Goal: Task Accomplishment & Management: Use online tool/utility

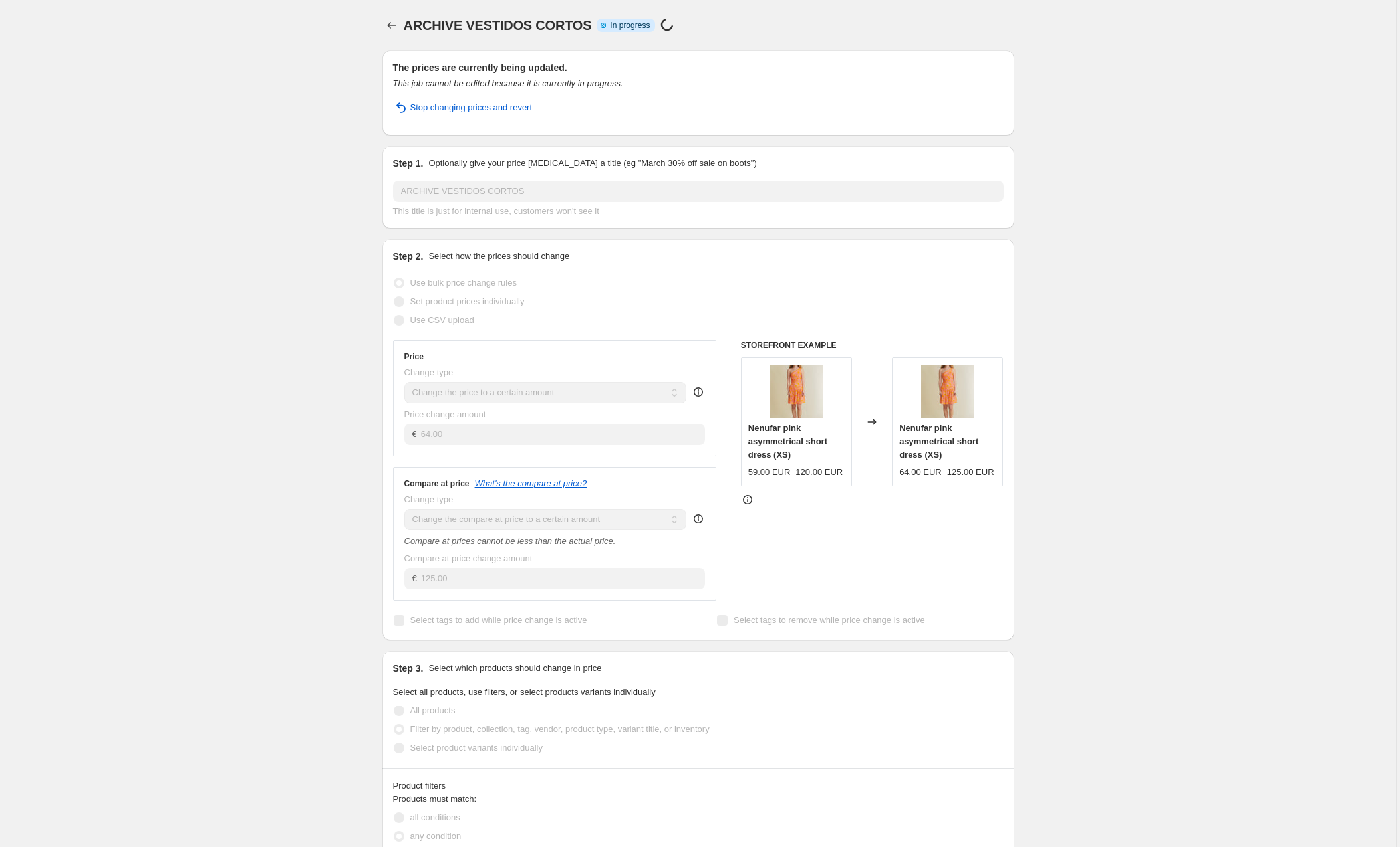
select select "to"
select select "collection"
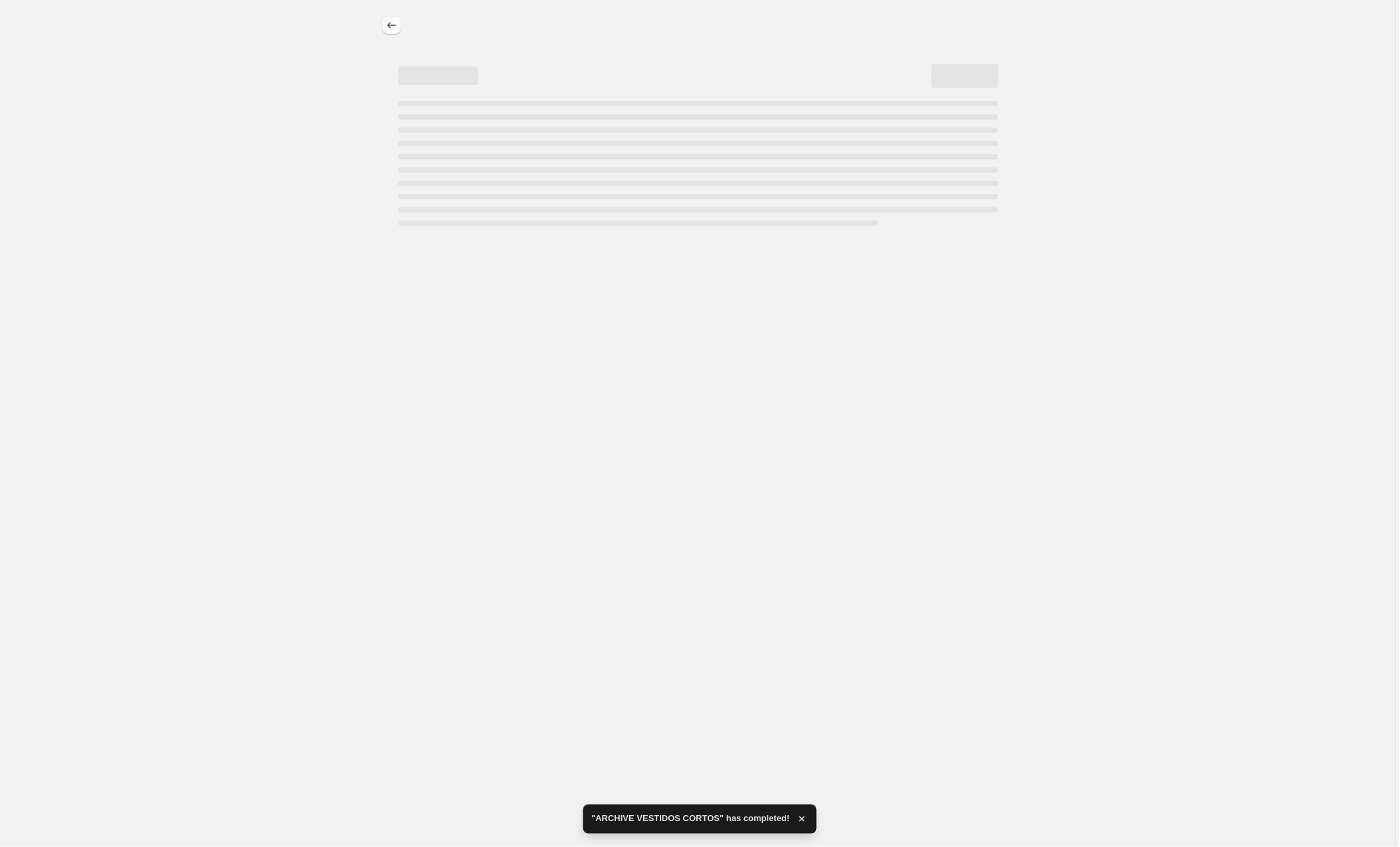
select select "to"
select select "collection"
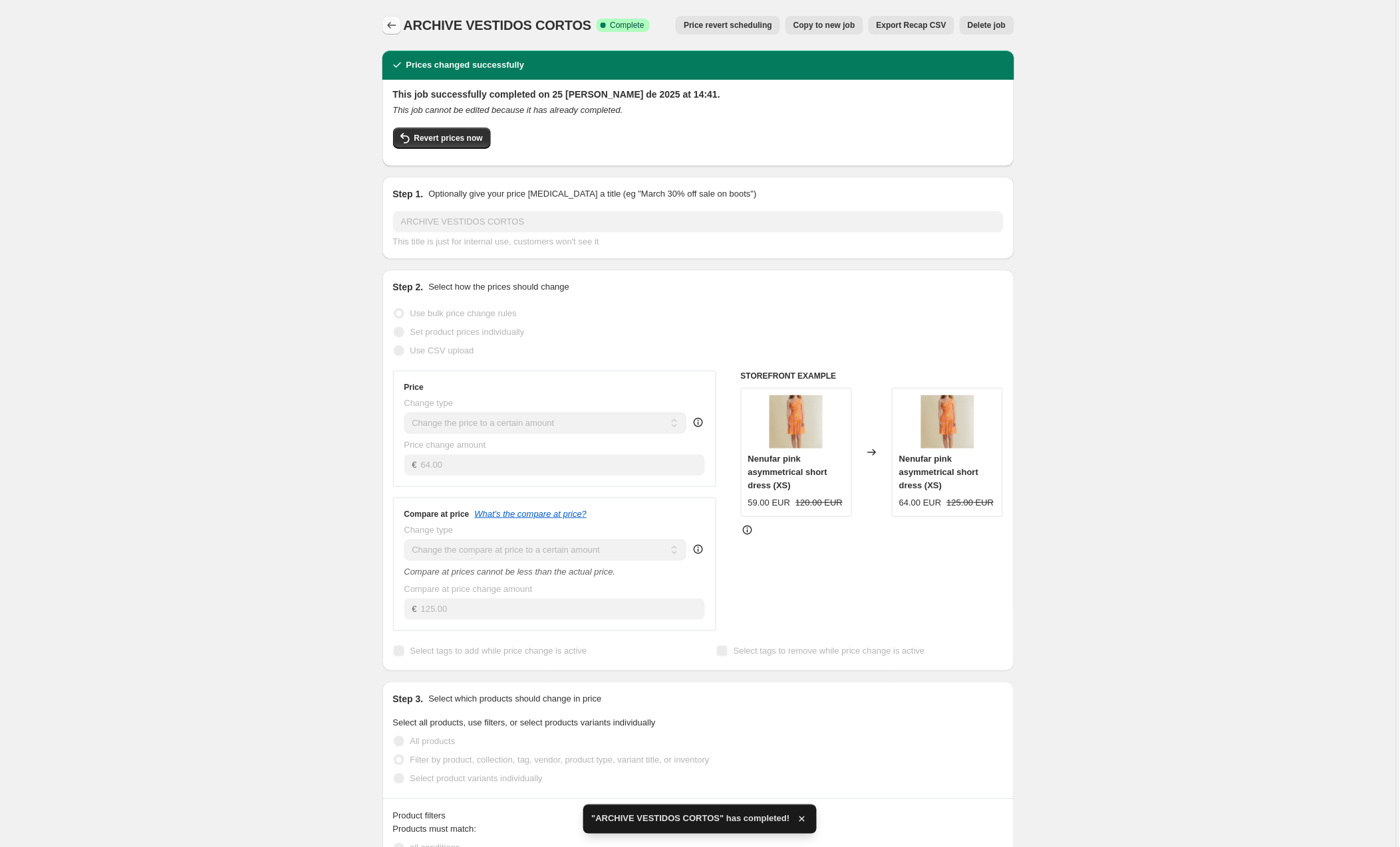
click at [388, 20] on icon "Price change jobs" at bounding box center [391, 25] width 13 height 13
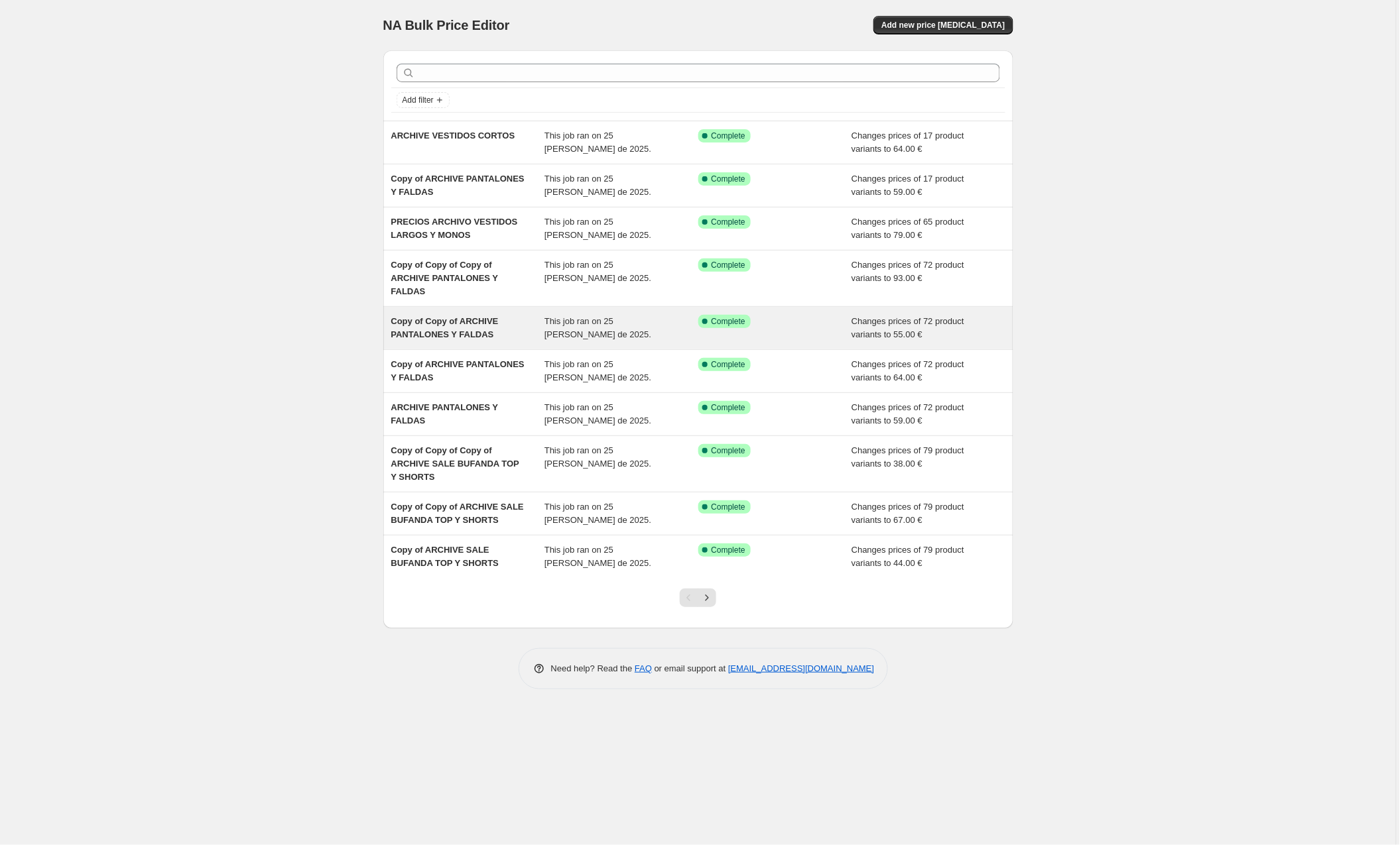
click at [440, 318] on span "Copy of Copy of ARCHIVE PANTALONES Y FALDAS" at bounding box center [445, 327] width 107 height 23
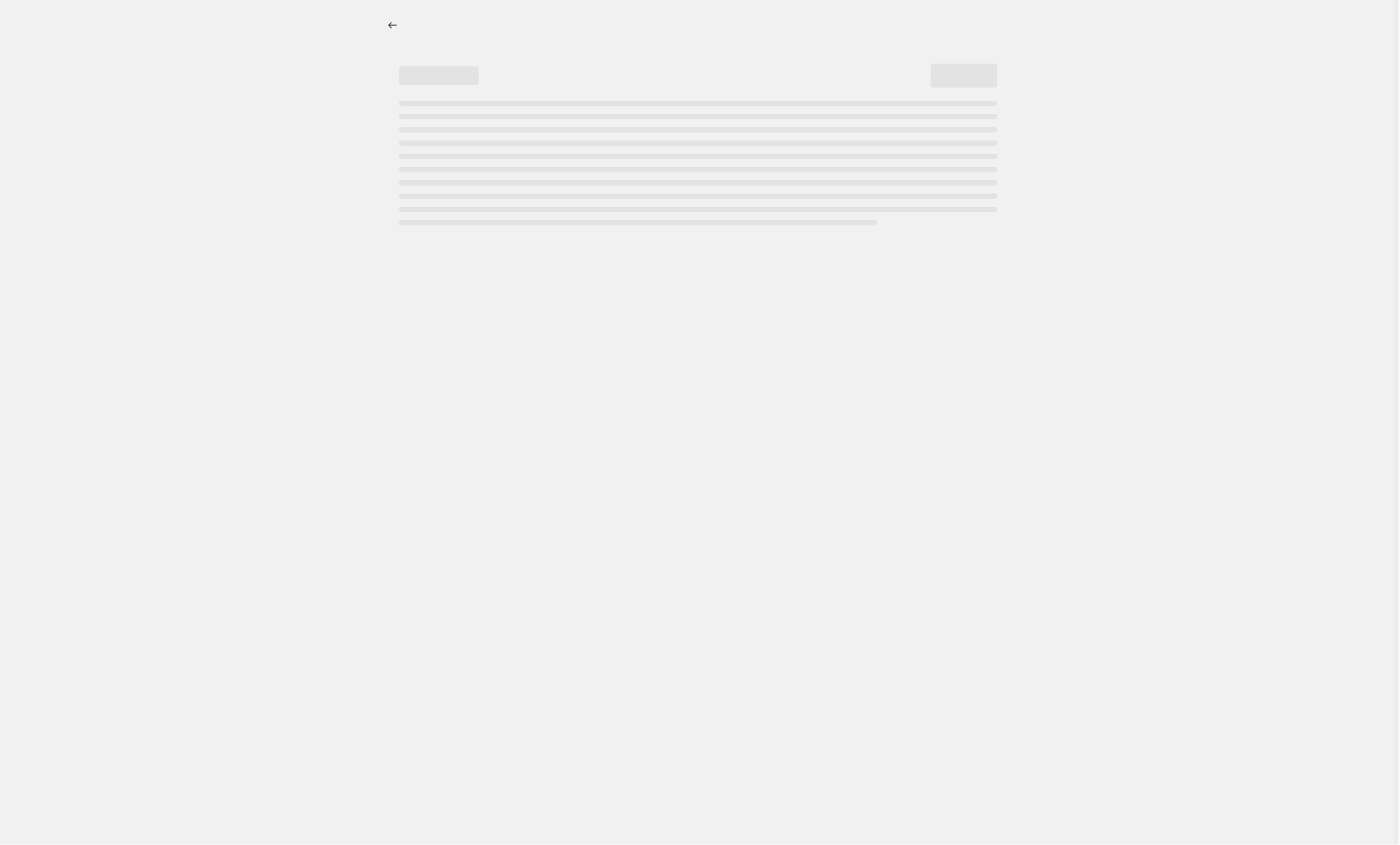
select select "to"
select select "collection"
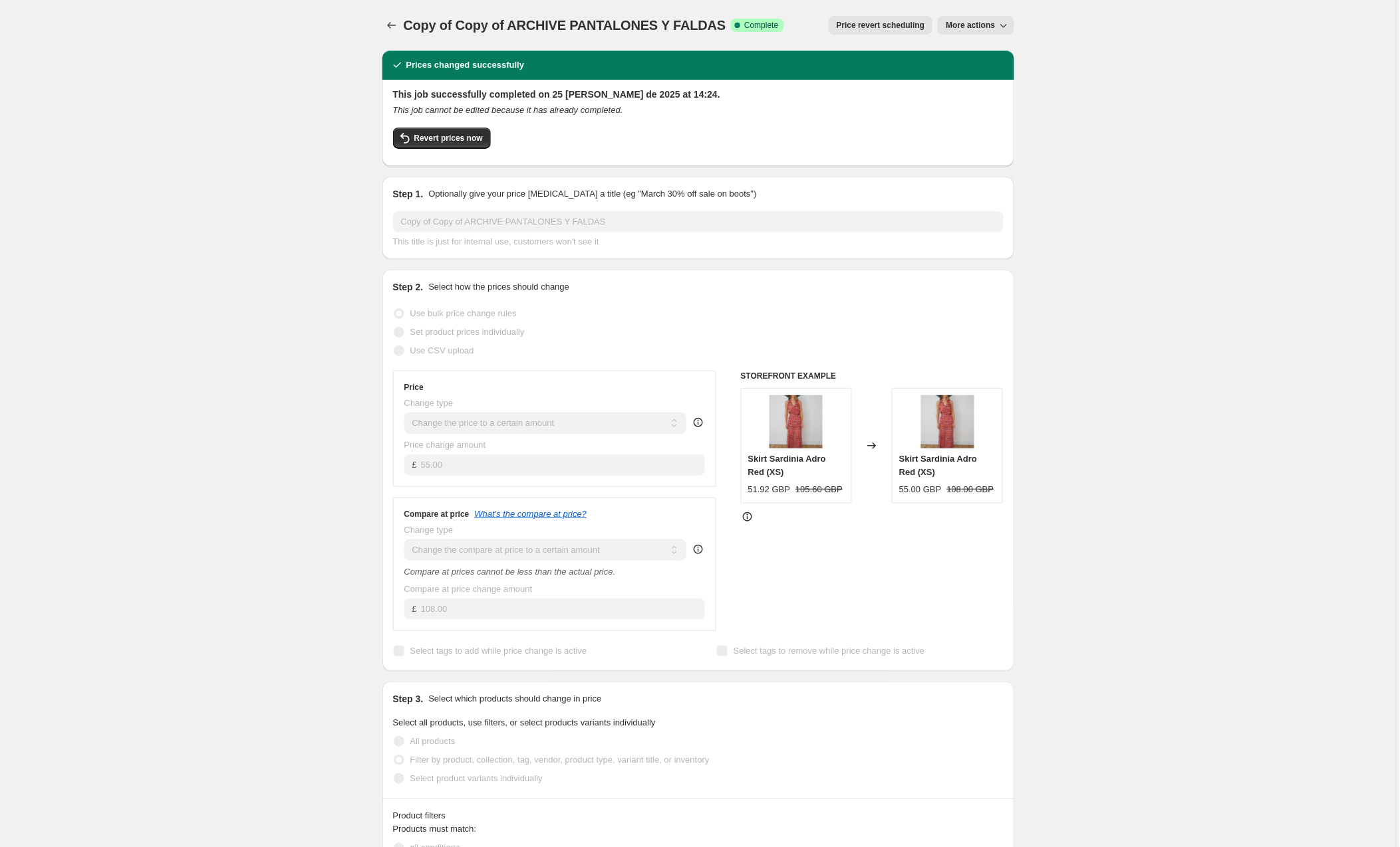
click at [981, 23] on span "More actions" at bounding box center [970, 26] width 49 height 11
click at [991, 58] on span "Copy to new job" at bounding box center [976, 52] width 62 height 10
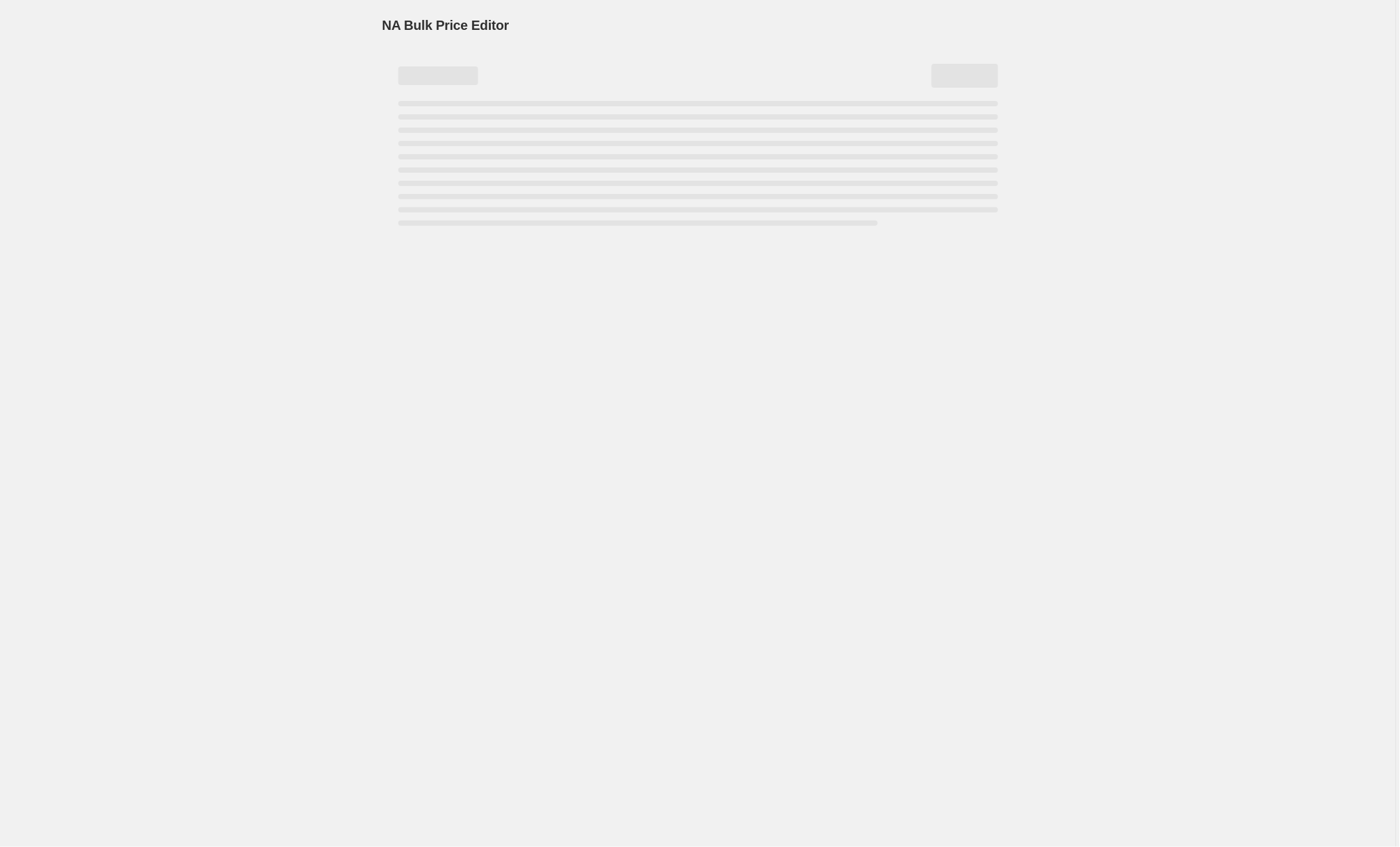
select select "to"
select select "collection"
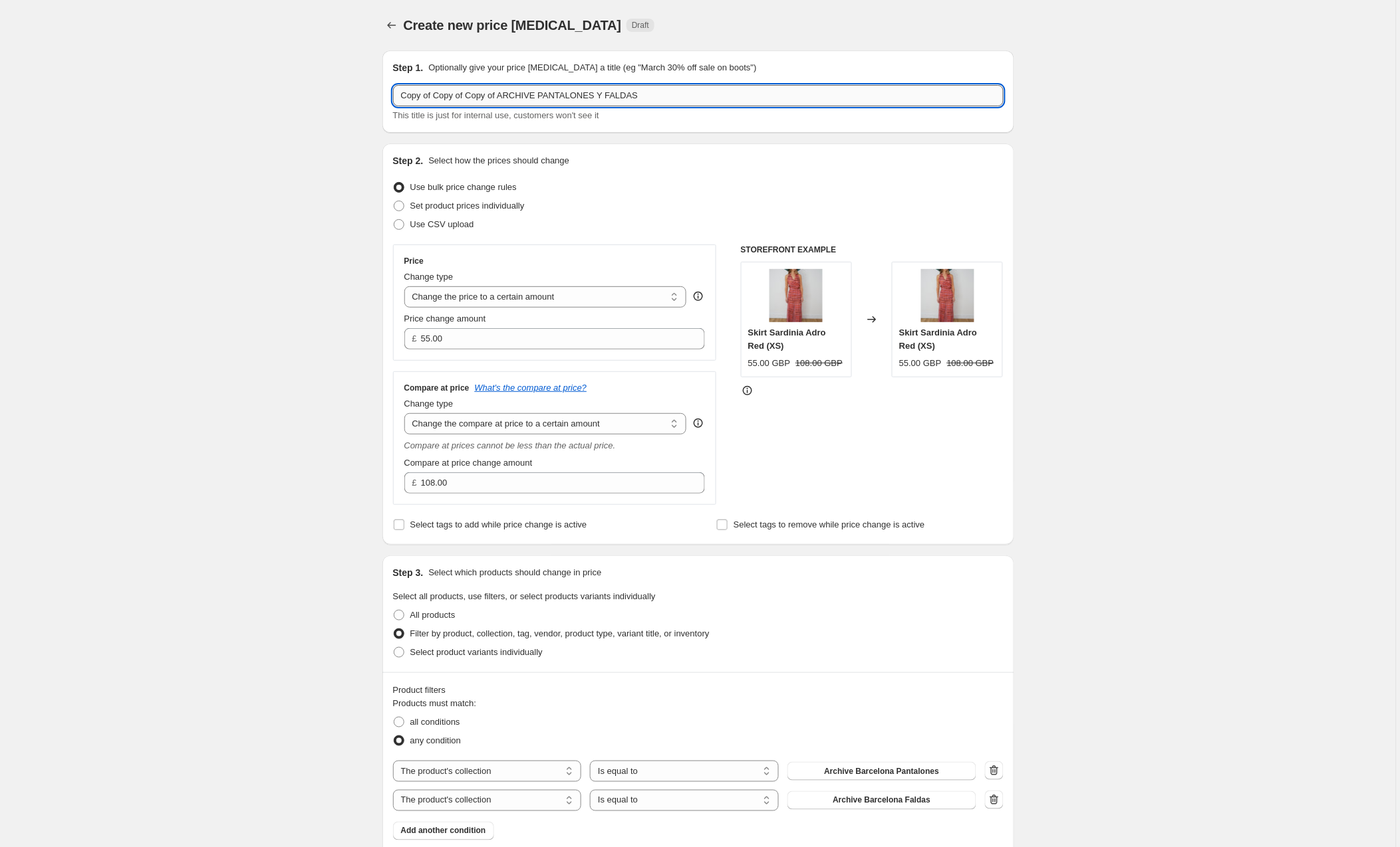
drag, startPoint x: 712, startPoint y: 98, endPoint x: 547, endPoint y: 95, distance: 165.0
click at [547, 95] on input "Copy of Copy of Copy of ARCHIVE PANTALONES Y FALDAS" at bounding box center [698, 95] width 611 height 21
click at [556, 95] on input "Copy of Copy of Copy of ARCHIVE VSTIDOS CORTOS" at bounding box center [698, 95] width 611 height 21
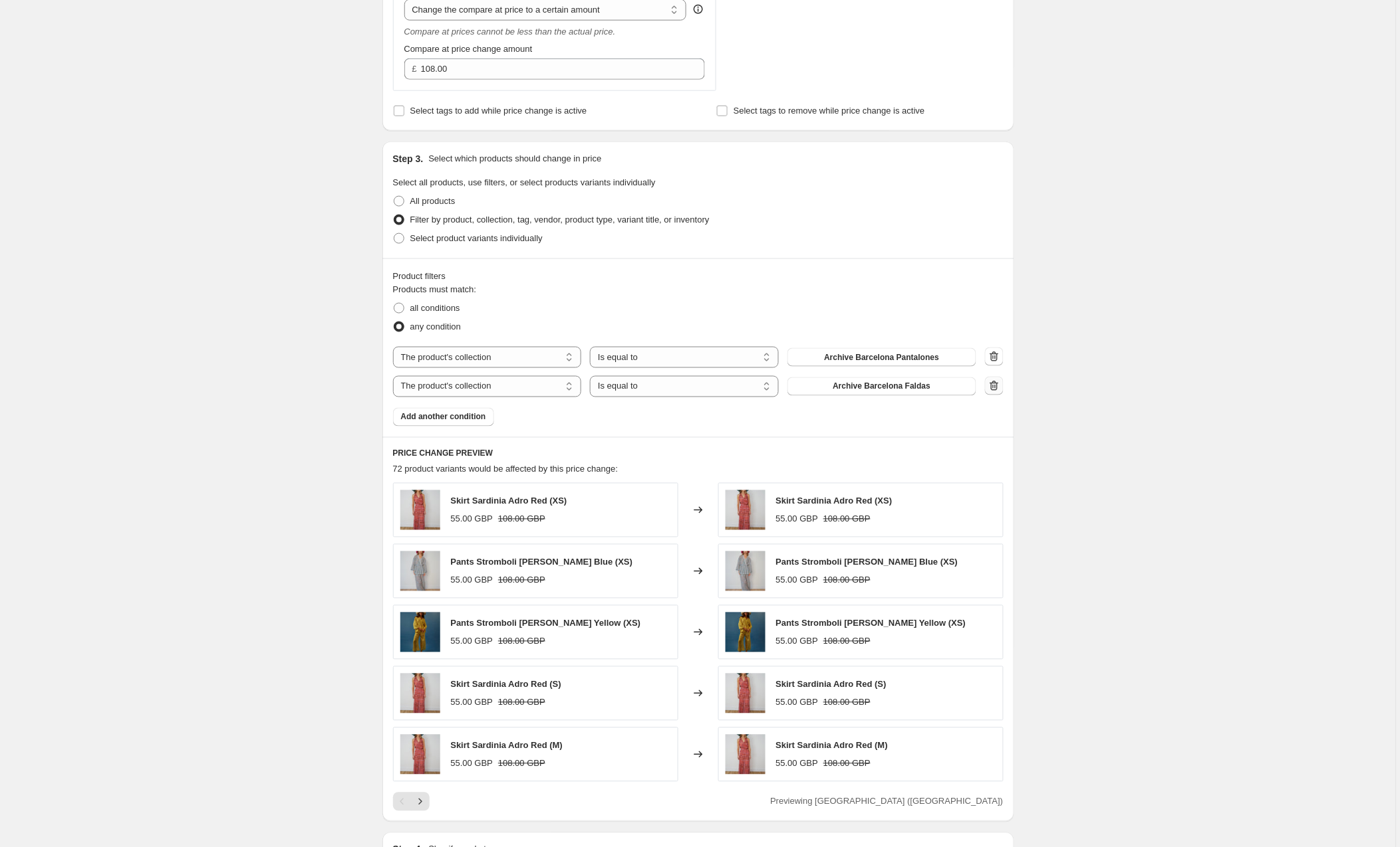
type input "Copy of Copy of Copy of ARCHIVE VESTIDOS CORTOS"
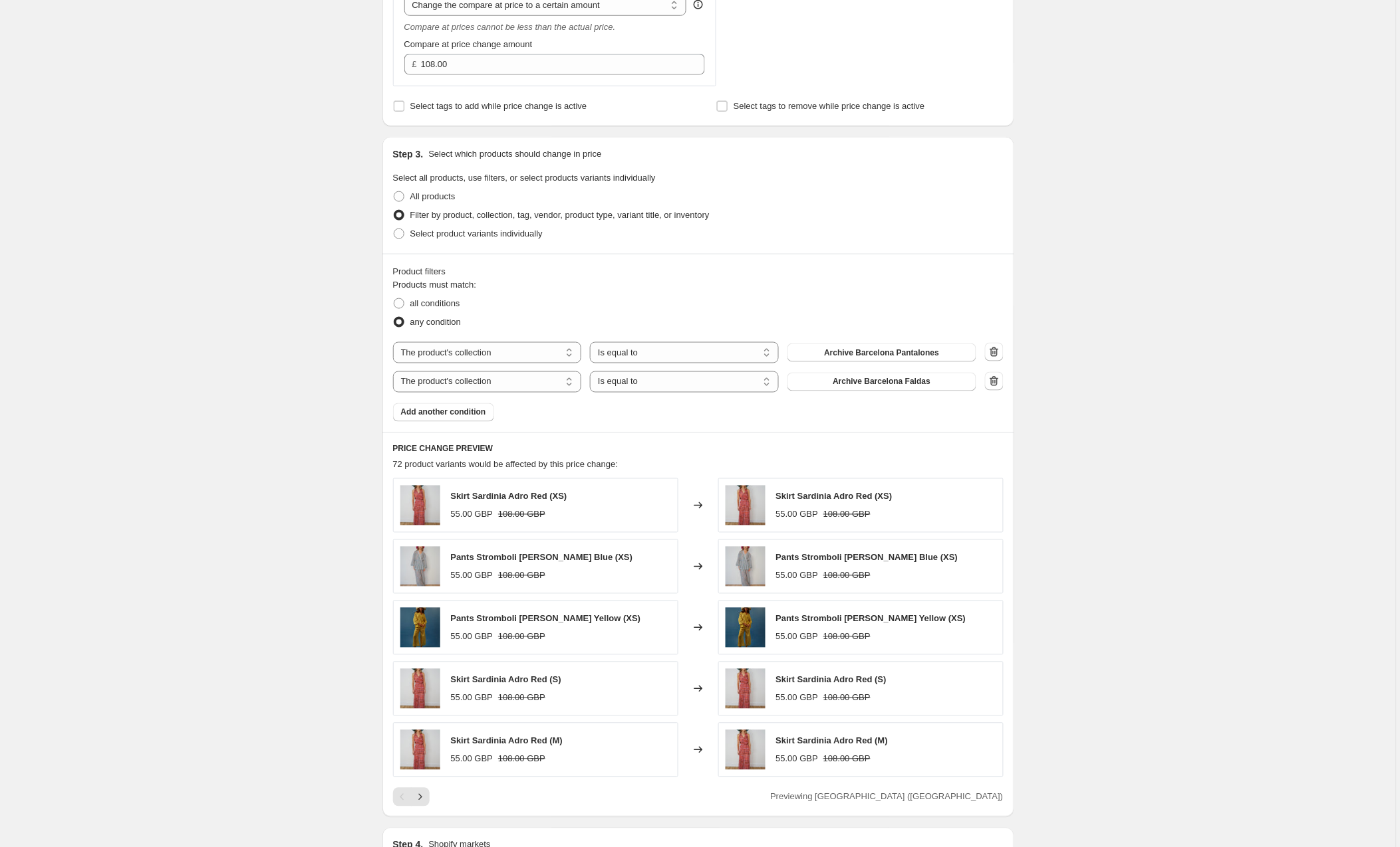
drag, startPoint x: 998, startPoint y: 387, endPoint x: 969, endPoint y: 378, distance: 30.4
click at [997, 387] on icon "button" at bounding box center [994, 381] width 13 height 13
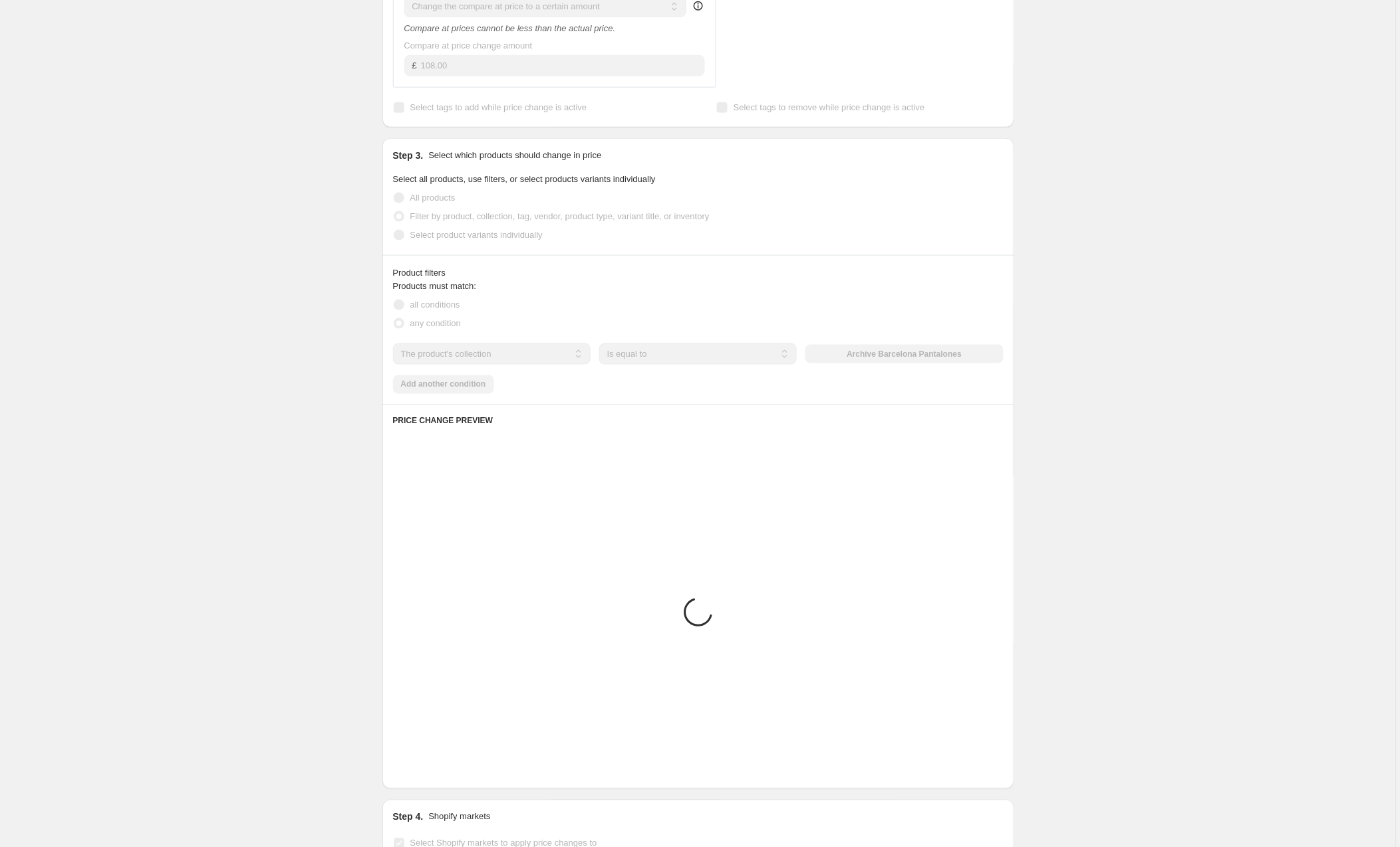
scroll to position [417, 0]
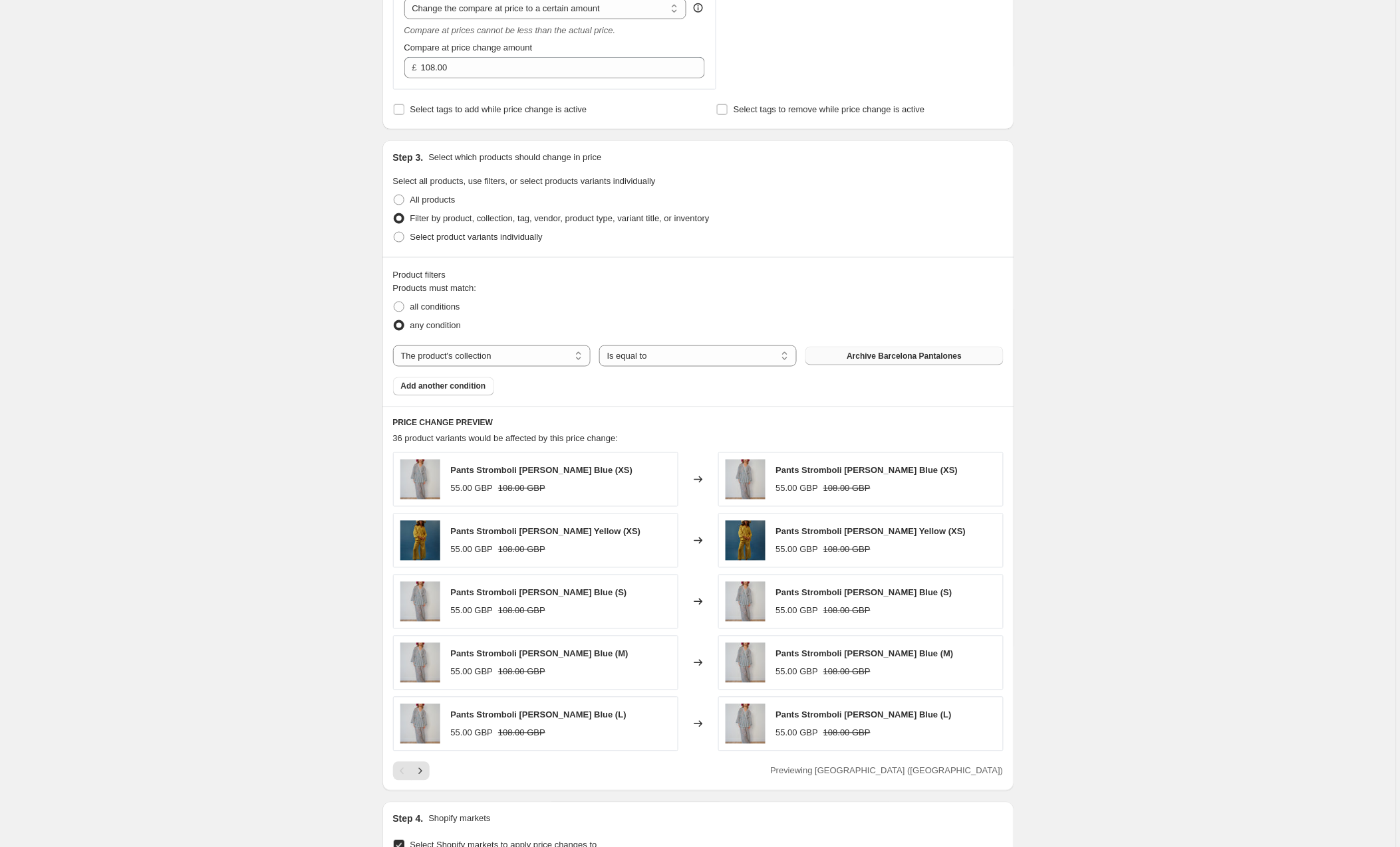
click at [886, 354] on span "Archive Barcelona Pantalones" at bounding box center [904, 356] width 115 height 11
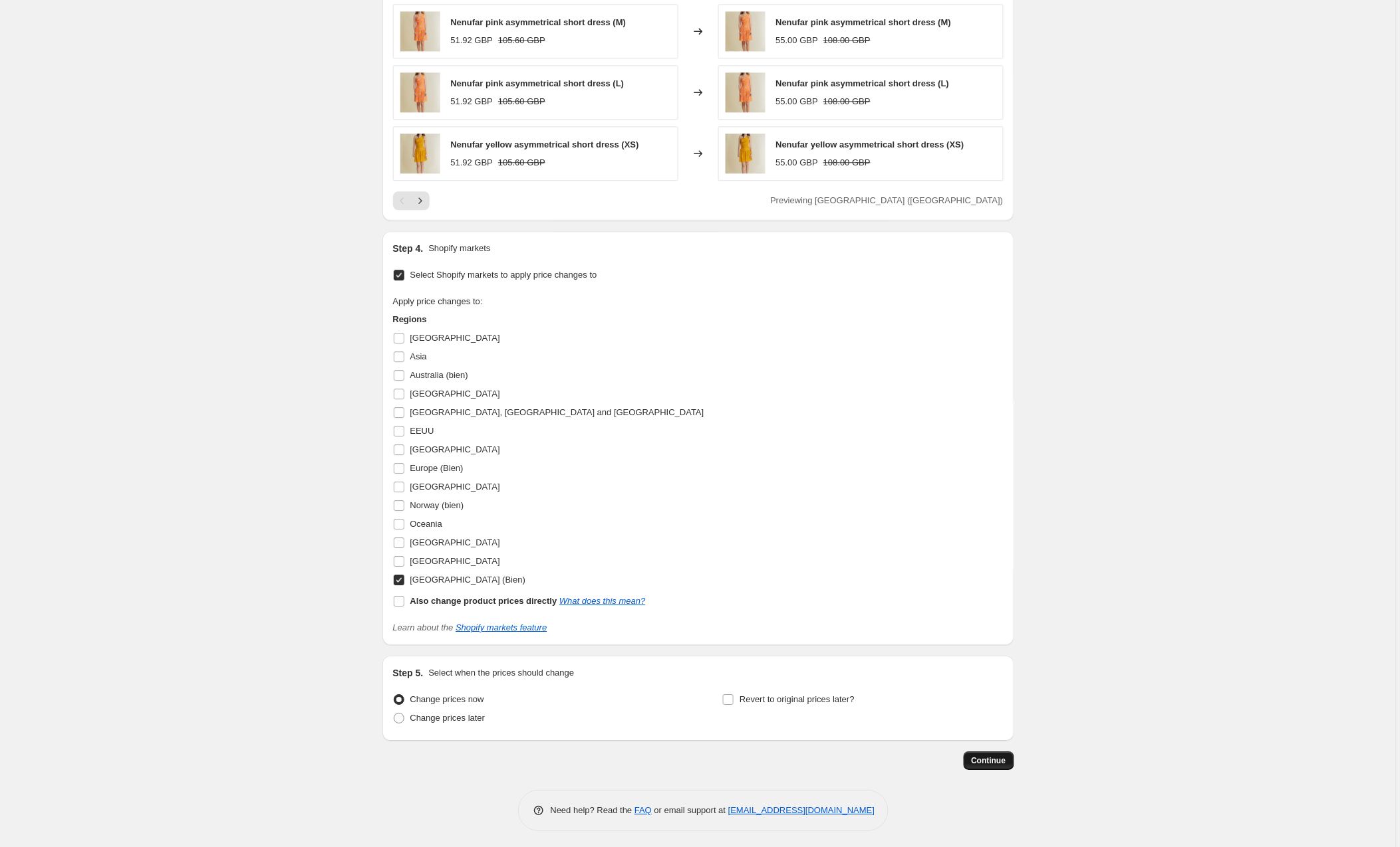
click at [987, 756] on button "Continue" at bounding box center [988, 760] width 51 height 18
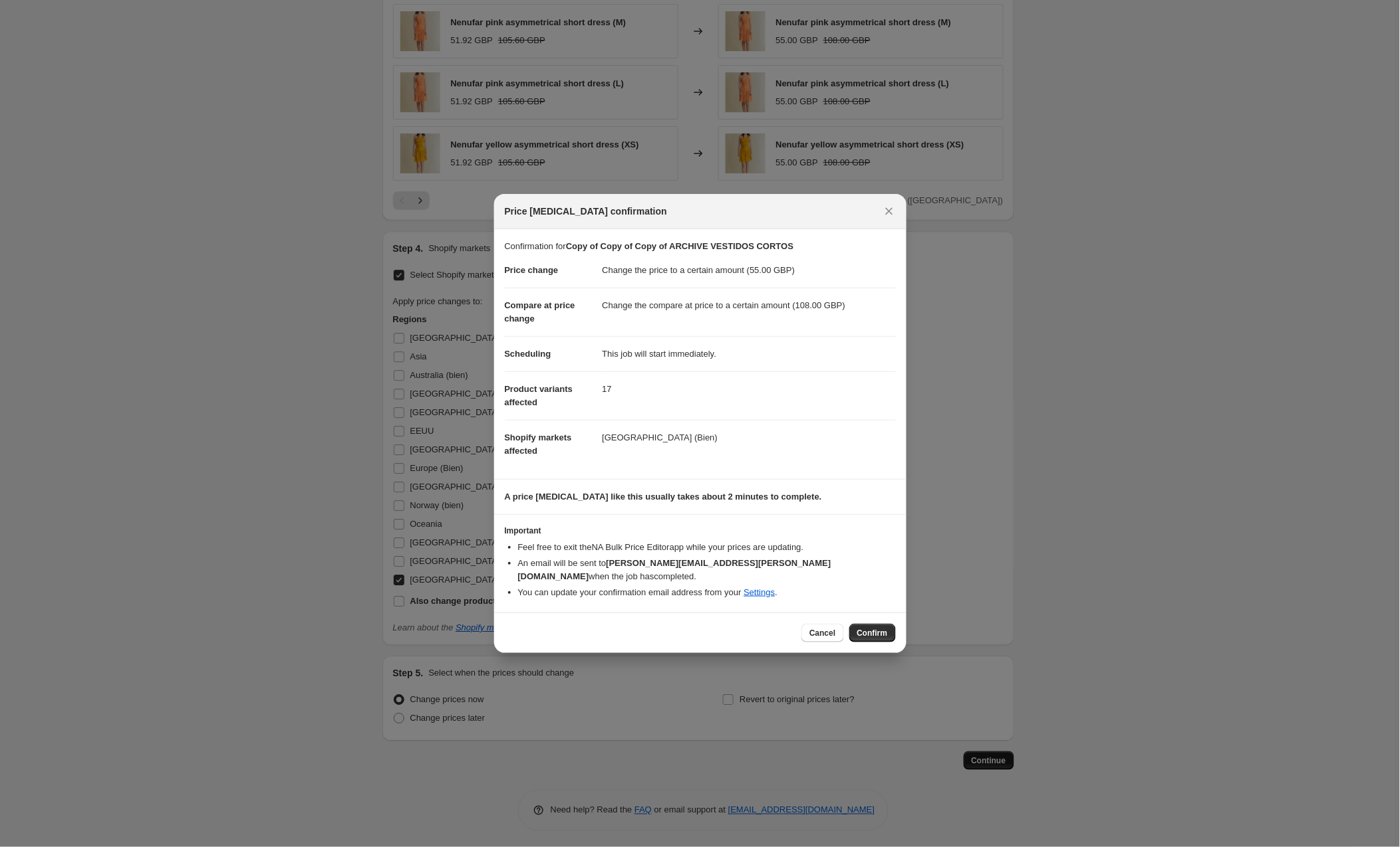
click at [862, 623] on html "Home Settings Plans Skip to content Create new price change job. This page is r…" at bounding box center [700, 424] width 1400 height 847
click at [876, 623] on html "Home Settings Plans Skip to content Create new price change job. This page is r…" at bounding box center [700, 424] width 1400 height 847
click at [882, 630] on html "Home Settings Plans Skip to content Create new price change job. This page is r…" at bounding box center [700, 424] width 1400 height 847
click at [876, 621] on html "Home Settings Plans Skip to content Create new price change job. This page is r…" at bounding box center [700, 424] width 1400 height 847
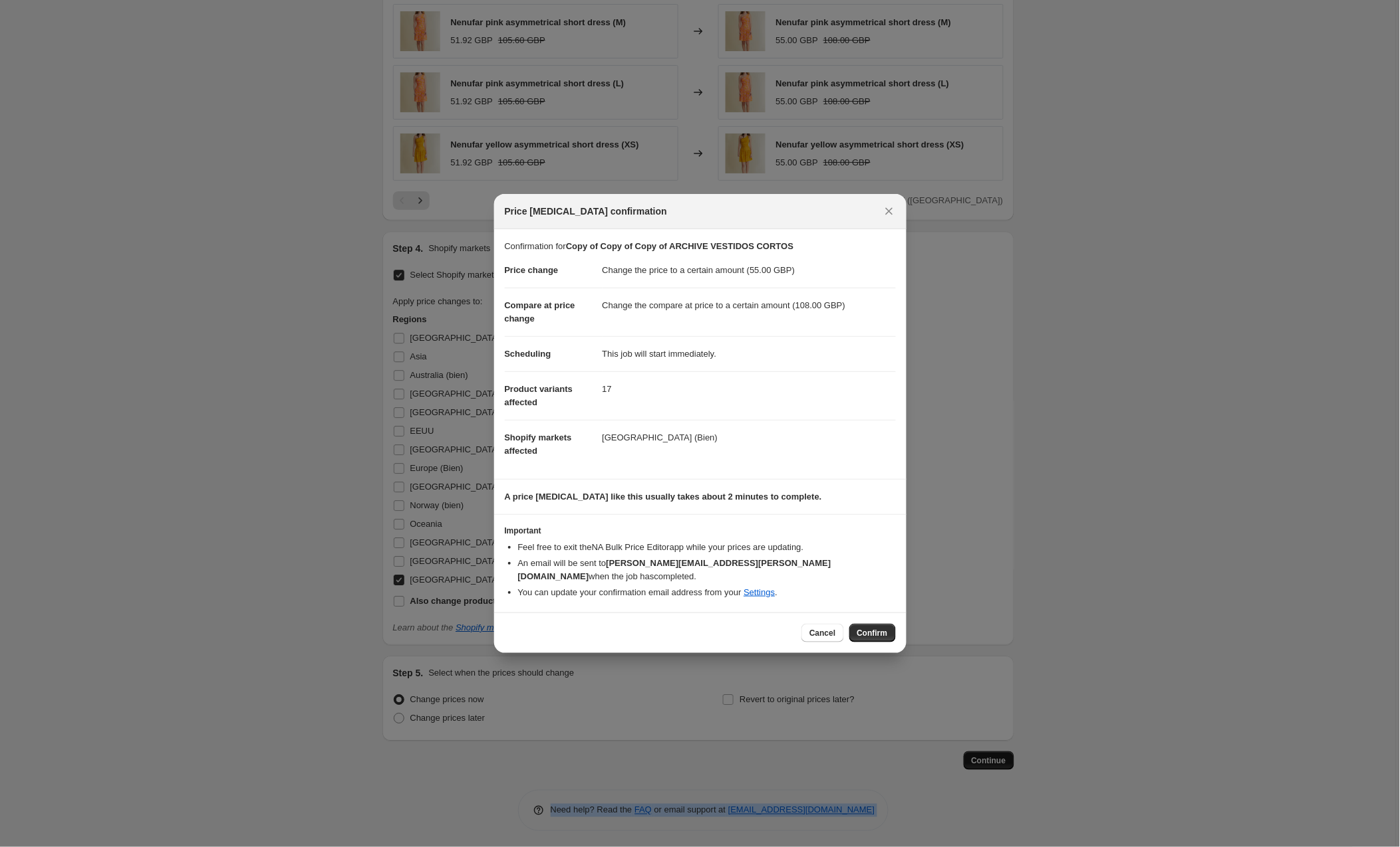
click at [876, 621] on html "Home Settings Plans Skip to content Create new price change job. This page is r…" at bounding box center [700, 424] width 1400 height 847
drag, startPoint x: 987, startPoint y: 756, endPoint x: 876, endPoint y: 621, distance: 174.8
click at [876, 621] on html "Home Settings Plans Skip to content Create new price change job. This page is r…" at bounding box center [700, 424] width 1400 height 847
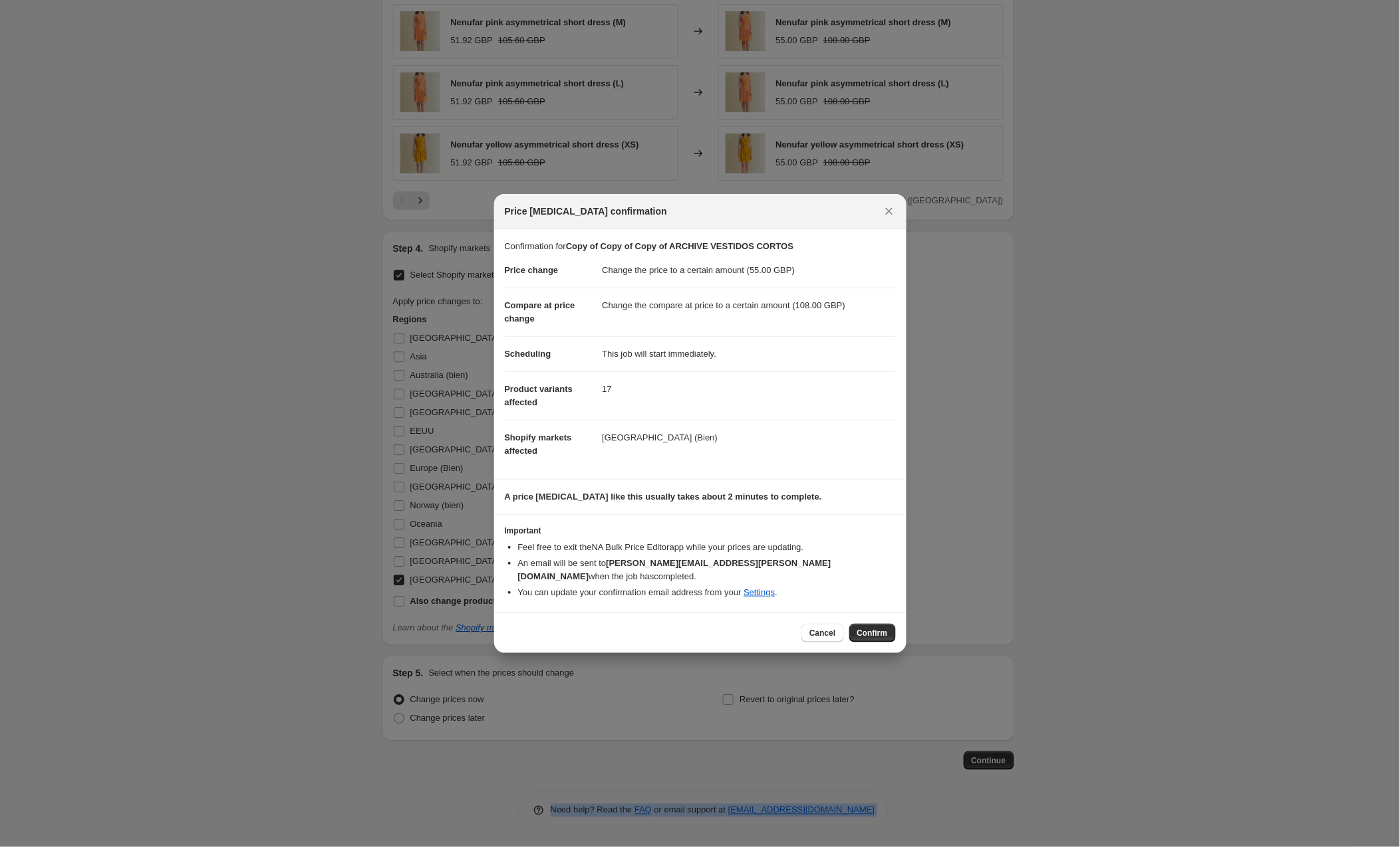
click at [972, 204] on html "Home Settings Plans Skip to content Create new price change job. This page is r…" at bounding box center [700, 424] width 1400 height 847
click at [159, 225] on html "Home Settings Plans Skip to content Create new price change job. This page is r…" at bounding box center [700, 424] width 1400 height 847
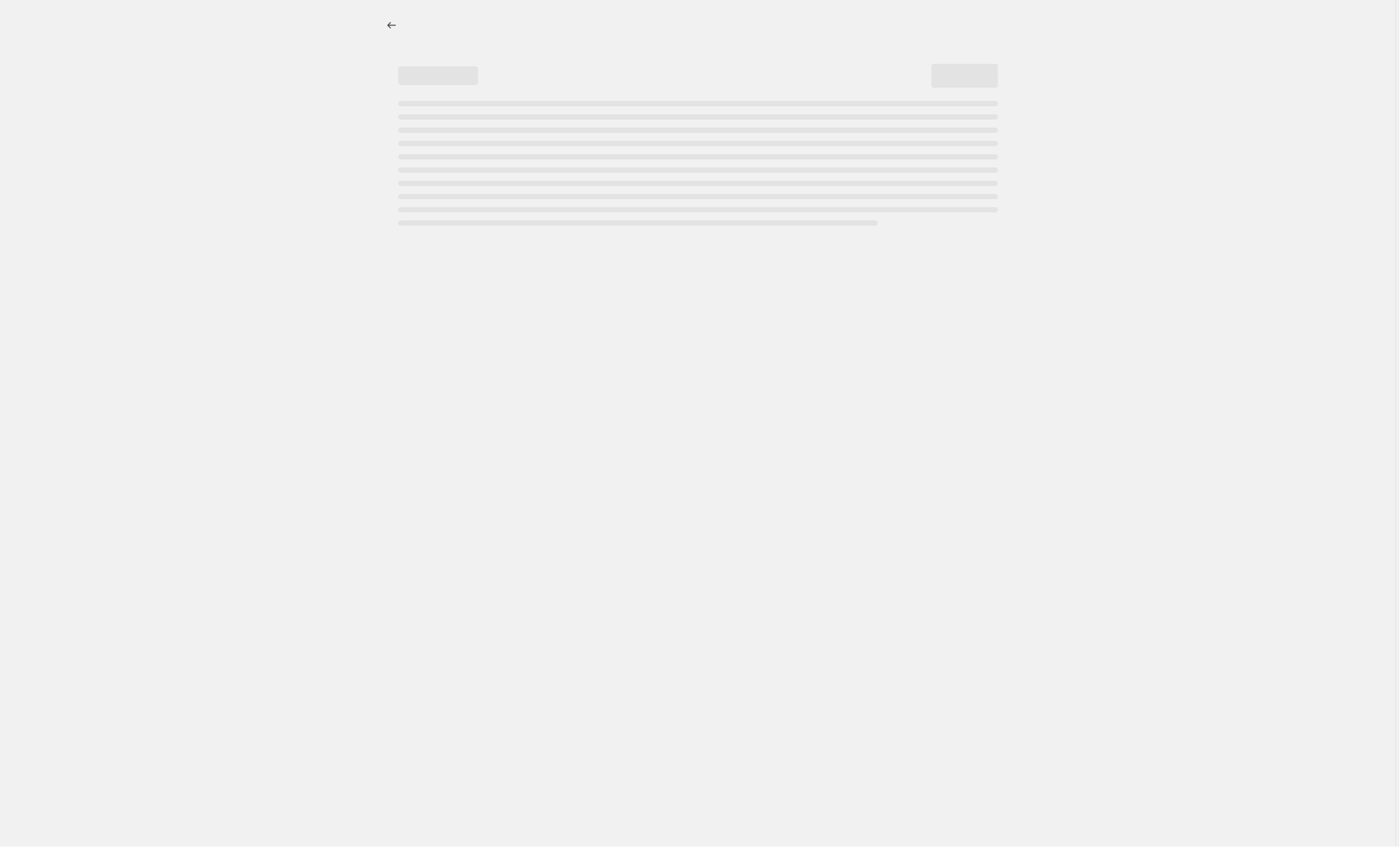
select select "percentage"
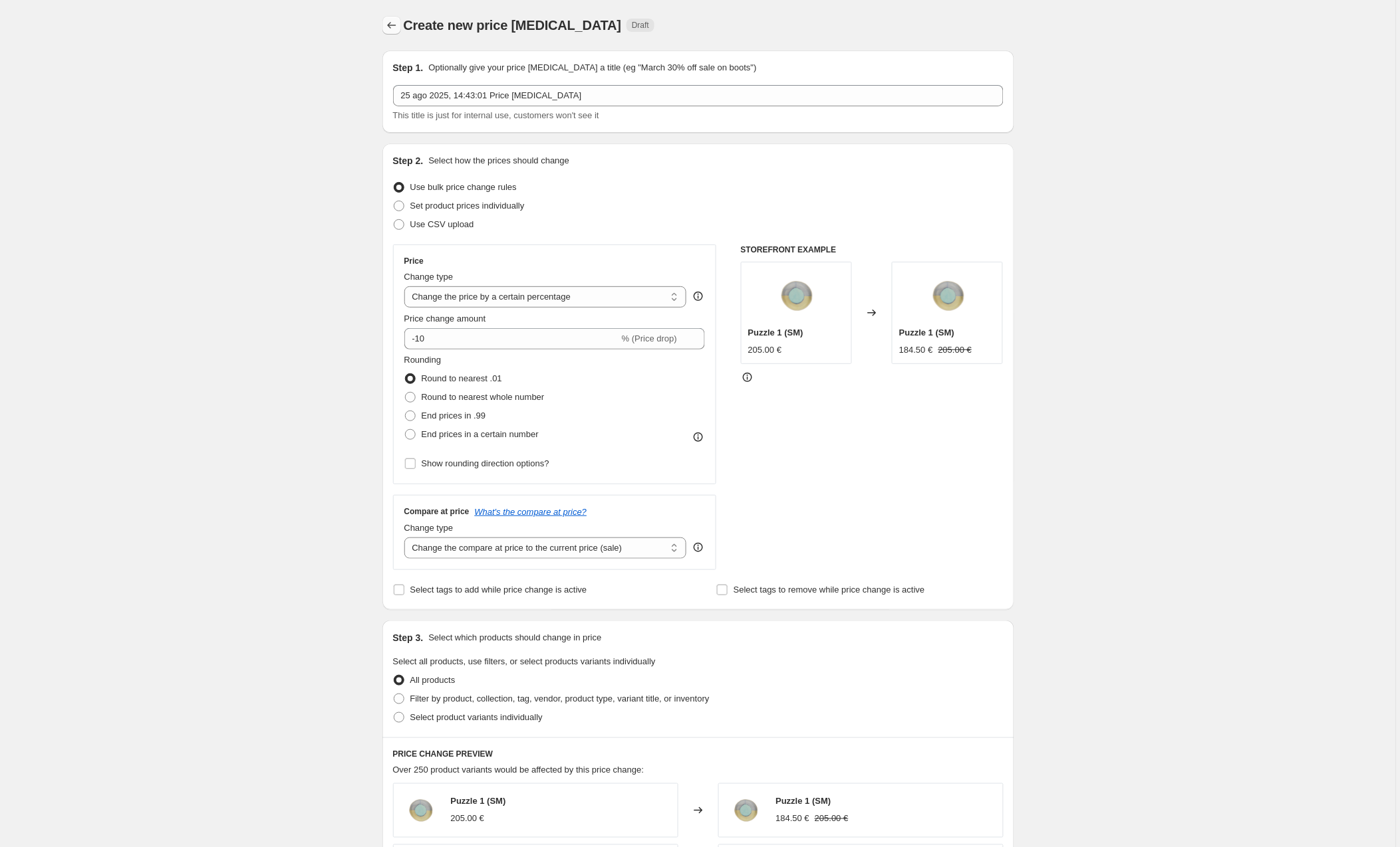
click at [397, 23] on icon "Price change jobs" at bounding box center [391, 25] width 13 height 13
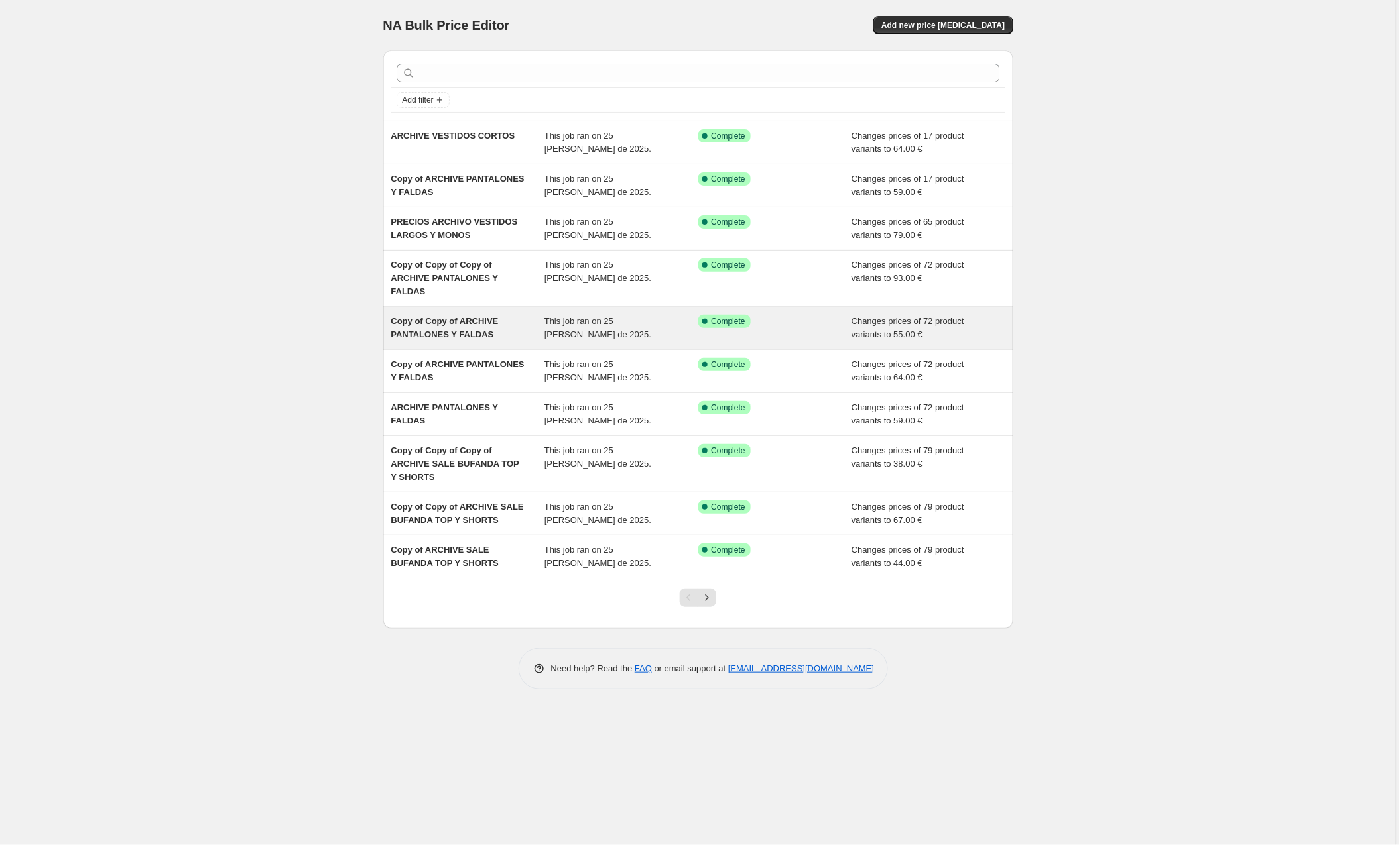
click at [502, 316] on div "Copy of Copy of ARCHIVE PANTALONES Y FALDAS" at bounding box center [468, 328] width 153 height 27
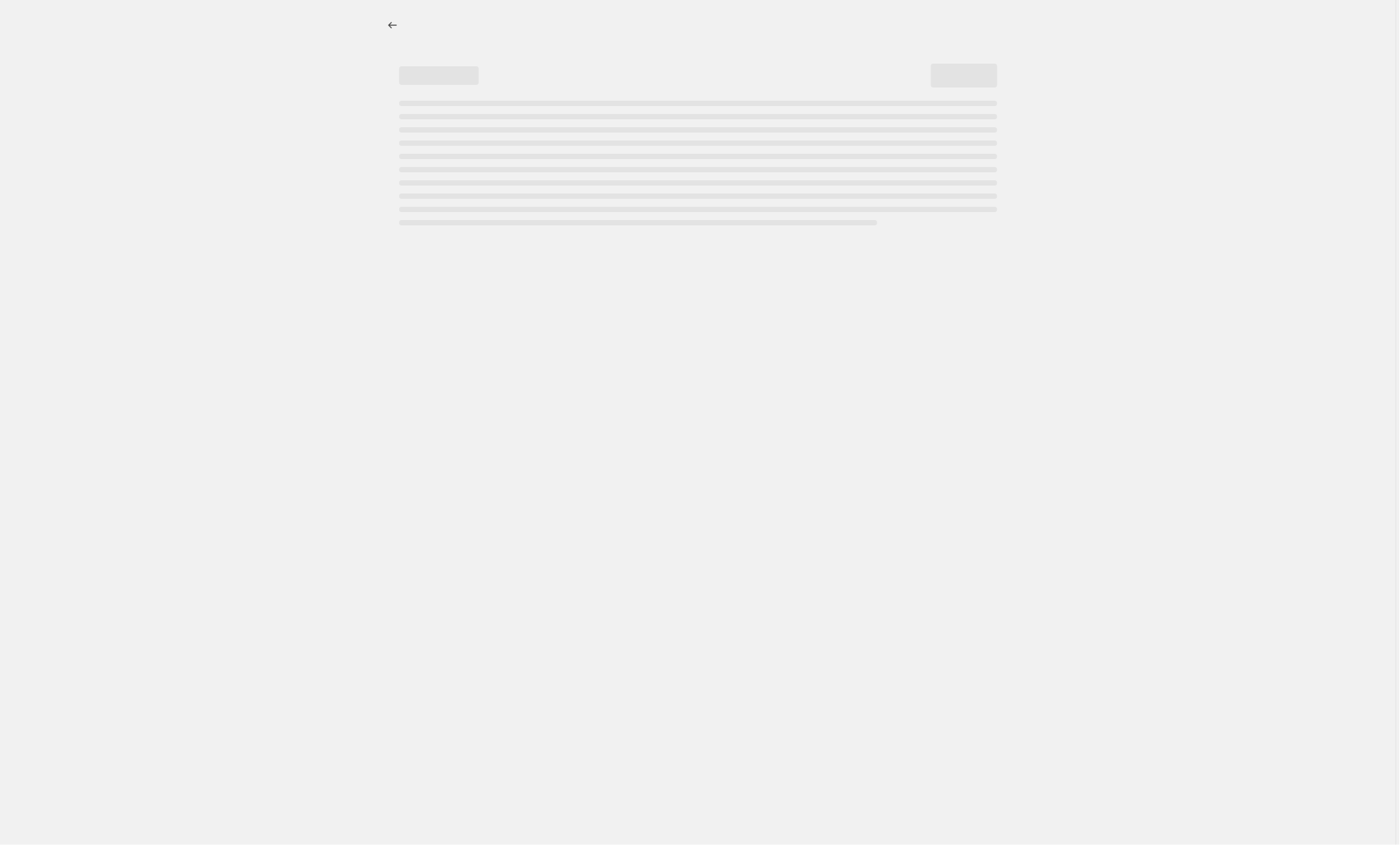
select select "to"
select select "collection"
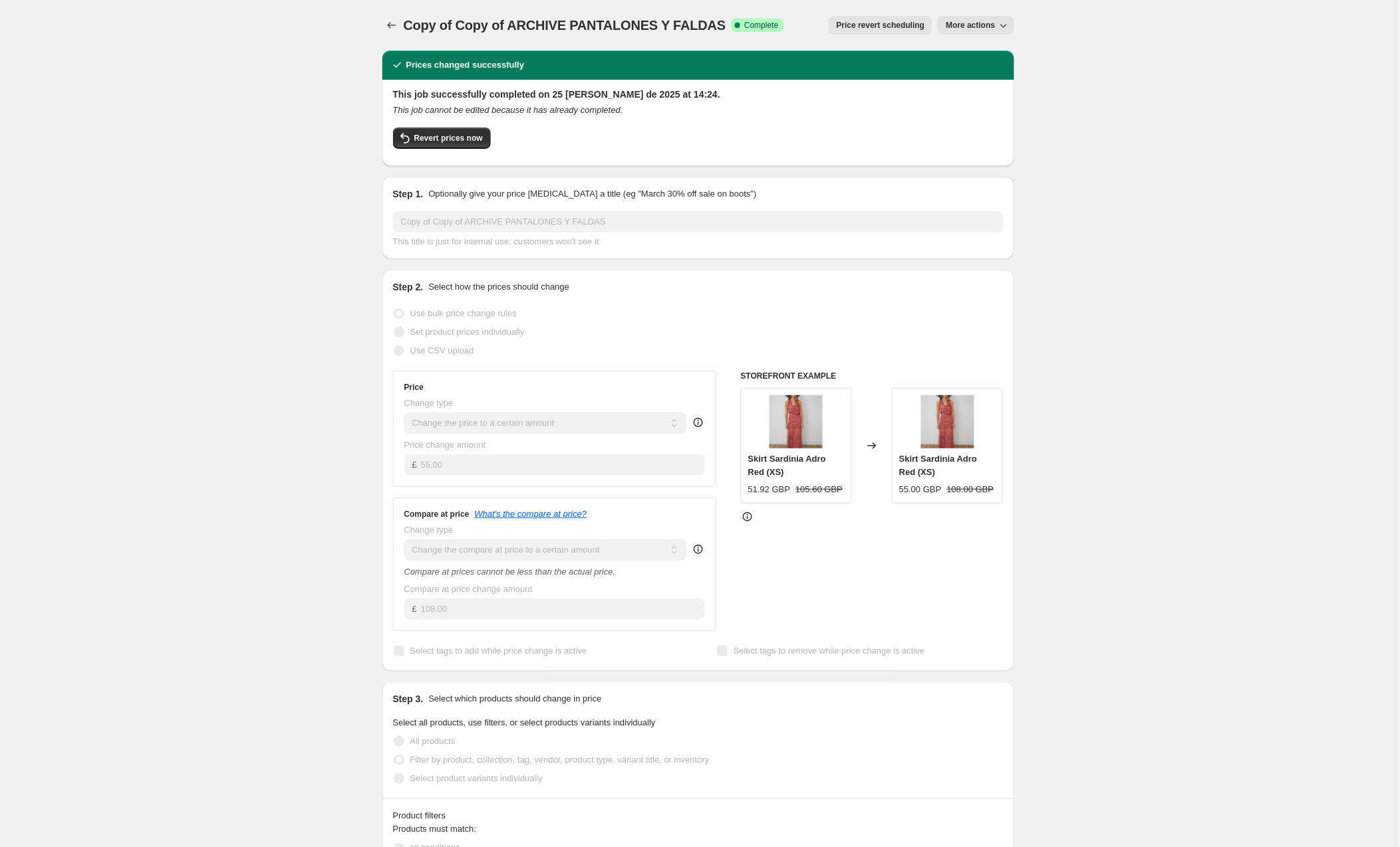
click at [976, 20] on span "More actions" at bounding box center [970, 26] width 49 height 11
click at [983, 55] on span "Copy to new job" at bounding box center [976, 52] width 62 height 10
select select "to"
select select "collection"
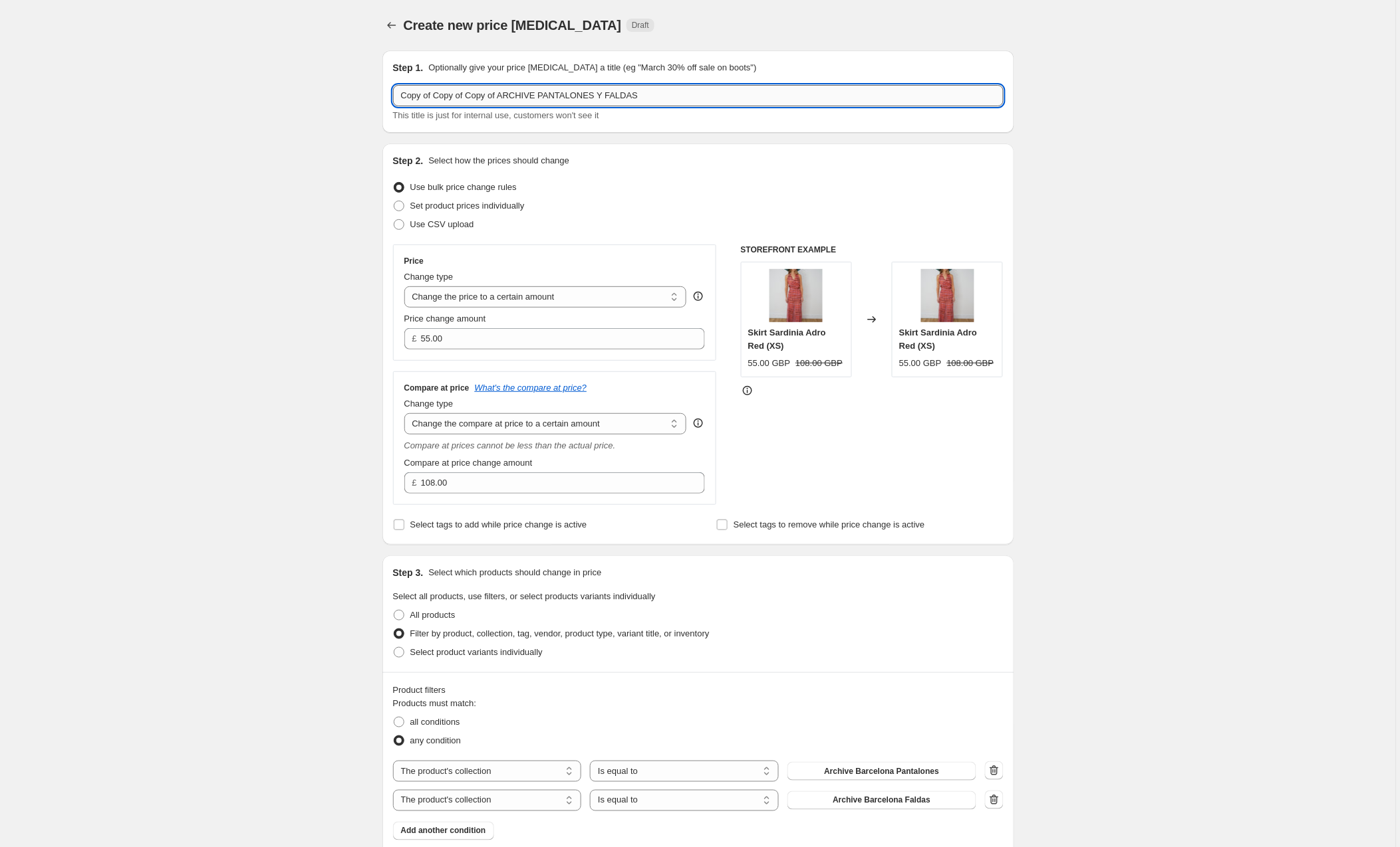
drag, startPoint x: 675, startPoint y: 95, endPoint x: 550, endPoint y: 95, distance: 125.0
click at [550, 95] on input "Copy of Copy of Copy of ARCHIVE PANTALONES Y FALDAS" at bounding box center [698, 95] width 611 height 21
click at [552, 96] on input "Copy of Copy of Copy of ARCHIVE VSTIDOS CORTOS" at bounding box center [698, 95] width 611 height 21
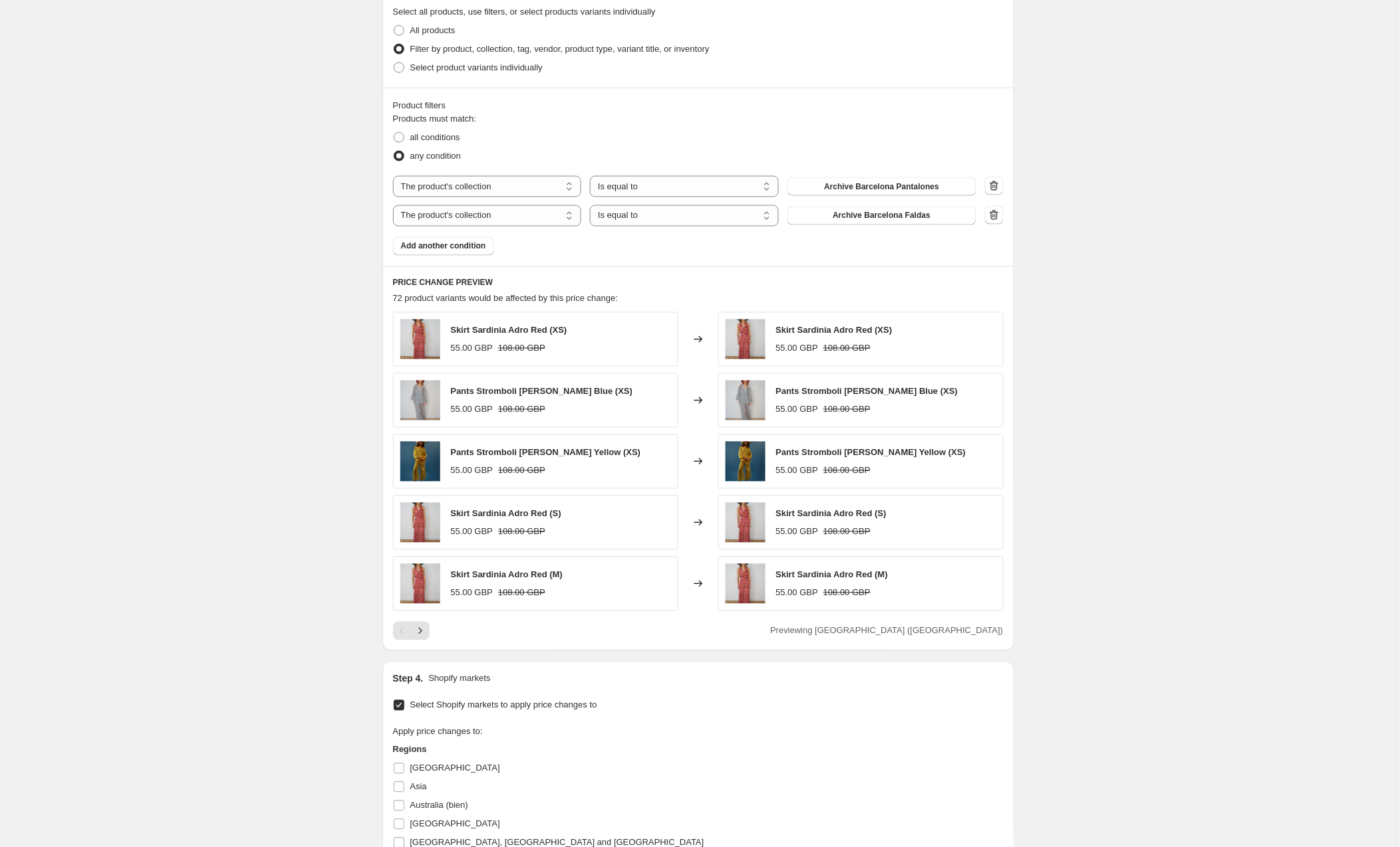
scroll to position [603, 0]
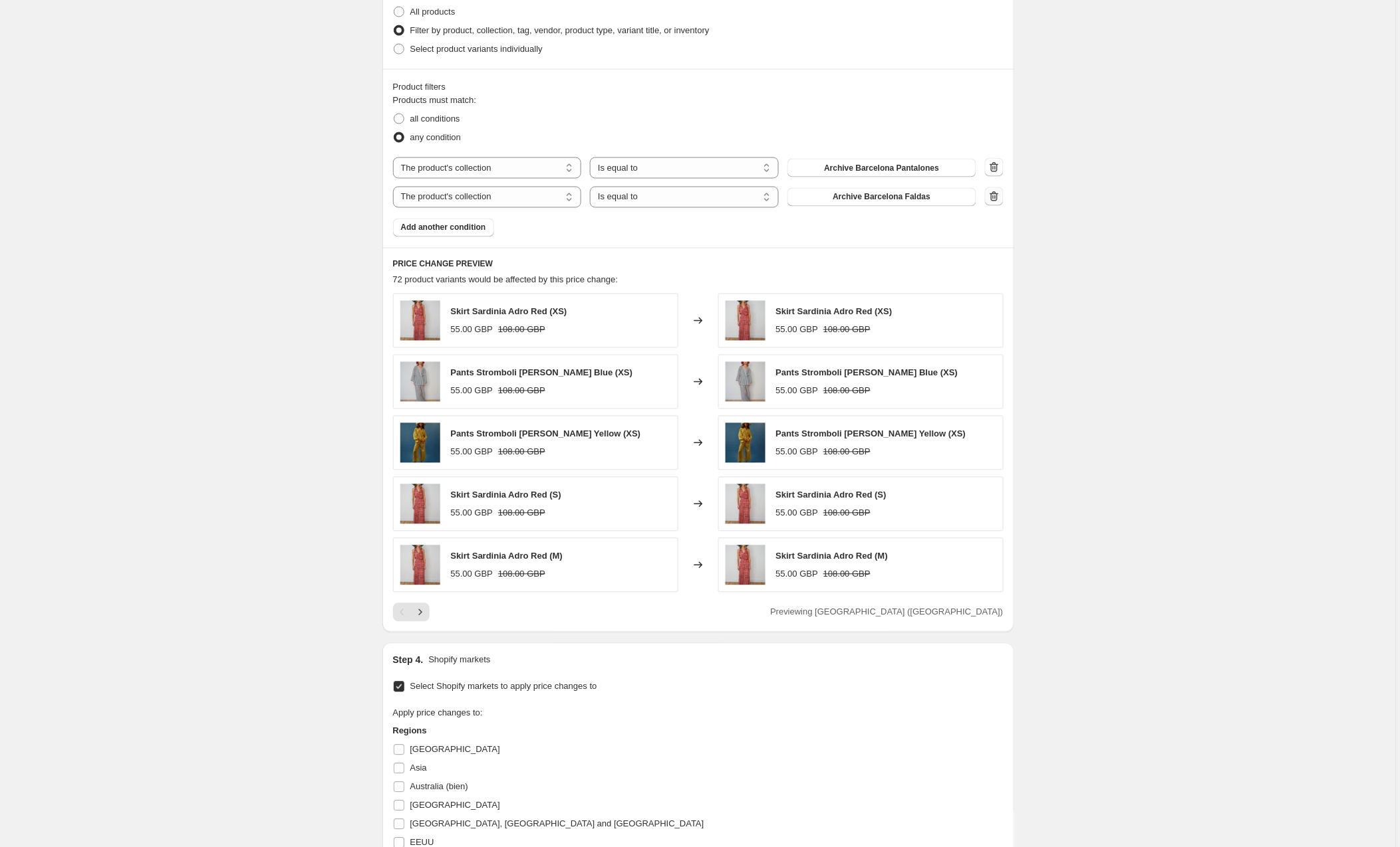
type input "Copy of Copy of Copy of ARCHIVE VESTIDOS CORTOS"
click at [993, 194] on icon "button" at bounding box center [994, 196] width 13 height 13
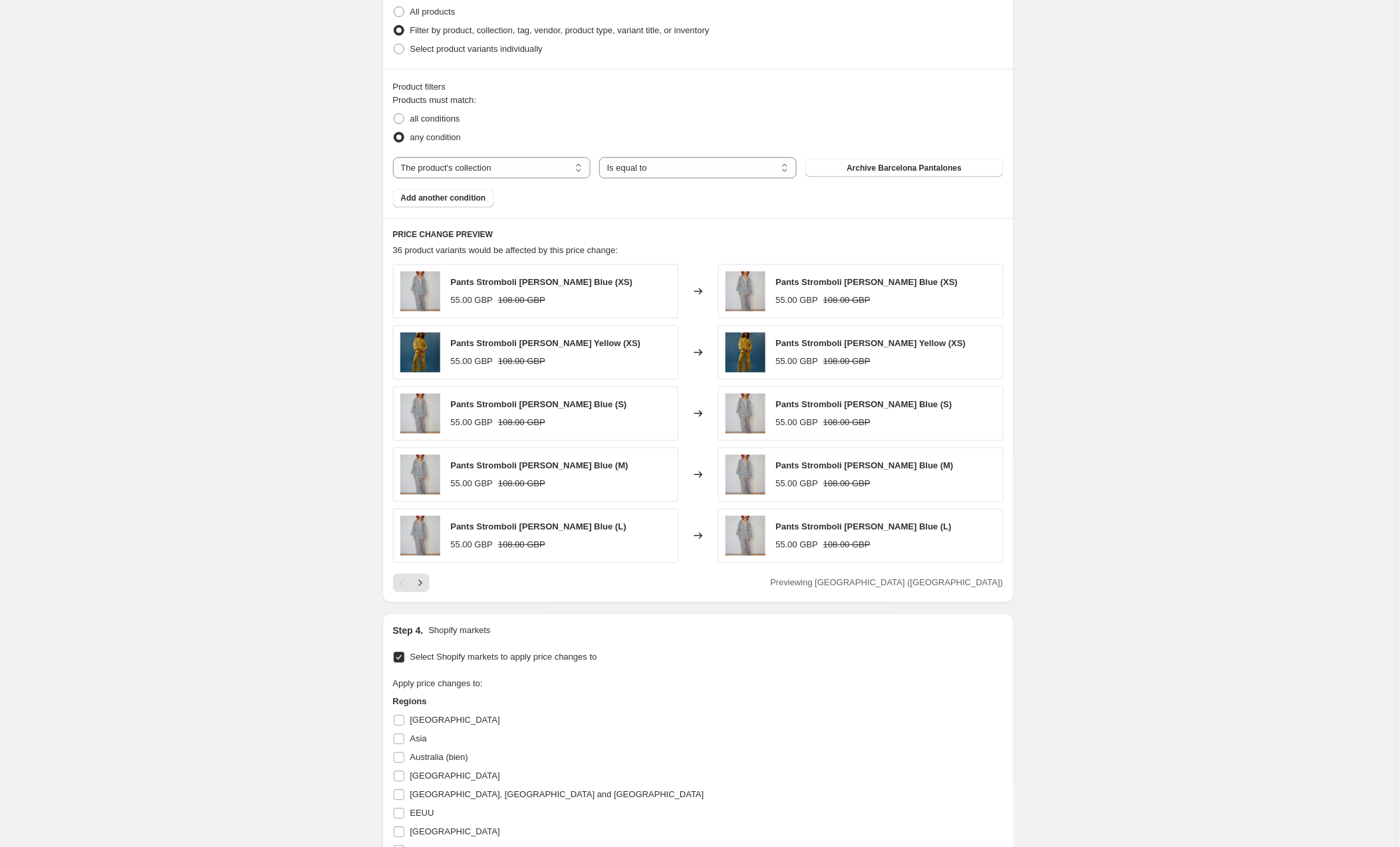
click at [916, 168] on span "Archive Barcelona Pantalones" at bounding box center [904, 168] width 115 height 11
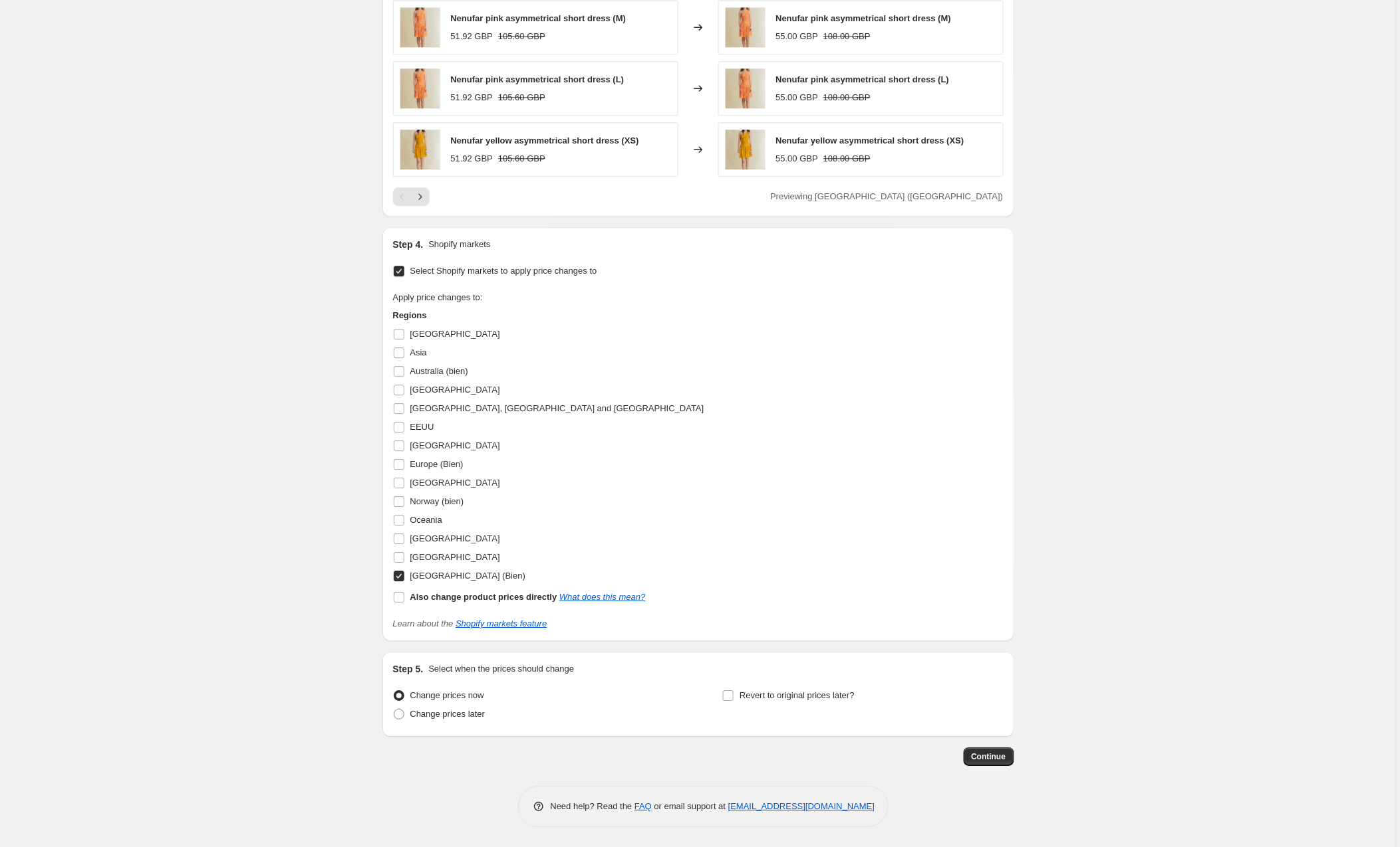
scroll to position [994, 0]
click at [995, 759] on span "Continue" at bounding box center [989, 757] width 35 height 11
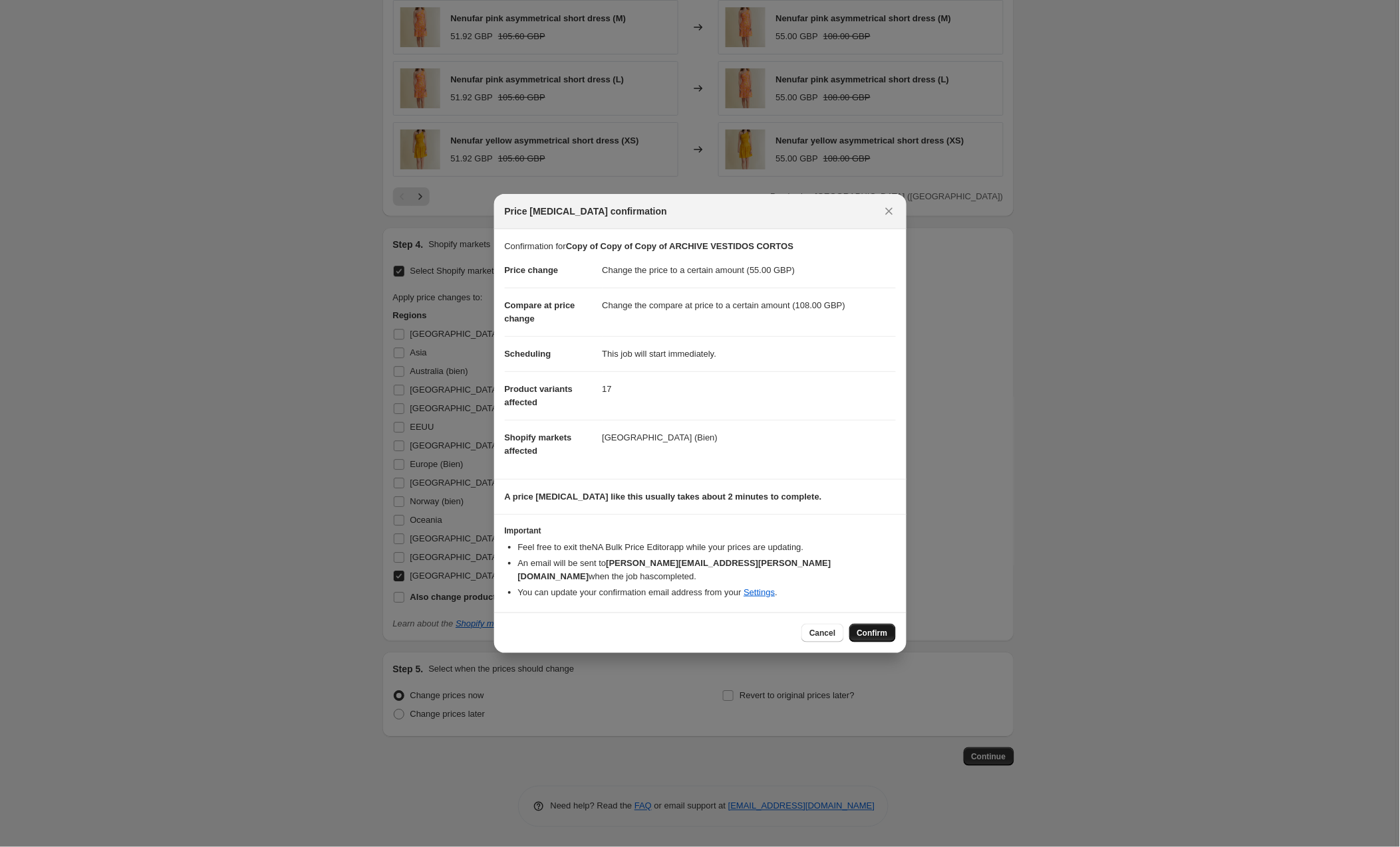
click at [882, 628] on span "Confirm" at bounding box center [872, 633] width 30 height 11
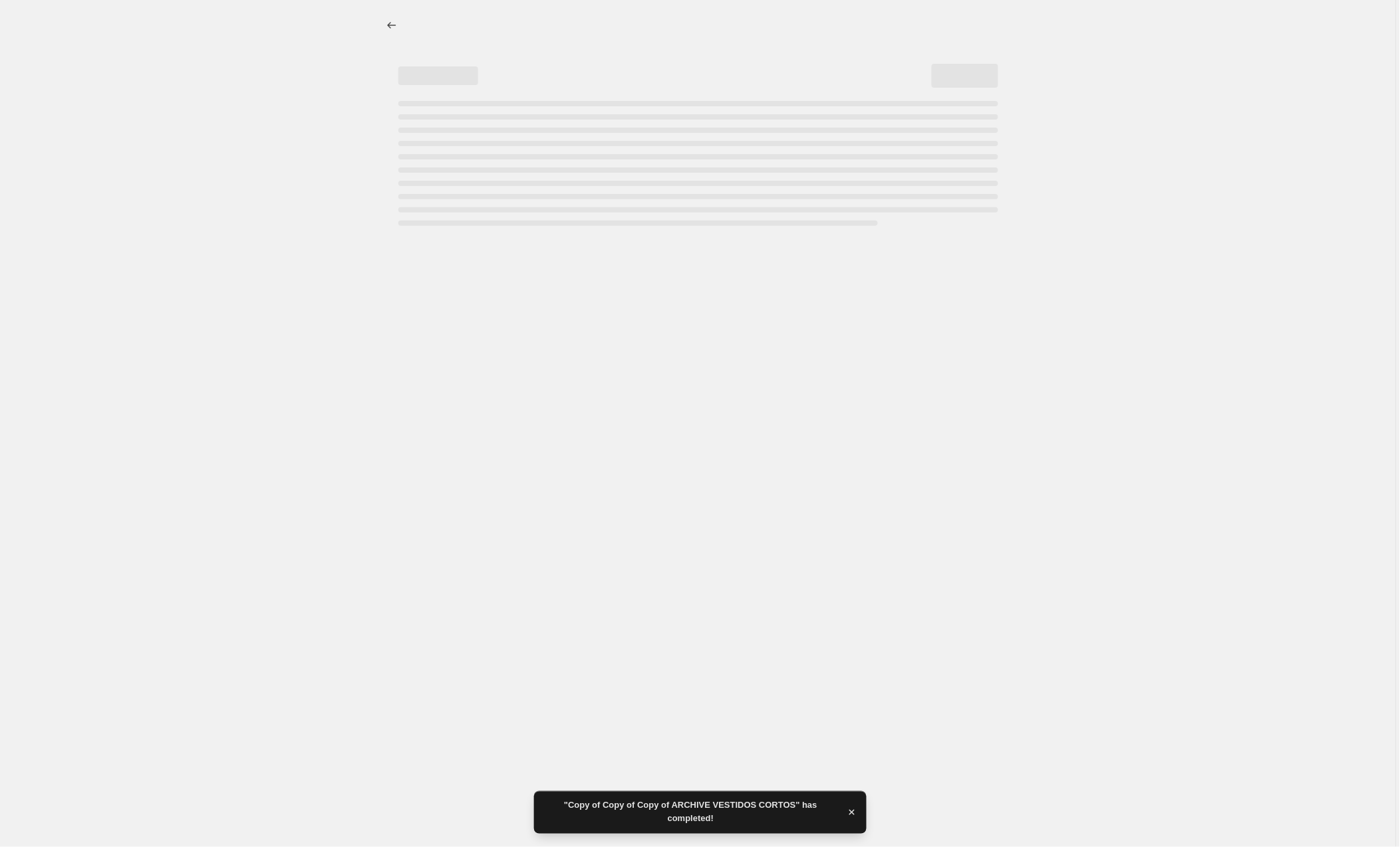
select select "to"
select select "collection"
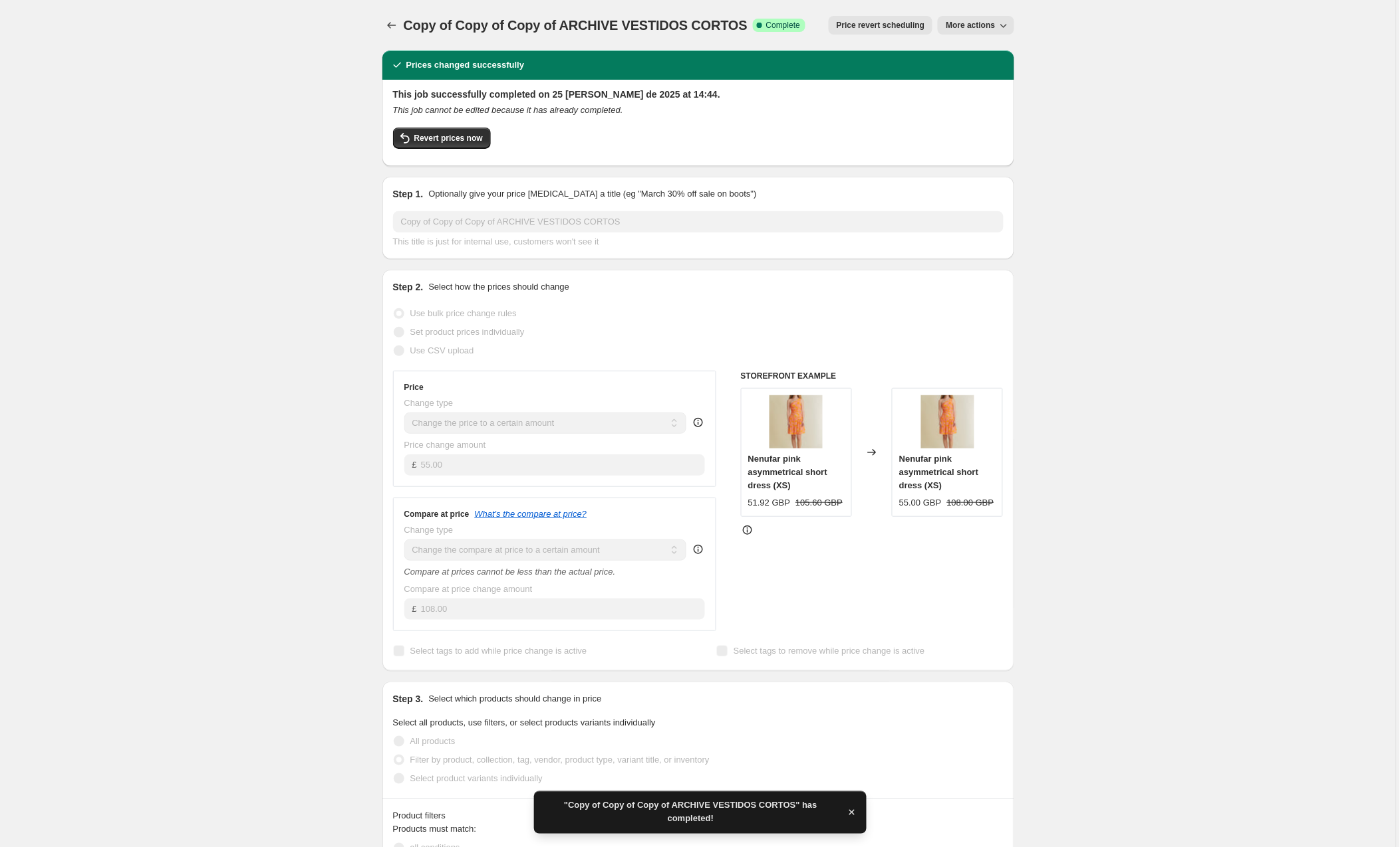
scroll to position [6, 0]
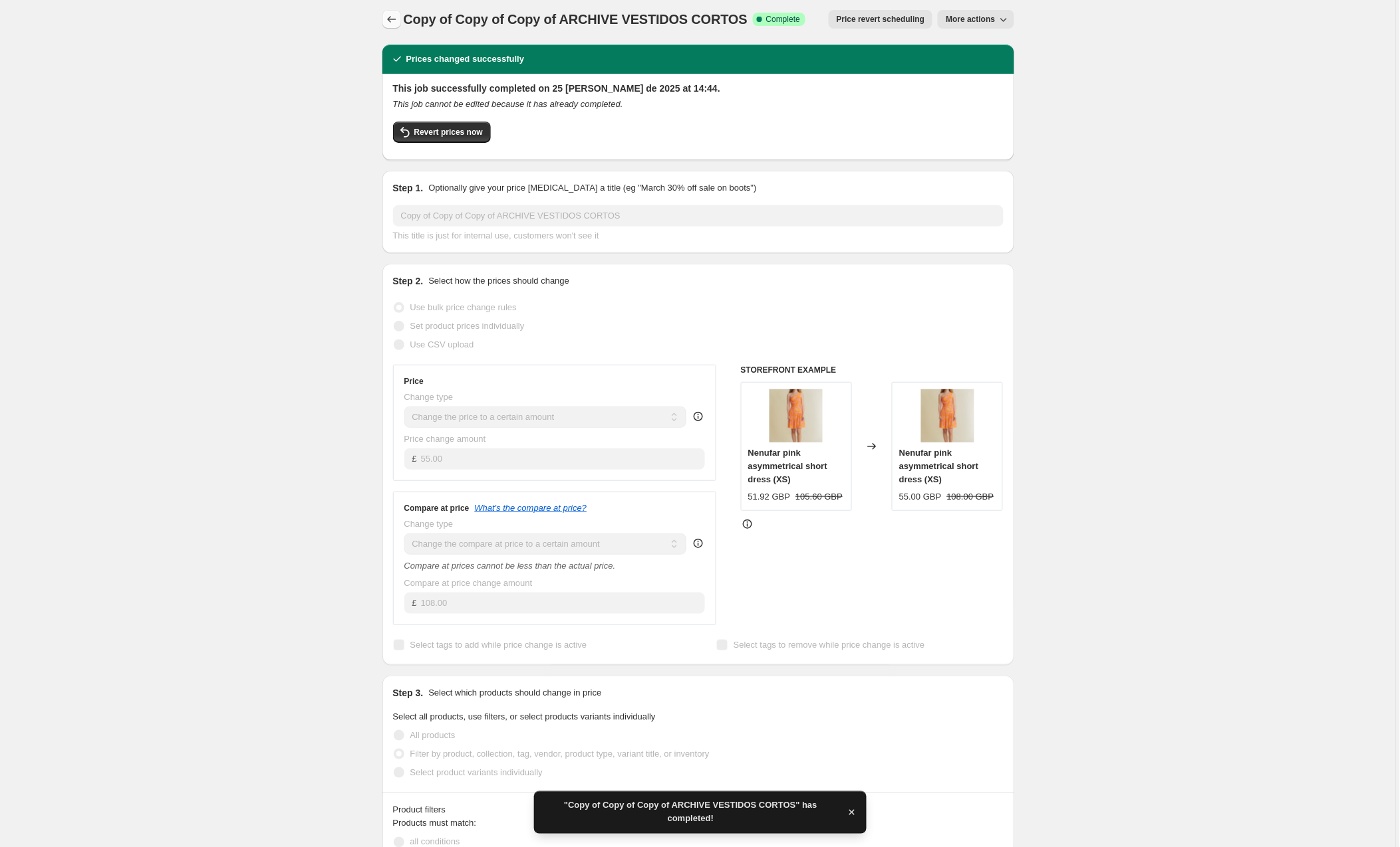
click at [391, 16] on icon "Price change jobs" at bounding box center [391, 19] width 13 height 13
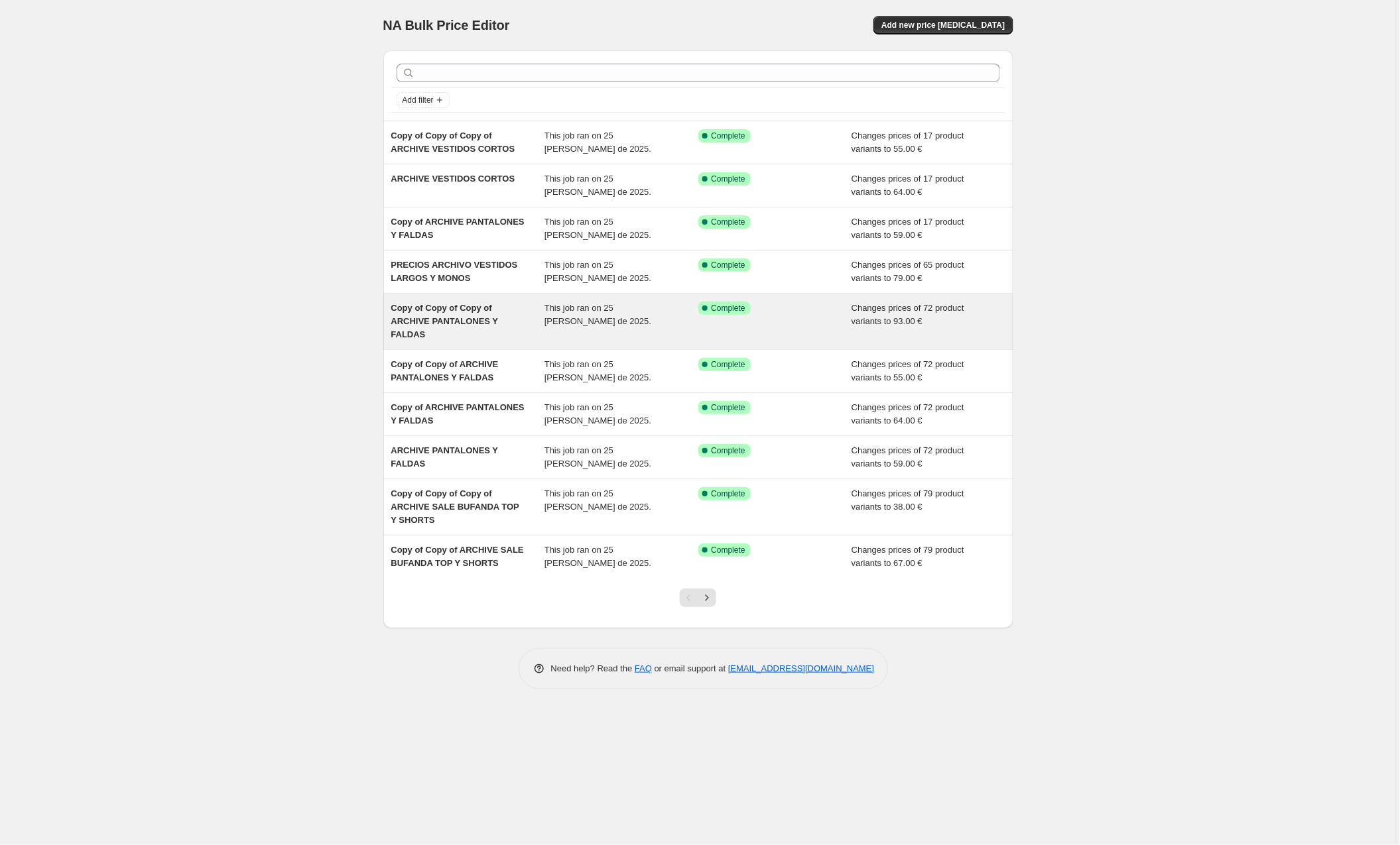
click at [419, 312] on div "Copy of Copy of Copy of ARCHIVE PANTALONES Y FALDAS" at bounding box center [468, 321] width 153 height 39
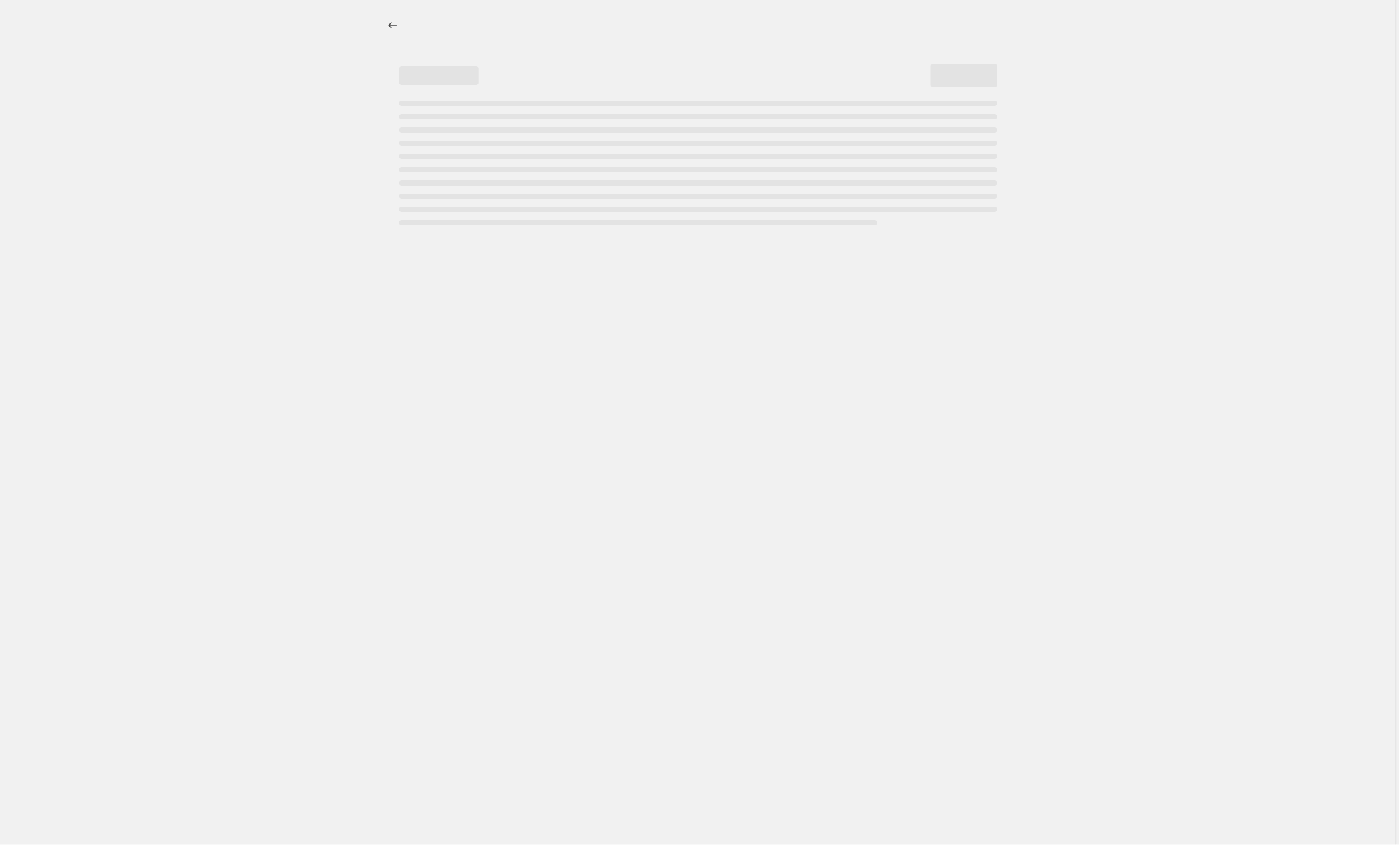
select select "to"
select select "collection"
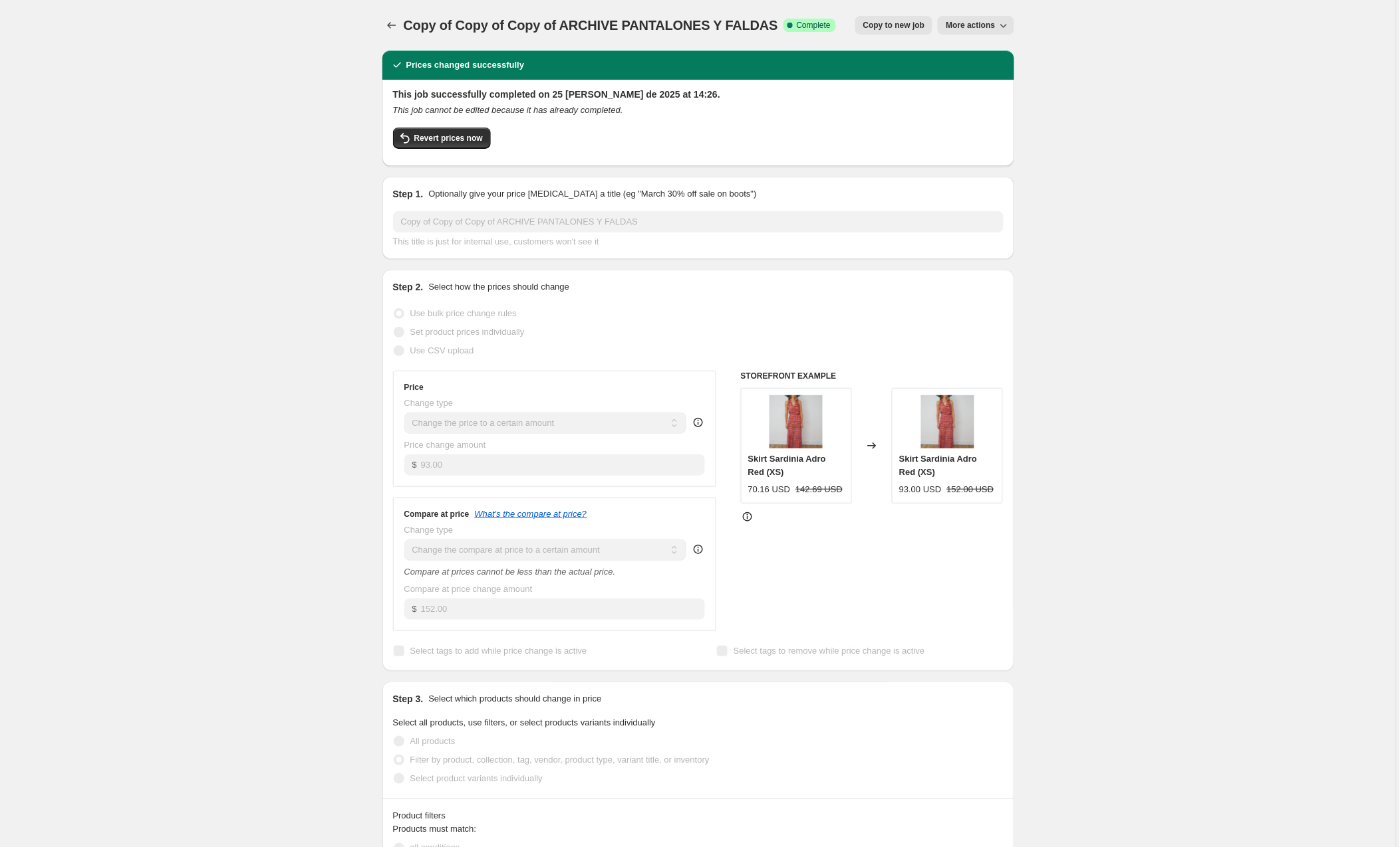
click at [995, 25] on span "More actions" at bounding box center [970, 26] width 49 height 11
click at [907, 25] on span "Copy to new job" at bounding box center [893, 26] width 62 height 11
select select "to"
select select "collection"
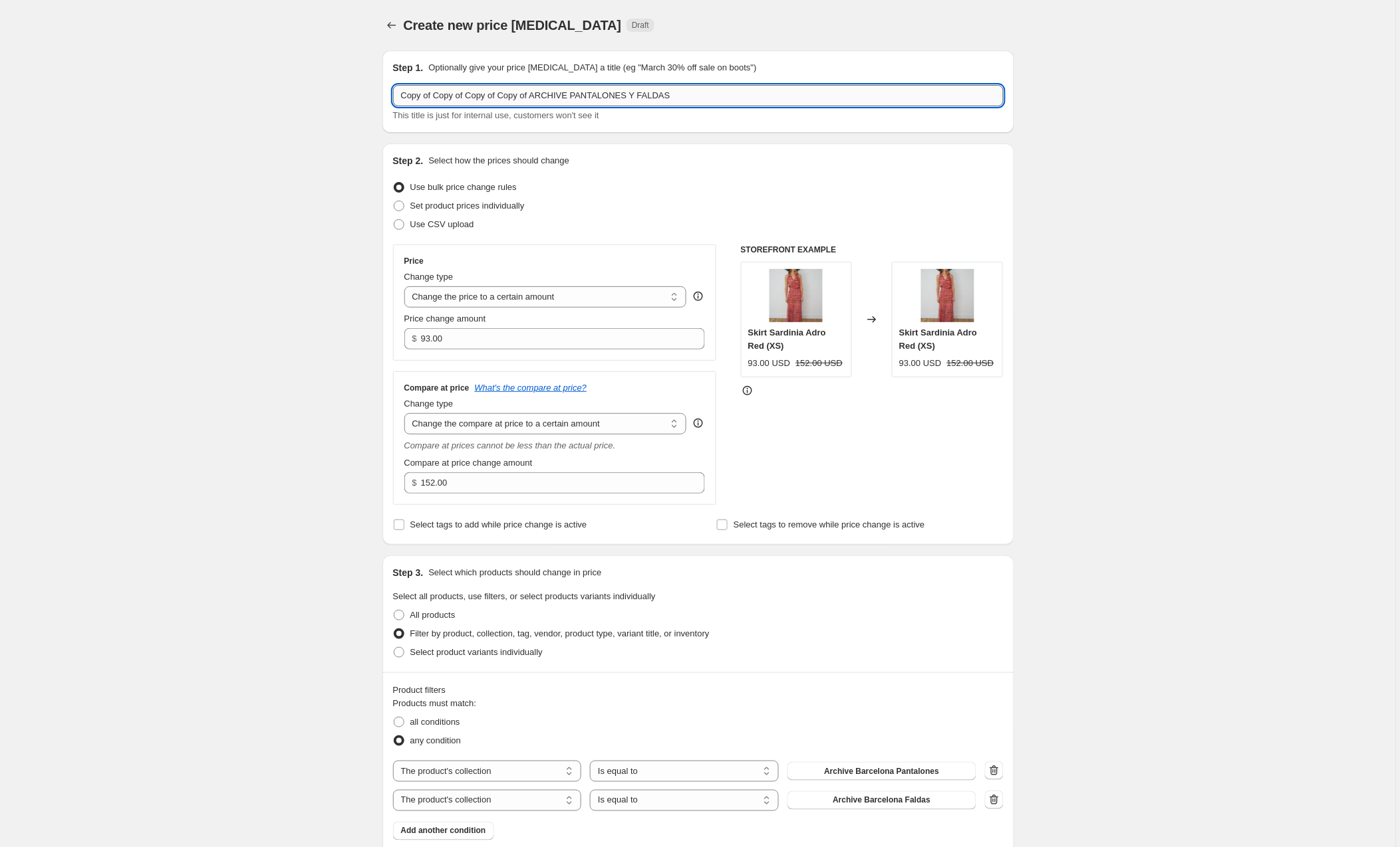
drag, startPoint x: 711, startPoint y: 95, endPoint x: 585, endPoint y: 92, distance: 126.0
click at [585, 92] on input "Copy of Copy of Copy of Copy of ARCHIVE PANTALONES Y FALDAS" at bounding box center [698, 95] width 611 height 21
click at [588, 94] on input "Copy of Copy of Copy of Copy of ARCHIVE PVESTIDFOS CORTOS" at bounding box center [698, 95] width 611 height 21
click at [618, 94] on input "Copy of Copy of Copy of Copy of ARCHIVE VESTIDFOS CORTOS" at bounding box center [698, 95] width 611 height 21
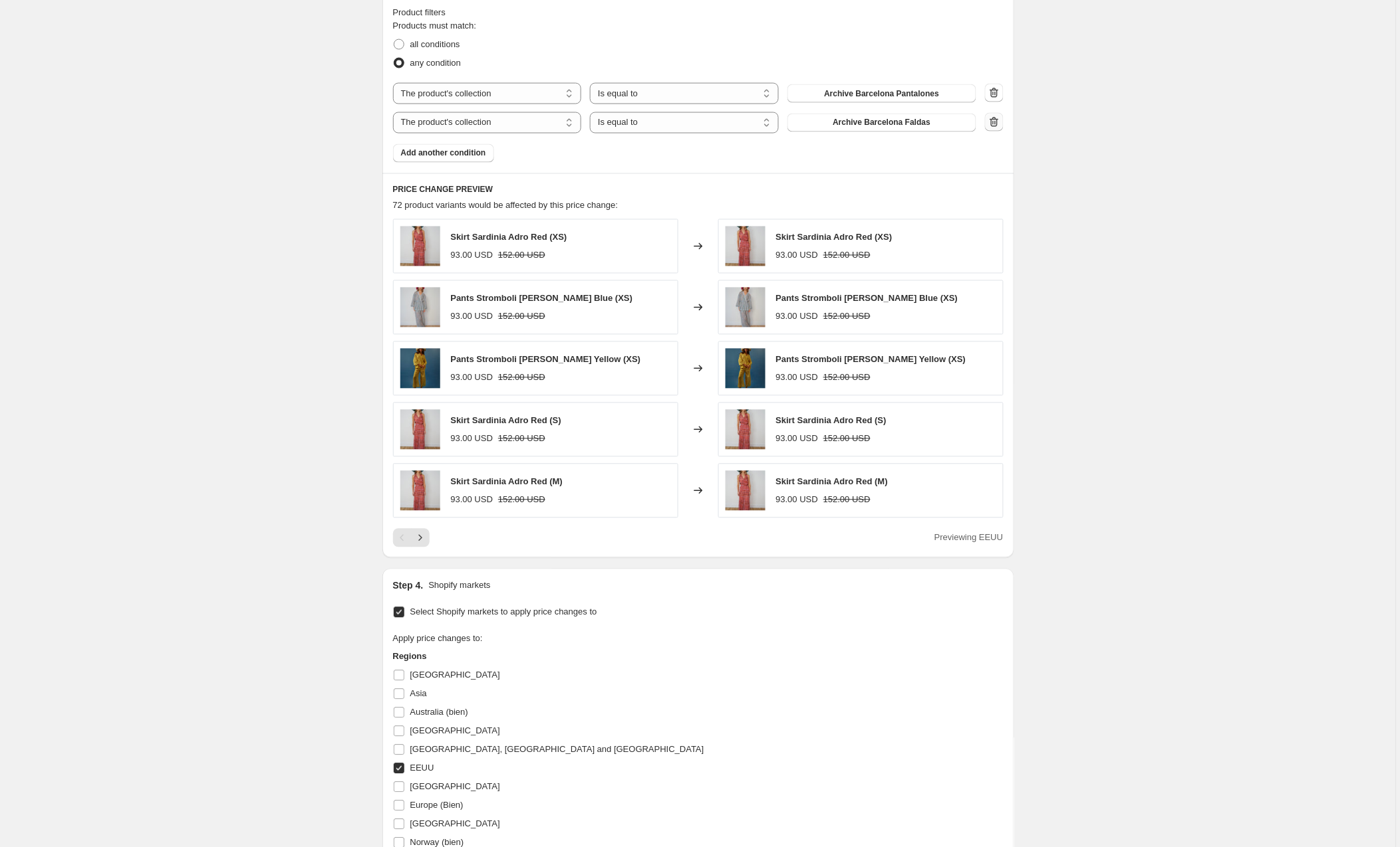
type input "Copy of Copy of Copy of Copy of ARCHIVE VESTIDOS CORTOS"
click at [1003, 124] on button "button" at bounding box center [994, 121] width 18 height 18
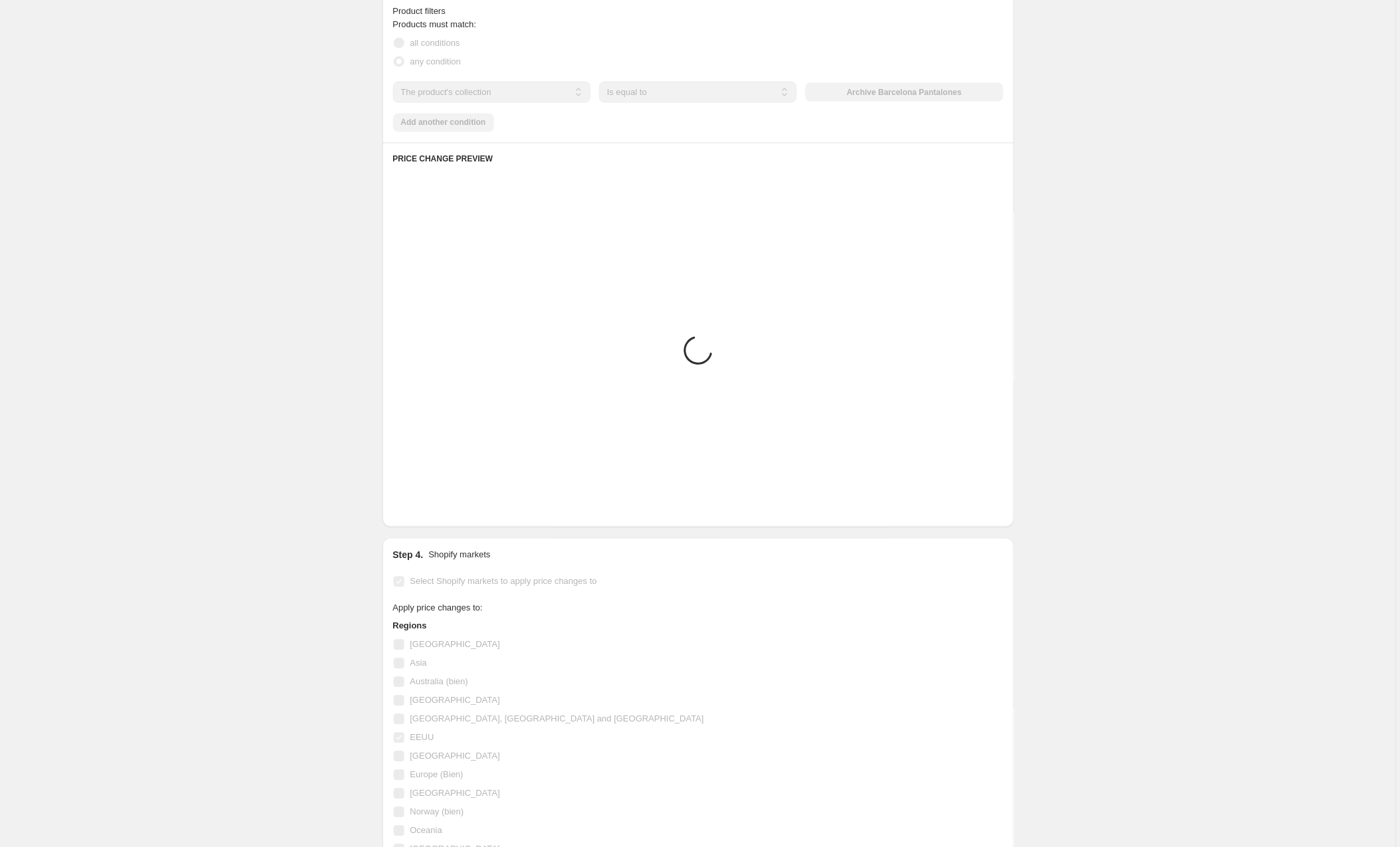
scroll to position [675, 0]
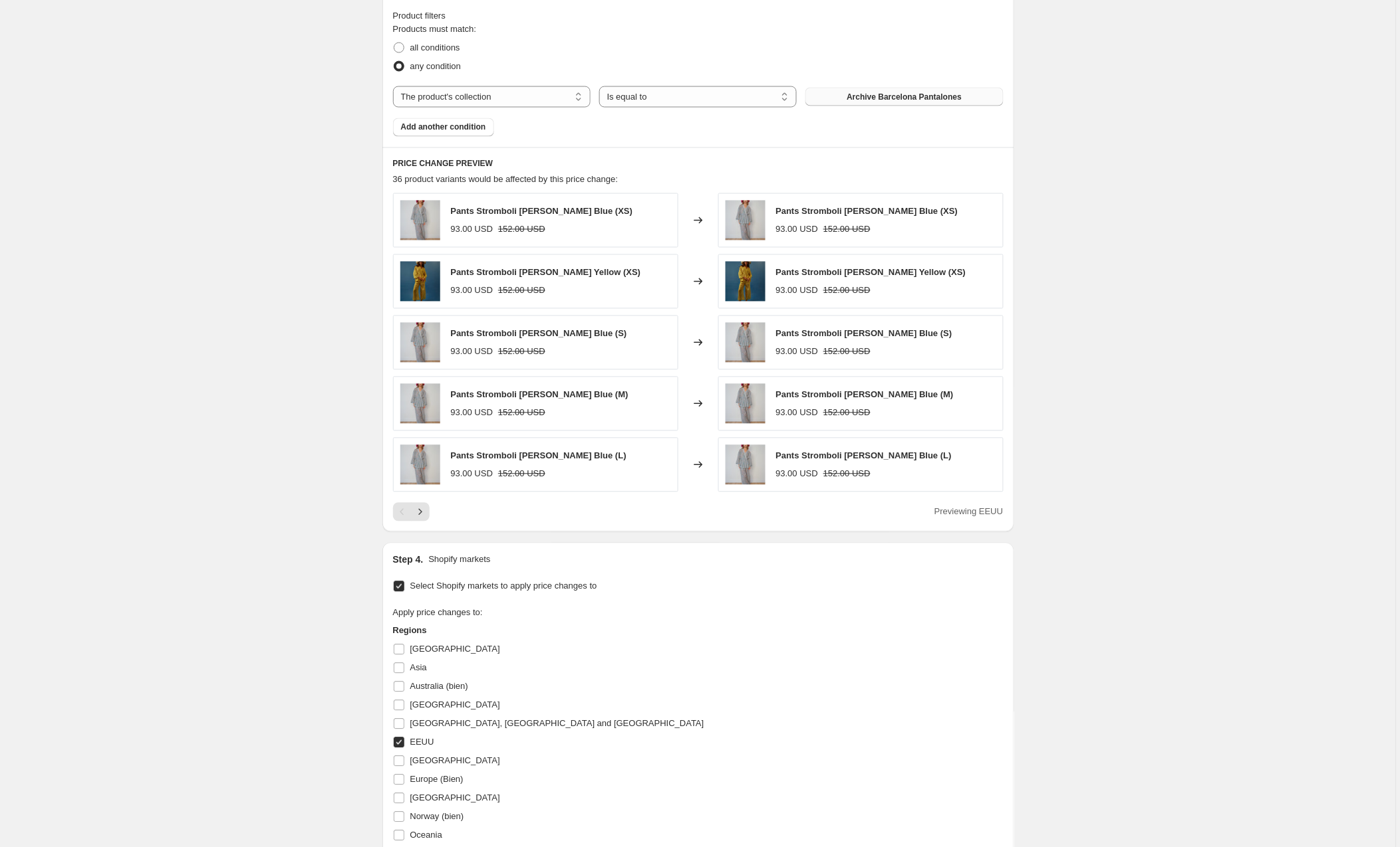
click at [885, 98] on span "Archive Barcelona Pantalones" at bounding box center [904, 98] width 115 height 11
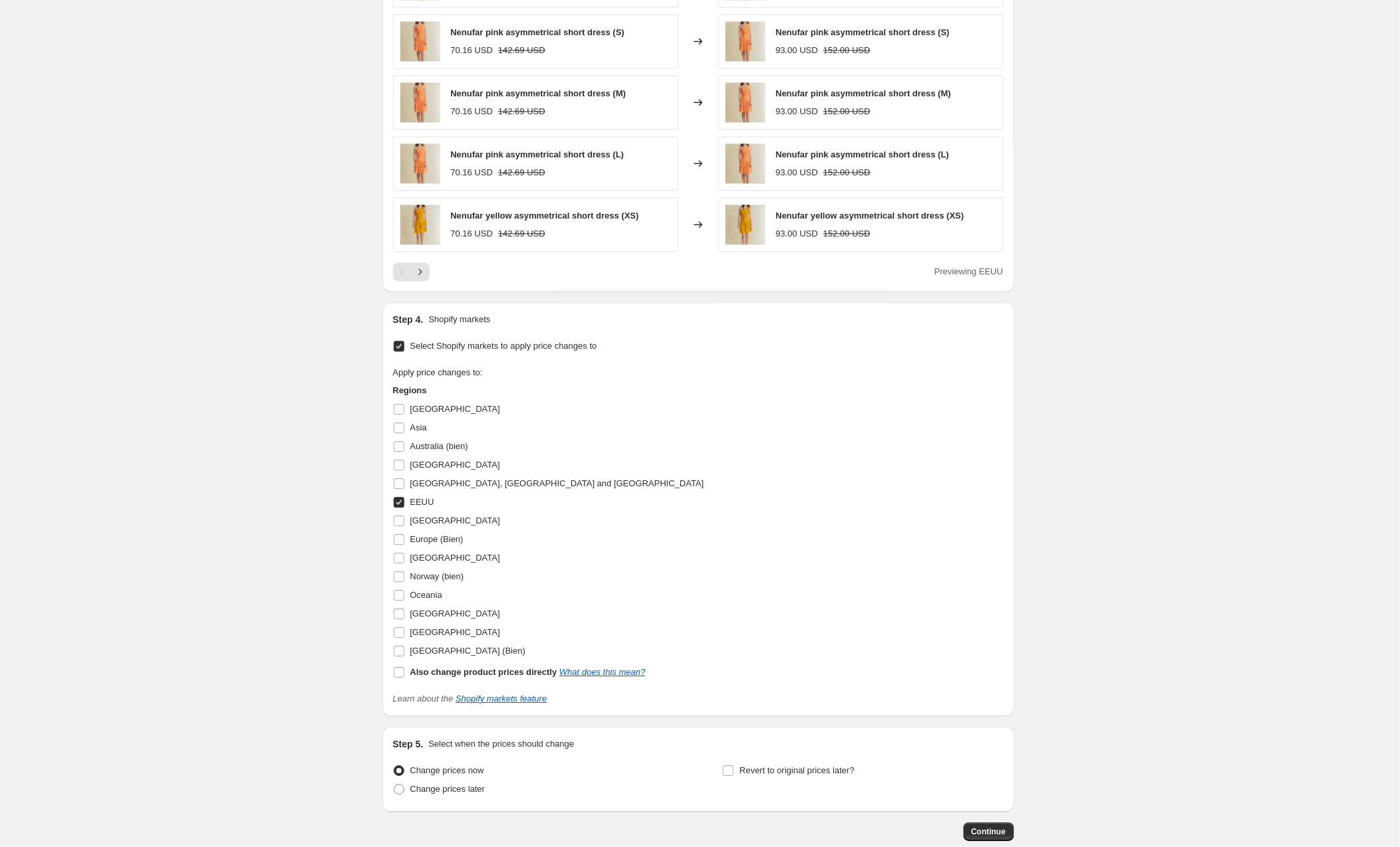
scroll to position [994, 0]
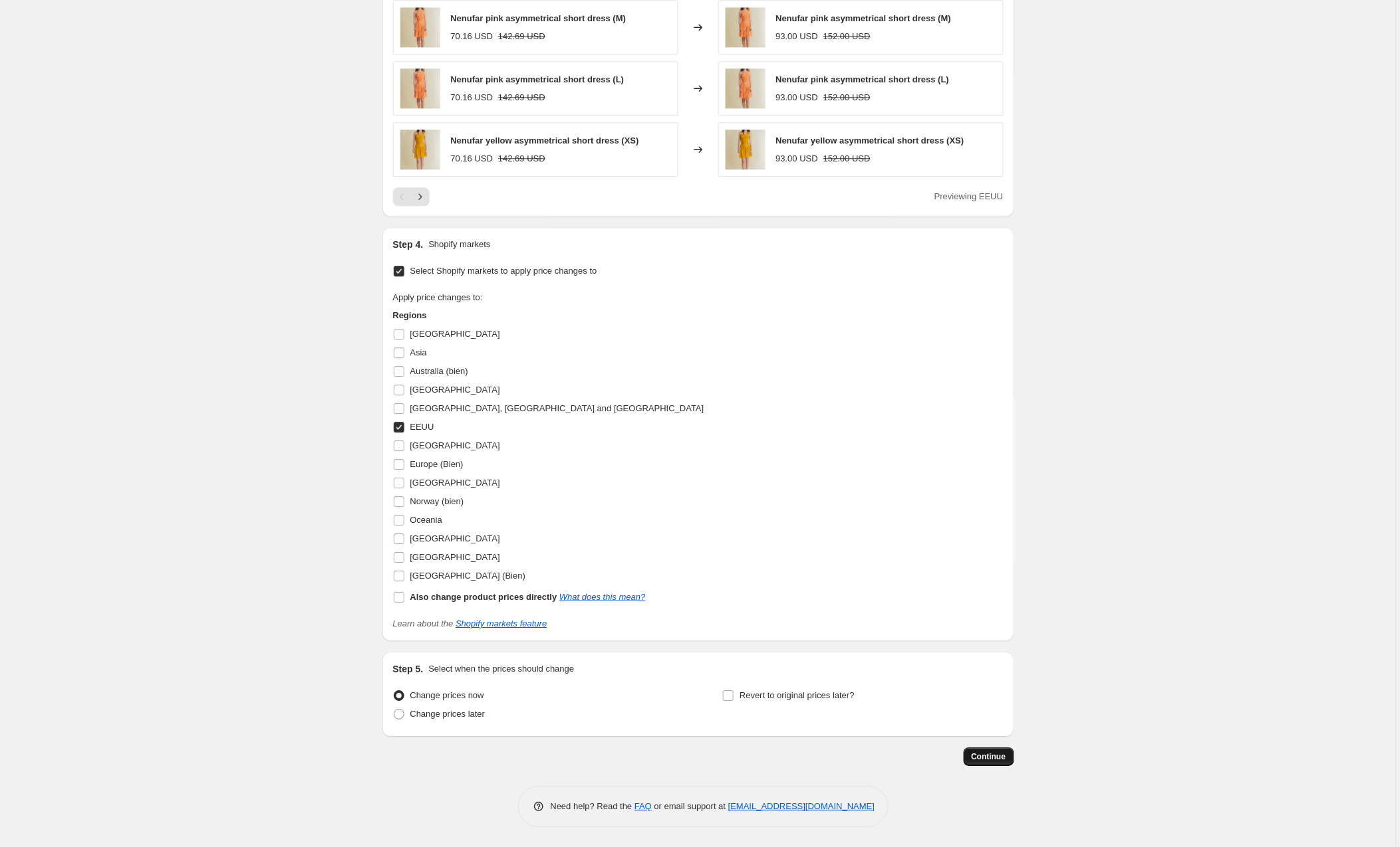
click at [982, 755] on span "Continue" at bounding box center [989, 757] width 35 height 11
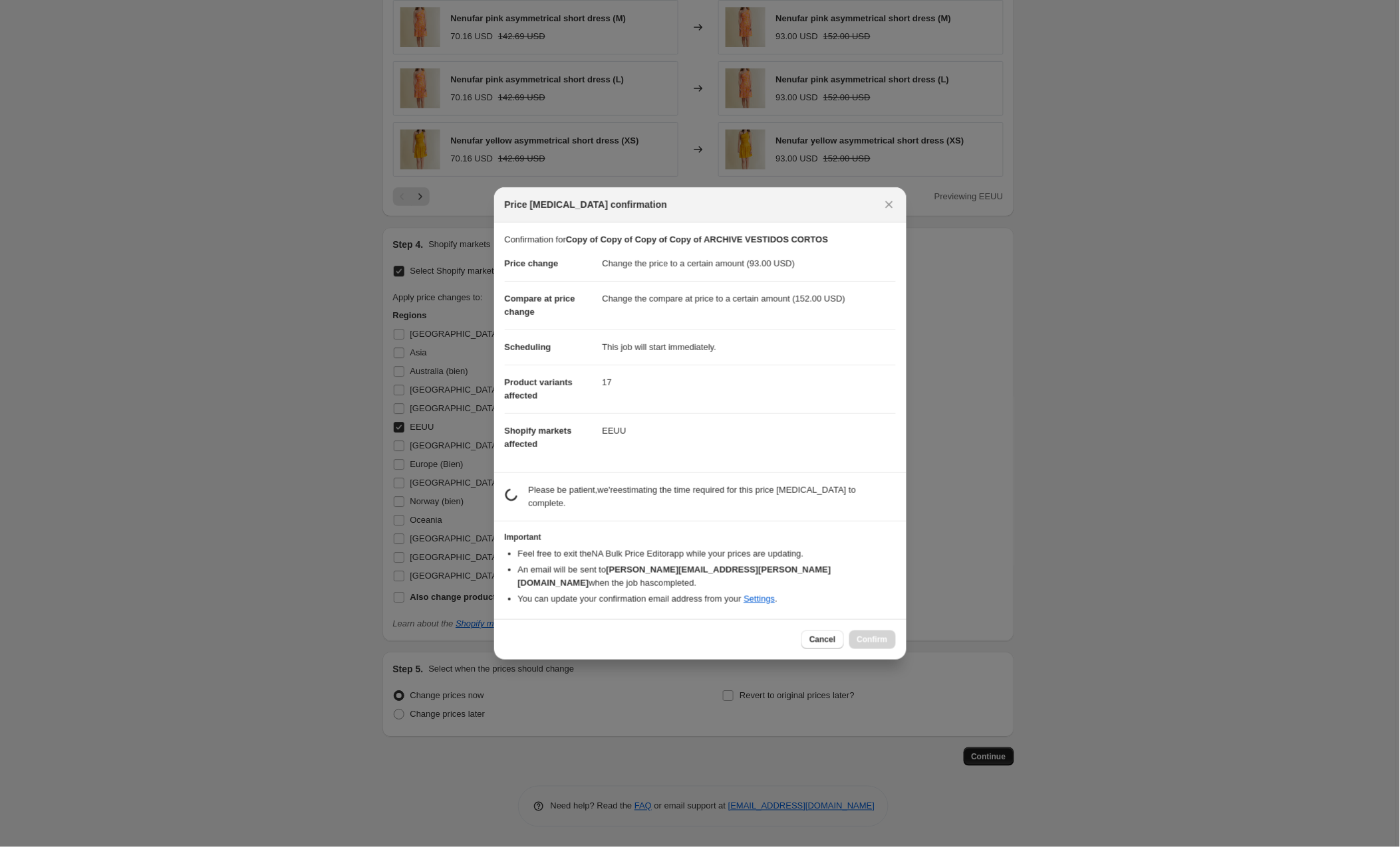
scroll to position [0, 0]
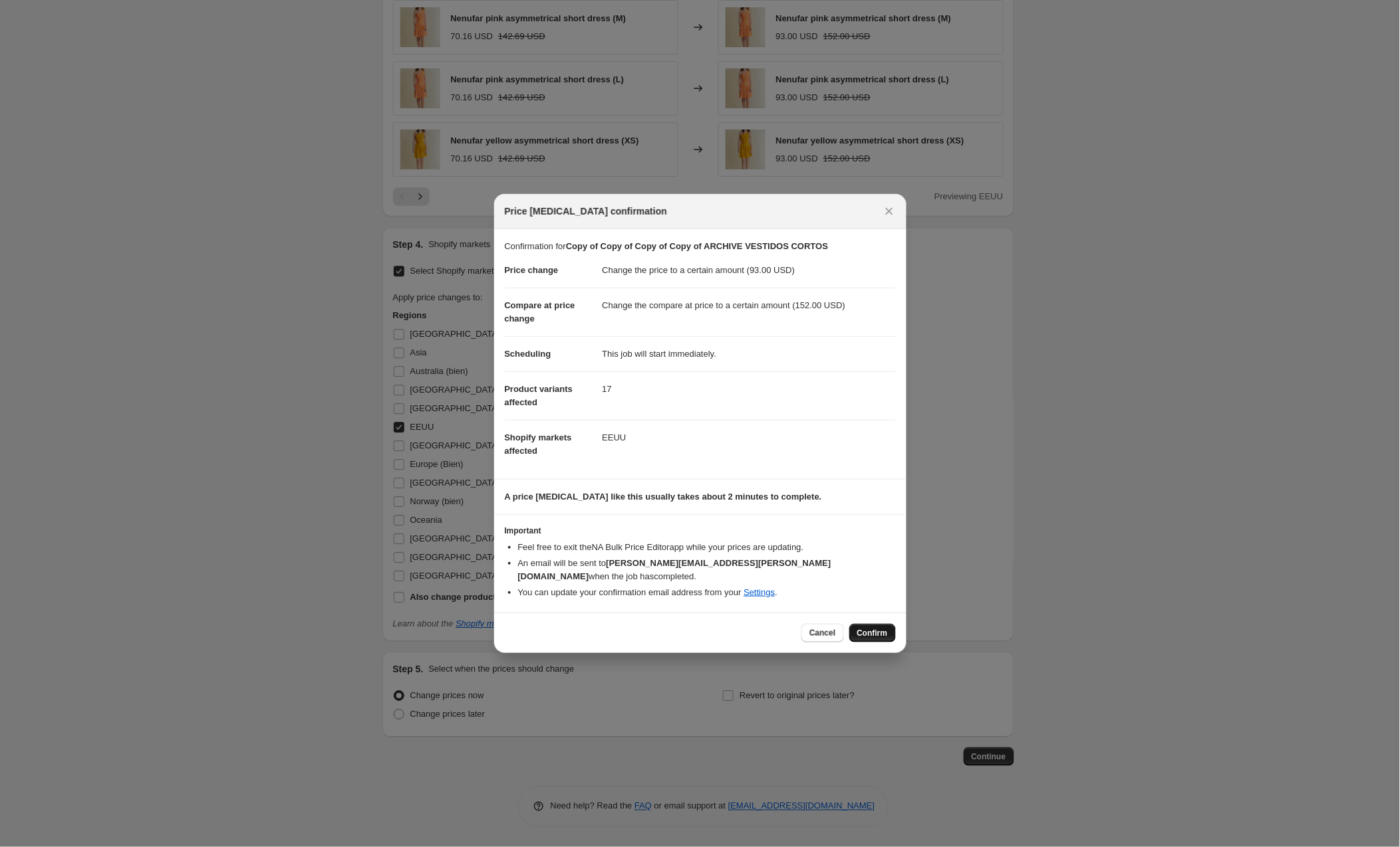
click at [875, 628] on span "Confirm" at bounding box center [872, 633] width 30 height 11
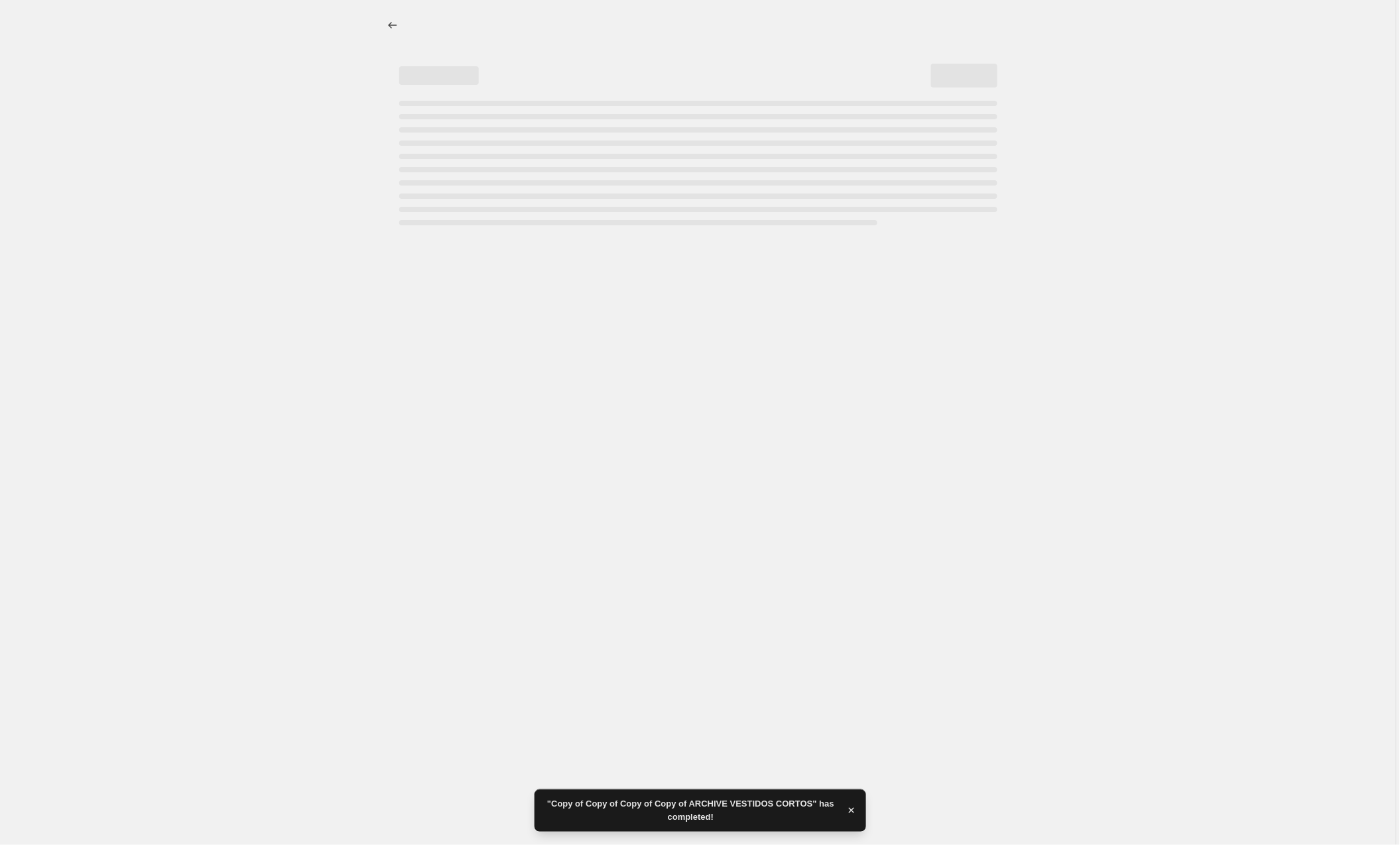
select select "to"
select select "collection"
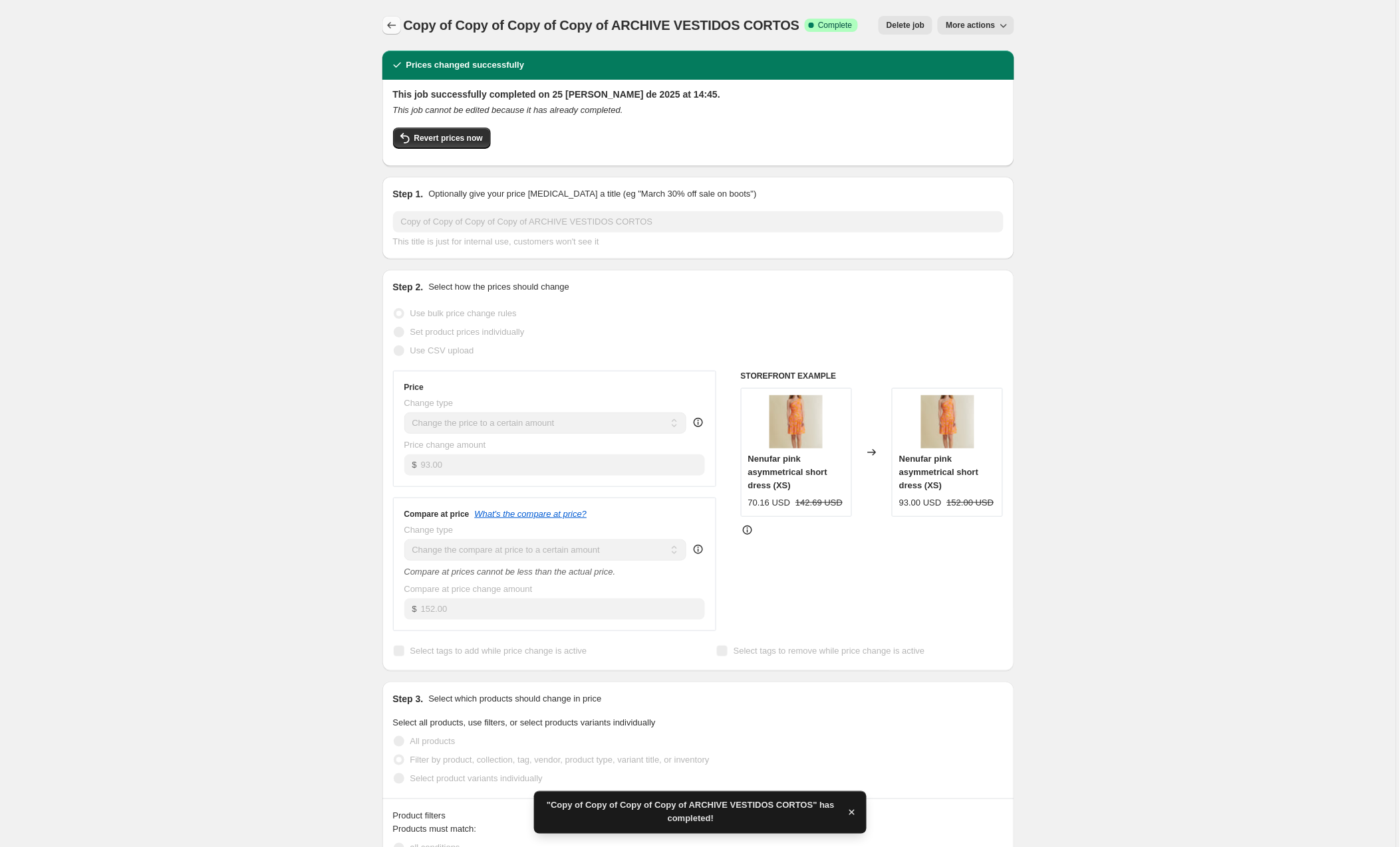
click at [393, 24] on icon "Price change jobs" at bounding box center [391, 25] width 13 height 13
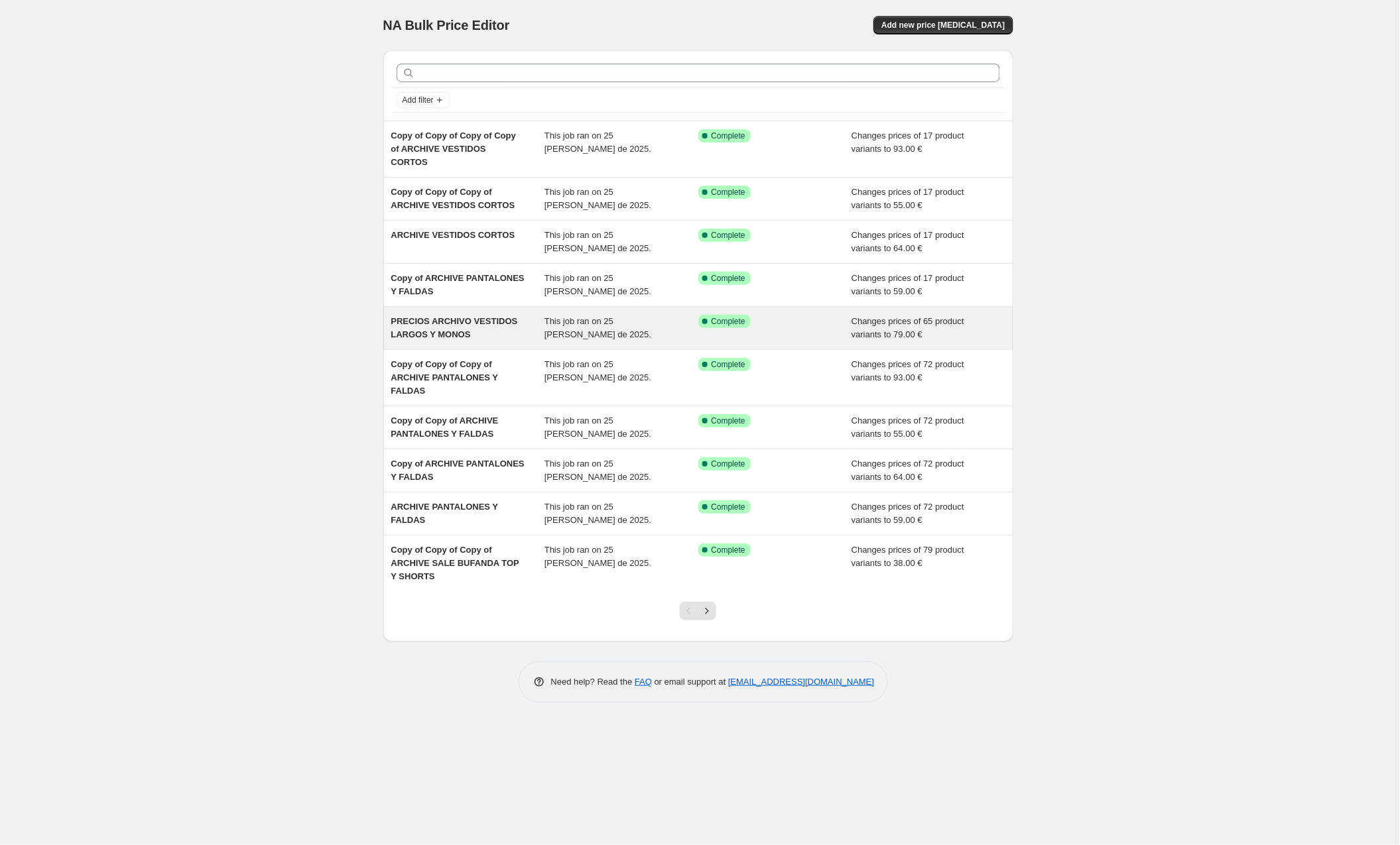
click at [480, 321] on span "PRECIOS ARCHIVO VESTIDOS LARGOS Y MONOS" at bounding box center [455, 327] width 127 height 23
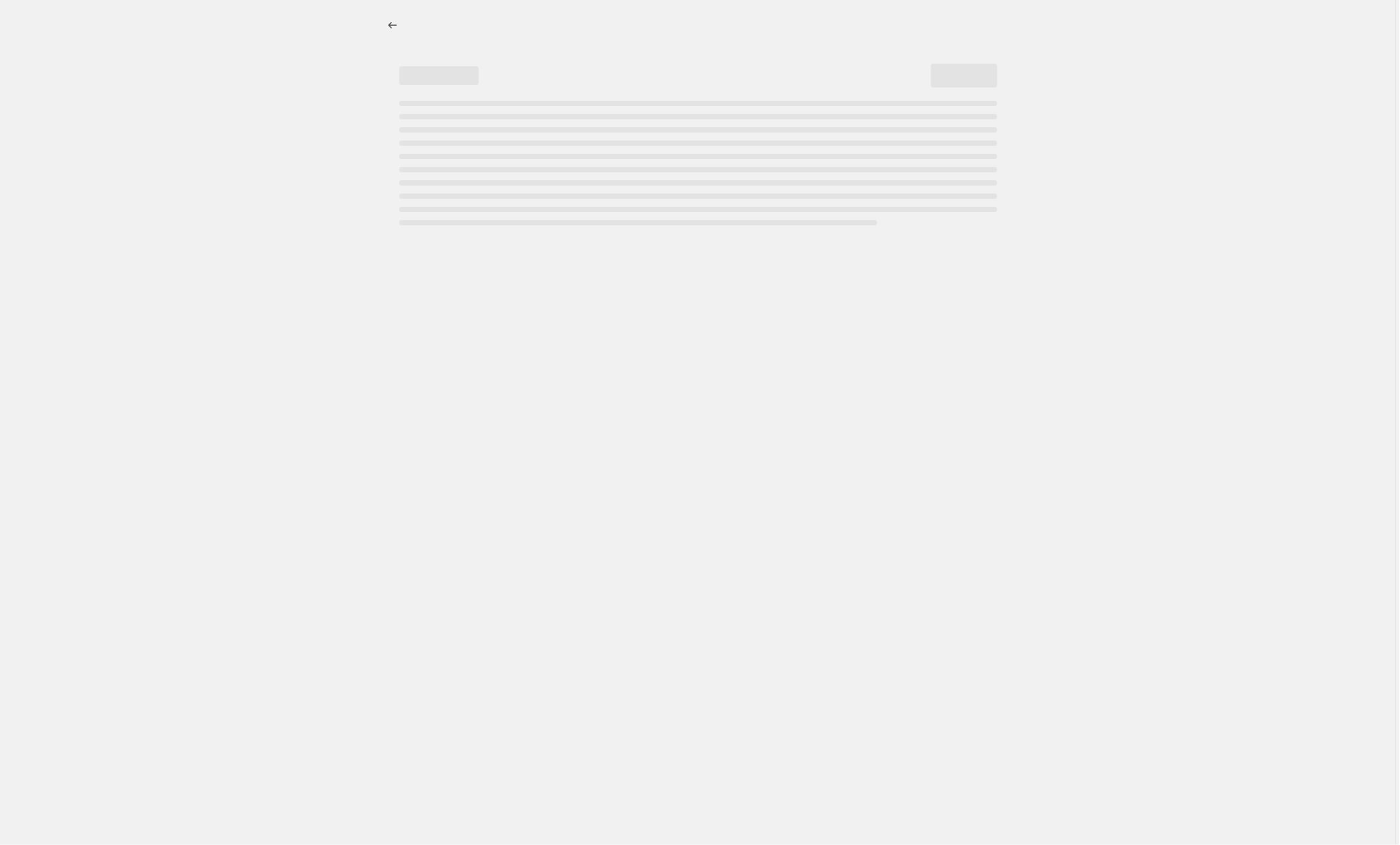
select select "to"
select select "collection"
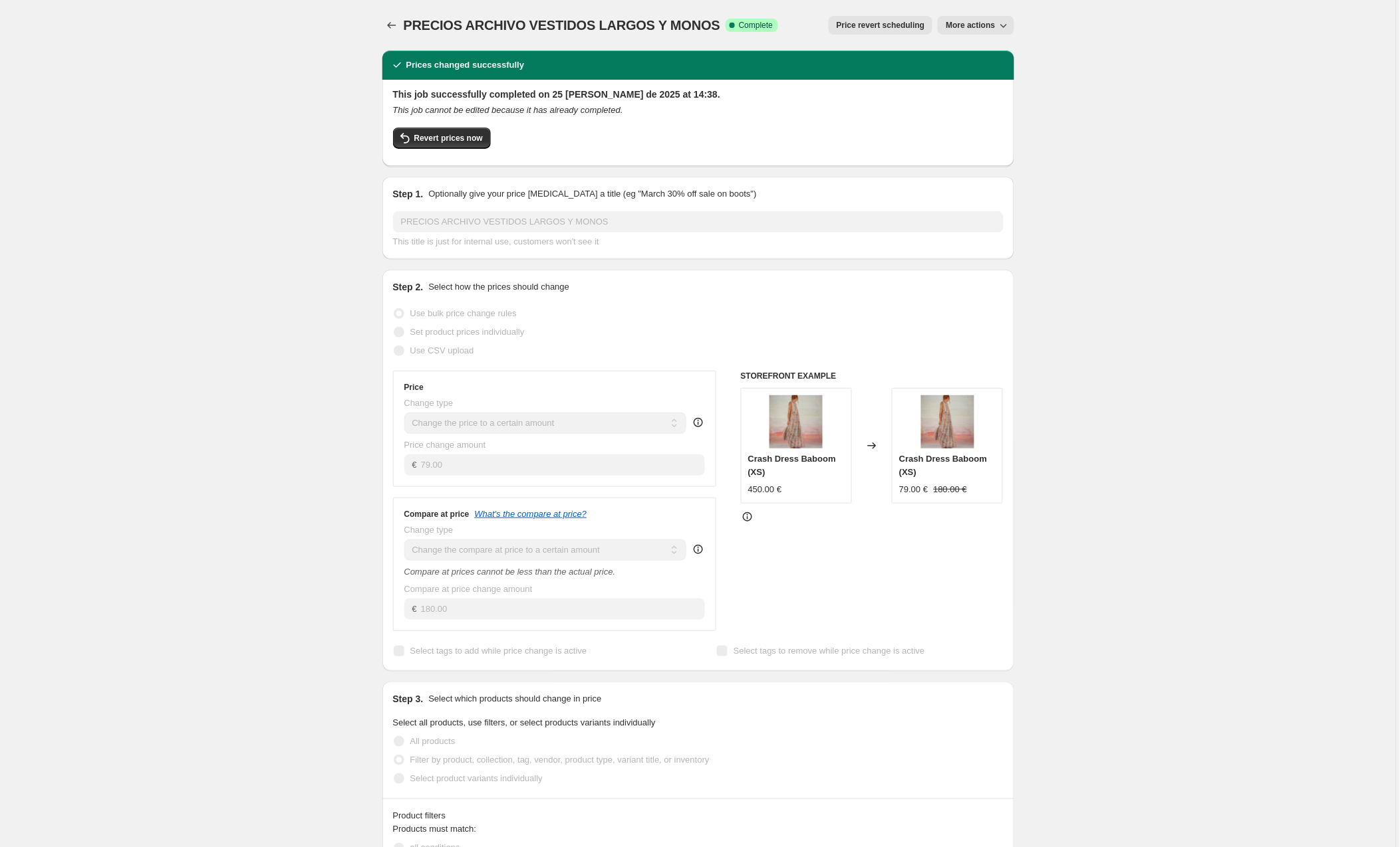
click at [967, 21] on span "More actions" at bounding box center [970, 26] width 49 height 11
click at [972, 52] on span "Copy to new job" at bounding box center [976, 52] width 62 height 10
select select "to"
select select "collection"
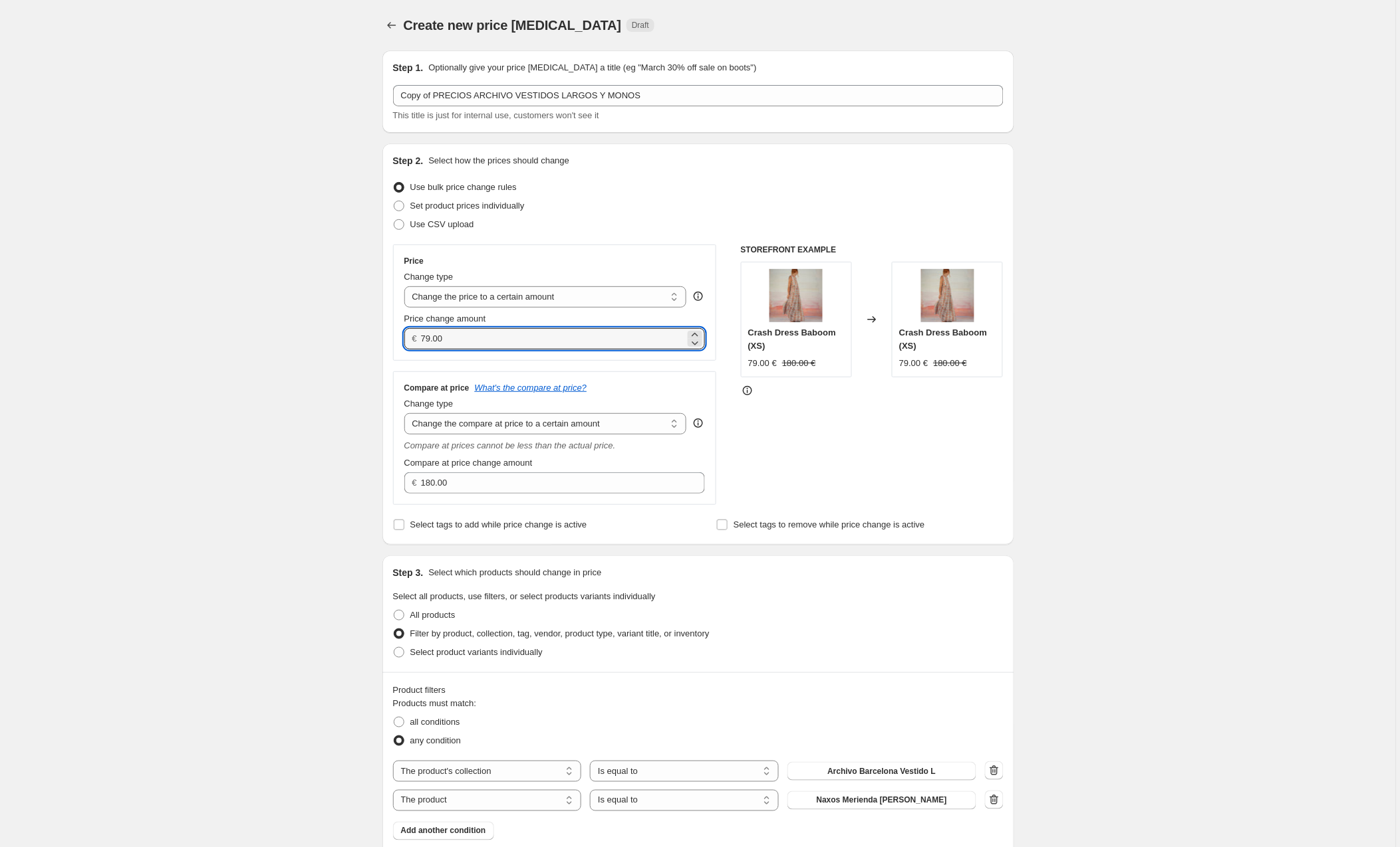
drag, startPoint x: 458, startPoint y: 336, endPoint x: 405, endPoint y: 335, distance: 53.0
click at [405, 335] on div "Price Change type Change the price to a certain amount Change the price by a ce…" at bounding box center [555, 303] width 324 height 116
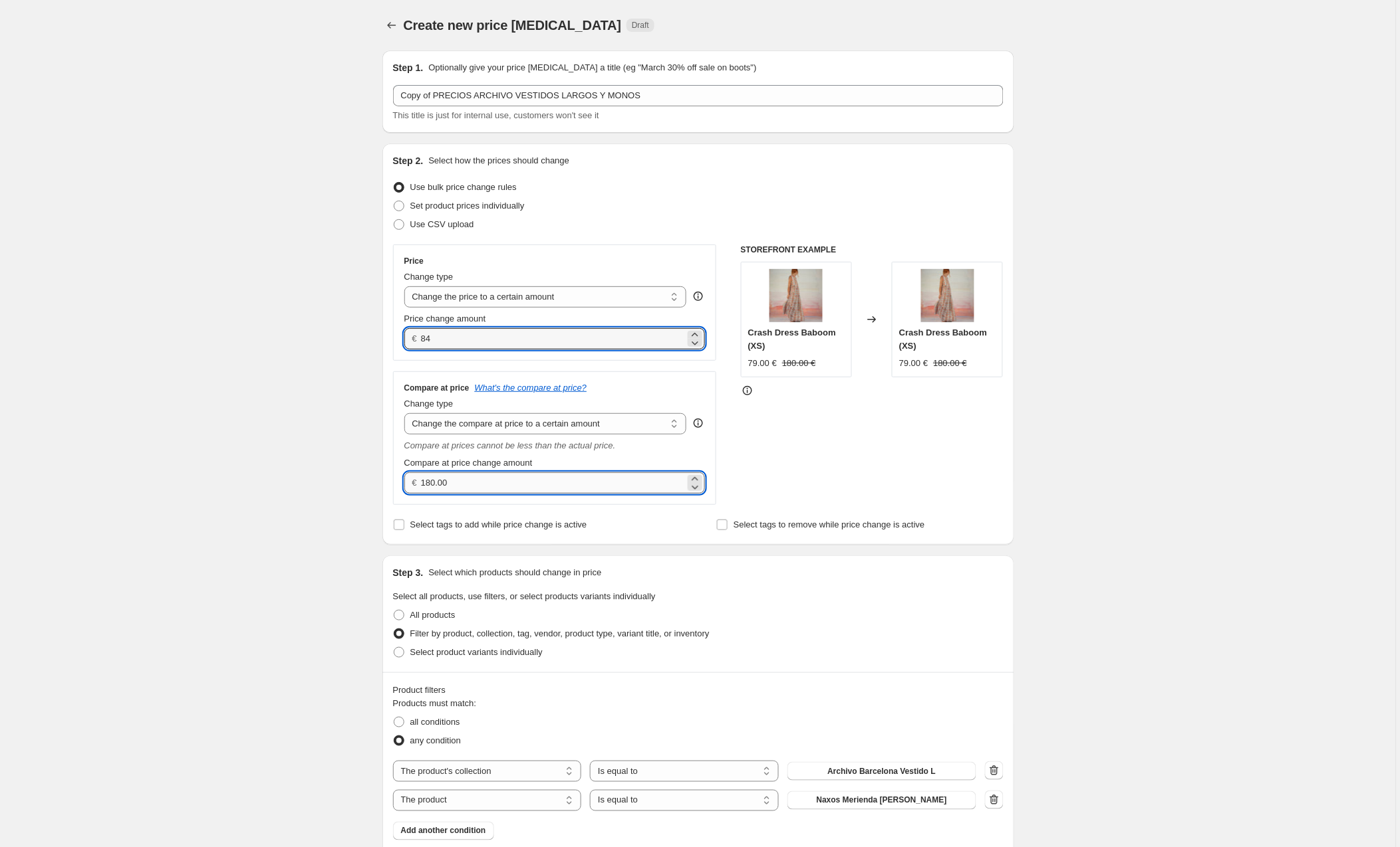
type input "84.00"
drag, startPoint x: 458, startPoint y: 486, endPoint x: 417, endPoint y: 482, distance: 41.2
click at [417, 482] on div "€ 180.00" at bounding box center [554, 482] width 301 height 21
type input "185.00"
click at [780, 563] on div "Step 3. Select which products should change in price Select all products, use f…" at bounding box center [698, 613] width 632 height 117
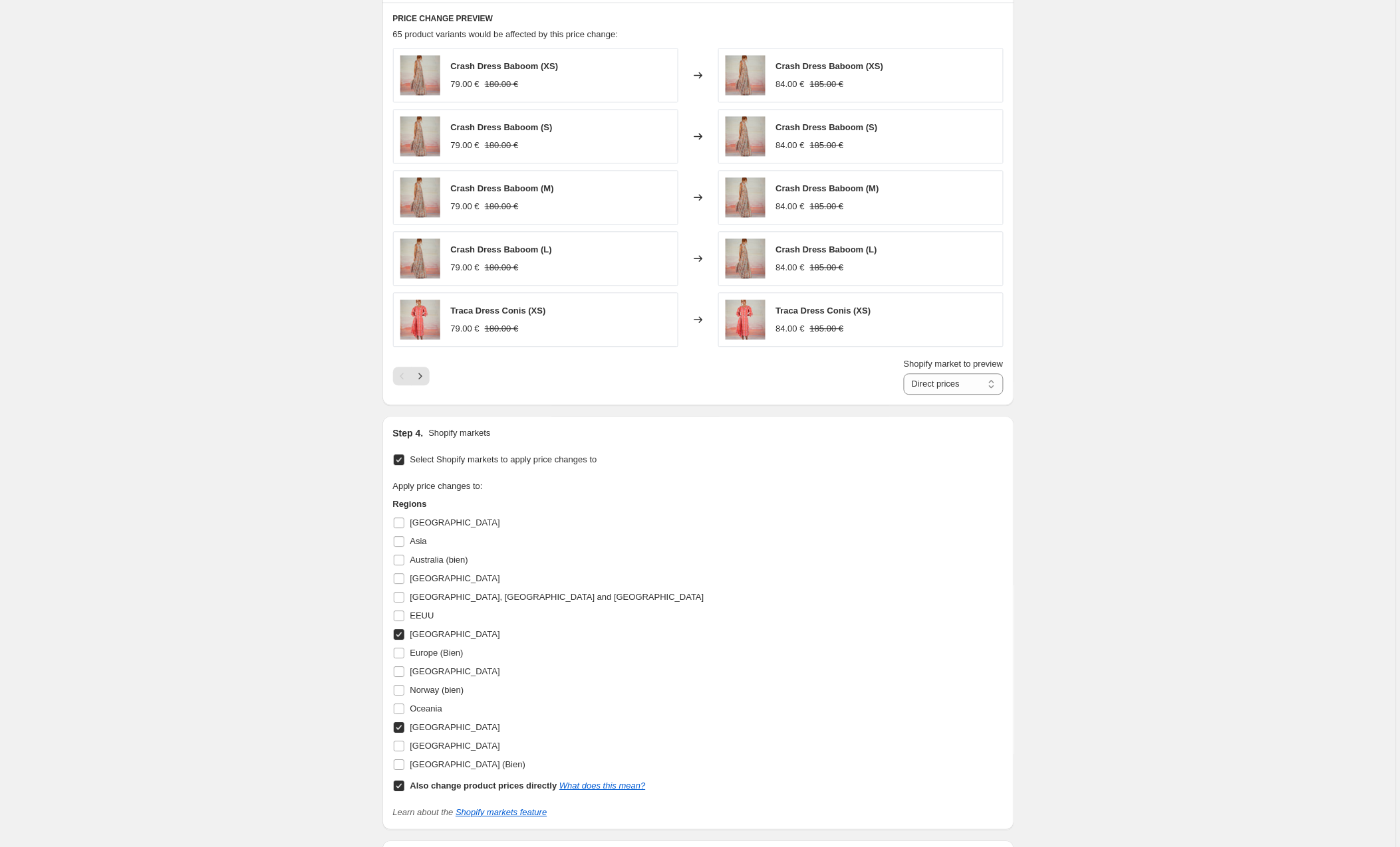
scroll to position [858, 0]
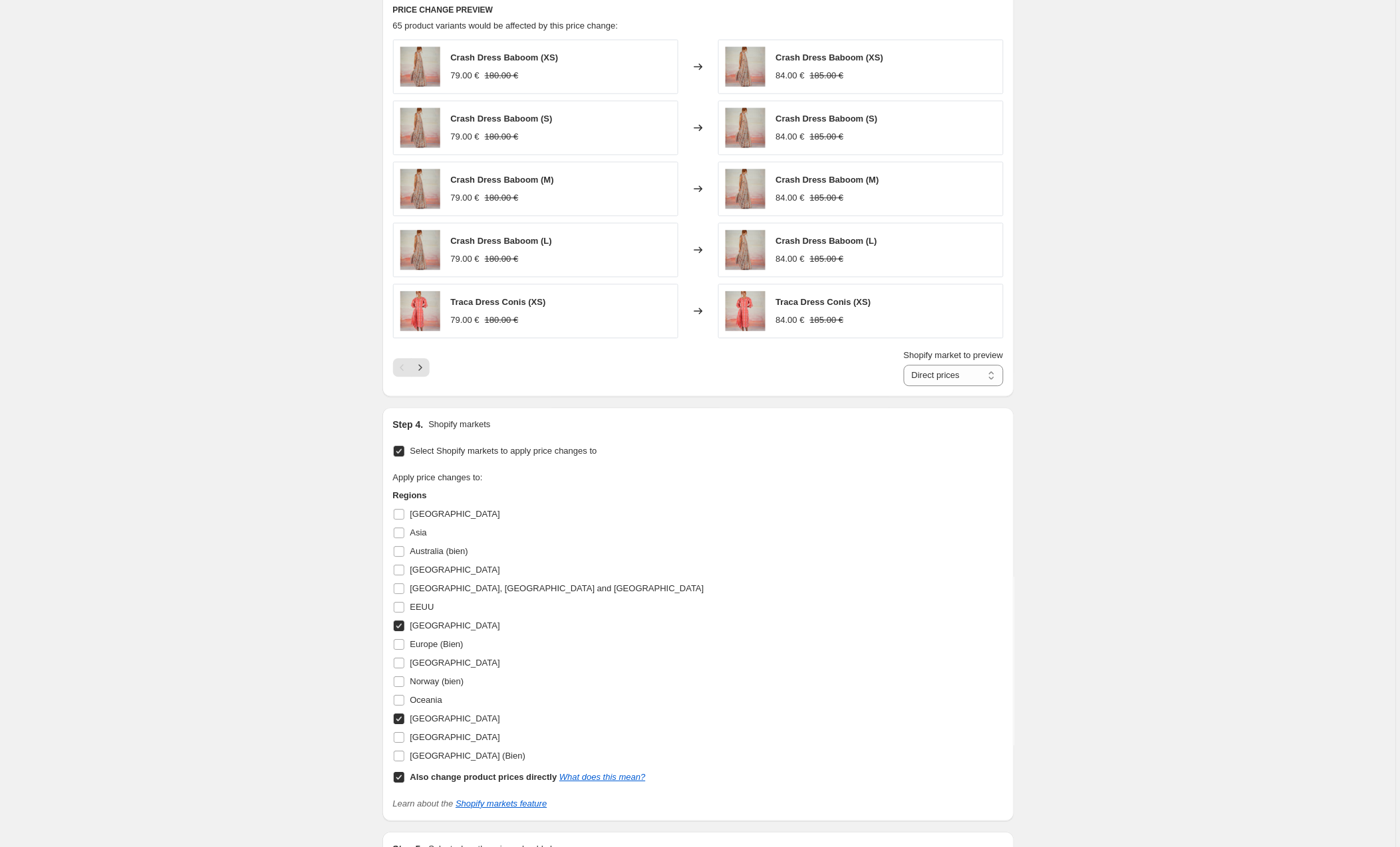
click at [403, 632] on input "[GEOGRAPHIC_DATA]" at bounding box center [399, 626] width 11 height 11
checkbox input "false"
drag, startPoint x: 400, startPoint y: 718, endPoint x: 403, endPoint y: 733, distance: 15.3
click at [400, 718] on input "[GEOGRAPHIC_DATA]" at bounding box center [399, 719] width 11 height 11
checkbox input "false"
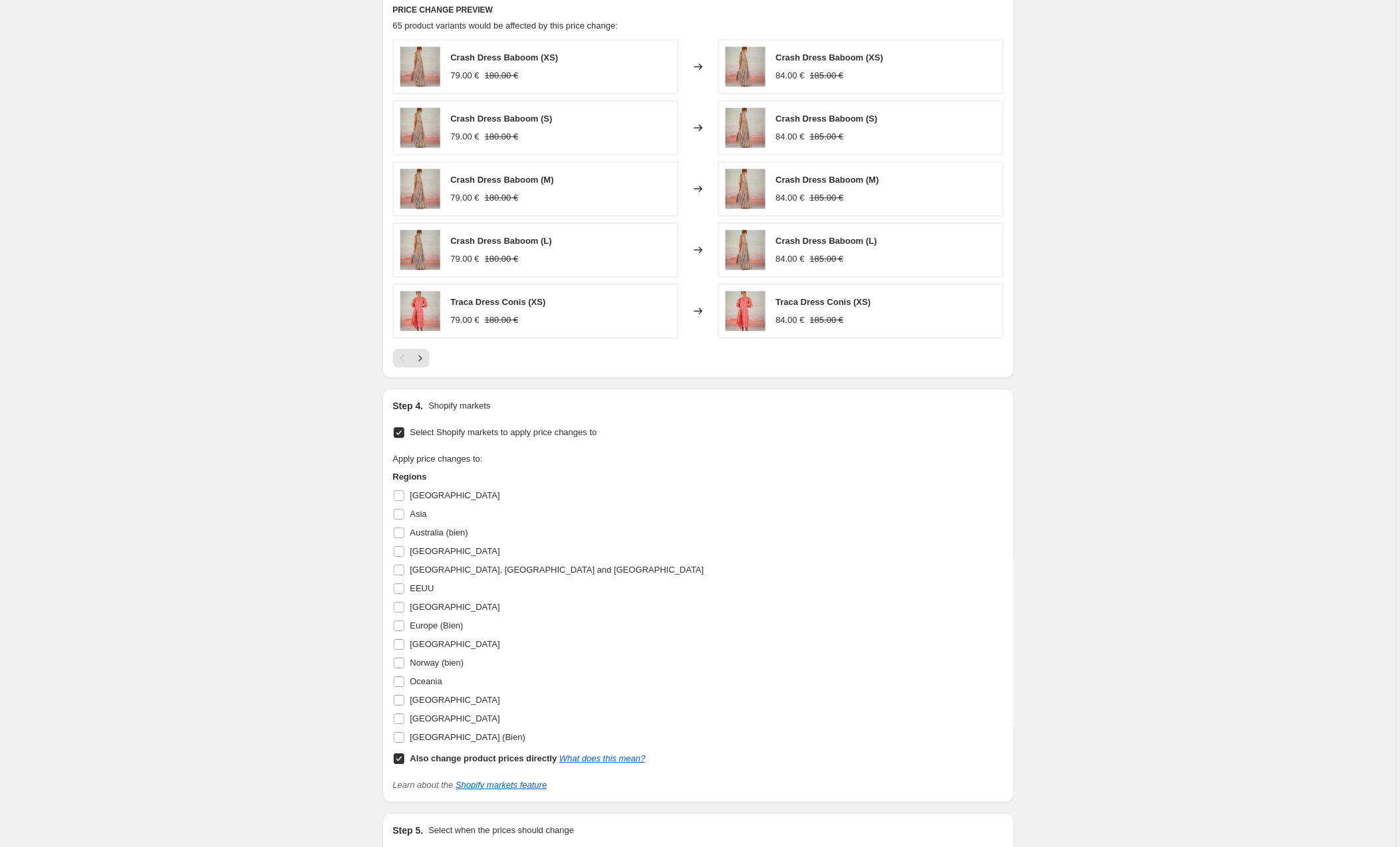
click at [398, 757] on input "Also change product prices directly What does this mean?" at bounding box center [399, 760] width 11 height 11
checkbox input "false"
click at [401, 626] on input "Europe (Bien)" at bounding box center [399, 626] width 11 height 11
checkbox input "true"
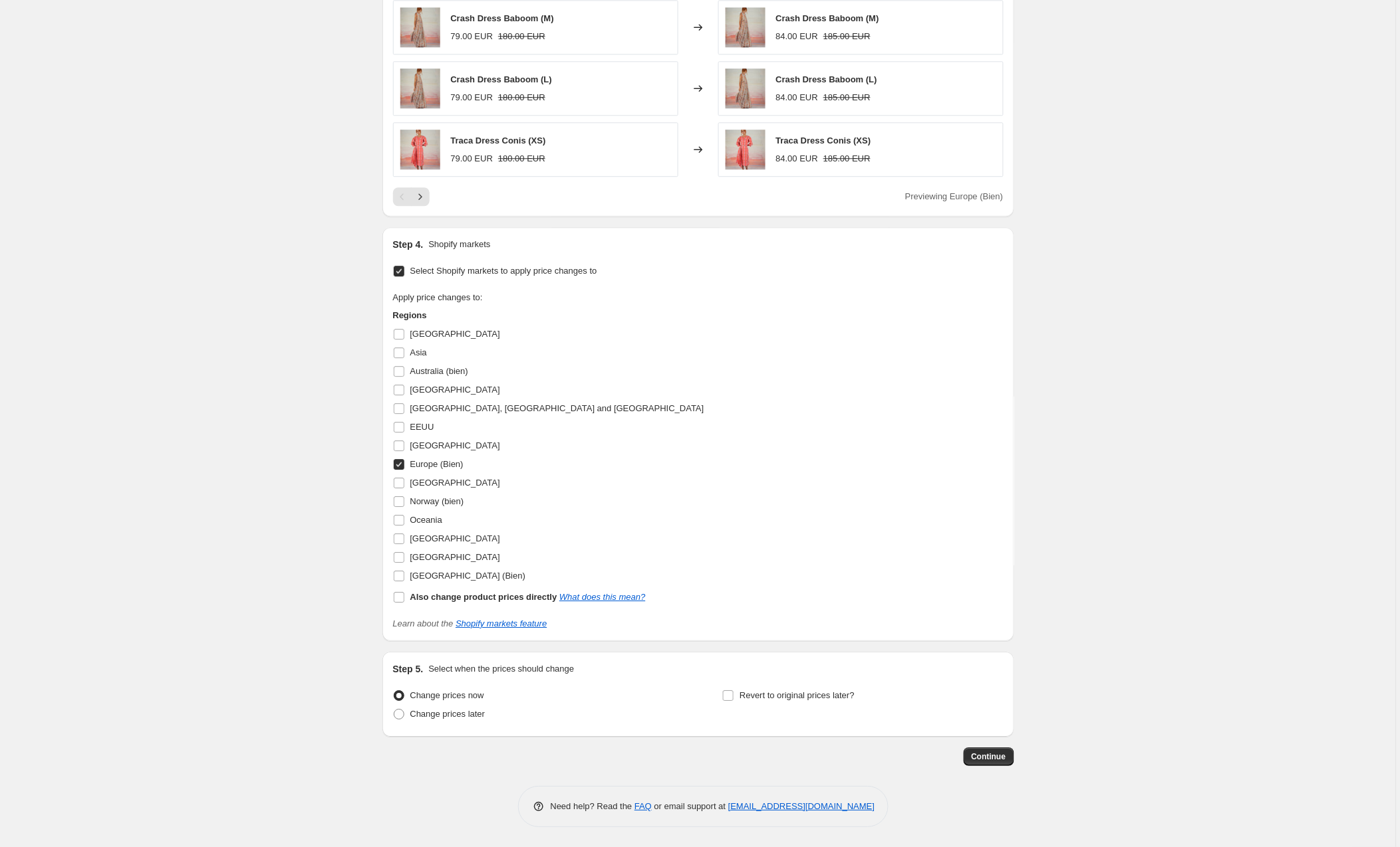
scroll to position [1024, 0]
click at [982, 759] on span "Continue" at bounding box center [989, 757] width 35 height 11
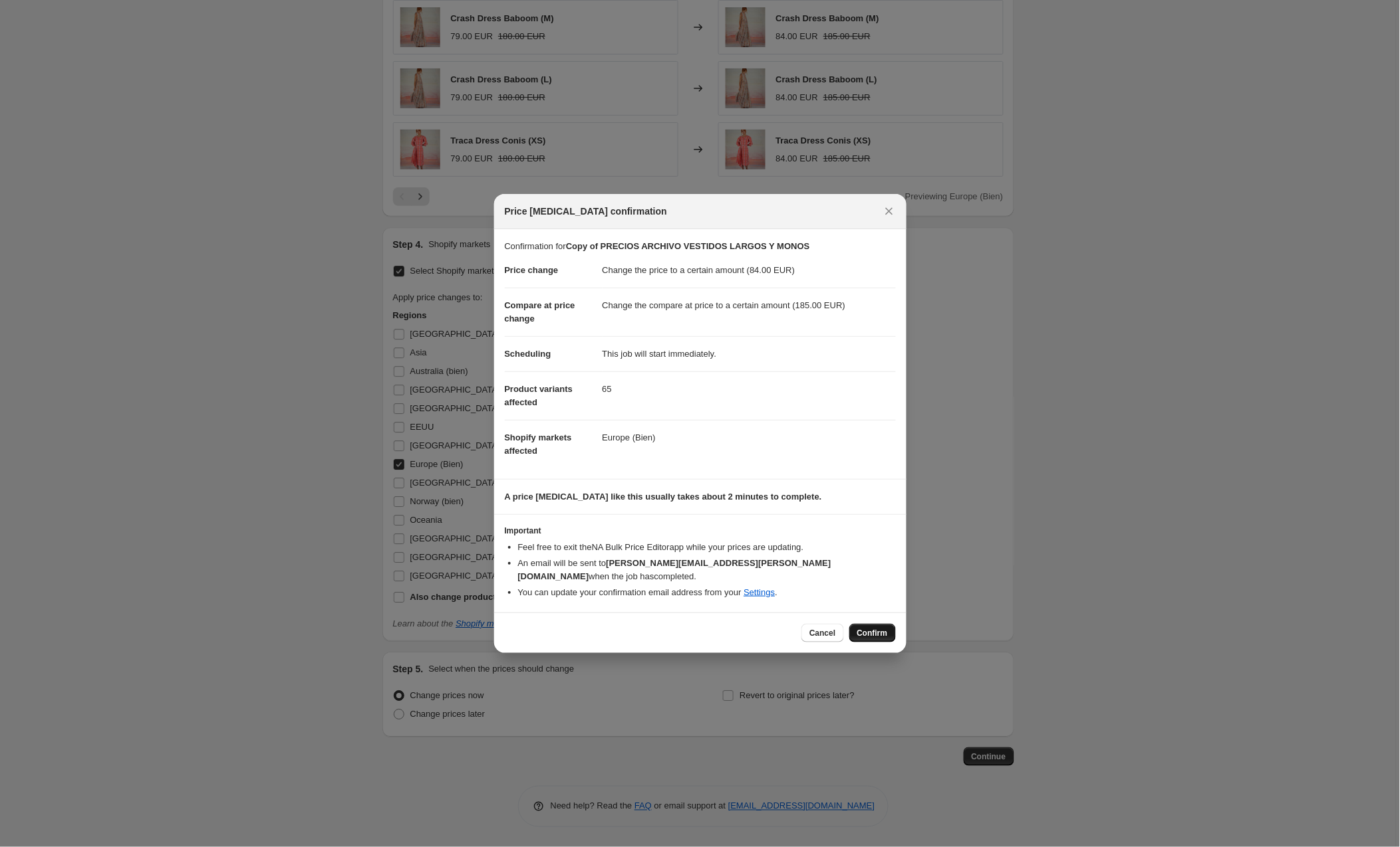
click at [860, 628] on span "Confirm" at bounding box center [872, 633] width 30 height 11
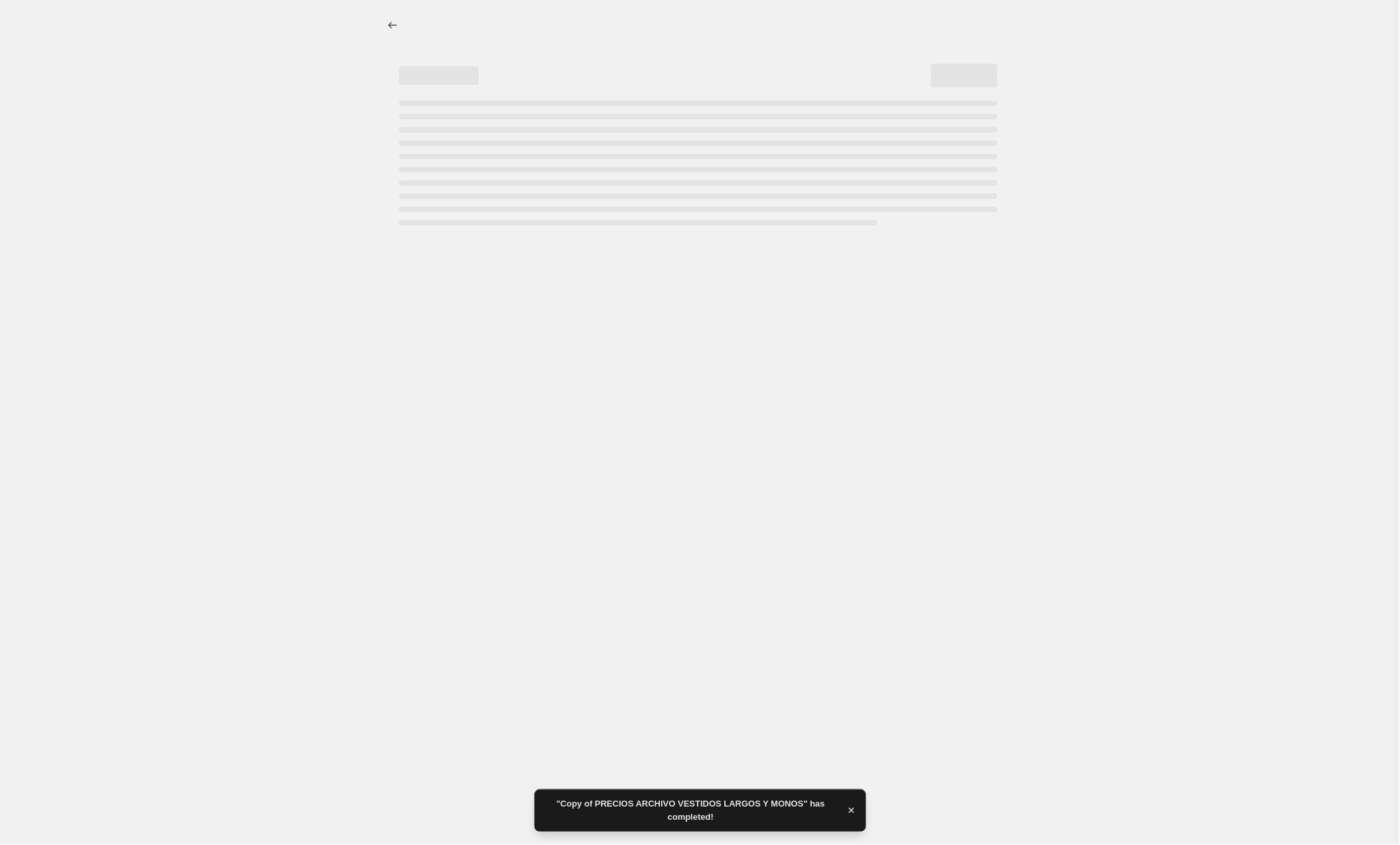
select select "to"
select select "collection"
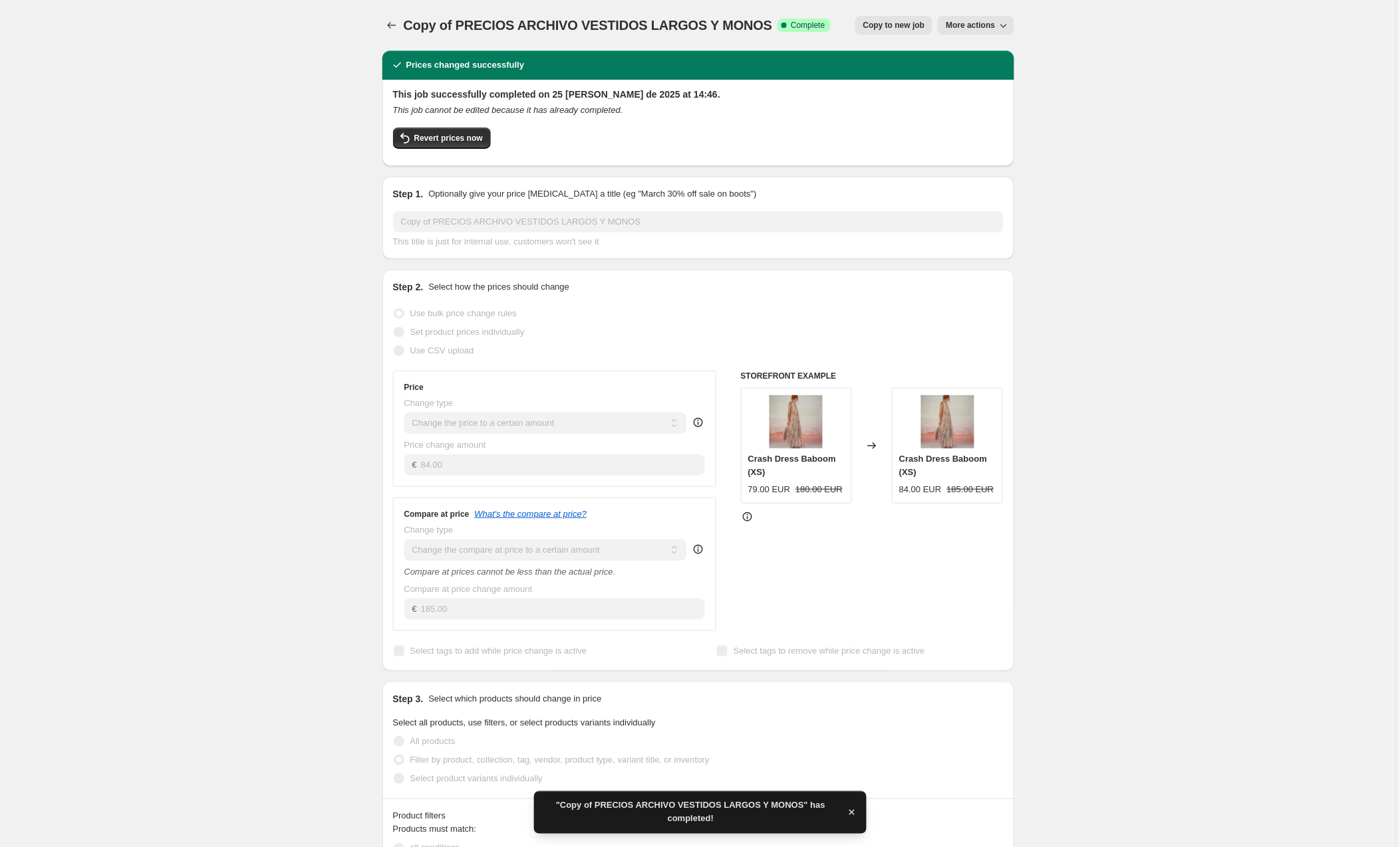
scroll to position [1, 0]
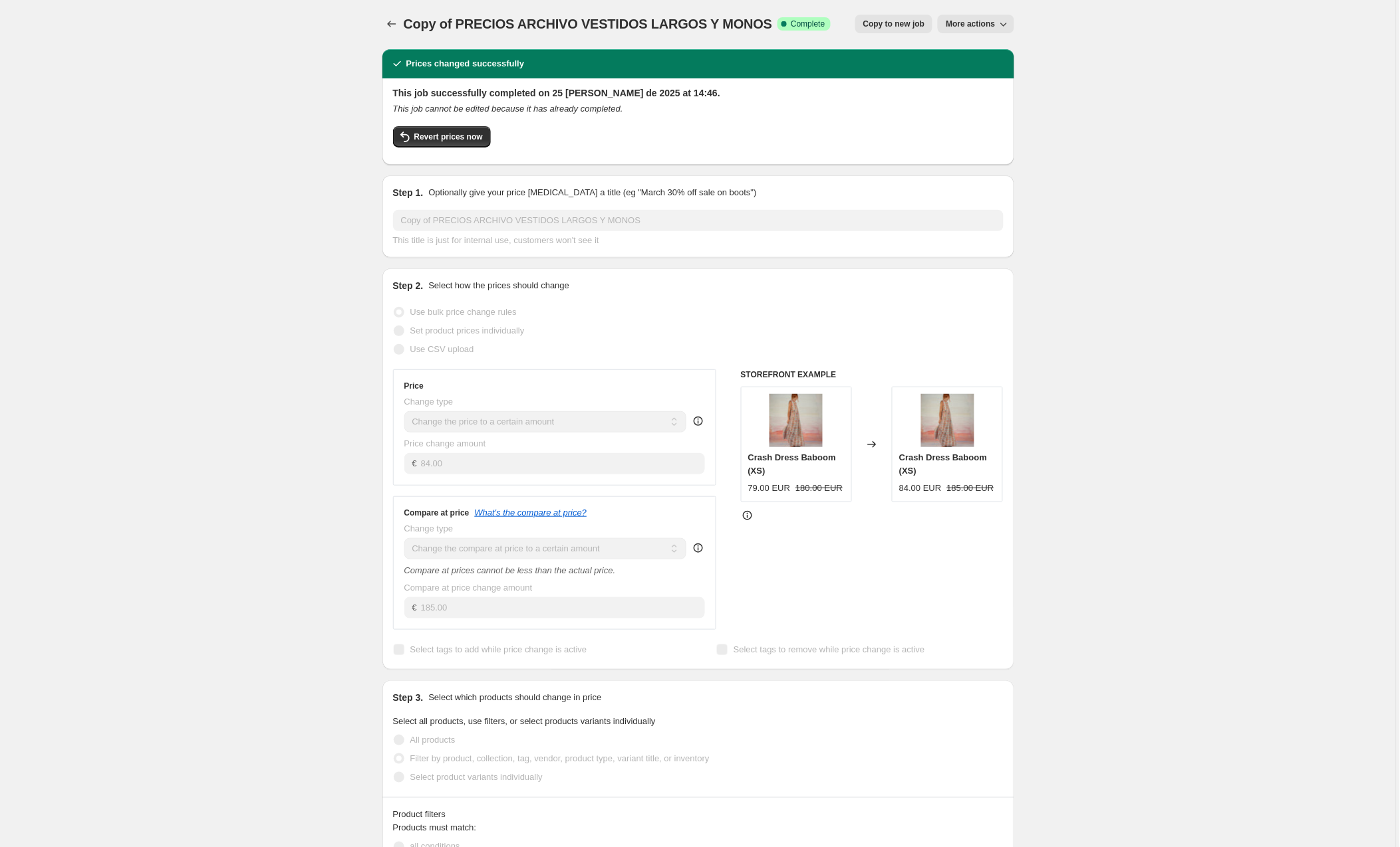
click at [895, 29] on button "Copy to new job" at bounding box center [893, 24] width 77 height 18
select select "to"
select select "collection"
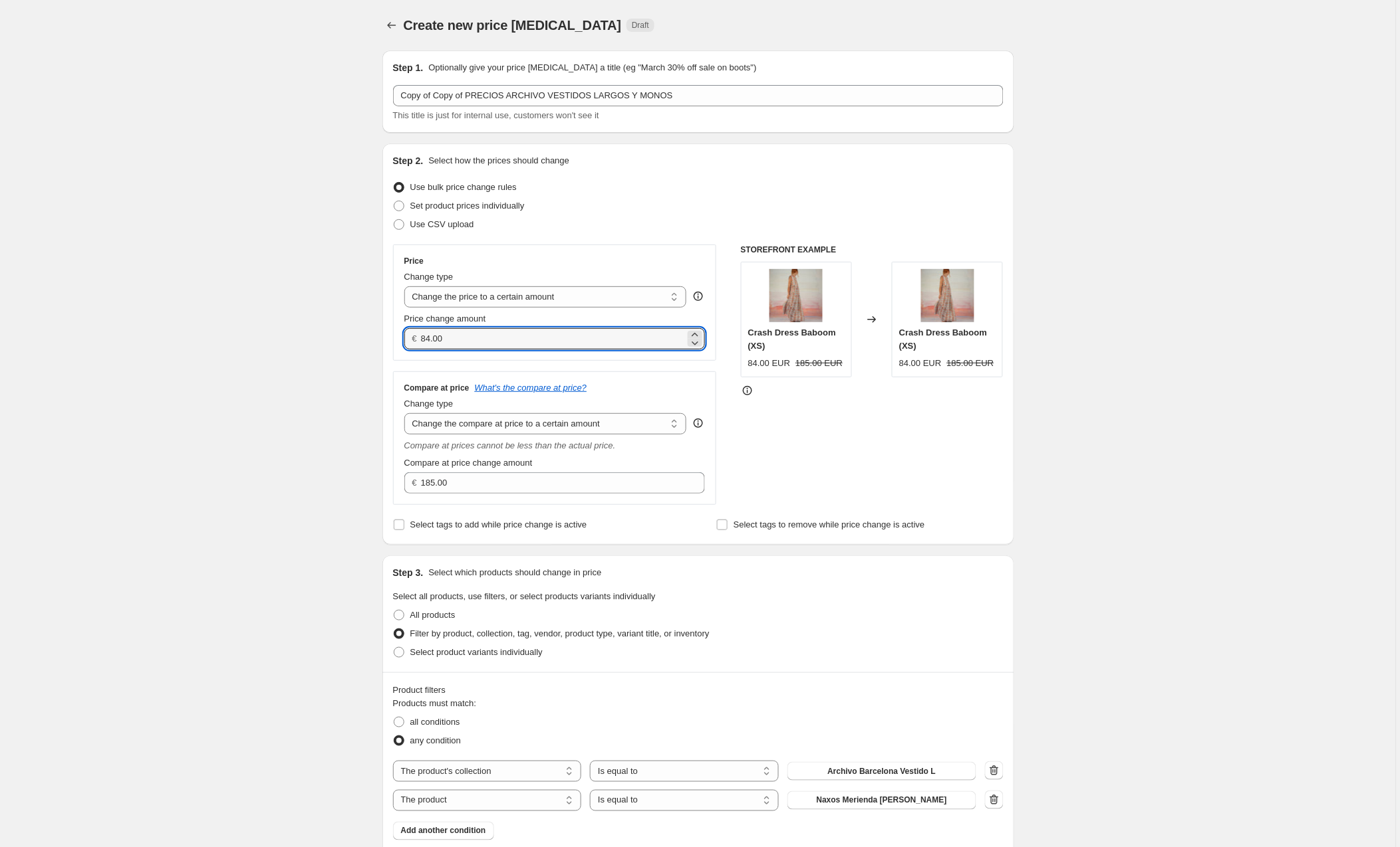
drag, startPoint x: 446, startPoint y: 333, endPoint x: 382, endPoint y: 333, distance: 64.0
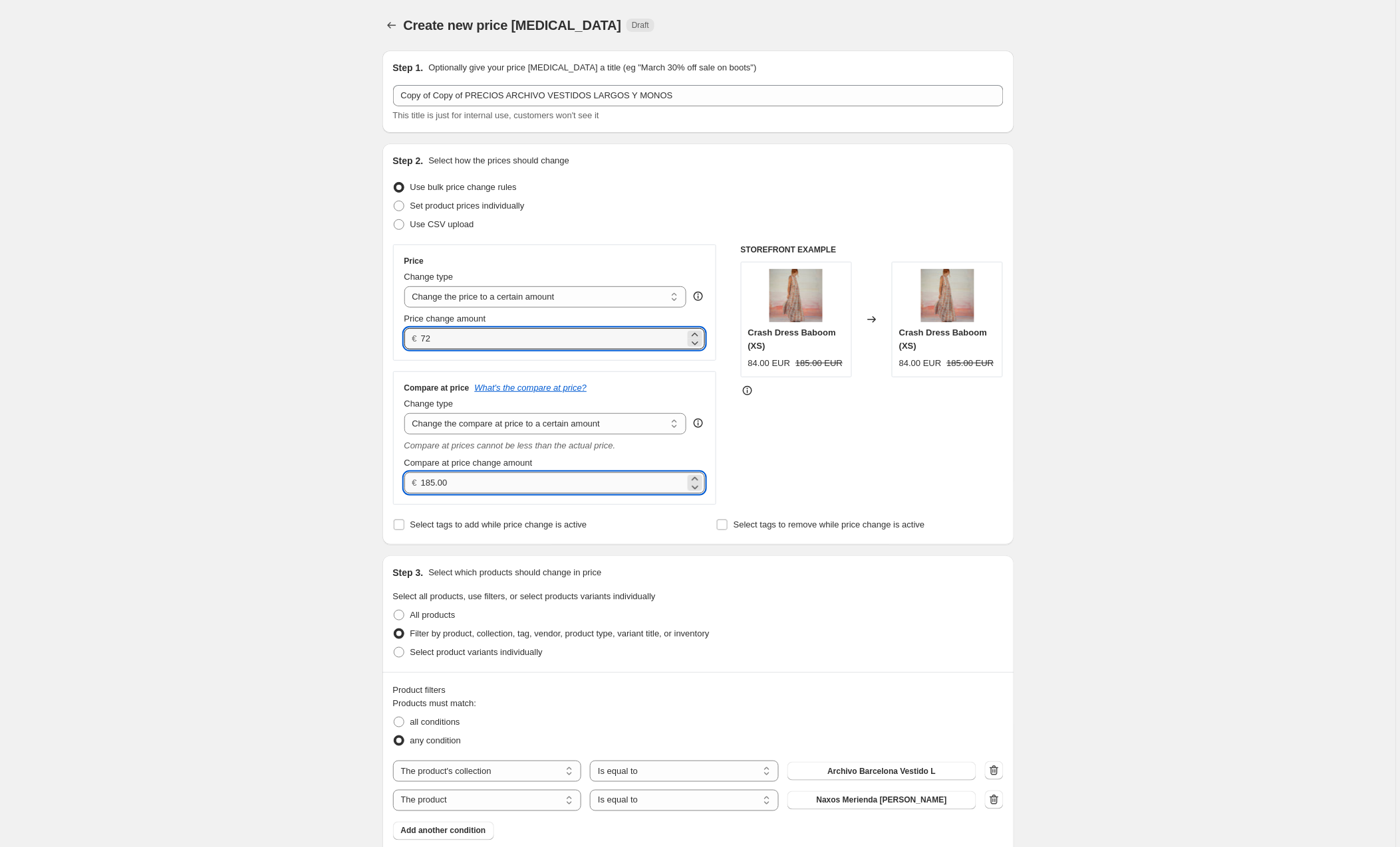
type input "72.00"
drag, startPoint x: 471, startPoint y: 484, endPoint x: 367, endPoint y: 482, distance: 104.0
type input "160.00"
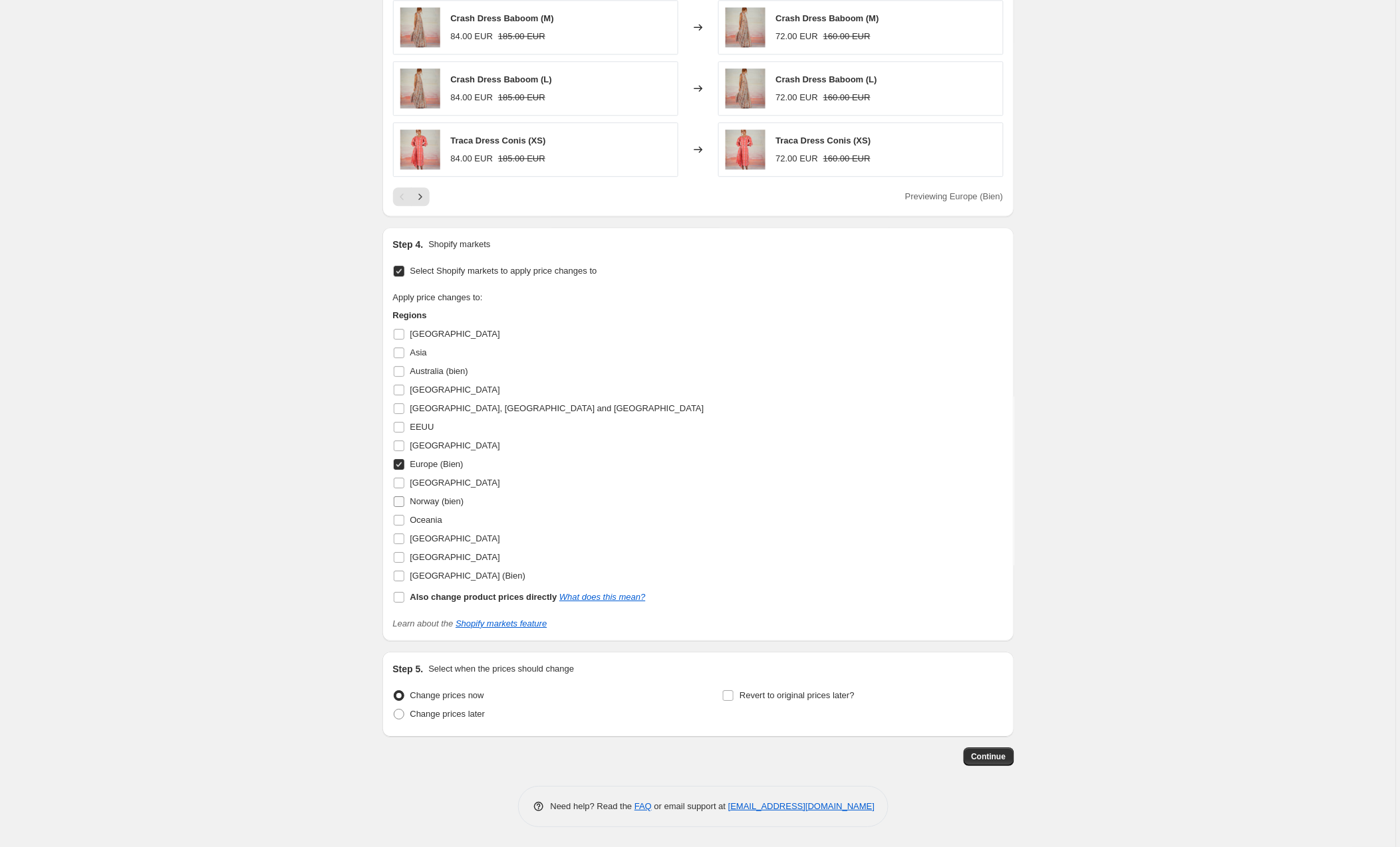
scroll to position [1024, 0]
drag, startPoint x: 402, startPoint y: 573, endPoint x: 403, endPoint y: 552, distance: 21.0
click at [402, 573] on input "[GEOGRAPHIC_DATA] (Bien)" at bounding box center [399, 576] width 11 height 11
checkbox input "true"
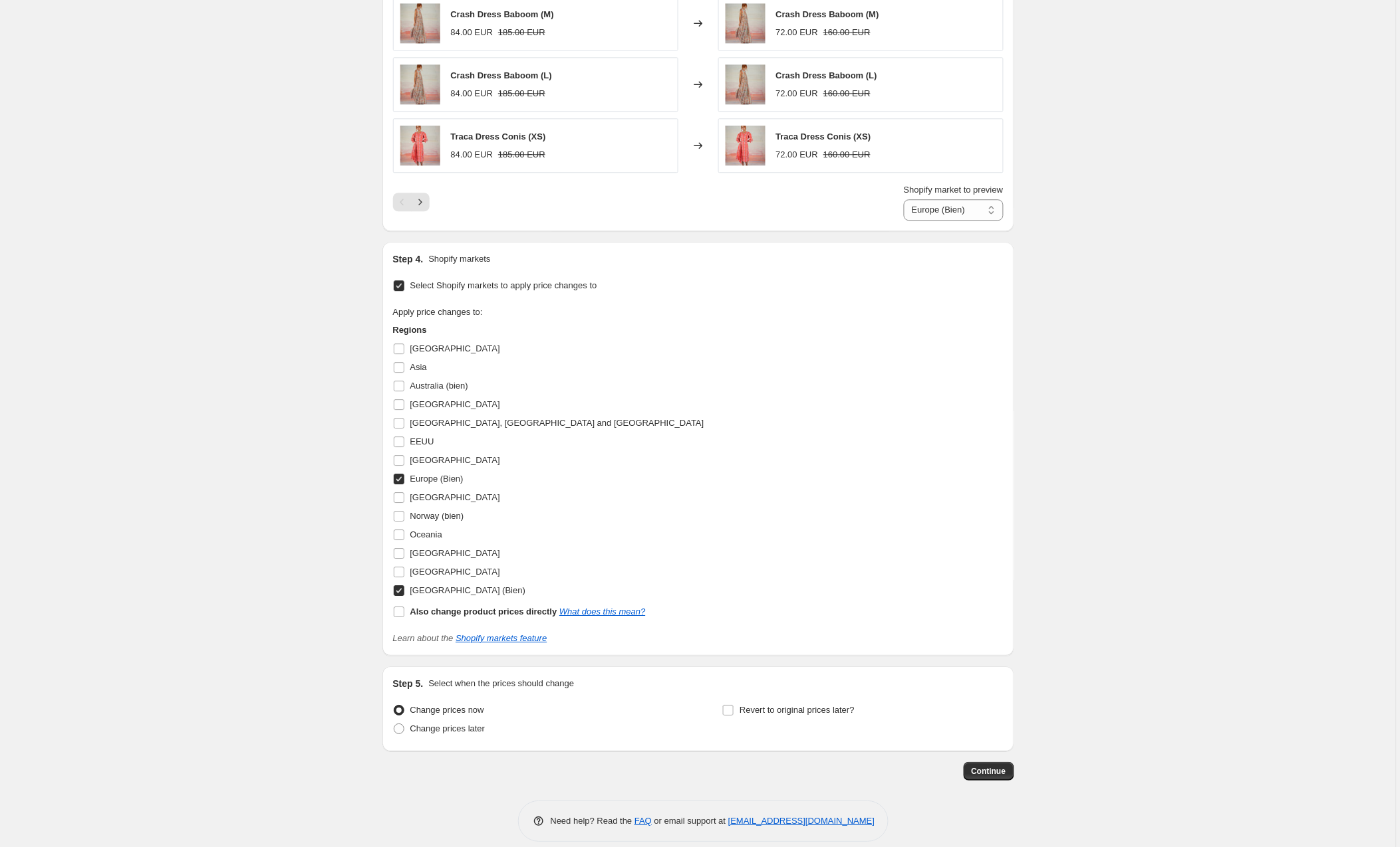
click at [404, 482] on input "Europe (Bien)" at bounding box center [399, 480] width 11 height 11
checkbox input "false"
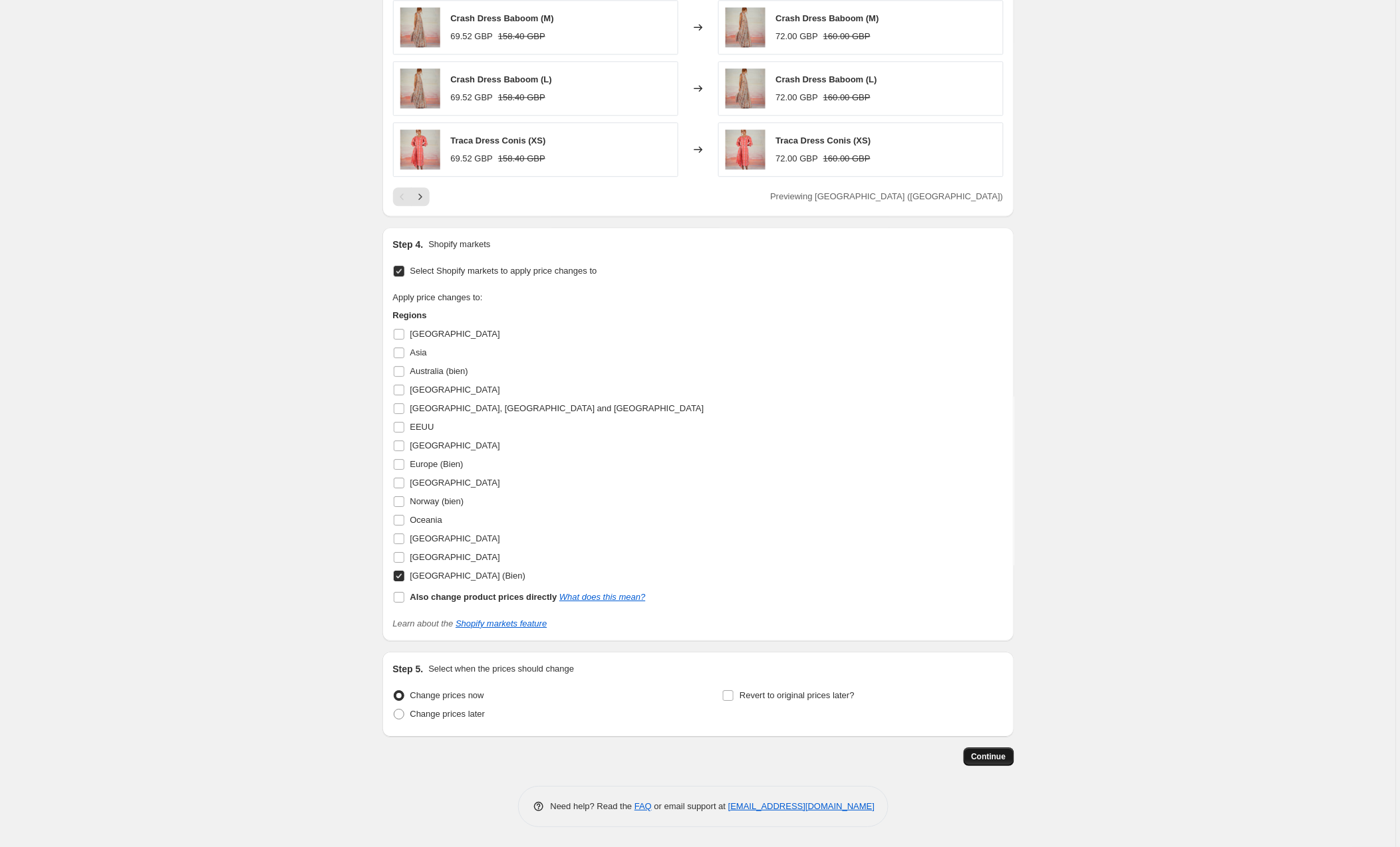
click at [989, 754] on span "Continue" at bounding box center [989, 757] width 35 height 11
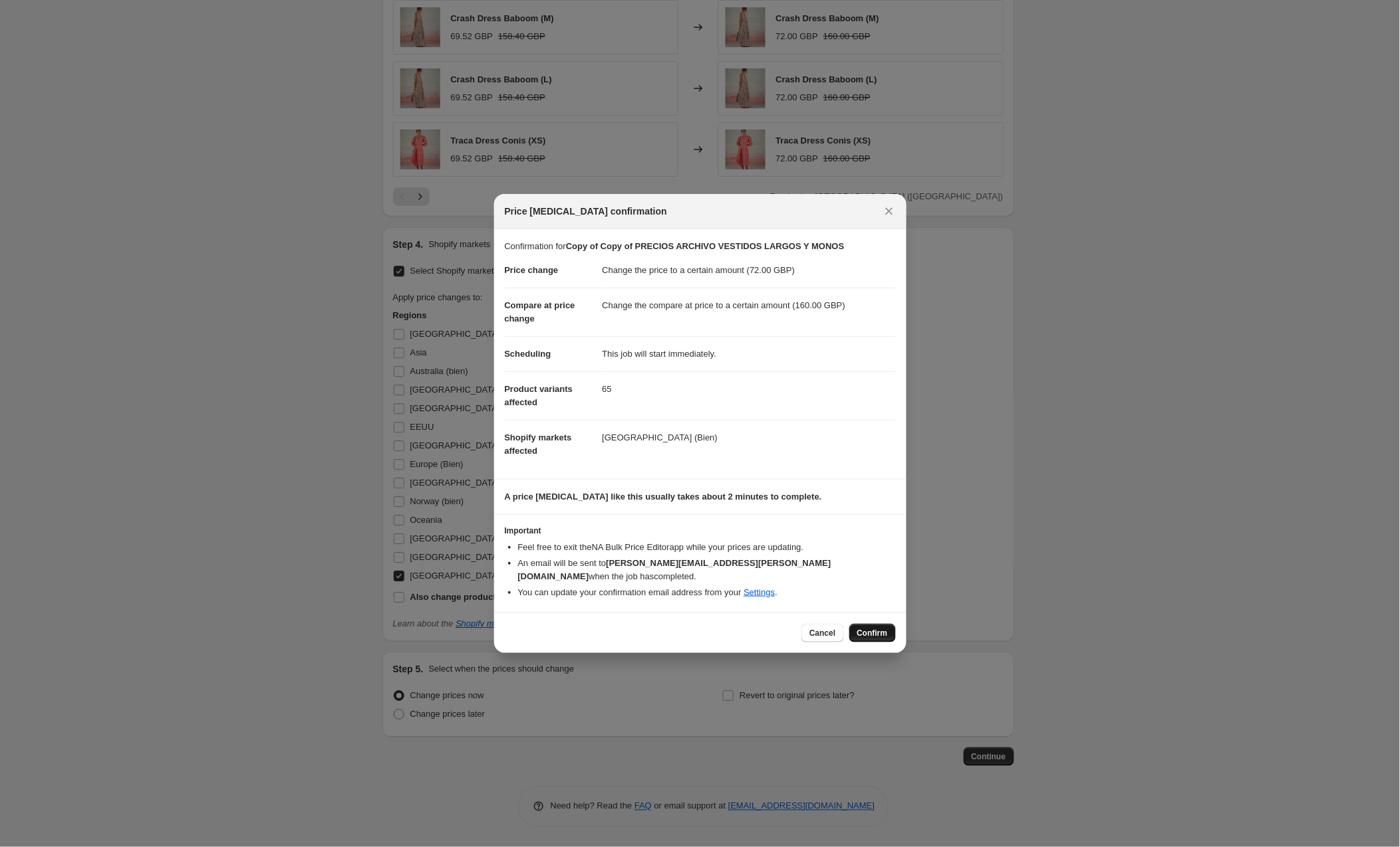
click at [863, 628] on span "Confirm" at bounding box center [872, 633] width 30 height 11
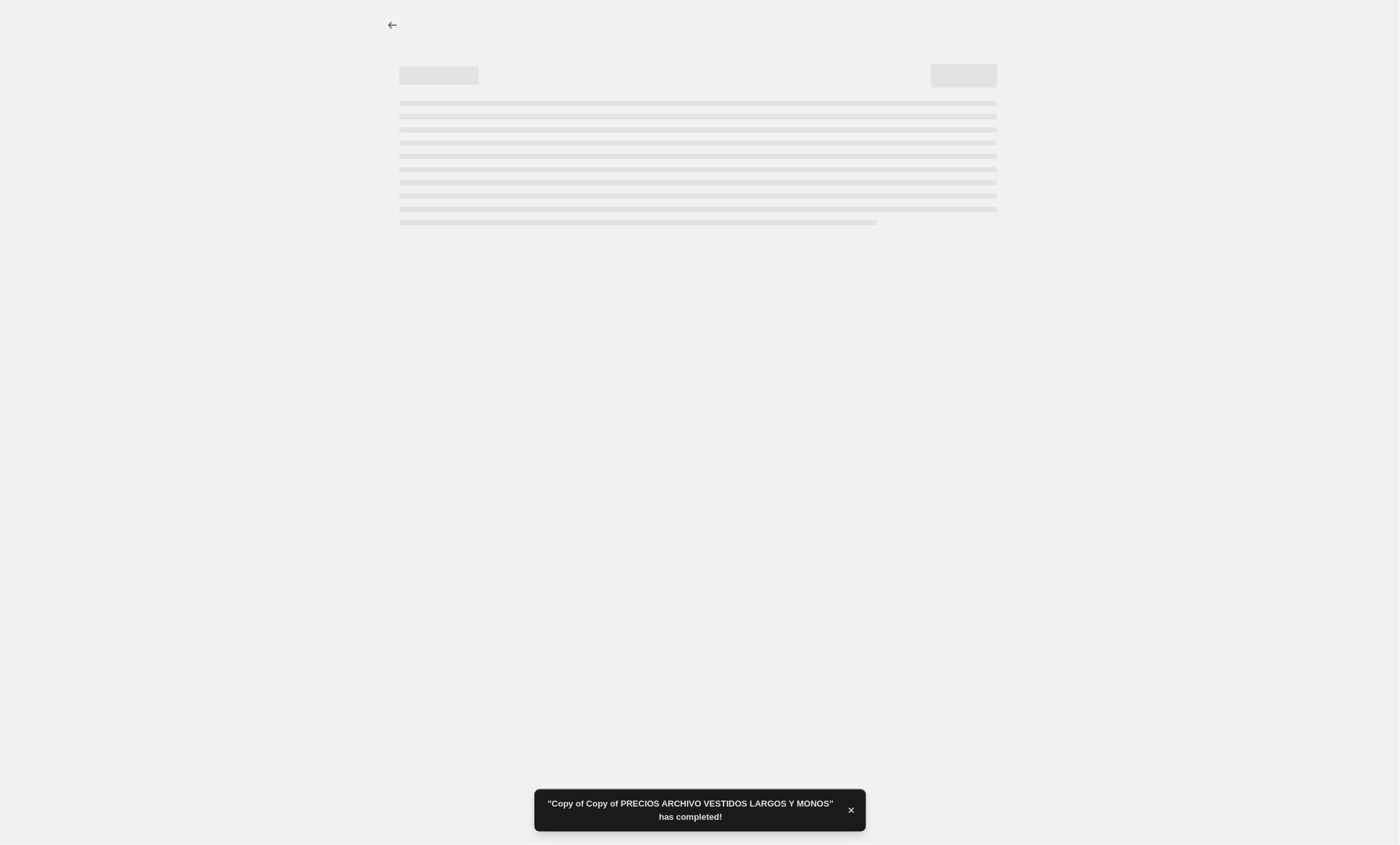
select select "to"
select select "collection"
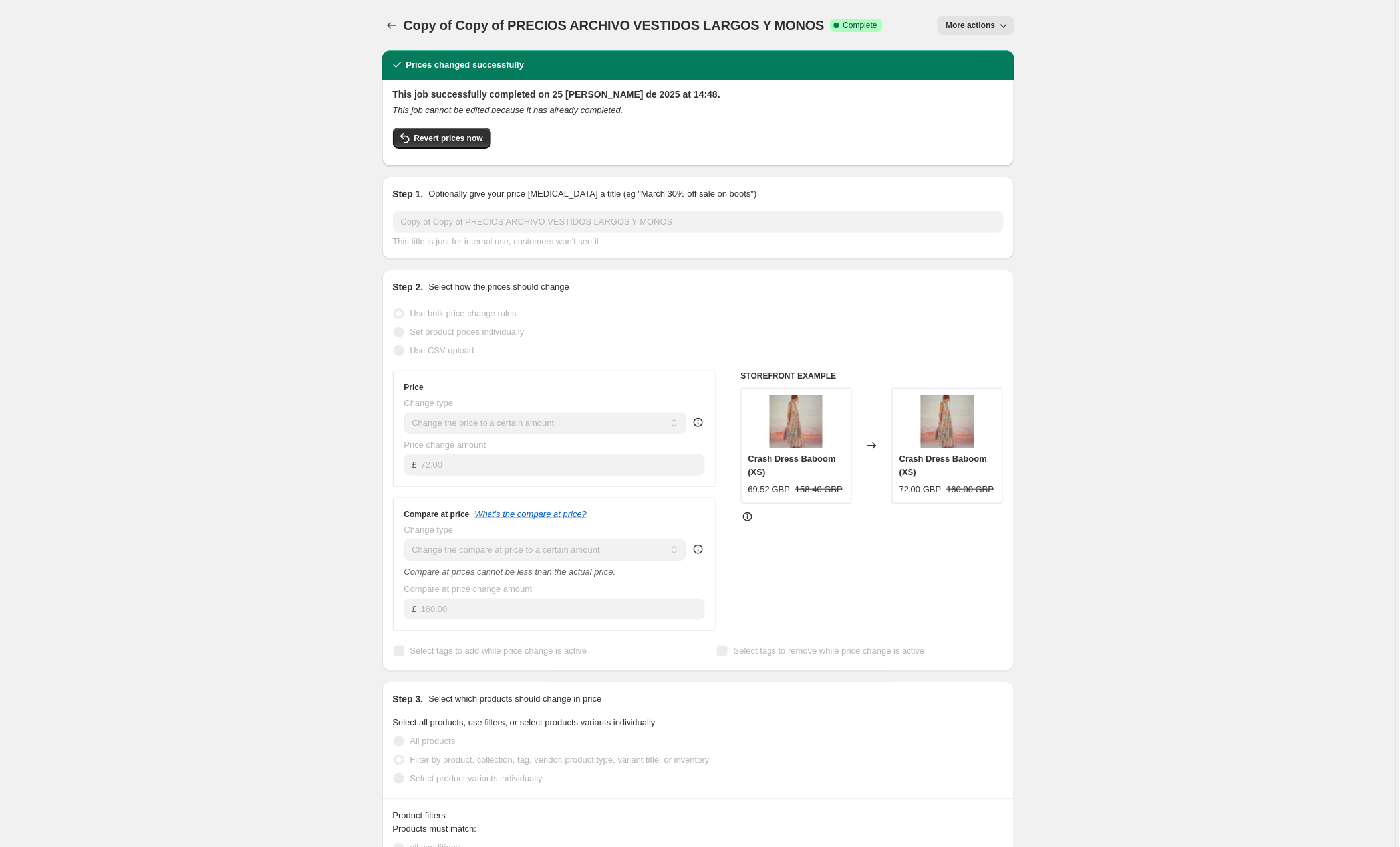
click at [960, 24] on span "More actions" at bounding box center [970, 26] width 49 height 11
click at [982, 77] on span "Copy to new job" at bounding box center [976, 75] width 62 height 10
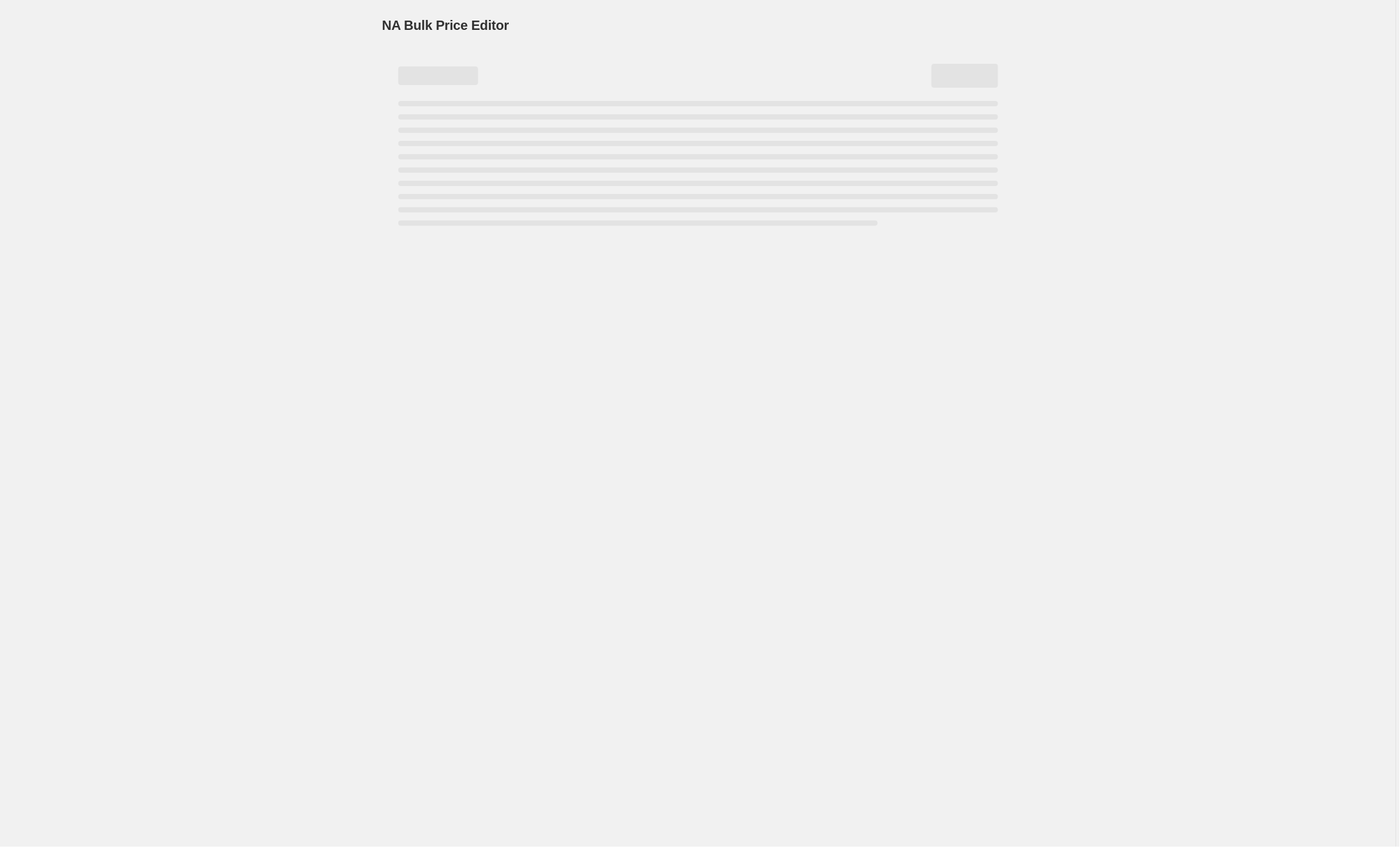
select select "to"
select select "collection"
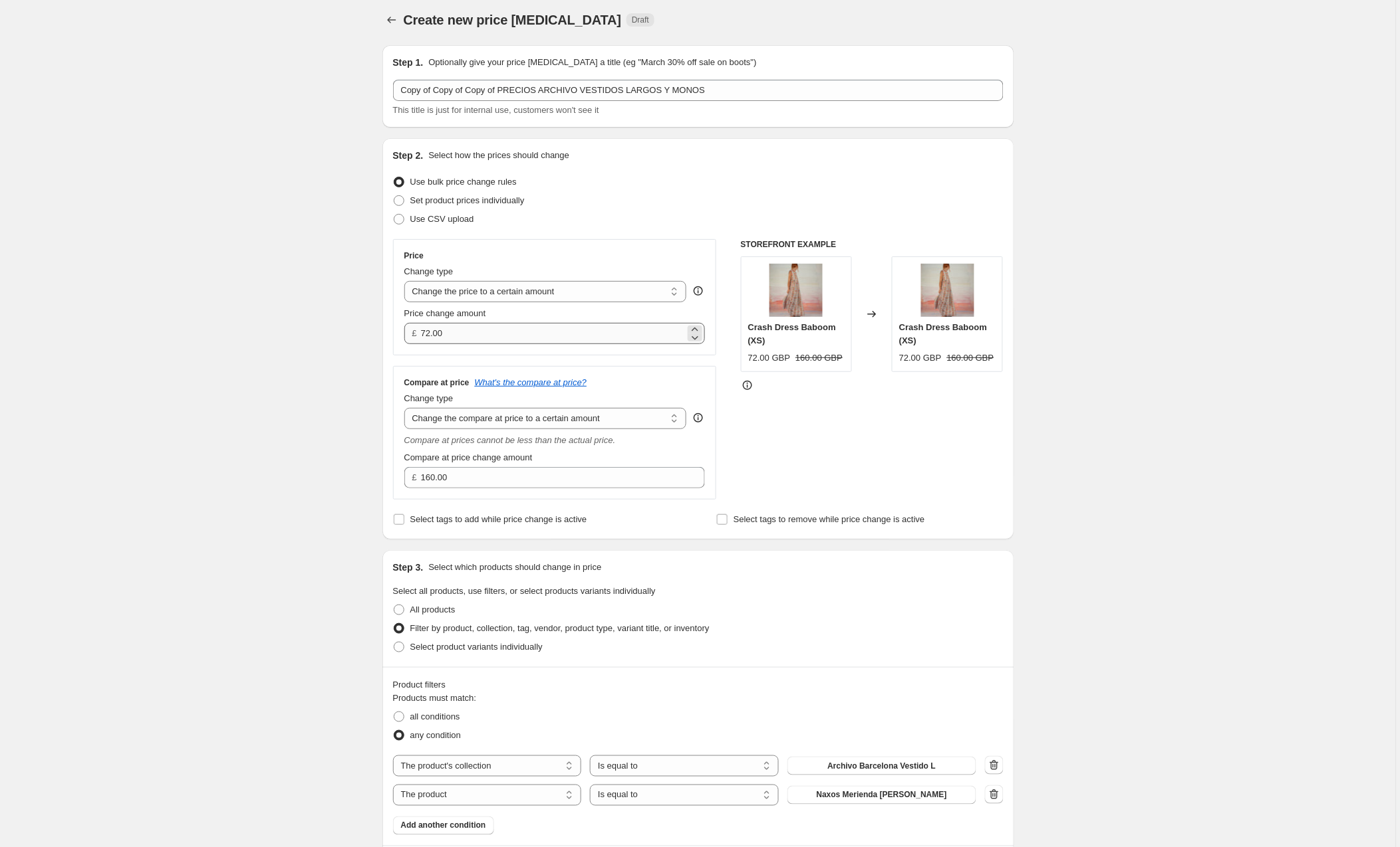
scroll to position [3, 0]
drag, startPoint x: 462, startPoint y: 338, endPoint x: 385, endPoint y: 338, distance: 77.0
click at [385, 338] on div "Step 2. Select how the prices should change Use bulk price change rules Set pro…" at bounding box center [698, 342] width 632 height 401
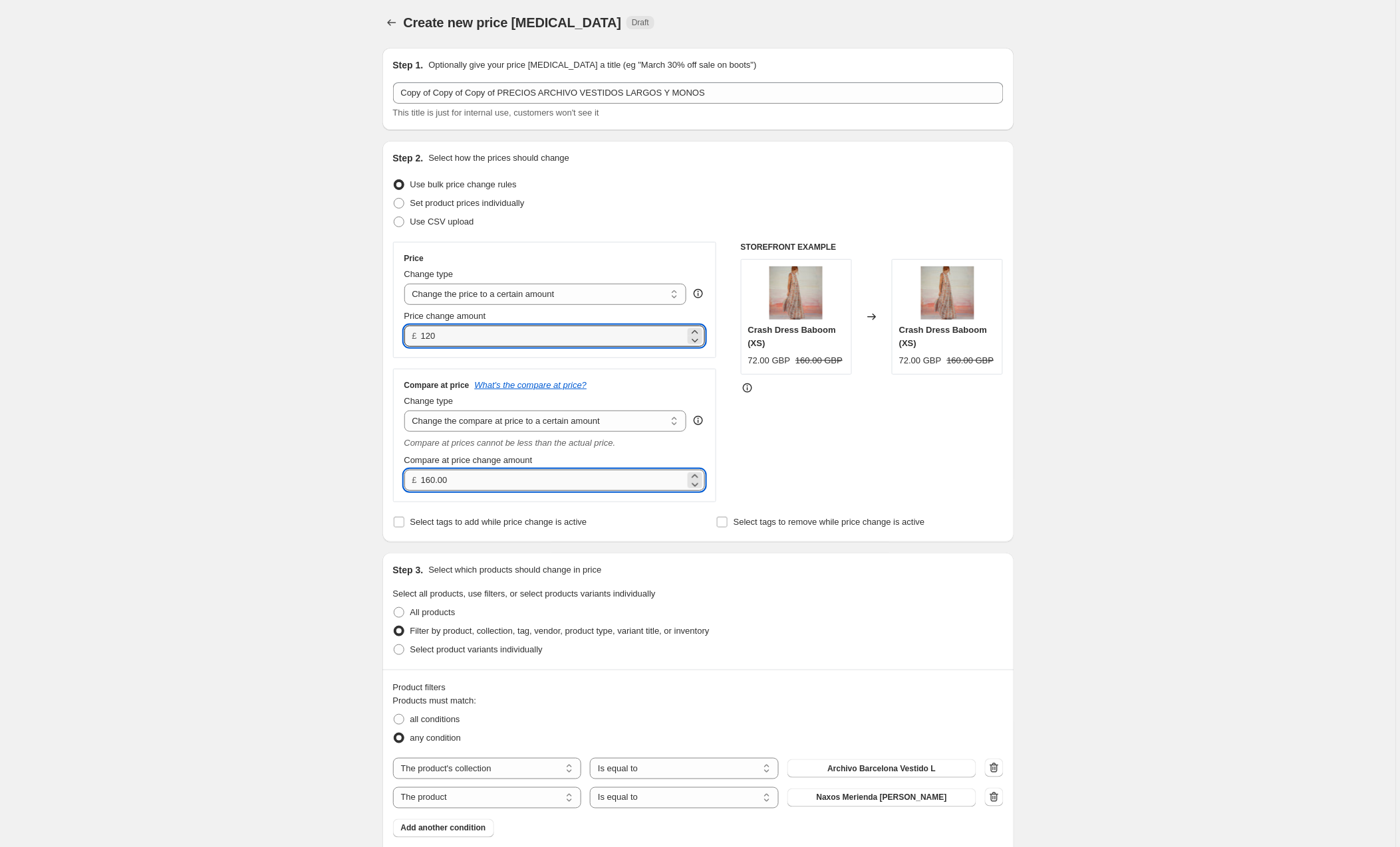
type input "120.00"
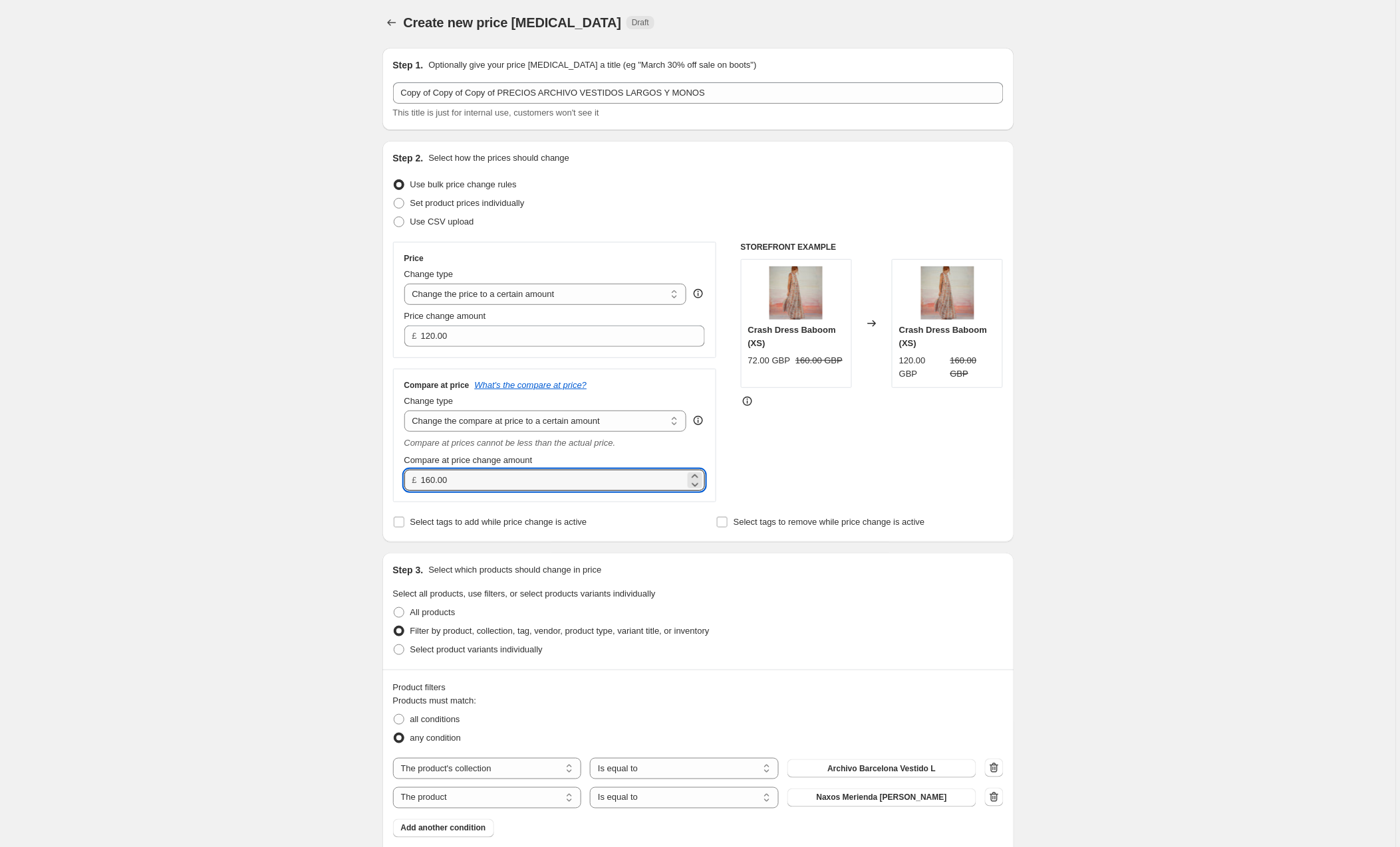
drag, startPoint x: 468, startPoint y: 478, endPoint x: 393, endPoint y: 479, distance: 75.0
click at [393, 479] on div "Step 2. Select how the prices should change Use bulk price change rules Set pro…" at bounding box center [698, 342] width 632 height 401
type input "255.00"
click at [766, 471] on div "STOREFRONT EXAMPLE Crash Dress Baboom (XS) 72.00 GBP 160.00 GBP Changed to Cras…" at bounding box center [871, 372] width 262 height 261
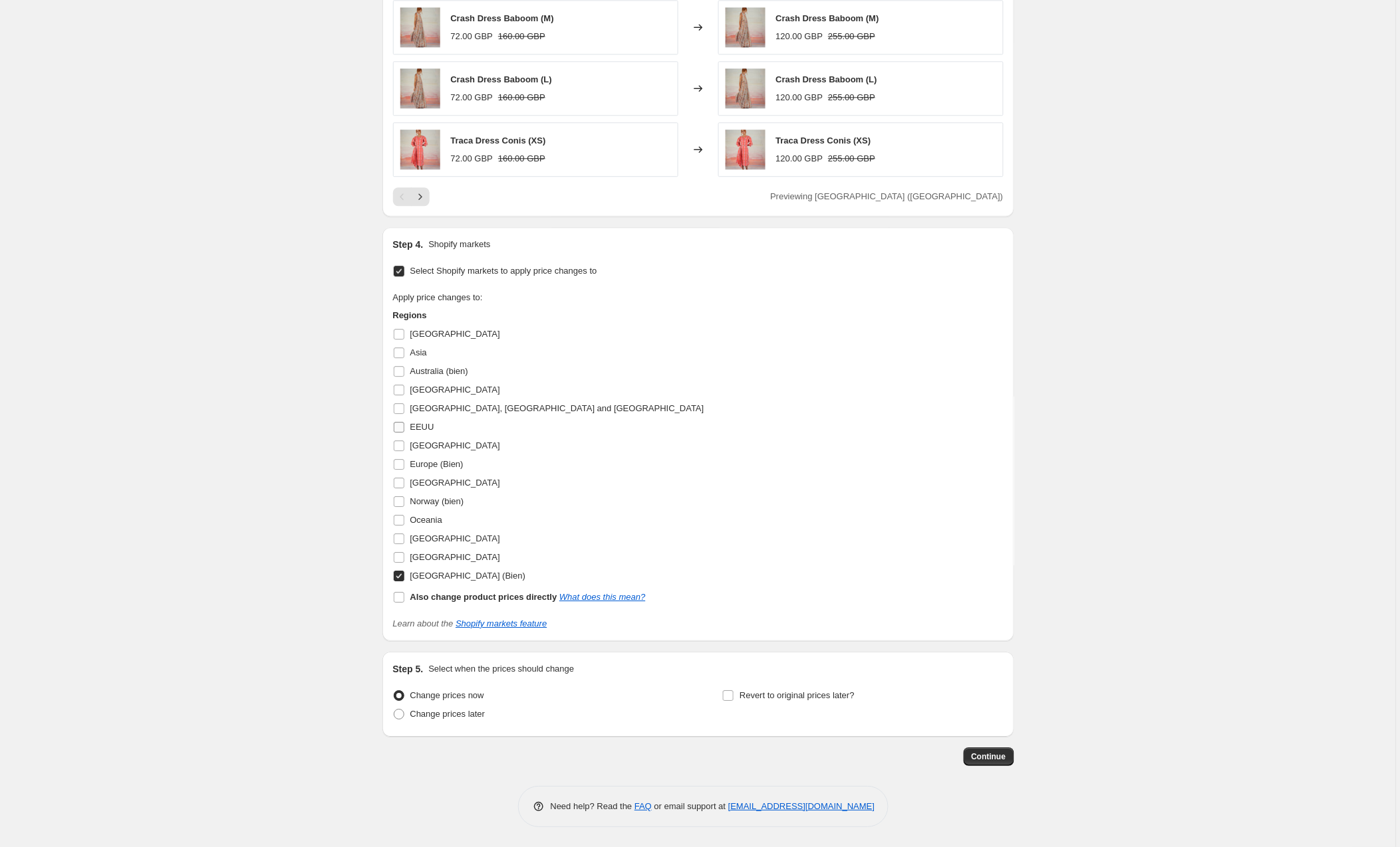
click at [398, 427] on input "EEUU" at bounding box center [399, 427] width 11 height 11
checkbox input "true"
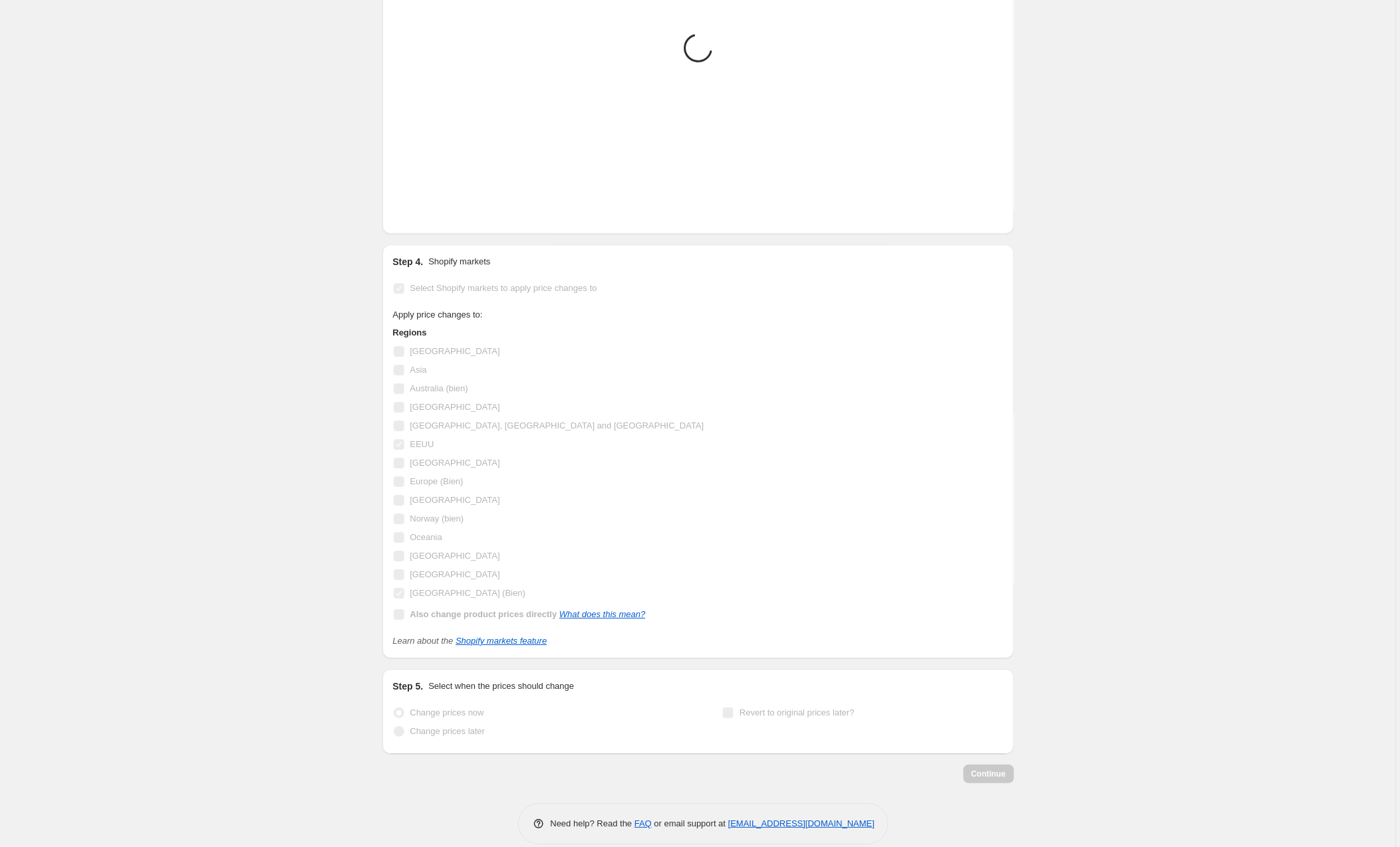
scroll to position [1017, 0]
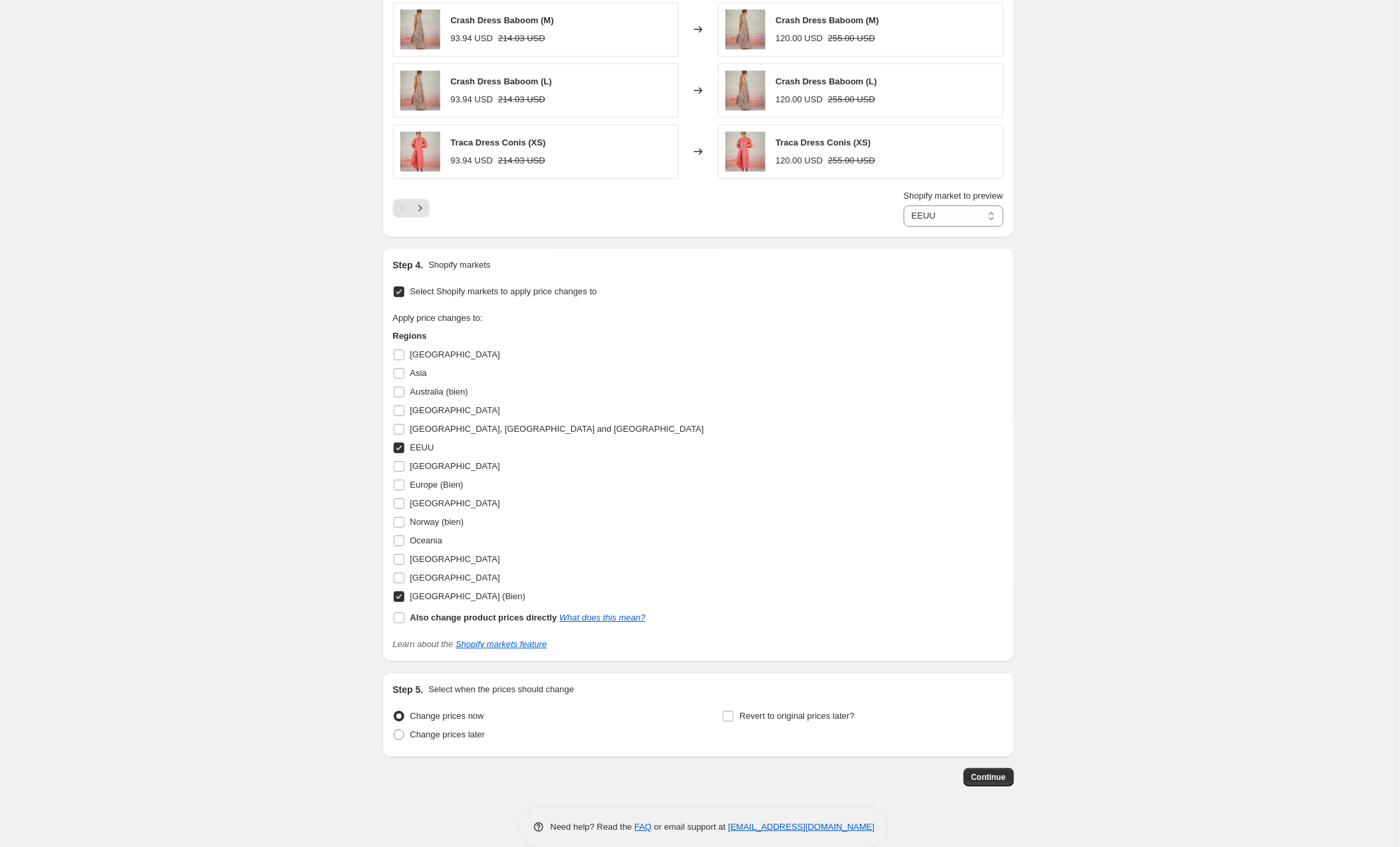
click at [401, 598] on input "[GEOGRAPHIC_DATA] (Bien)" at bounding box center [399, 597] width 11 height 11
checkbox input "false"
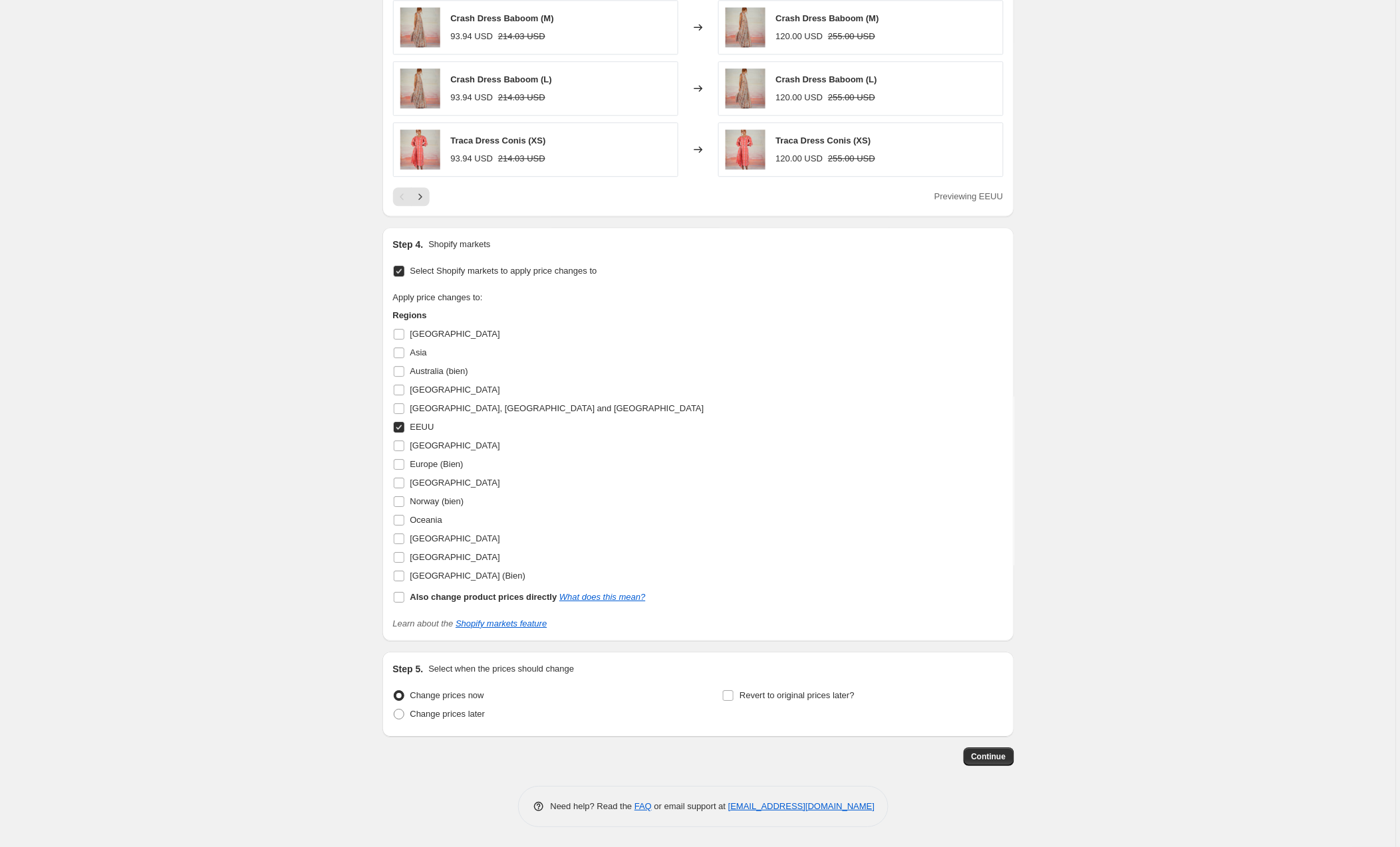
scroll to position [1024, 0]
click at [990, 748] on button "Continue" at bounding box center [988, 757] width 51 height 18
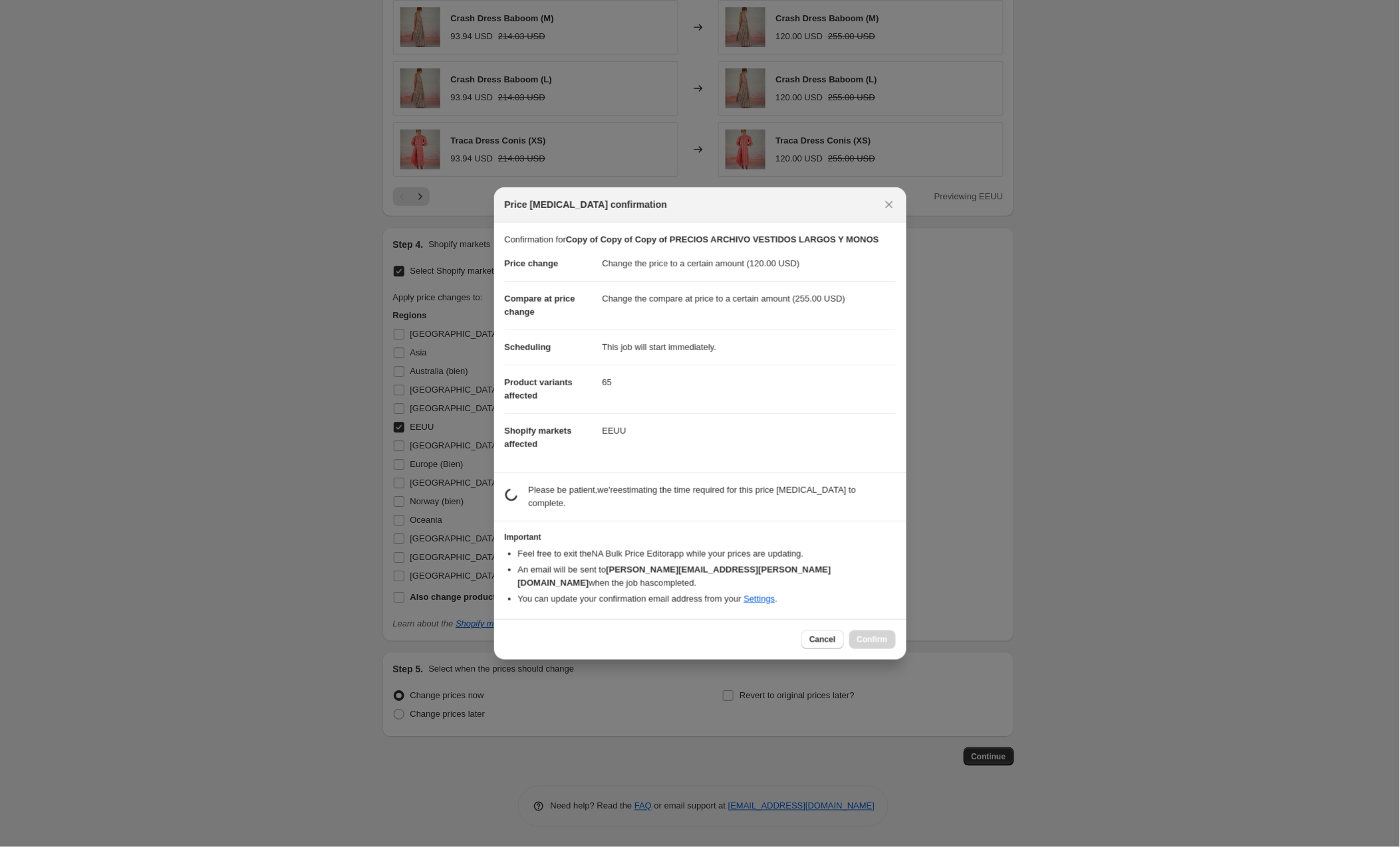
scroll to position [0, 0]
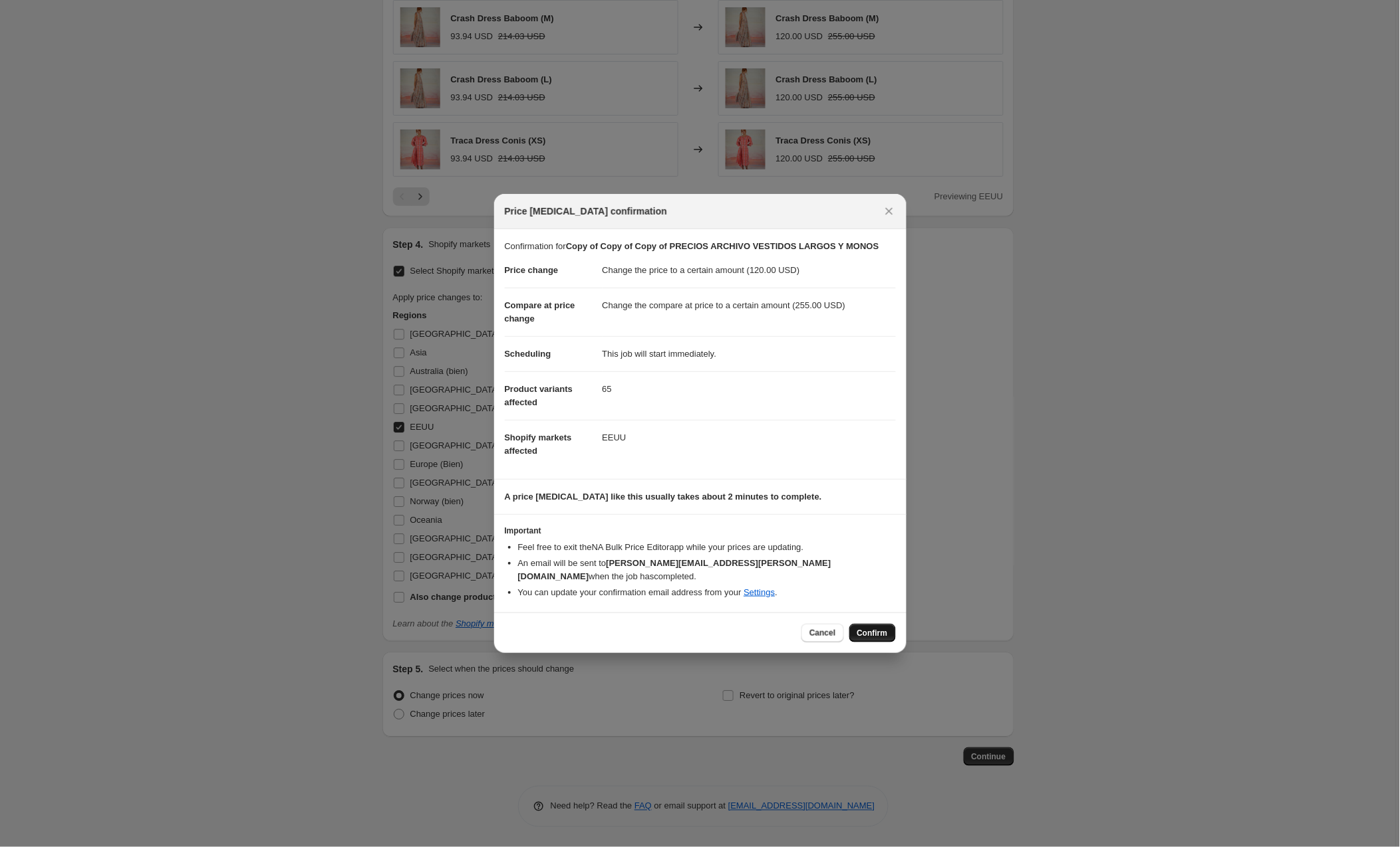
click at [881, 632] on span "Confirm" at bounding box center [872, 633] width 30 height 11
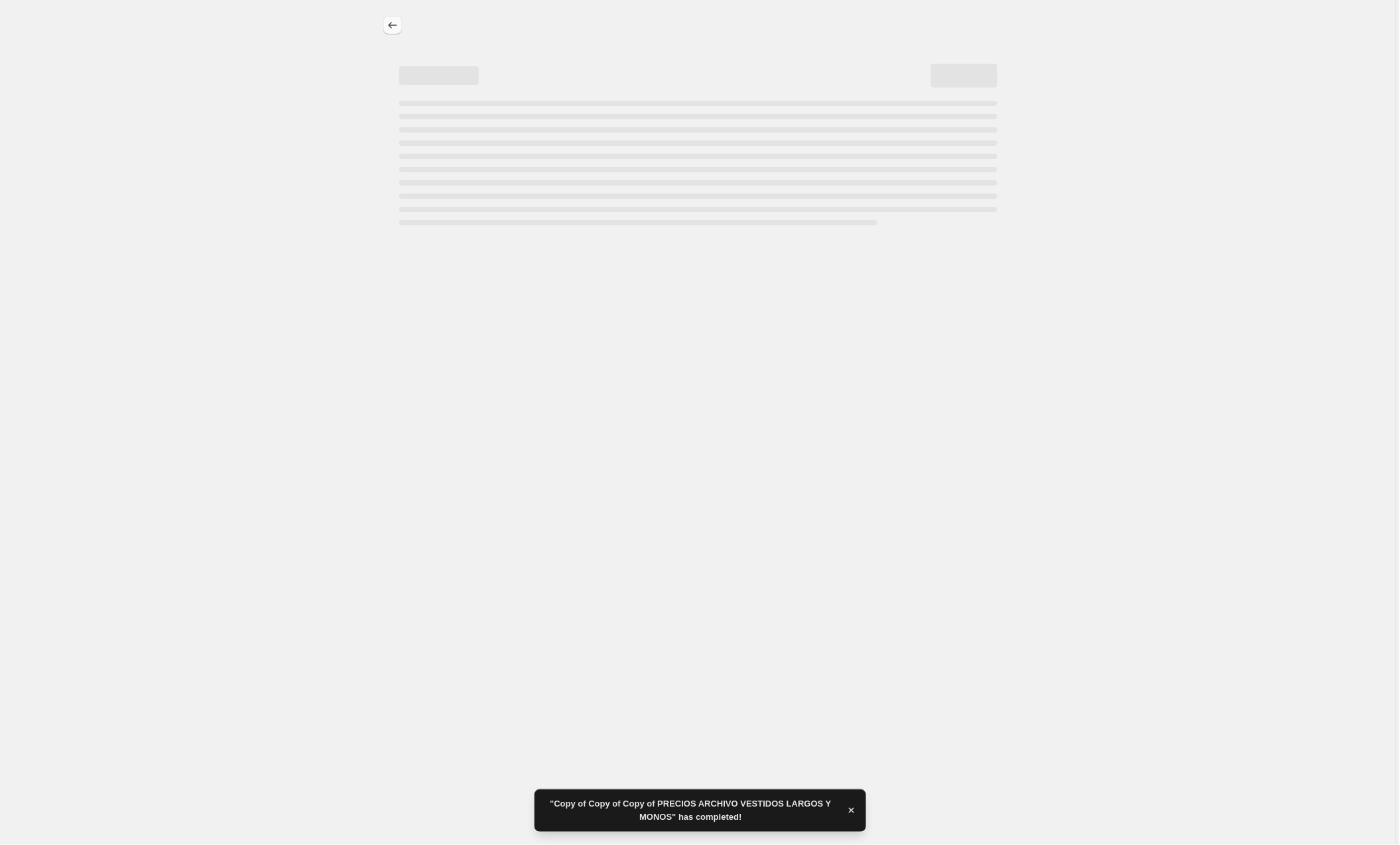
select select "to"
select select "collection"
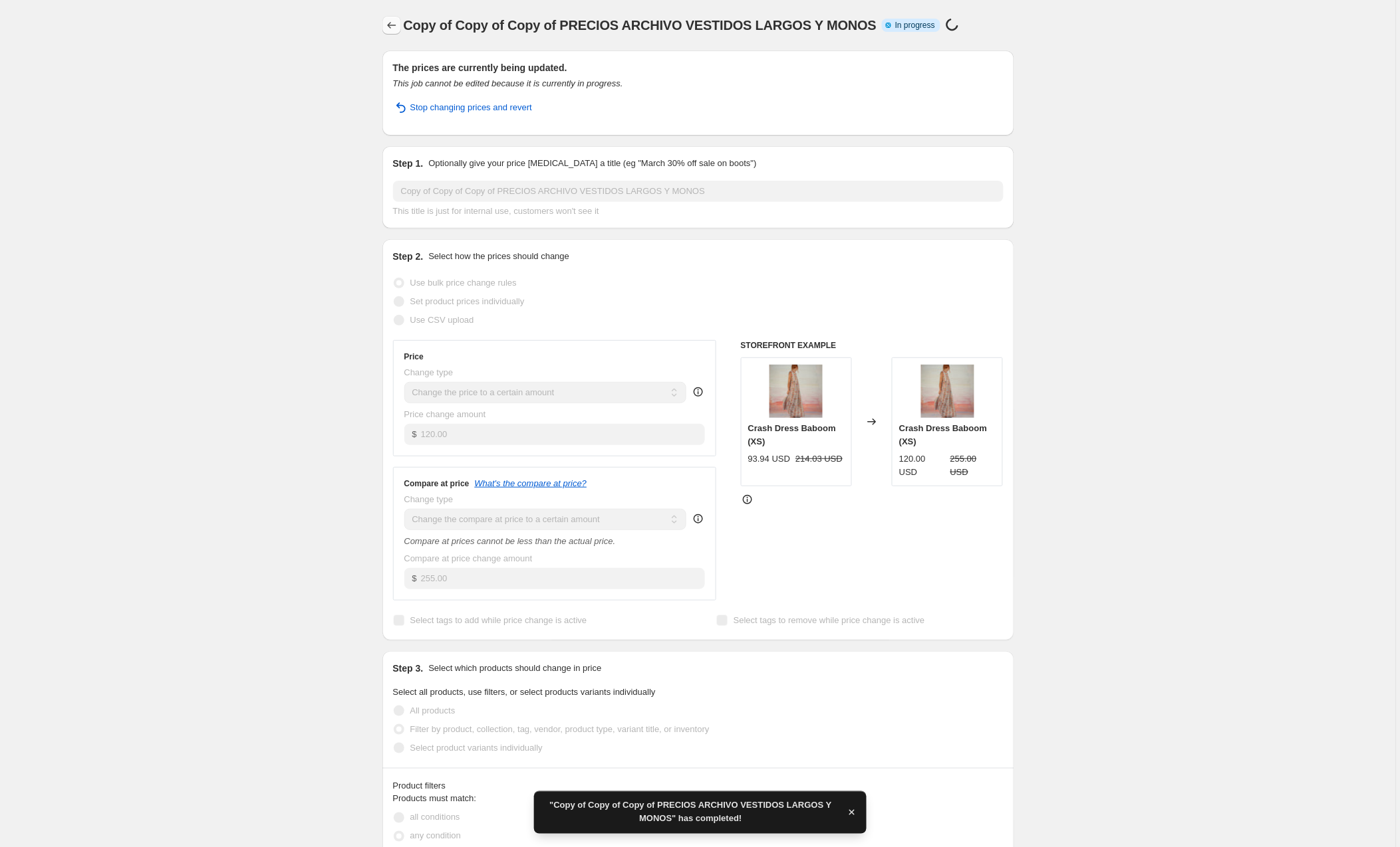
click at [387, 23] on icon "Price change jobs" at bounding box center [391, 25] width 13 height 13
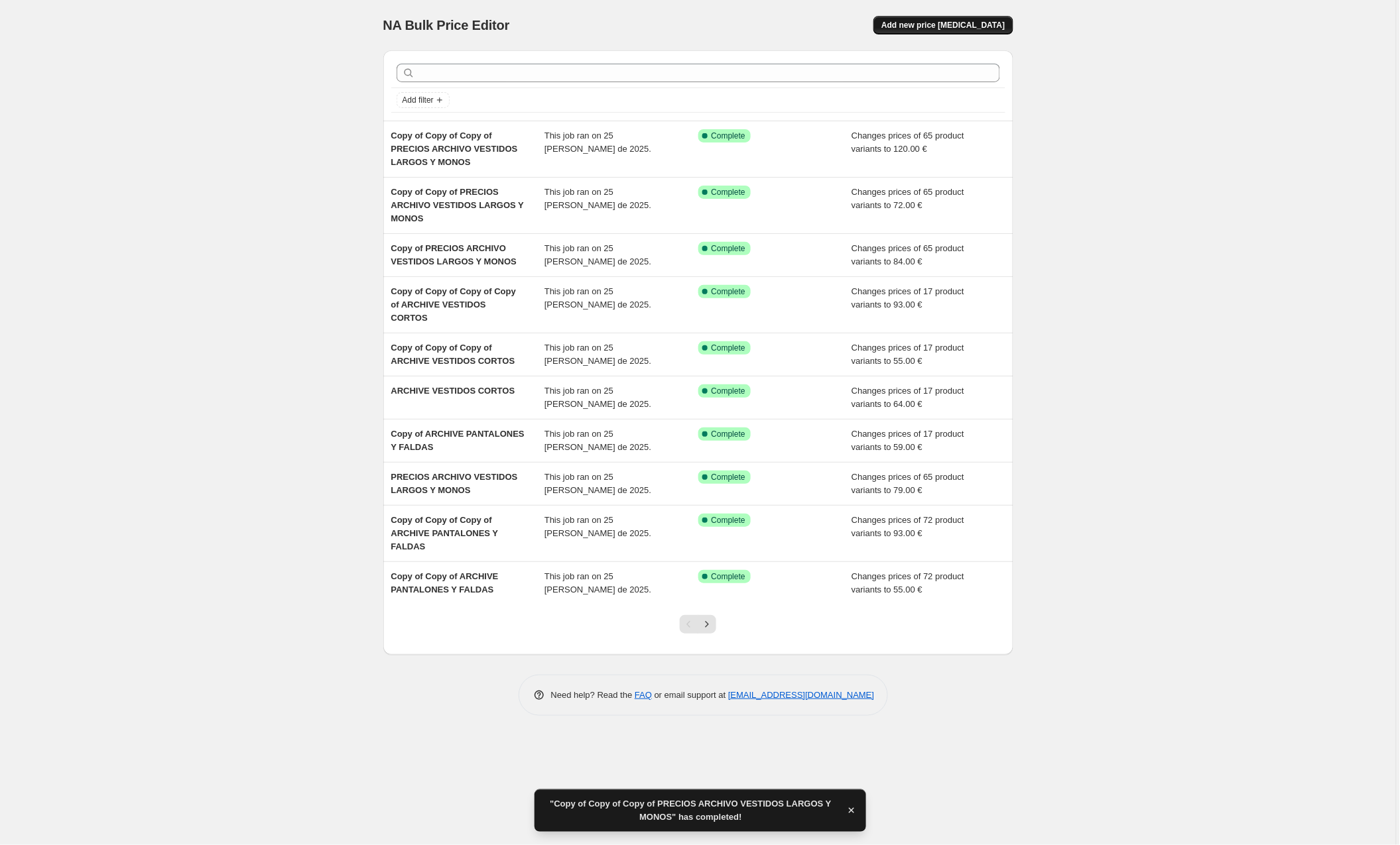
click at [990, 21] on span "Add new price [MEDICAL_DATA]" at bounding box center [943, 26] width 123 height 11
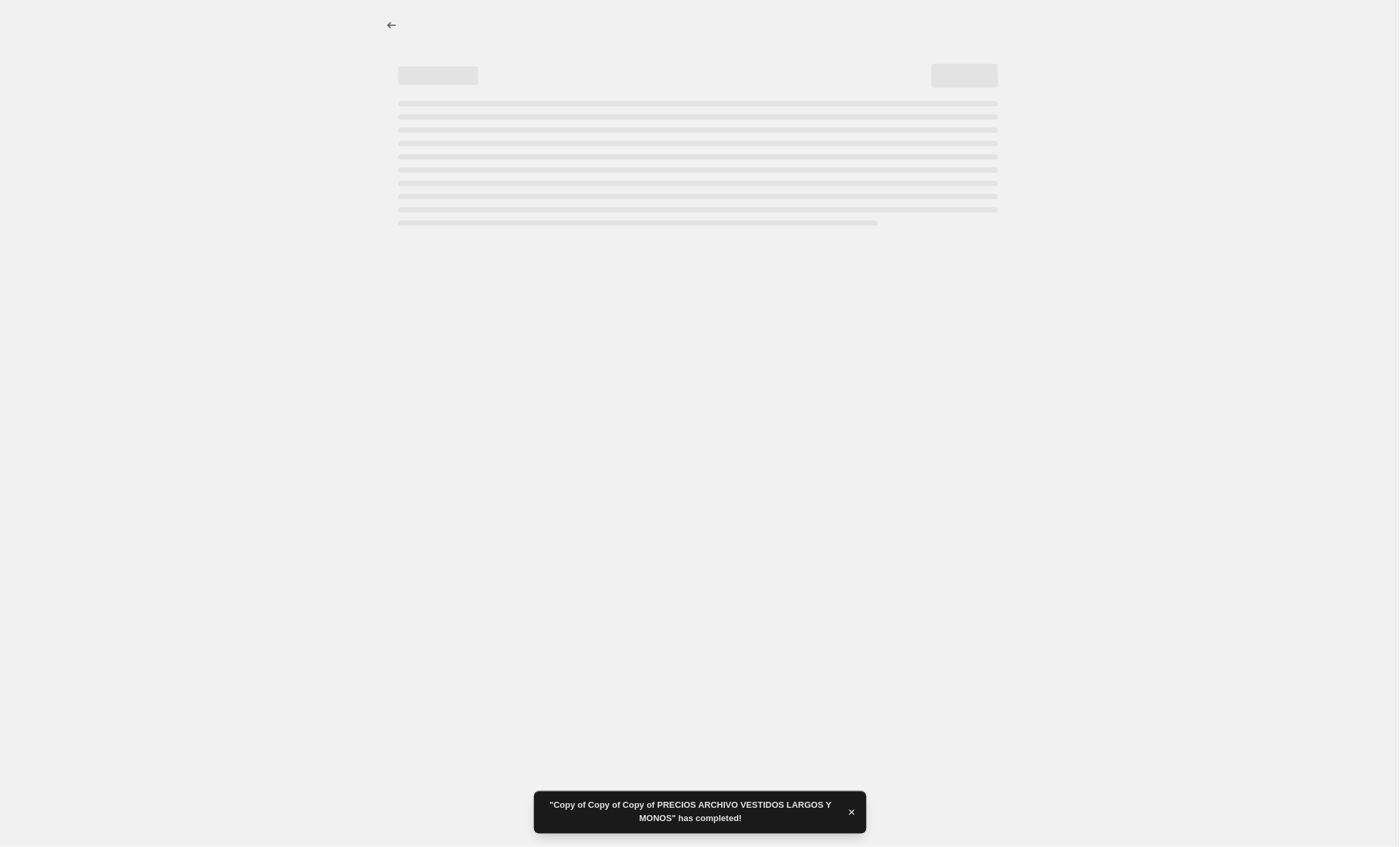
select select "percentage"
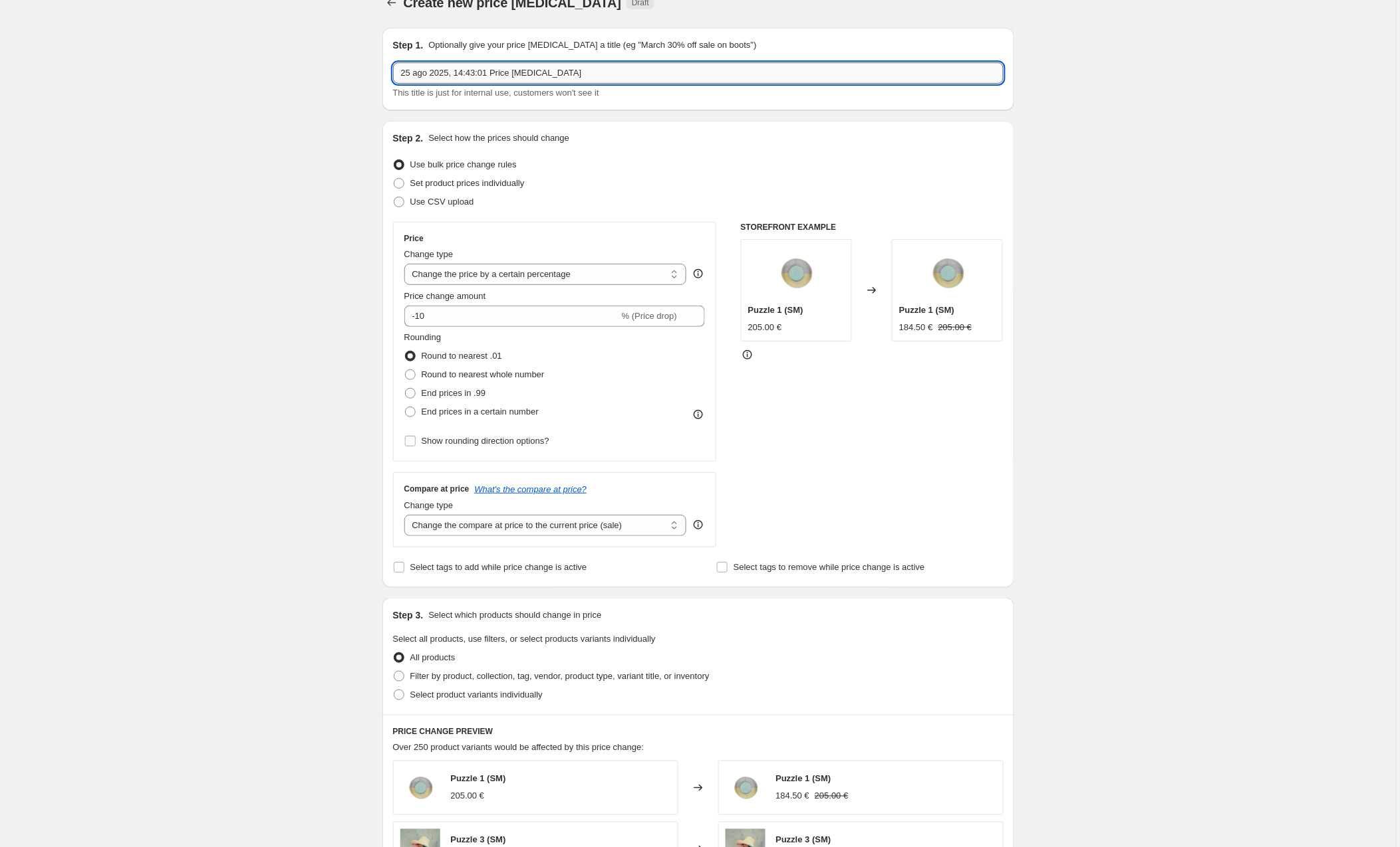
scroll to position [25, 0]
drag, startPoint x: 601, startPoint y: 73, endPoint x: 317, endPoint y: 61, distance: 284.3
click at [317, 61] on div "Create new price [MEDICAL_DATA]. This page is ready Create new price [MEDICAL_D…" at bounding box center [697, 677] width 1395 height 1403
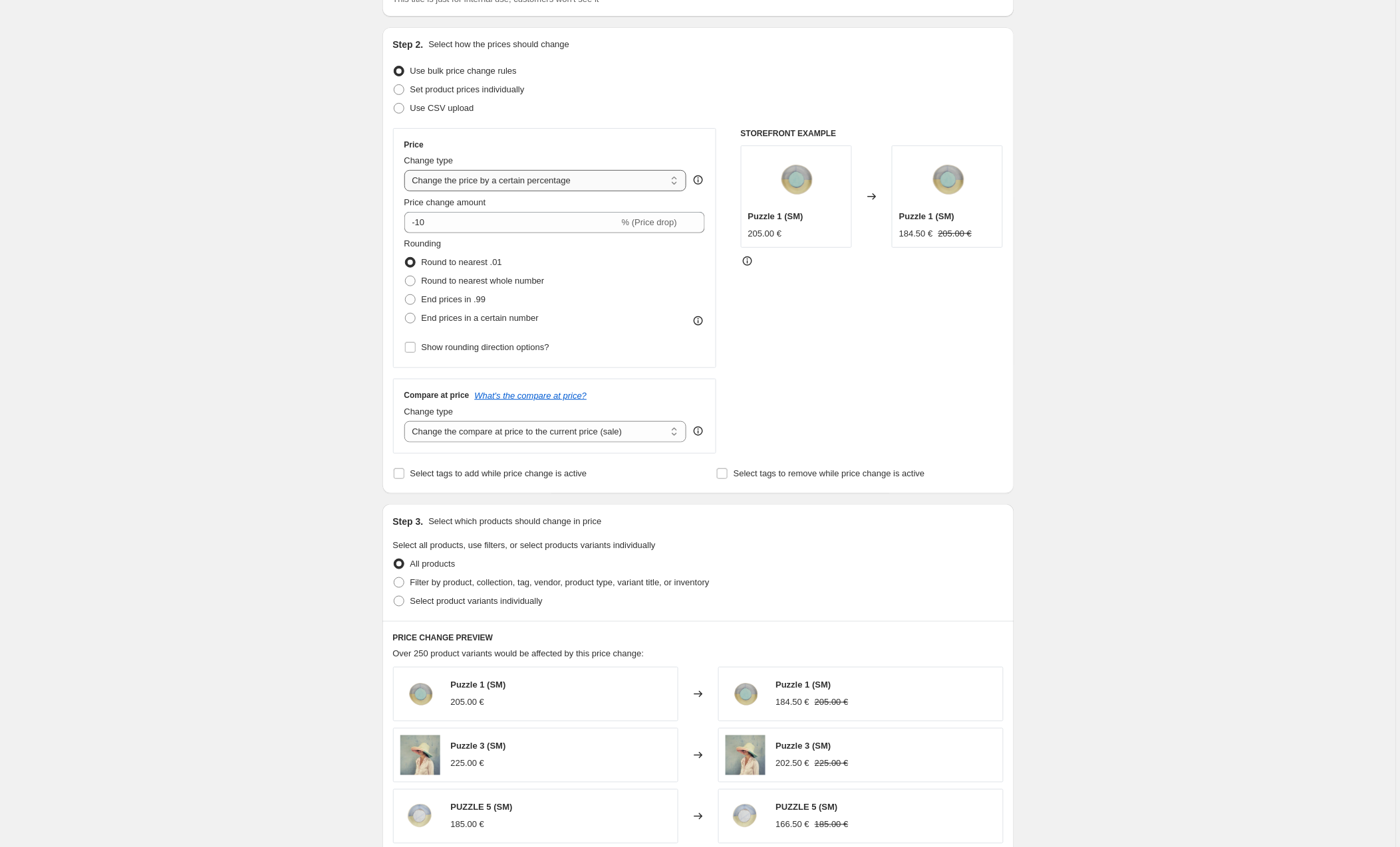
type input "ARCHIVO CHAQUETAS Y JERSEYS"
select select "to"
type input "80.00"
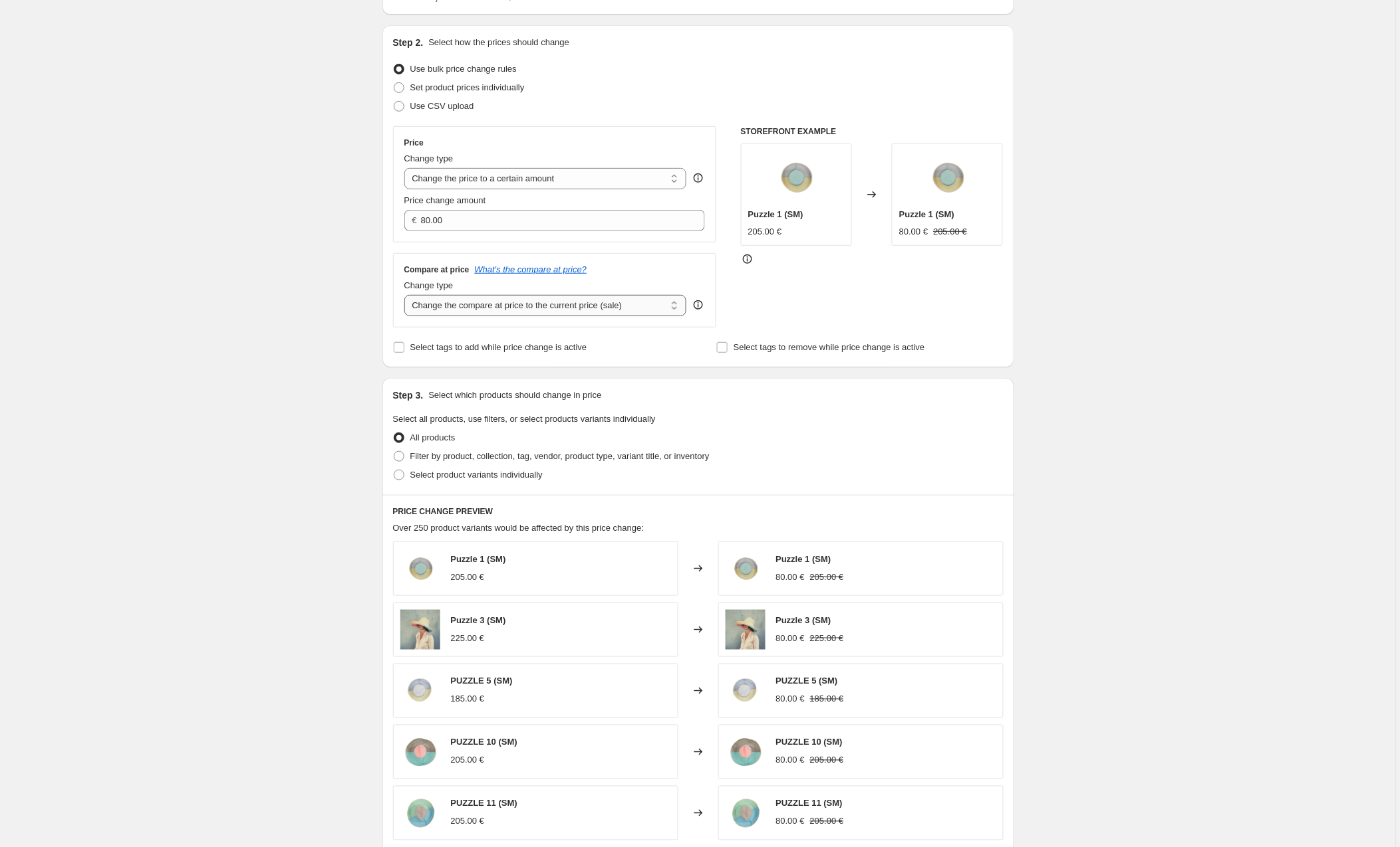
select select "to"
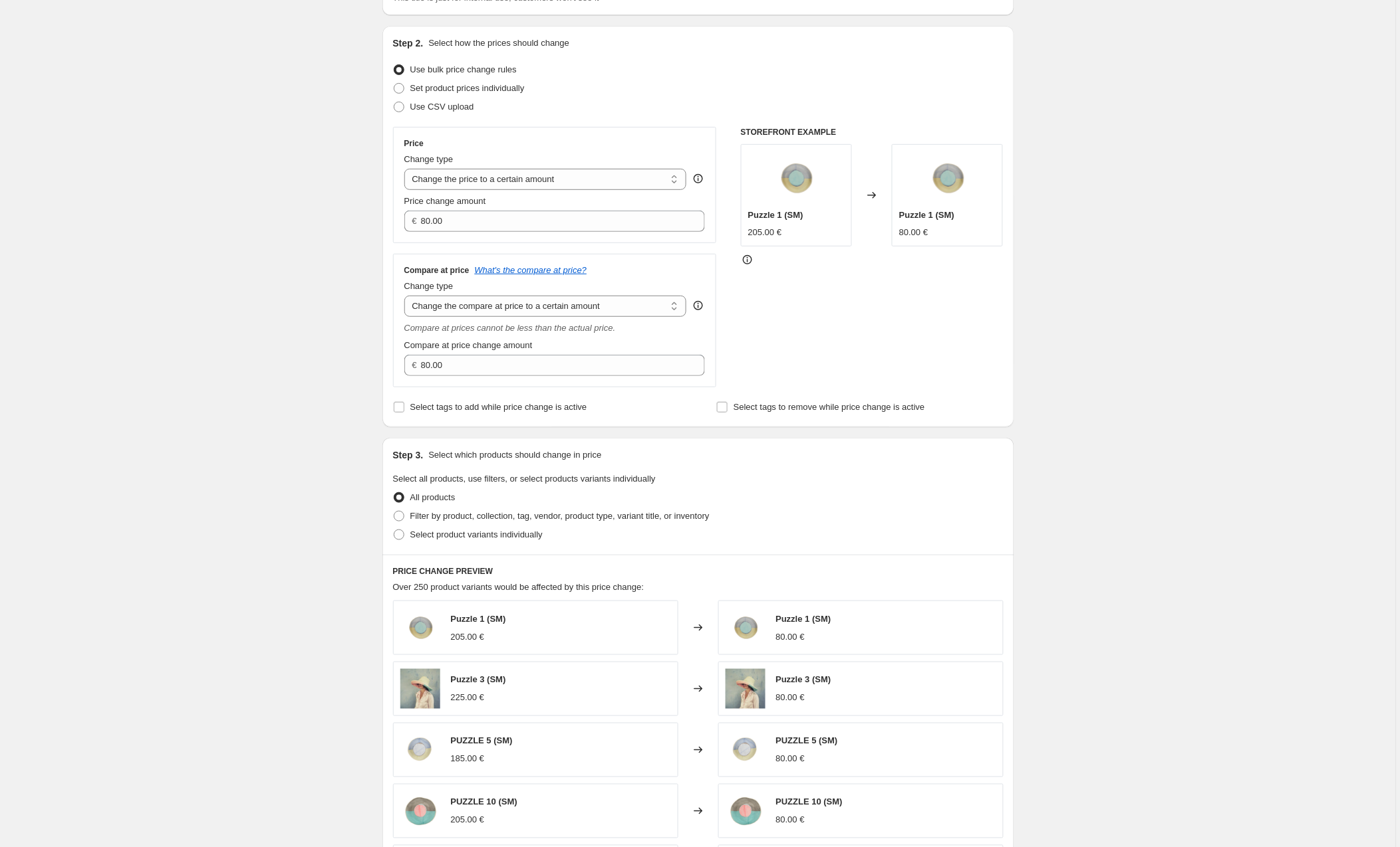
scroll to position [113, 0]
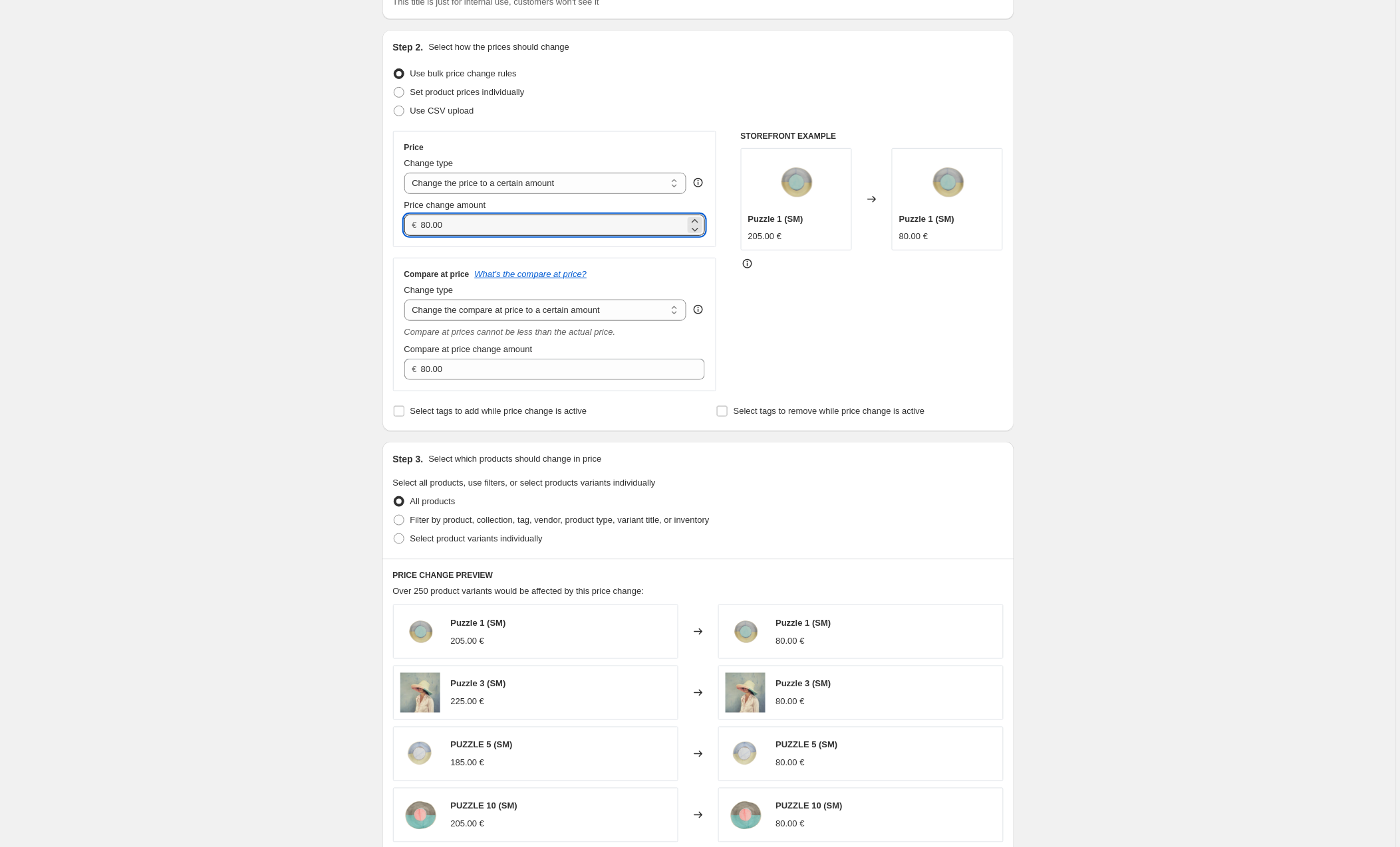
drag, startPoint x: 465, startPoint y: 223, endPoint x: 379, endPoint y: 222, distance: 86.0
click at [379, 222] on div "Step 1. Optionally give your price [MEDICAL_DATA] a title (eg "March 30% off sa…" at bounding box center [693, 535] width 642 height 1217
type input "89.00"
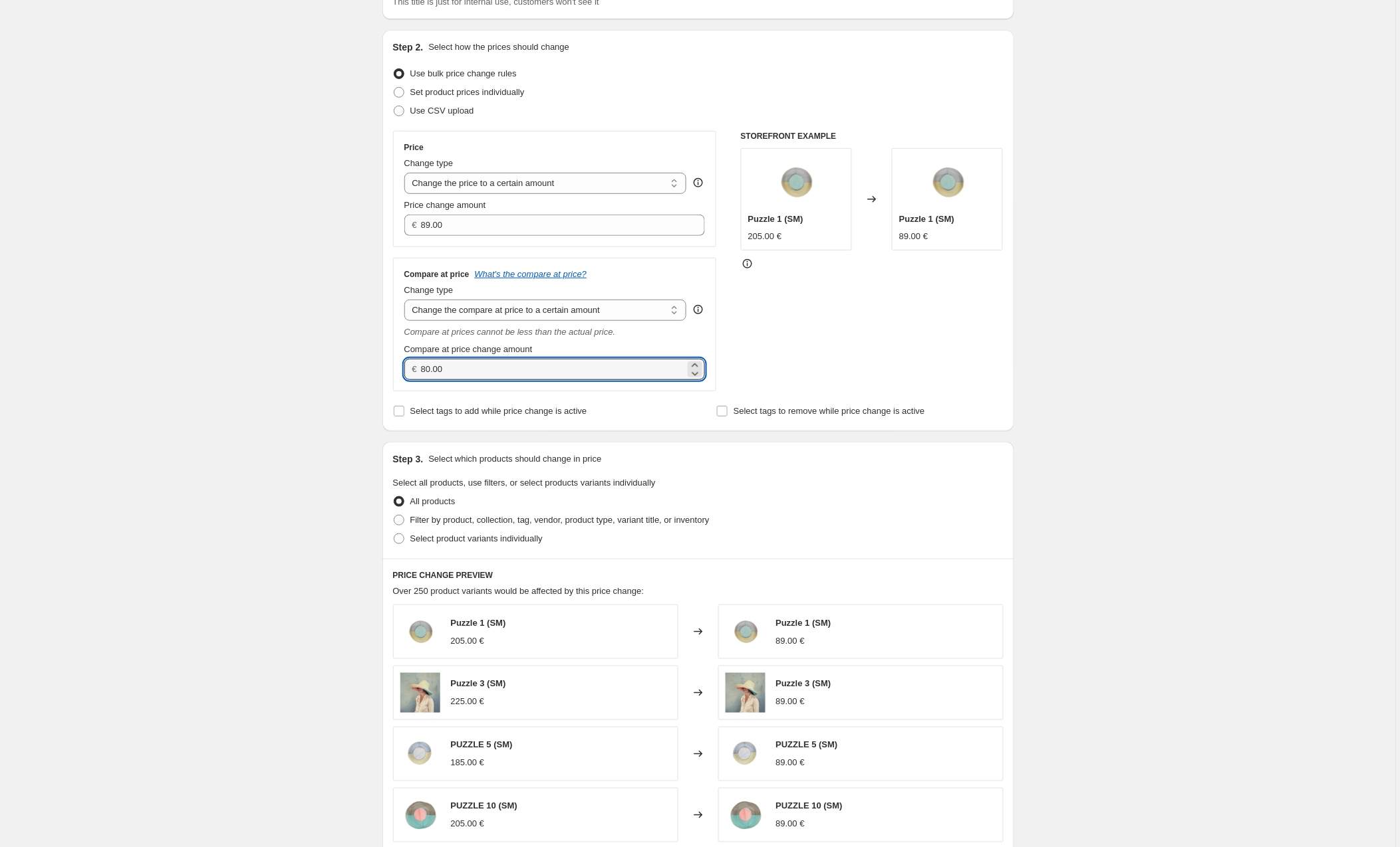
drag, startPoint x: 472, startPoint y: 366, endPoint x: 402, endPoint y: 365, distance: 70.0
click at [402, 365] on div "Compare at price What's the compare at price? Change type Change the compare at…" at bounding box center [555, 324] width 324 height 133
type input "220.00"
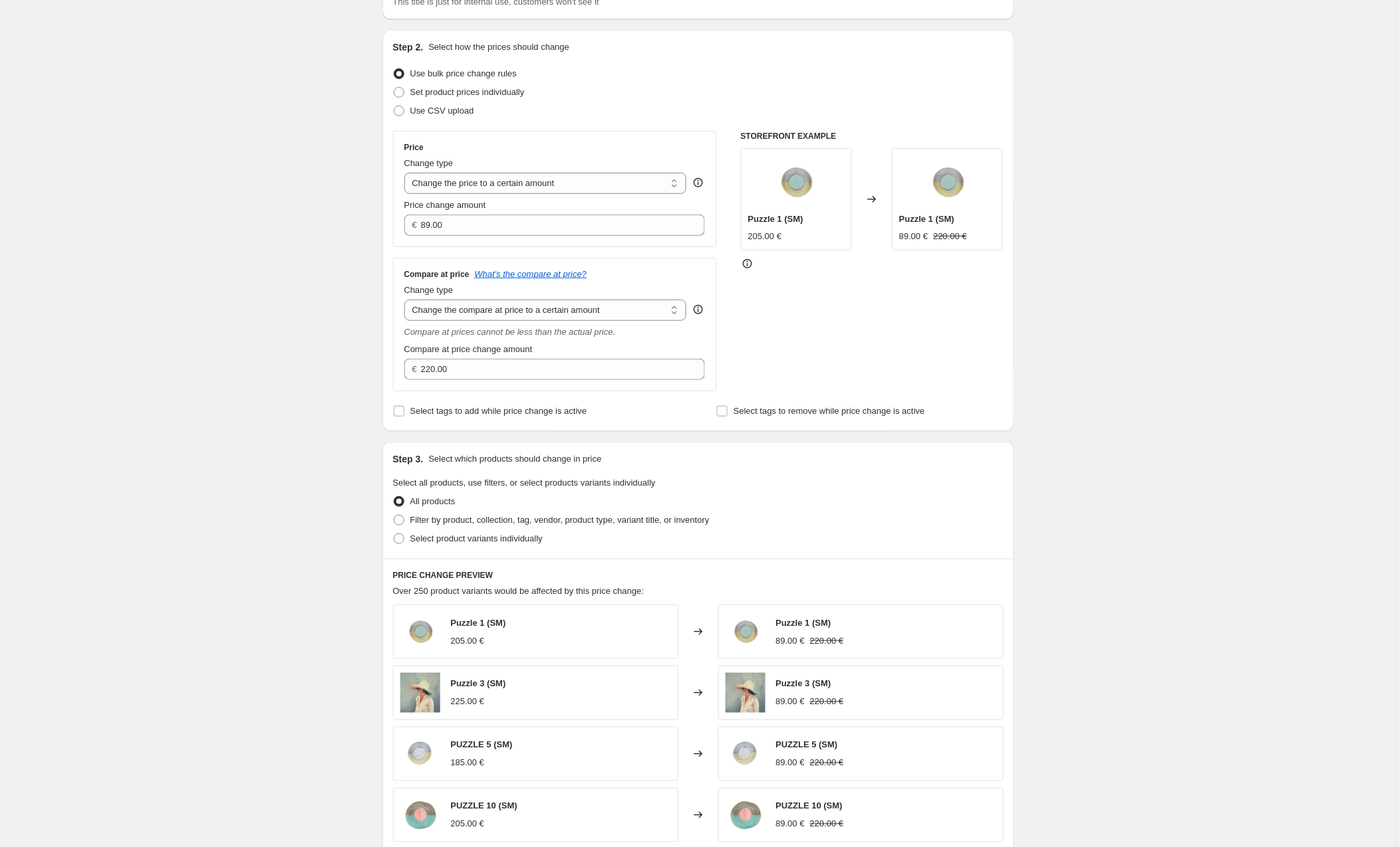
click at [807, 324] on div "STOREFRONT EXAMPLE Puzzle 1 (SM) 205.00 € Changed to Puzzle 1 (SM) 89.00 € 220.…" at bounding box center [871, 261] width 262 height 261
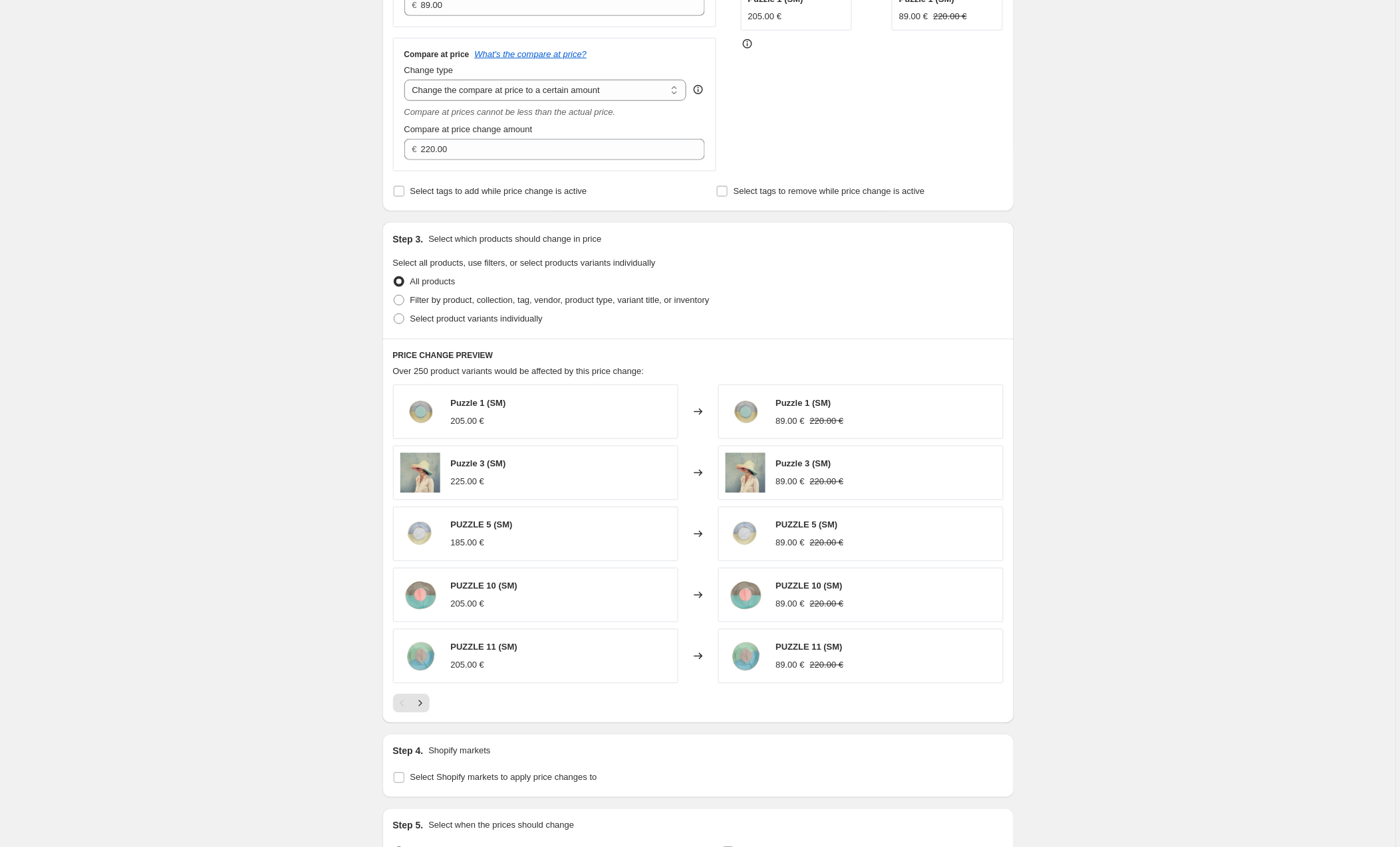
scroll to position [317, 0]
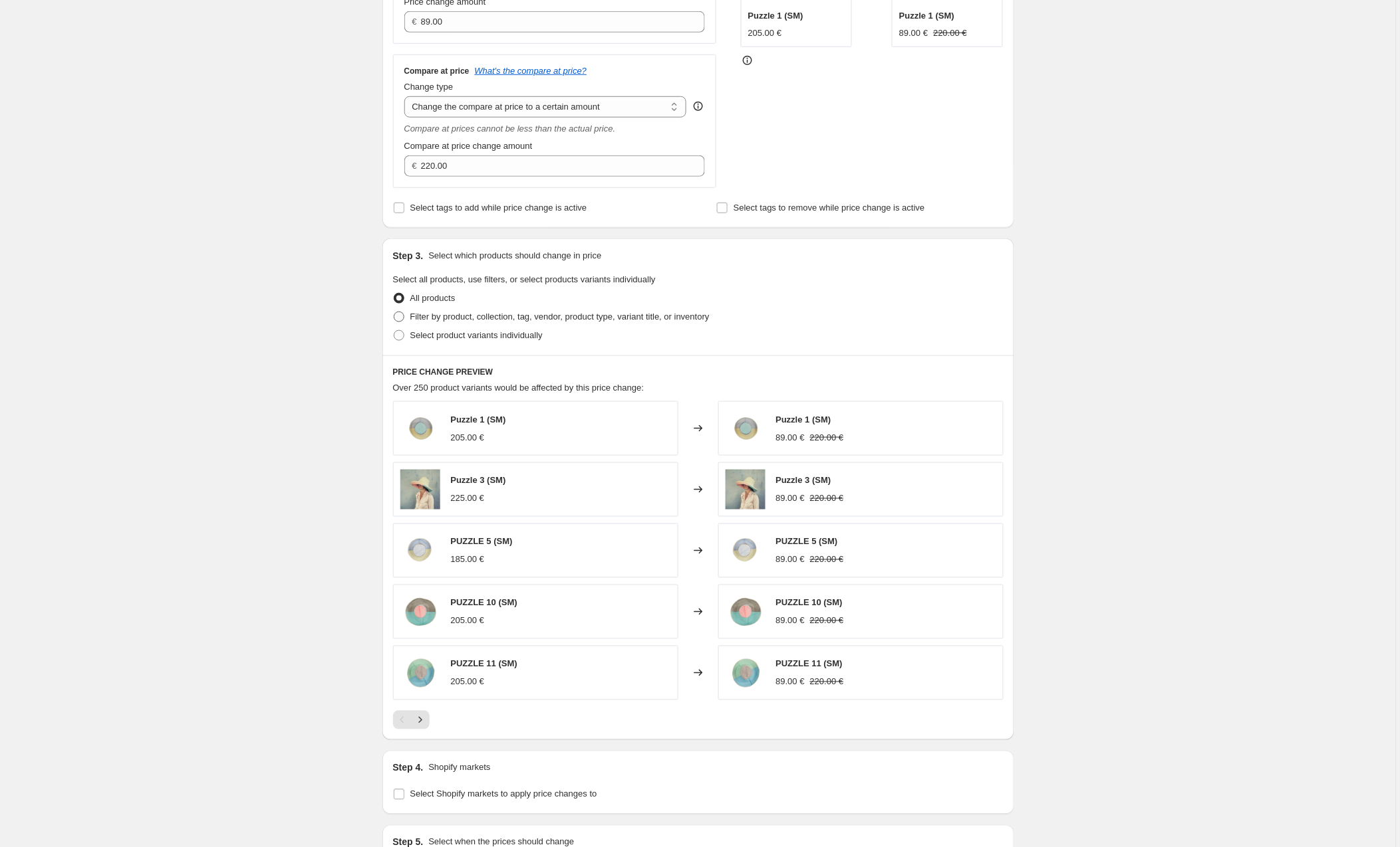
click at [402, 316] on span at bounding box center [399, 318] width 11 height 11
click at [394, 312] on input "Filter by product, collection, tag, vendor, product type, variant title, or inv…" at bounding box center [393, 312] width 1 height 1
radio input "true"
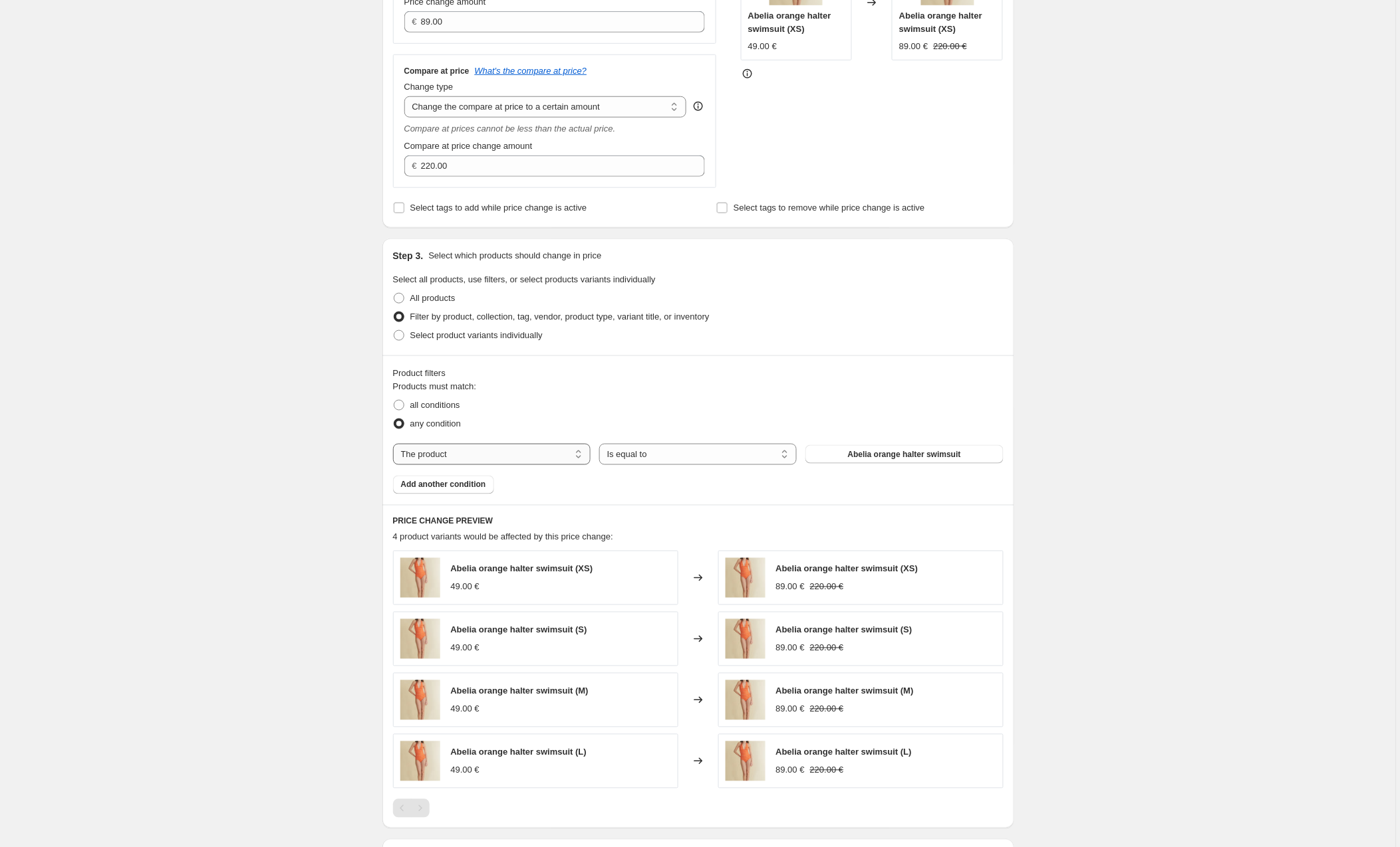
select select "collection"
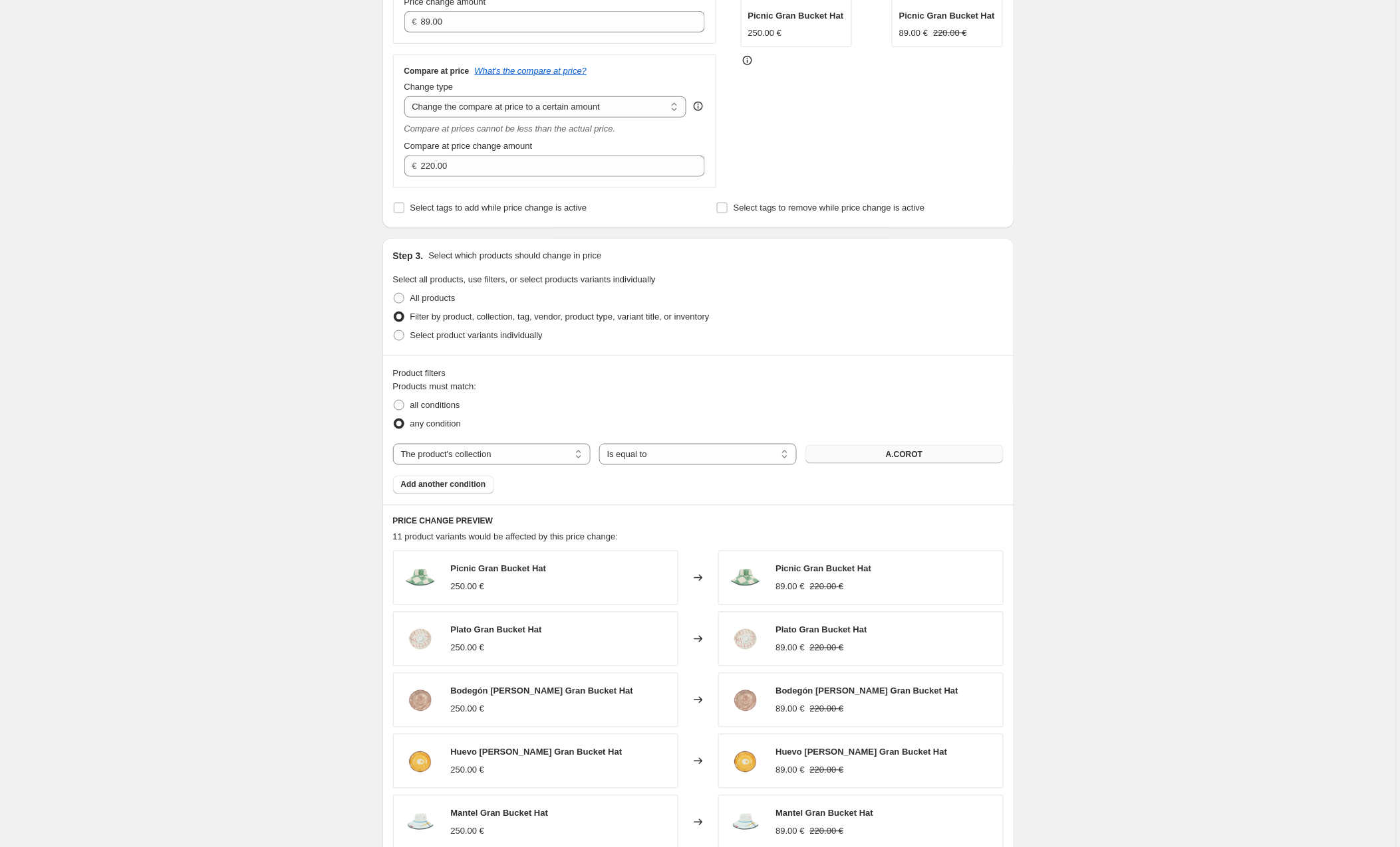
click at [883, 454] on button "A.COROT" at bounding box center [904, 455] width 197 height 18
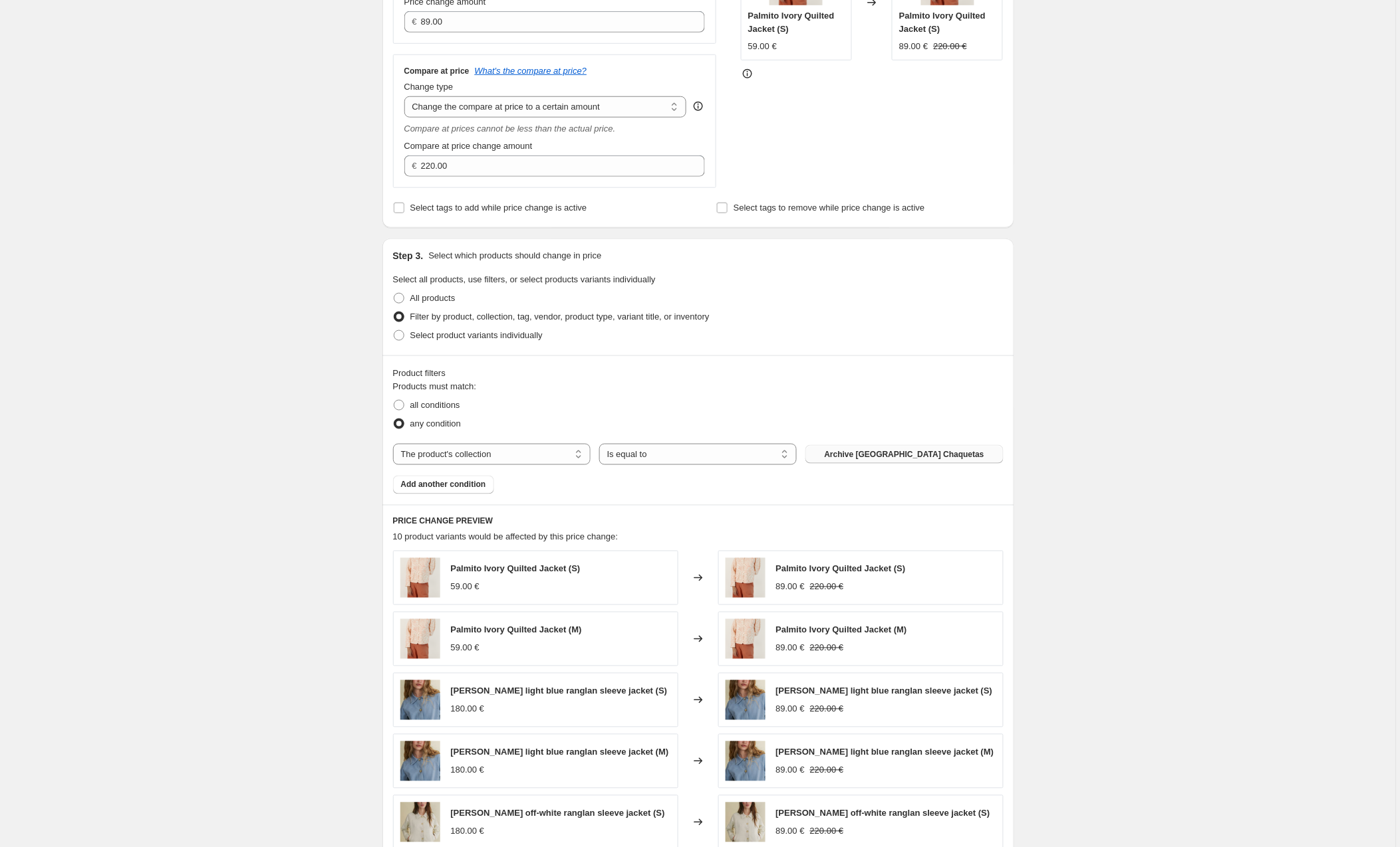
click at [845, 453] on button "Archive [GEOGRAPHIC_DATA] Chaquetas" at bounding box center [904, 455] width 197 height 18
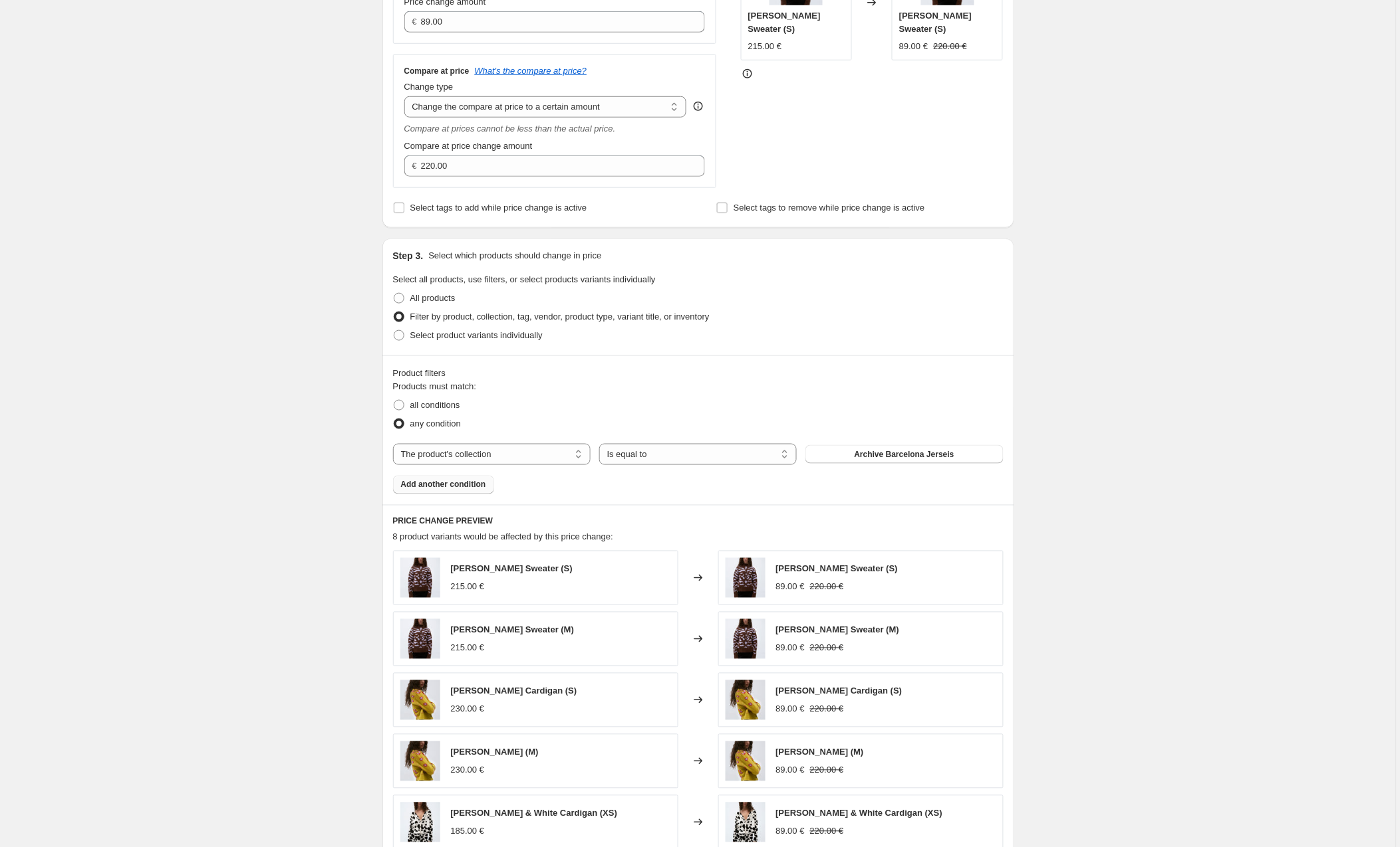
click at [423, 481] on button "Add another condition" at bounding box center [444, 485] width 101 height 18
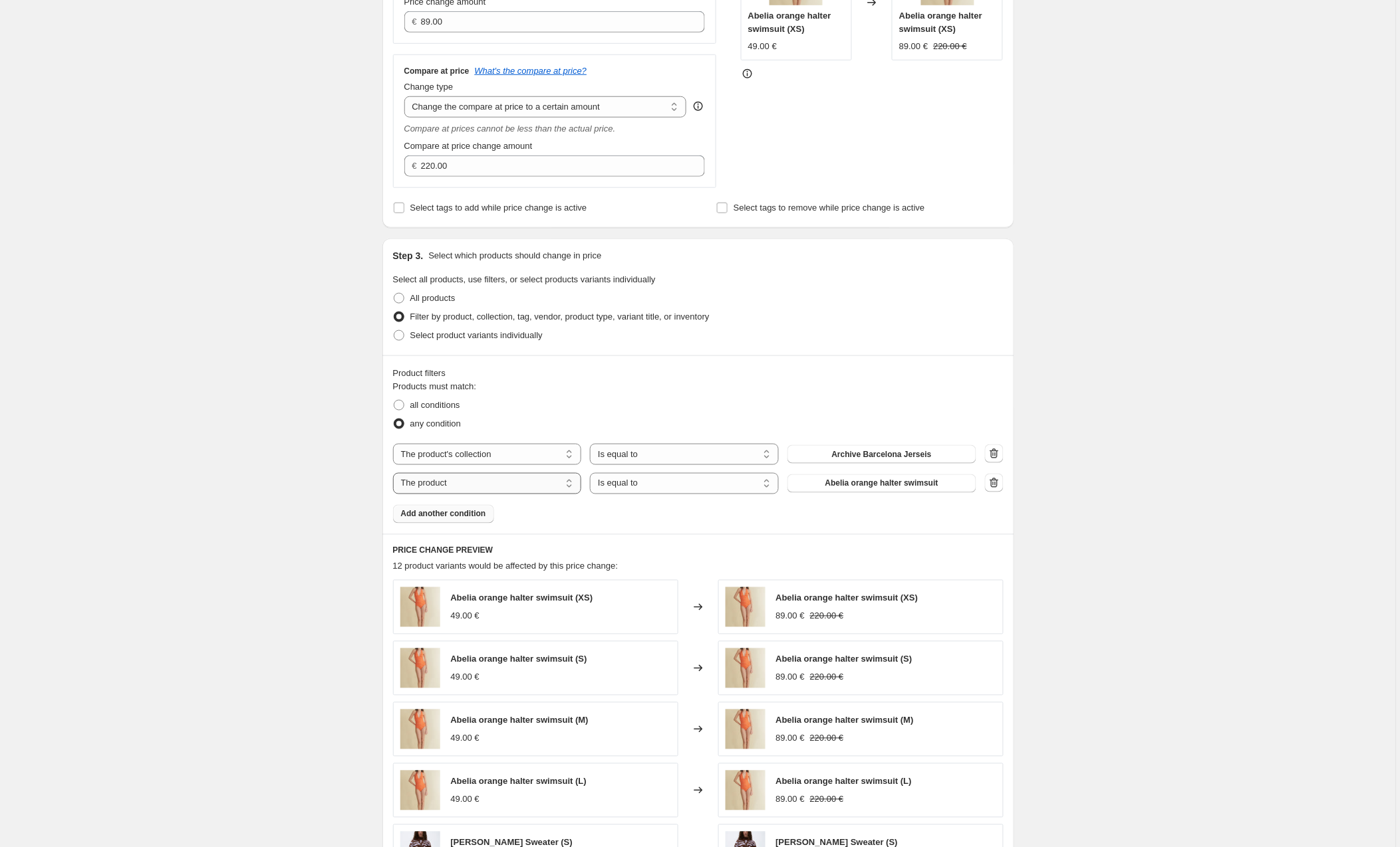
select select "collection"
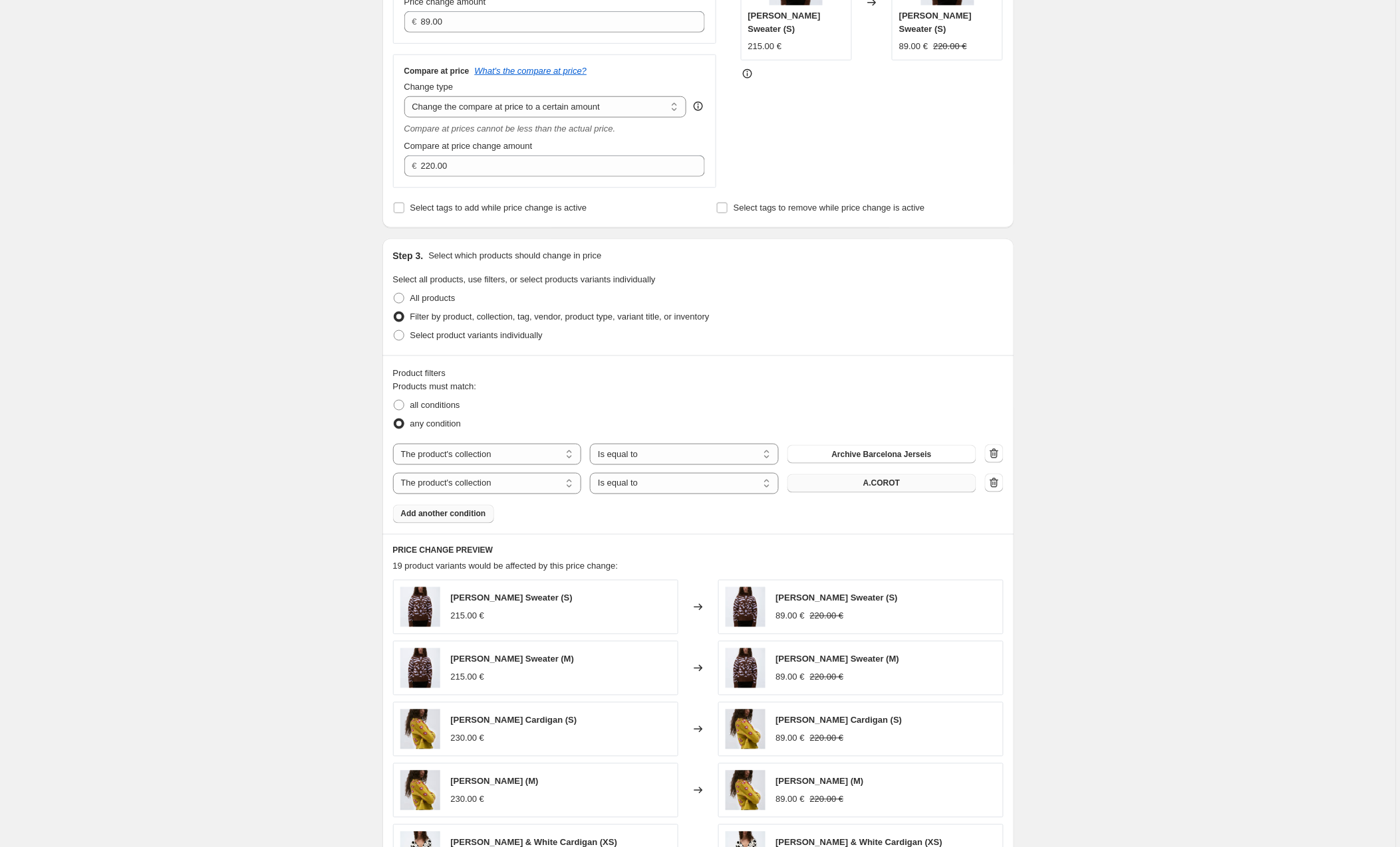
click at [871, 485] on span "A.COROT" at bounding box center [881, 484] width 37 height 11
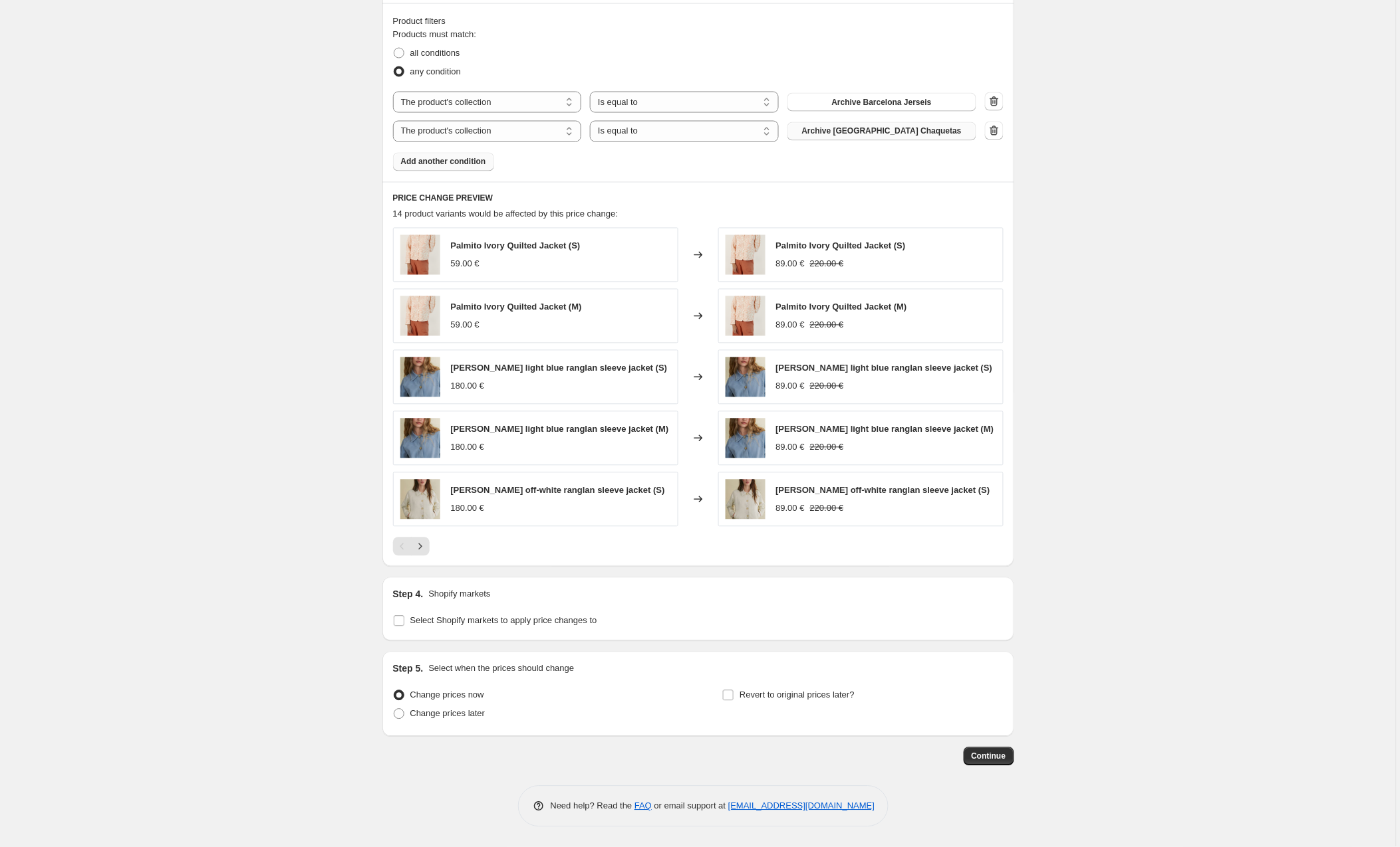
scroll to position [672, 0]
click at [450, 622] on span "Select Shopify markets to apply price changes to" at bounding box center [503, 621] width 187 height 10
click at [404, 622] on input "Select Shopify markets to apply price changes to" at bounding box center [399, 621] width 11 height 11
checkbox input "true"
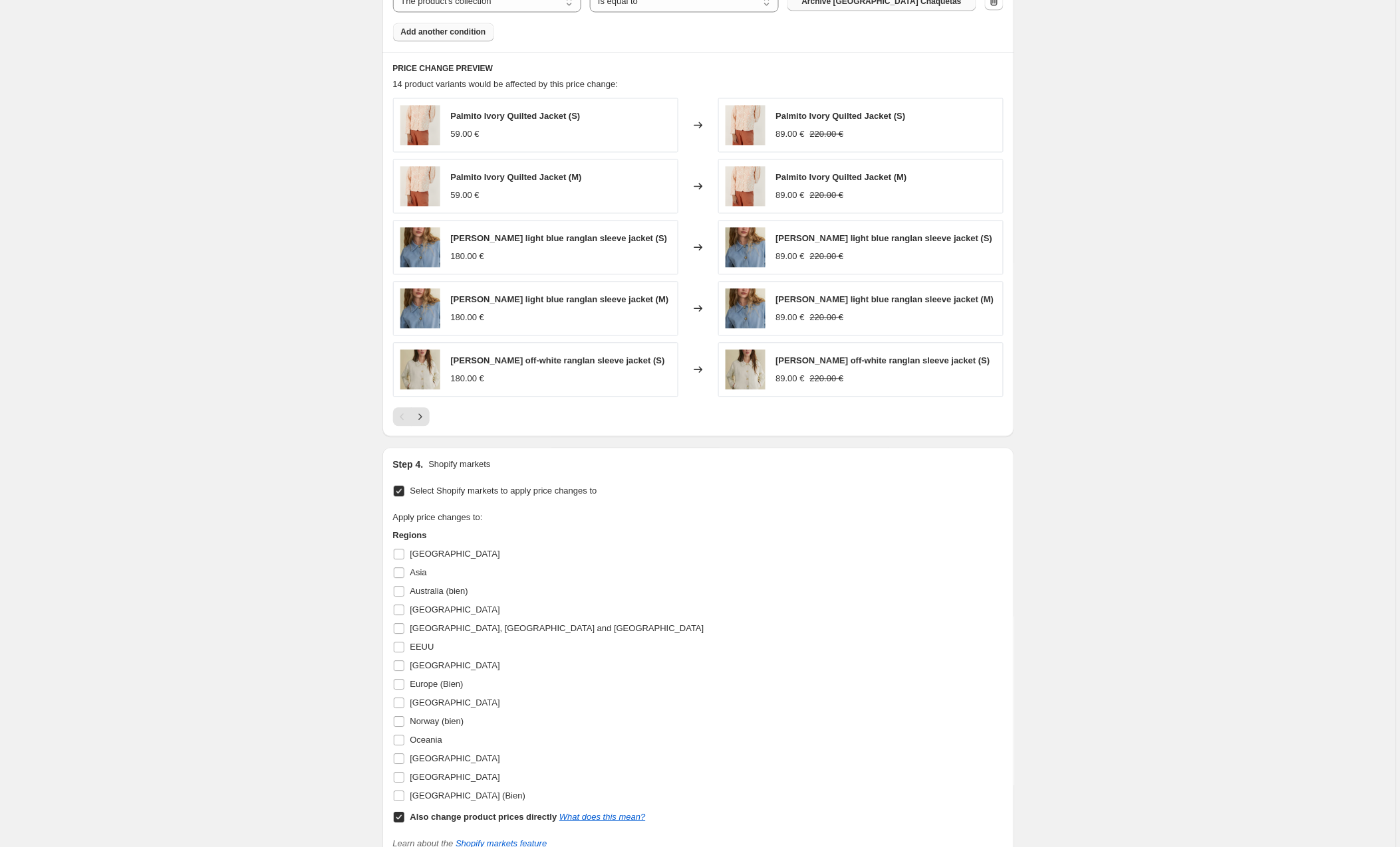
scroll to position [821, 0]
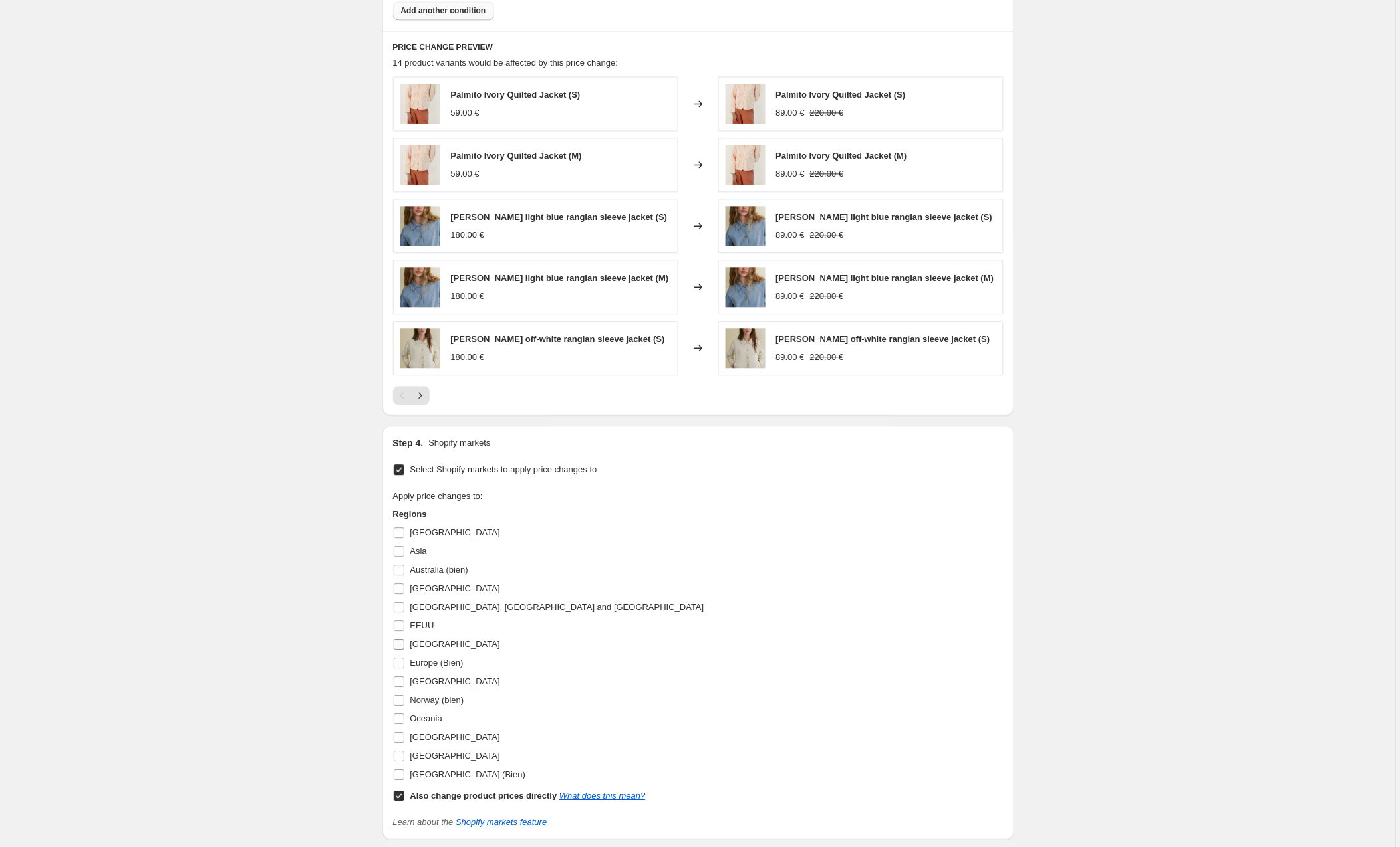
click at [401, 645] on input "[GEOGRAPHIC_DATA]" at bounding box center [399, 644] width 11 height 11
checkbox input "true"
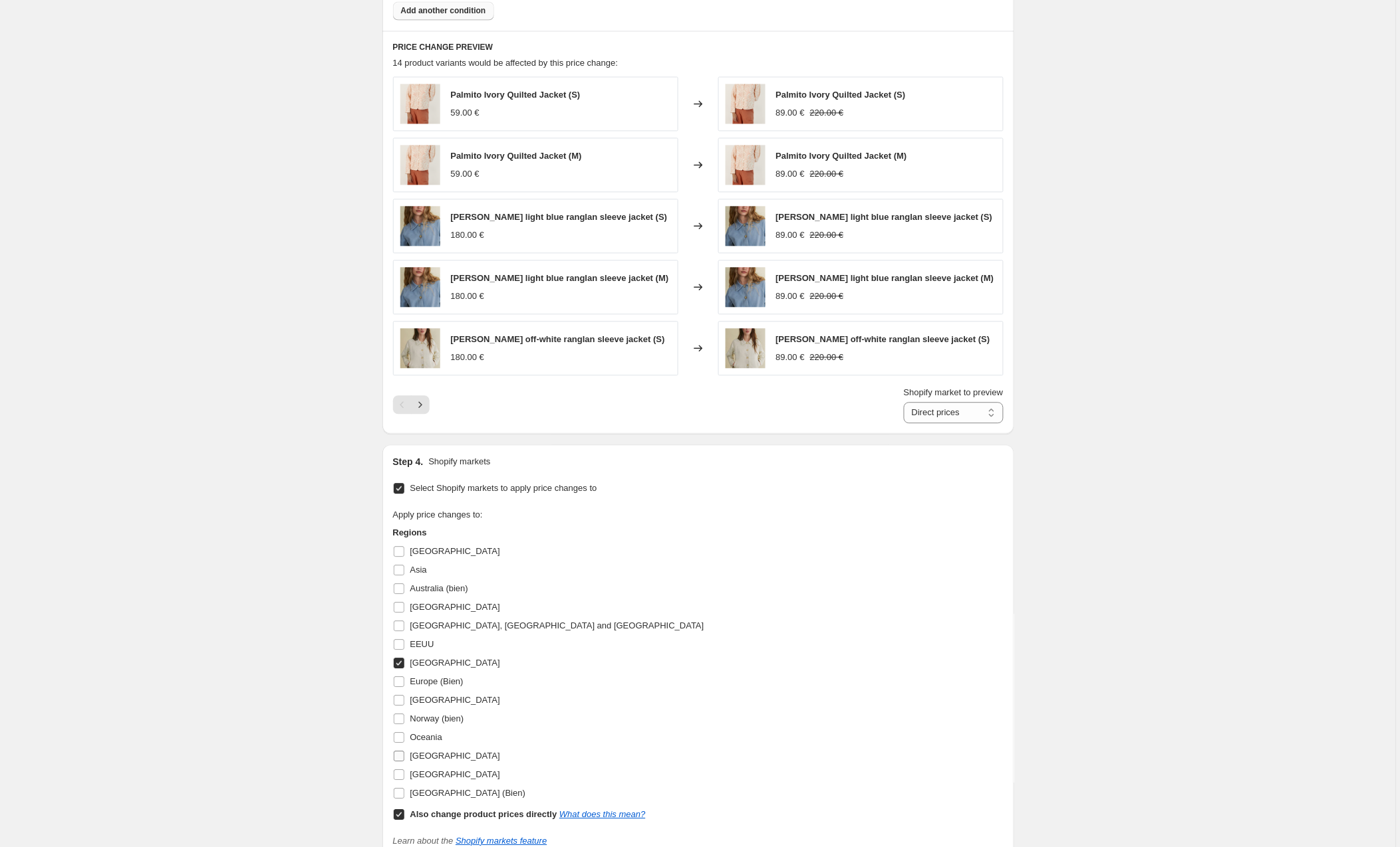
click at [402, 755] on input "[GEOGRAPHIC_DATA]" at bounding box center [399, 757] width 11 height 11
checkbox input "true"
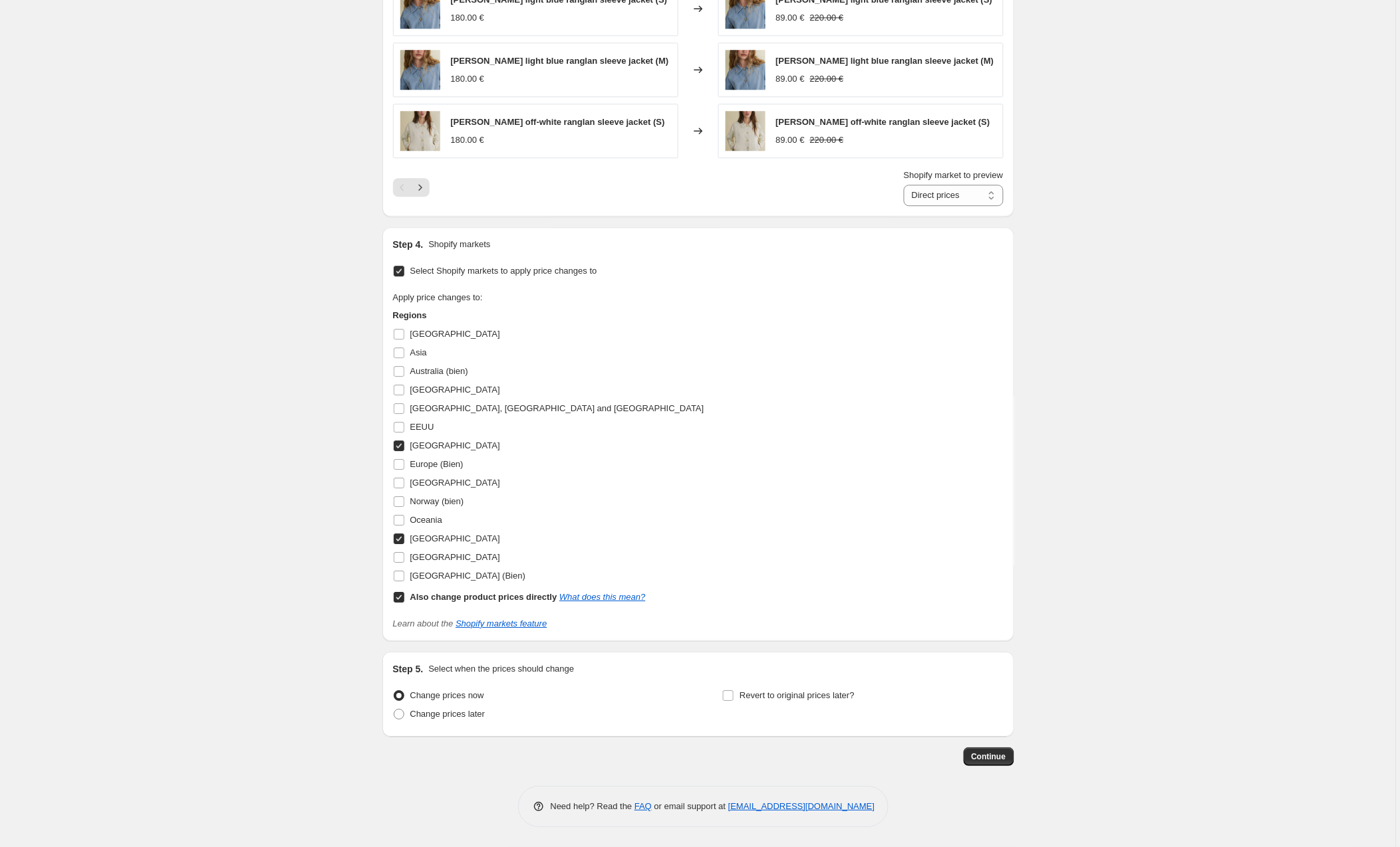
scroll to position [1042, 0]
click at [985, 751] on button "Continue" at bounding box center [988, 757] width 51 height 18
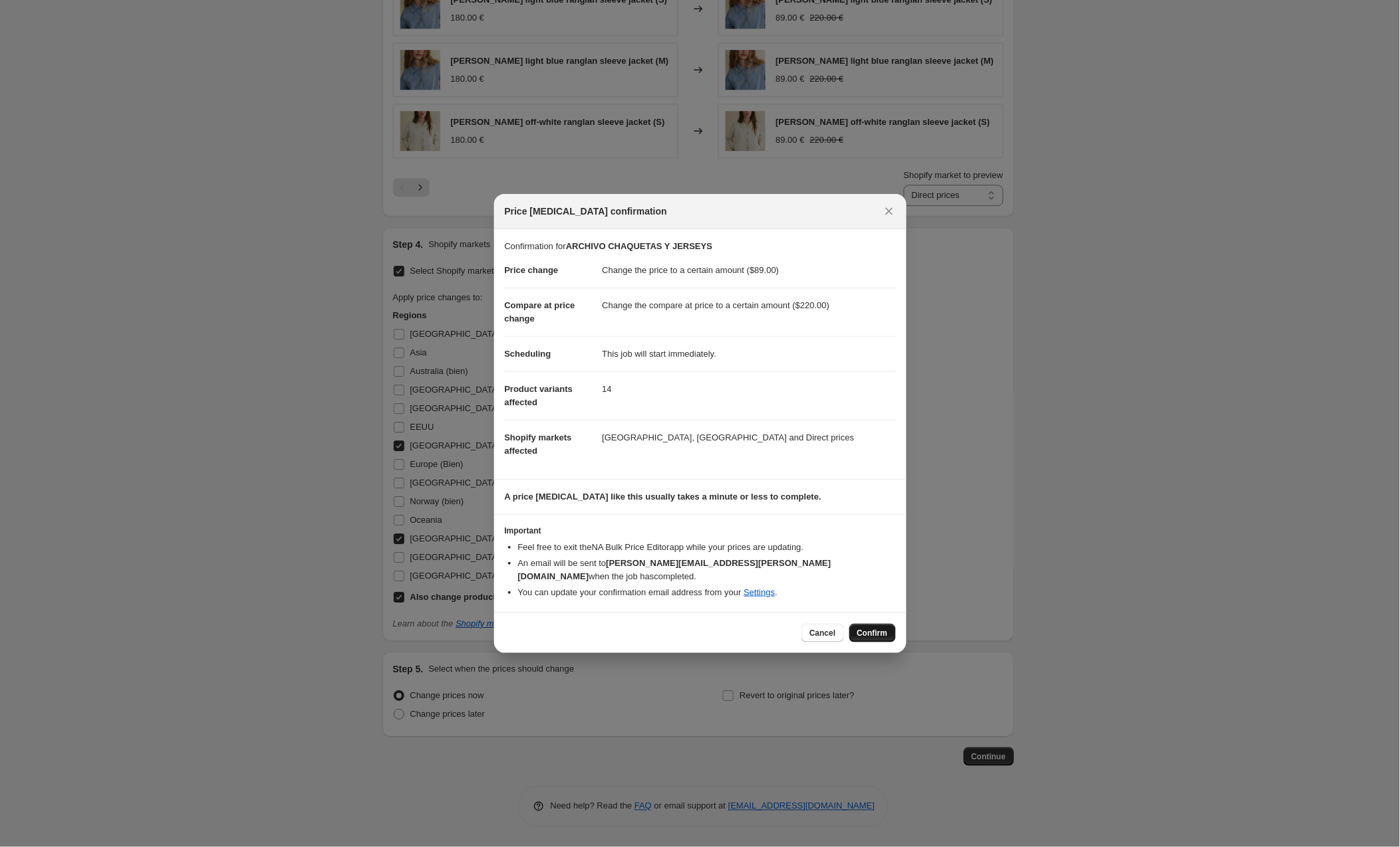
click at [858, 624] on button "Confirm" at bounding box center [872, 633] width 47 height 18
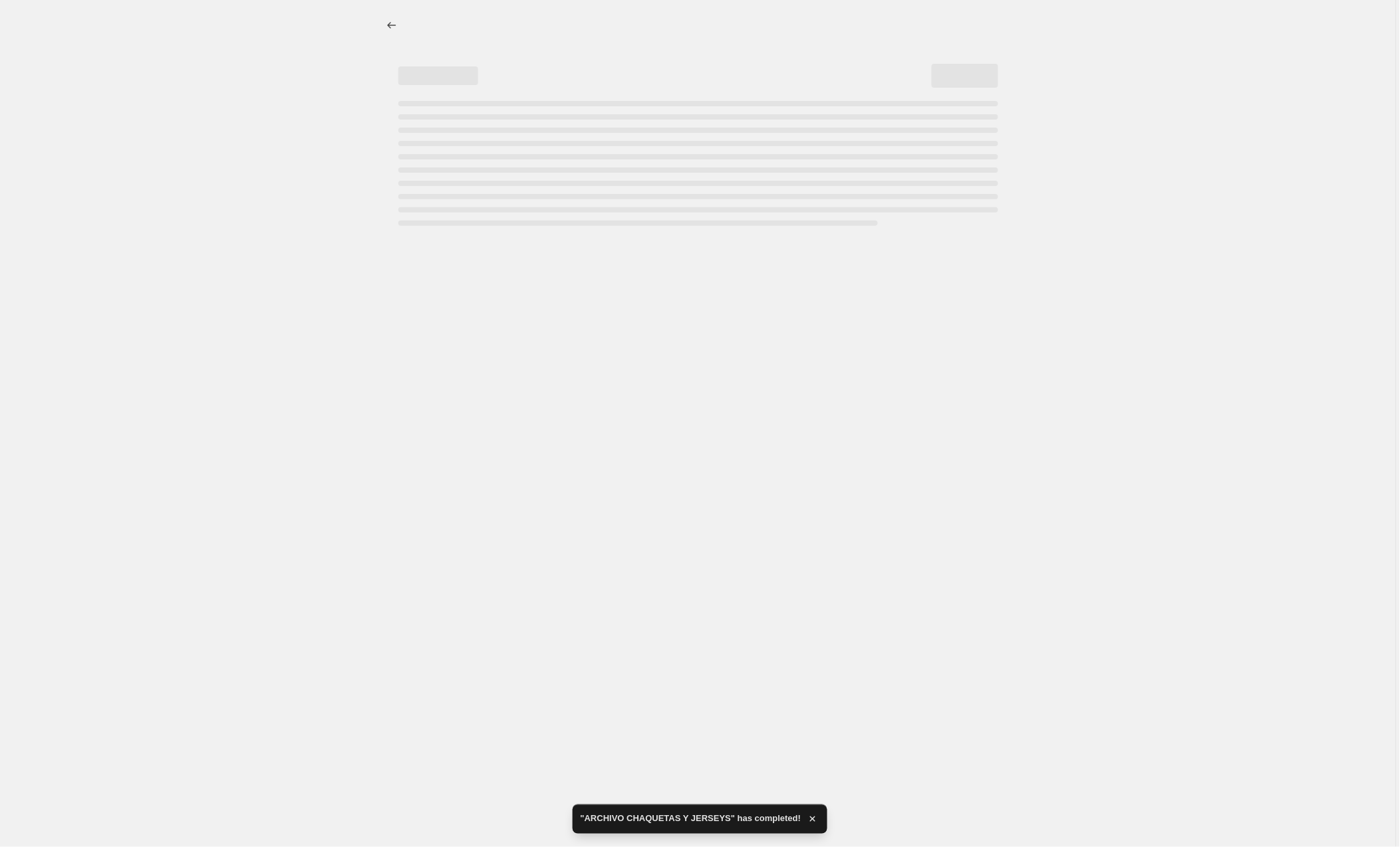
select select "to"
select select "collection"
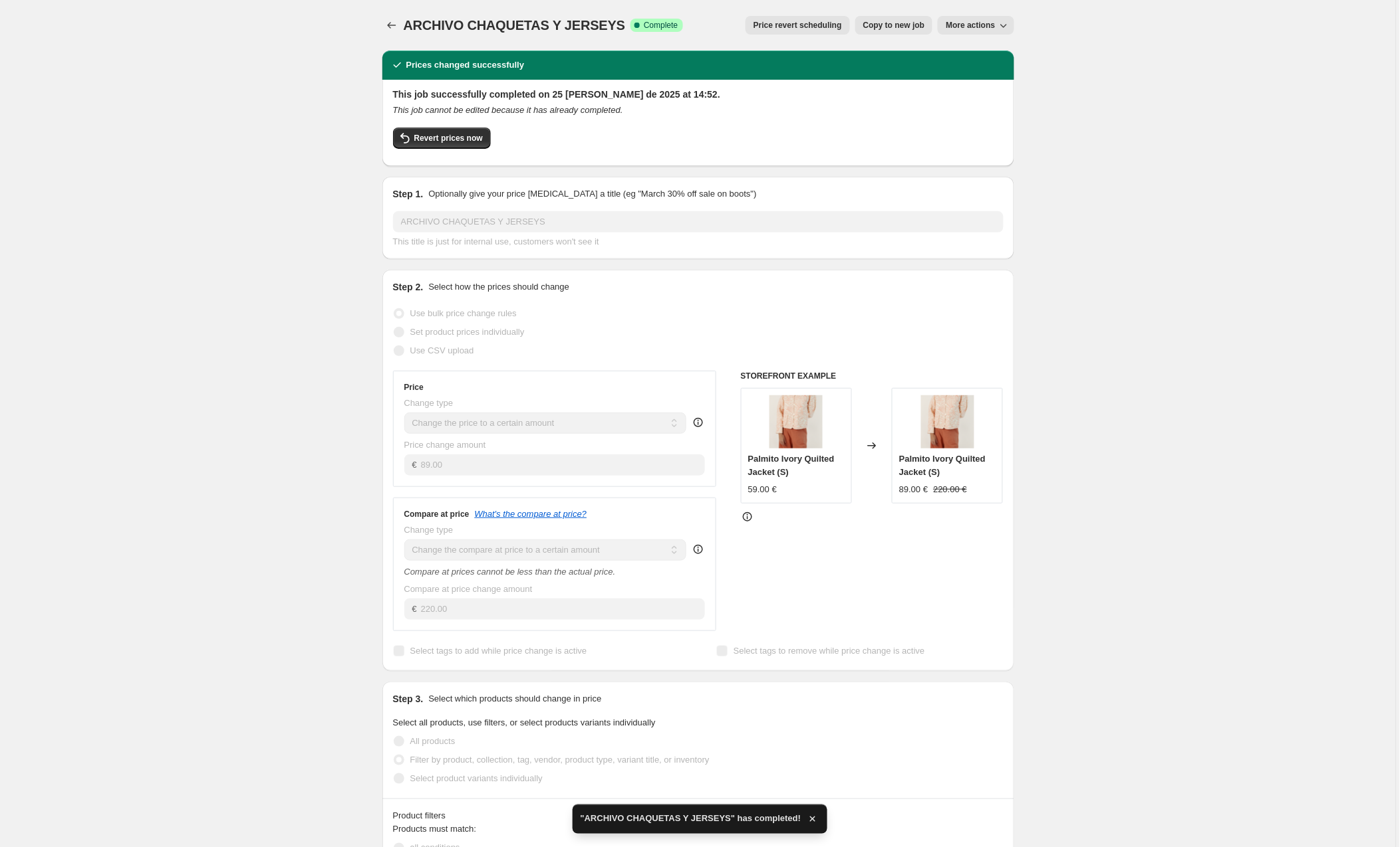
click at [985, 20] on button "More actions" at bounding box center [975, 25] width 76 height 18
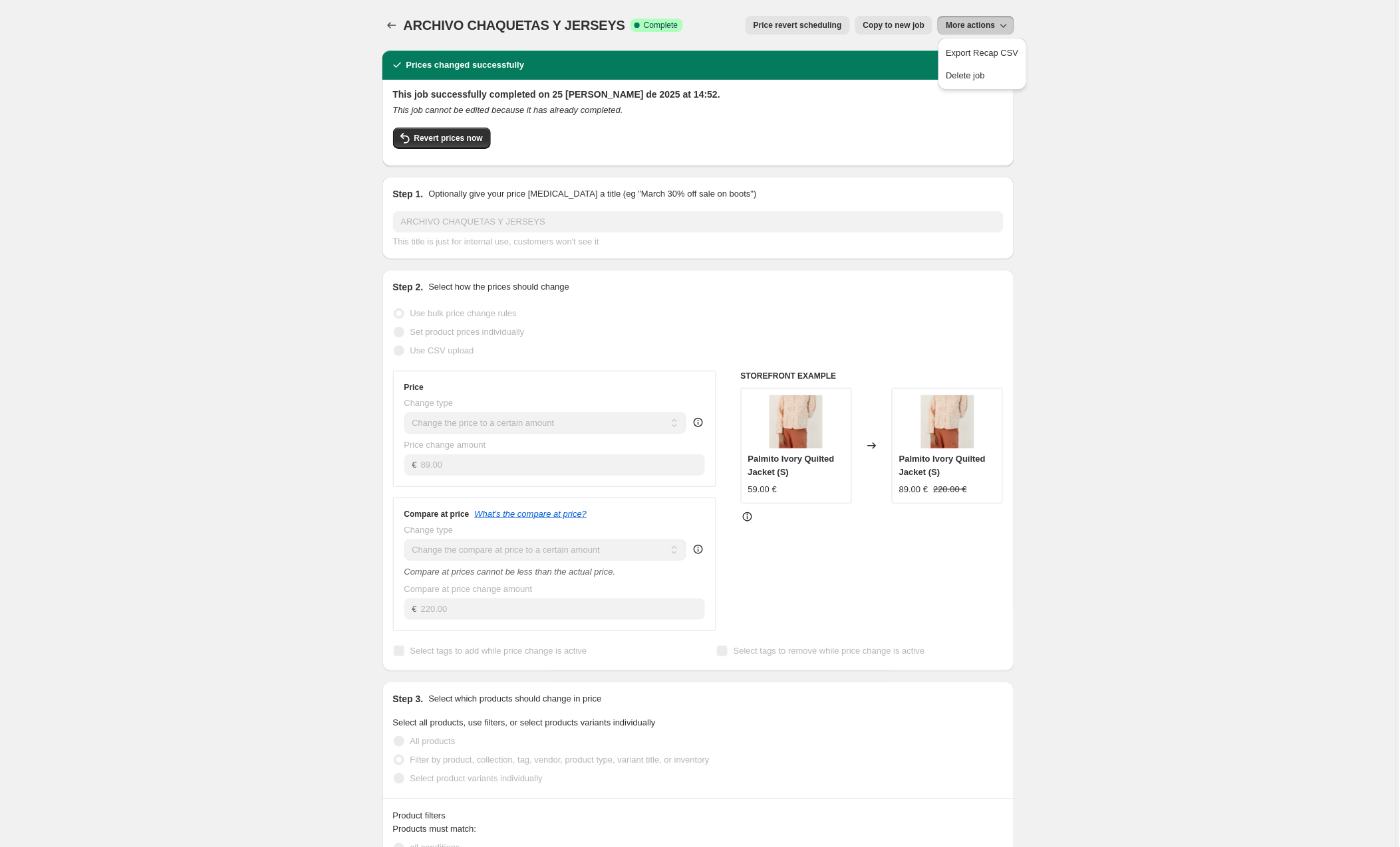
click at [892, 25] on span "Copy to new job" at bounding box center [893, 26] width 62 height 11
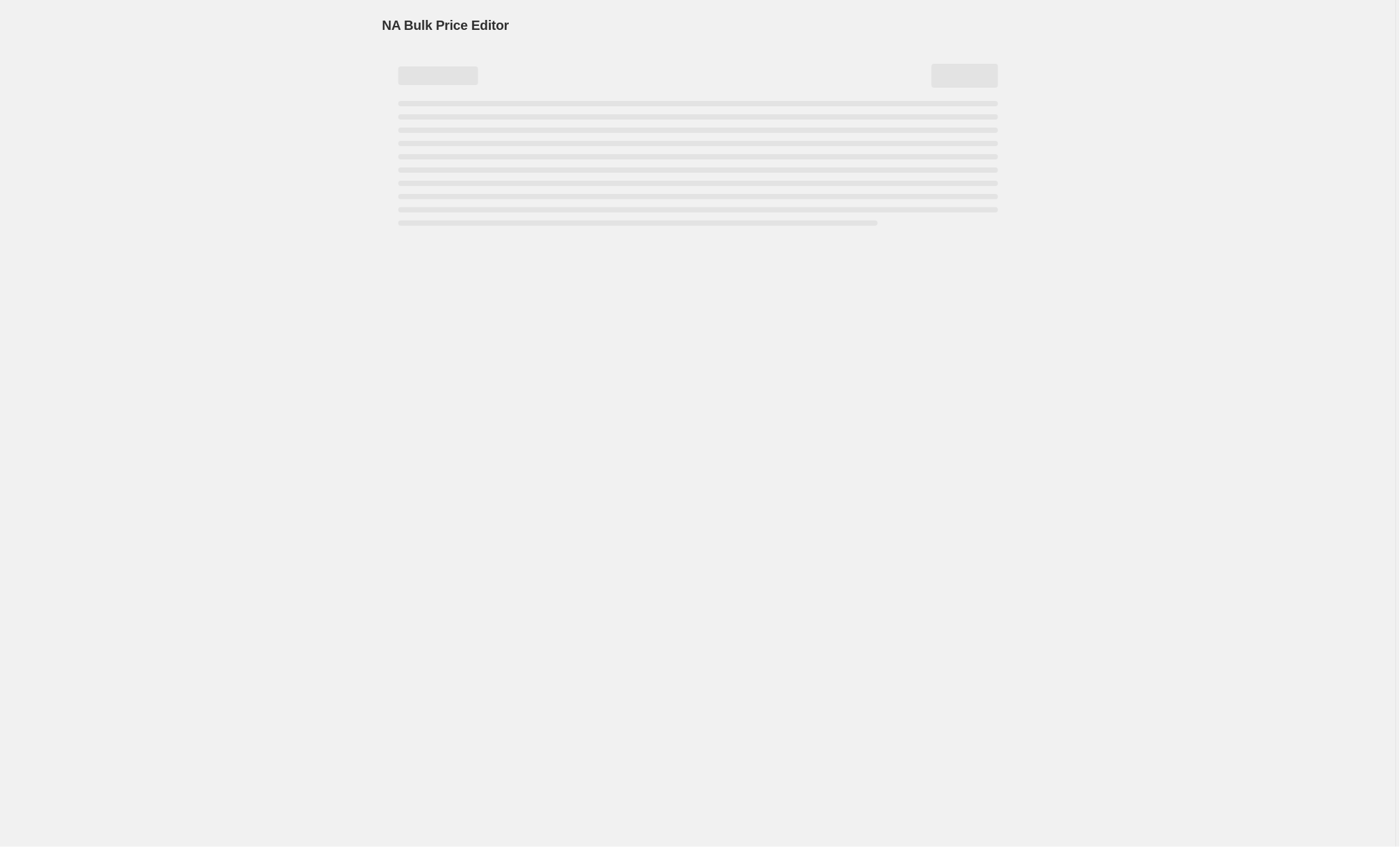
select select "to"
select select "collection"
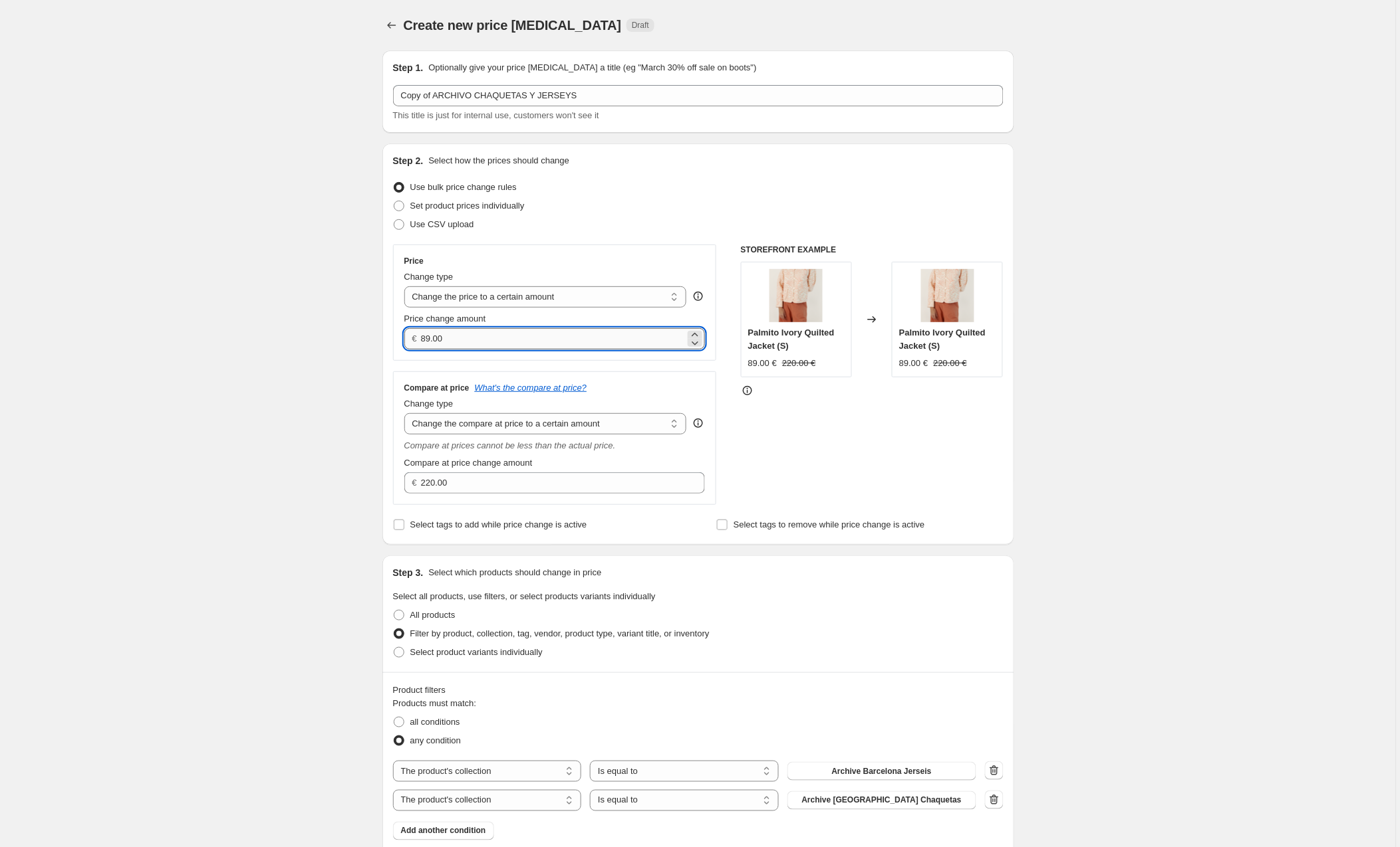
drag, startPoint x: 453, startPoint y: 340, endPoint x: 423, endPoint y: 338, distance: 30.1
click at [423, 338] on input "89.00" at bounding box center [553, 339] width 264 height 21
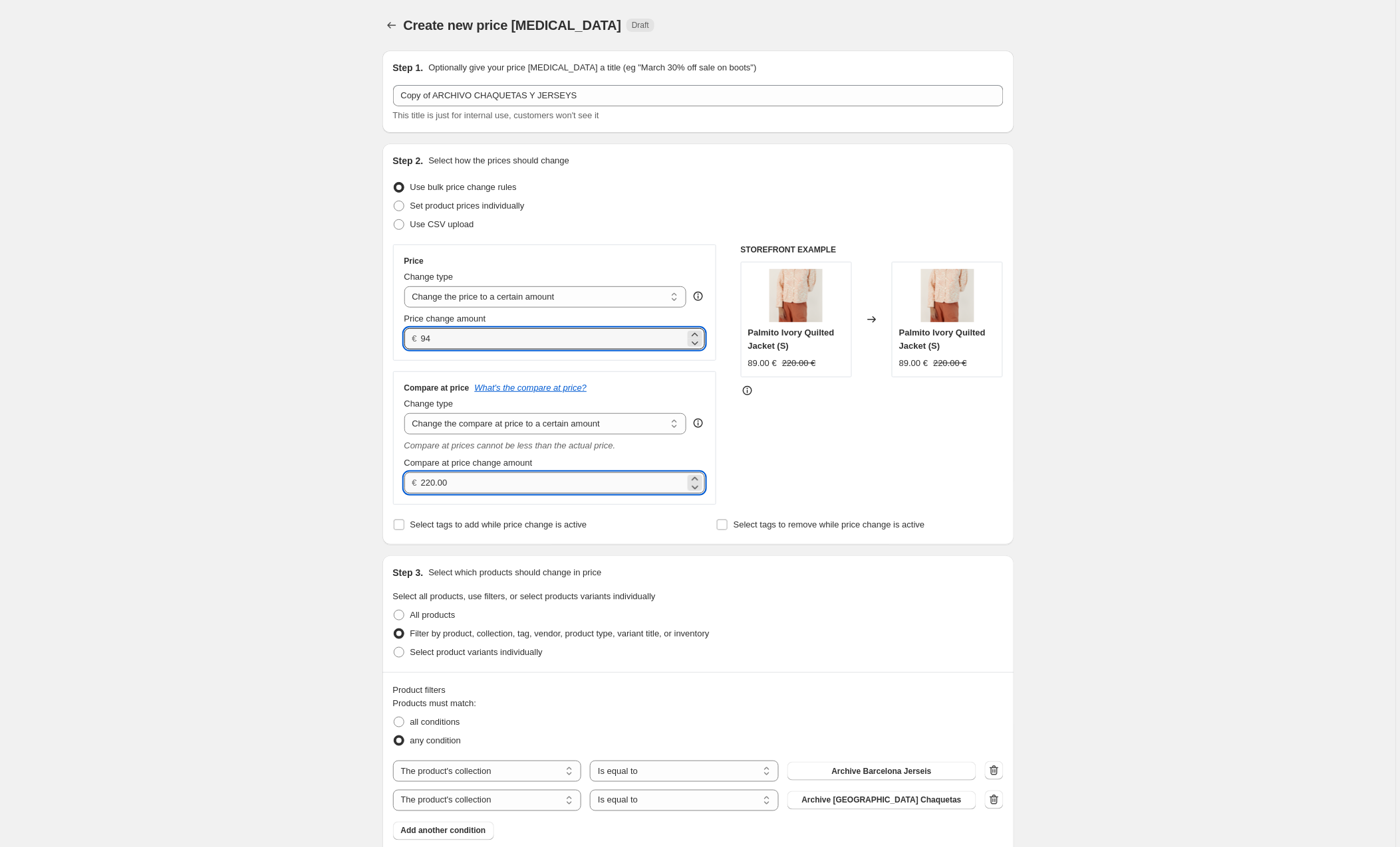
type input "94.00"
drag, startPoint x: 472, startPoint y: 483, endPoint x: 384, endPoint y: 482, distance: 88.0
click at [384, 482] on div "Step 2. Select how the prices should change Use bulk price change rules Set pro…" at bounding box center [698, 344] width 632 height 401
type input "225.00"
click at [832, 458] on div "STOREFRONT EXAMPLE Palmito Ivory Quilted Jacket (S) 89.00 € 220.00 € Changed to…" at bounding box center [871, 375] width 262 height 261
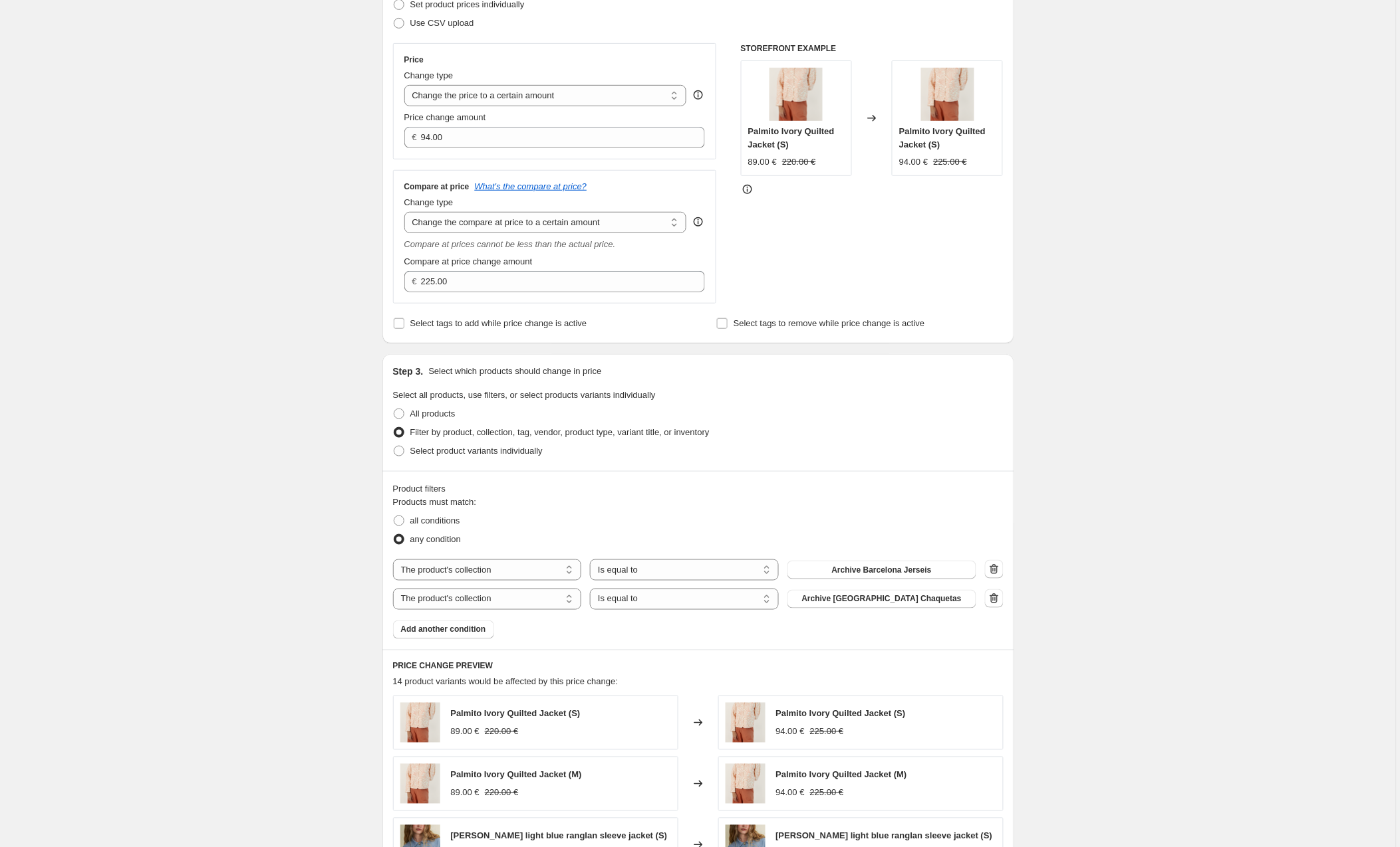
scroll to position [206, 0]
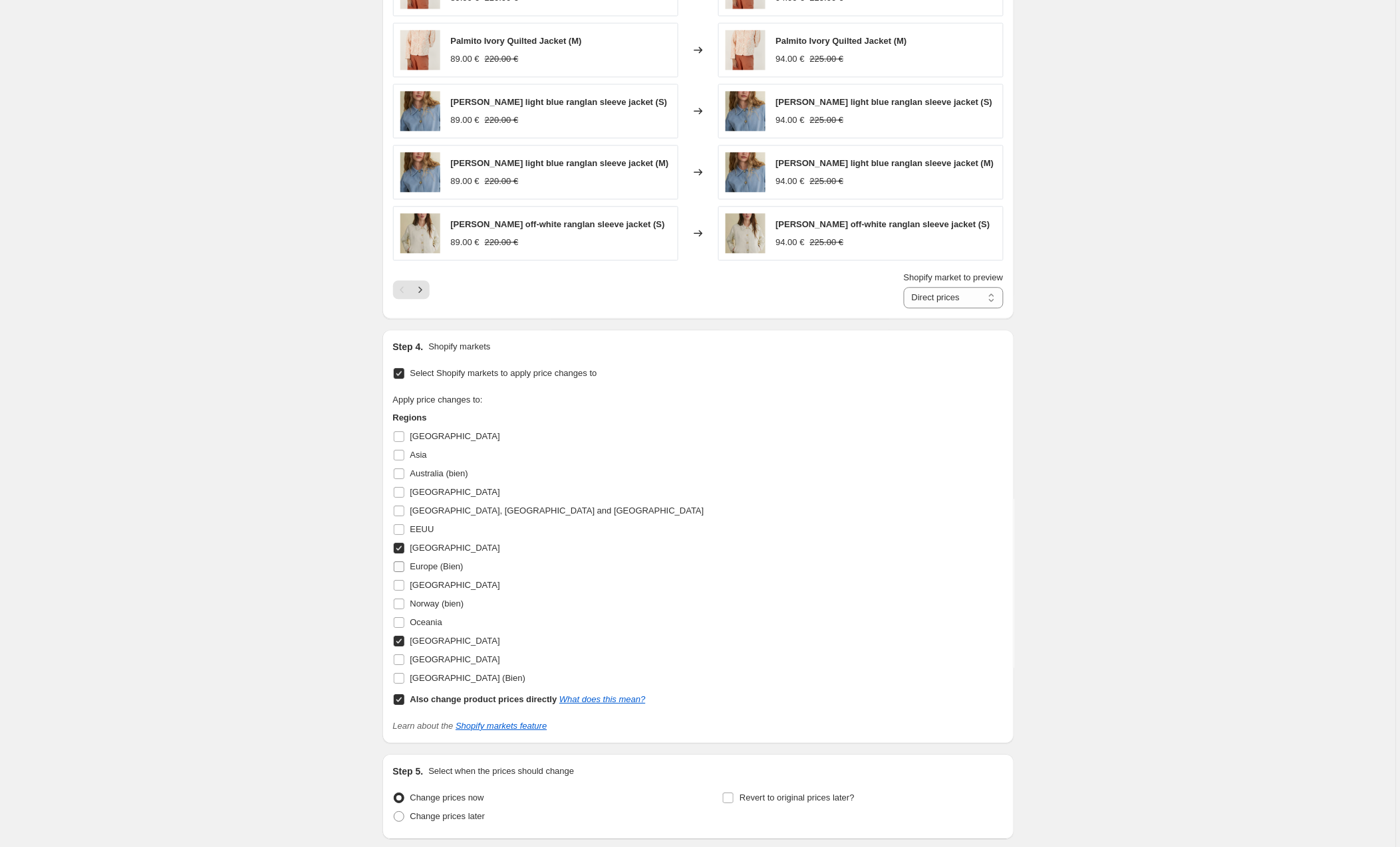
click at [400, 569] on input "Europe (Bien)" at bounding box center [399, 567] width 11 height 11
checkbox input "true"
click at [400, 551] on input "[GEOGRAPHIC_DATA]" at bounding box center [399, 551] width 11 height 11
checkbox input "false"
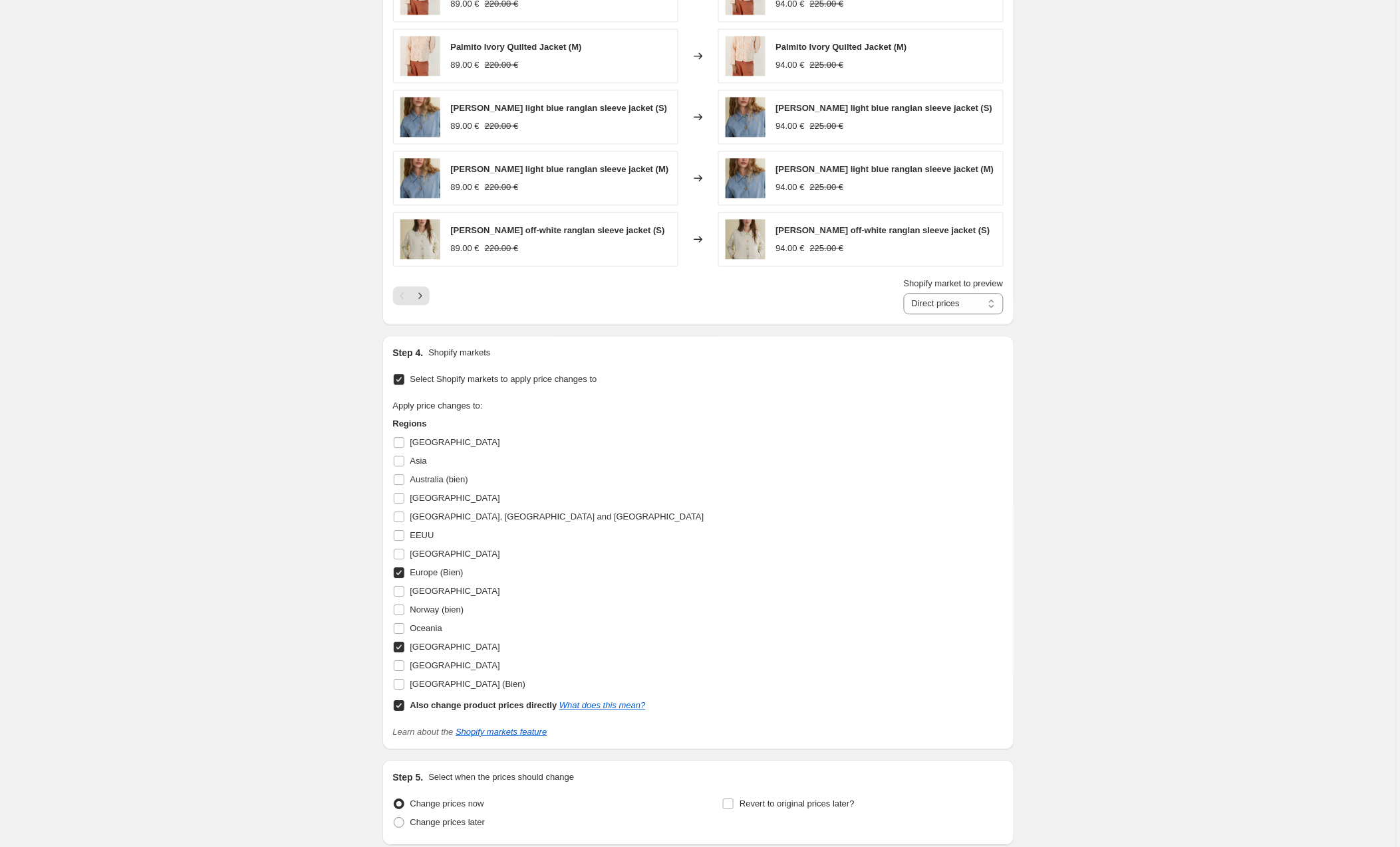
click at [398, 648] on input "[GEOGRAPHIC_DATA]" at bounding box center [399, 647] width 11 height 11
checkbox input "false"
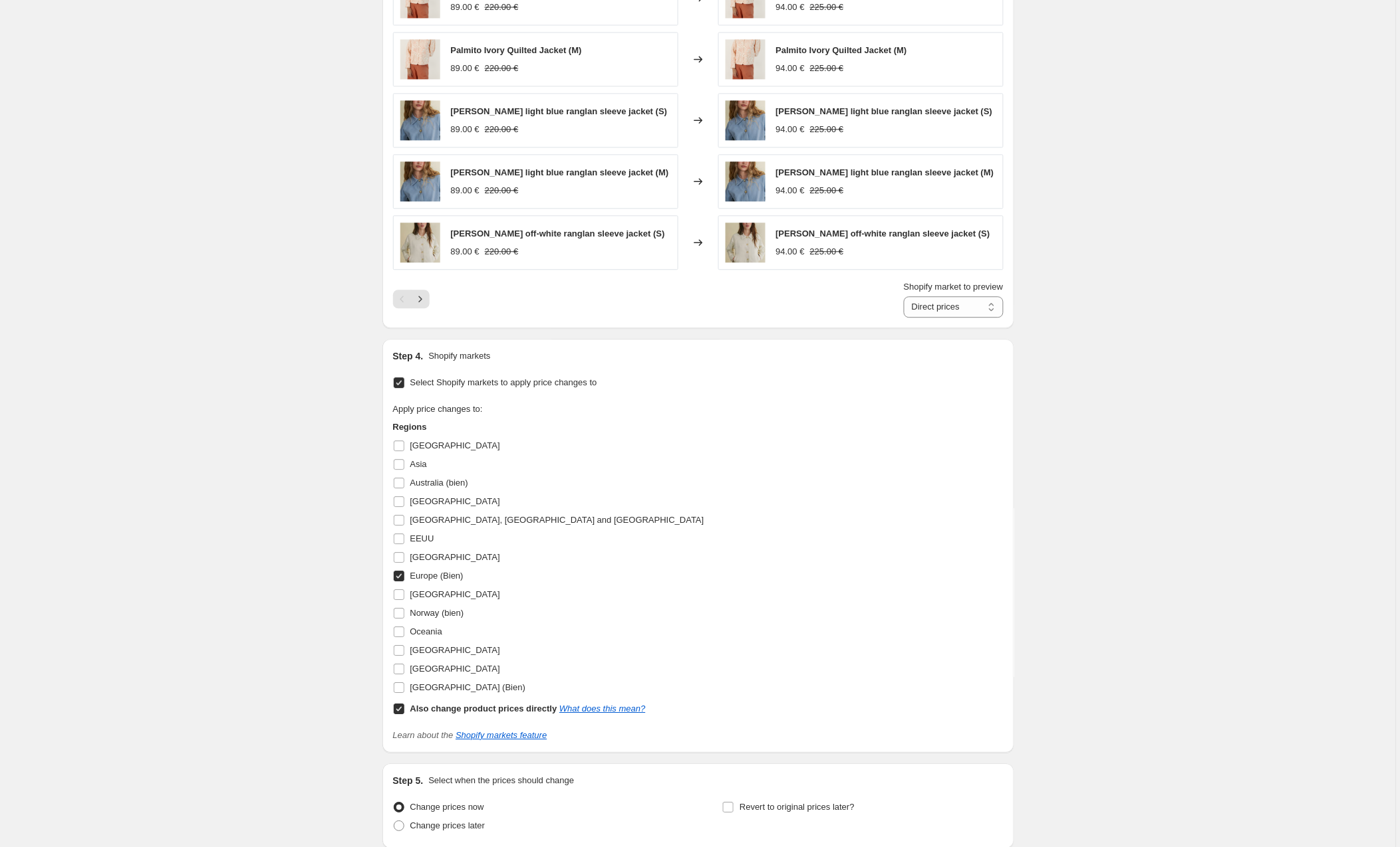
click at [402, 711] on input "Also change product prices directly What does this mean?" at bounding box center [399, 709] width 11 height 11
checkbox input "false"
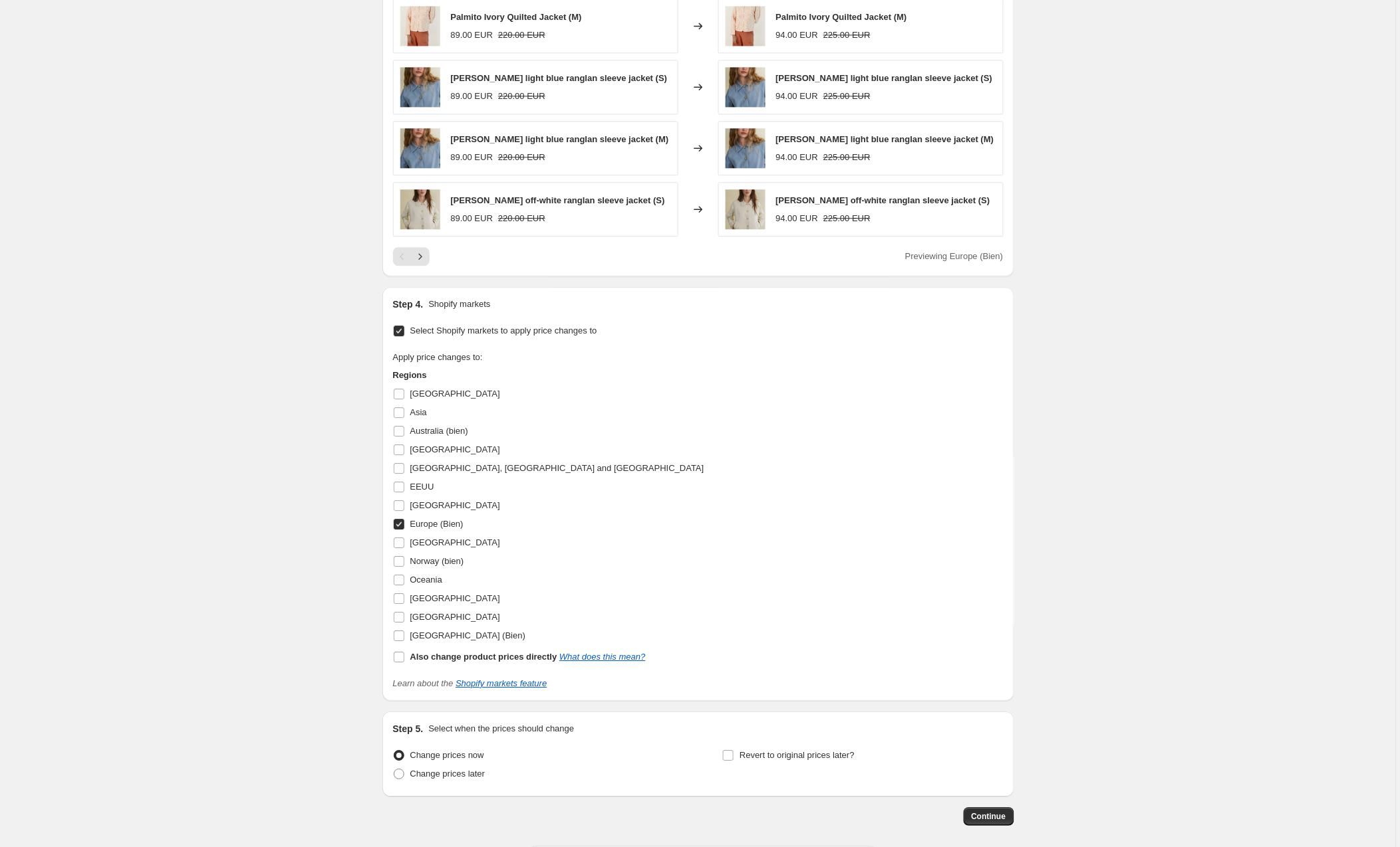
scroll to position [1024, 0]
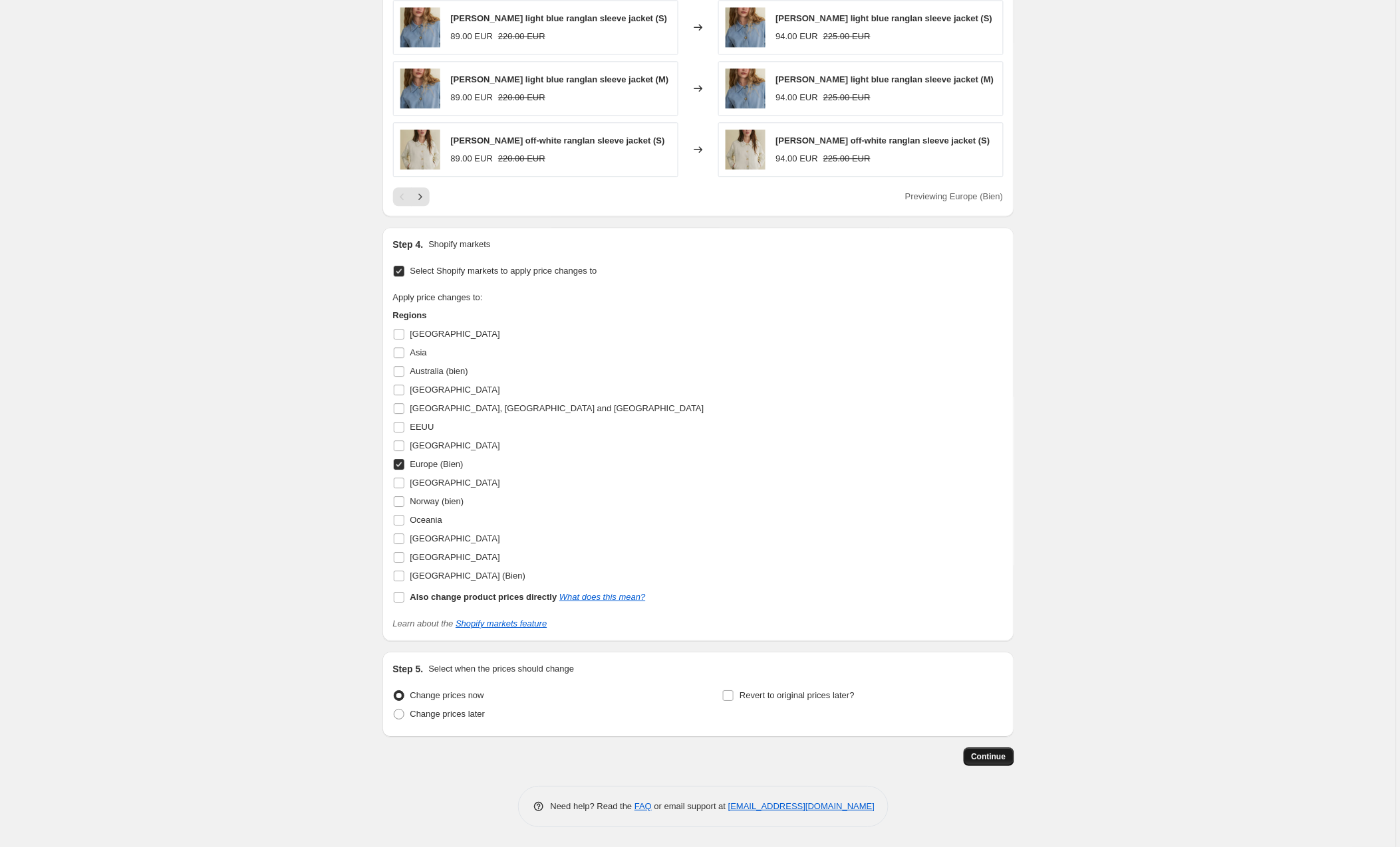
click at [981, 752] on span "Continue" at bounding box center [989, 757] width 35 height 11
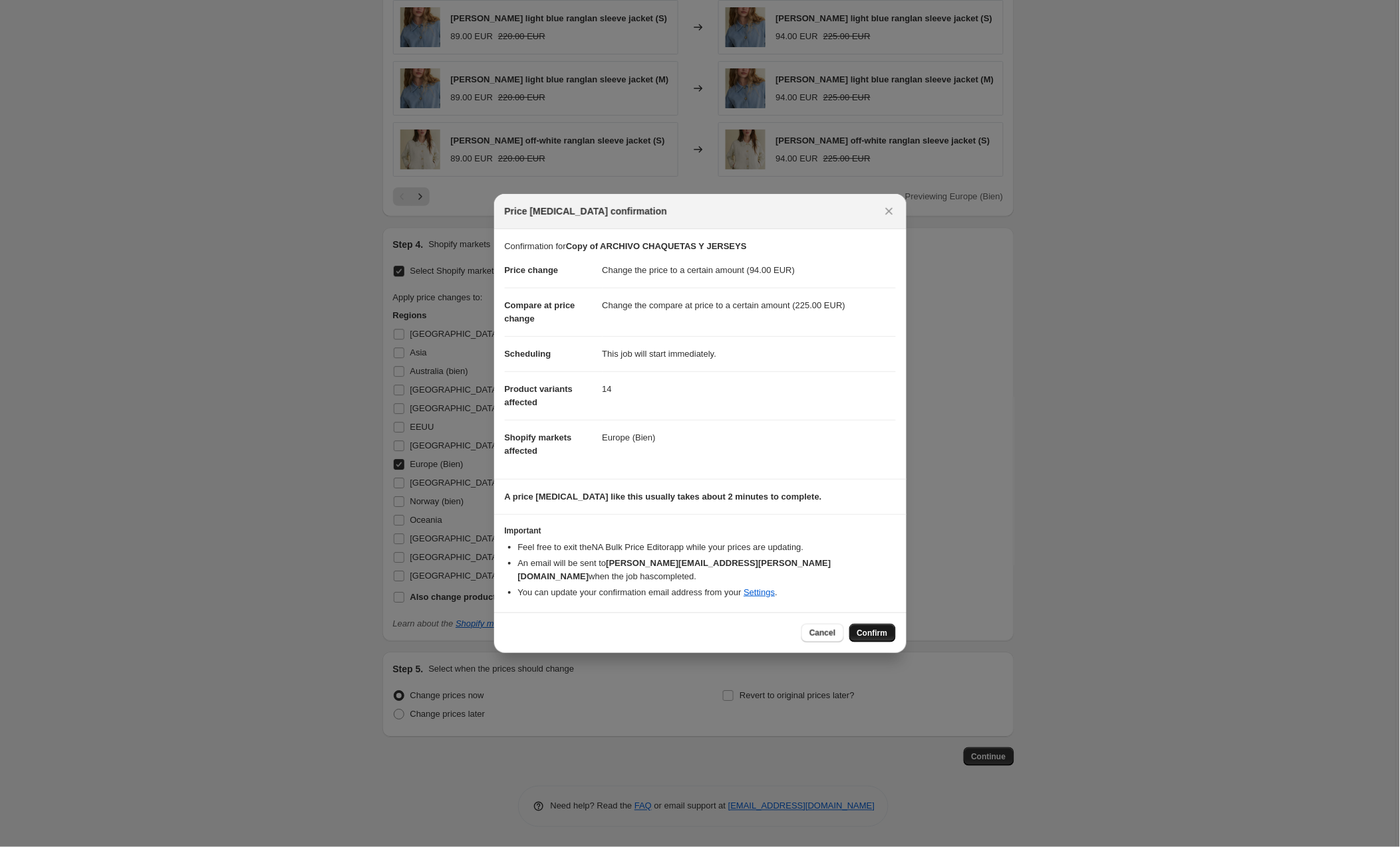
click at [859, 628] on span "Confirm" at bounding box center [872, 633] width 30 height 11
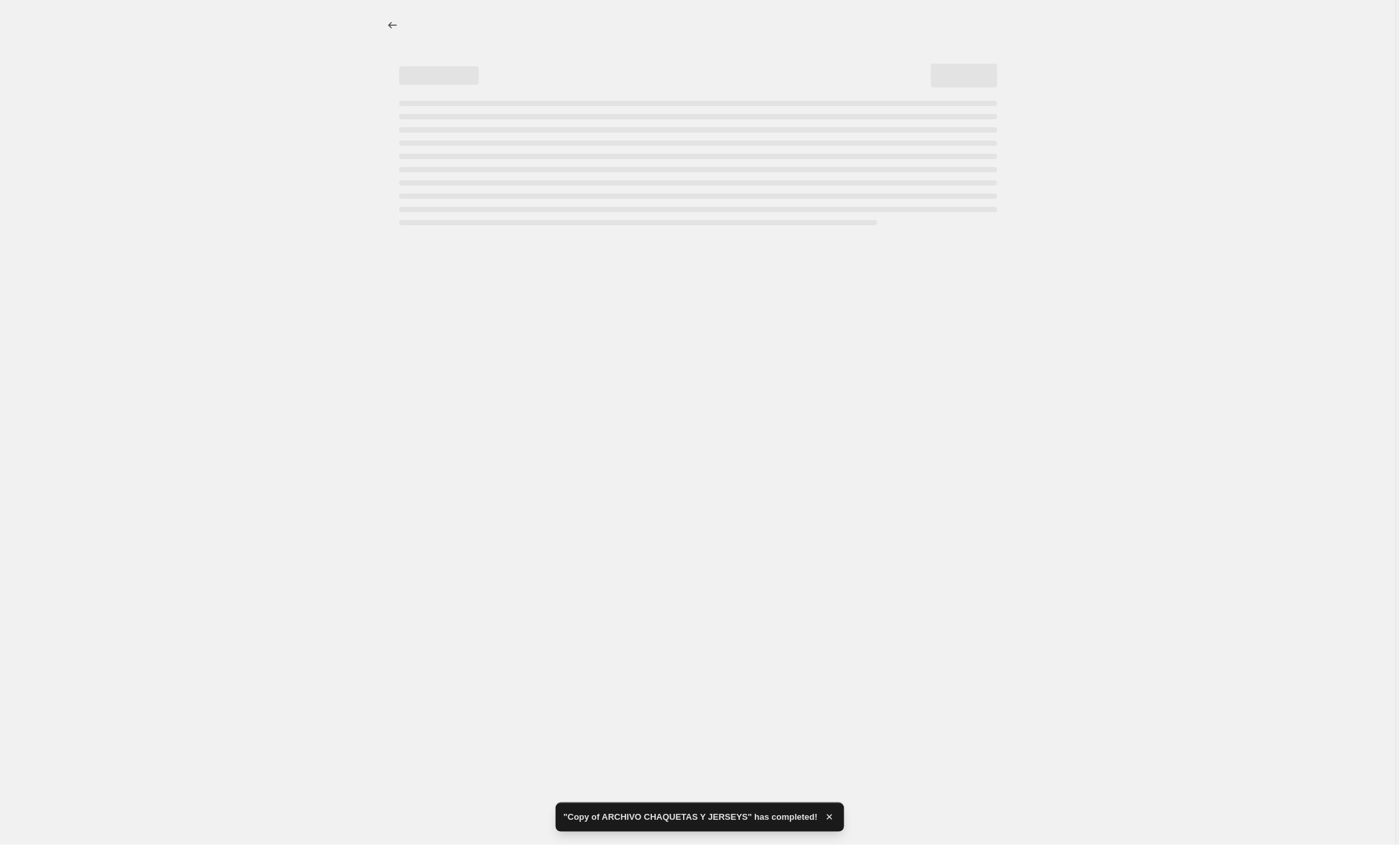
select select "to"
select select "collection"
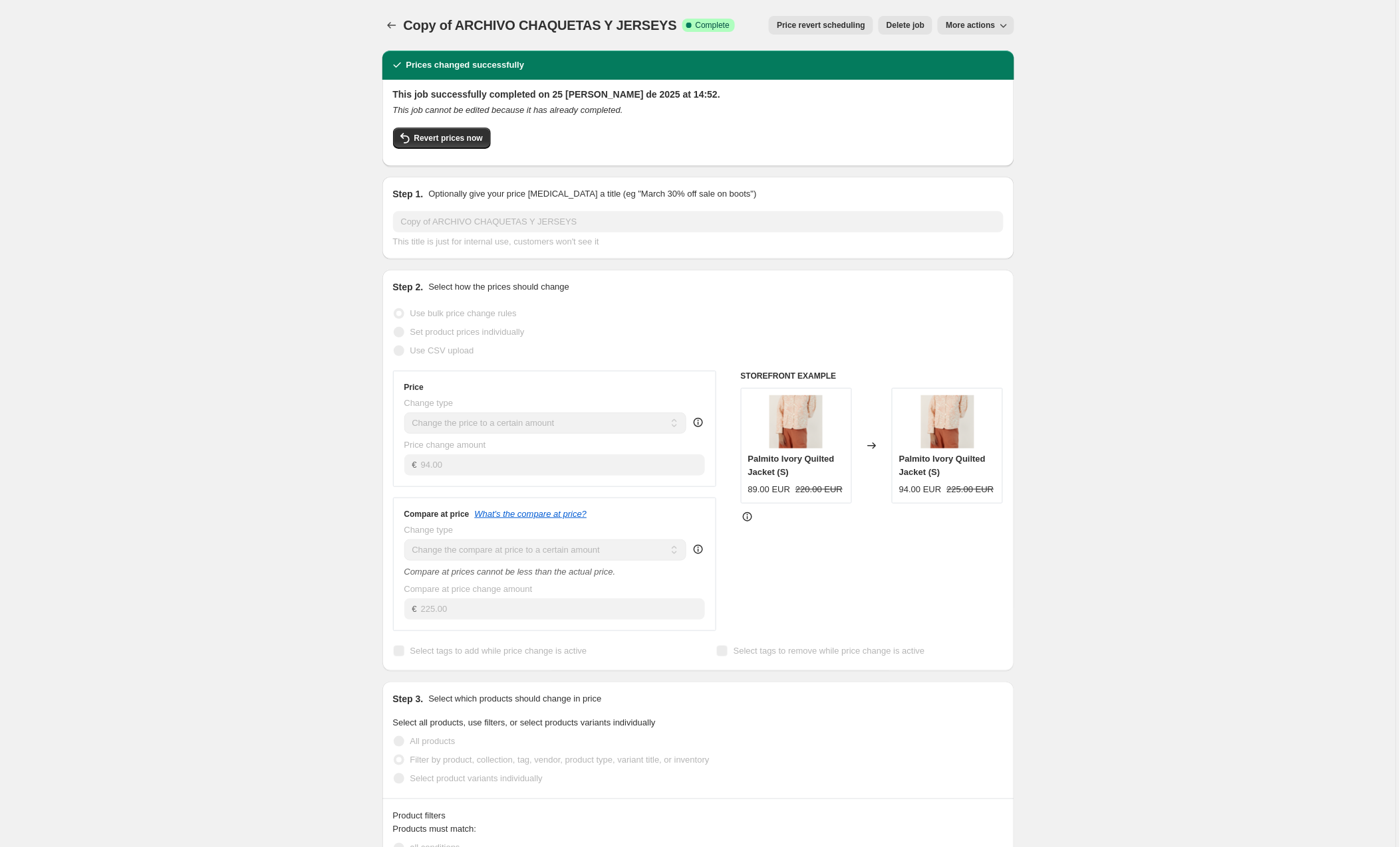
click at [976, 21] on span "More actions" at bounding box center [970, 26] width 49 height 11
click at [976, 52] on span "Copy to new job" at bounding box center [976, 52] width 62 height 10
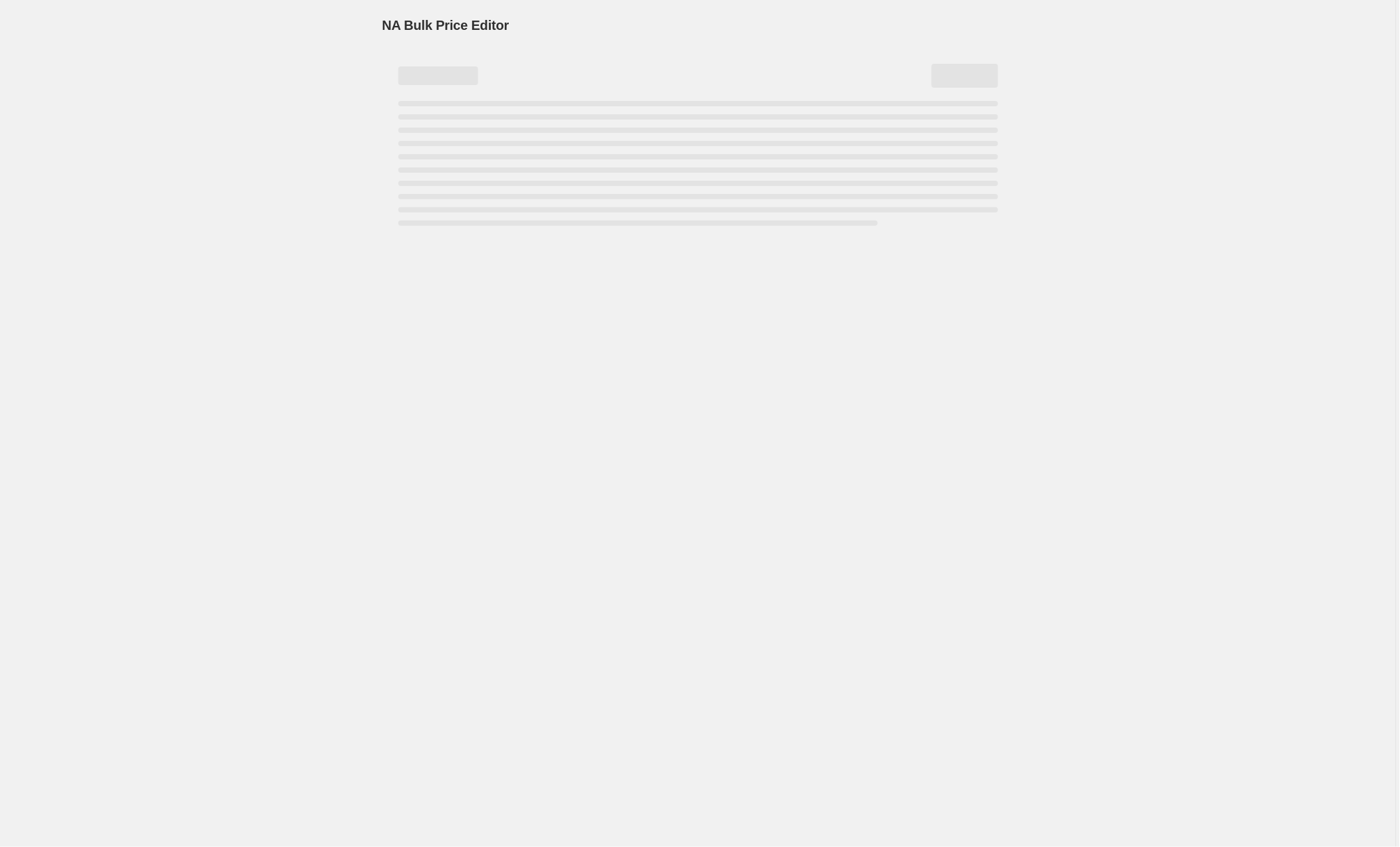
select select "to"
select select "collection"
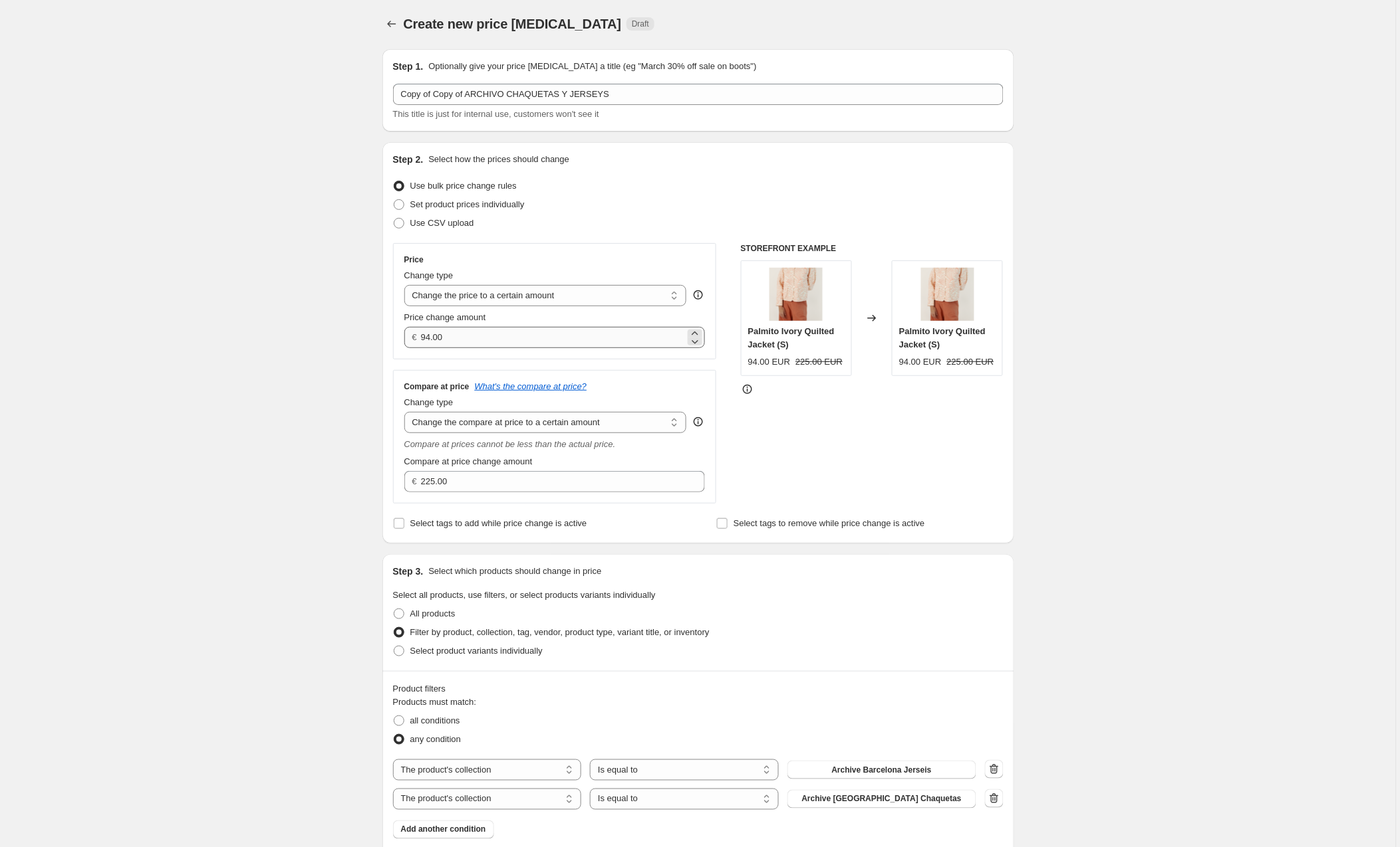
scroll to position [8, 0]
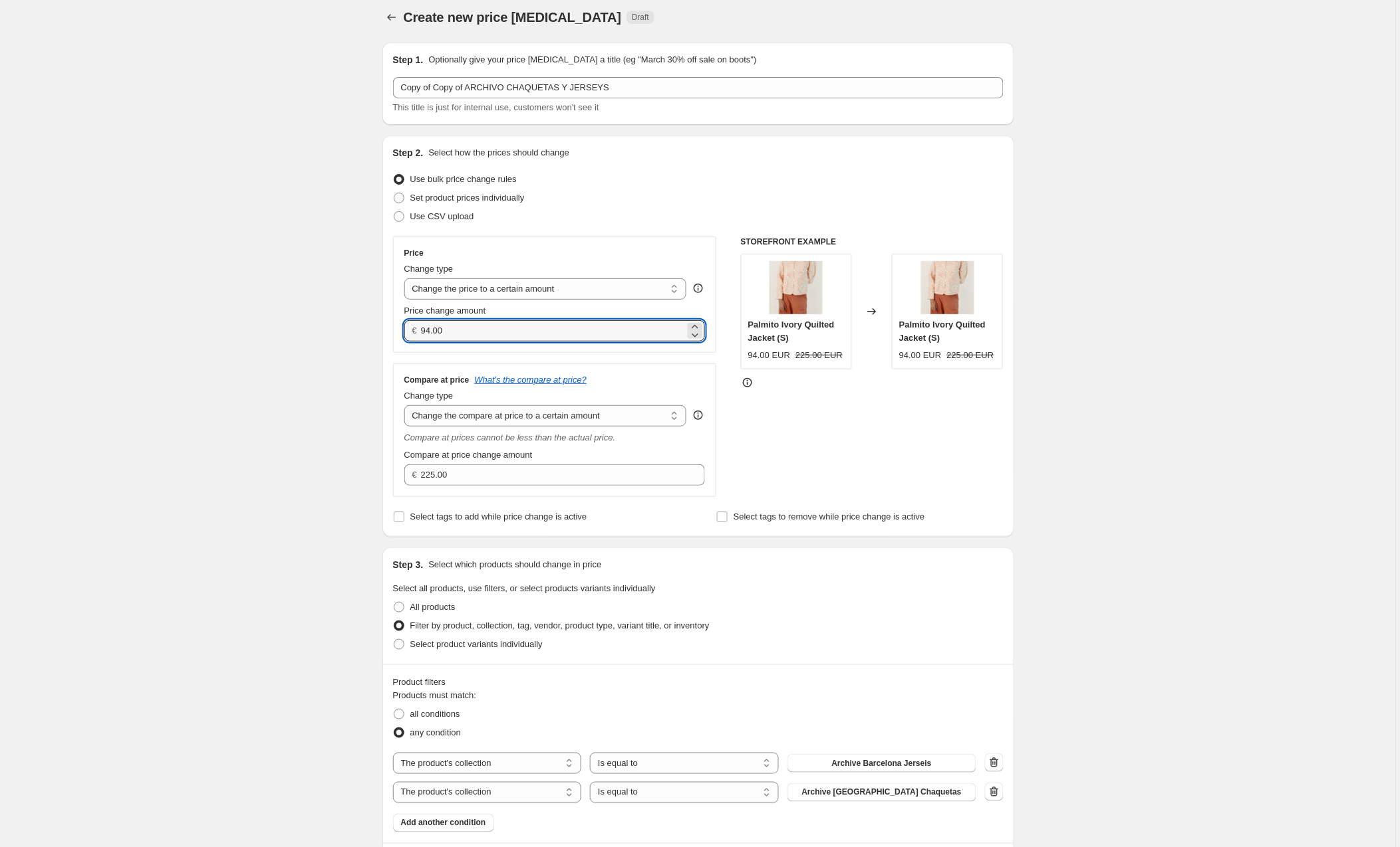
drag, startPoint x: 466, startPoint y: 326, endPoint x: 371, endPoint y: 329, distance: 95.0
type input "81.00"
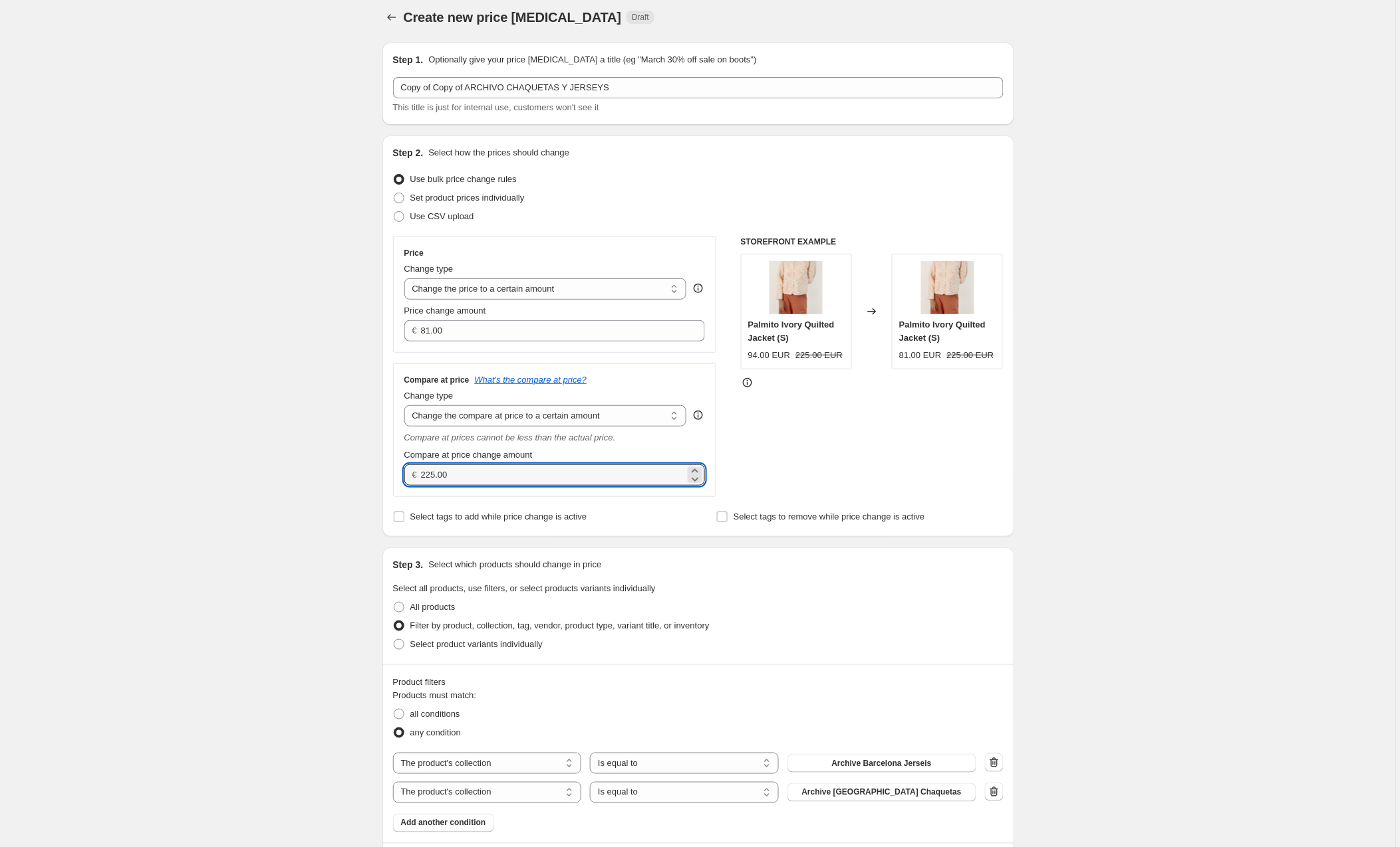
drag, startPoint x: 458, startPoint y: 475, endPoint x: 353, endPoint y: 475, distance: 105.0
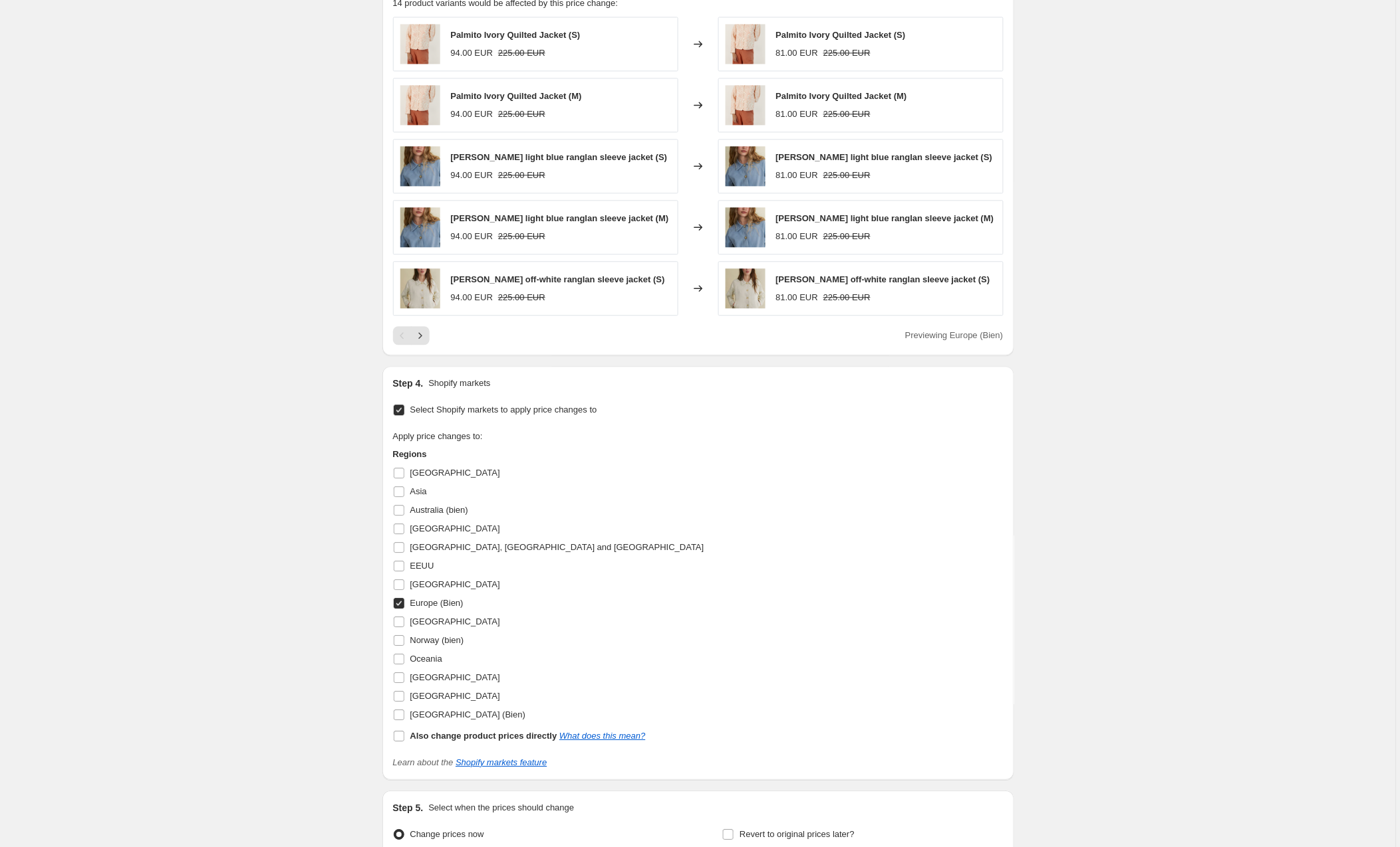
scroll to position [892, 0]
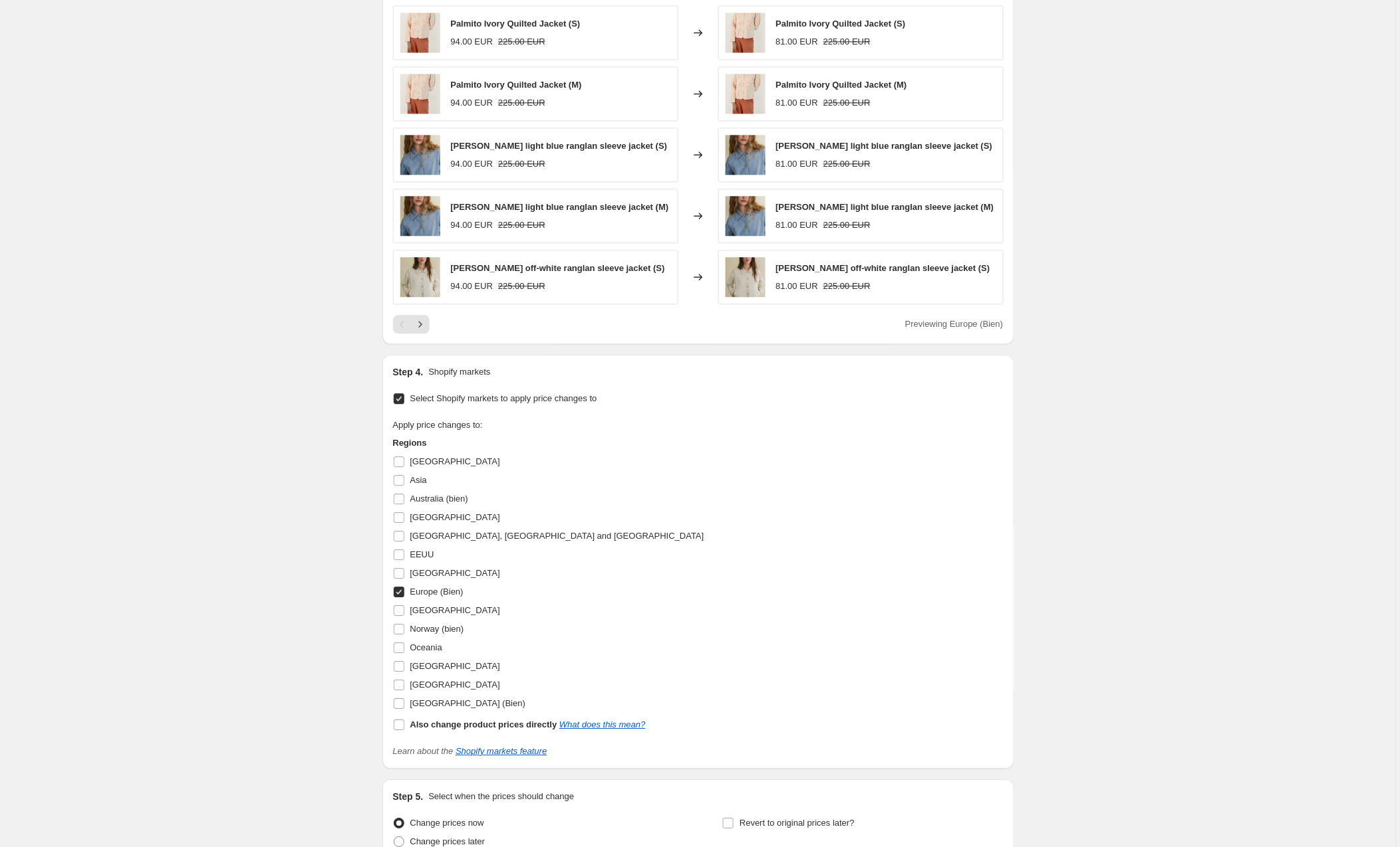
type input "194.00"
click at [402, 591] on input "Europe (Bien)" at bounding box center [399, 592] width 11 height 11
checkbox input "false"
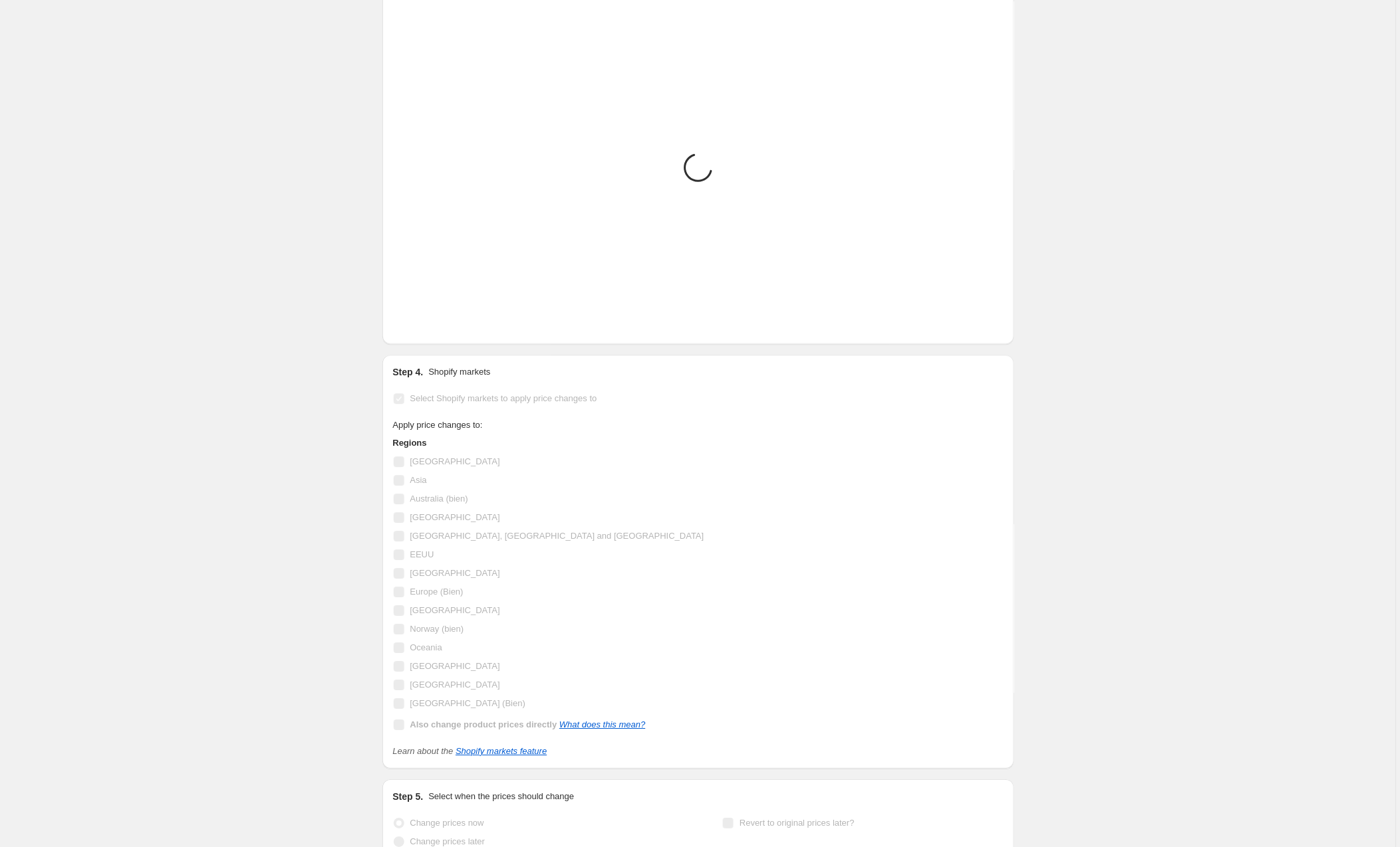
click at [398, 705] on input "[GEOGRAPHIC_DATA] (Bien)" at bounding box center [399, 704] width 11 height 11
checkbox input "true"
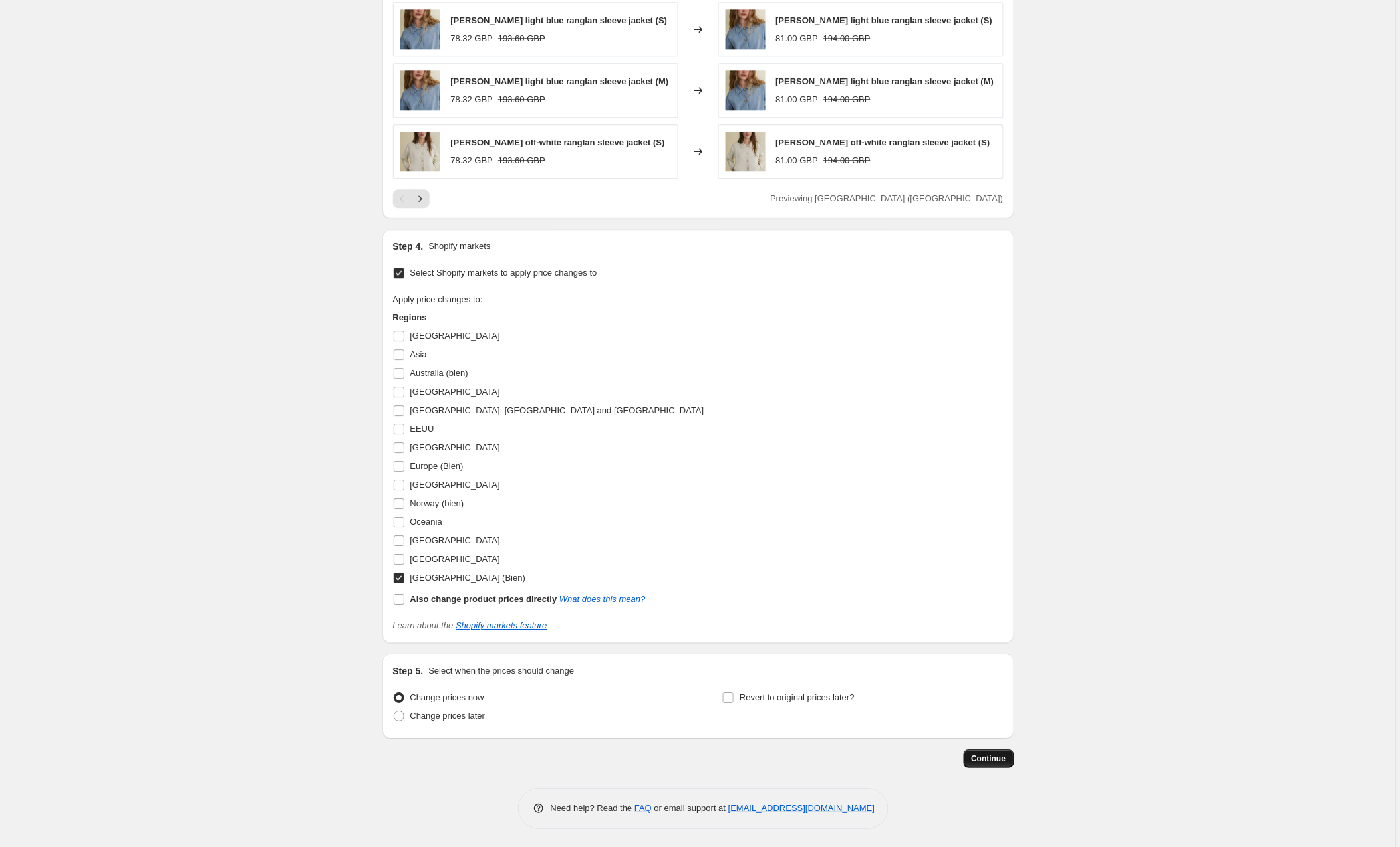
scroll to position [1015, 0]
click at [975, 759] on span "Continue" at bounding box center [989, 760] width 35 height 11
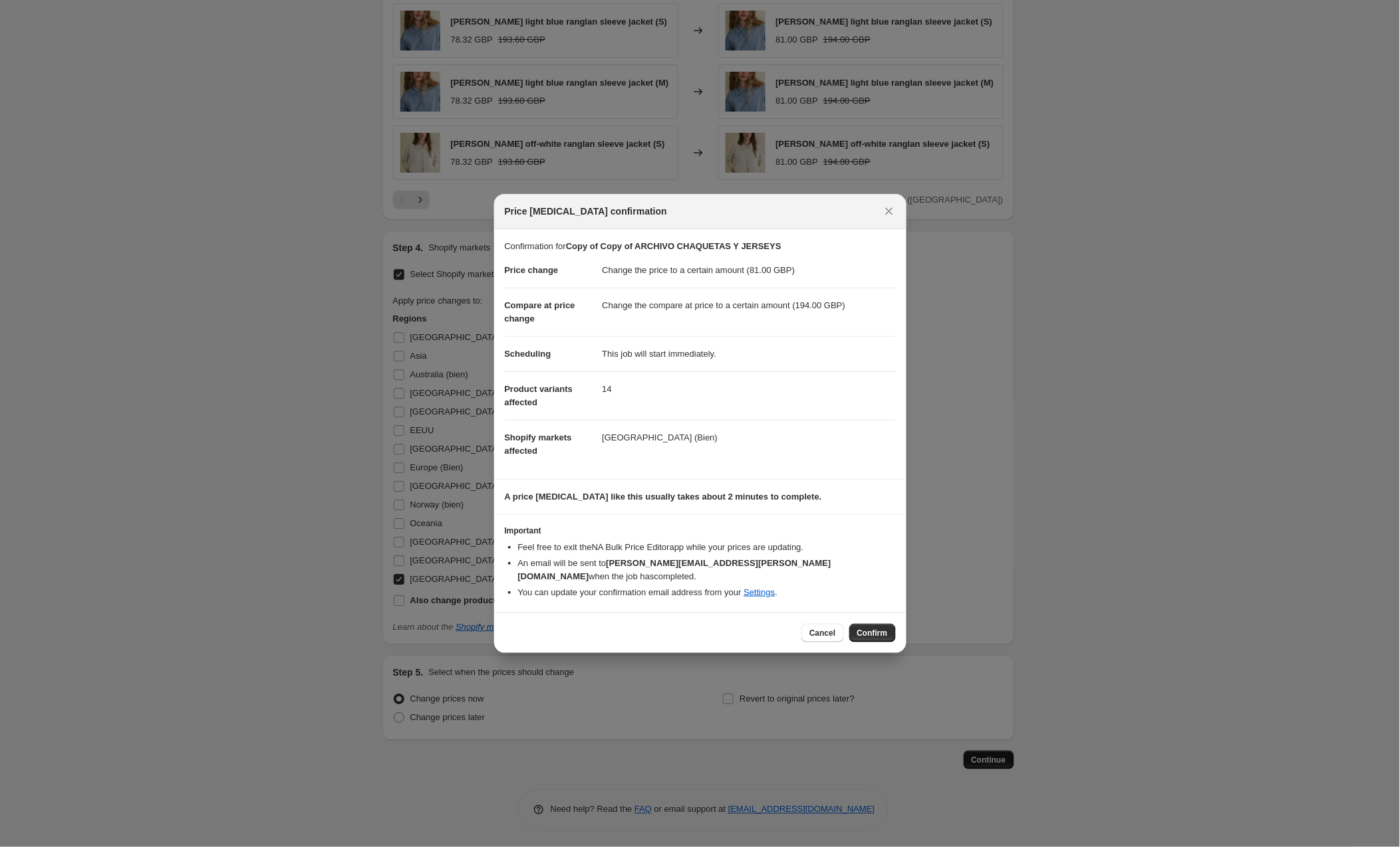
click at [869, 625] on html "Home Settings Plans Skip to content Create new price [MEDICAL_DATA]. This page …" at bounding box center [700, 424] width 1400 height 847
click at [498, 96] on html "Home Settings Plans Skip to content Create new price [MEDICAL_DATA]. This page …" at bounding box center [700, 424] width 1400 height 847
click at [882, 628] on span "Confirm" at bounding box center [872, 633] width 30 height 11
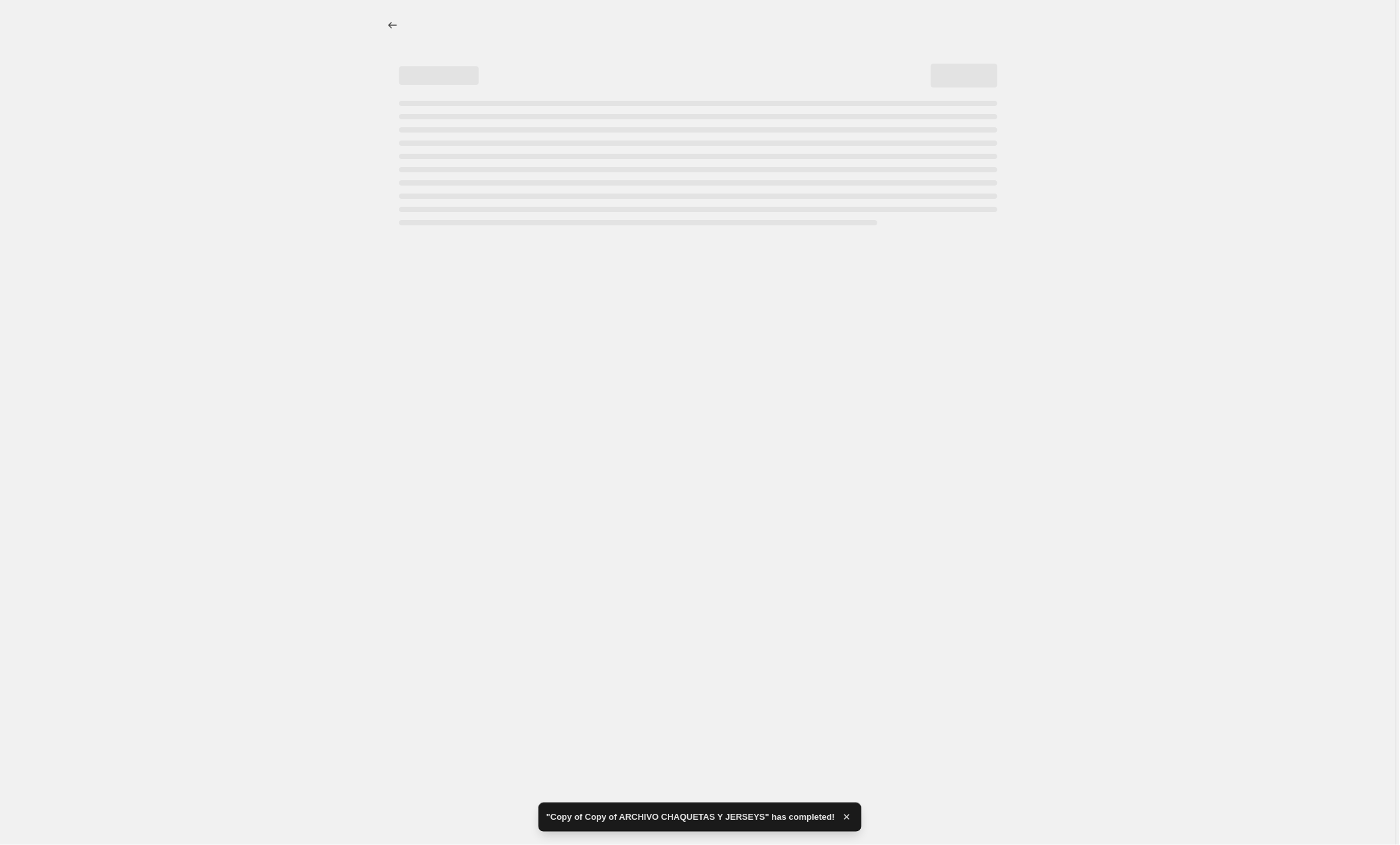
select select "to"
select select "collection"
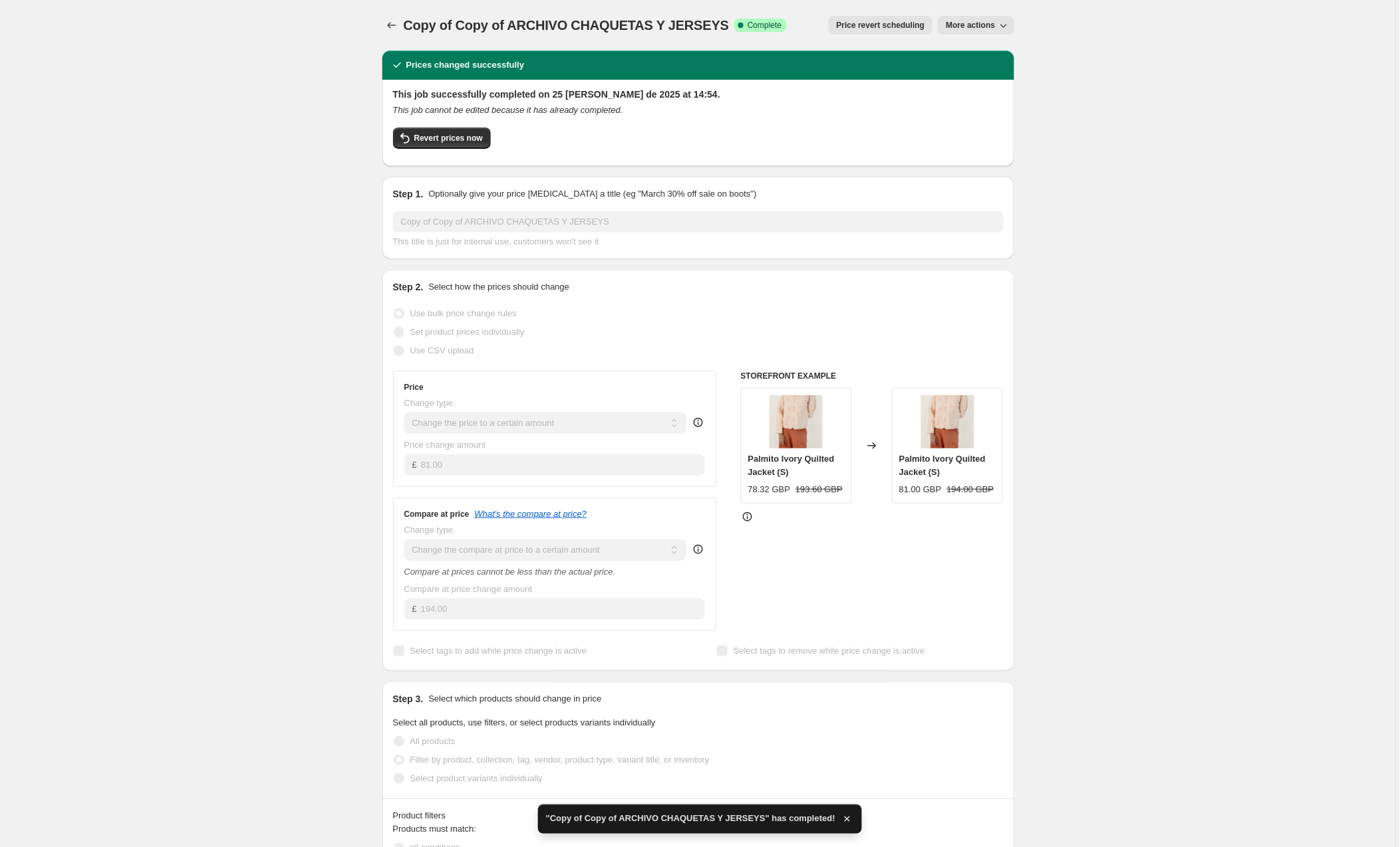
click at [987, 20] on span "More actions" at bounding box center [970, 26] width 49 height 11
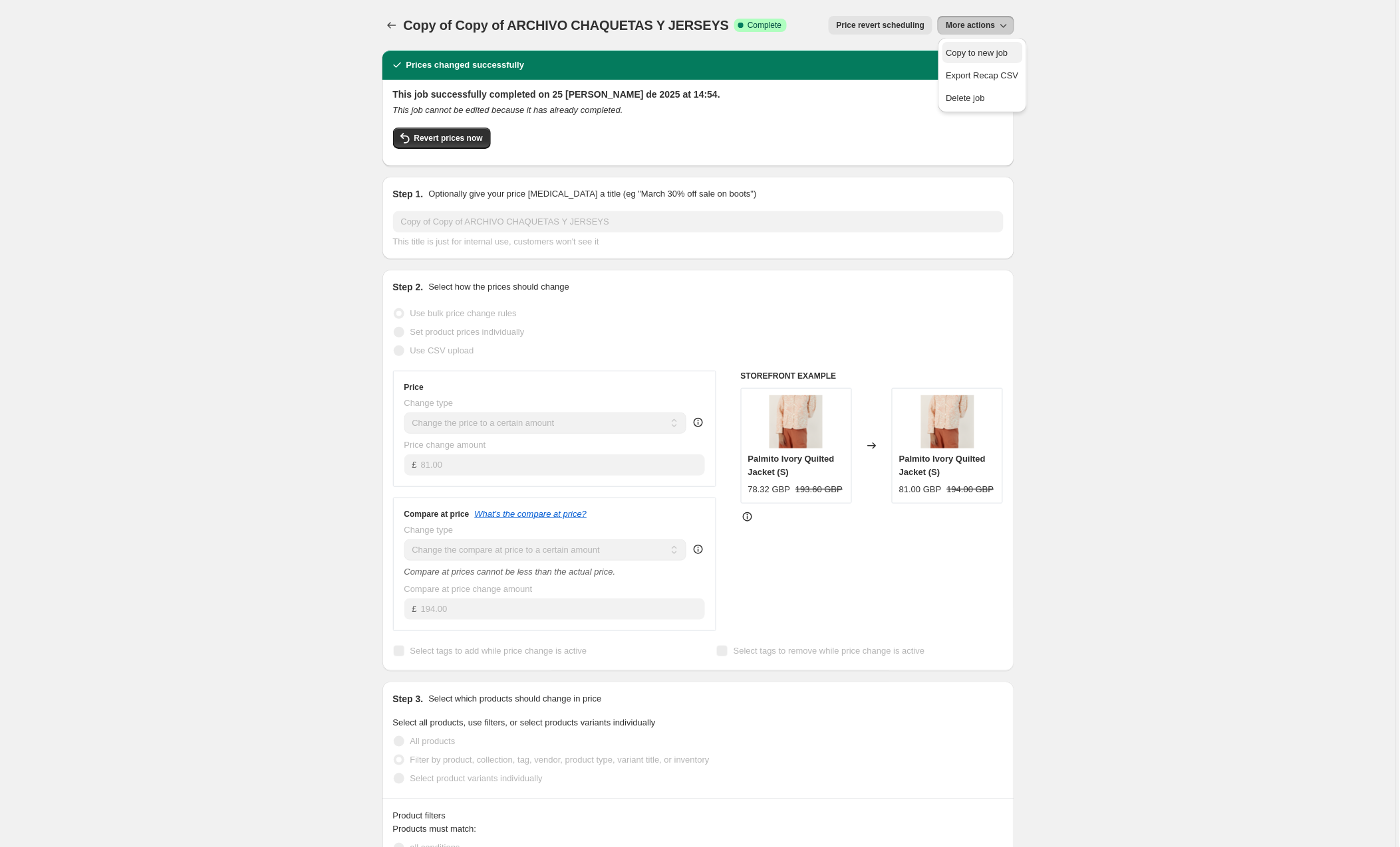
click at [993, 52] on span "Copy to new job" at bounding box center [976, 52] width 62 height 10
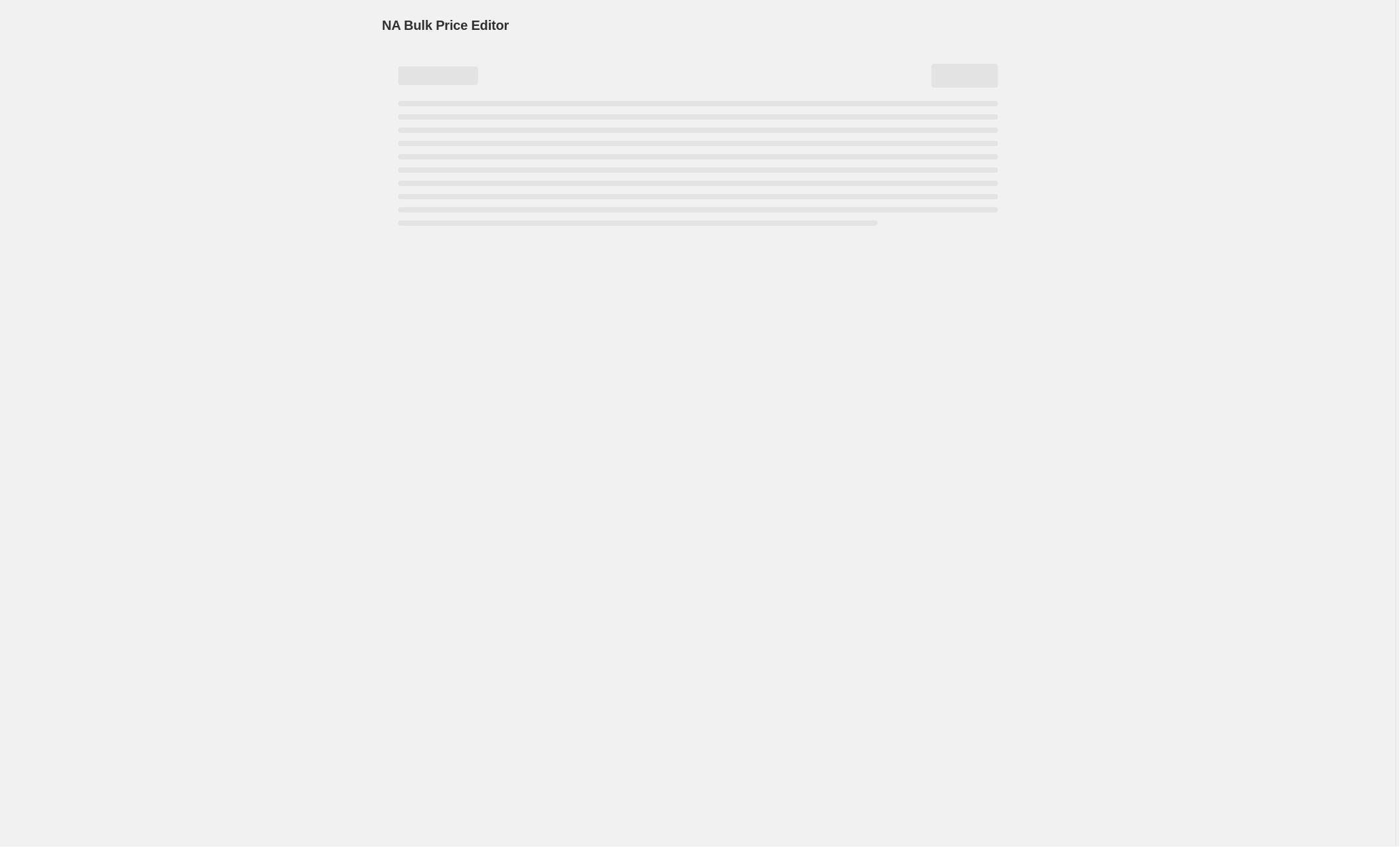
select select "to"
select select "collection"
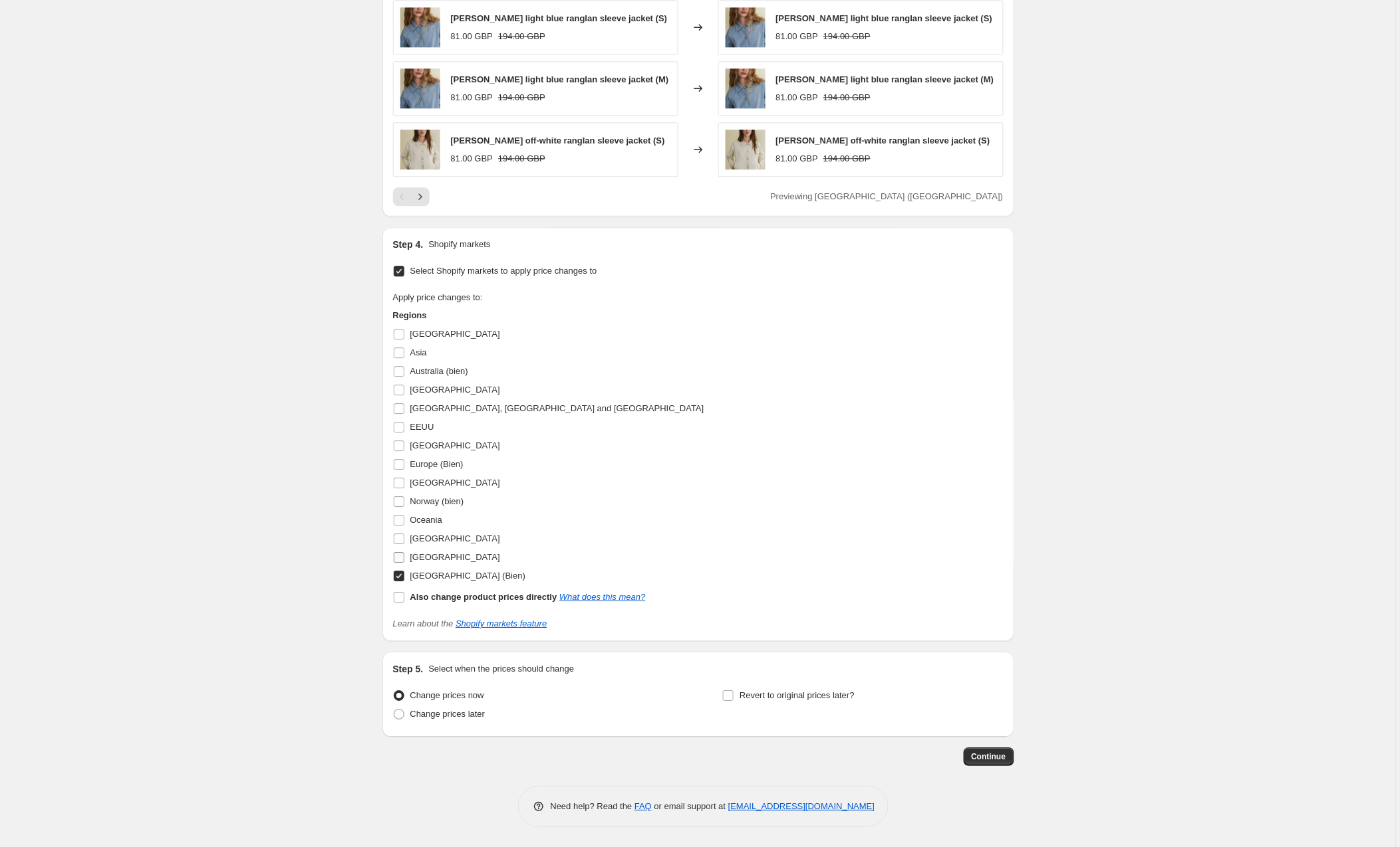
scroll to position [1024, 0]
click at [402, 424] on input "EEUU" at bounding box center [399, 427] width 11 height 11
checkbox input "true"
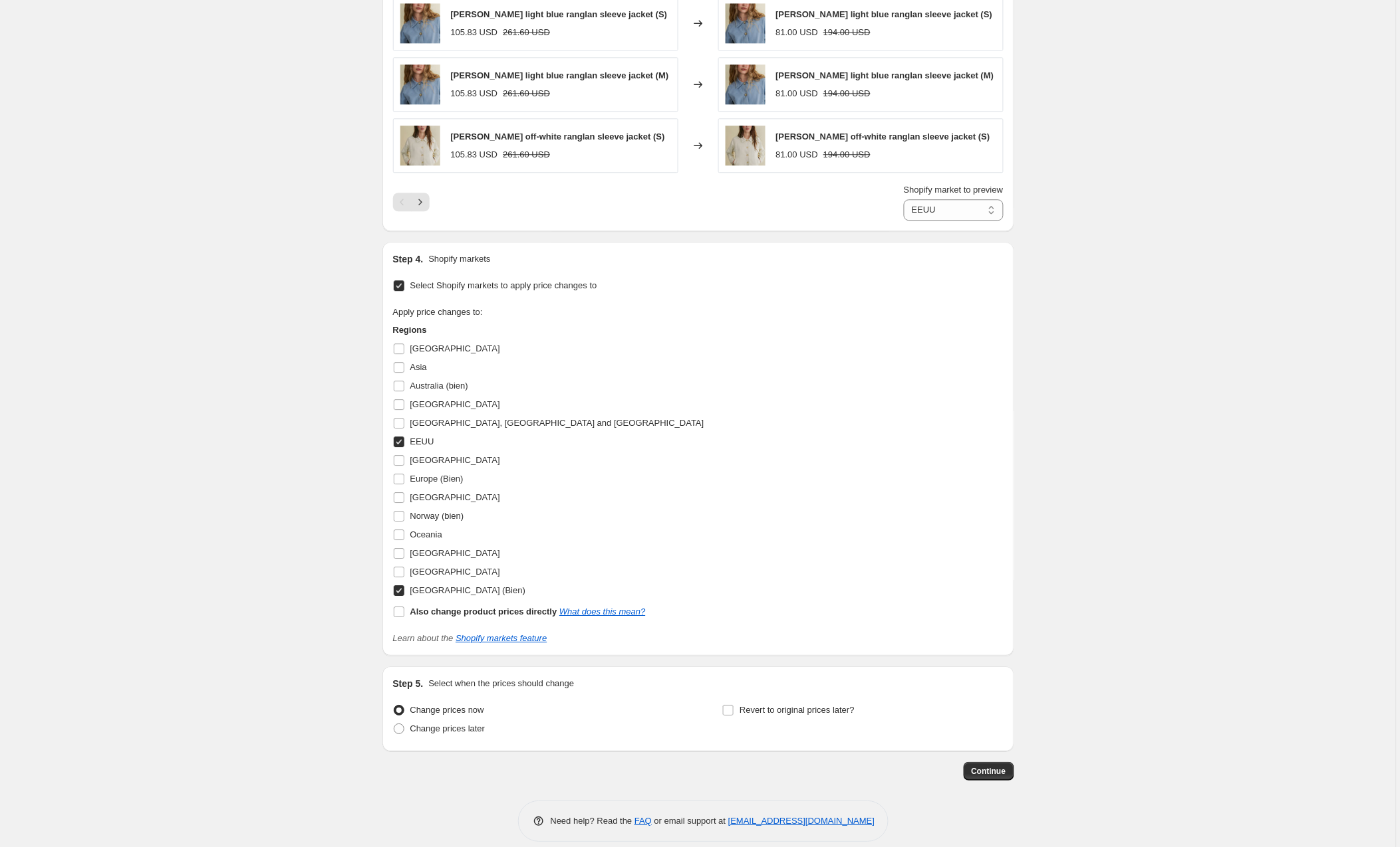
click at [402, 595] on input "[GEOGRAPHIC_DATA] (Bien)" at bounding box center [399, 591] width 11 height 11
checkbox input "false"
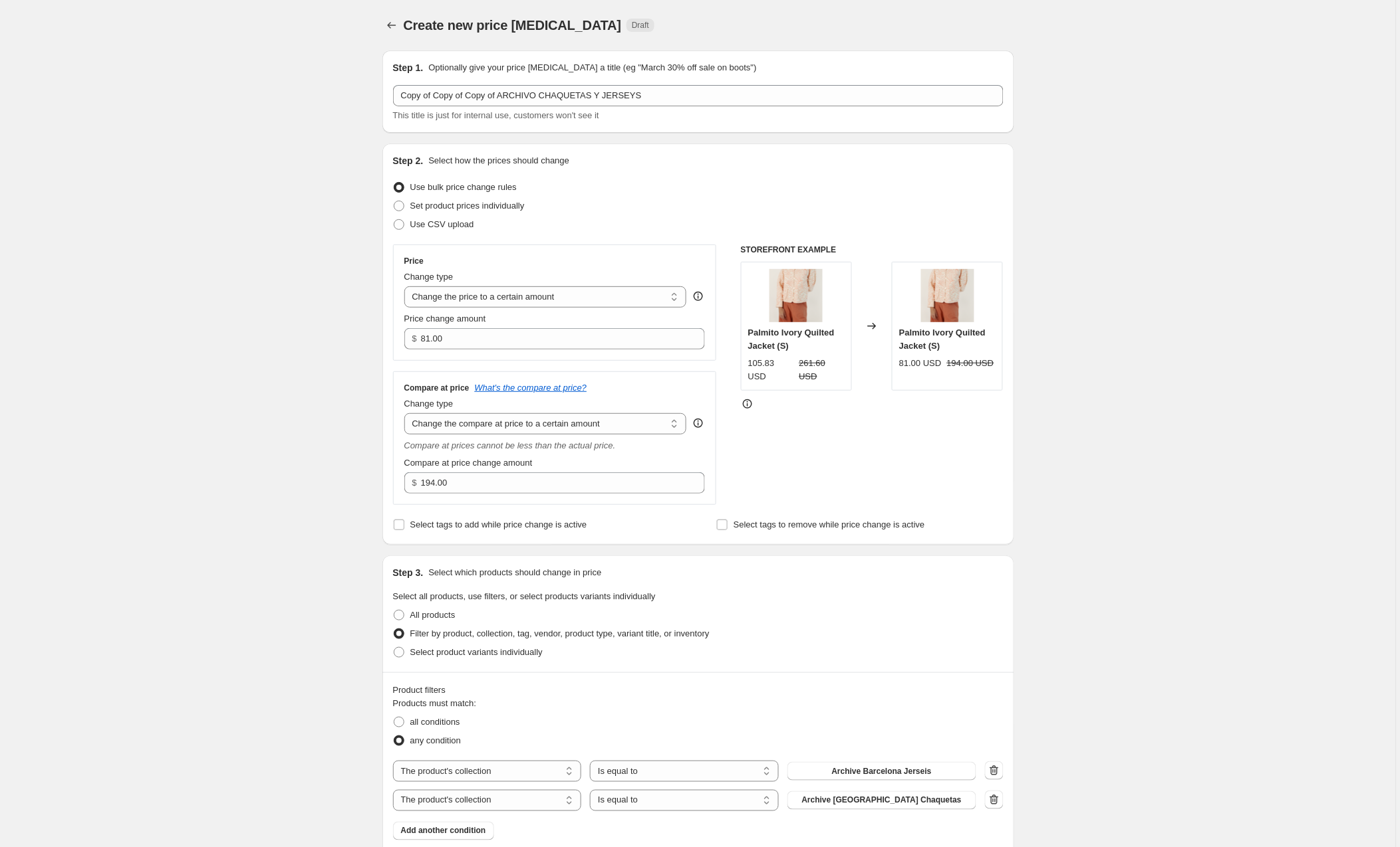
scroll to position [0, 0]
drag, startPoint x: 467, startPoint y: 338, endPoint x: 401, endPoint y: 340, distance: 66.0
click at [401, 340] on div "Price Change type Change the price to a certain amount Change the price by a ce…" at bounding box center [555, 303] width 324 height 116
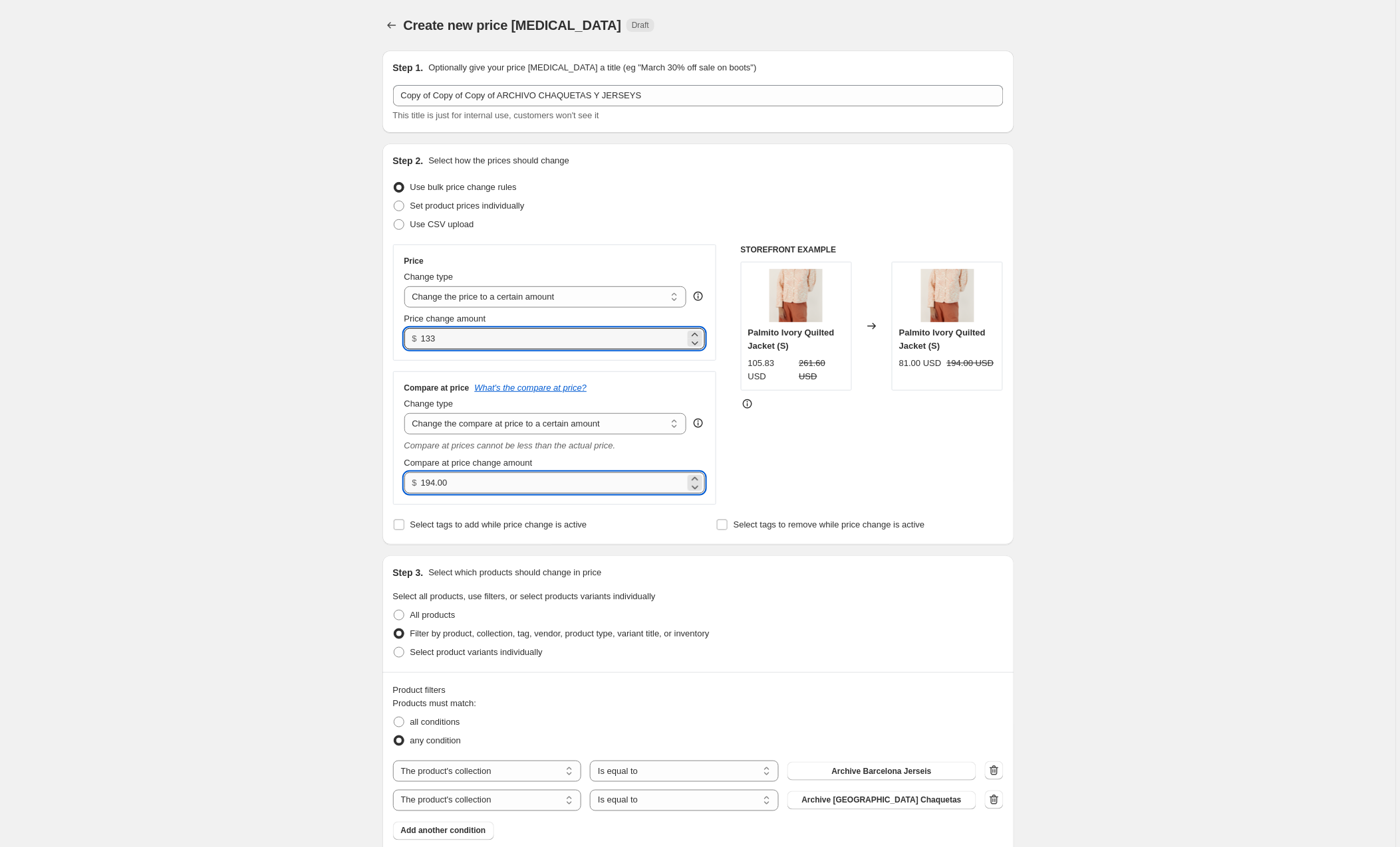
type input "133.00"
click at [477, 482] on input "194.00" at bounding box center [553, 482] width 264 height 21
drag, startPoint x: 477, startPoint y: 482, endPoint x: 381, endPoint y: 483, distance: 96.0
type input "253.00"
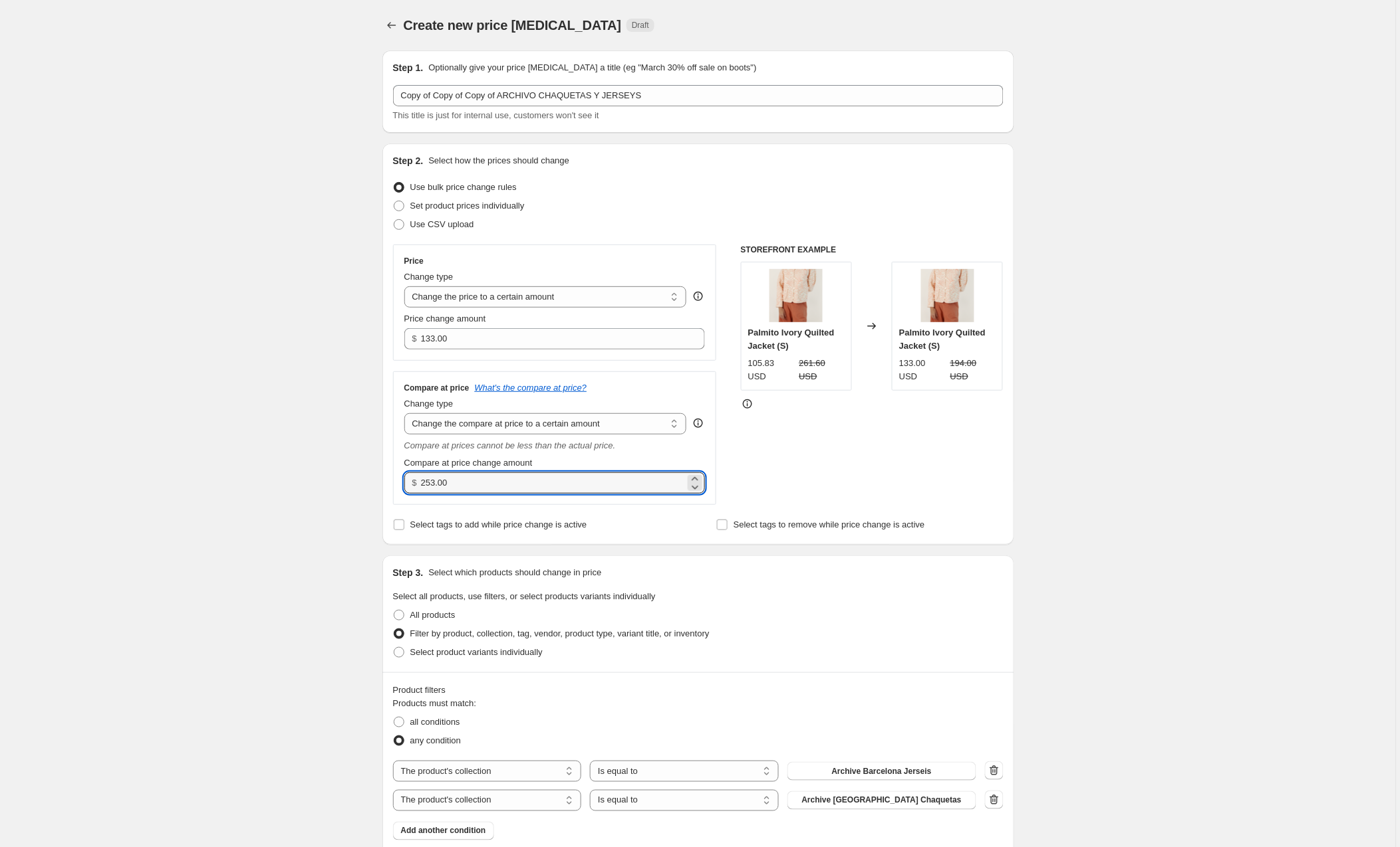
click at [777, 486] on div "STOREFRONT EXAMPLE Palmito Ivory Quilted Jacket (S) 105.83 USD 261.60 USD Chang…" at bounding box center [871, 375] width 262 height 261
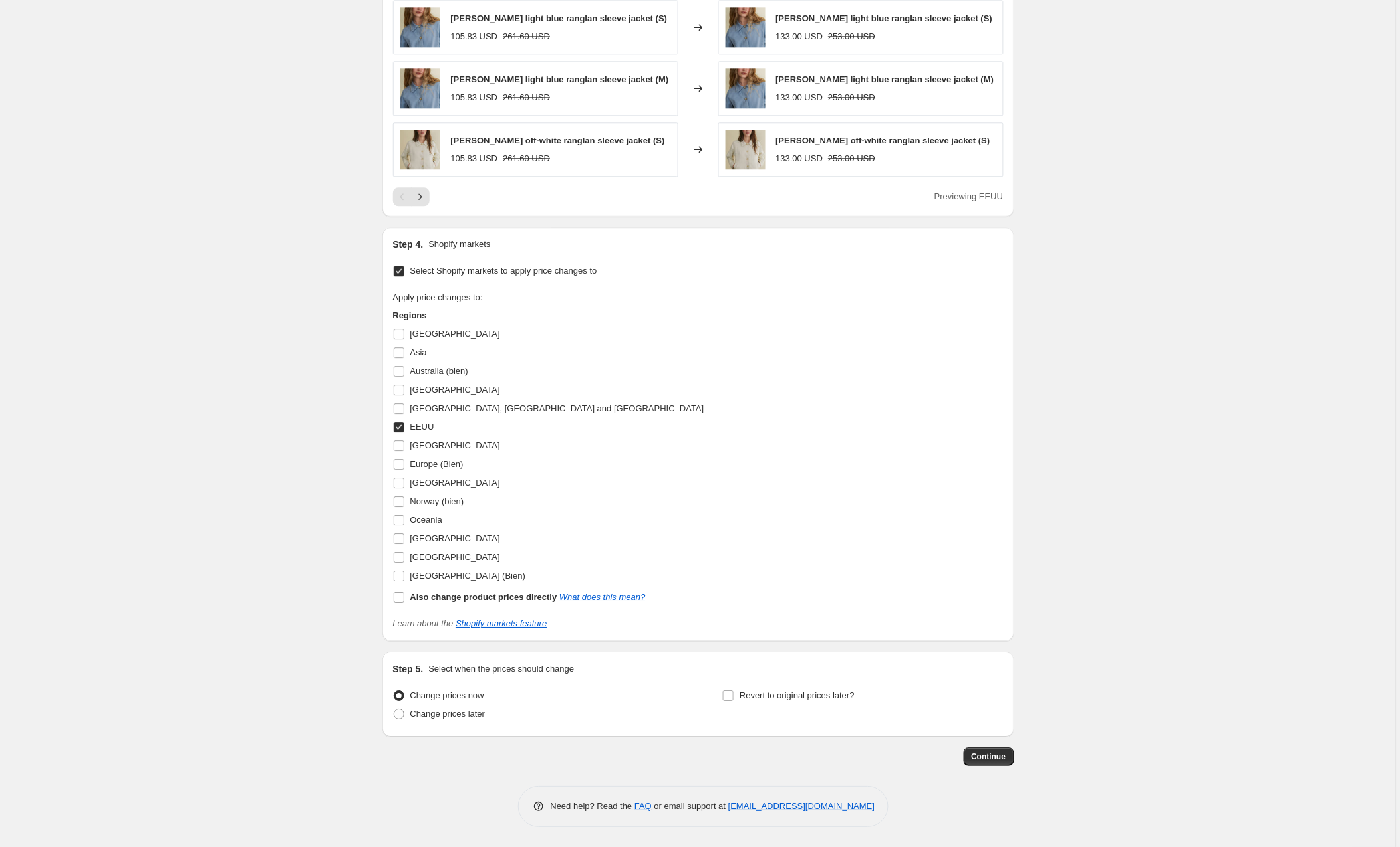
scroll to position [1024, 0]
click at [989, 756] on span "Continue" at bounding box center [989, 757] width 35 height 11
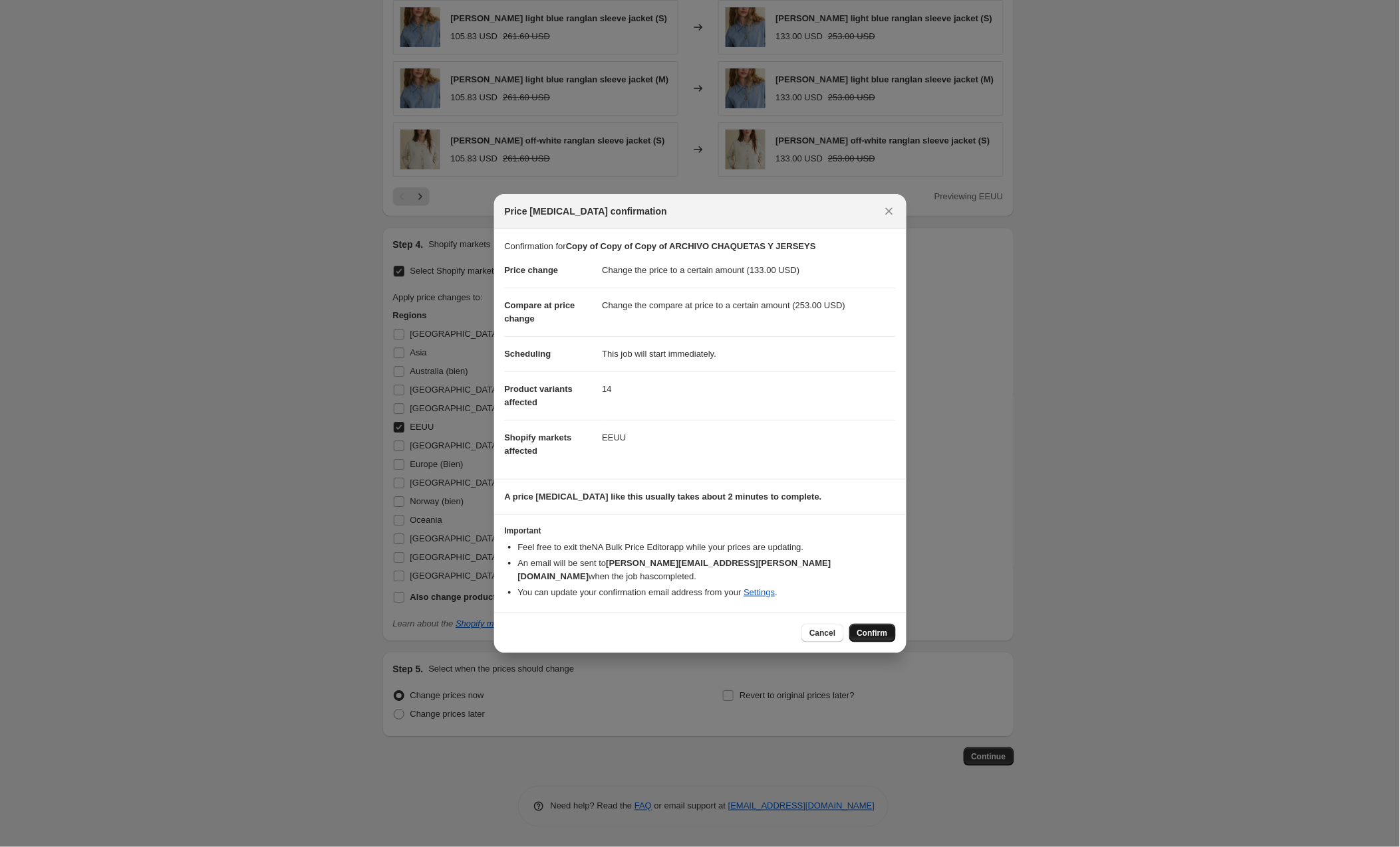
click at [871, 628] on span "Confirm" at bounding box center [872, 633] width 30 height 11
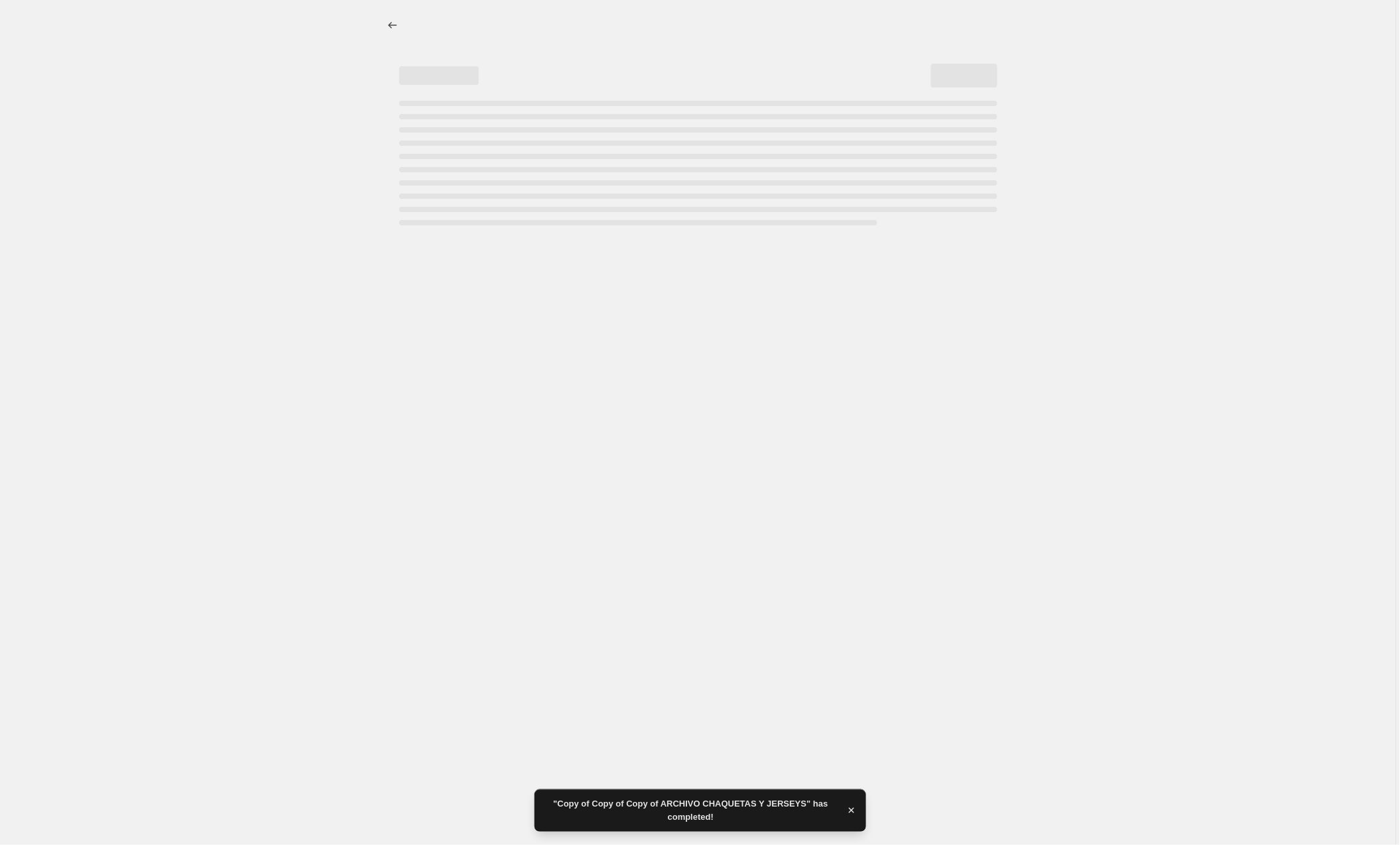
select select "to"
select select "collection"
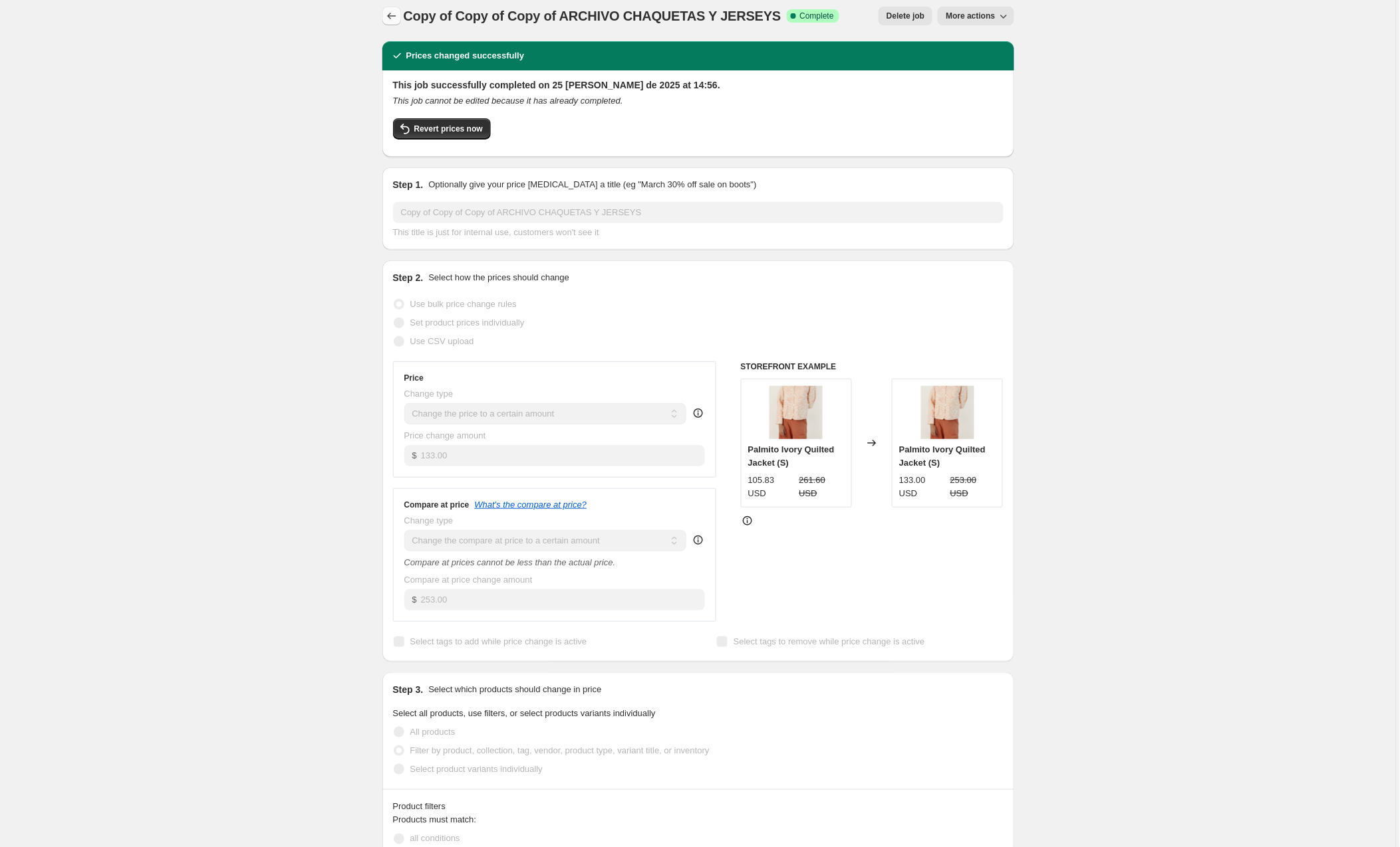
click at [388, 14] on icon "Price change jobs" at bounding box center [391, 16] width 13 height 13
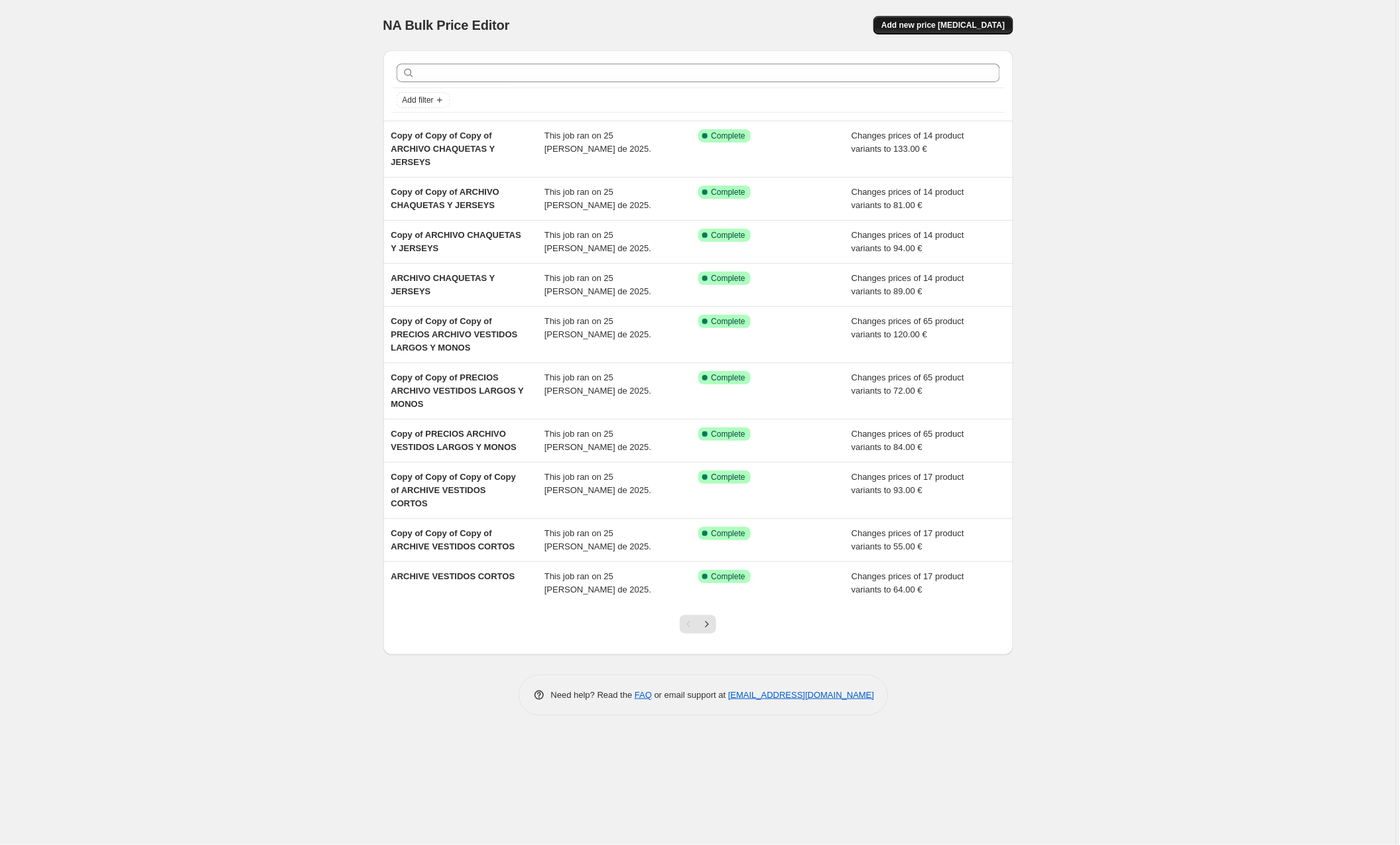
click at [923, 20] on span "Add new price [MEDICAL_DATA]" at bounding box center [943, 26] width 123 height 11
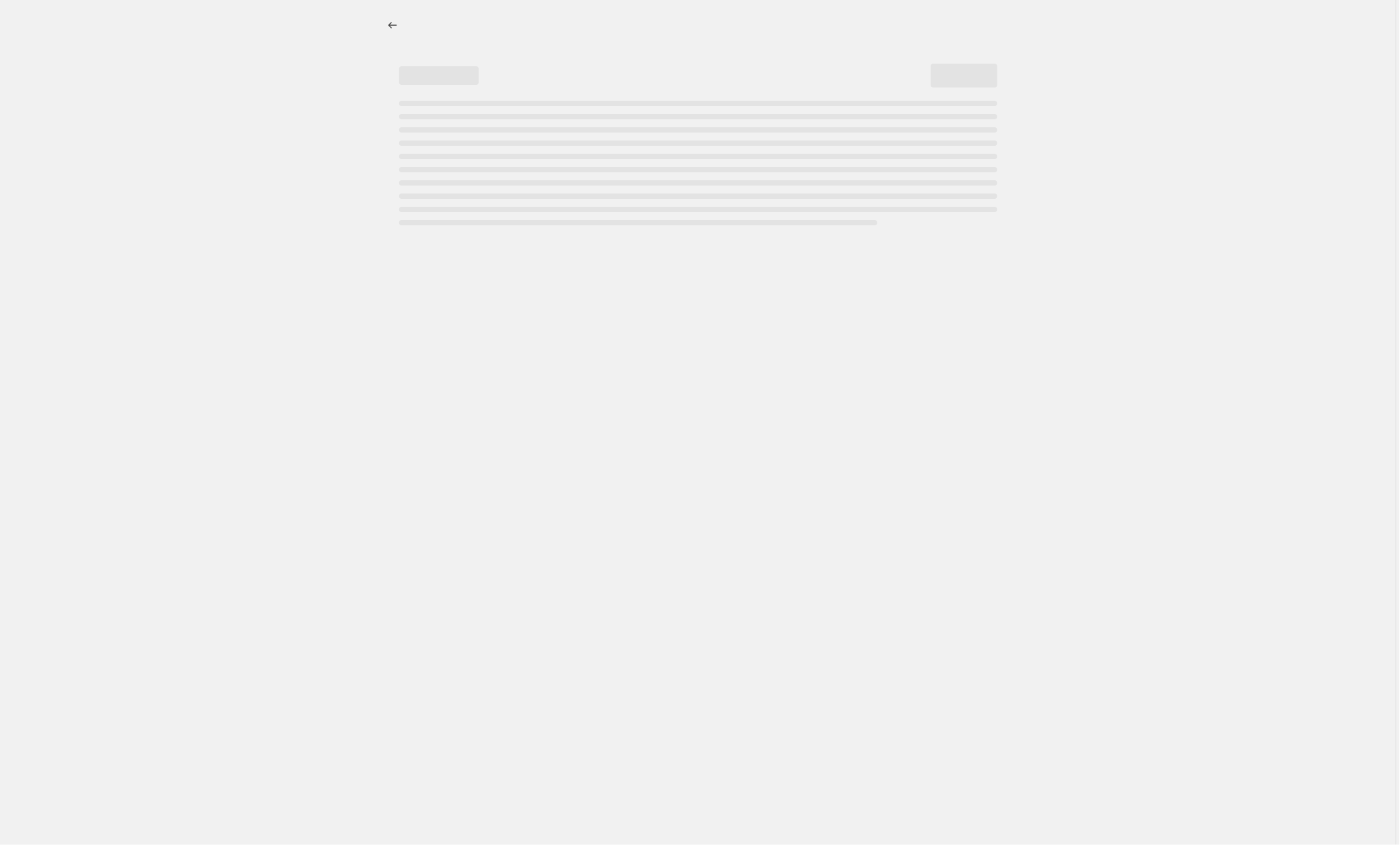
select select "percentage"
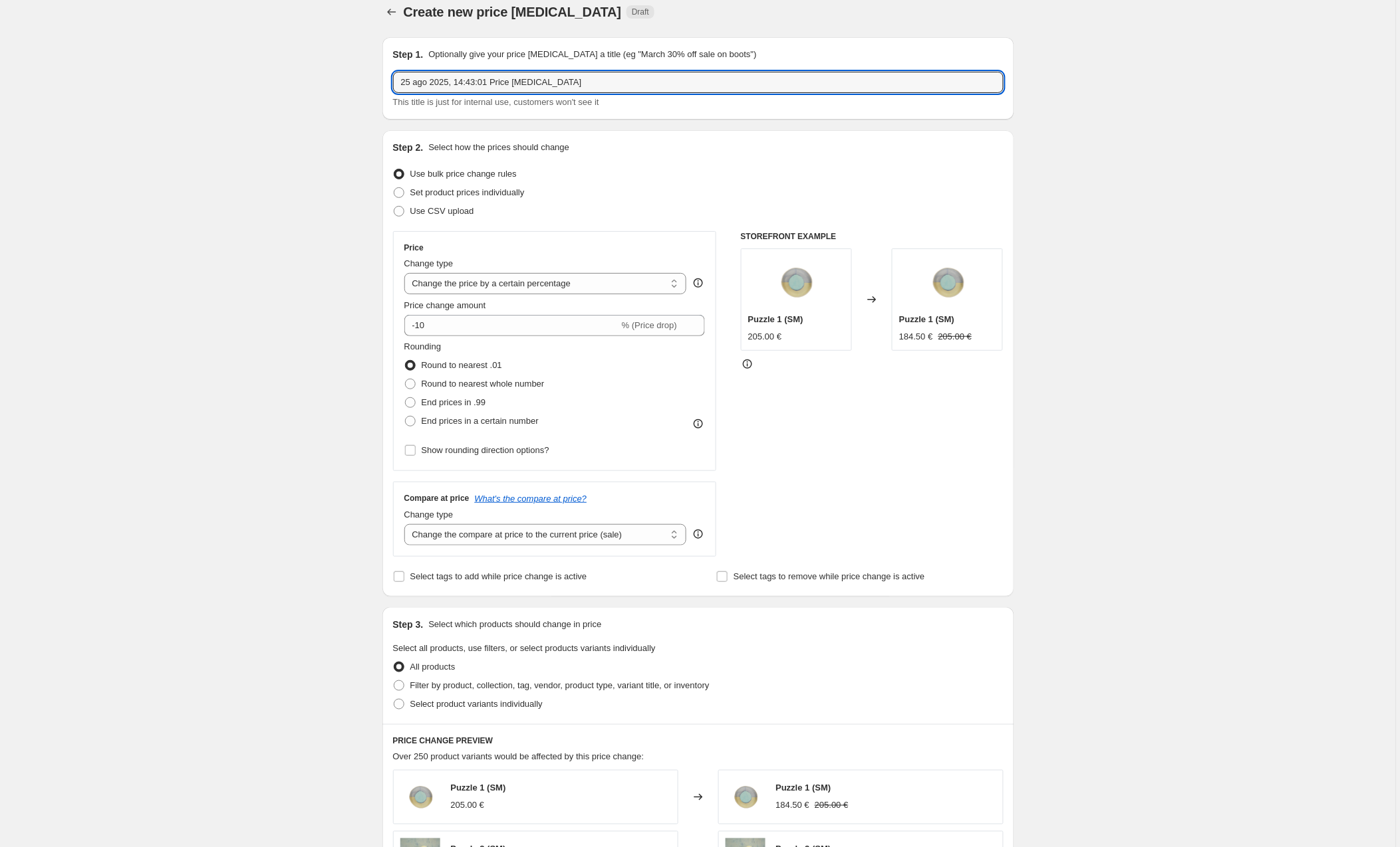
drag, startPoint x: 601, startPoint y: 81, endPoint x: 331, endPoint y: 87, distance: 270.1
click at [331, 87] on div "Create new price [MEDICAL_DATA]. This page is ready Create new price [MEDICAL_D…" at bounding box center [697, 689] width 1395 height 1403
type input "ARCHIVO BAÑO 24"
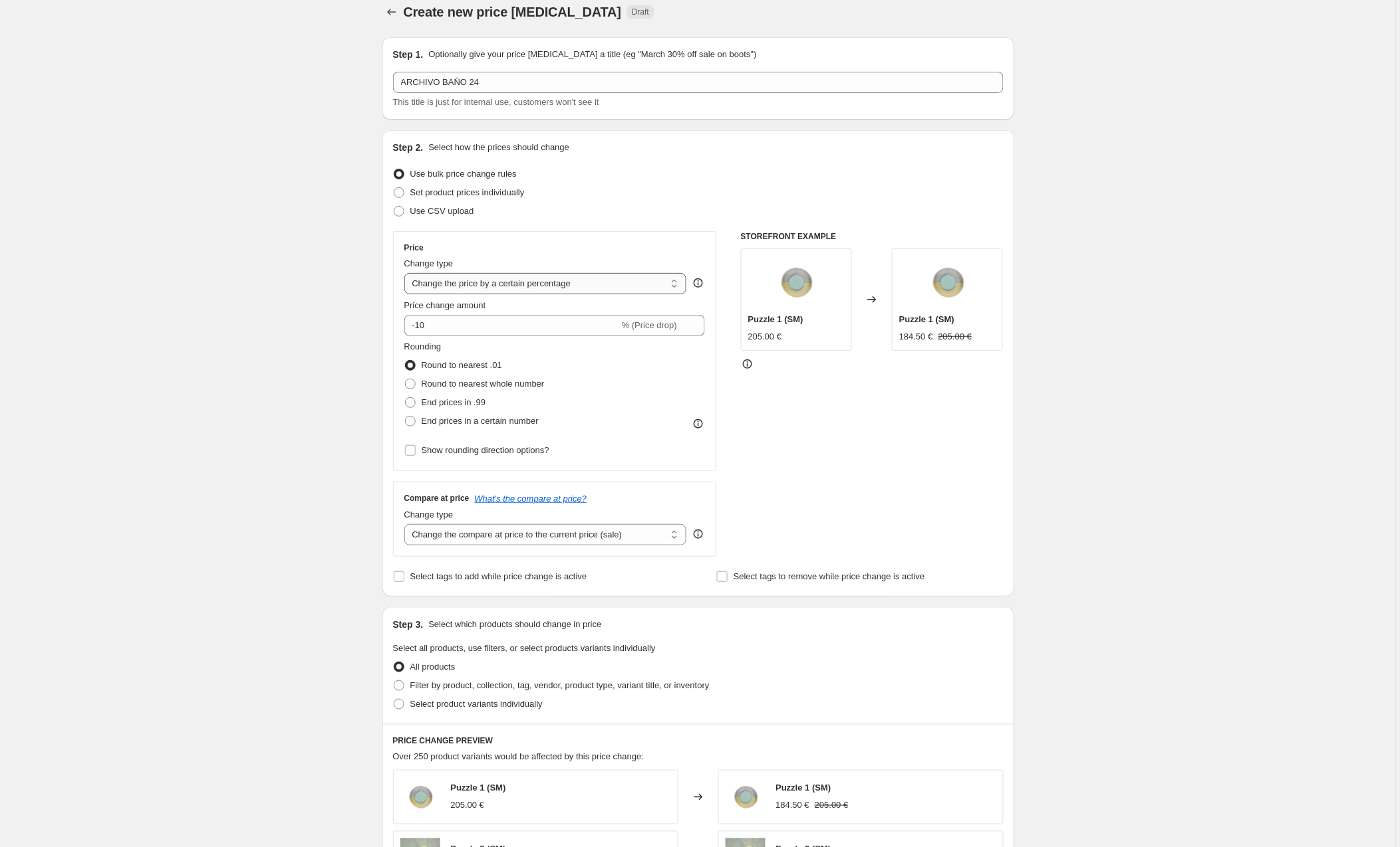
select select "to"
type input "80.00"
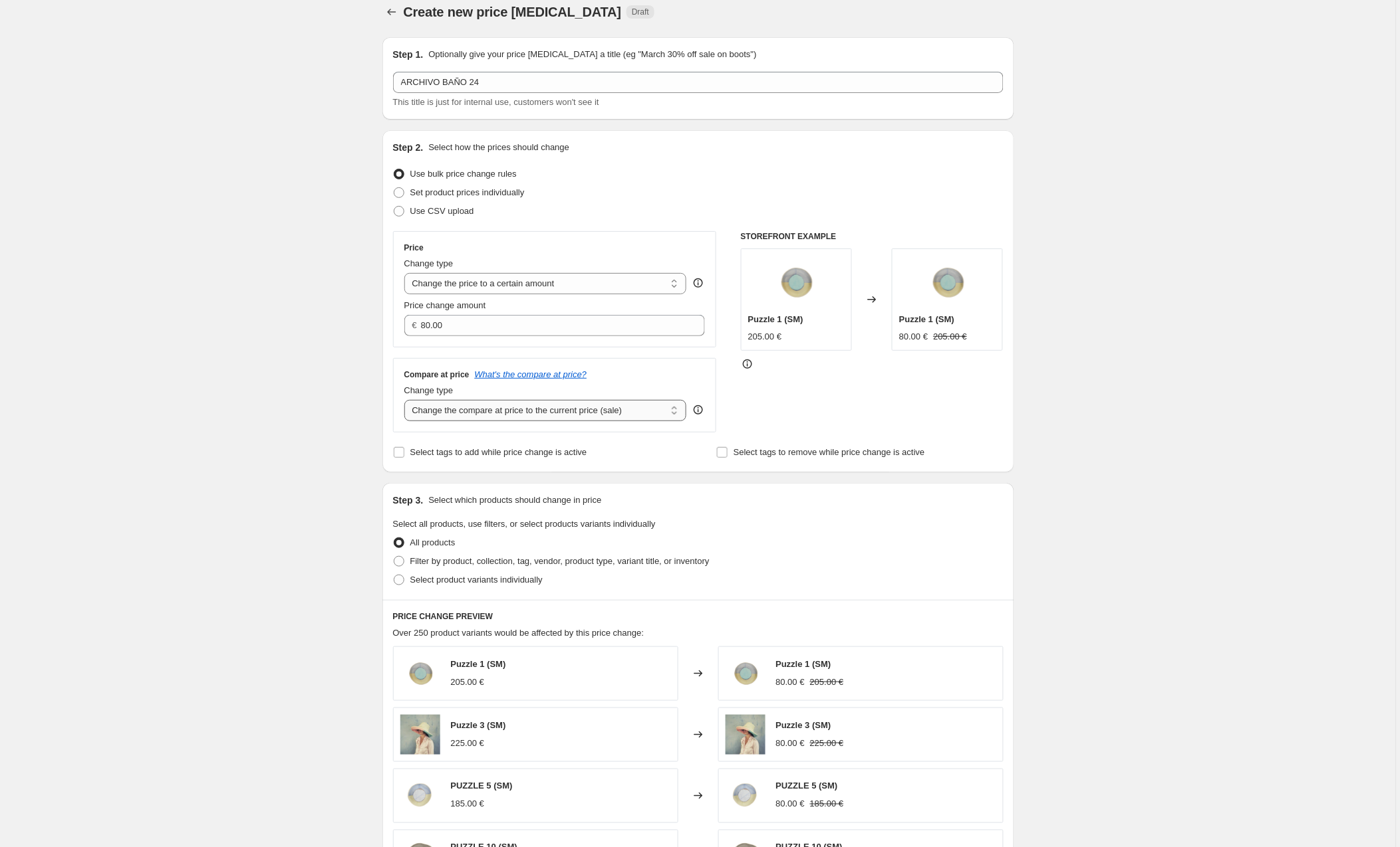
select select "to"
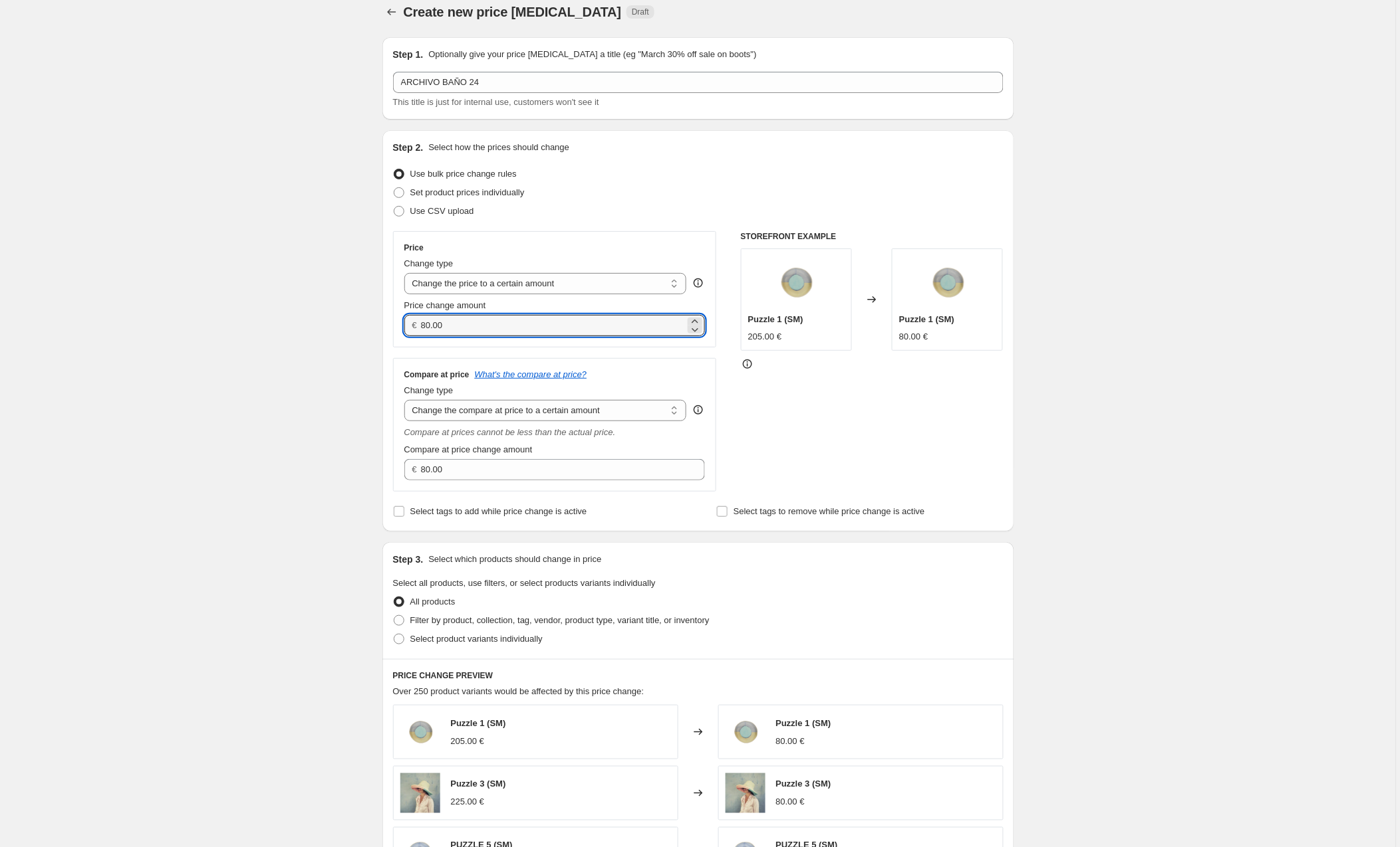
drag, startPoint x: 462, startPoint y: 325, endPoint x: 405, endPoint y: 322, distance: 57.1
click at [405, 322] on div "Price Change type Change the price to a certain amount Change the price by a ce…" at bounding box center [555, 289] width 324 height 116
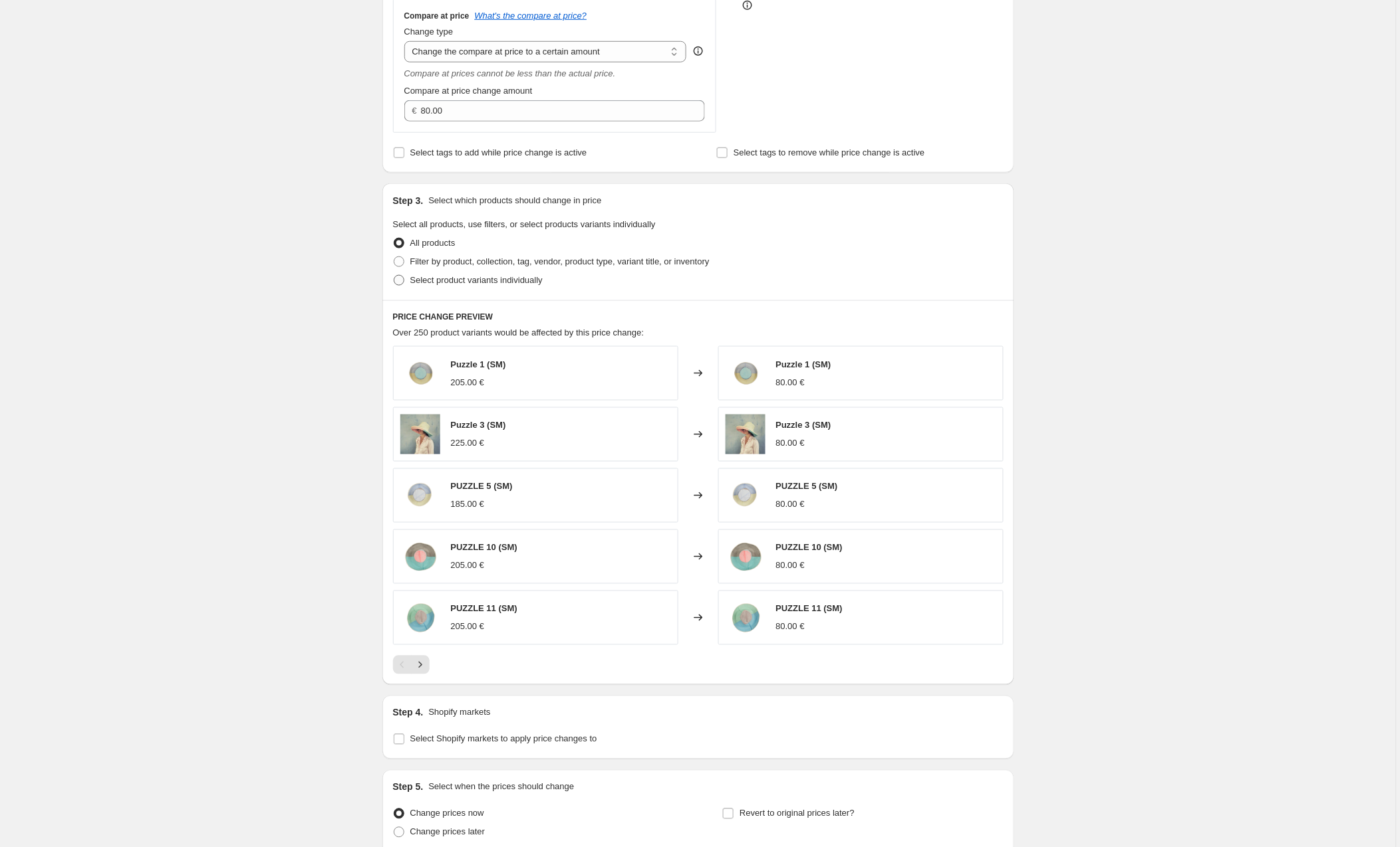
scroll to position [375, 0]
type input "49.00"
click at [413, 257] on span "Filter by product, collection, tag, vendor, product type, variant title, or inv…" at bounding box center [559, 259] width 299 height 10
click at [394, 254] on input "Filter by product, collection, tag, vendor, product type, variant title, or inv…" at bounding box center [393, 254] width 1 height 1
radio input "true"
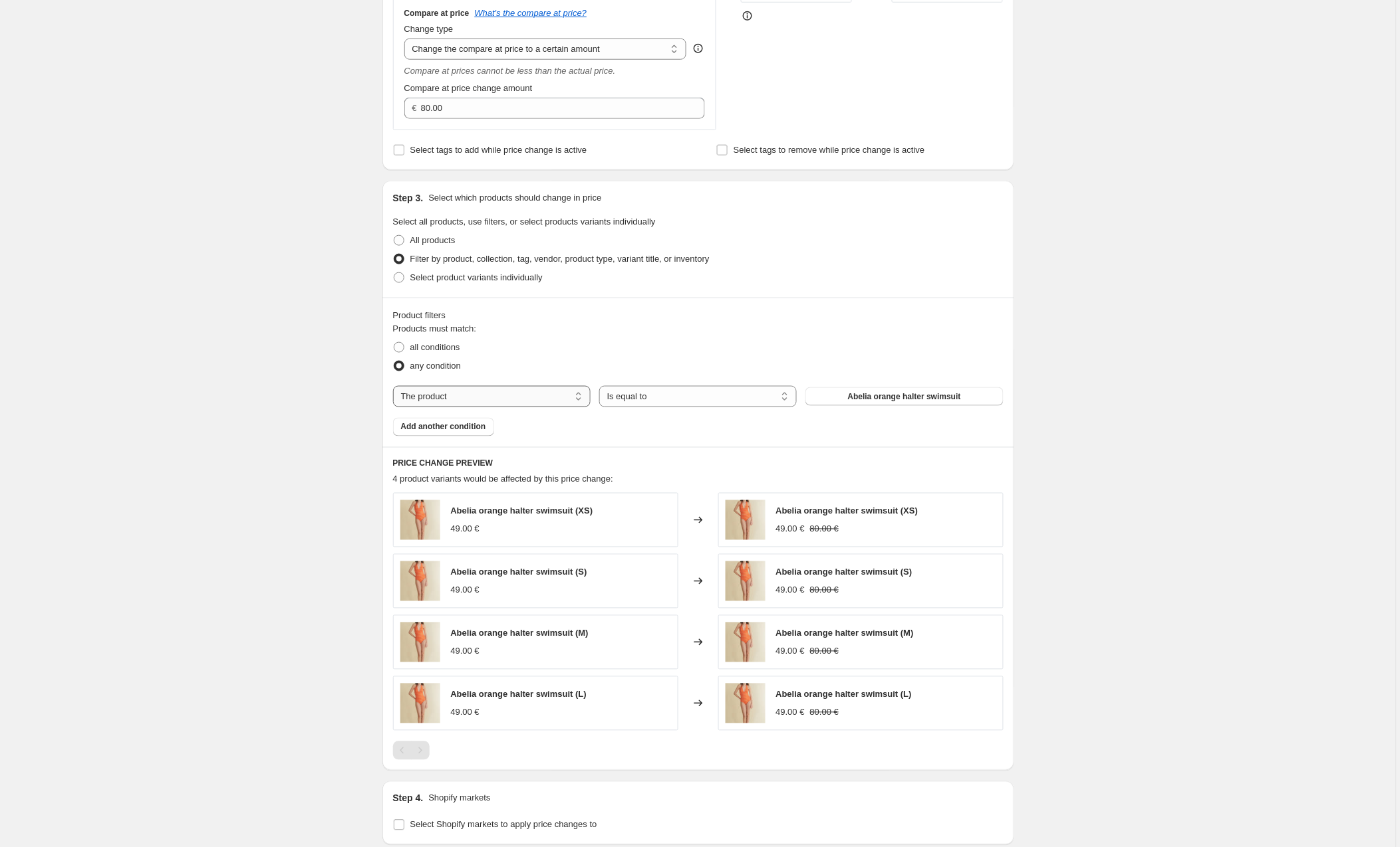
select select "collection"
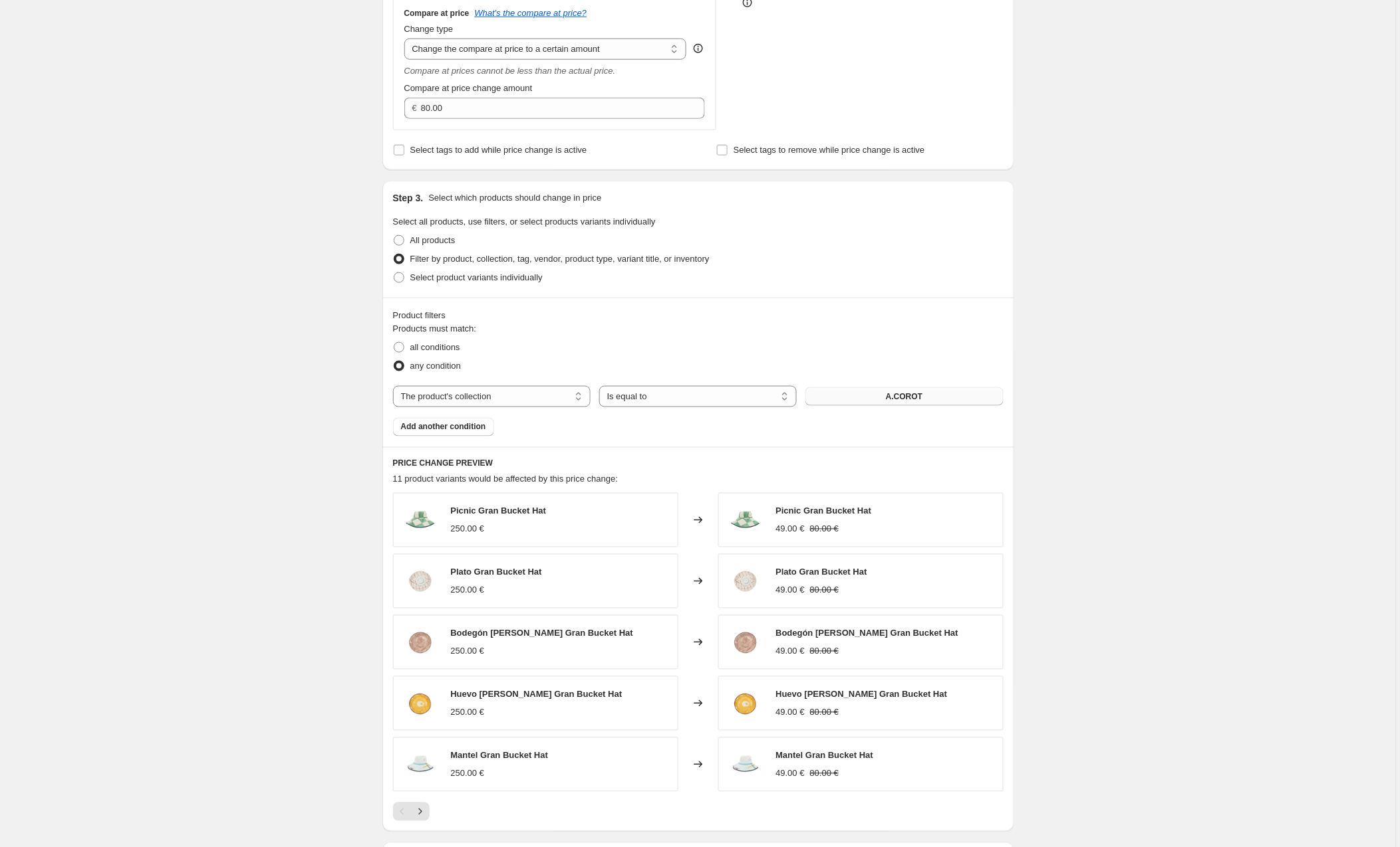
click at [872, 400] on button "A.COROT" at bounding box center [904, 397] width 197 height 18
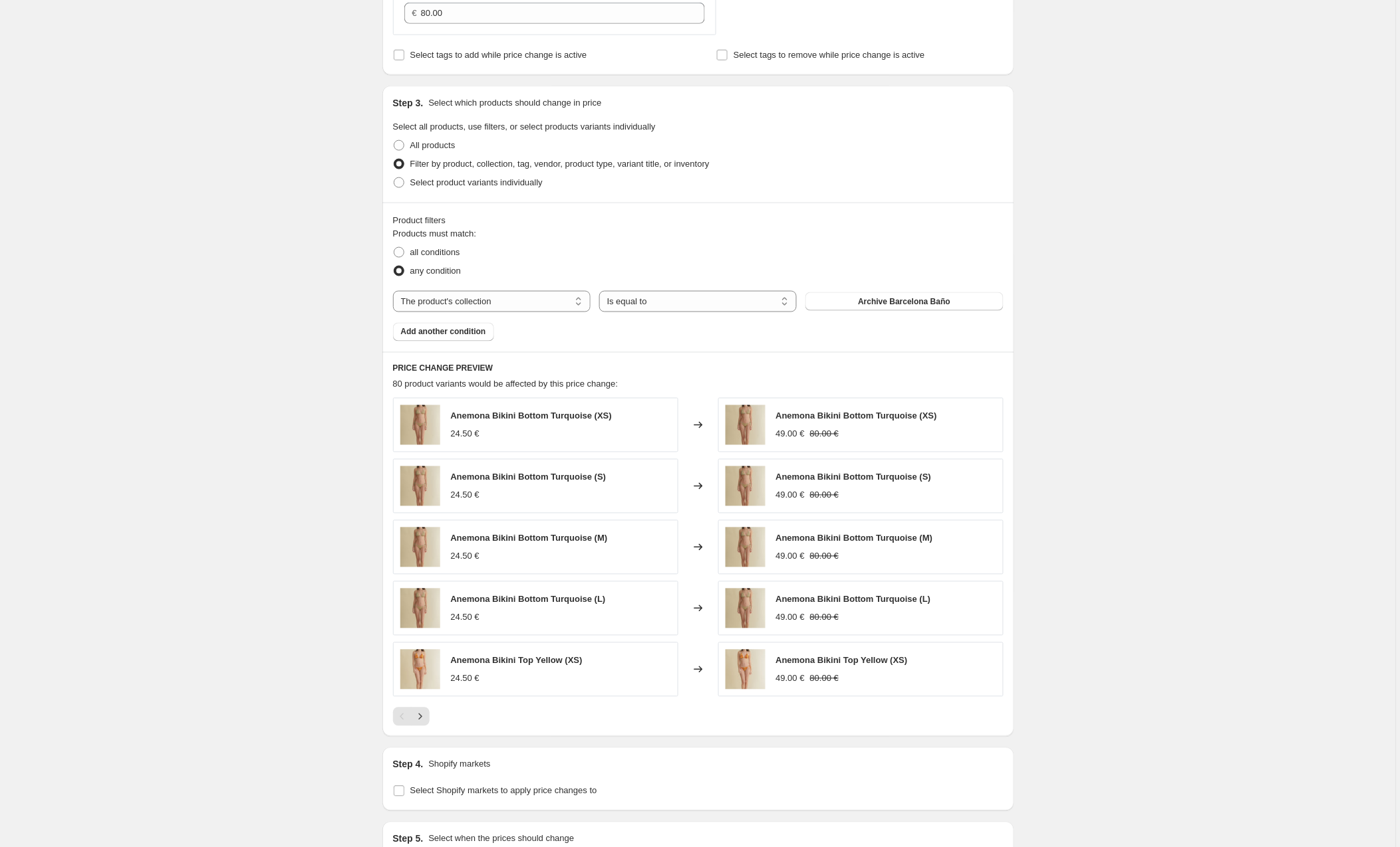
scroll to position [507, 0]
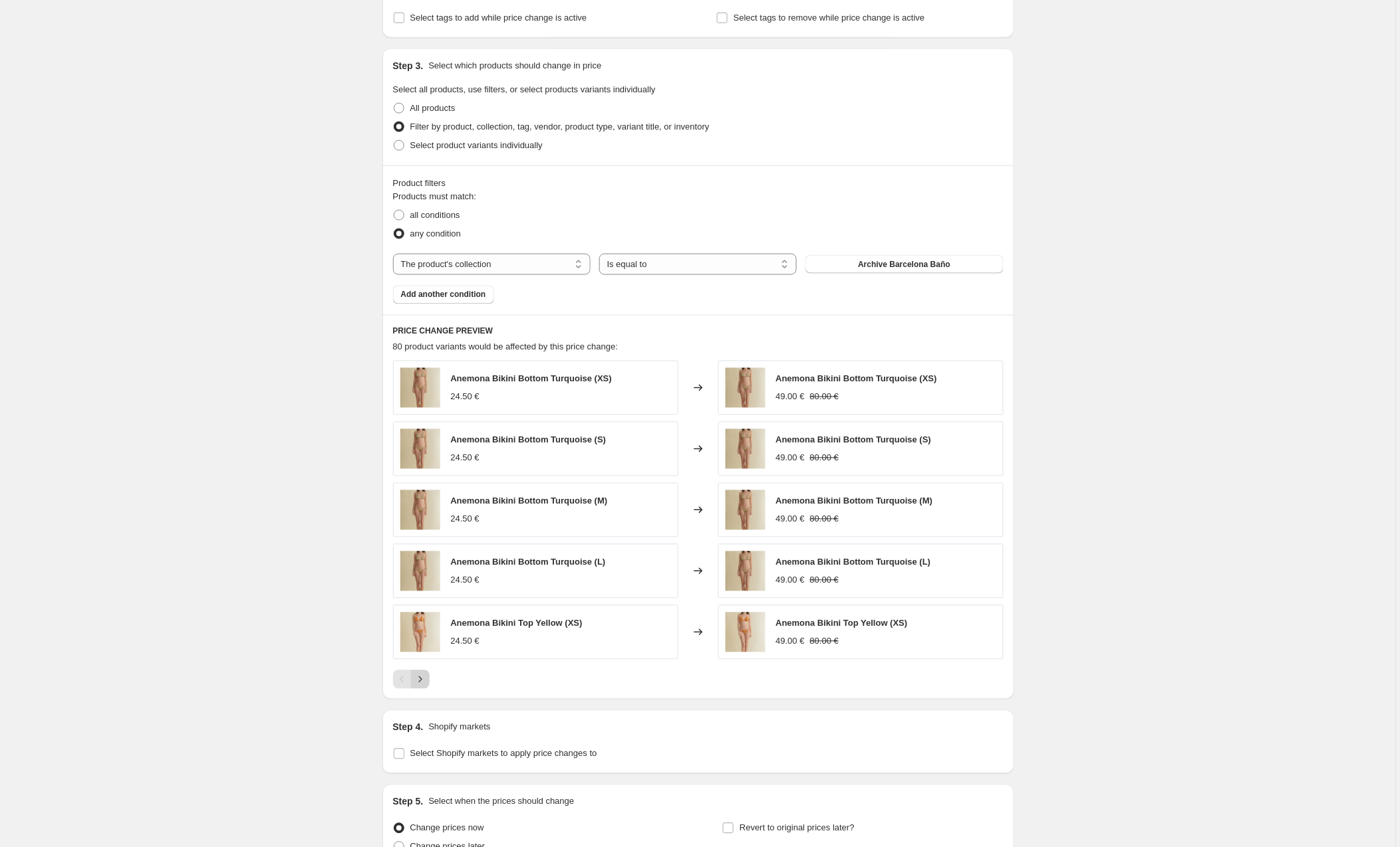
click at [426, 679] on icon "Next" at bounding box center [420, 679] width 13 height 13
click at [426, 679] on button "Next" at bounding box center [420, 679] width 18 height 18
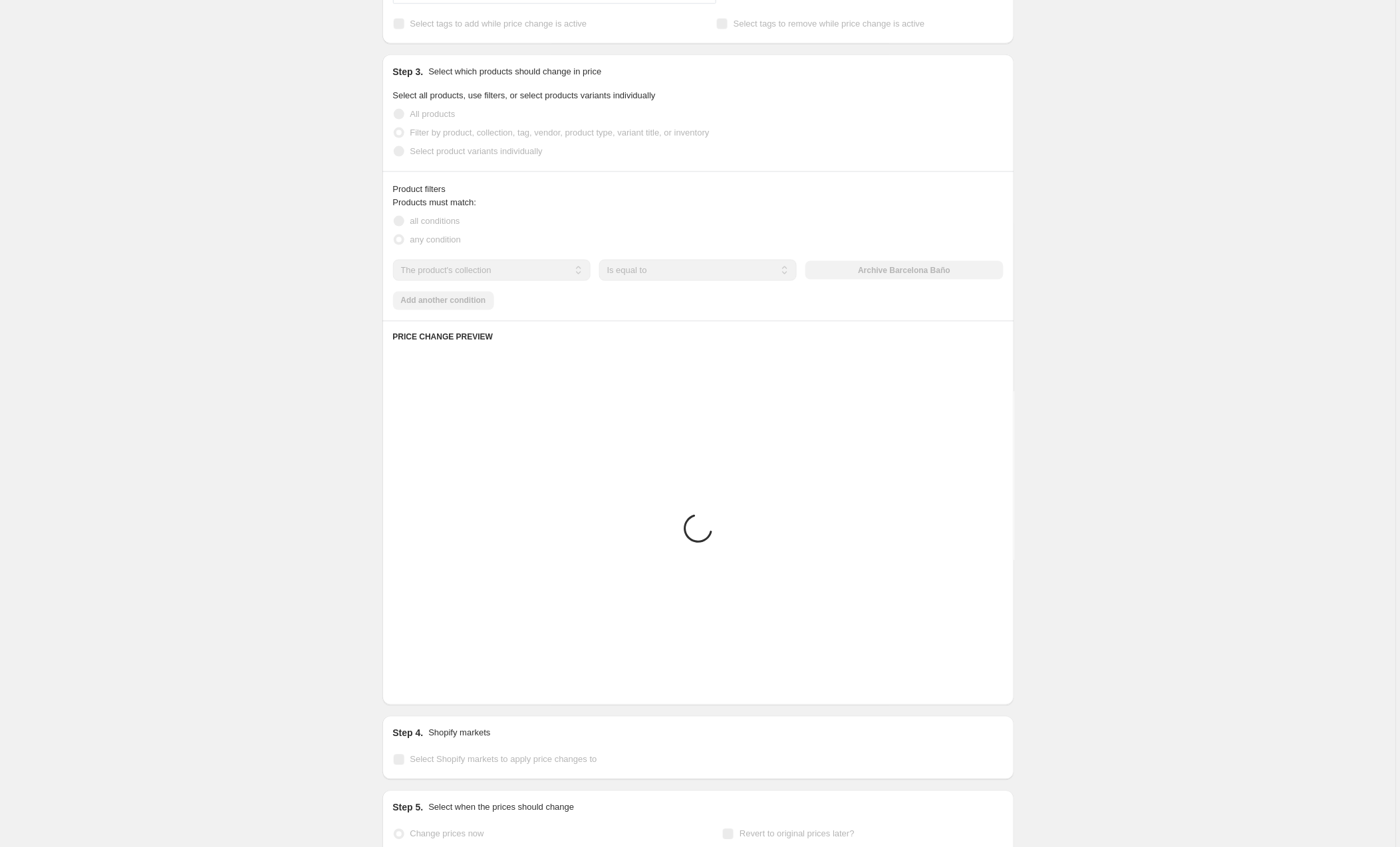
scroll to position [500, 0]
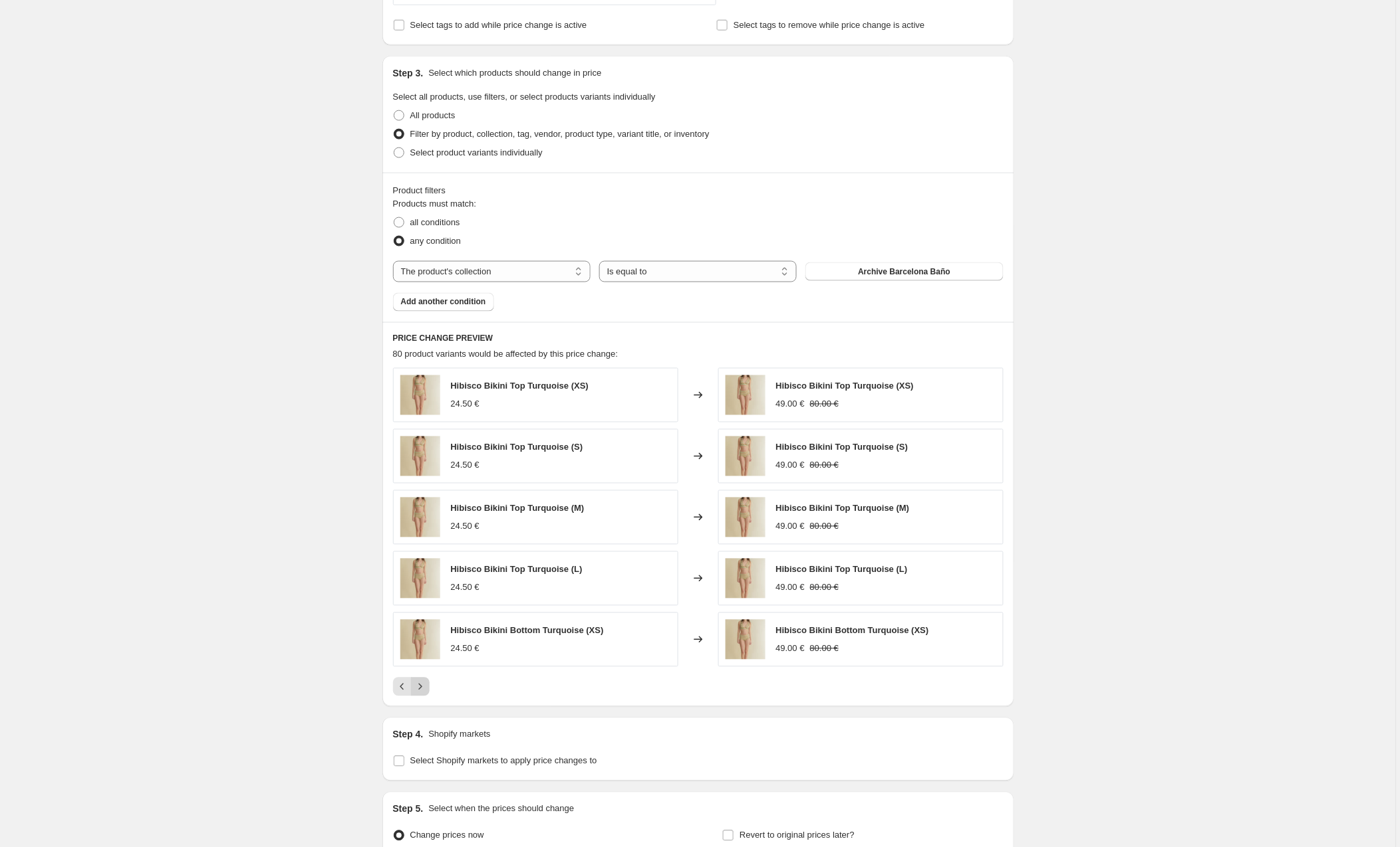
click at [425, 690] on icon "Next" at bounding box center [420, 687] width 13 height 13
click at [874, 268] on span "Archive Barcelona Baño" at bounding box center [904, 272] width 92 height 11
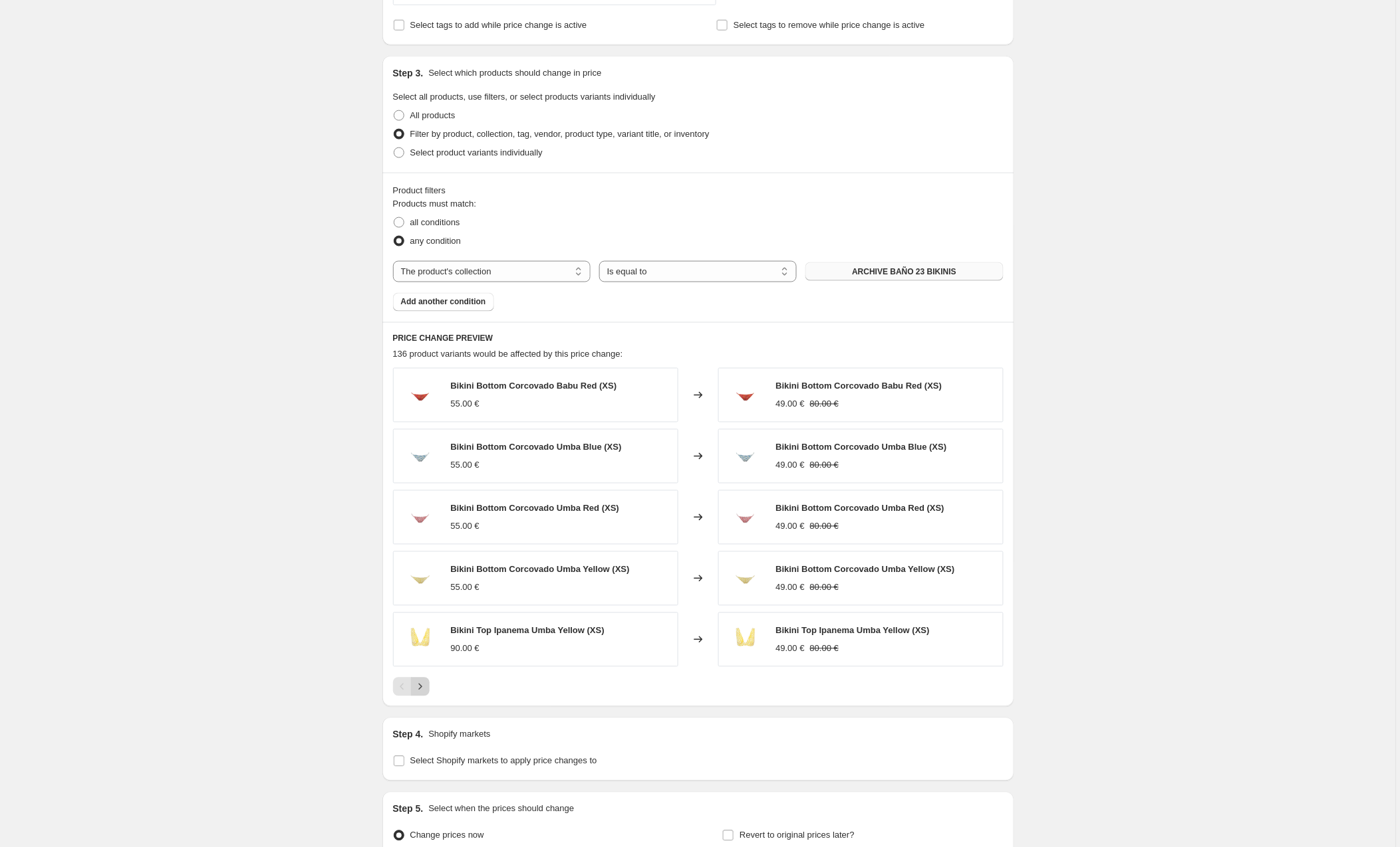
click at [426, 690] on icon "Next" at bounding box center [420, 687] width 13 height 13
click at [425, 688] on icon "Next" at bounding box center [420, 687] width 13 height 13
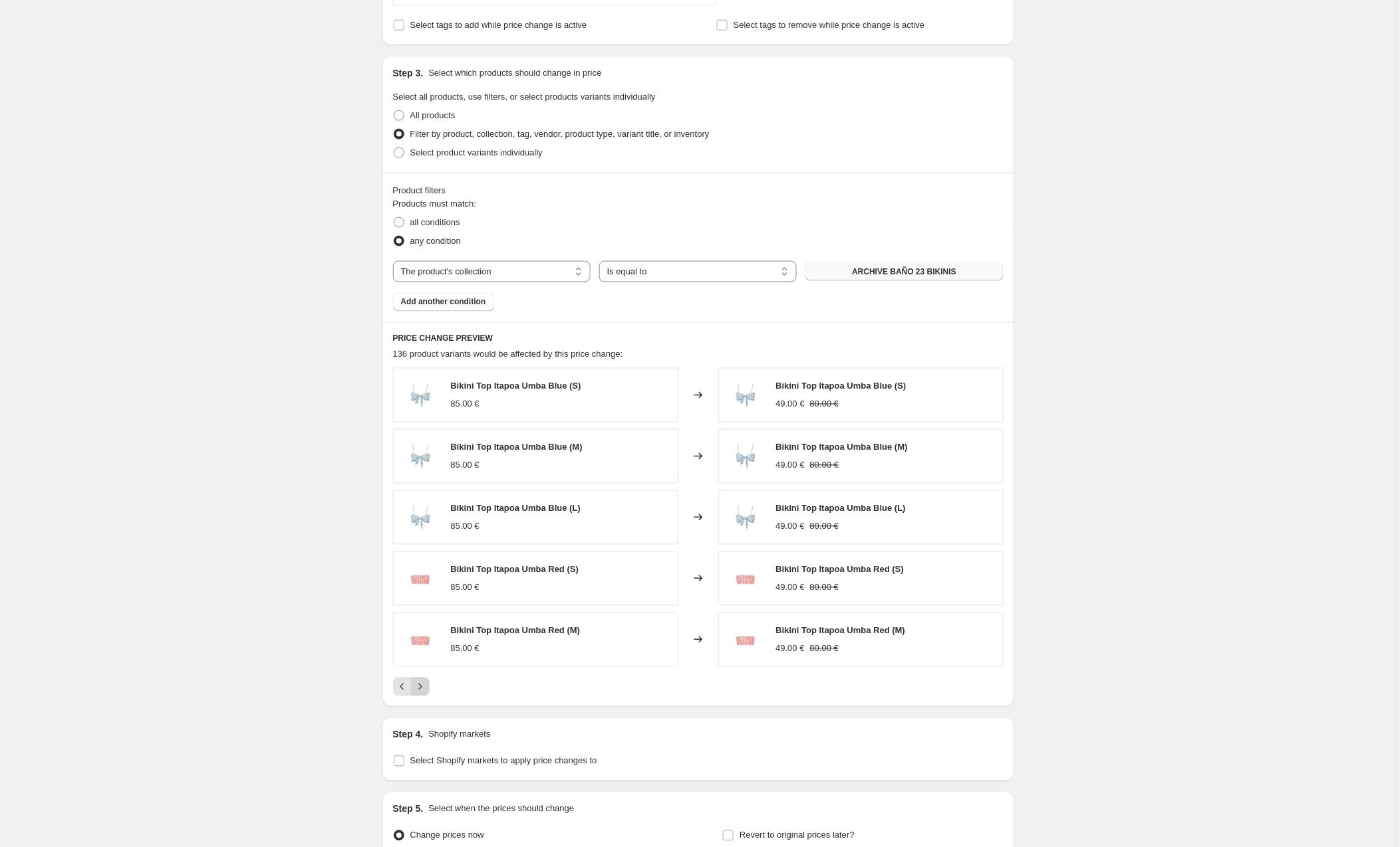
click at [425, 688] on icon "Next" at bounding box center [420, 687] width 13 height 13
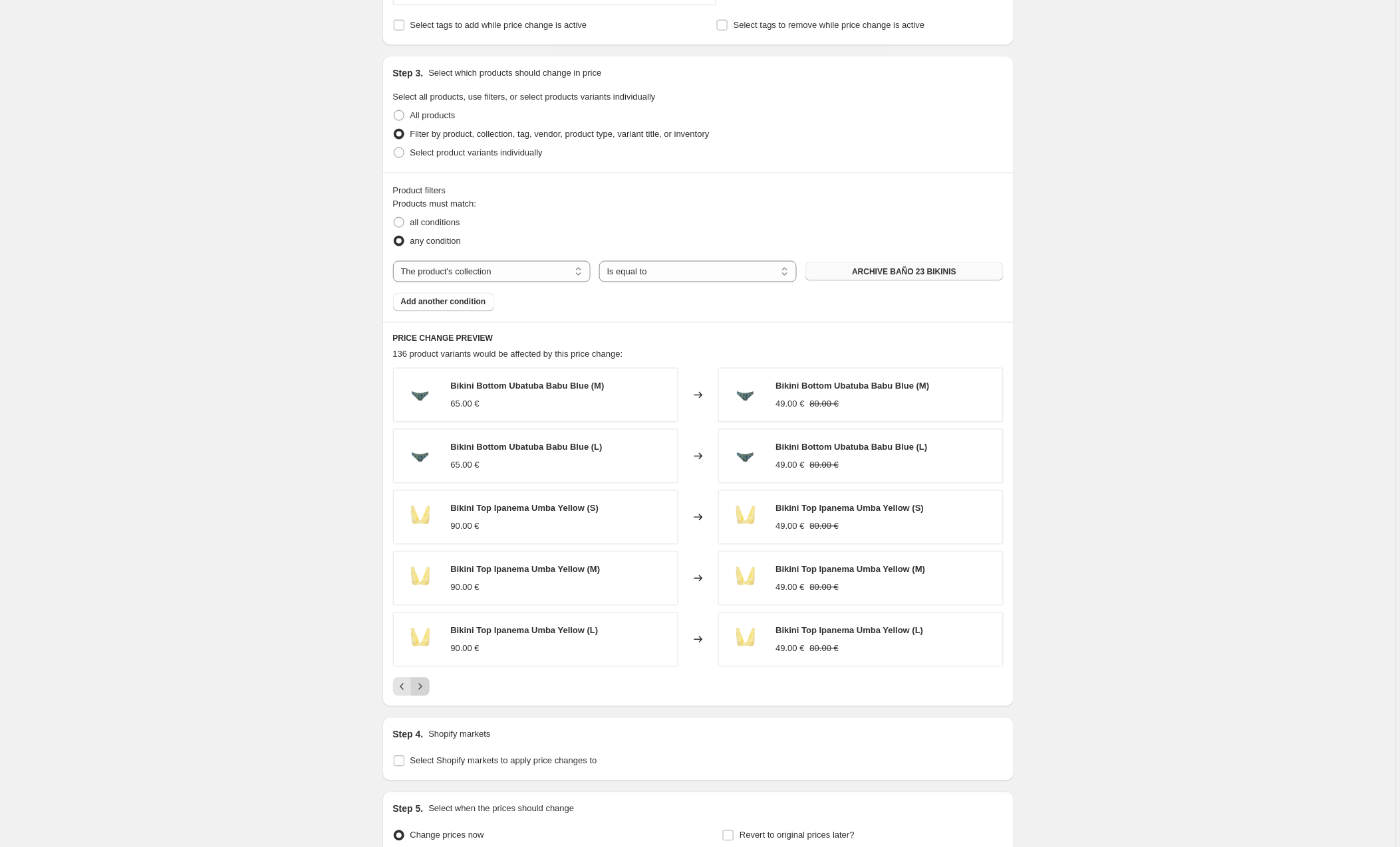
click at [425, 688] on icon "Next" at bounding box center [420, 687] width 13 height 13
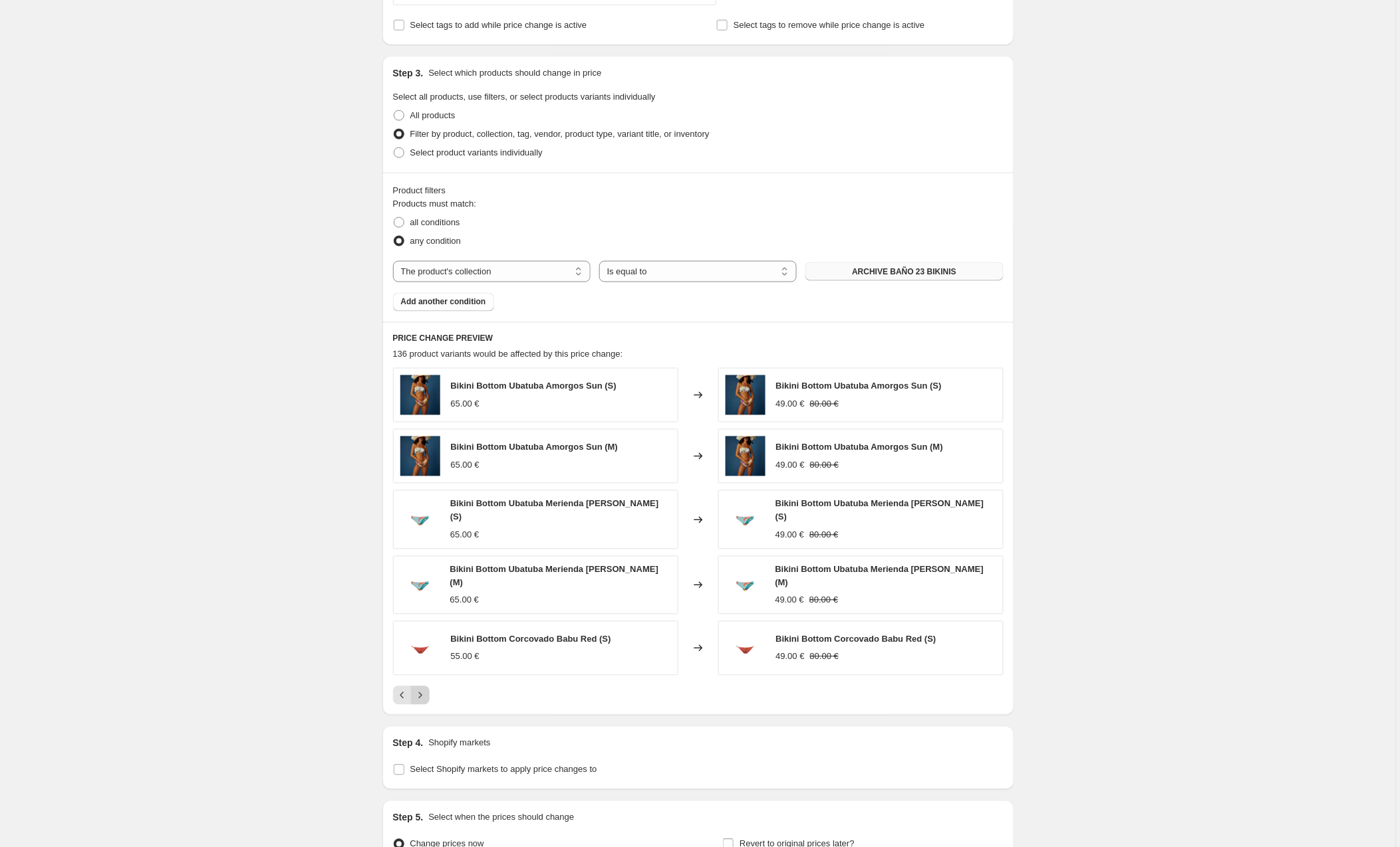
click at [425, 690] on icon "Next" at bounding box center [420, 696] width 13 height 13
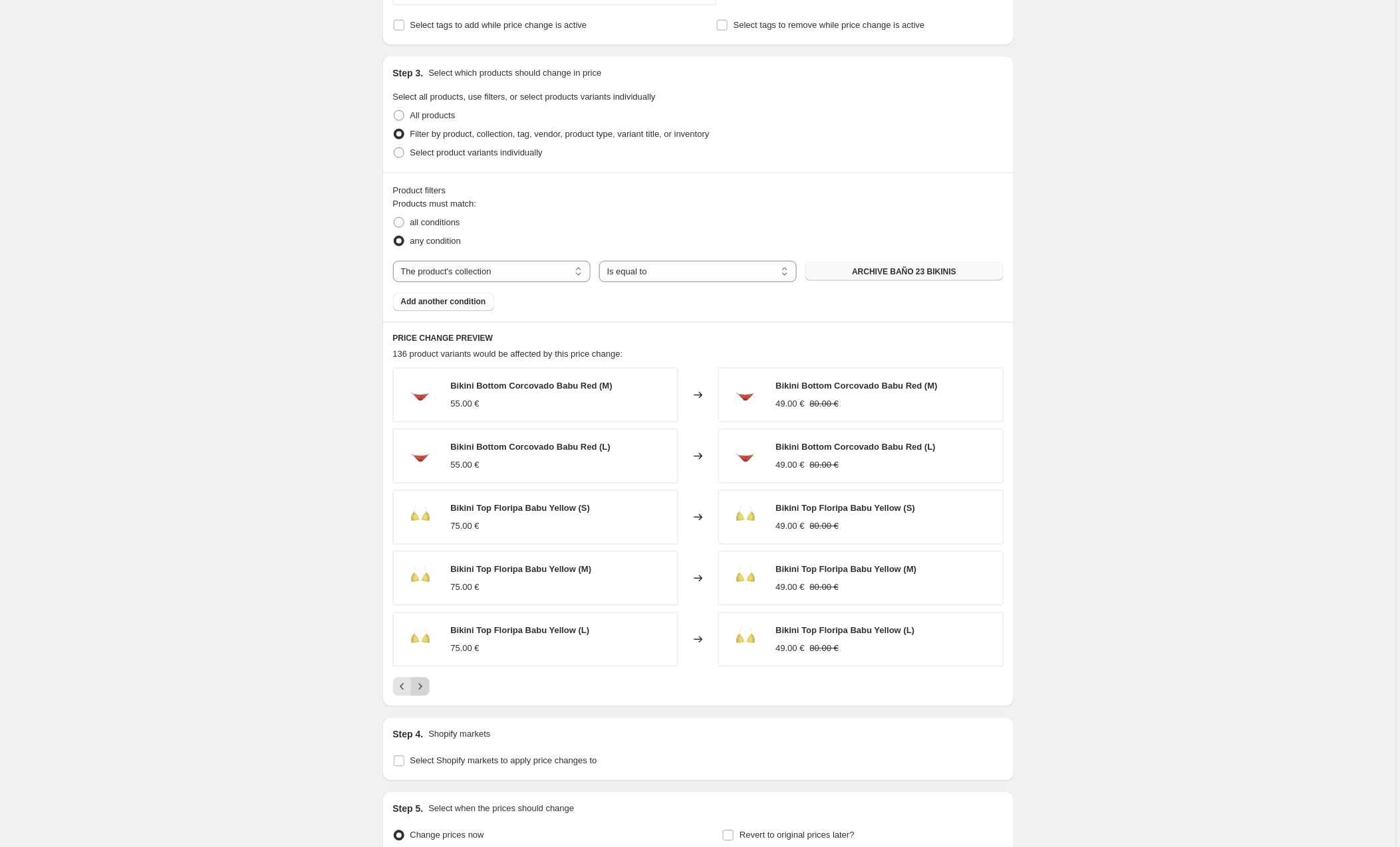
click at [425, 688] on icon "Next" at bounding box center [420, 687] width 13 height 13
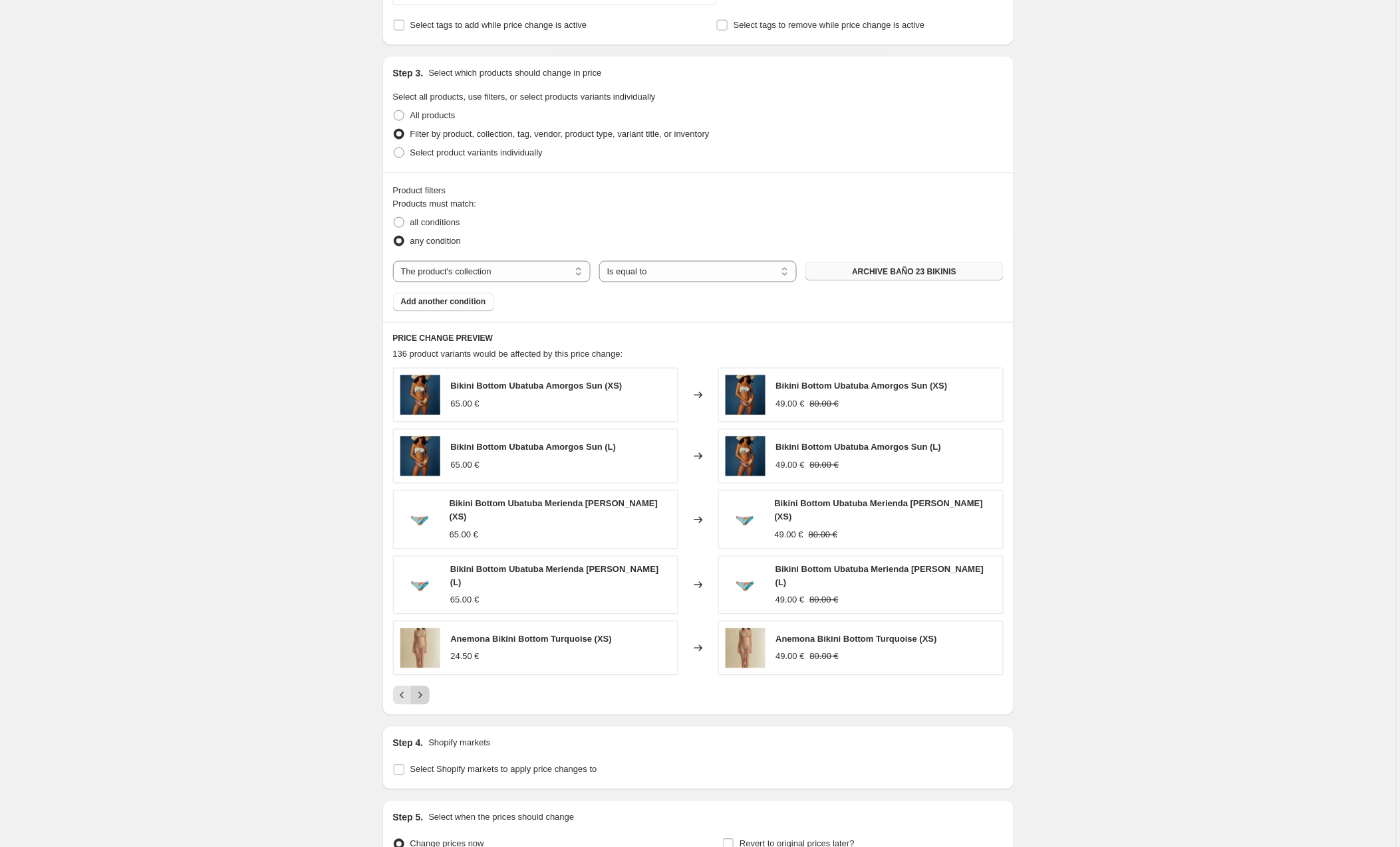
click at [425, 690] on icon "Next" at bounding box center [420, 696] width 13 height 13
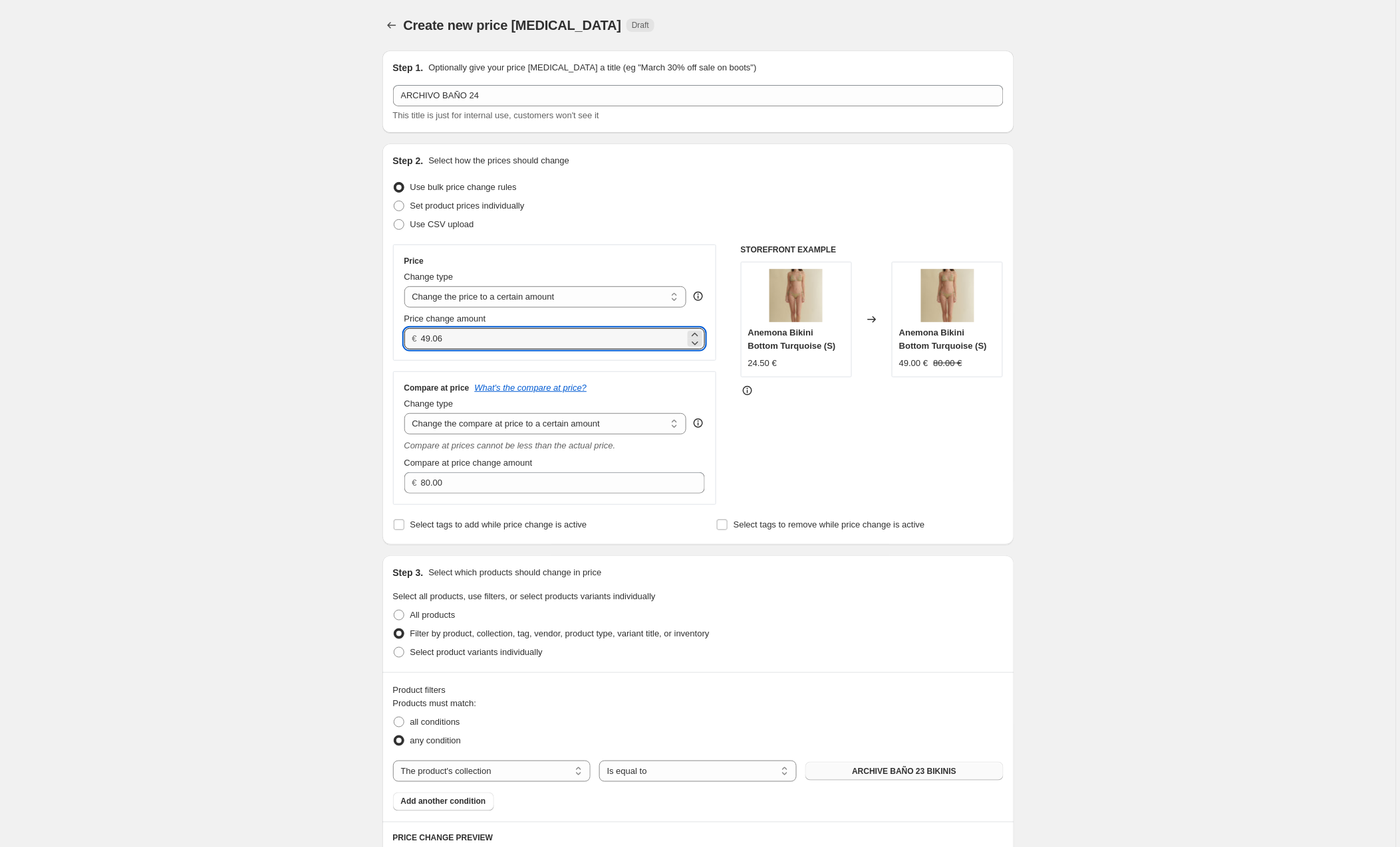
scroll to position [2, 0]
drag, startPoint x: 434, startPoint y: 337, endPoint x: 420, endPoint y: 338, distance: 14.0
click at [420, 338] on div "€ 49.06" at bounding box center [554, 336] width 301 height 21
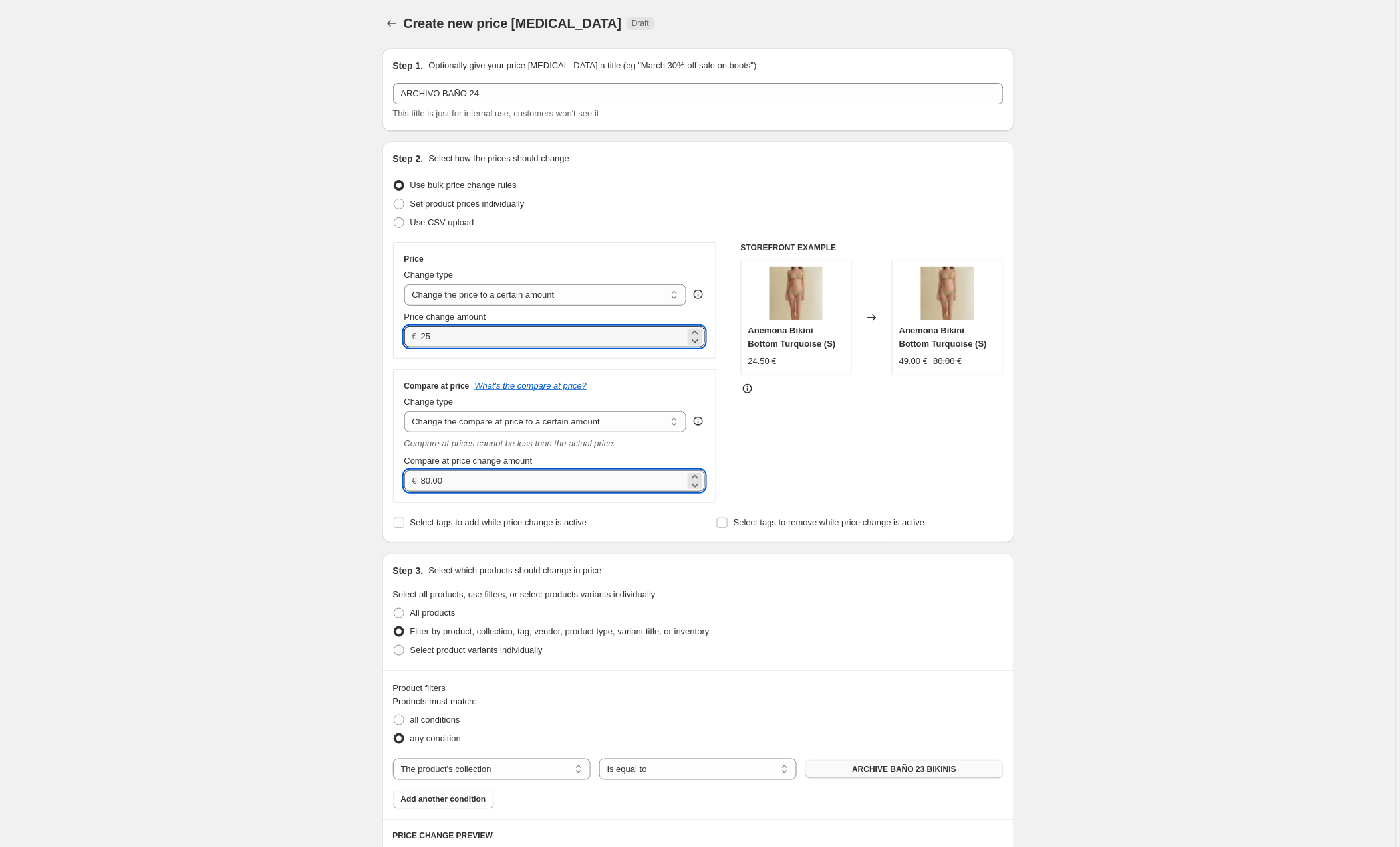
type input "25.00"
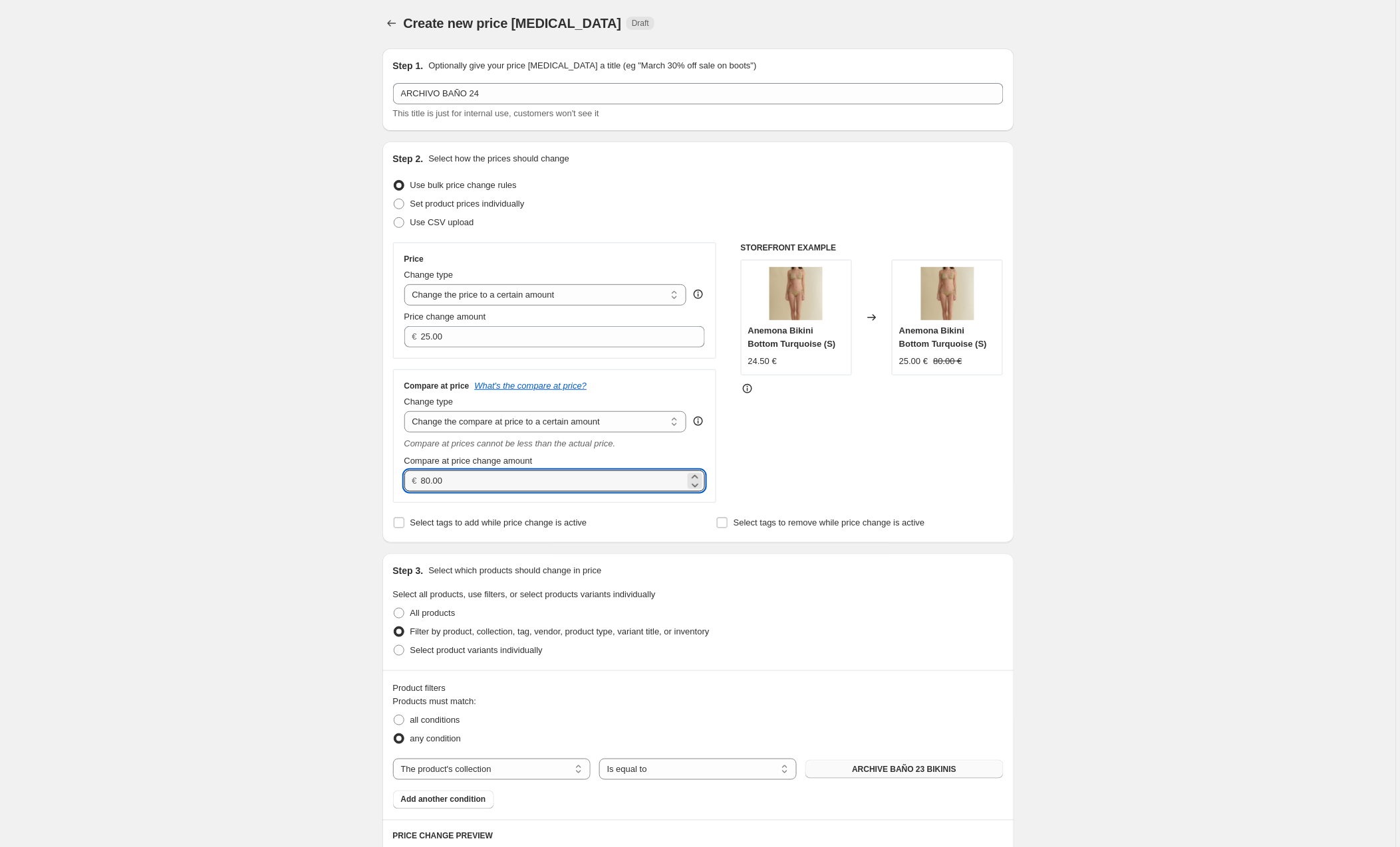
drag, startPoint x: 457, startPoint y: 478, endPoint x: 365, endPoint y: 475, distance: 92.0
click at [365, 475] on div "Create new price [MEDICAL_DATA]. This page is ready Create new price [MEDICAL_D…" at bounding box center [697, 742] width 1395 height 1488
type input "49.00"
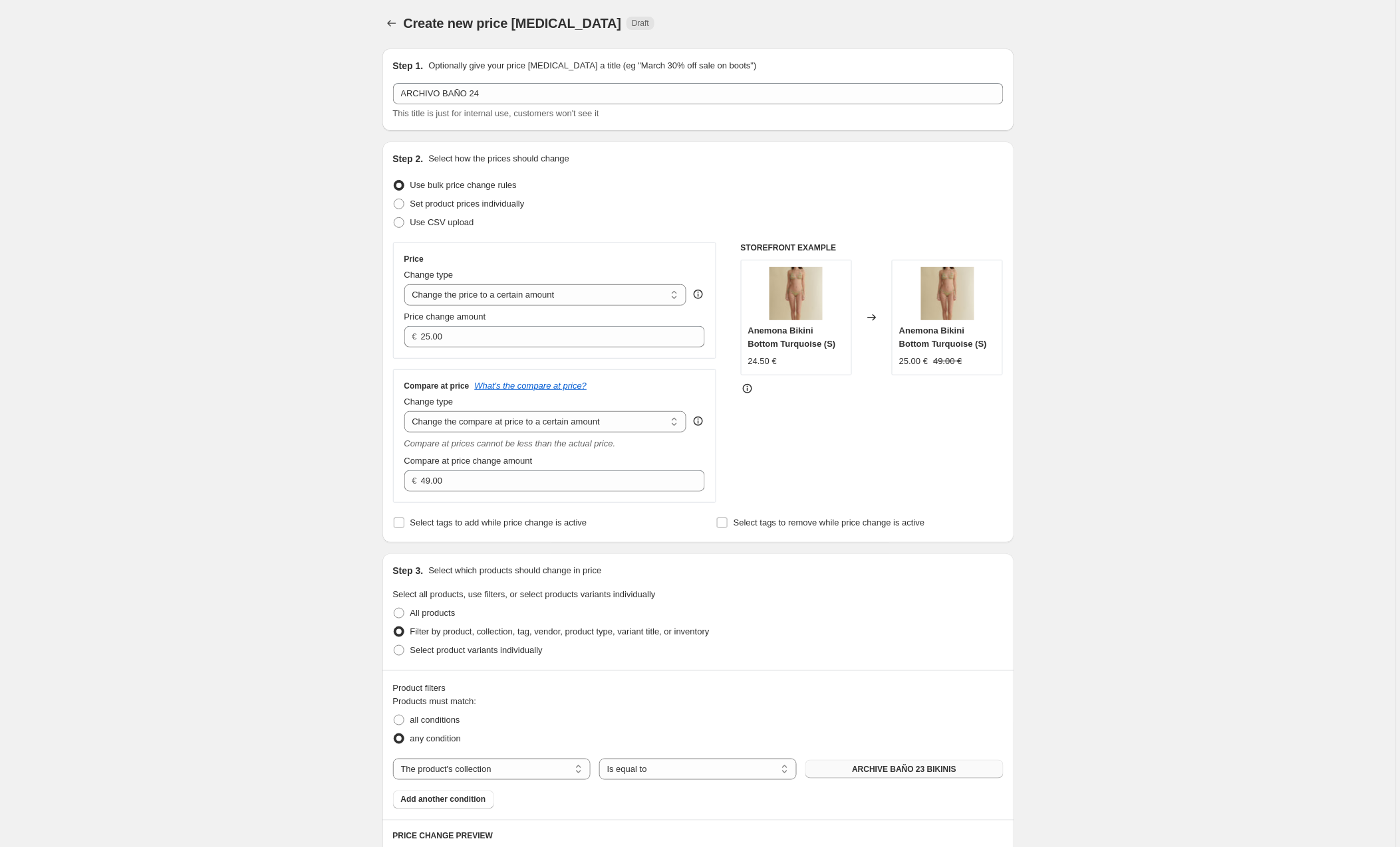
click at [884, 448] on div "STOREFRONT EXAMPLE Anemona Bikini Bottom Turquoise (S) 24.50 € Changed to Anemo…" at bounding box center [871, 372] width 262 height 261
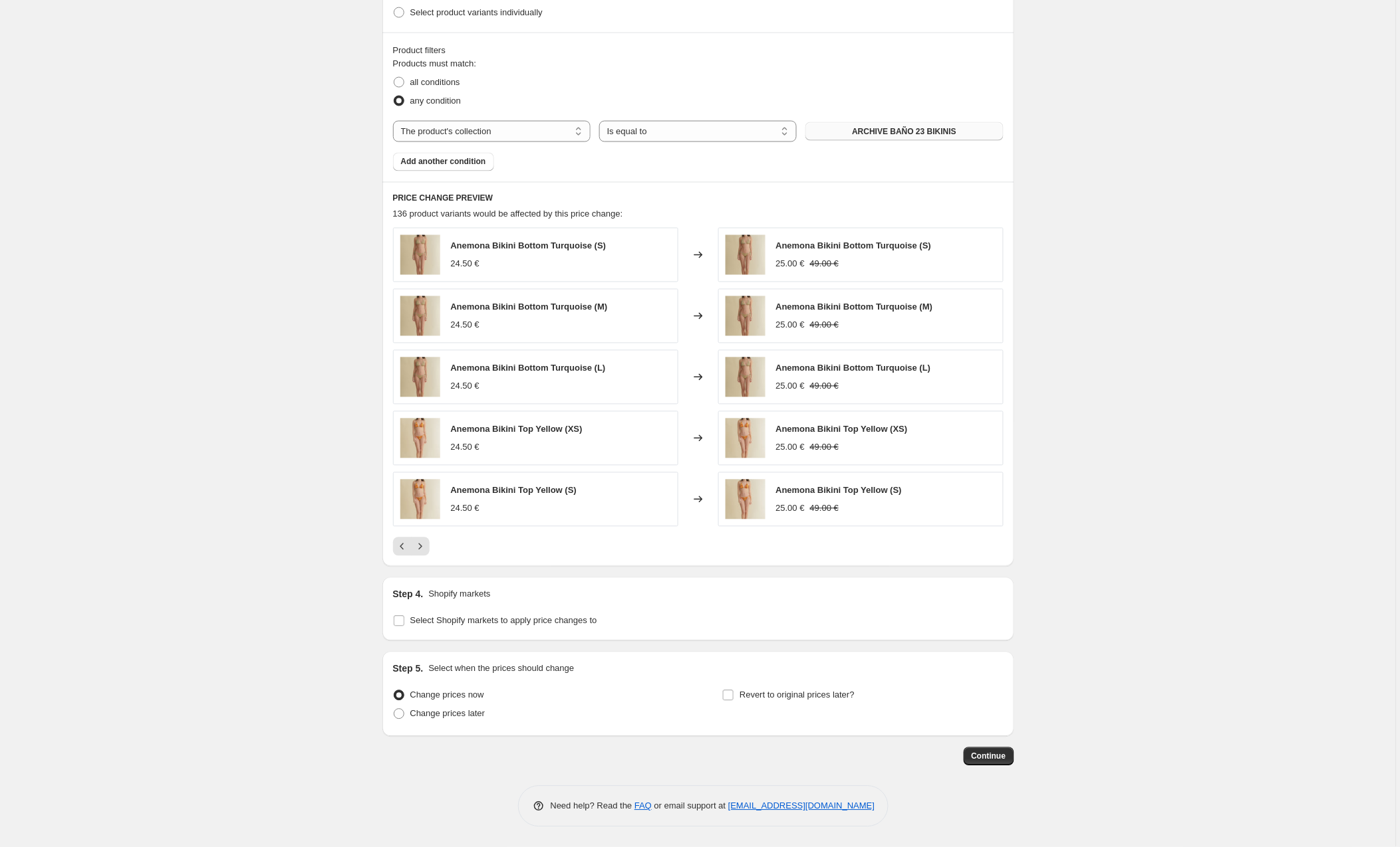
scroll to position [643, 0]
click at [401, 621] on input "Select Shopify markets to apply price changes to" at bounding box center [399, 621] width 11 height 11
checkbox input "true"
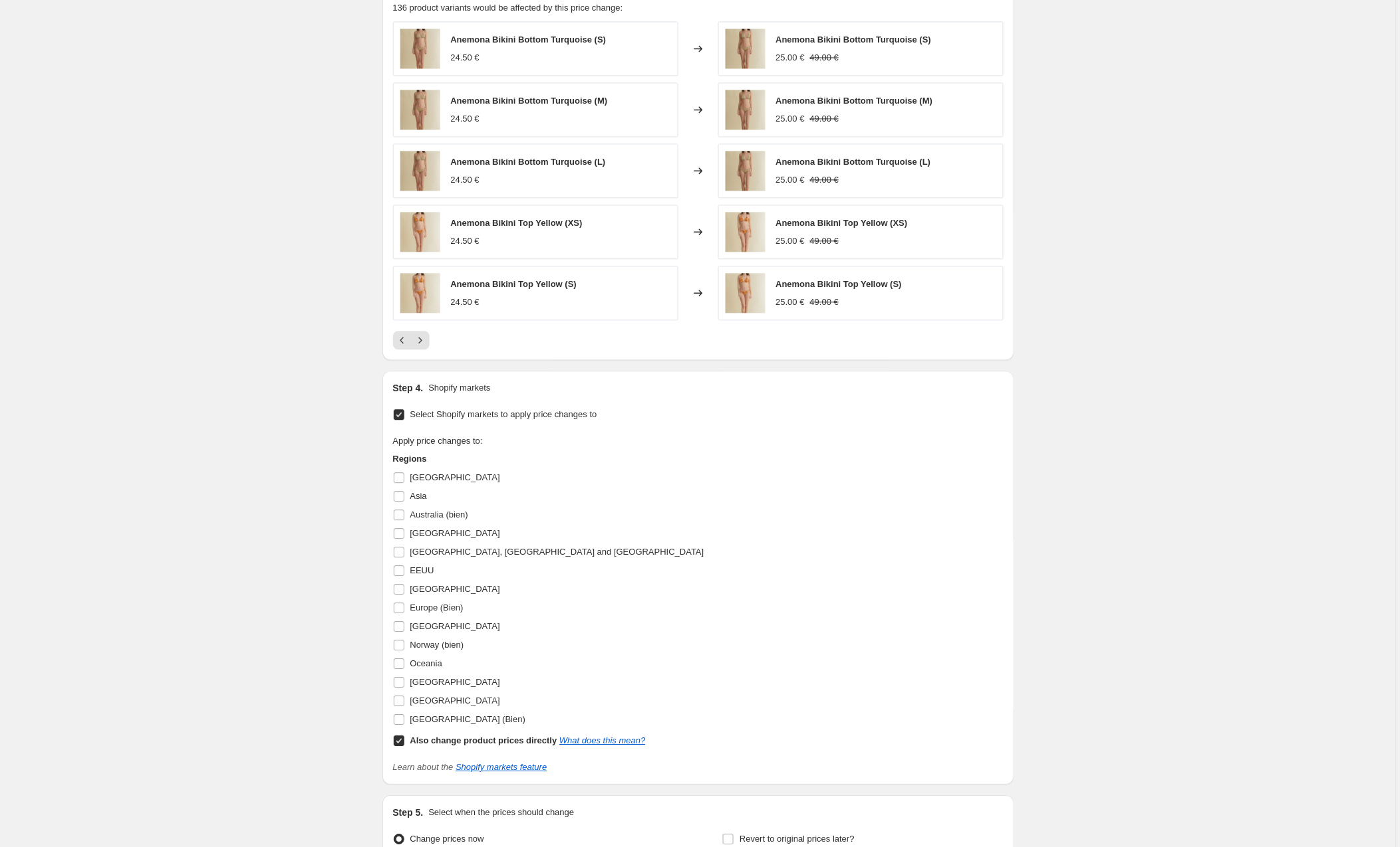
scroll to position [850, 0]
click at [401, 588] on input "[GEOGRAPHIC_DATA]" at bounding box center [399, 587] width 11 height 11
checkbox input "true"
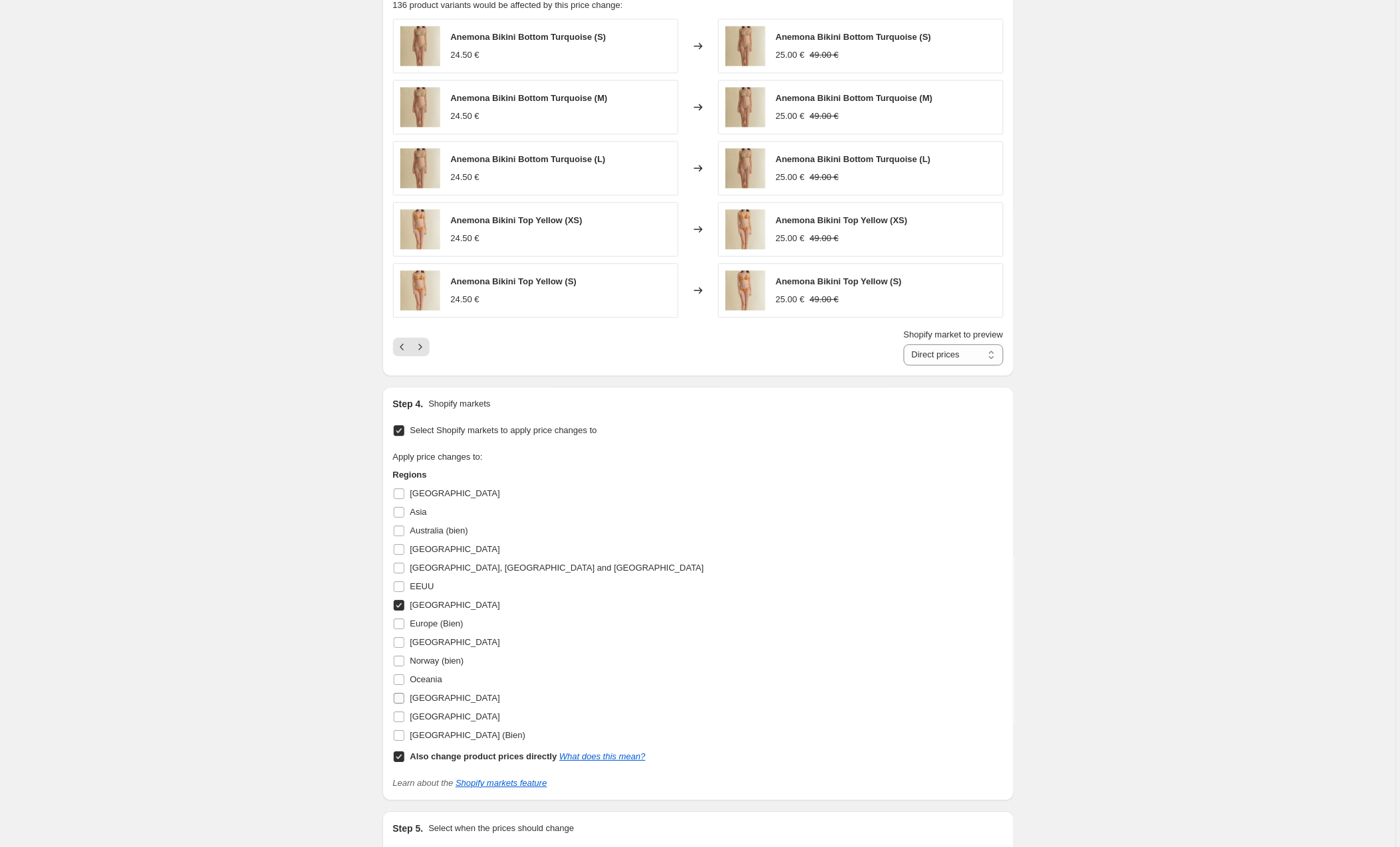
click at [402, 699] on input "[GEOGRAPHIC_DATA]" at bounding box center [399, 699] width 11 height 11
checkbox input "true"
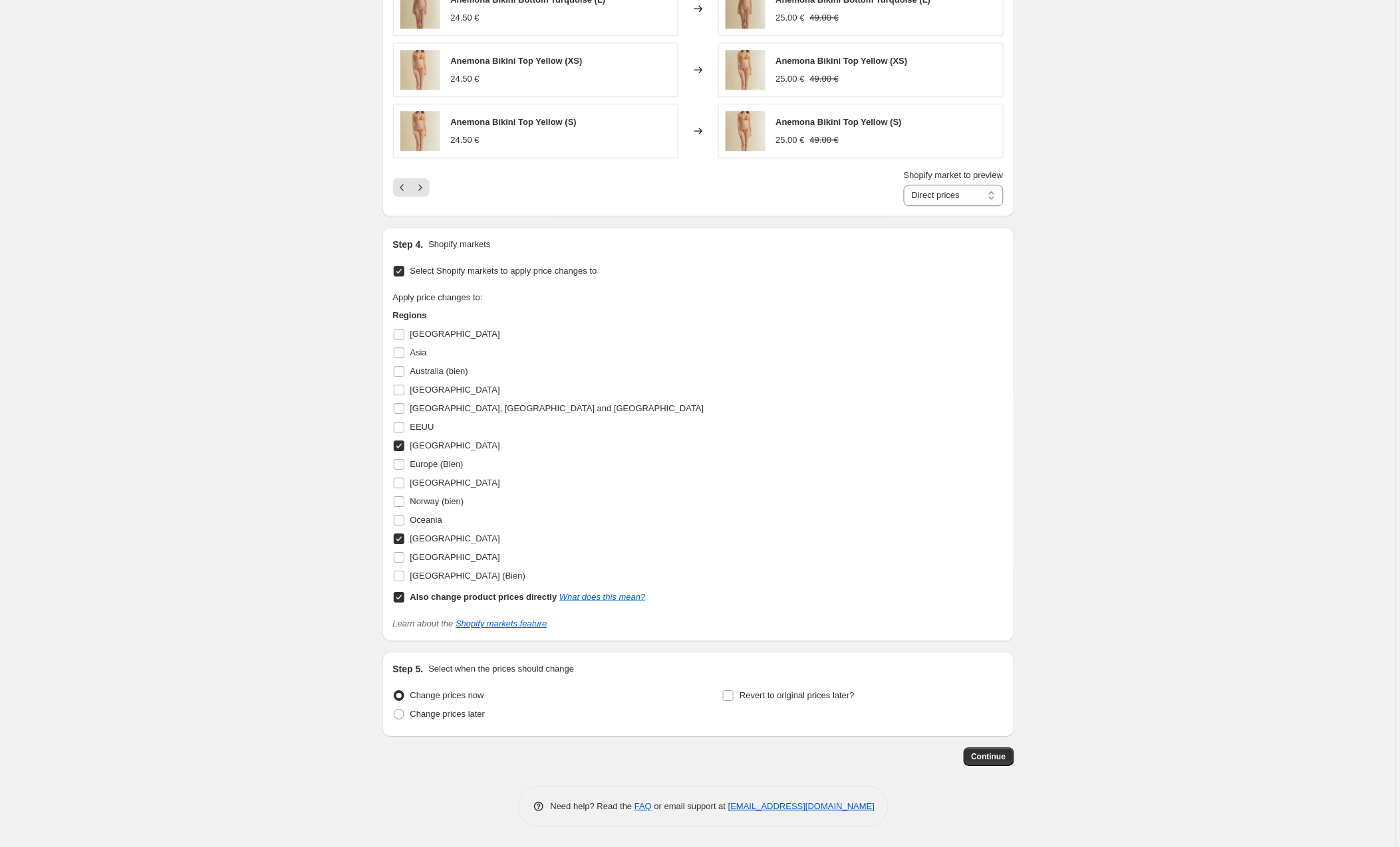
scroll to position [1012, 0]
click at [981, 760] on span "Continue" at bounding box center [989, 757] width 35 height 11
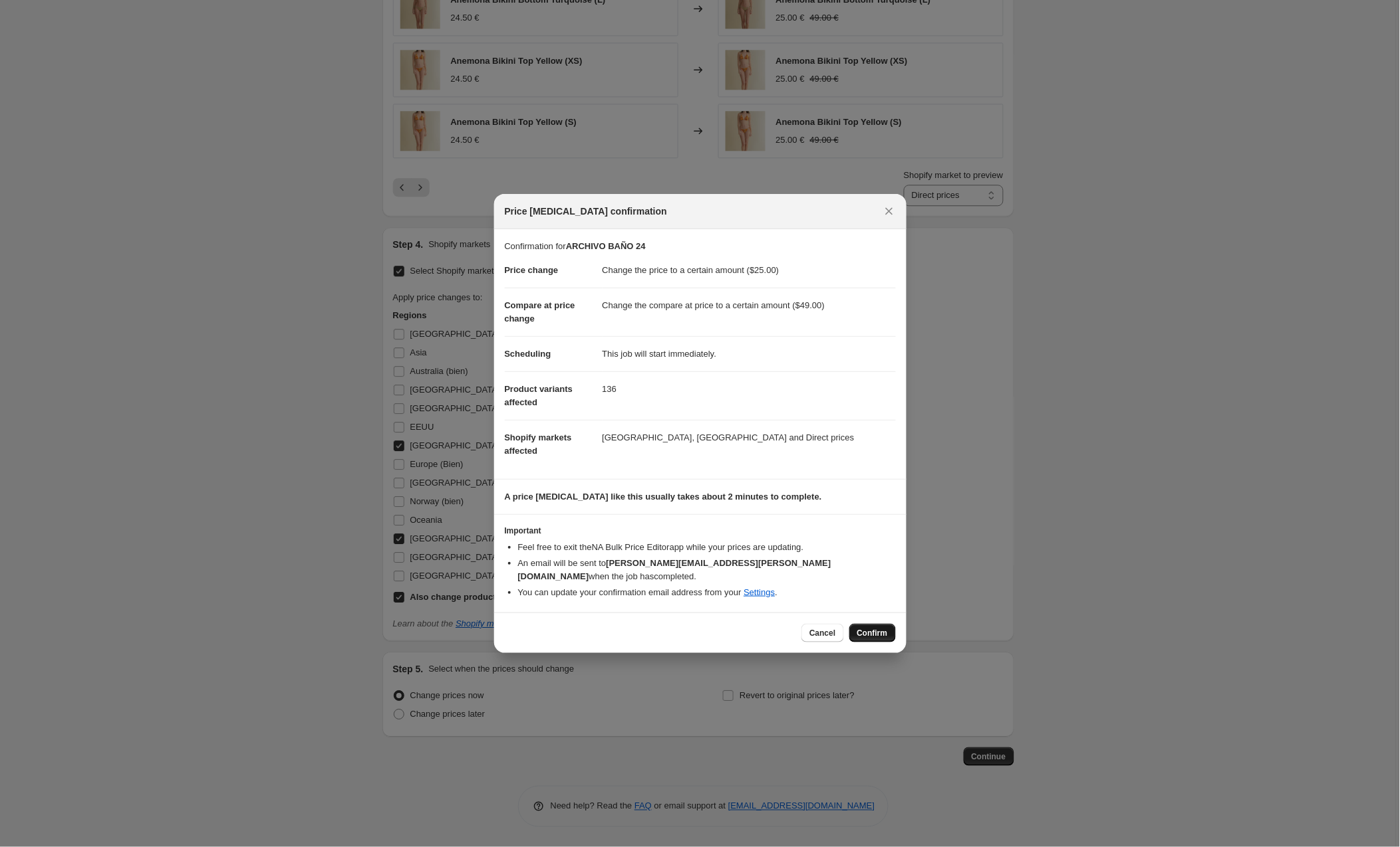
click at [879, 630] on span "Confirm" at bounding box center [872, 633] width 30 height 11
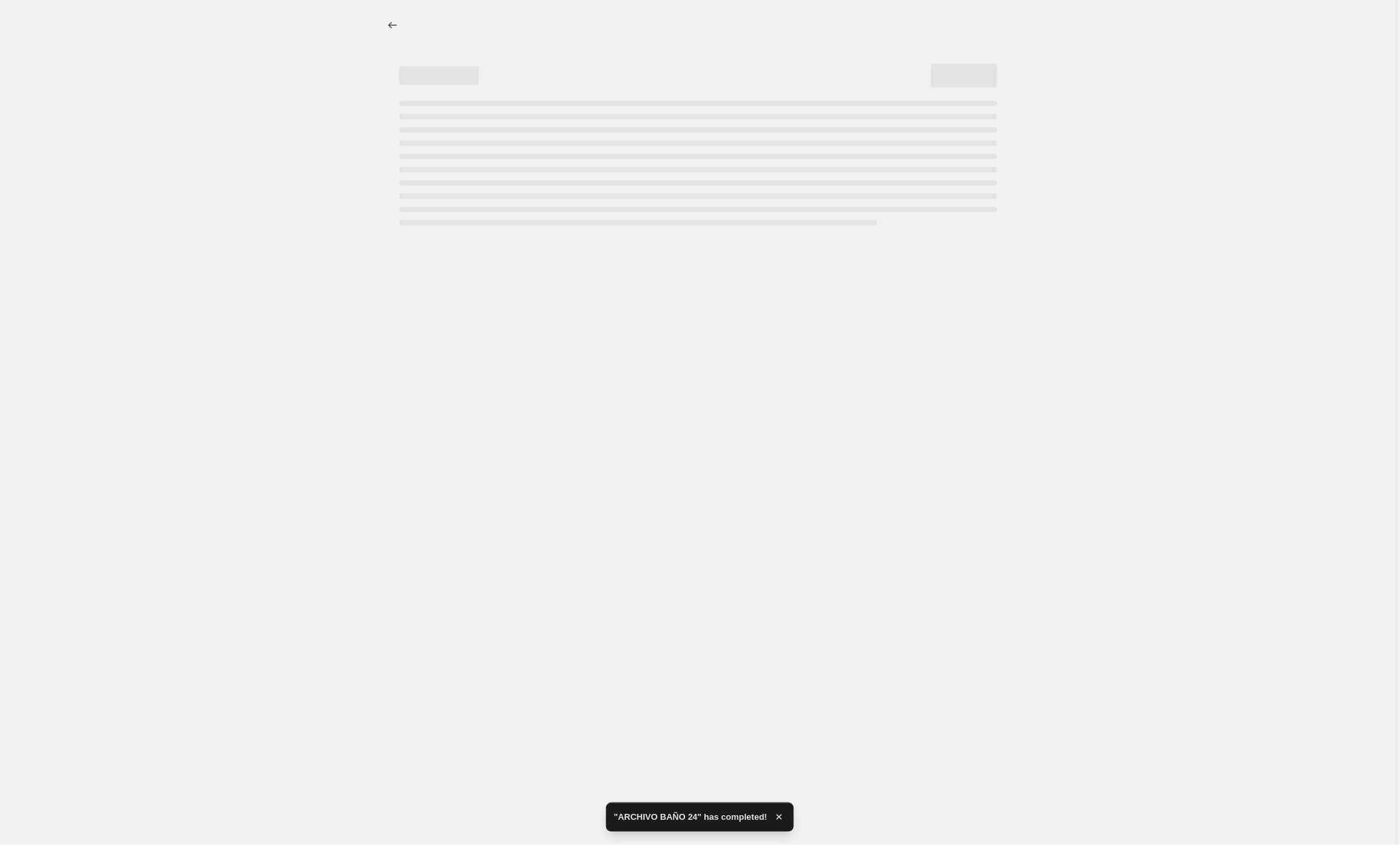
select select "to"
select select "collection"
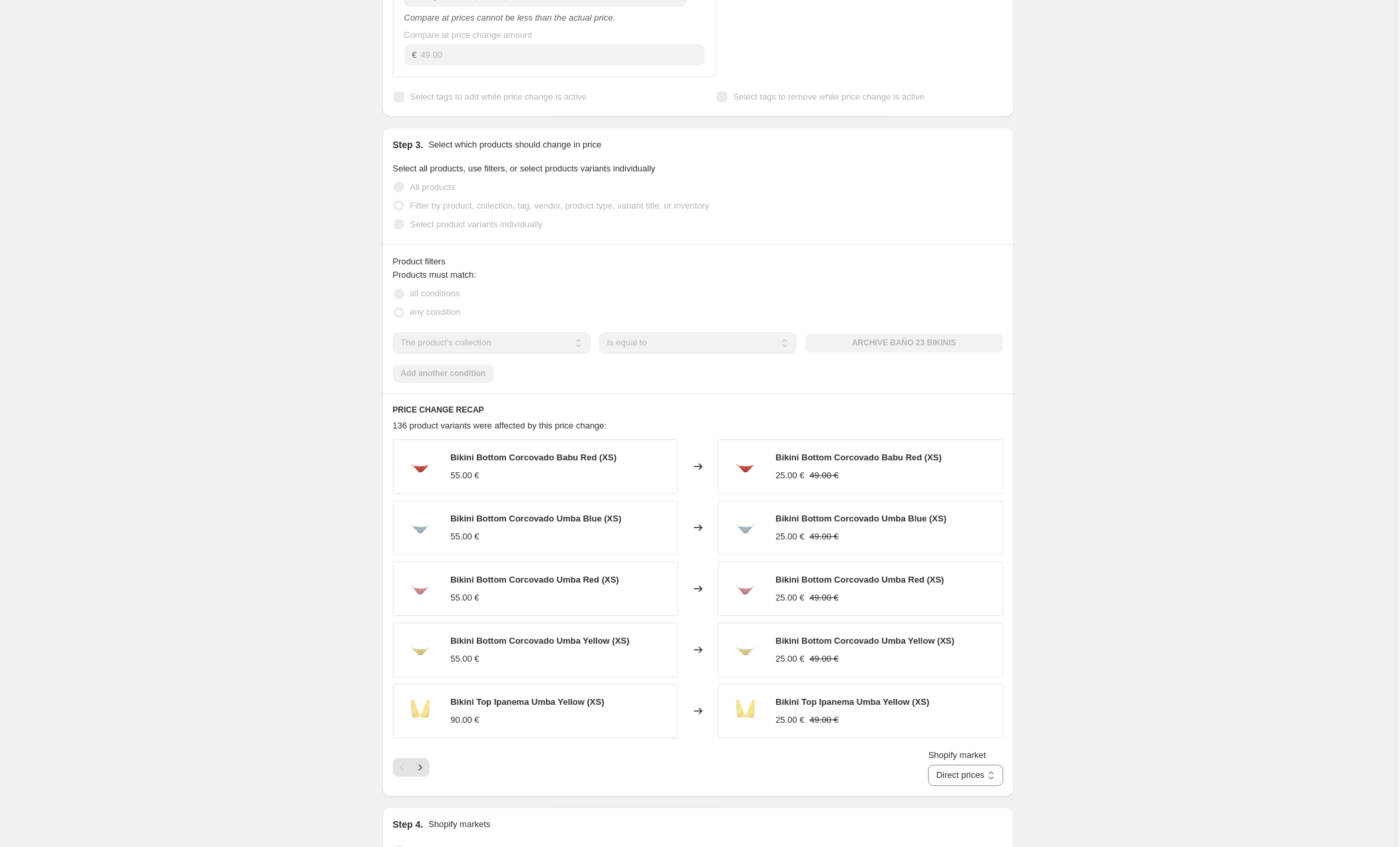
scroll to position [712, 0]
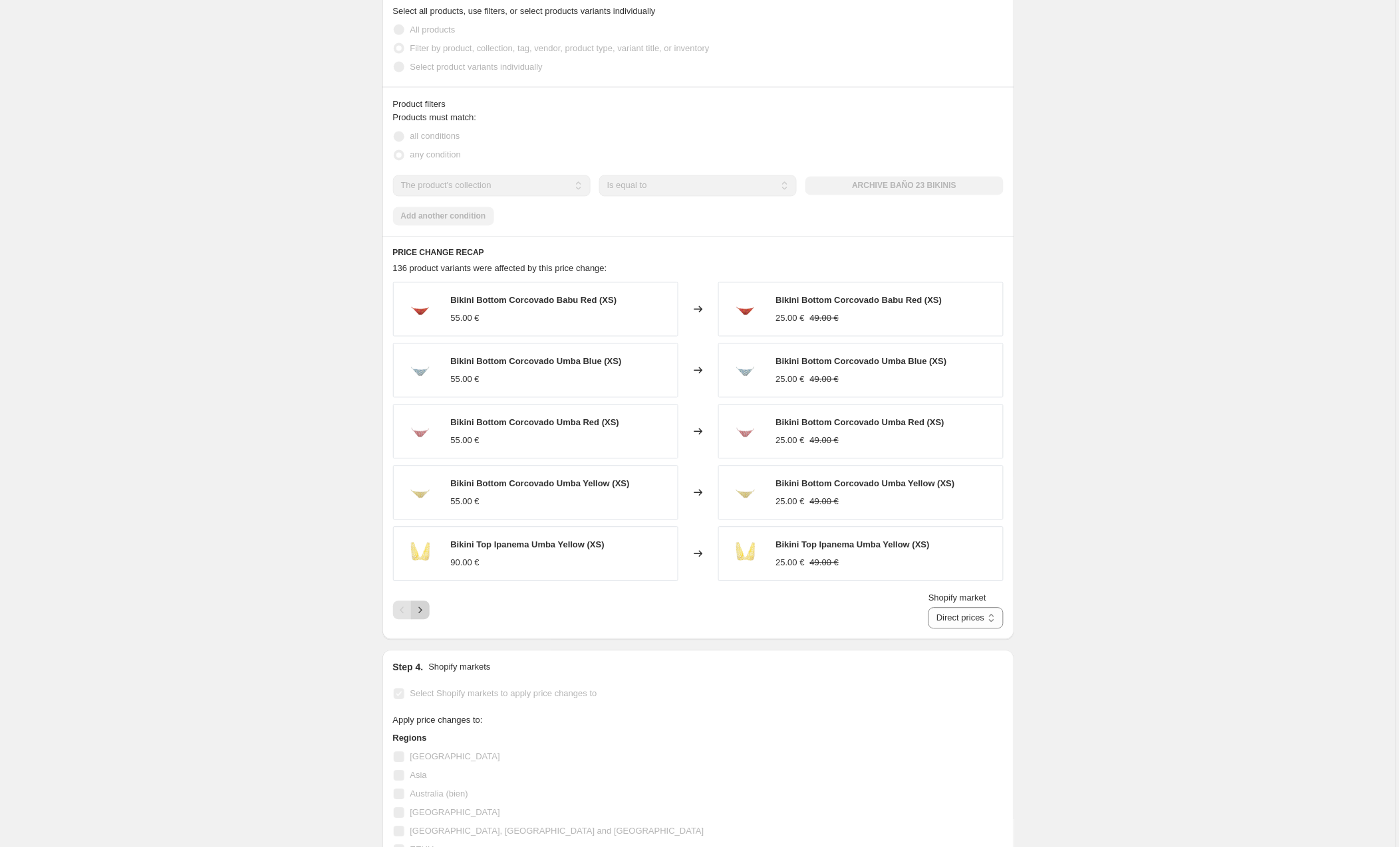
click at [422, 609] on icon "Next" at bounding box center [420, 610] width 13 height 13
click at [424, 612] on icon "Next" at bounding box center [420, 610] width 13 height 13
click at [422, 609] on icon "Next" at bounding box center [420, 610] width 13 height 13
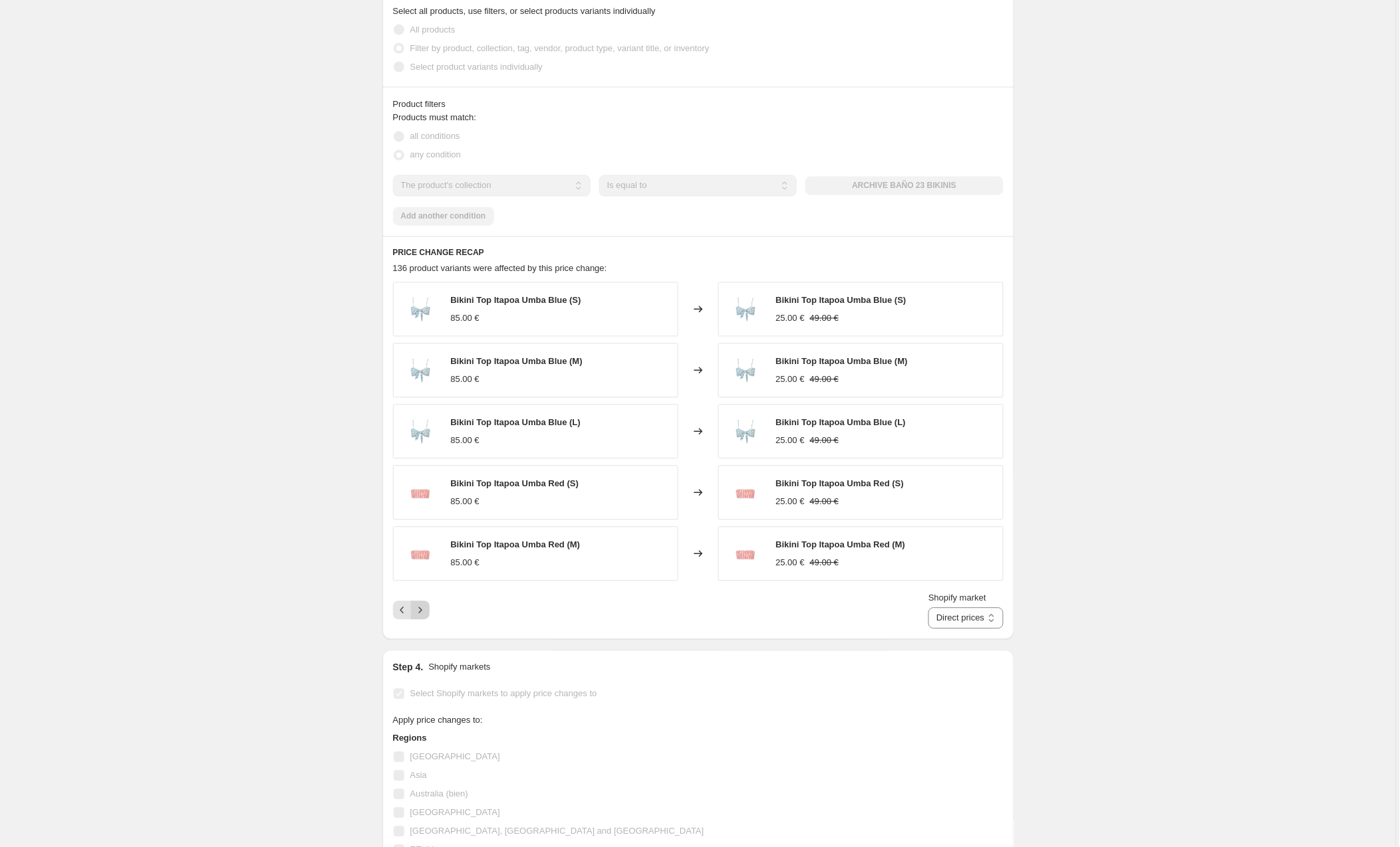
click at [422, 609] on icon "Next" at bounding box center [420, 610] width 13 height 13
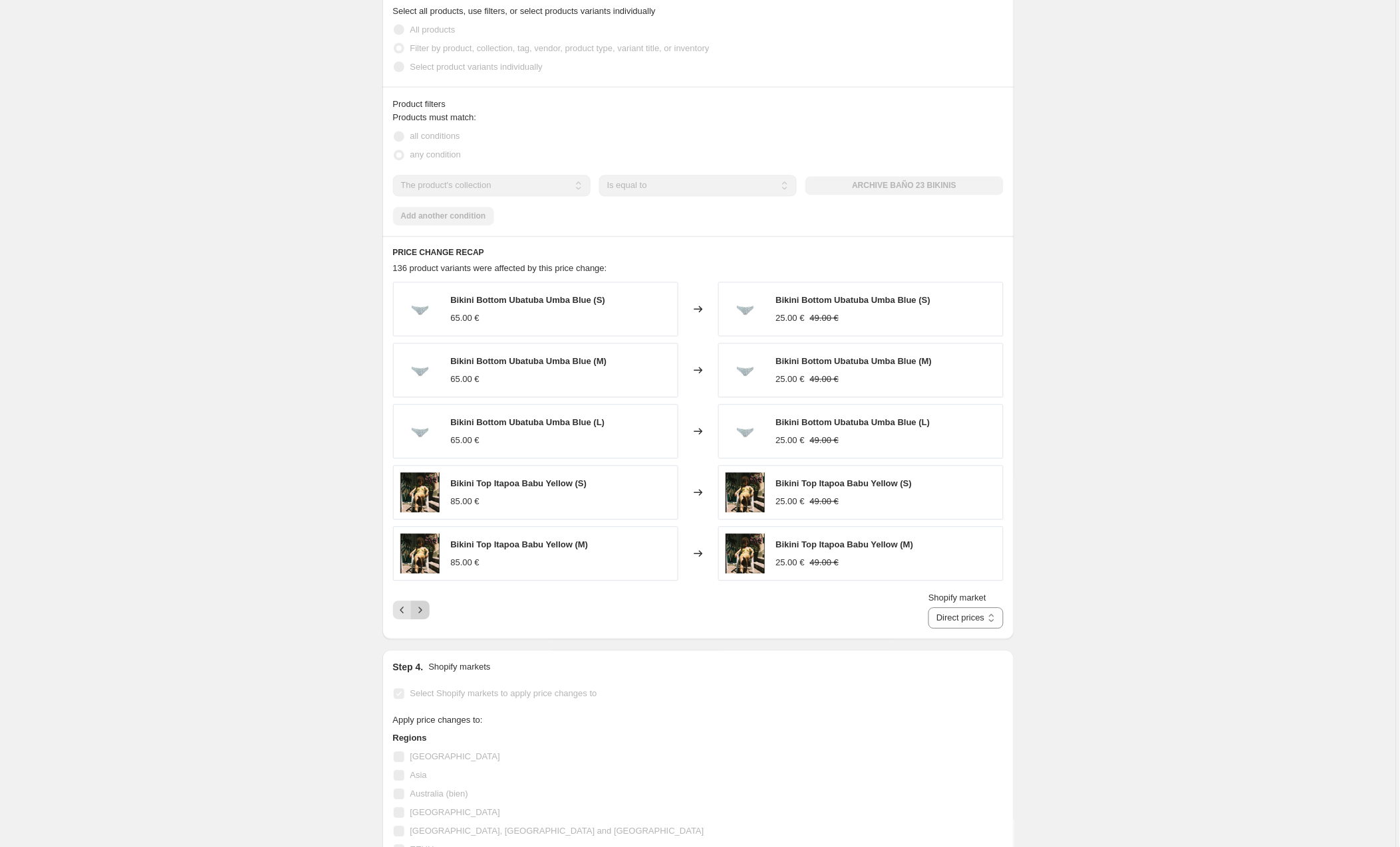
click at [422, 609] on icon "Next" at bounding box center [420, 610] width 13 height 13
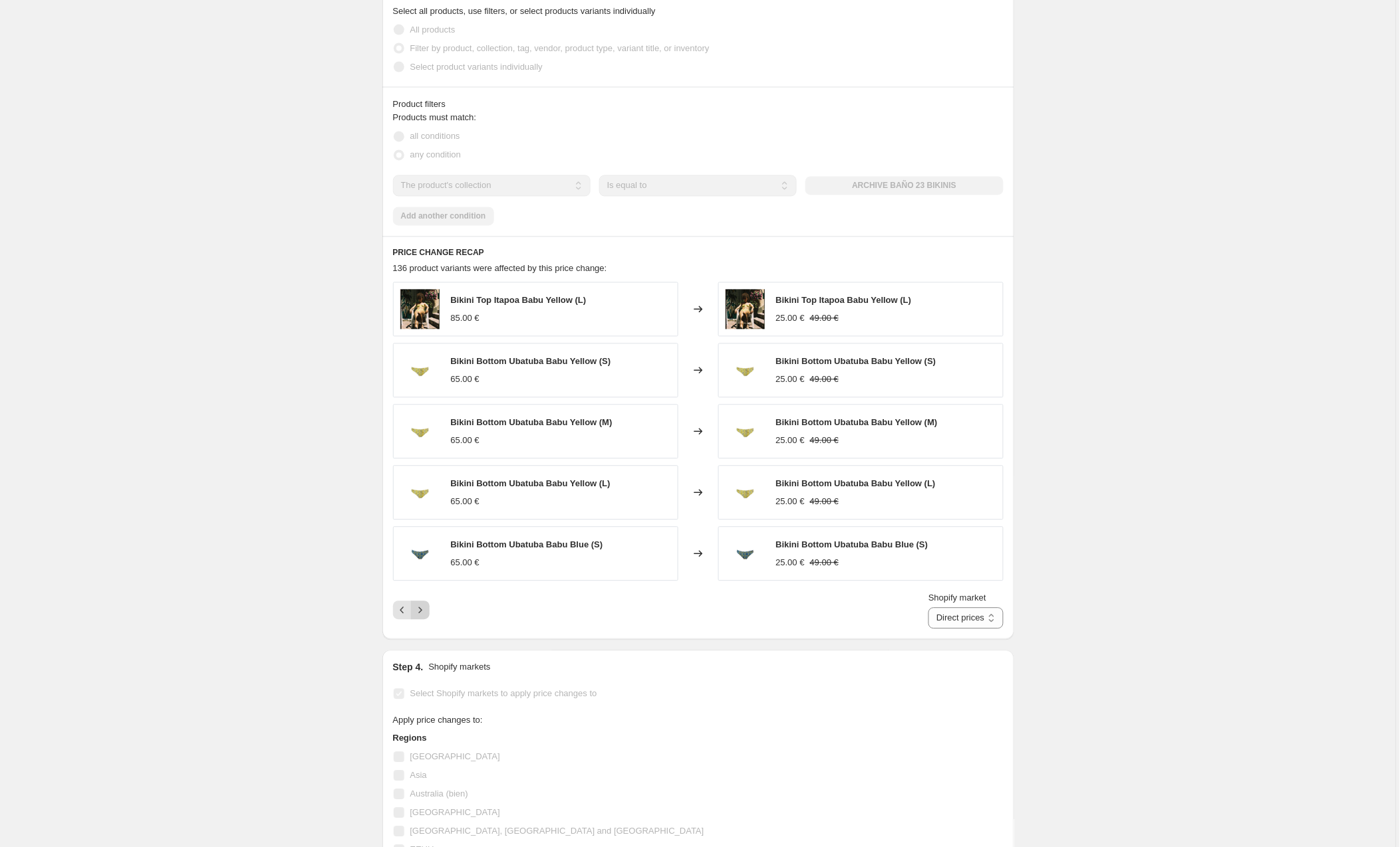
click at [422, 609] on icon "Next" at bounding box center [420, 610] width 13 height 13
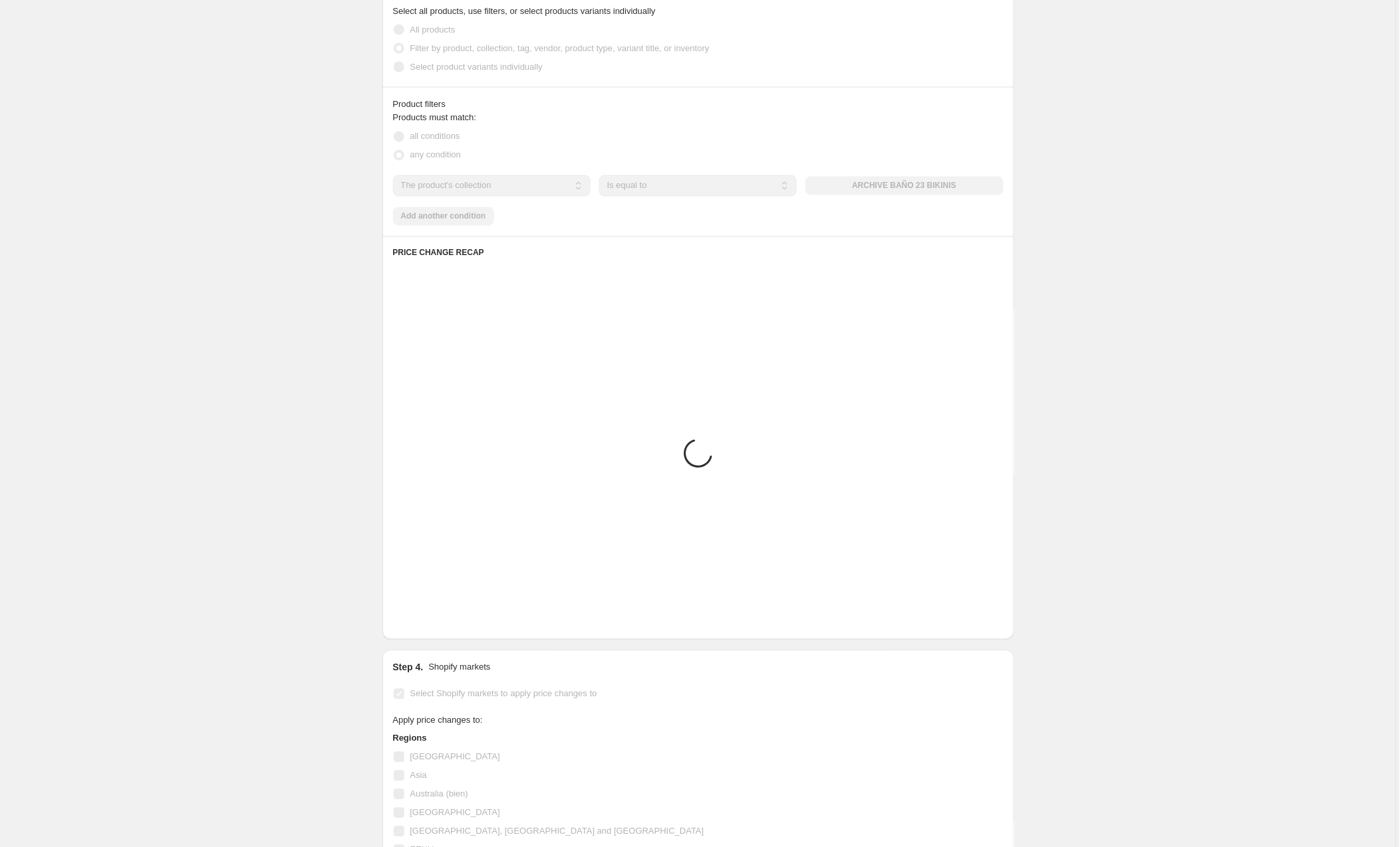
click at [422, 609] on icon "Next" at bounding box center [420, 610] width 13 height 13
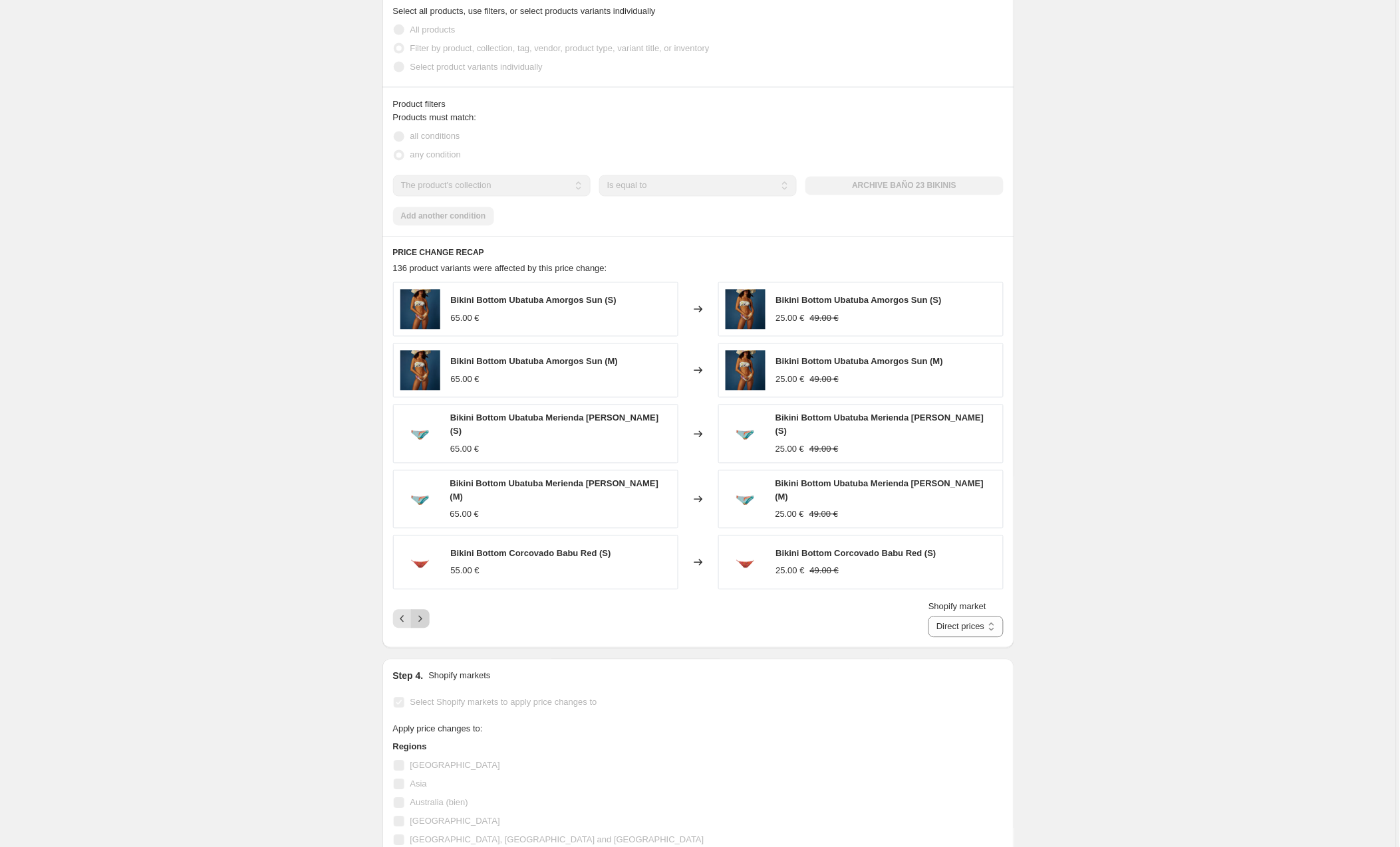
click at [422, 613] on icon "Next" at bounding box center [420, 620] width 13 height 13
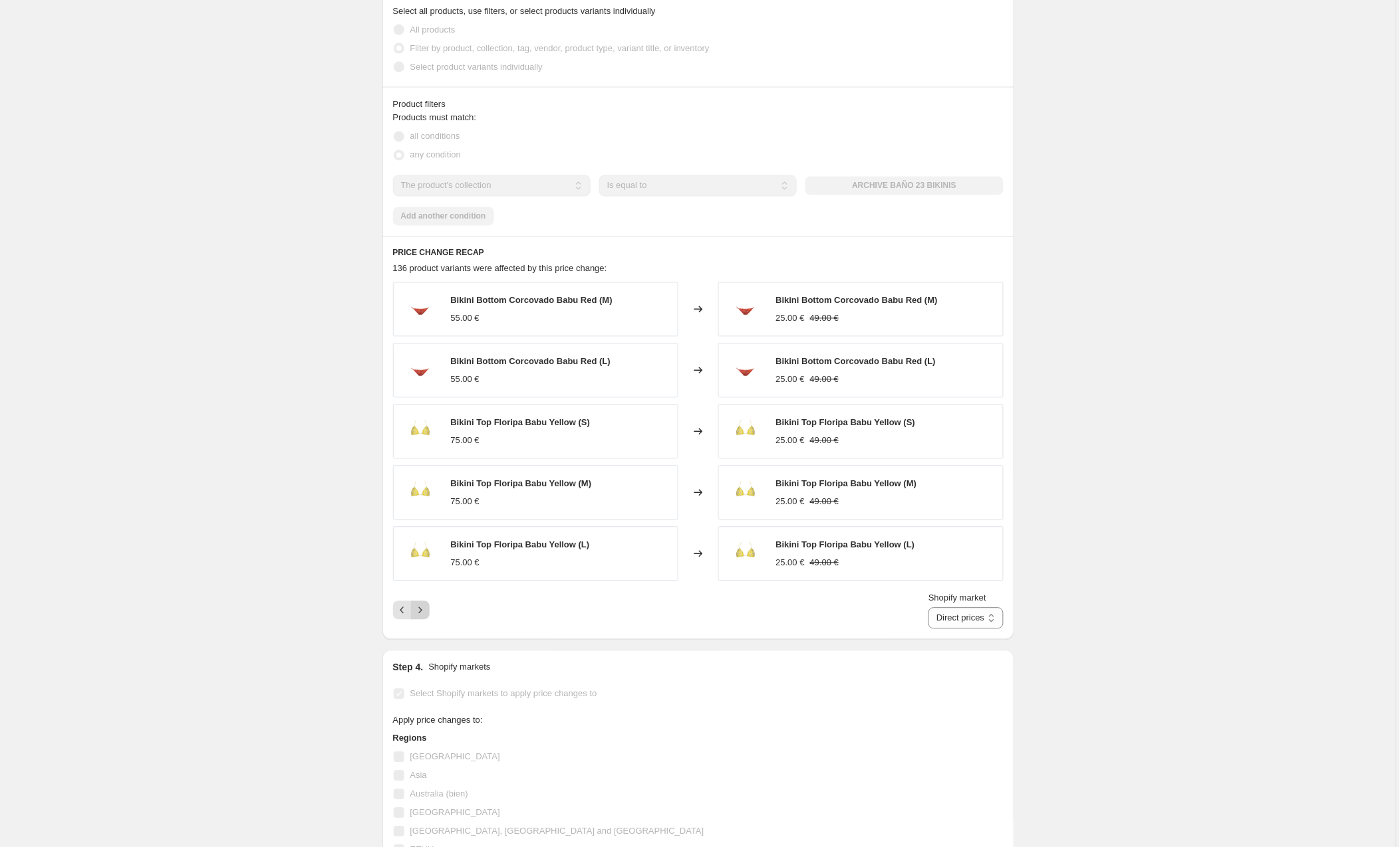
click at [422, 609] on icon "Next" at bounding box center [420, 610] width 13 height 13
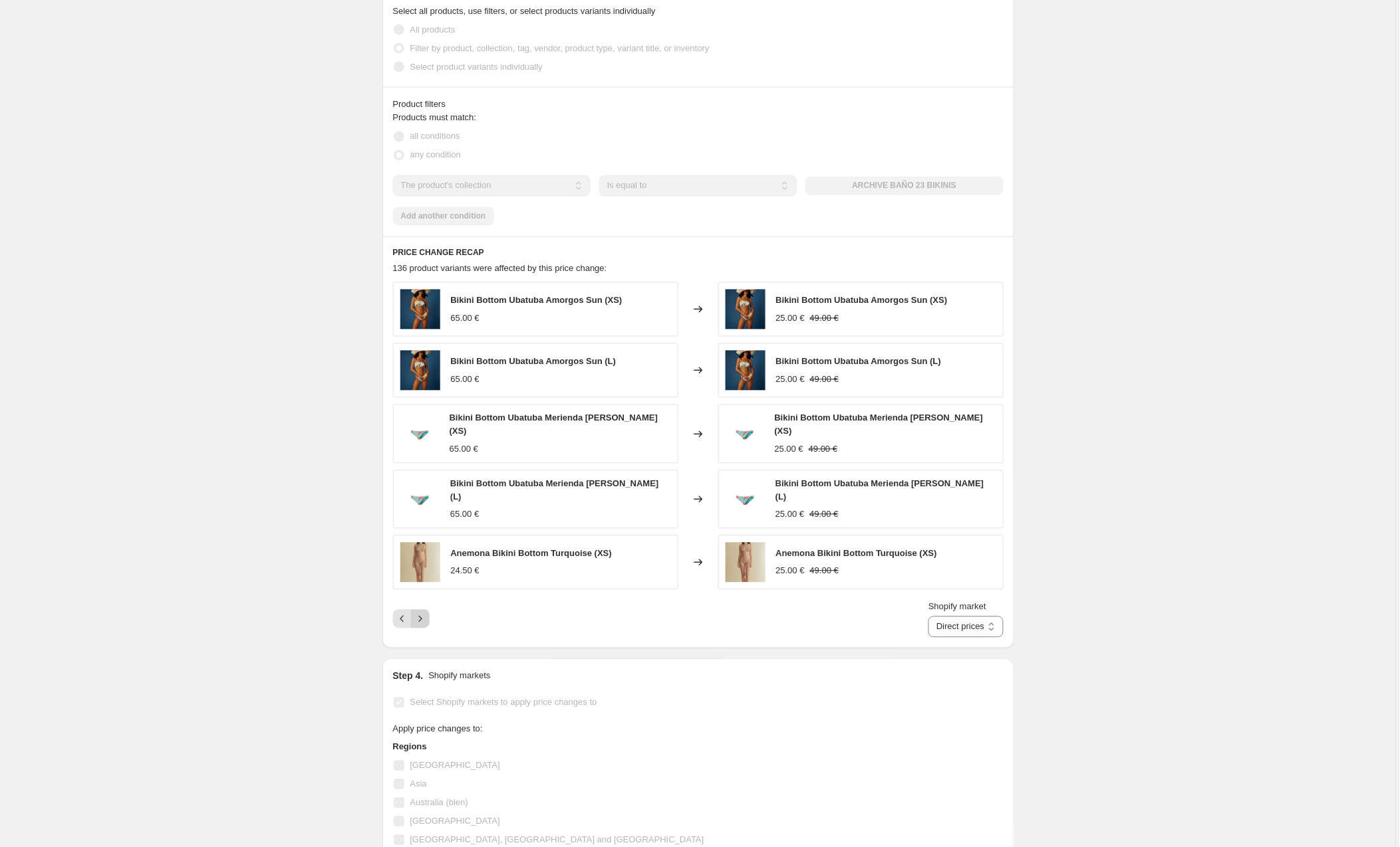
click at [422, 613] on icon "Next" at bounding box center [420, 620] width 13 height 13
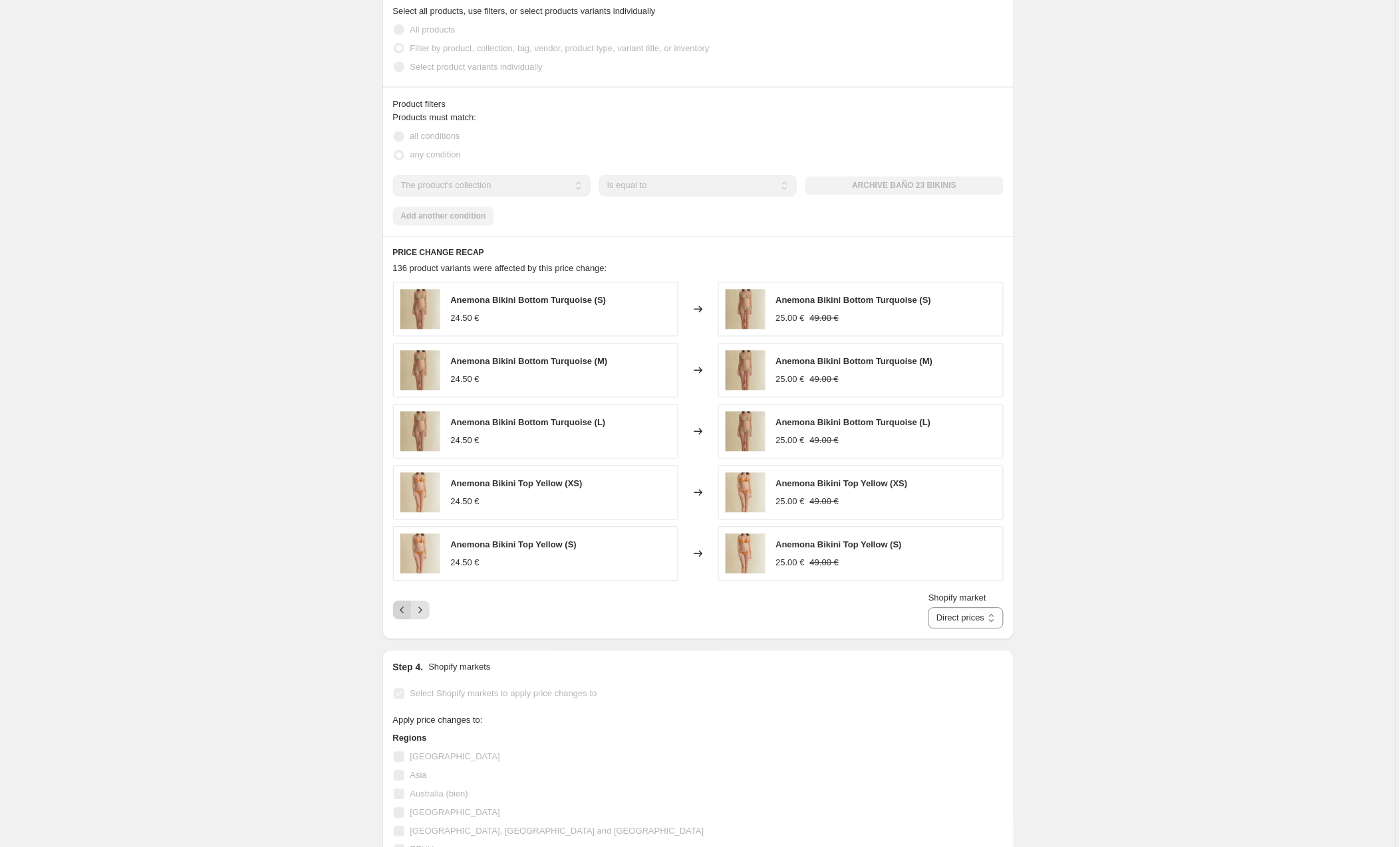
click at [407, 610] on icon "Previous" at bounding box center [402, 610] width 13 height 13
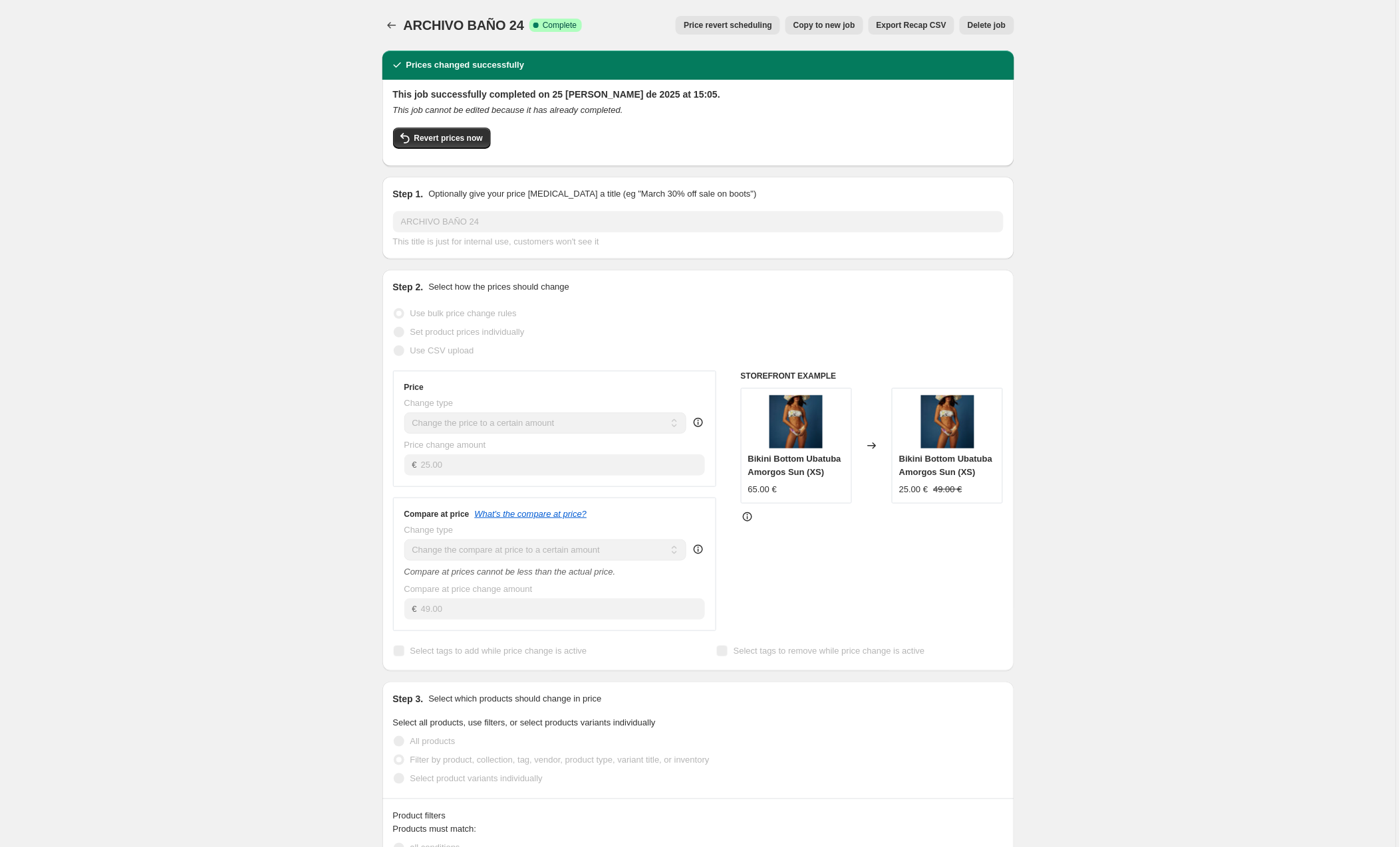
scroll to position [6, 0]
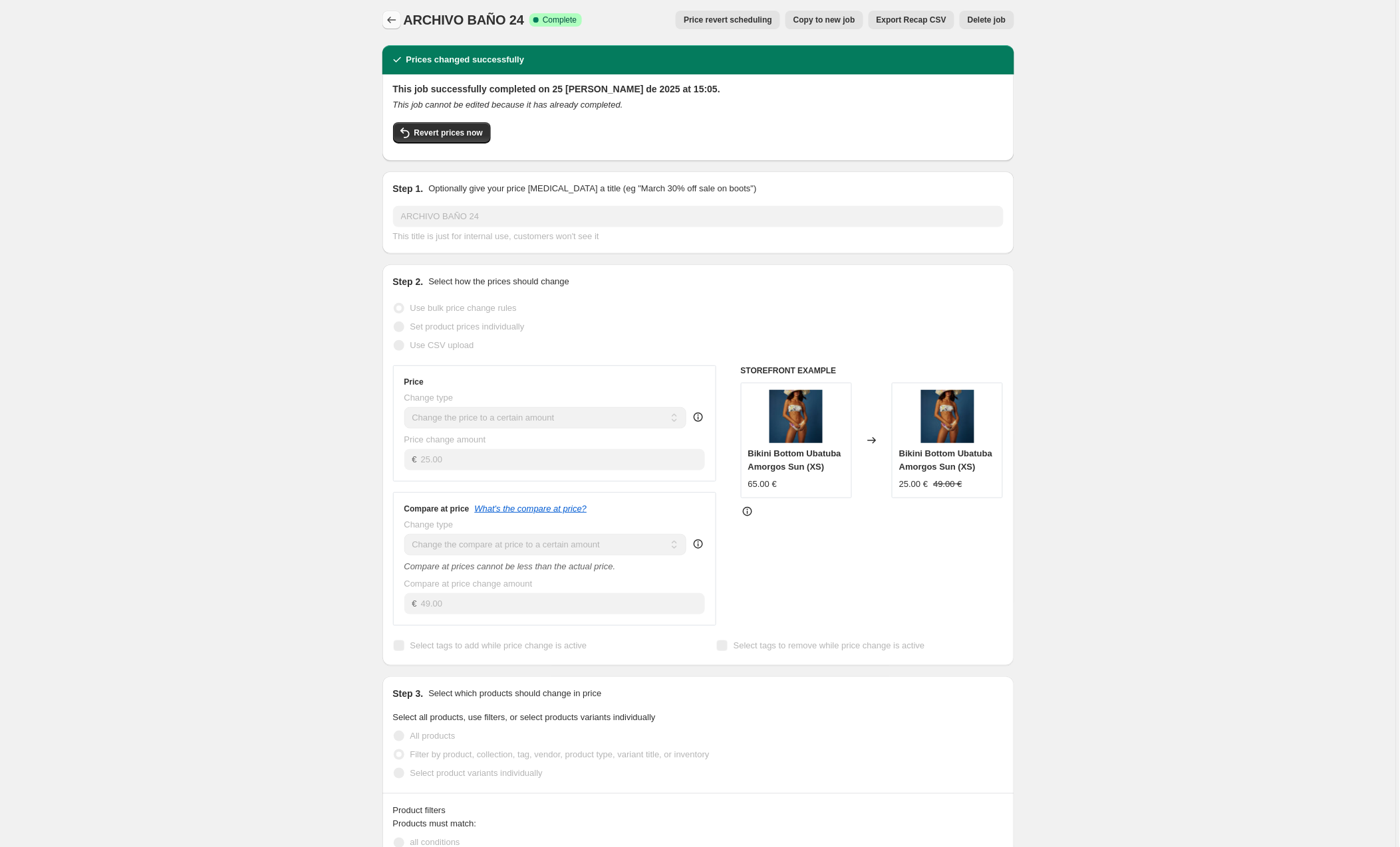
click at [396, 20] on icon "Price change jobs" at bounding box center [391, 19] width 13 height 13
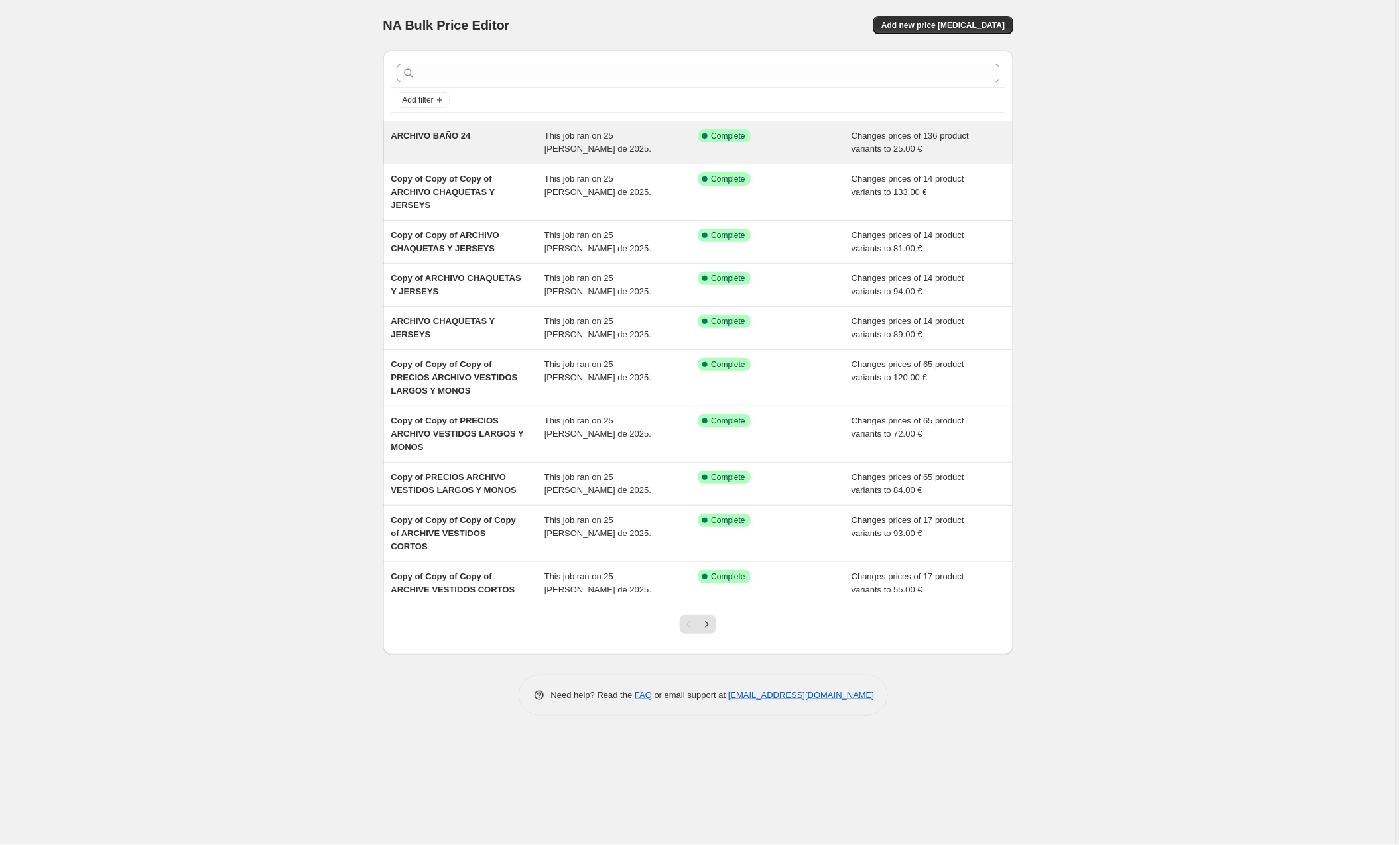
click at [443, 141] on div "ARCHIVO BAÑO 24" at bounding box center [468, 142] width 153 height 27
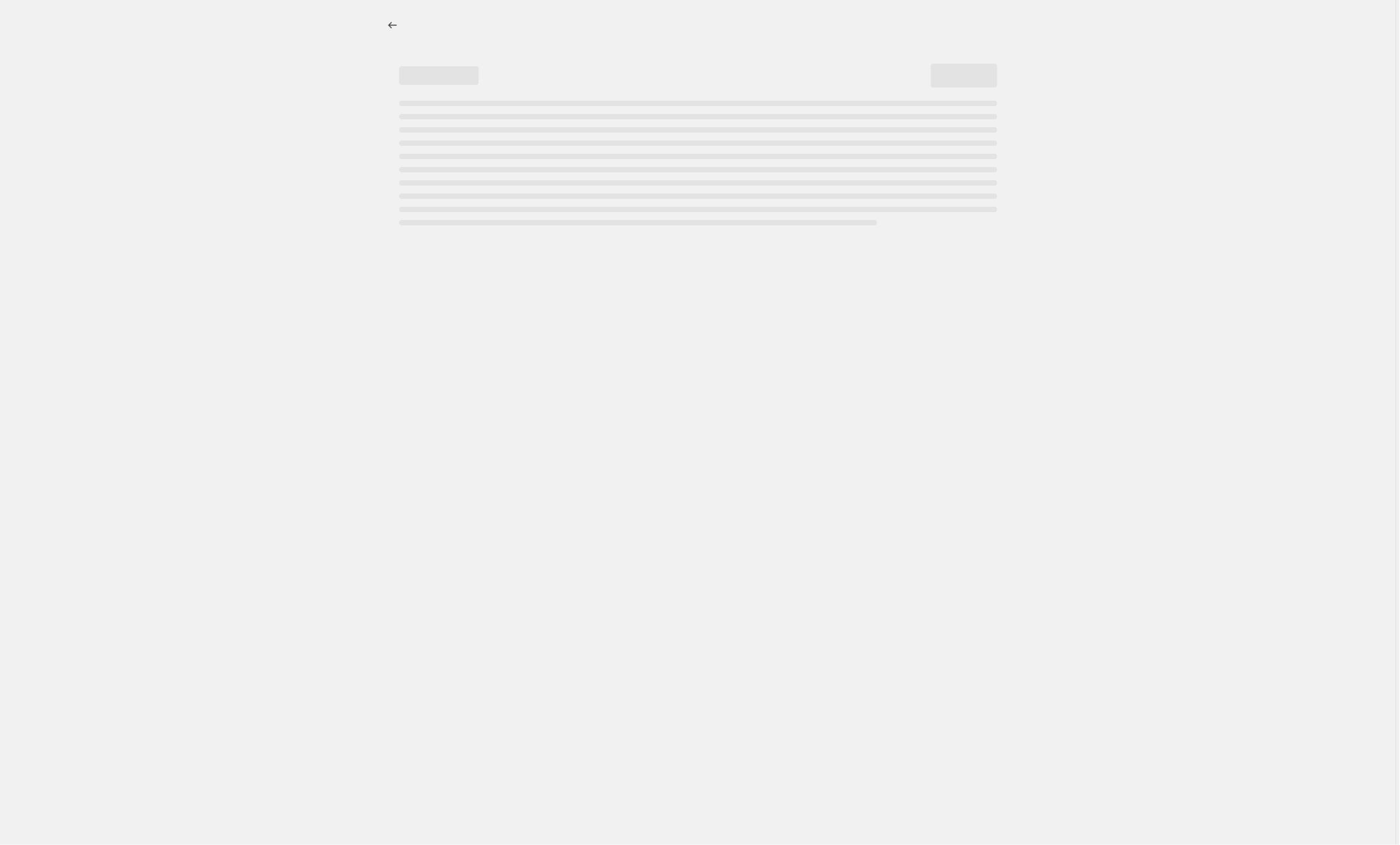
select select "to"
select select "collection"
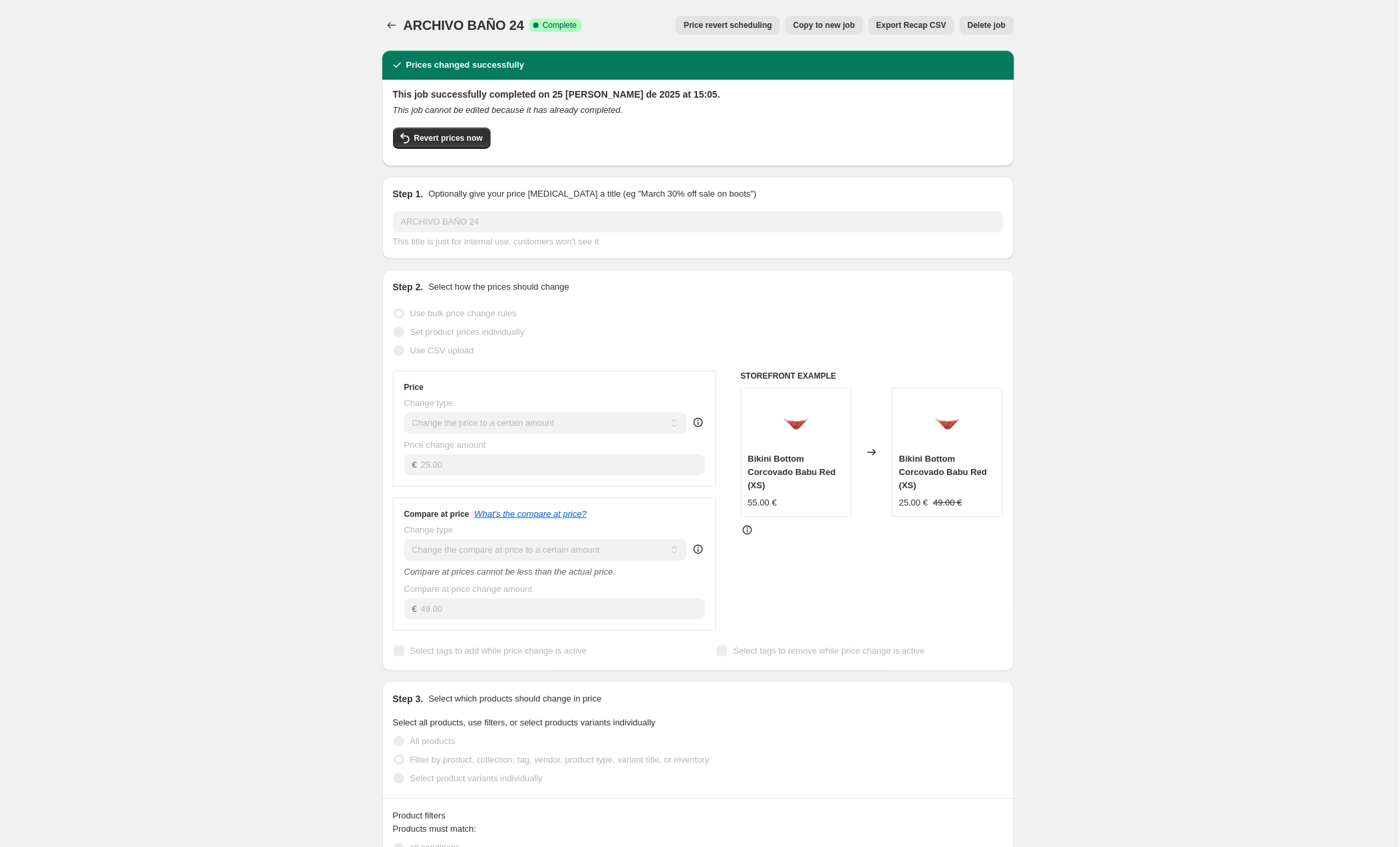
click at [825, 25] on span "Copy to new job" at bounding box center [823, 26] width 62 height 11
select select "to"
select select "collection"
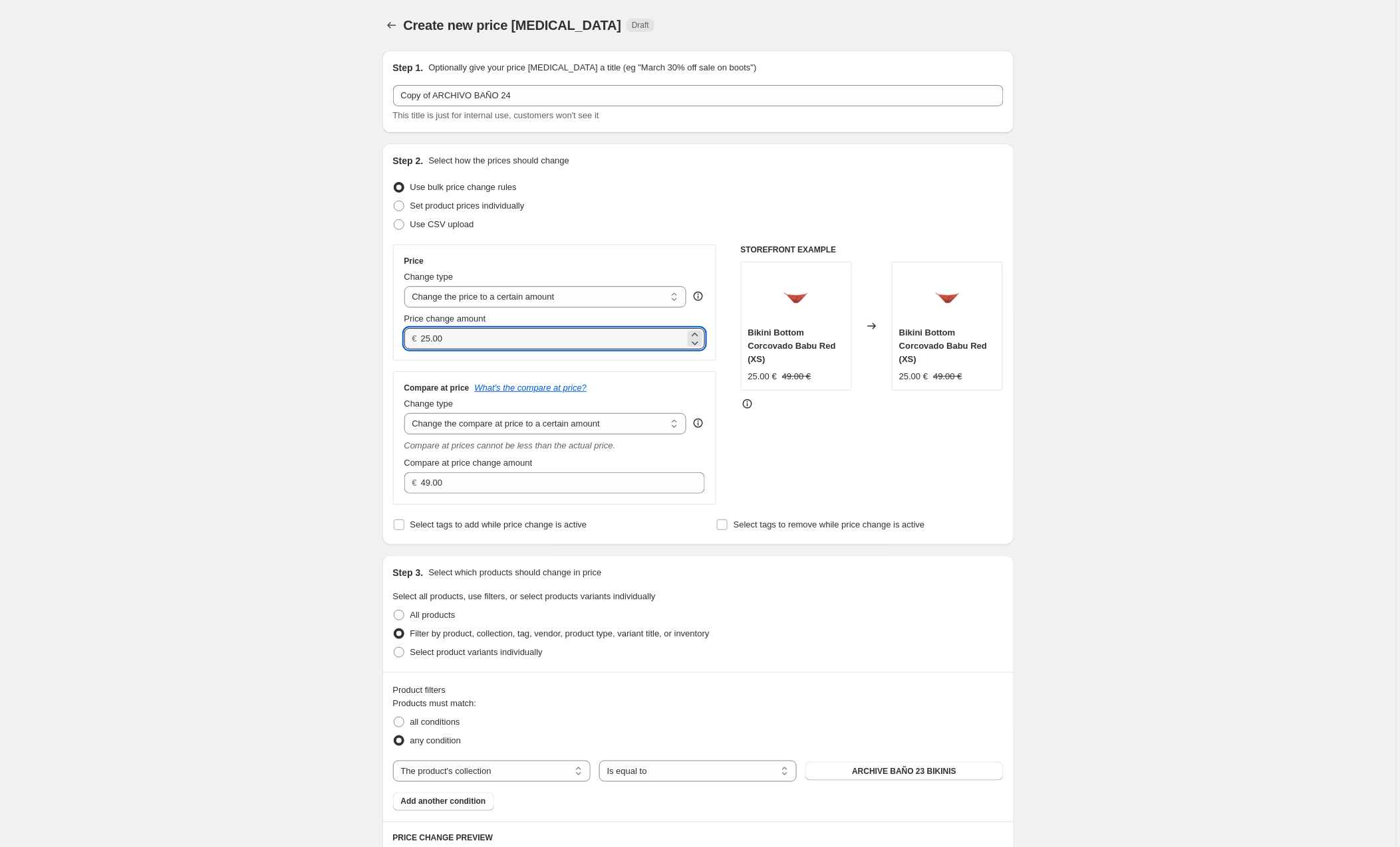
drag, startPoint x: 432, startPoint y: 338, endPoint x: 401, endPoint y: 338, distance: 31.0
click at [401, 338] on div "Price Change type Change the price to a certain amount Change the price by a ce…" at bounding box center [555, 303] width 324 height 116
type input "30.00"
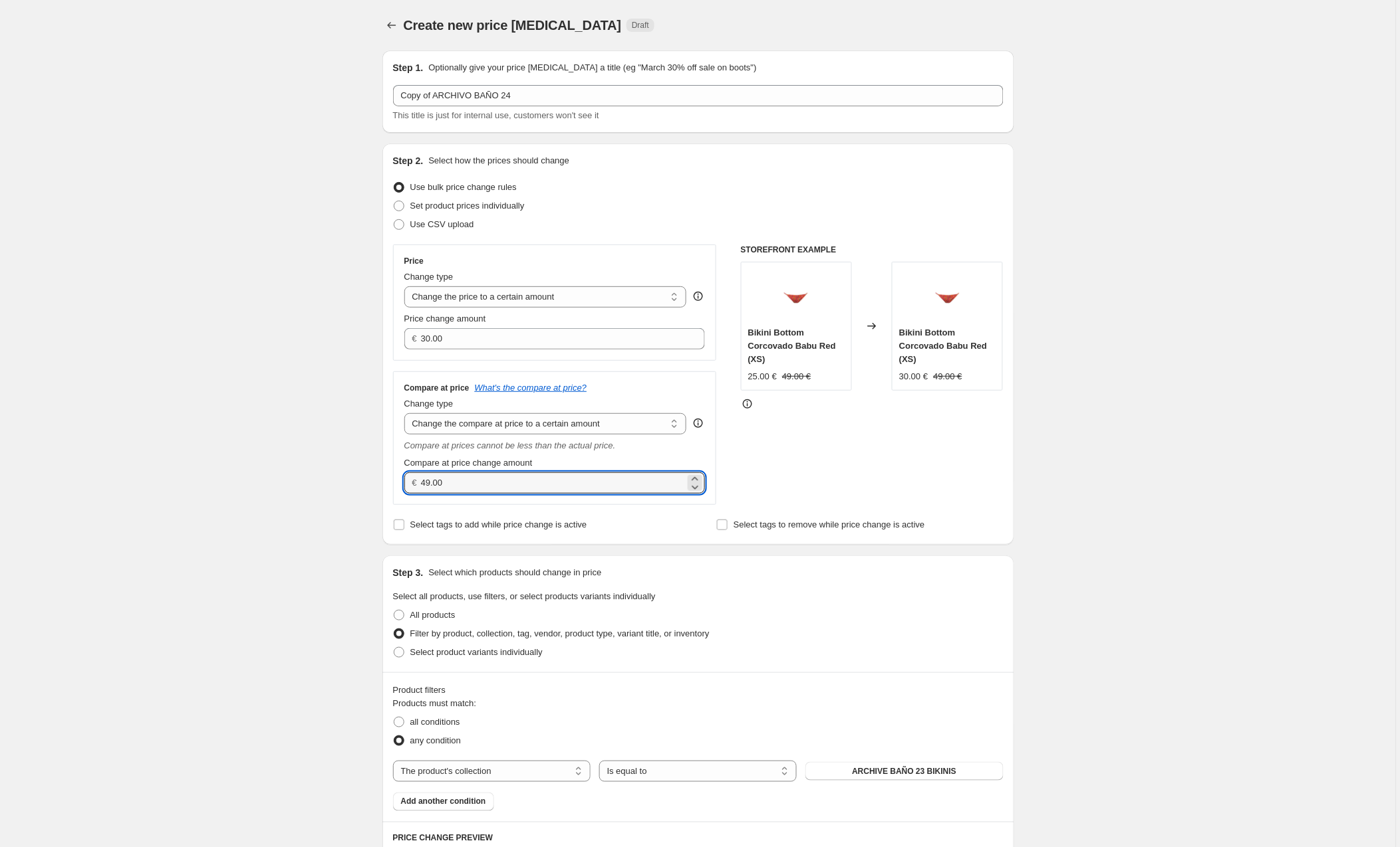
drag, startPoint x: 434, startPoint y: 480, endPoint x: 386, endPoint y: 480, distance: 48.0
click at [386, 480] on div "Step 2. Select how the prices should change Use bulk price change rules Set pro…" at bounding box center [698, 344] width 632 height 401
type input "54.00"
click at [792, 474] on div "STOREFRONT EXAMPLE Bikini Bottom Corcovado Babu Red (XS) 25.00 € 49.00 € Change…" at bounding box center [871, 375] width 262 height 261
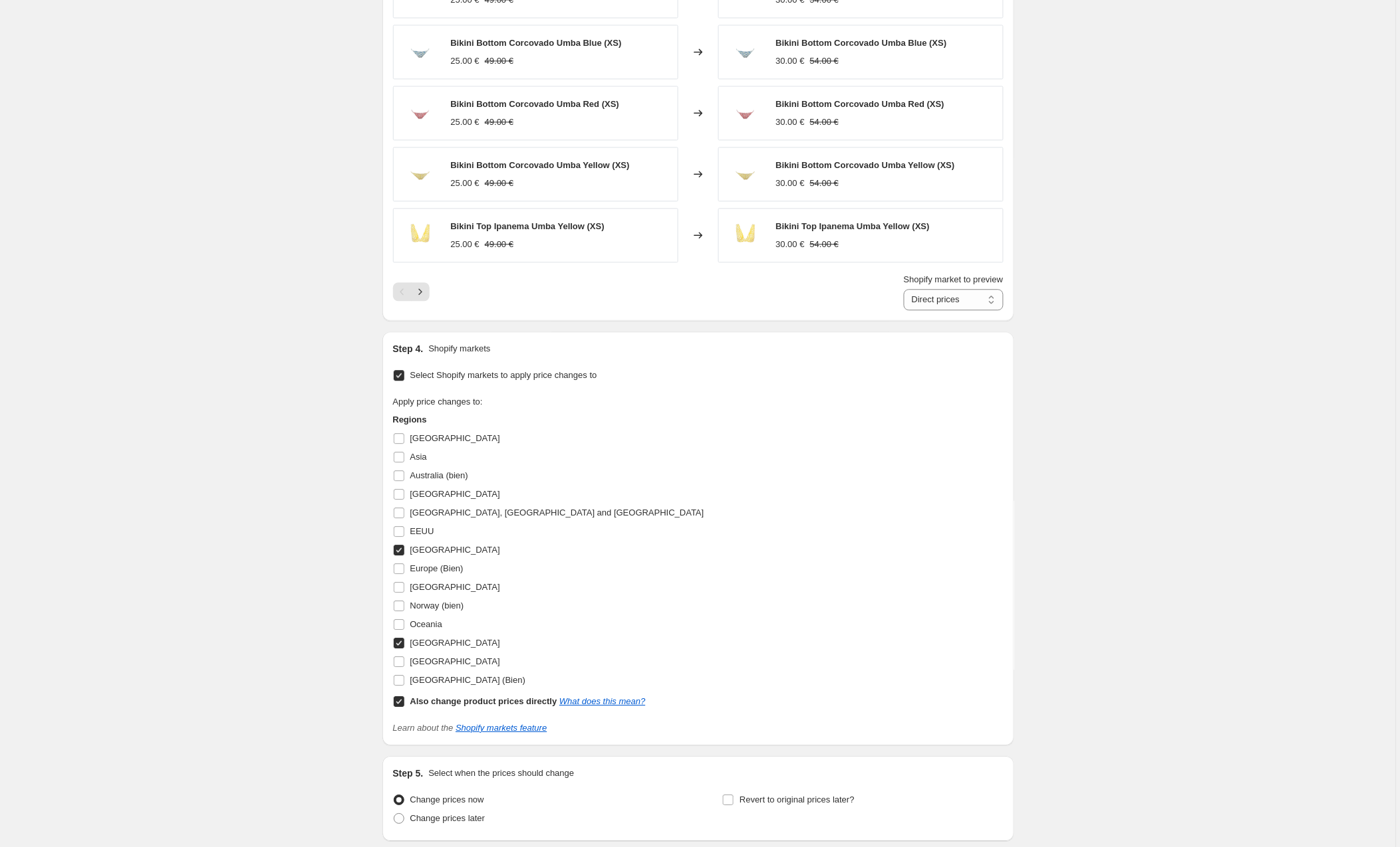
scroll to position [915, 0]
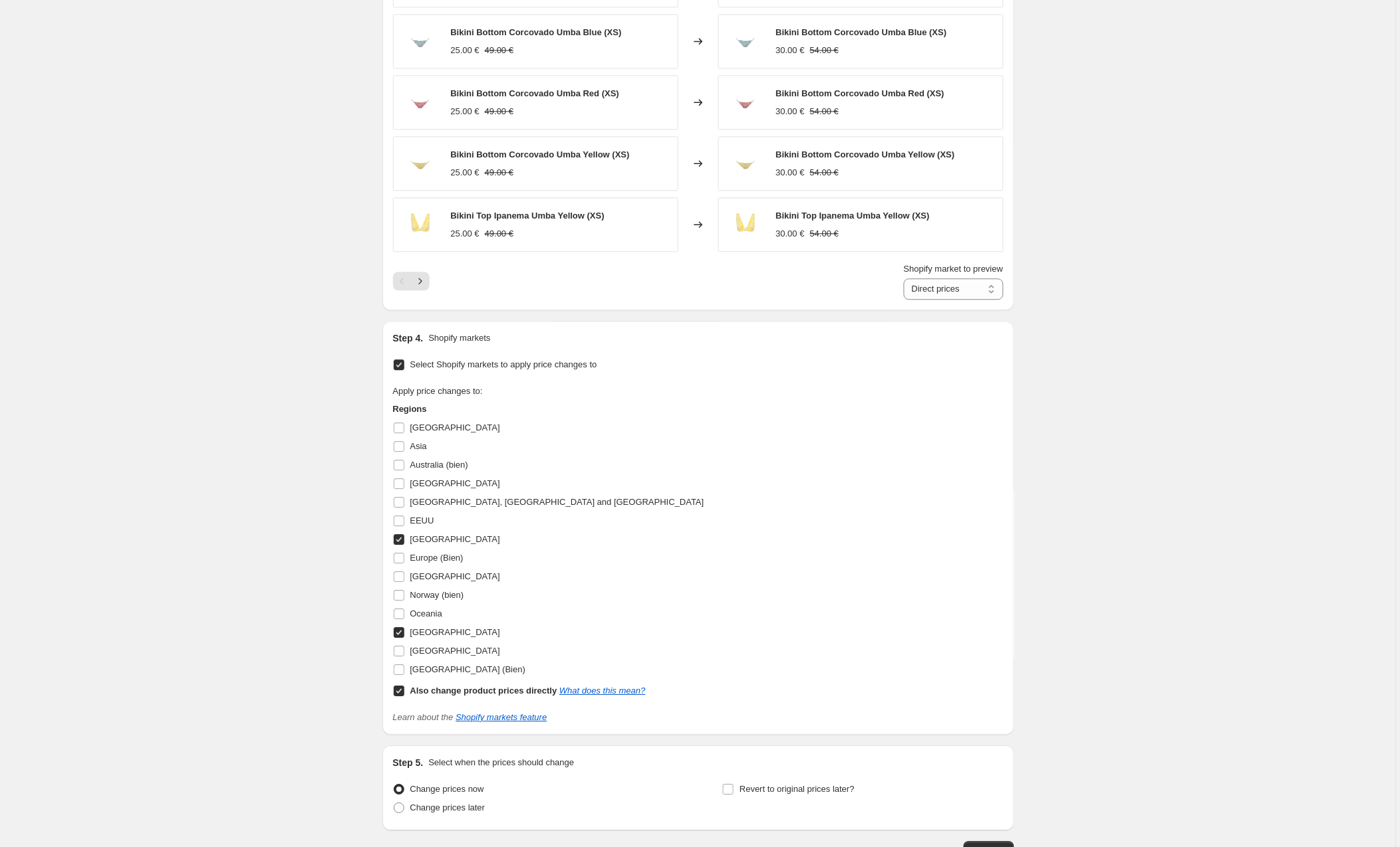
click at [398, 540] on input "[GEOGRAPHIC_DATA]" at bounding box center [399, 540] width 11 height 11
checkbox input "false"
click at [398, 632] on input "[GEOGRAPHIC_DATA]" at bounding box center [399, 632] width 11 height 11
checkbox input "false"
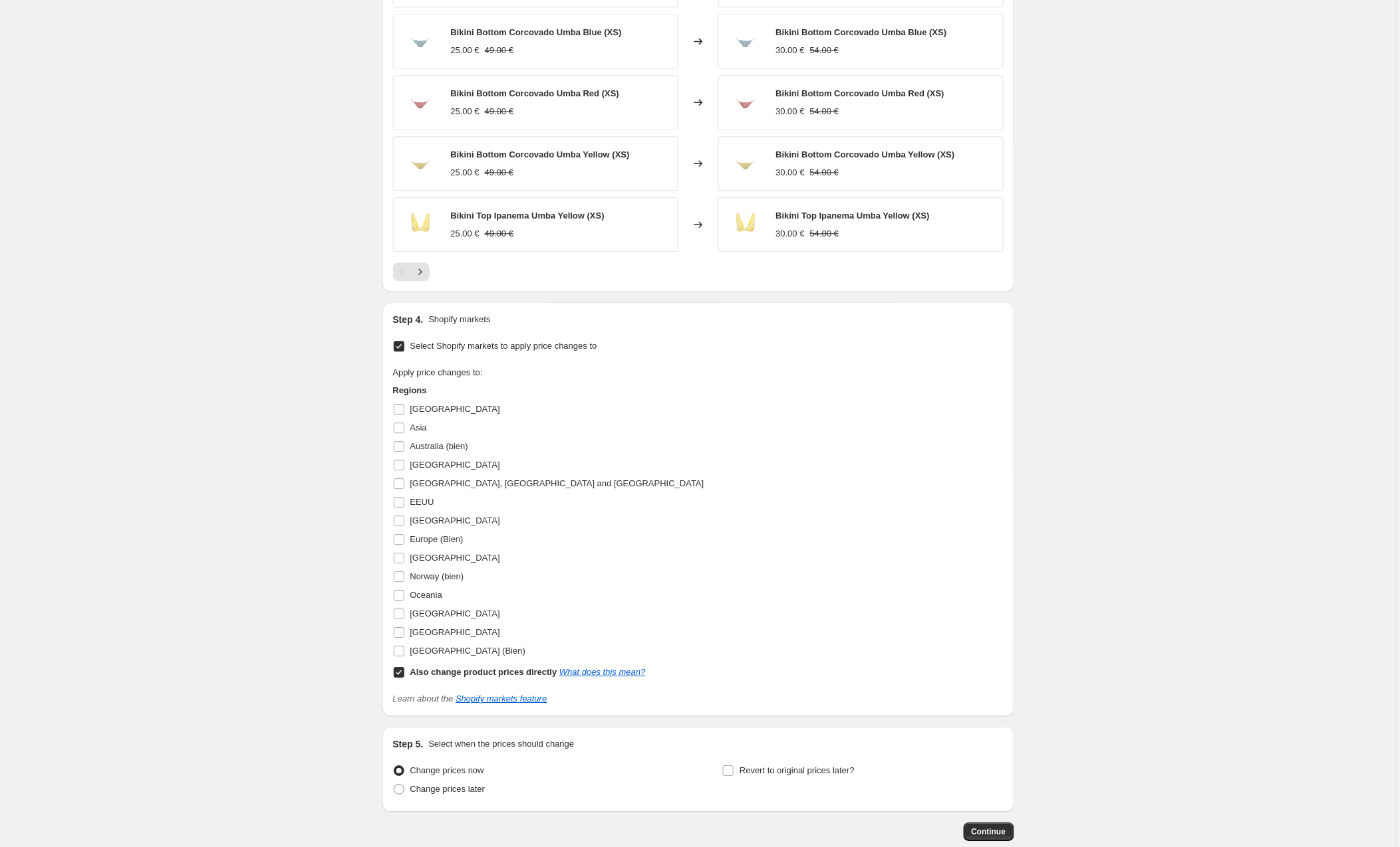
click at [404, 678] on input "Also change product prices directly What does this mean?" at bounding box center [399, 673] width 11 height 11
checkbox input "false"
click at [401, 541] on input "Europe (Bien)" at bounding box center [399, 540] width 11 height 11
checkbox input "true"
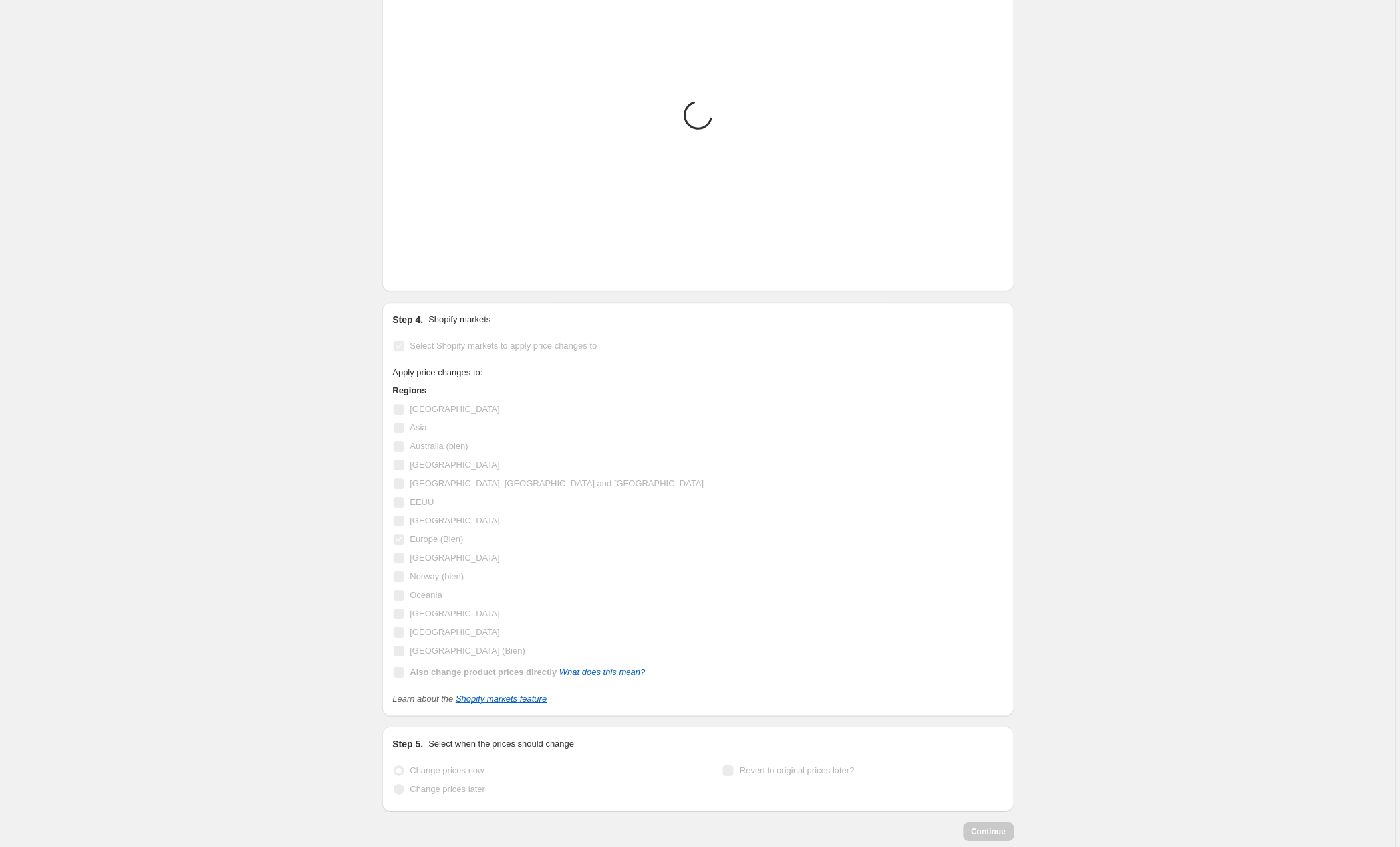
scroll to position [994, 0]
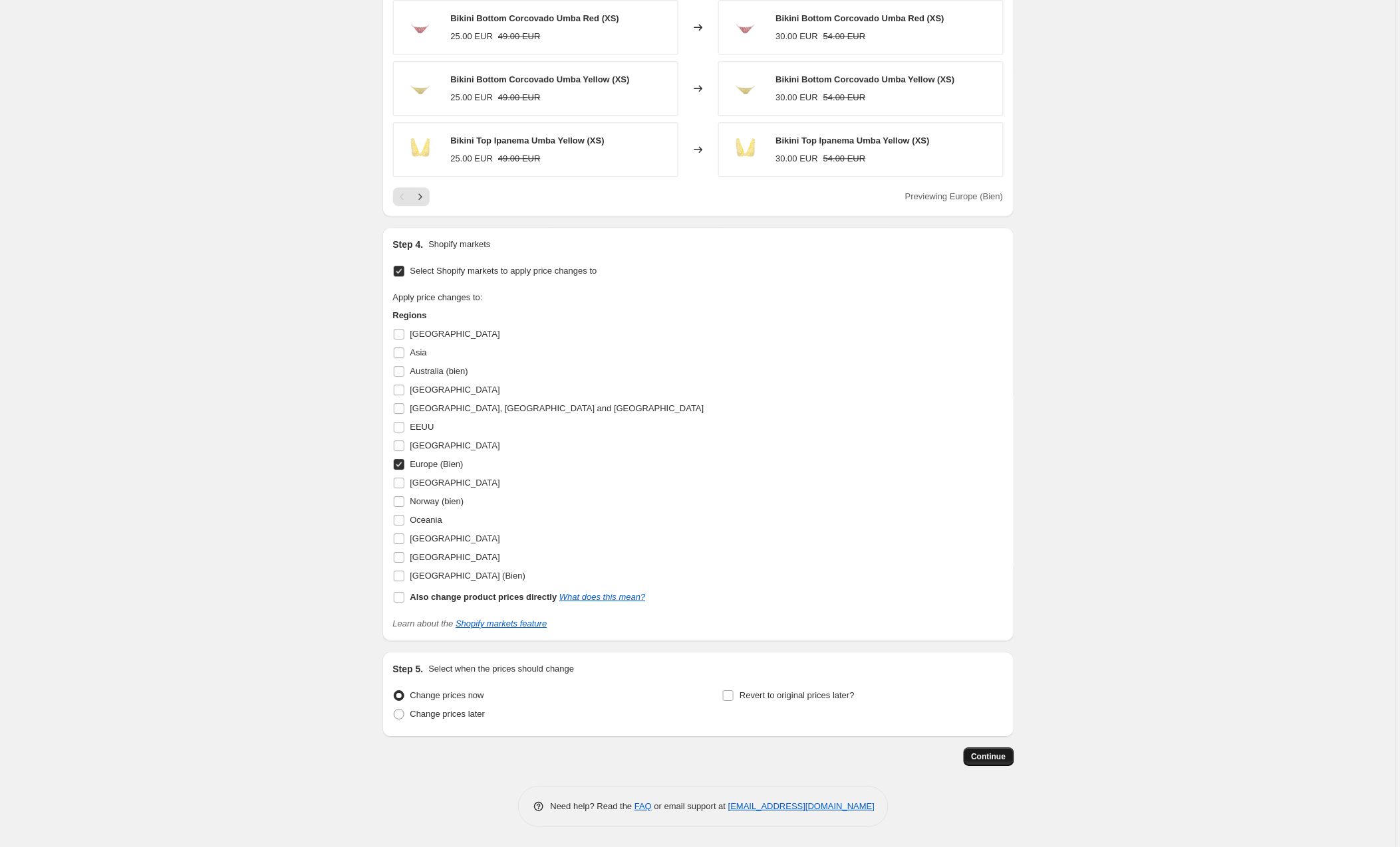
click at [986, 754] on span "Continue" at bounding box center [989, 757] width 35 height 11
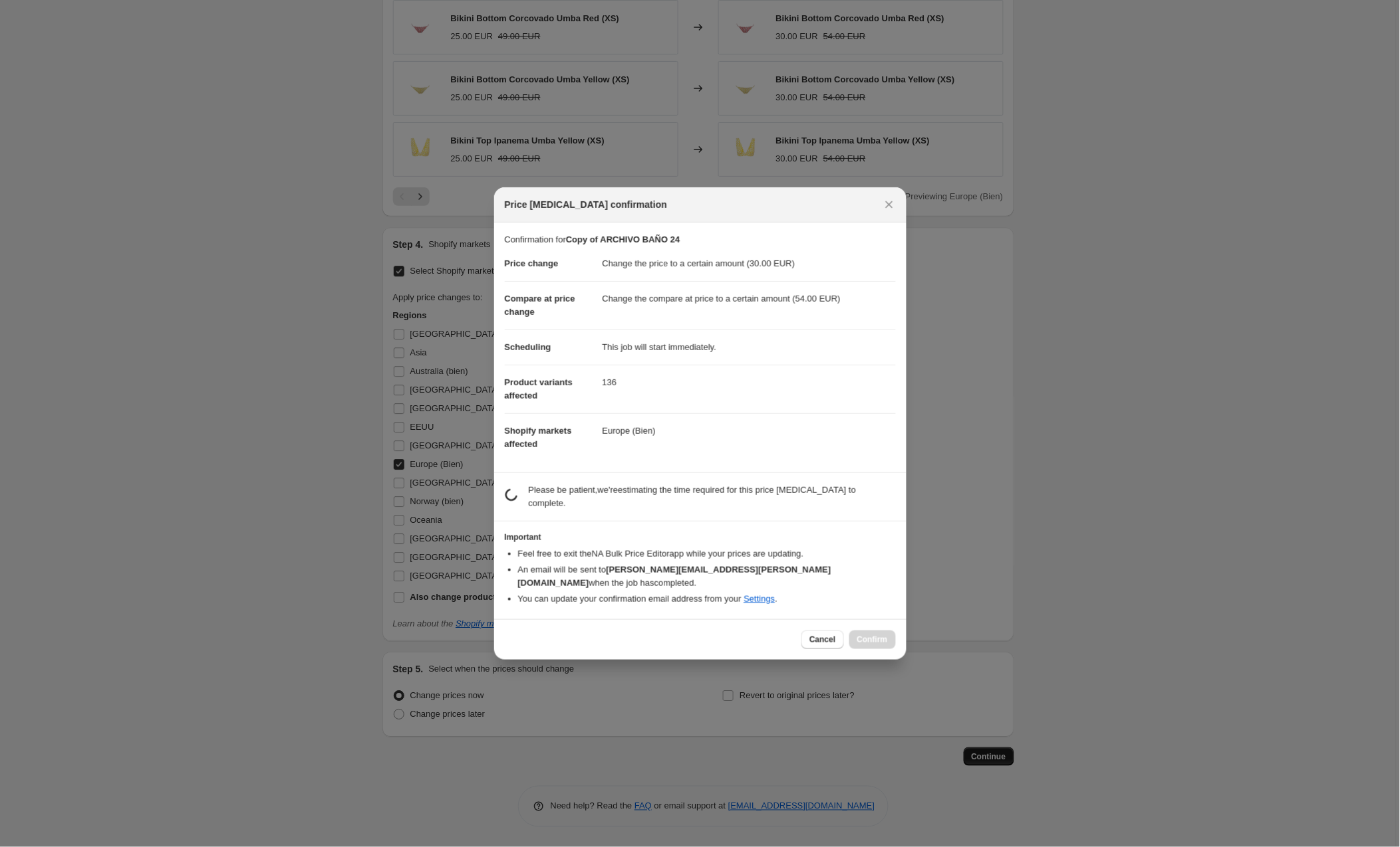
scroll to position [993, 0]
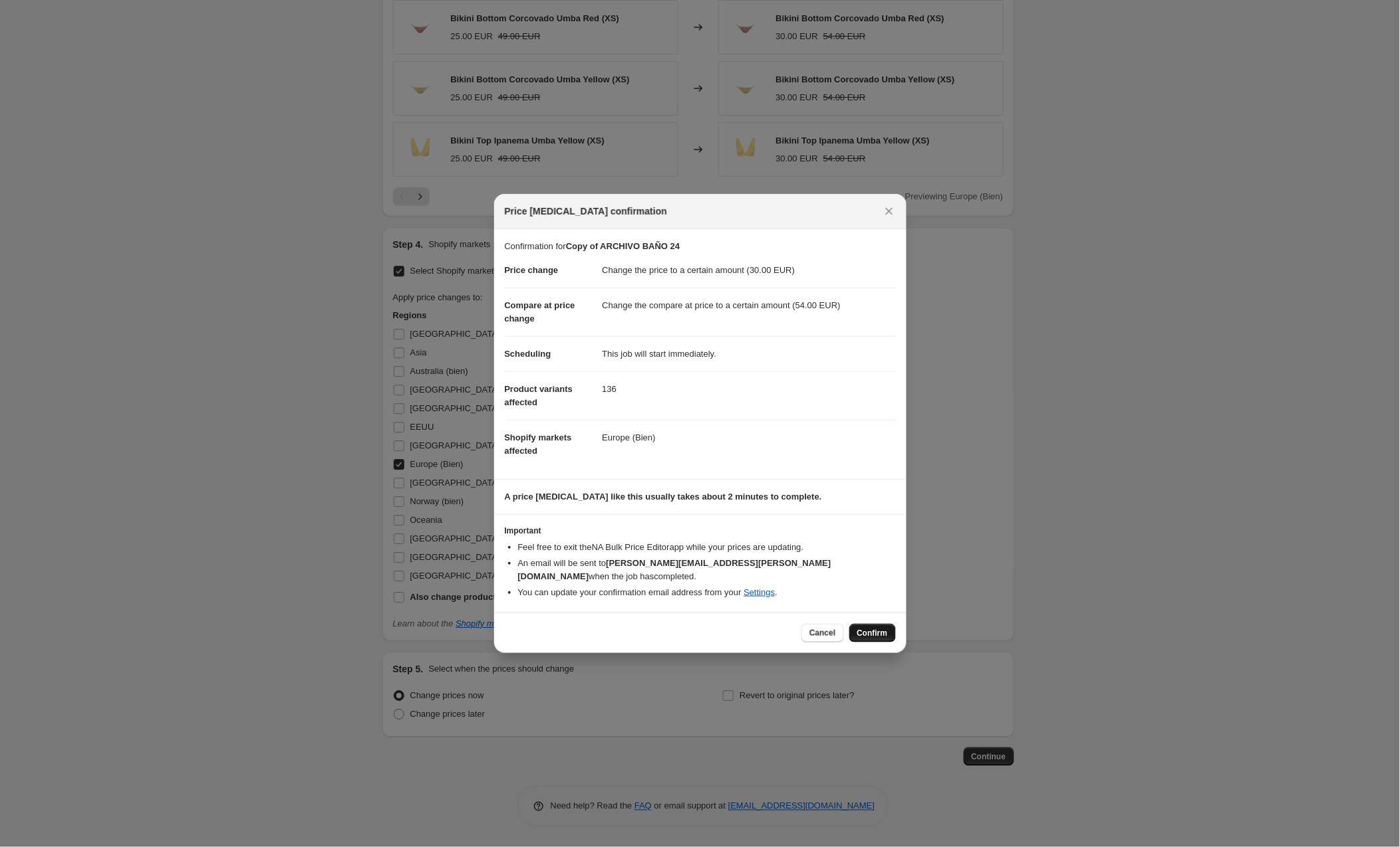
click at [865, 628] on span "Confirm" at bounding box center [872, 633] width 30 height 11
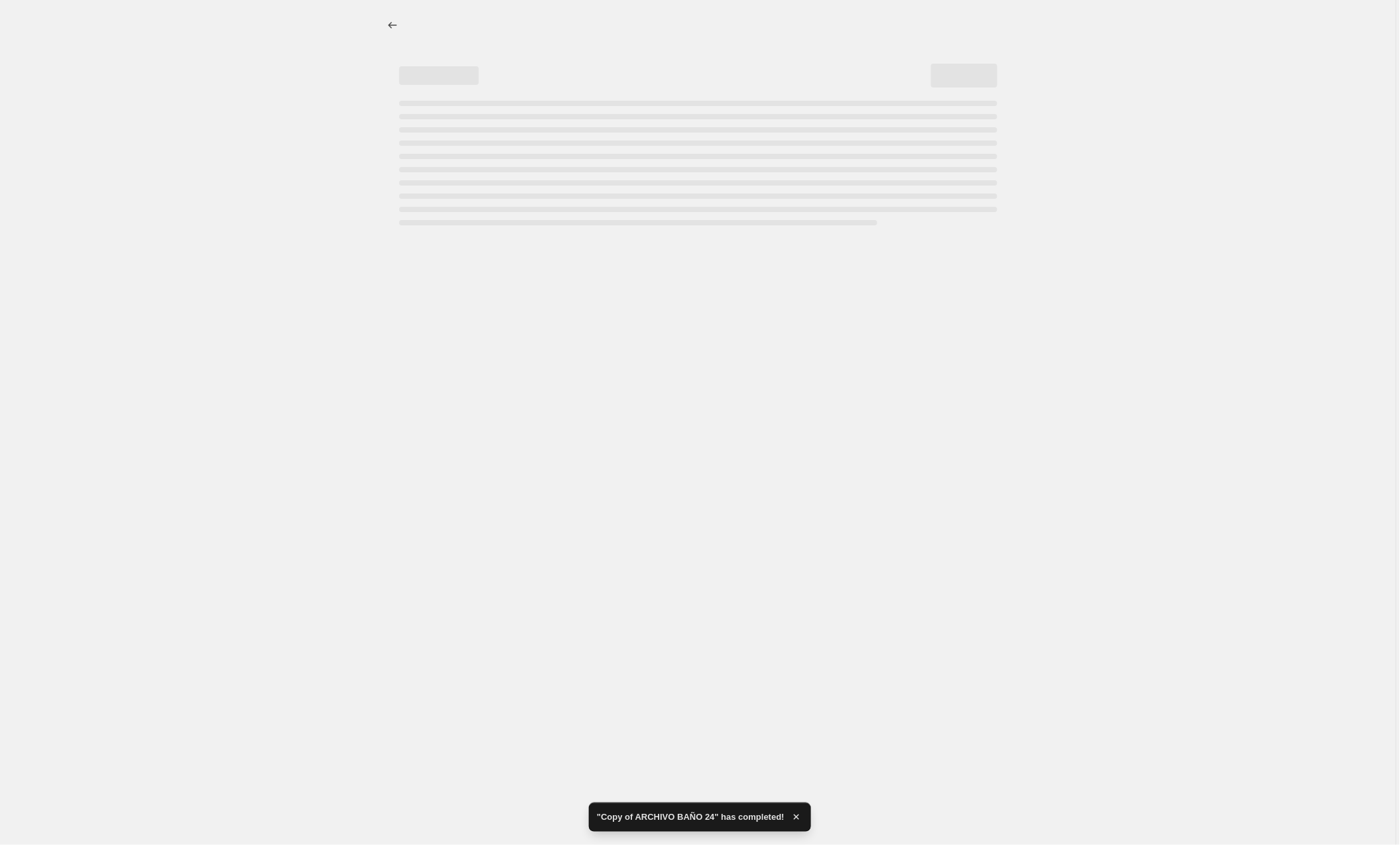
select select "to"
select select "collection"
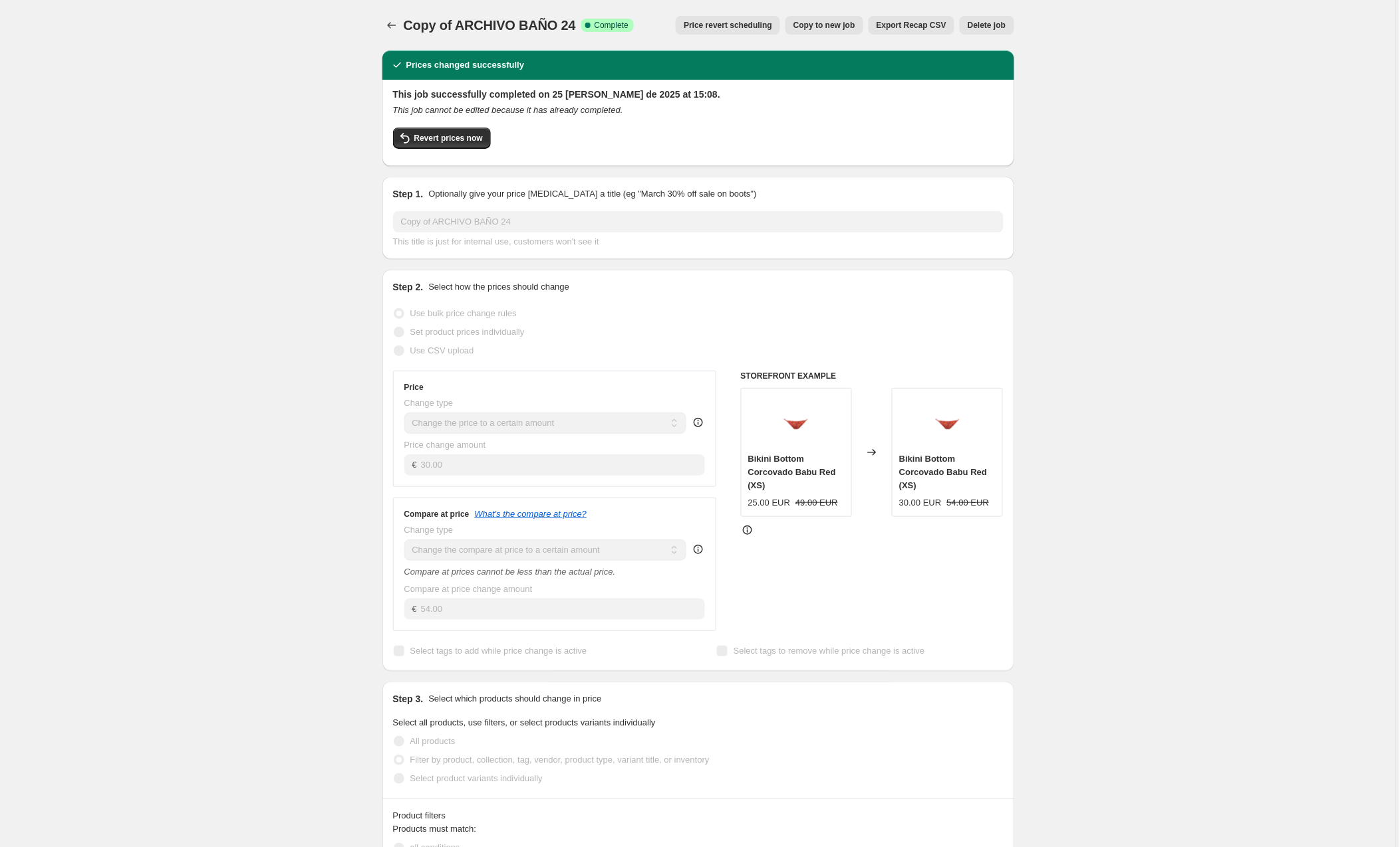
click at [811, 19] on button "Copy to new job" at bounding box center [824, 25] width 77 height 18
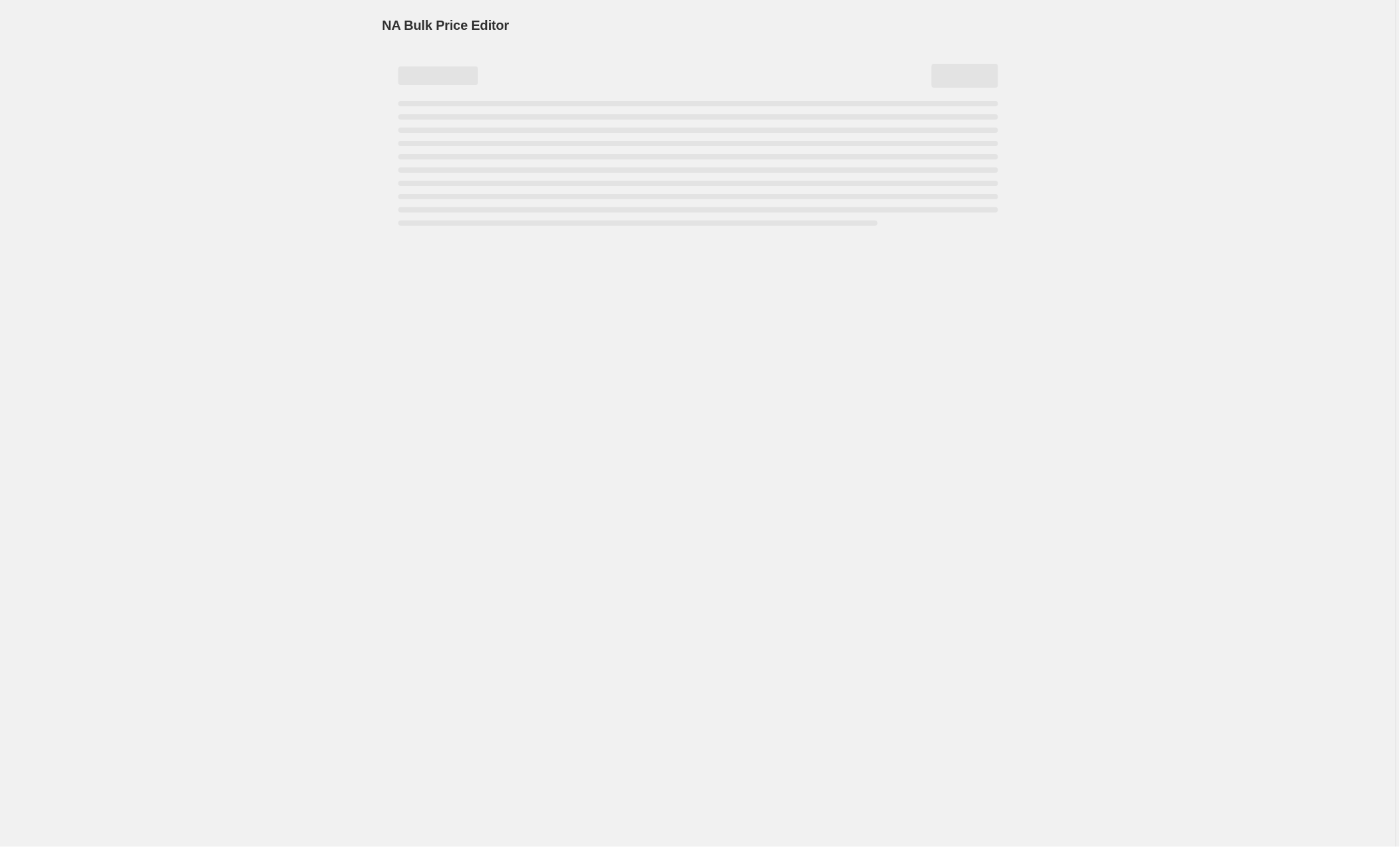
select select "to"
select select "collection"
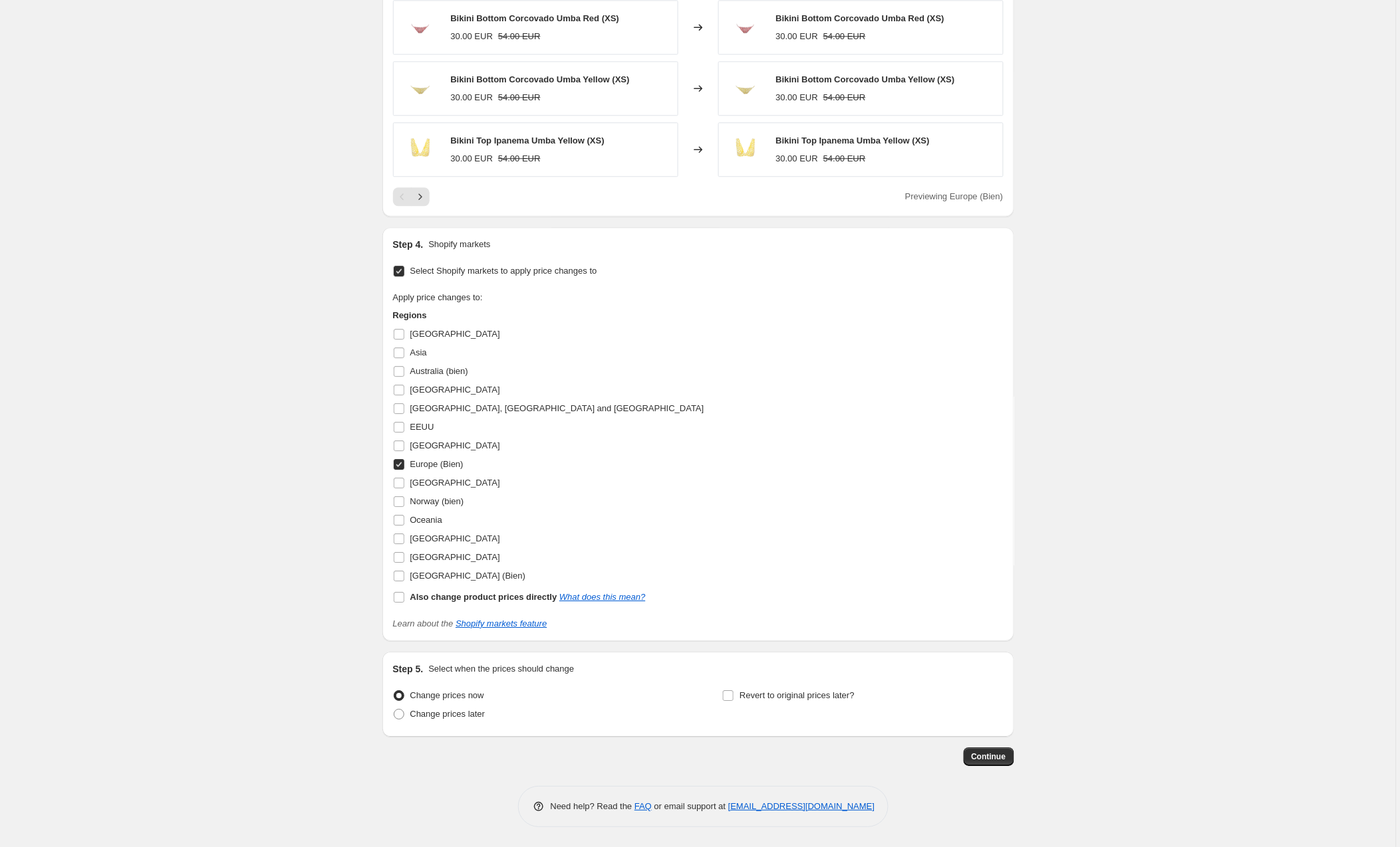
scroll to position [994, 0]
click at [400, 465] on input "Europe (Bien)" at bounding box center [399, 465] width 11 height 11
checkbox input "false"
click at [401, 576] on input "[GEOGRAPHIC_DATA] (Bien)" at bounding box center [399, 576] width 11 height 11
checkbox input "true"
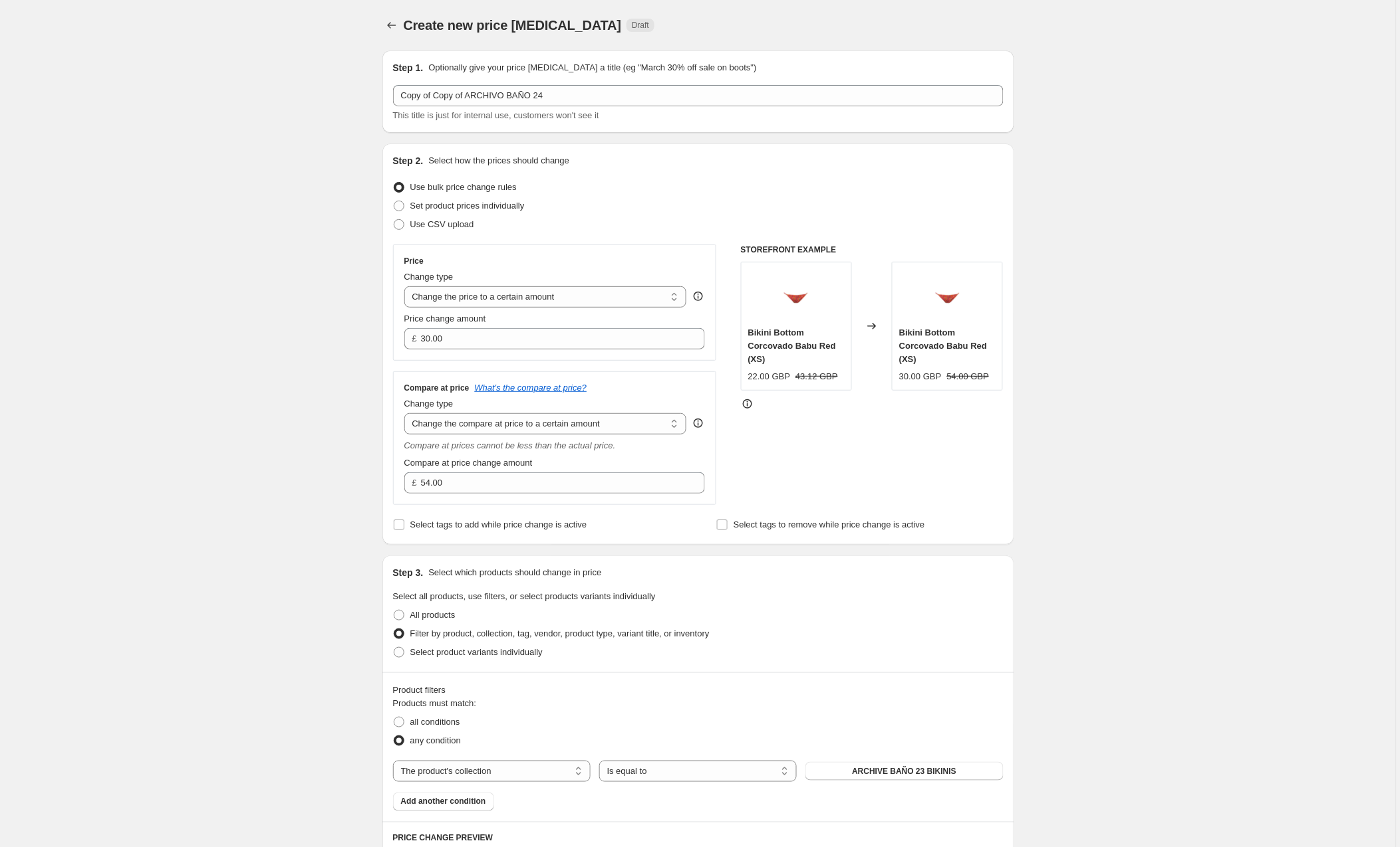
scroll to position [0, 0]
drag, startPoint x: 468, startPoint y: 333, endPoint x: 377, endPoint y: 338, distance: 91.1
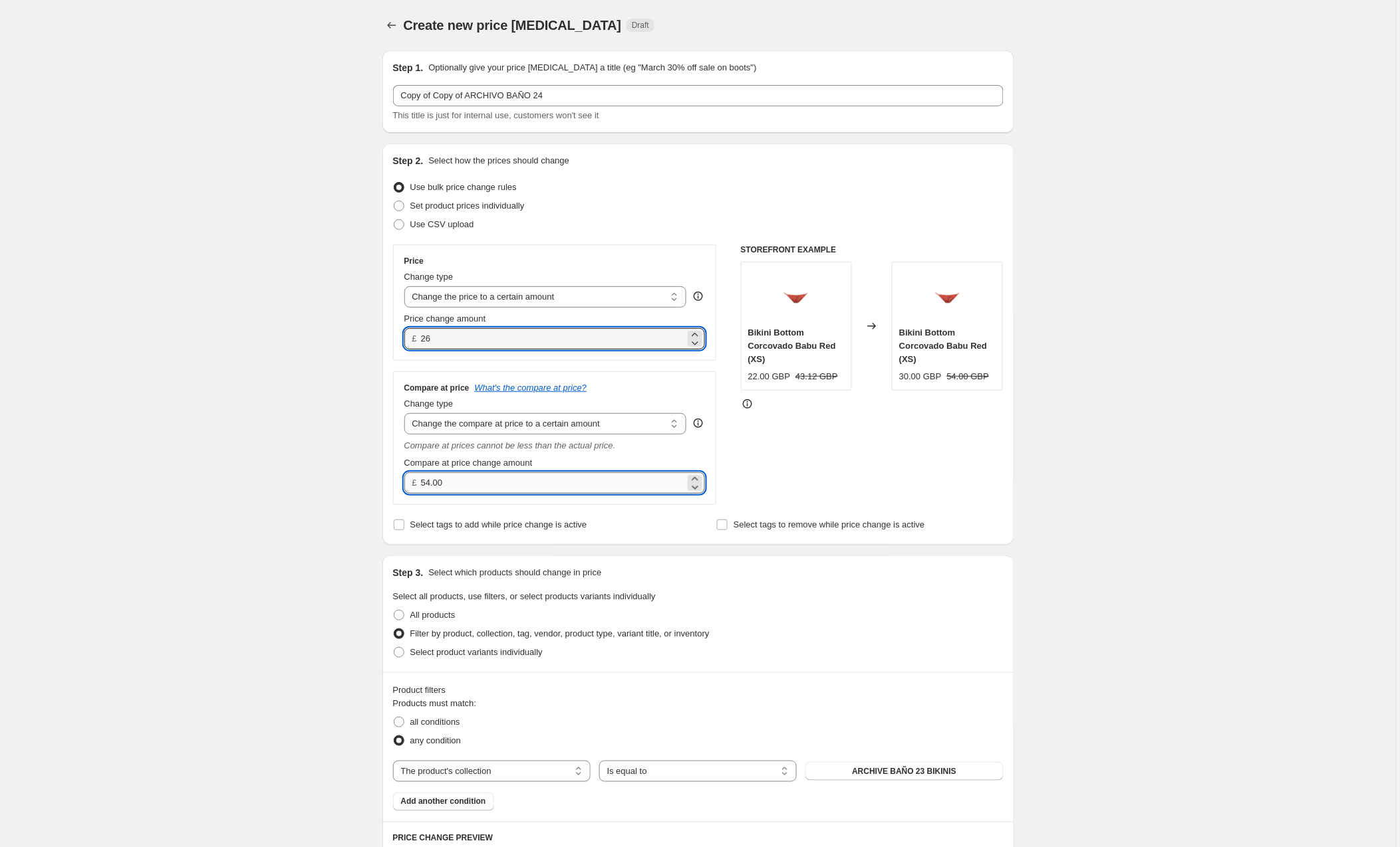
type input "26.00"
drag, startPoint x: 470, startPoint y: 483, endPoint x: 357, endPoint y: 485, distance: 113.0
type input "47.00"
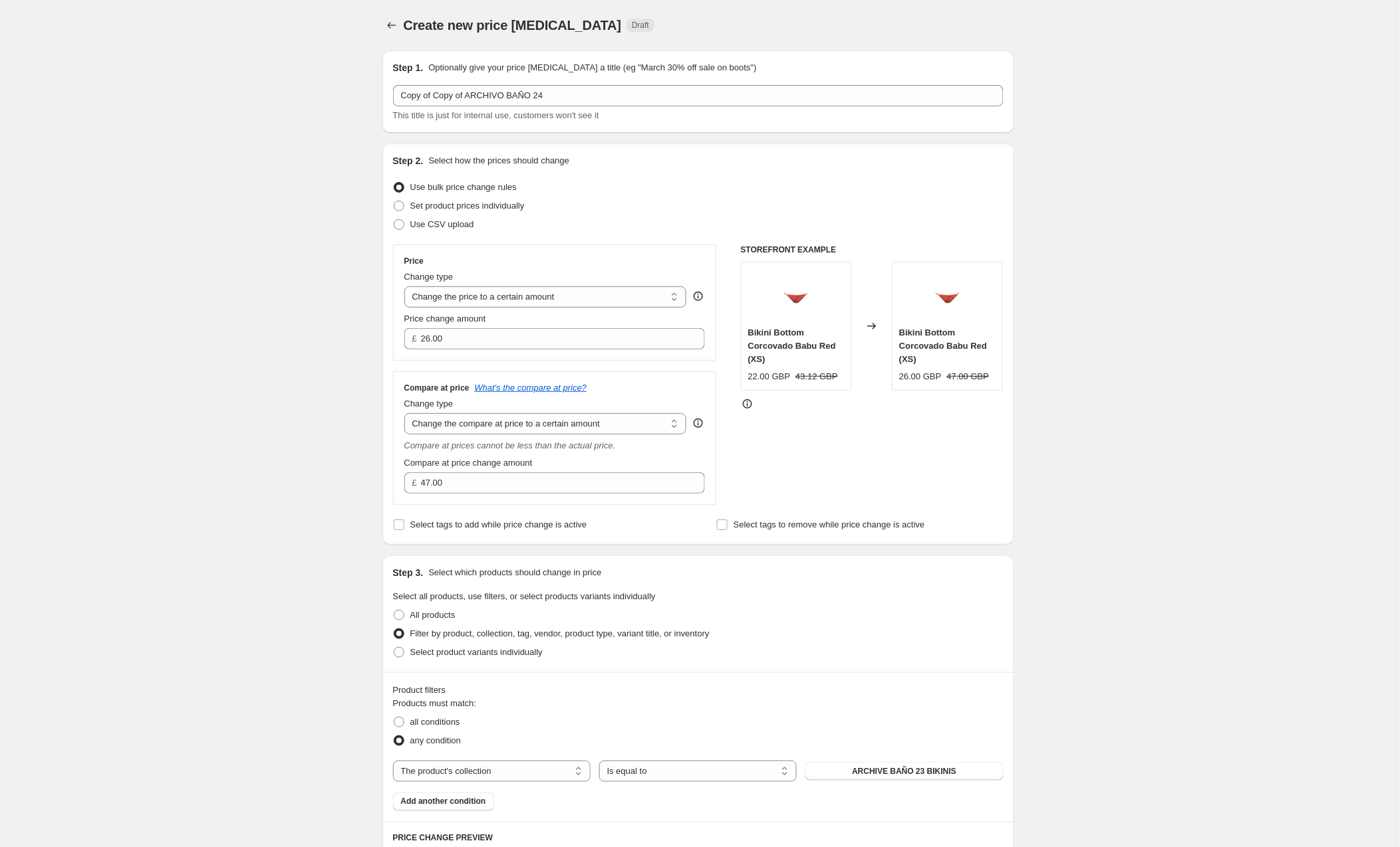
click at [810, 446] on div "STOREFRONT EXAMPLE Bikini Bottom Corcovado Babu Red (XS) 22.00 GBP 43.12 GBP Ch…" at bounding box center [871, 375] width 262 height 261
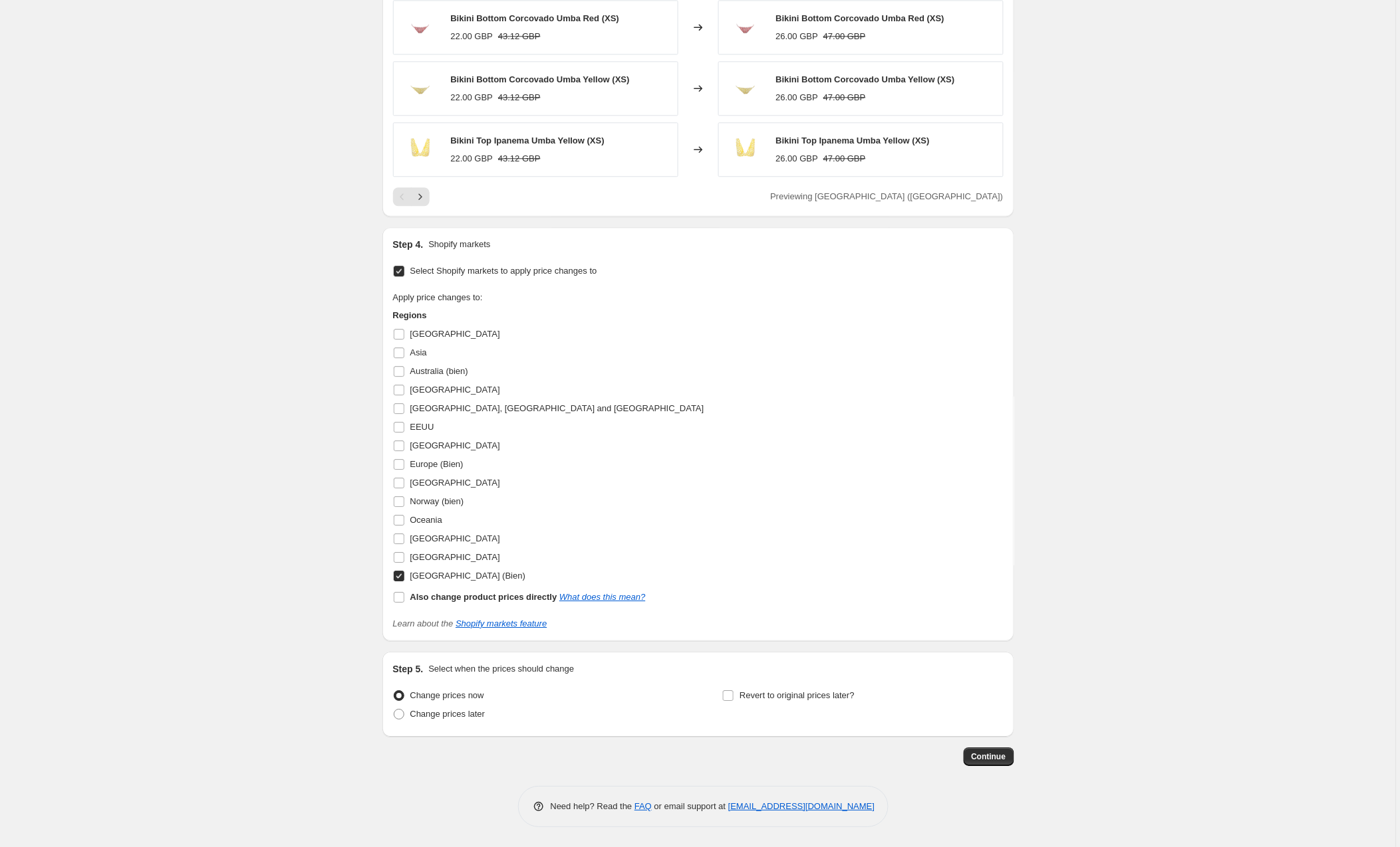
scroll to position [994, 0]
click at [989, 752] on span "Continue" at bounding box center [989, 757] width 35 height 11
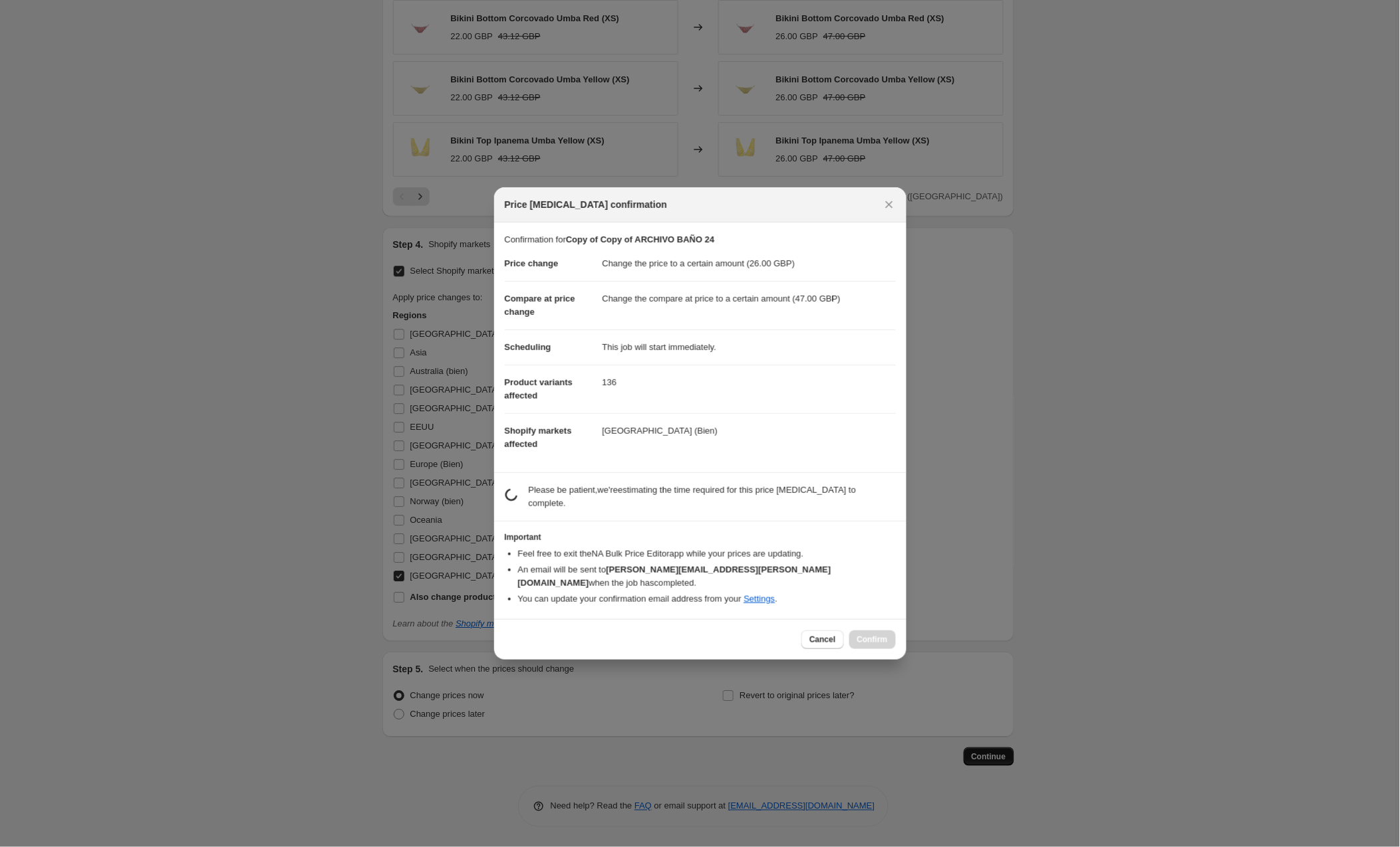
scroll to position [0, 0]
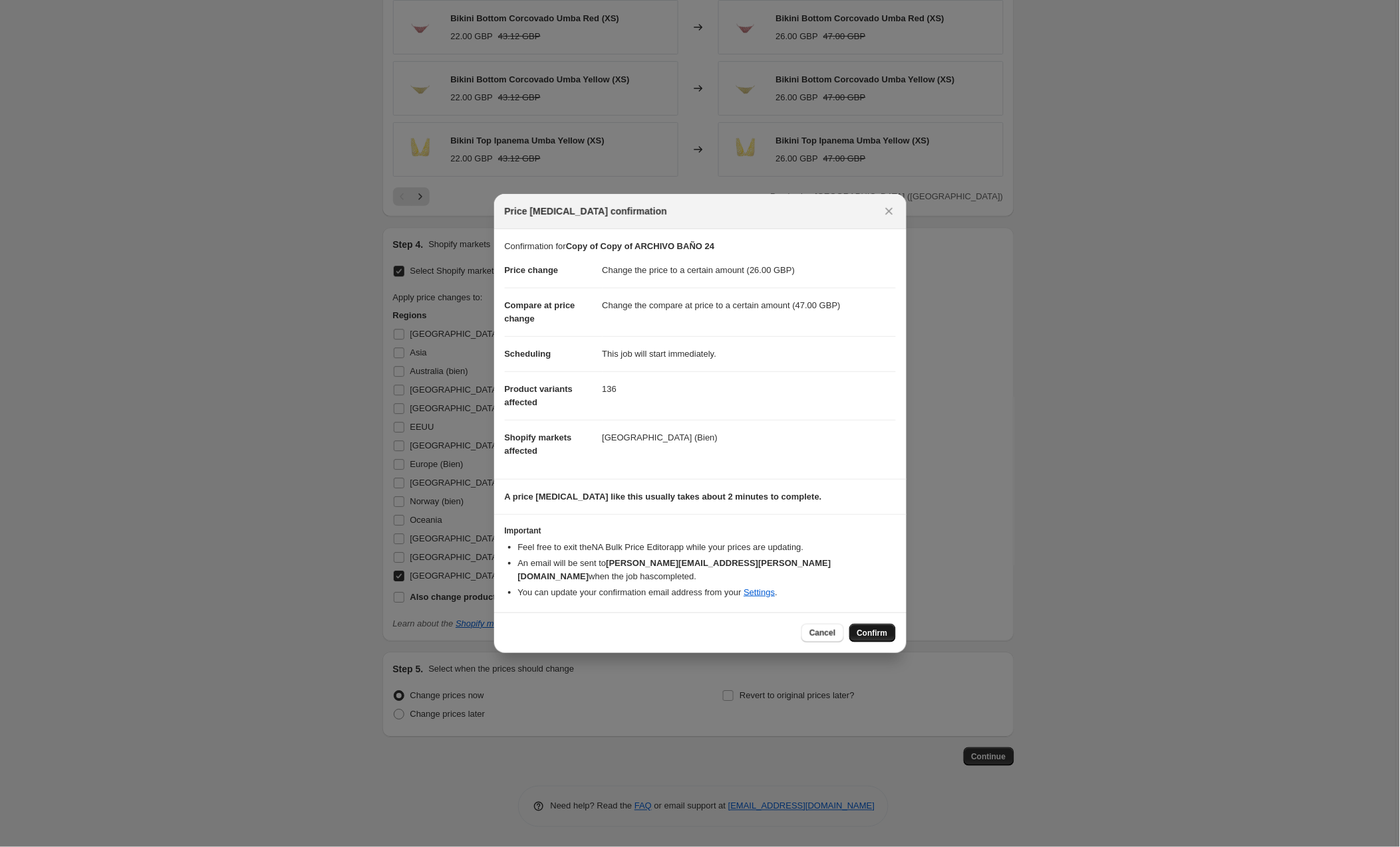
click at [863, 628] on span "Confirm" at bounding box center [872, 633] width 30 height 11
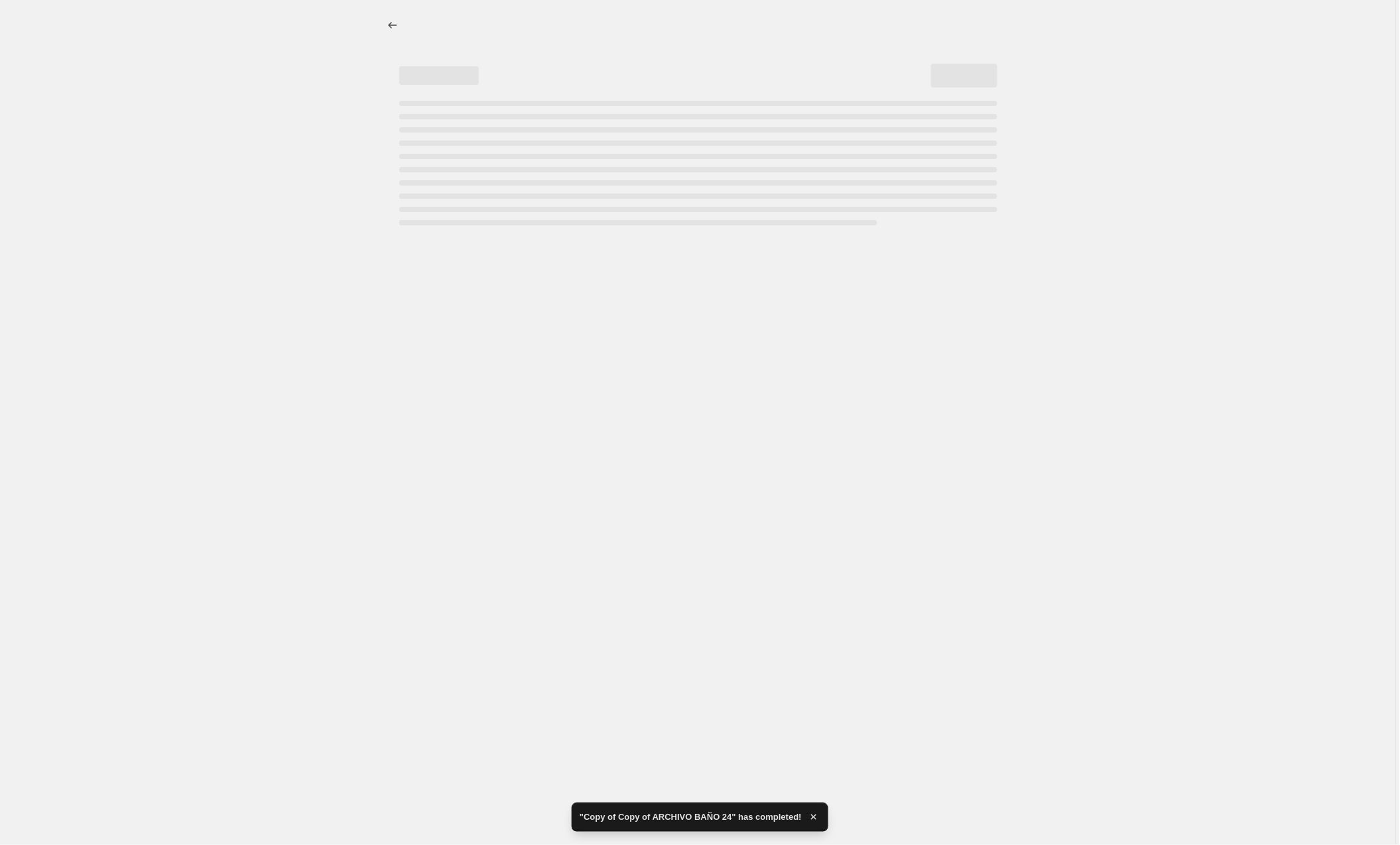
select select "to"
select select "collection"
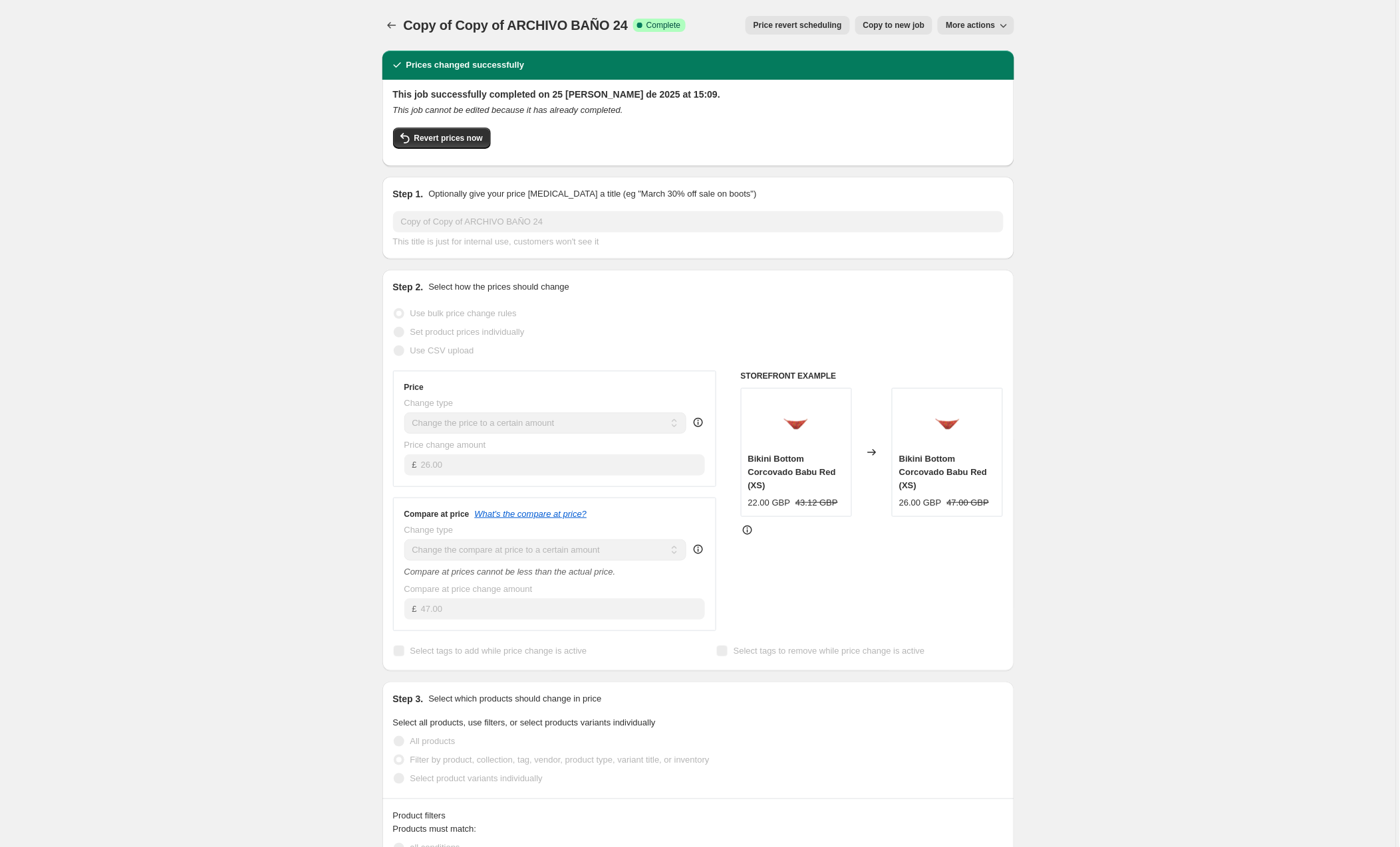
click at [976, 25] on span "More actions" at bounding box center [970, 26] width 49 height 11
click at [882, 25] on span "Copy to new job" at bounding box center [893, 26] width 62 height 11
select select "to"
select select "collection"
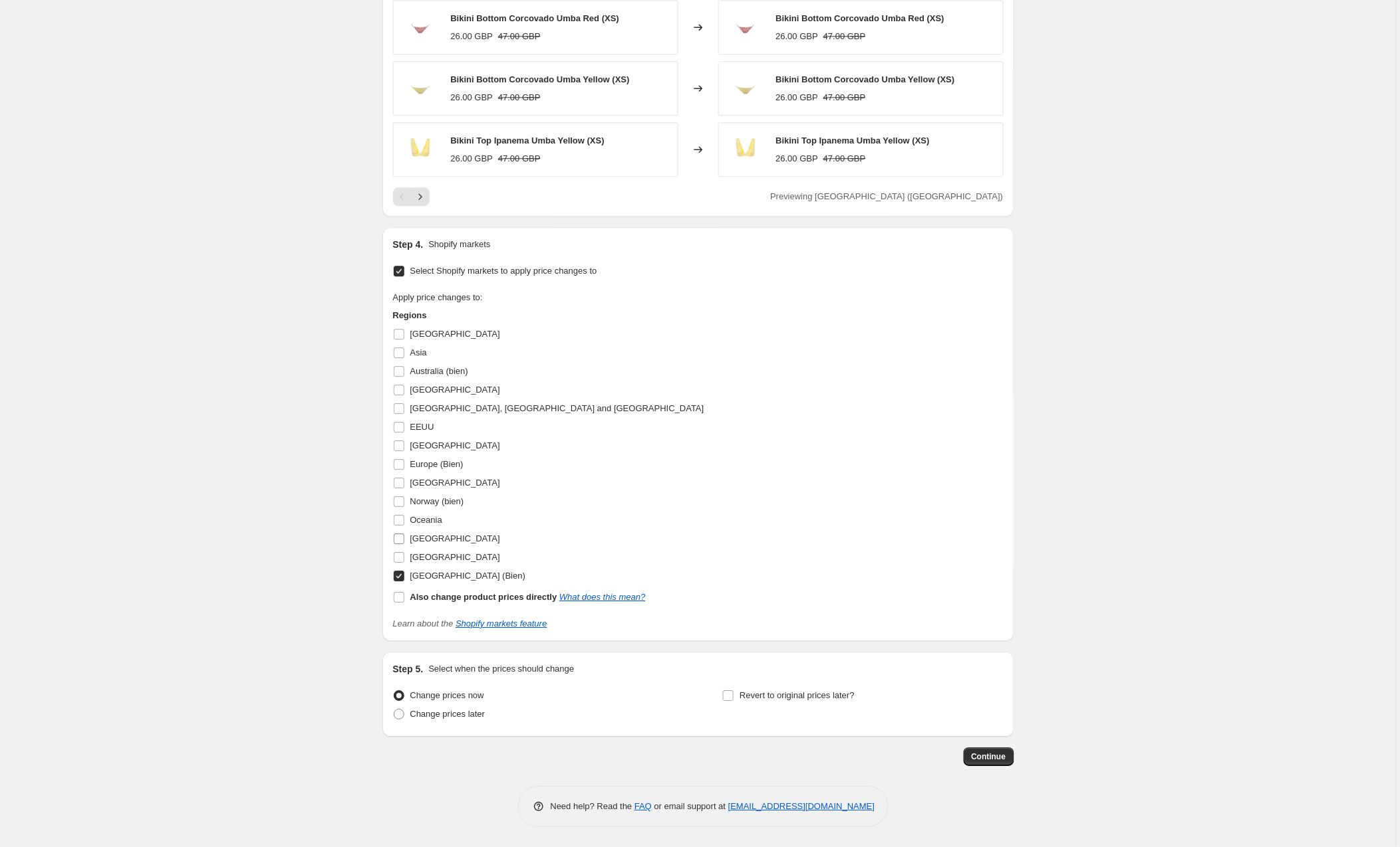
scroll to position [994, 0]
click at [403, 424] on input "EEUU" at bounding box center [399, 427] width 11 height 11
checkbox input "true"
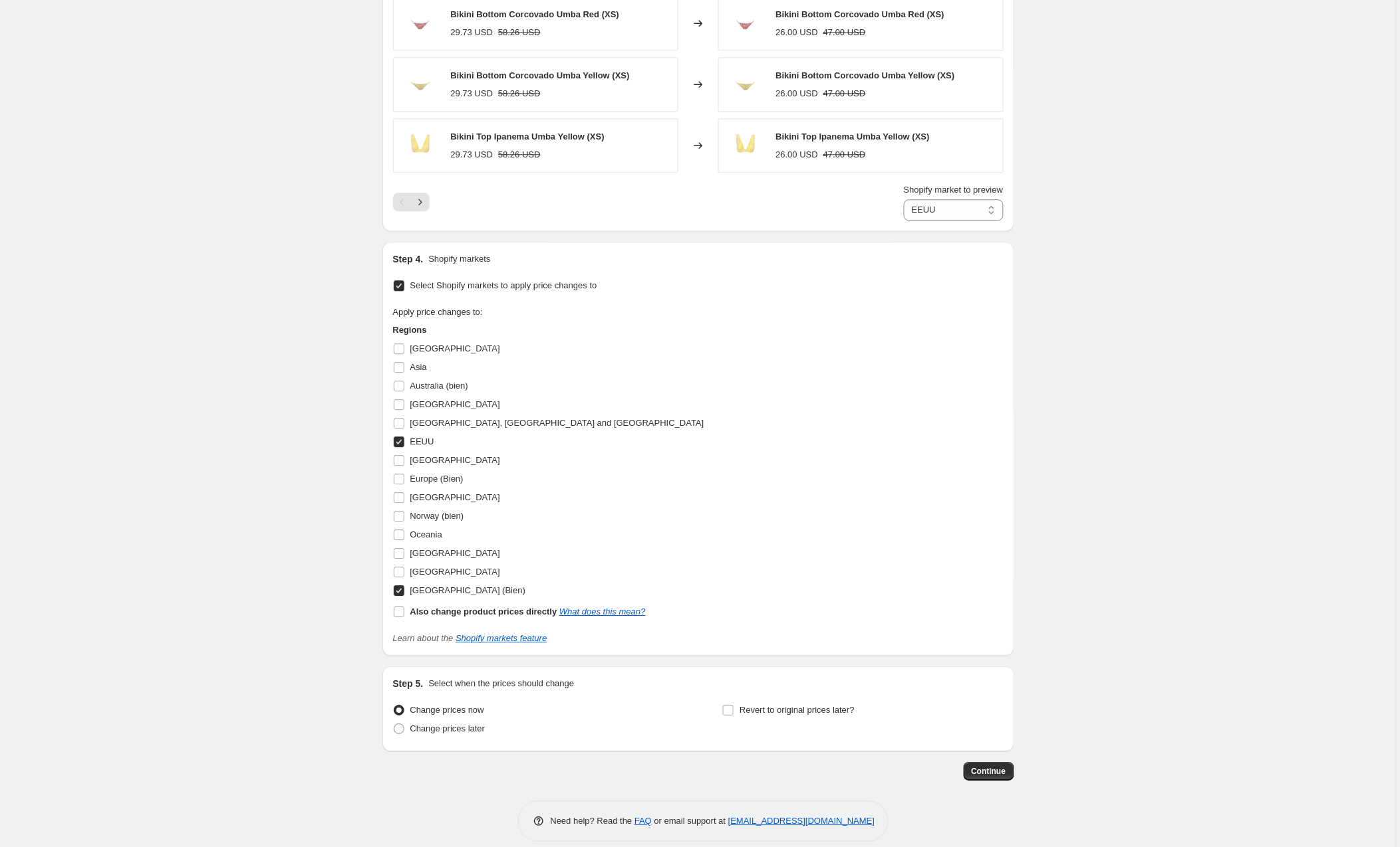
click at [400, 591] on input "[GEOGRAPHIC_DATA] (Bien)" at bounding box center [399, 591] width 11 height 11
checkbox input "false"
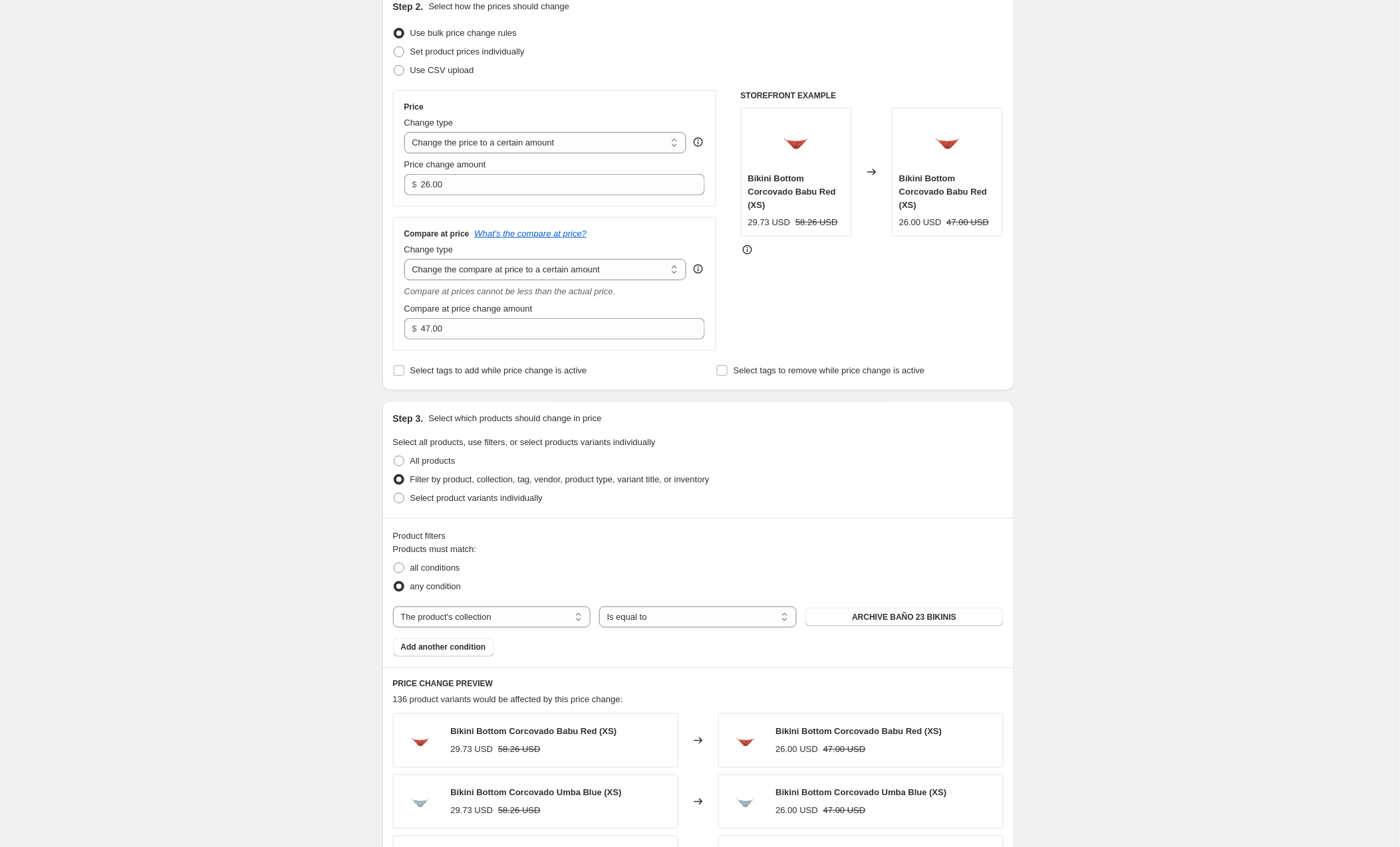
scroll to position [153, 0]
drag, startPoint x: 462, startPoint y: 329, endPoint x: 397, endPoint y: 330, distance: 65.0
click at [397, 330] on div "Compare at price What's the compare at price? Change type Change the compare at…" at bounding box center [555, 284] width 324 height 133
drag, startPoint x: 461, startPoint y: 192, endPoint x: 369, endPoint y: 183, distance: 92.4
click at [369, 183] on div "Create new price [MEDICAL_DATA]. This page is ready Create new price [MEDICAL_D…" at bounding box center [698, 766] width 663 height 1838
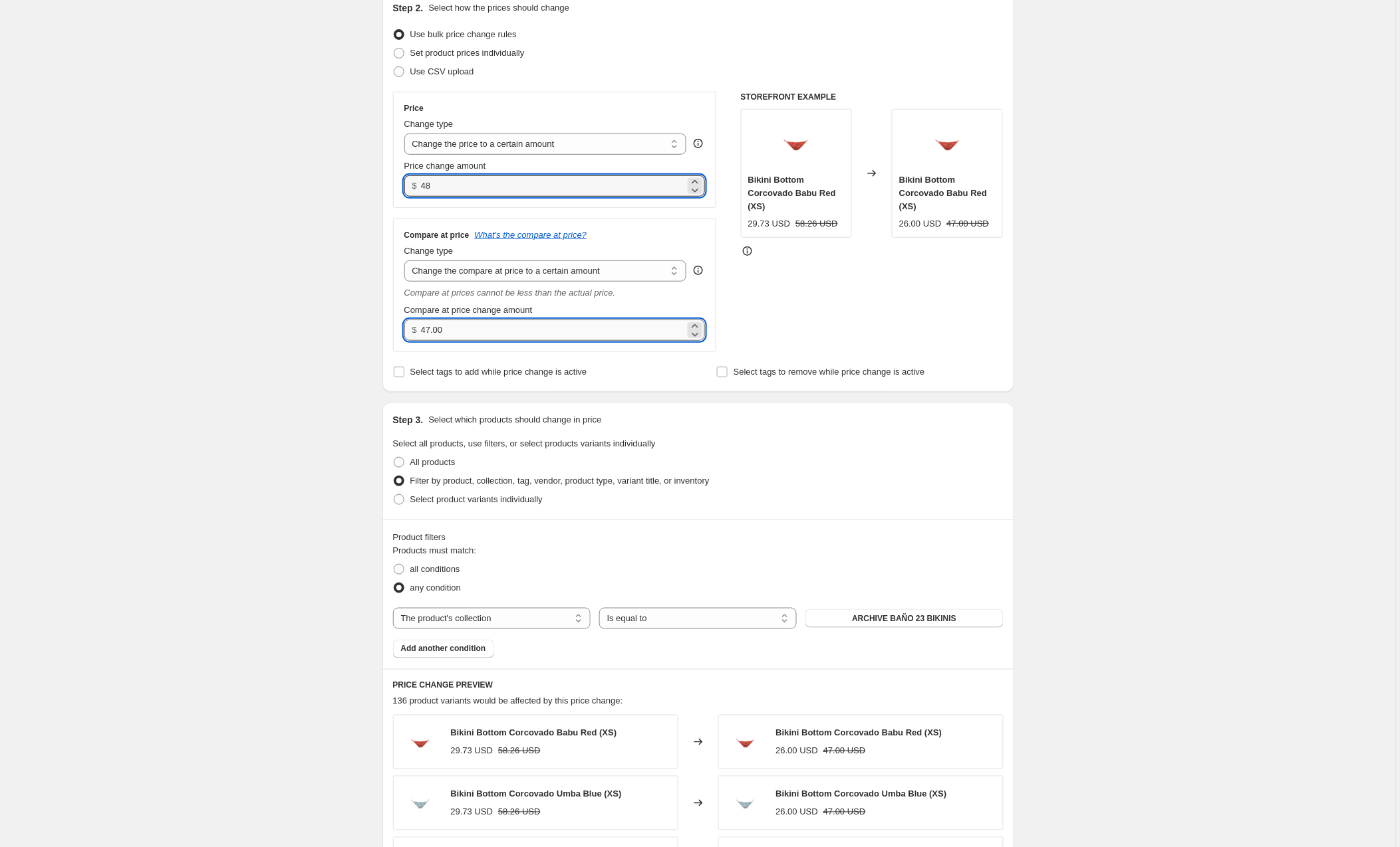
type input "48.00"
drag, startPoint x: 477, startPoint y: 330, endPoint x: 396, endPoint y: 325, distance: 81.2
click at [396, 325] on div "Compare at price What's the compare at price? Change type Change the compare at…" at bounding box center [555, 284] width 324 height 133
type input "70.00"
click at [794, 297] on div "STOREFRONT EXAMPLE Bikini Bottom Corcovado Babu Red (XS) 29.73 USD 58.26 USD Ch…" at bounding box center [871, 222] width 262 height 261
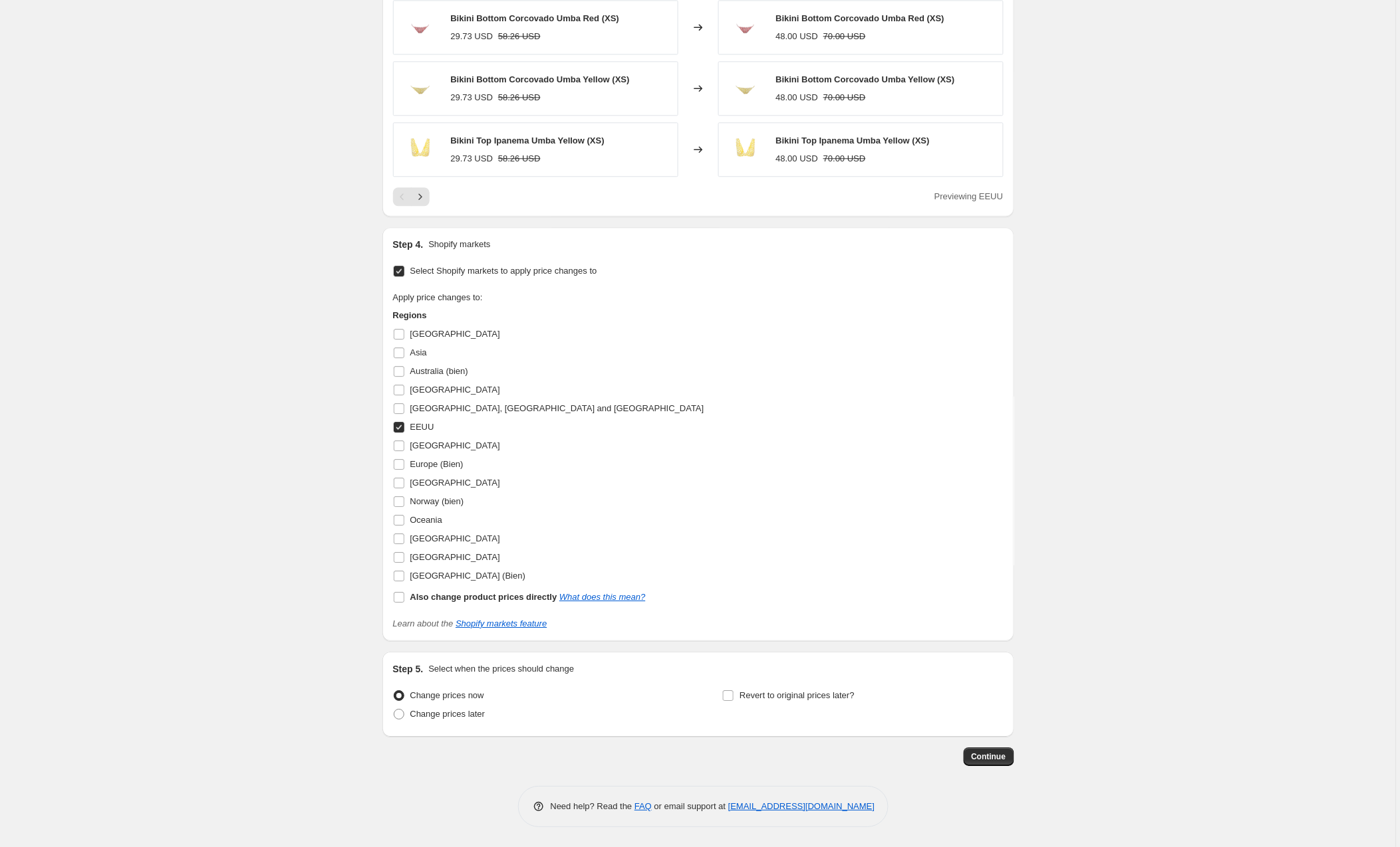
scroll to position [994, 0]
click at [986, 751] on button "Continue" at bounding box center [988, 757] width 51 height 18
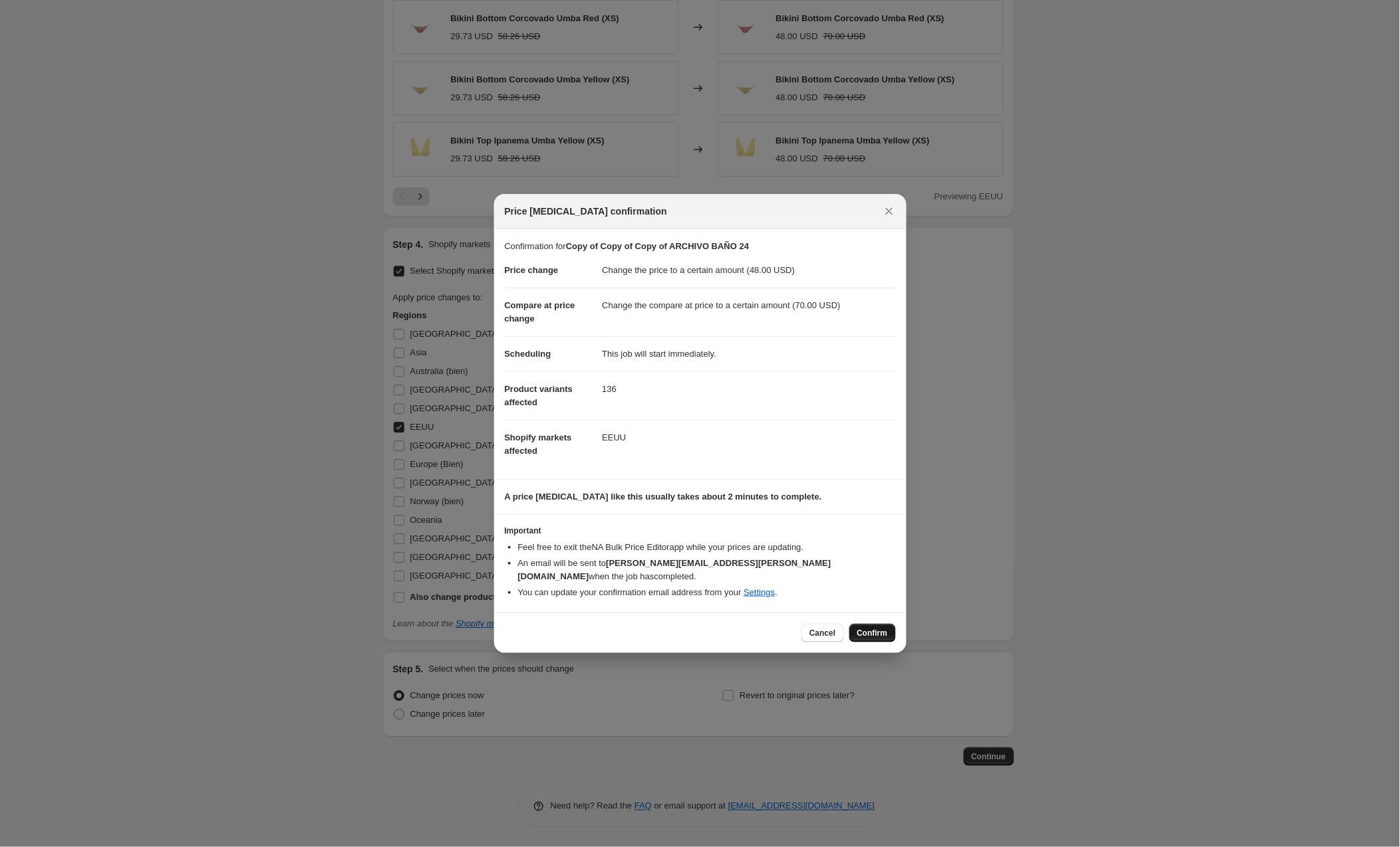
click at [849, 630] on button "Confirm" at bounding box center [872, 633] width 47 height 18
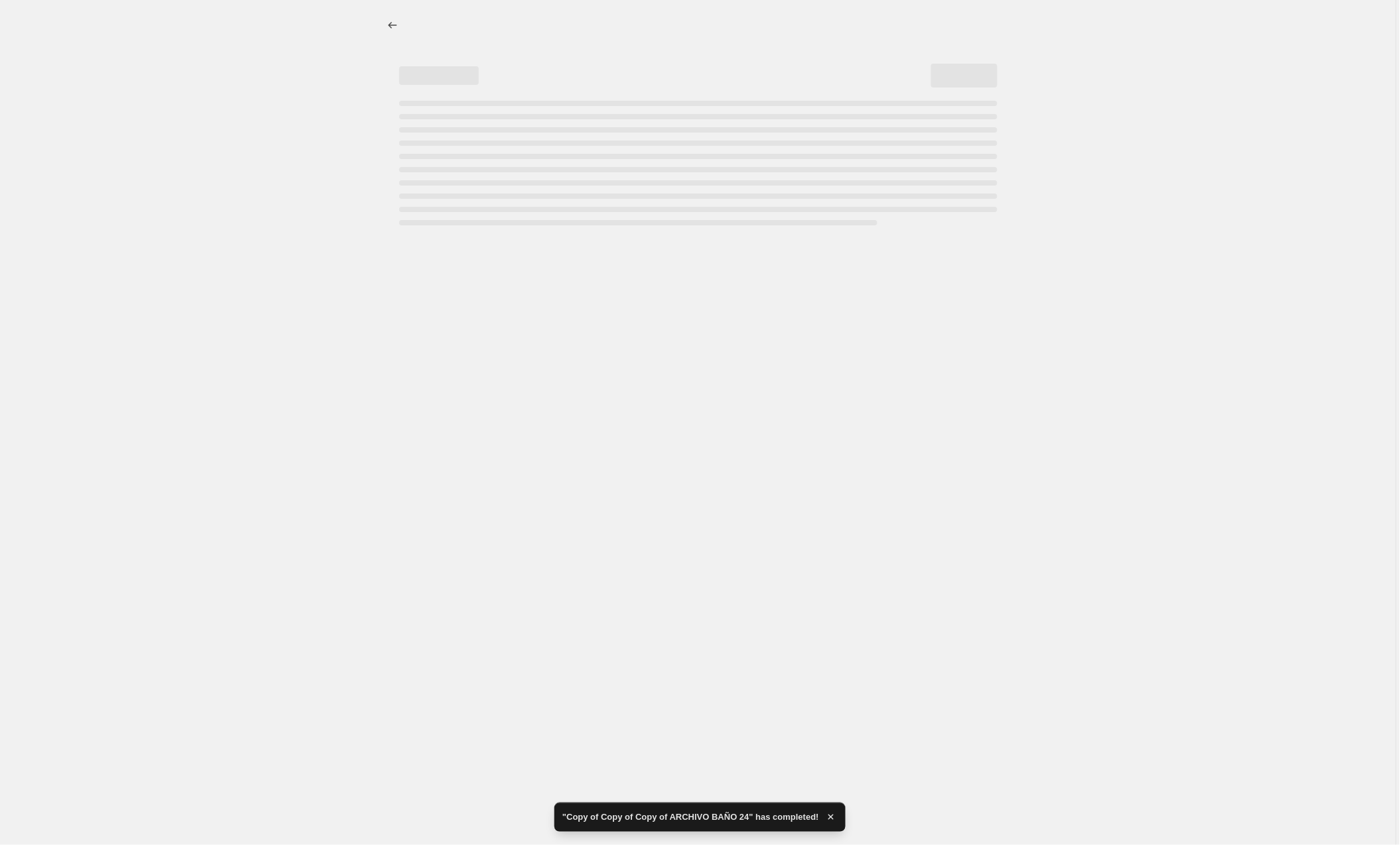
select select "to"
select select "collection"
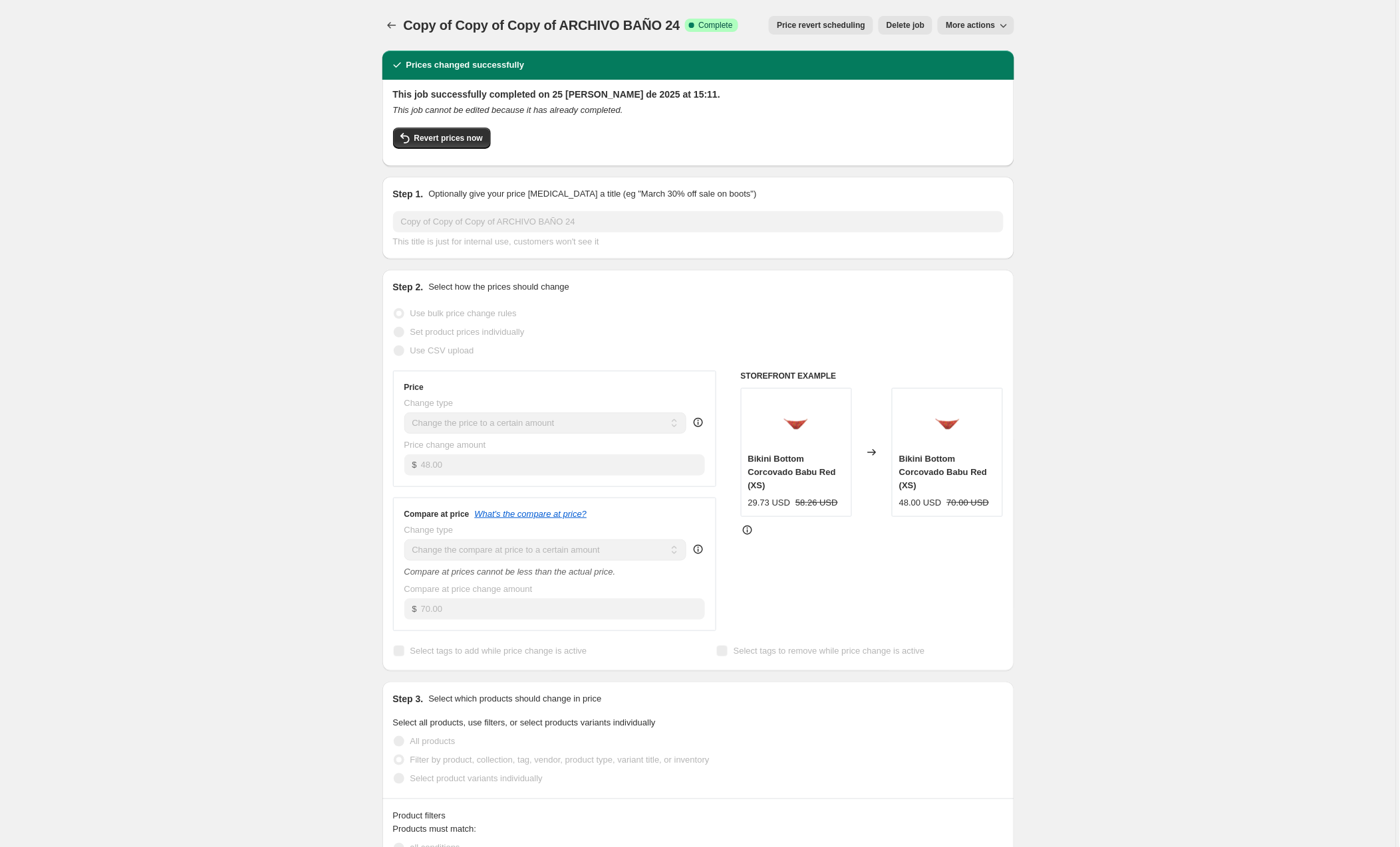
scroll to position [5, 0]
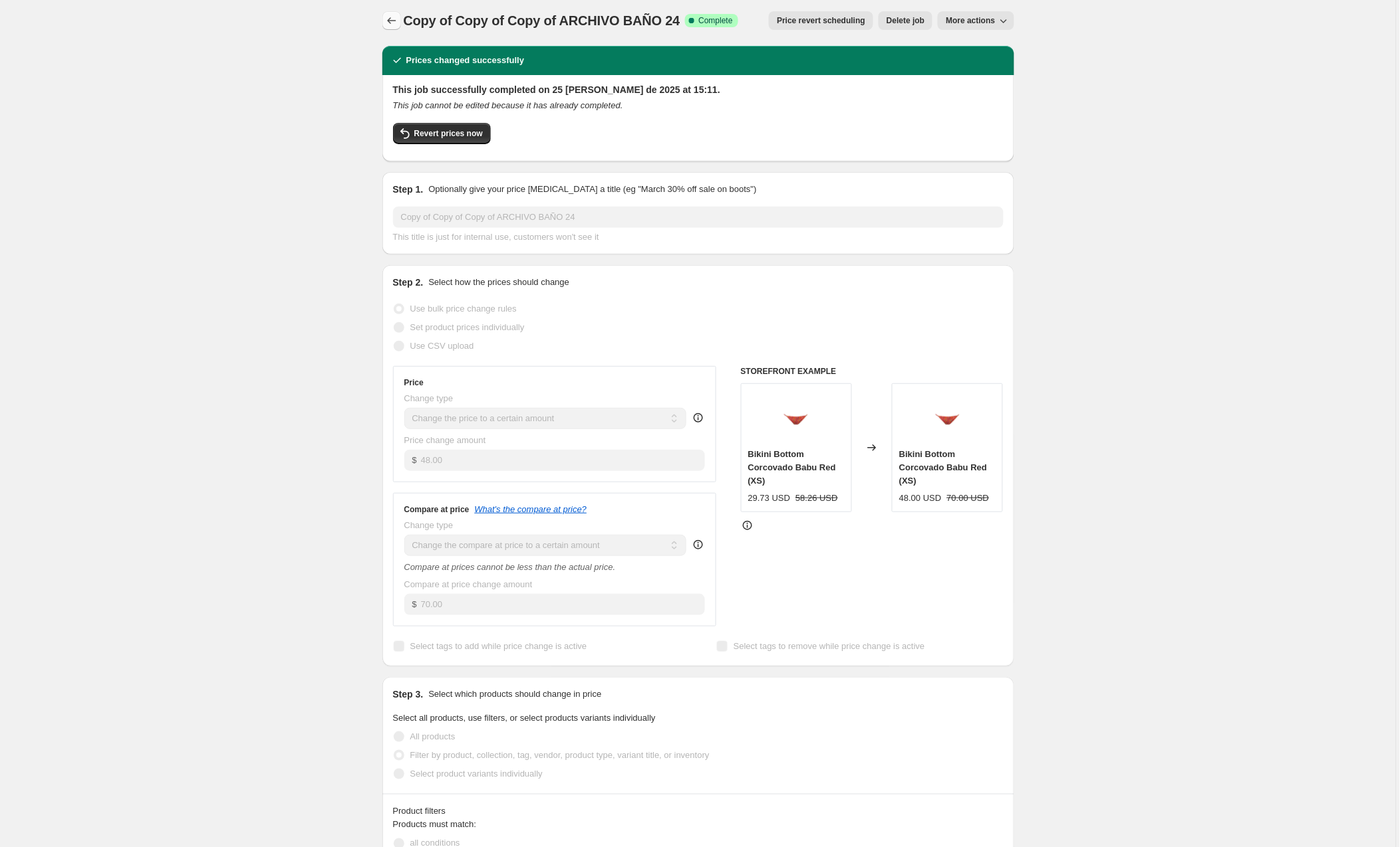
click at [393, 26] on icon "Price change jobs" at bounding box center [391, 20] width 13 height 13
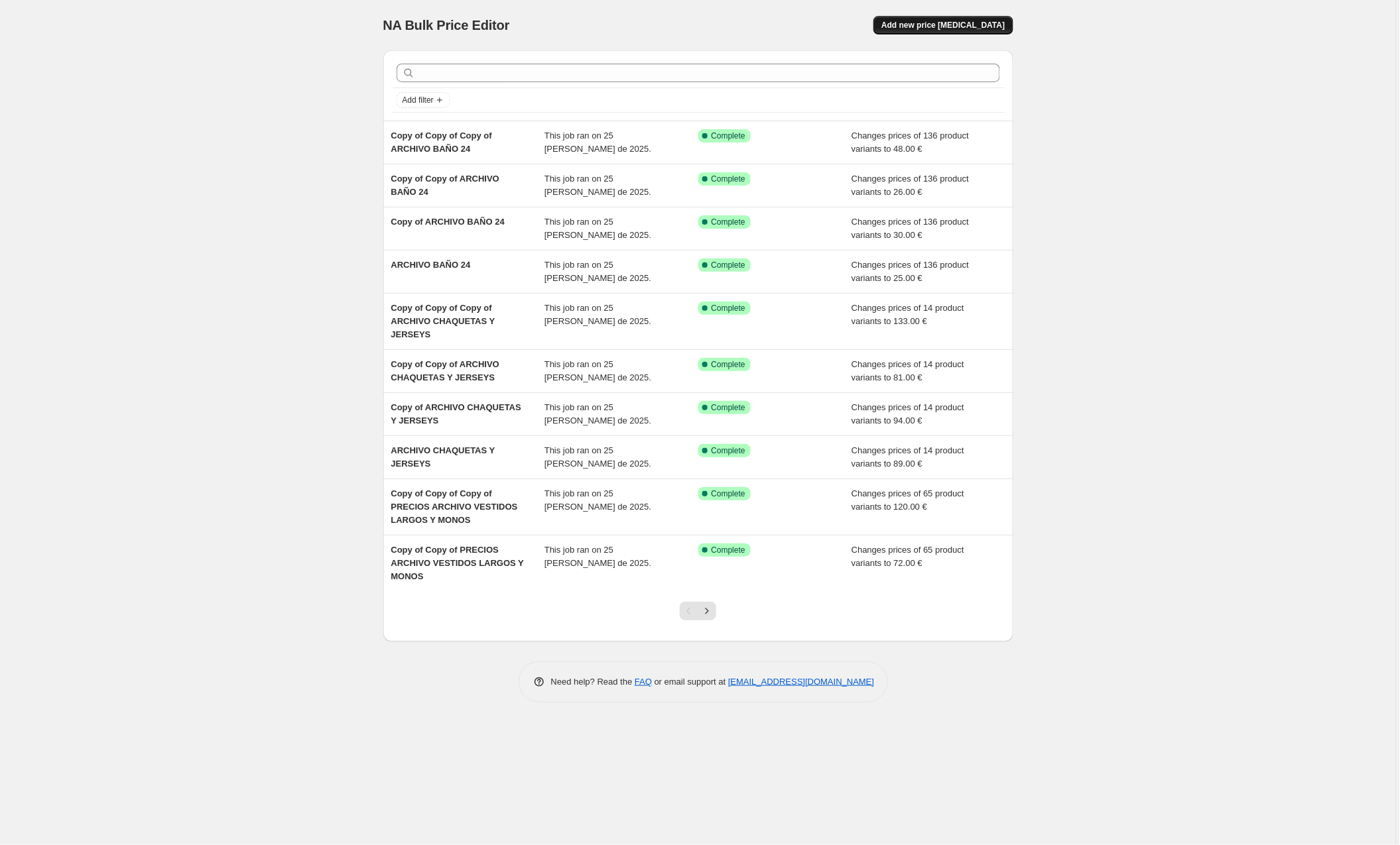
click at [931, 28] on span "Add new price [MEDICAL_DATA]" at bounding box center [943, 26] width 123 height 11
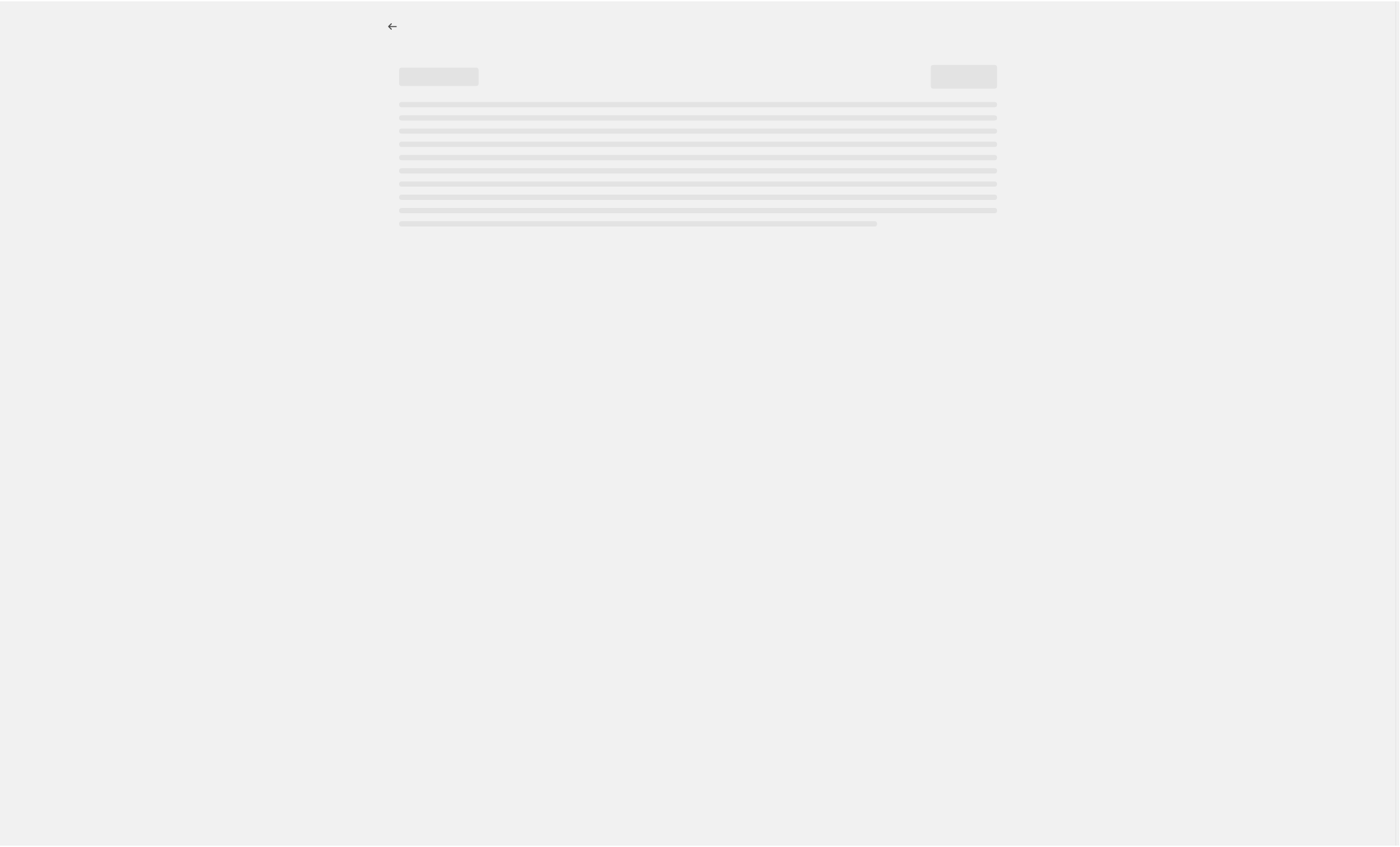
select select "percentage"
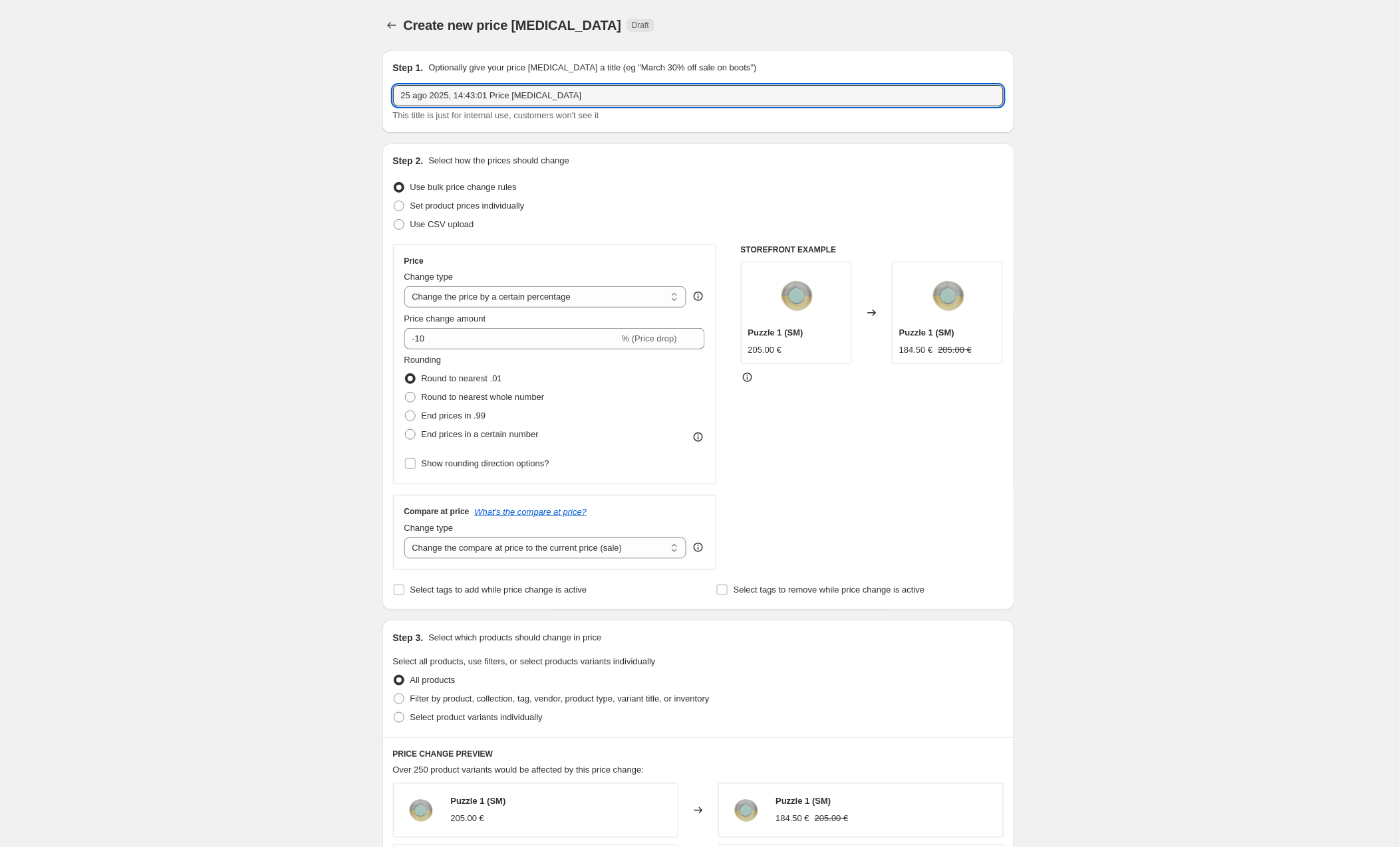
drag, startPoint x: 592, startPoint y: 98, endPoint x: 252, endPoint y: 95, distance: 340.0
click at [252, 95] on div "Create new price [MEDICAL_DATA]. This page is ready Create new price [MEDICAL_D…" at bounding box center [697, 702] width 1395 height 1403
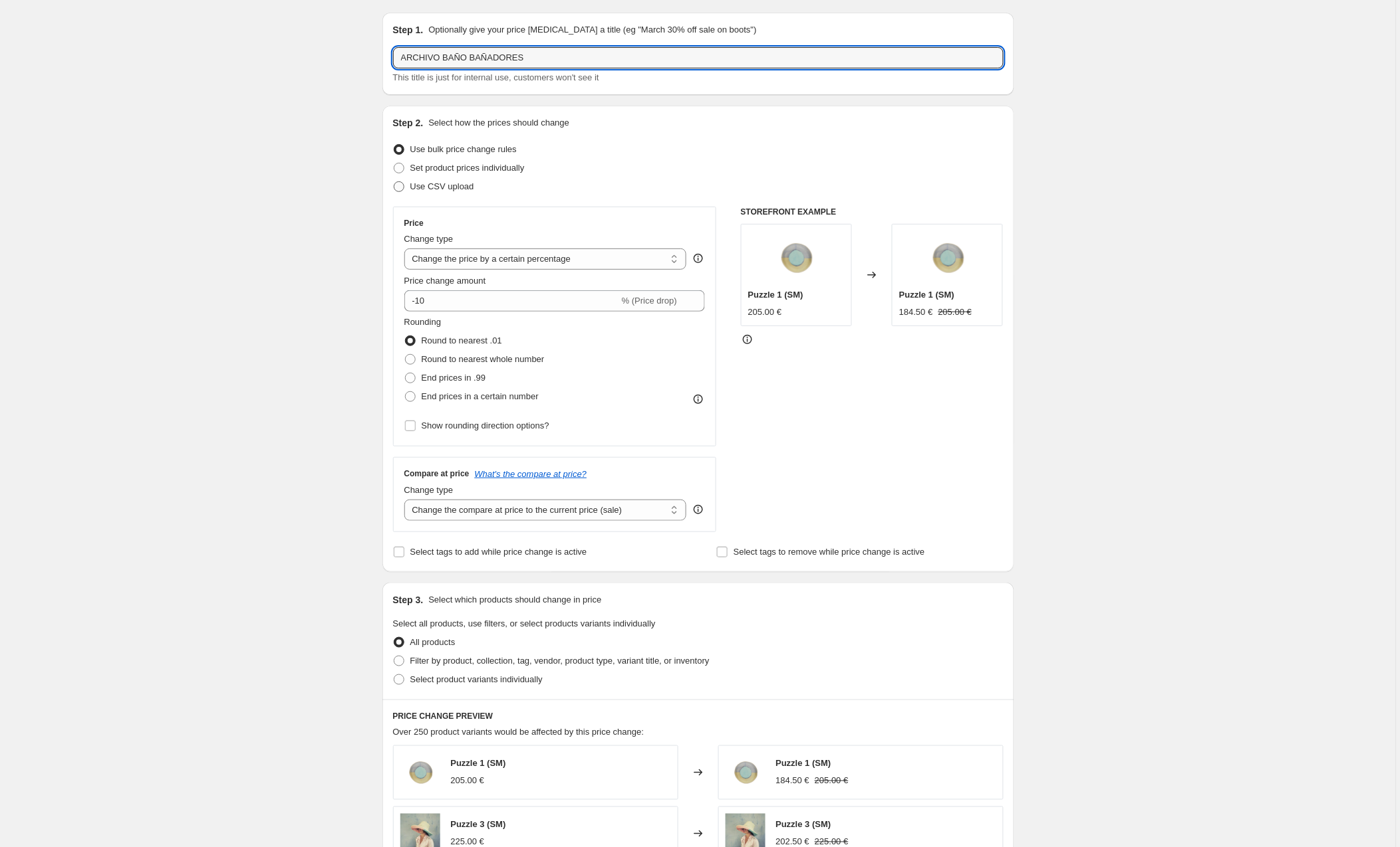
scroll to position [28, 0]
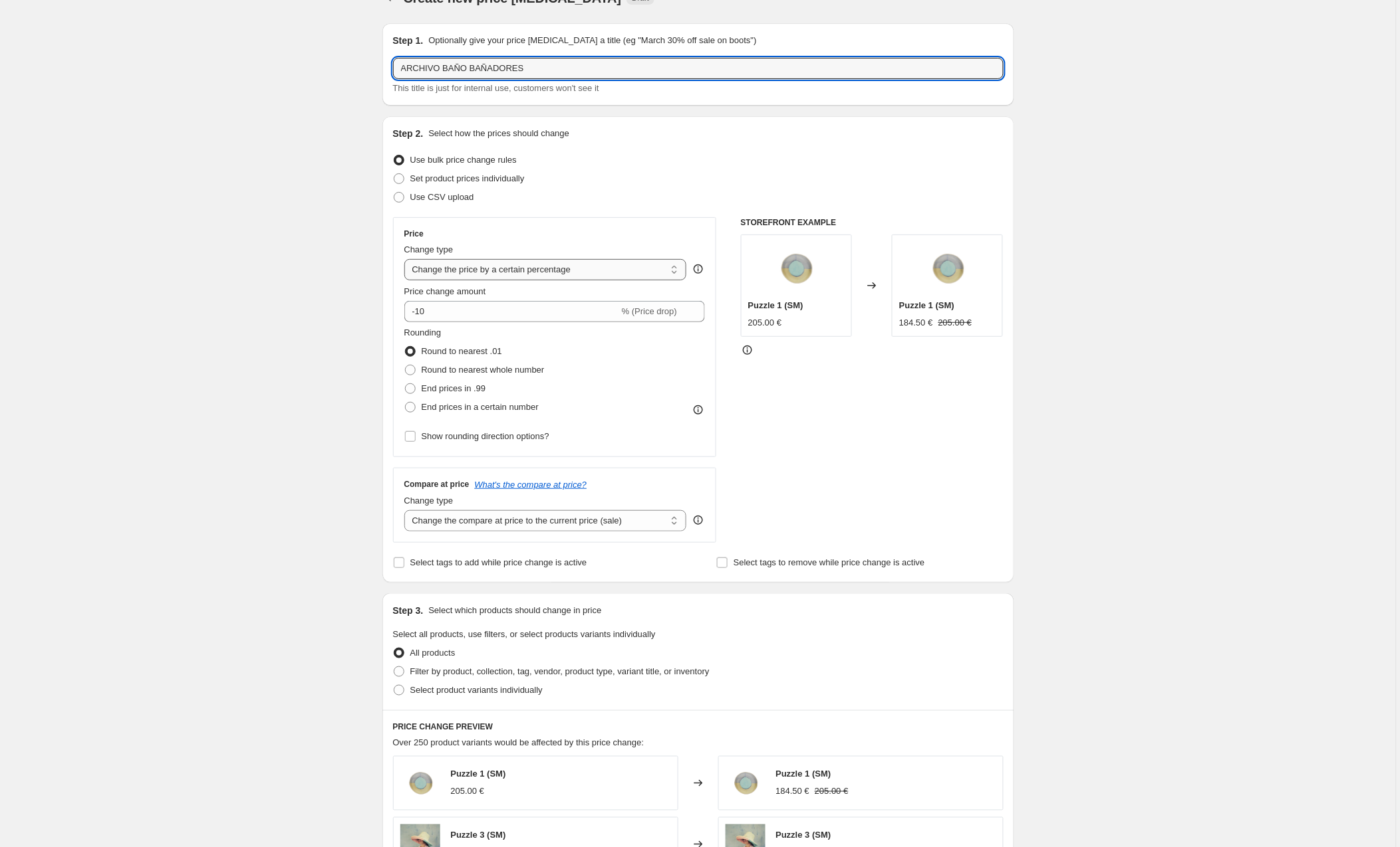
type input "ARCHIVO BAÑO BAÑADORES"
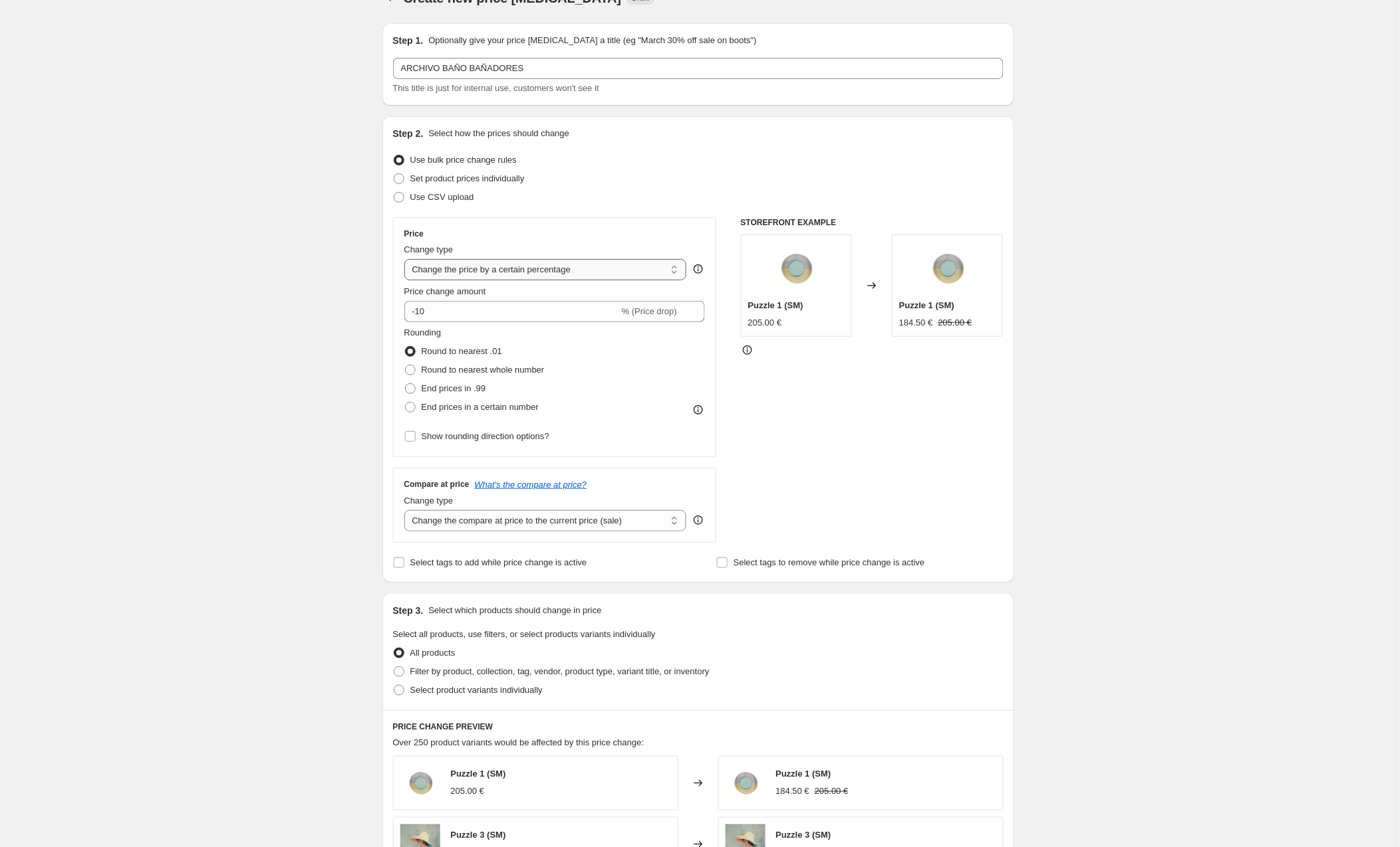
select select "to"
type input "80.00"
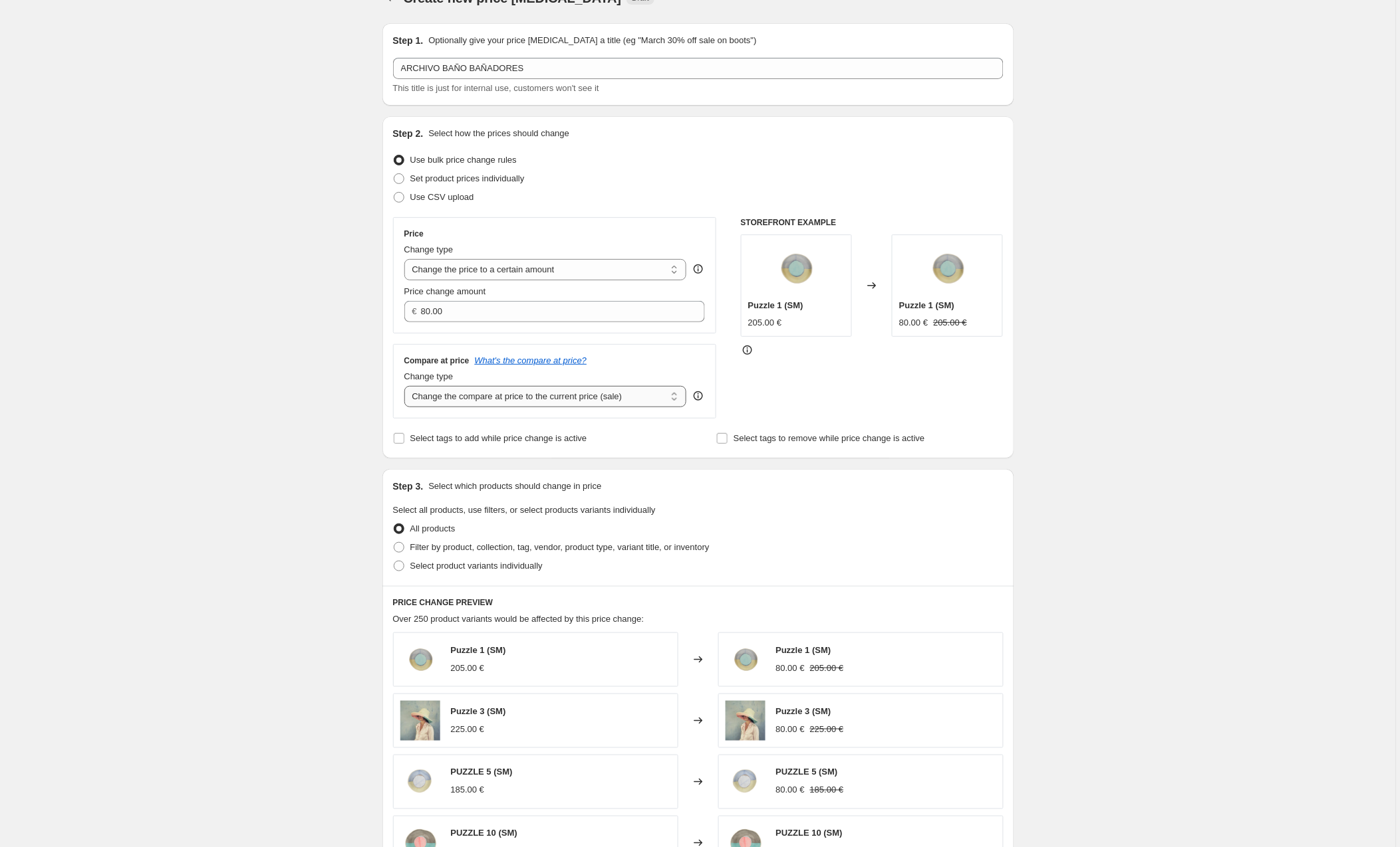
select select "to"
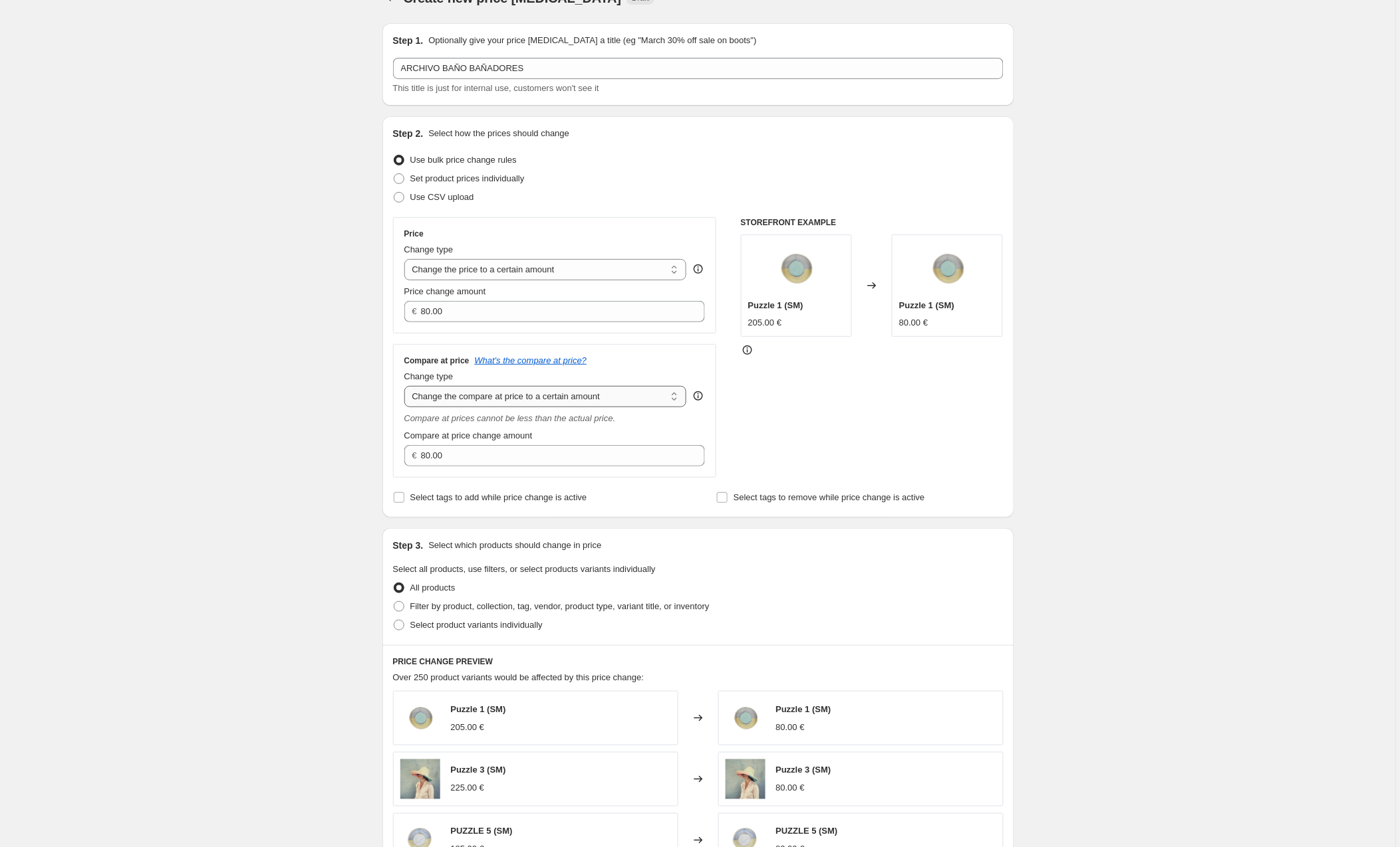
scroll to position [32, 0]
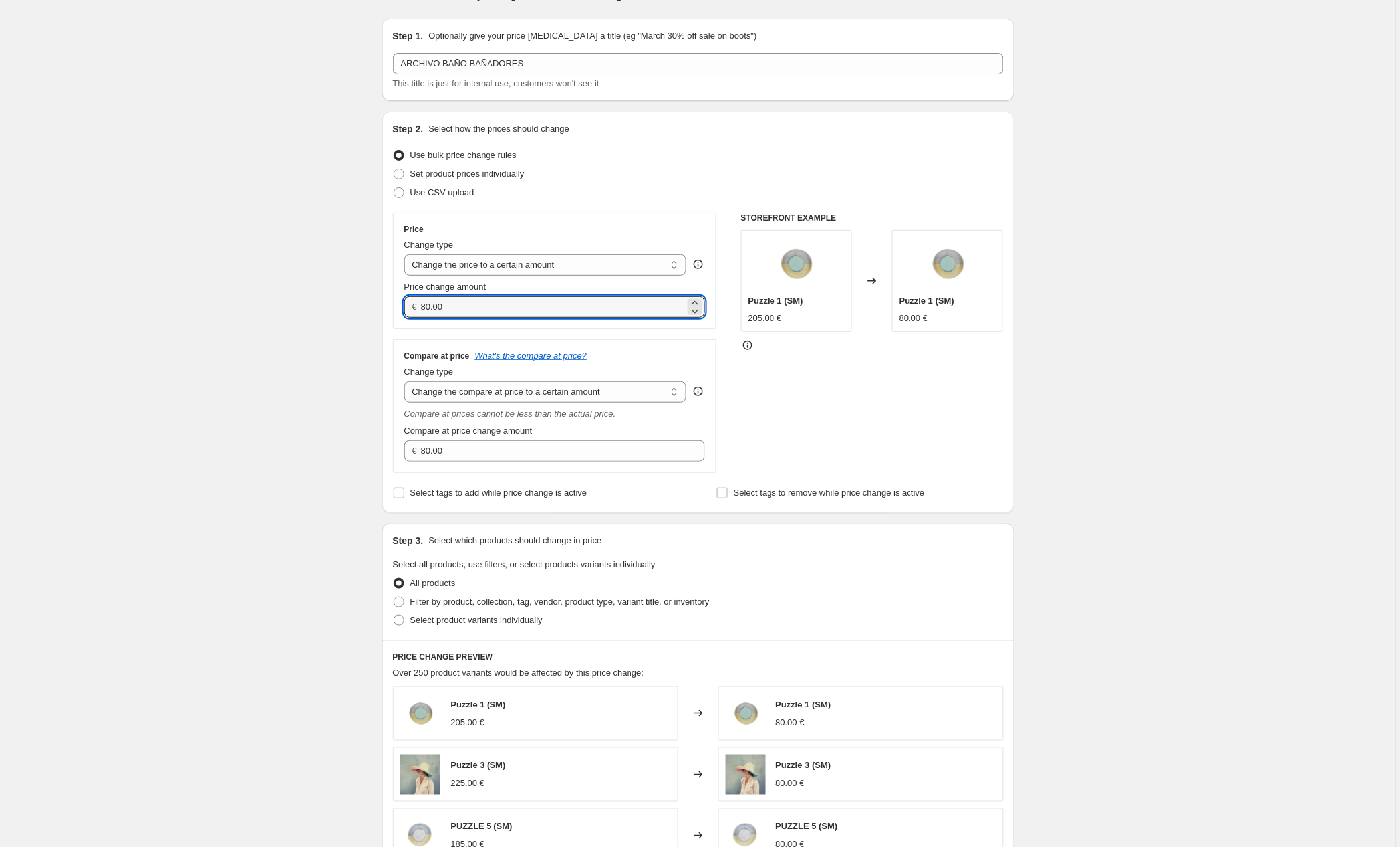
drag, startPoint x: 462, startPoint y: 305, endPoint x: 377, endPoint y: 309, distance: 85.1
click at [377, 309] on div "Step 1. Optionally give your price [MEDICAL_DATA] a title (eg "March 30% off sa…" at bounding box center [693, 617] width 642 height 1217
type input "49.00"
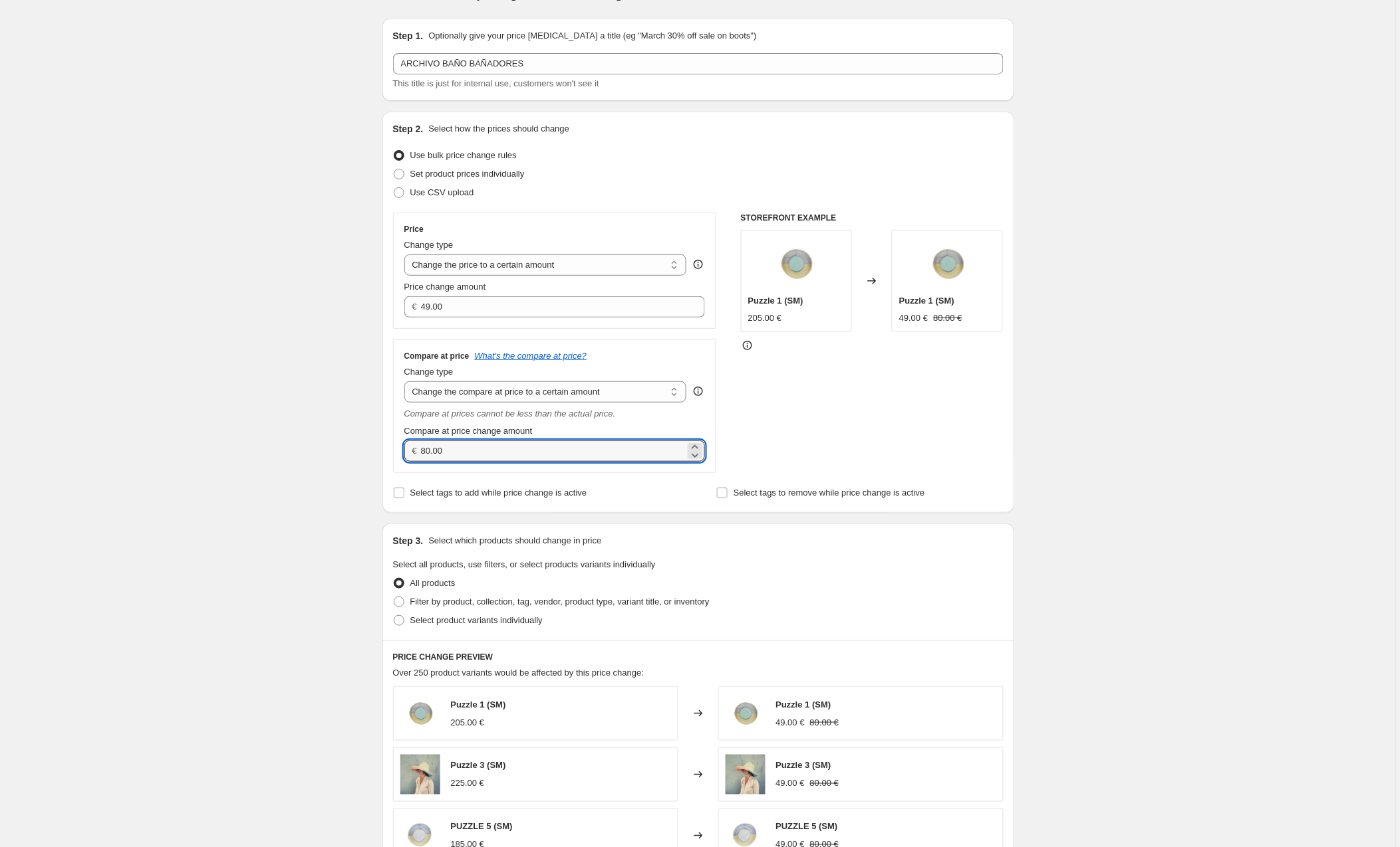
drag, startPoint x: 463, startPoint y: 450, endPoint x: 369, endPoint y: 444, distance: 94.2
click at [369, 444] on div "Create new price [MEDICAL_DATA]. This page is ready Create new price [MEDICAL_D…" at bounding box center [698, 636] width 663 height 1338
type input "88.00"
click at [804, 431] on div "STOREFRONT EXAMPLE Puzzle 1 (SM) 205.00 € Changed to Puzzle 1 (SM) 49.00 € 80.0…" at bounding box center [871, 342] width 262 height 261
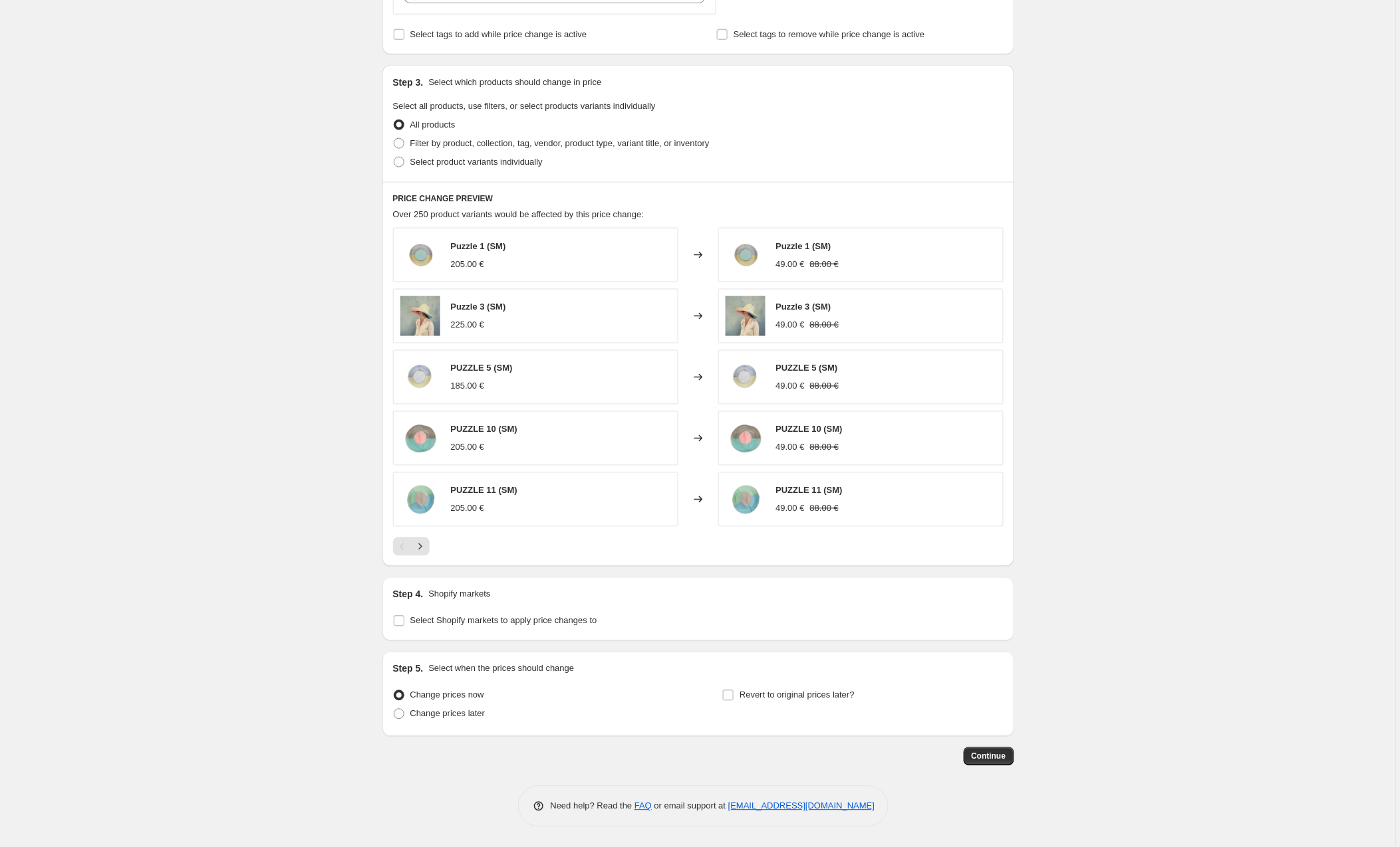
scroll to position [493, 0]
click at [402, 619] on input "Select Shopify markets to apply price changes to" at bounding box center [399, 621] width 11 height 11
checkbox input "true"
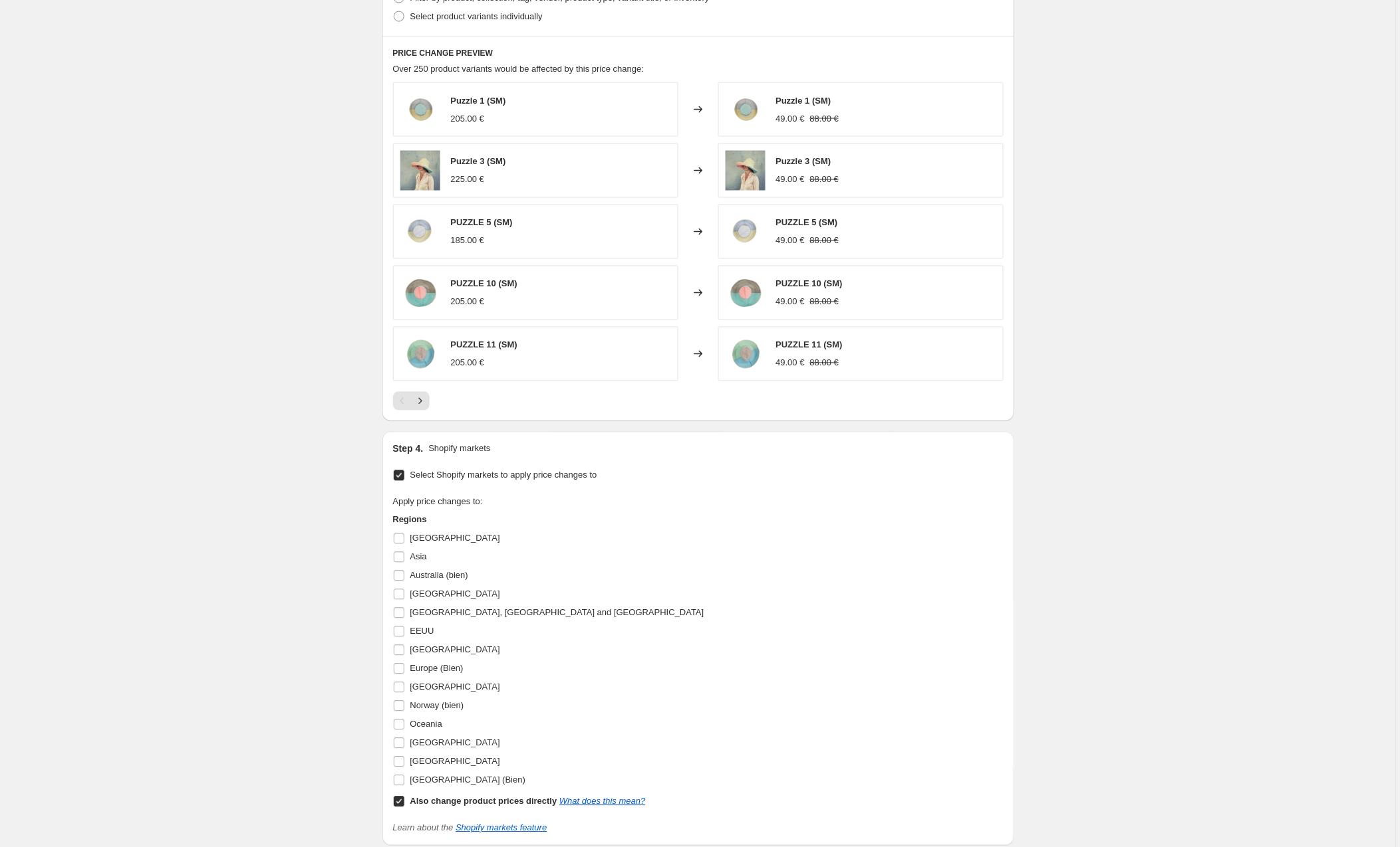
scroll to position [649, 0]
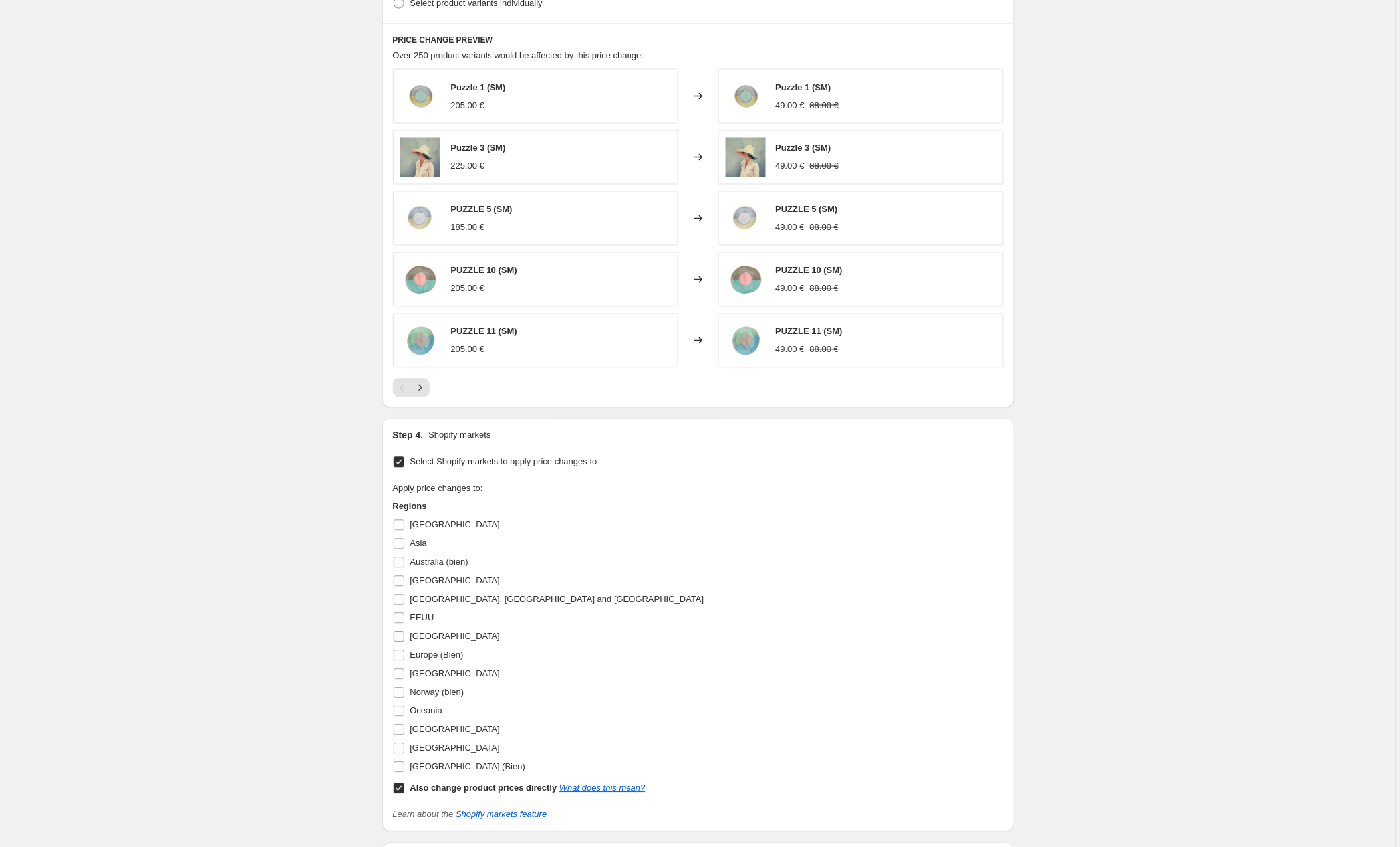
click at [403, 640] on input "[GEOGRAPHIC_DATA]" at bounding box center [399, 638] width 11 height 11
checkbox input "true"
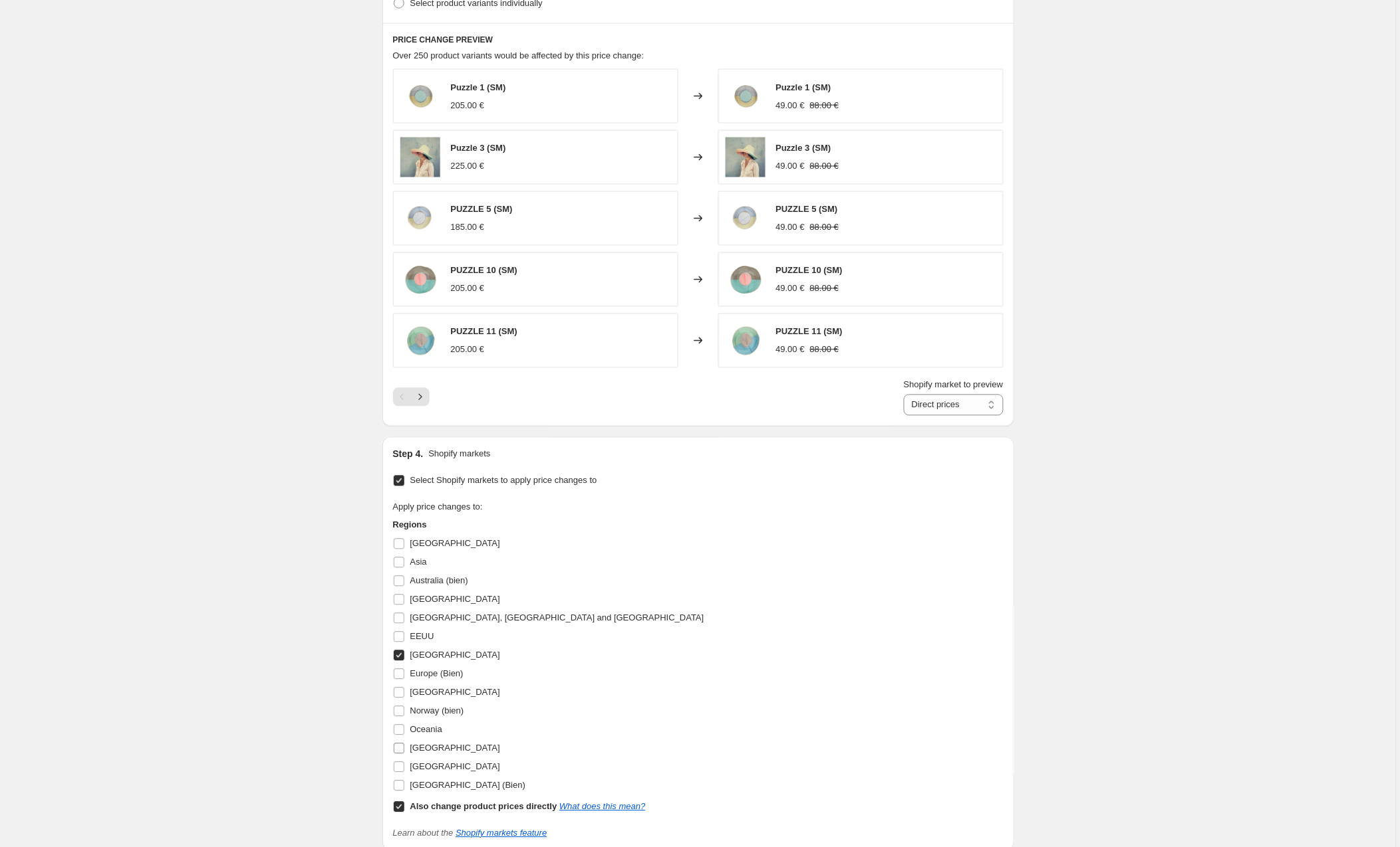
click at [402, 748] on input "[GEOGRAPHIC_DATA]" at bounding box center [399, 749] width 11 height 11
checkbox input "true"
click at [717, 709] on div "Apply price changes to: Regions [GEOGRAPHIC_DATA] [GEOGRAPHIC_DATA] [GEOGRAPHIC…" at bounding box center [698, 658] width 611 height 315
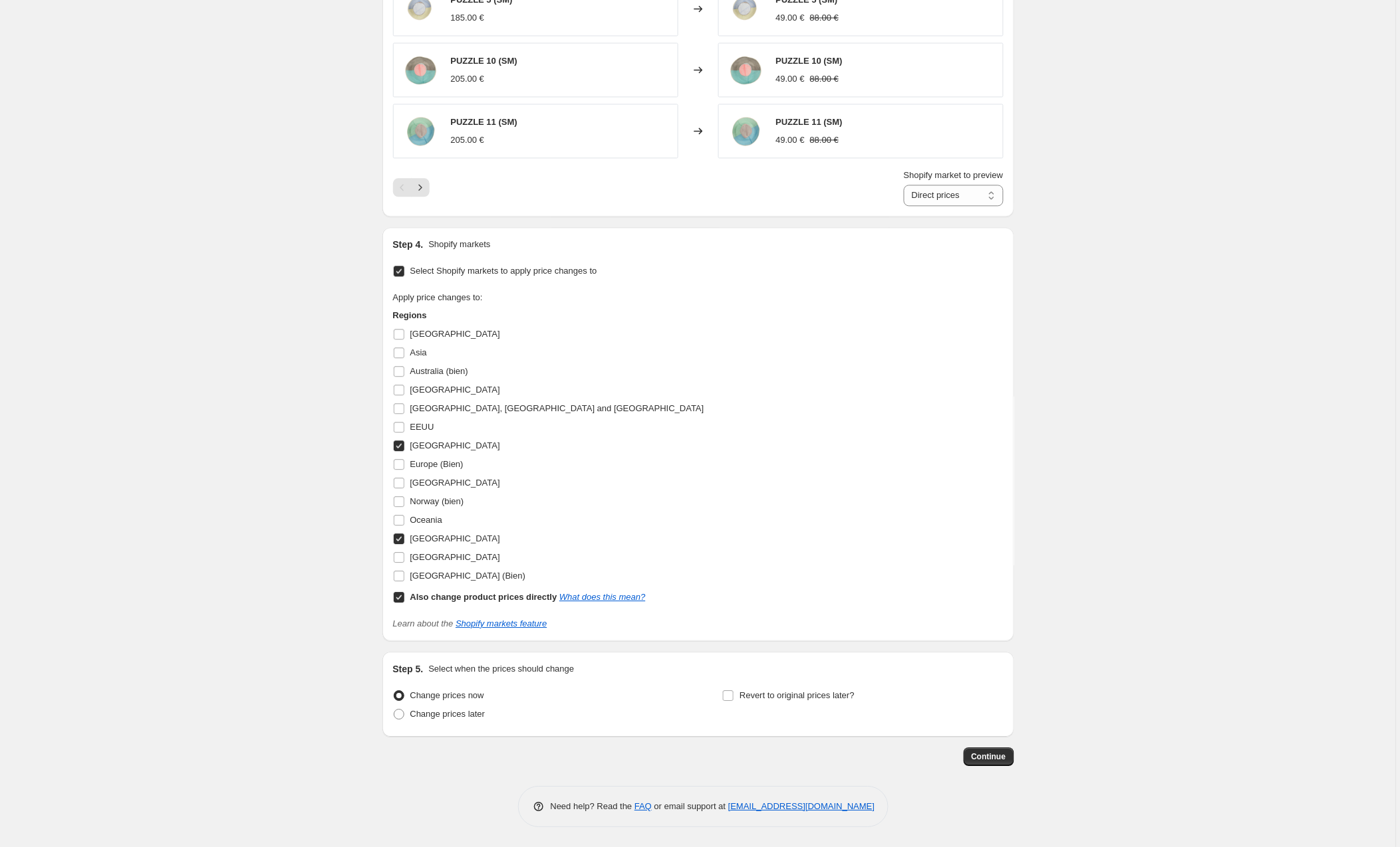
scroll to position [862, 0]
click at [981, 752] on span "Continue" at bounding box center [989, 757] width 35 height 11
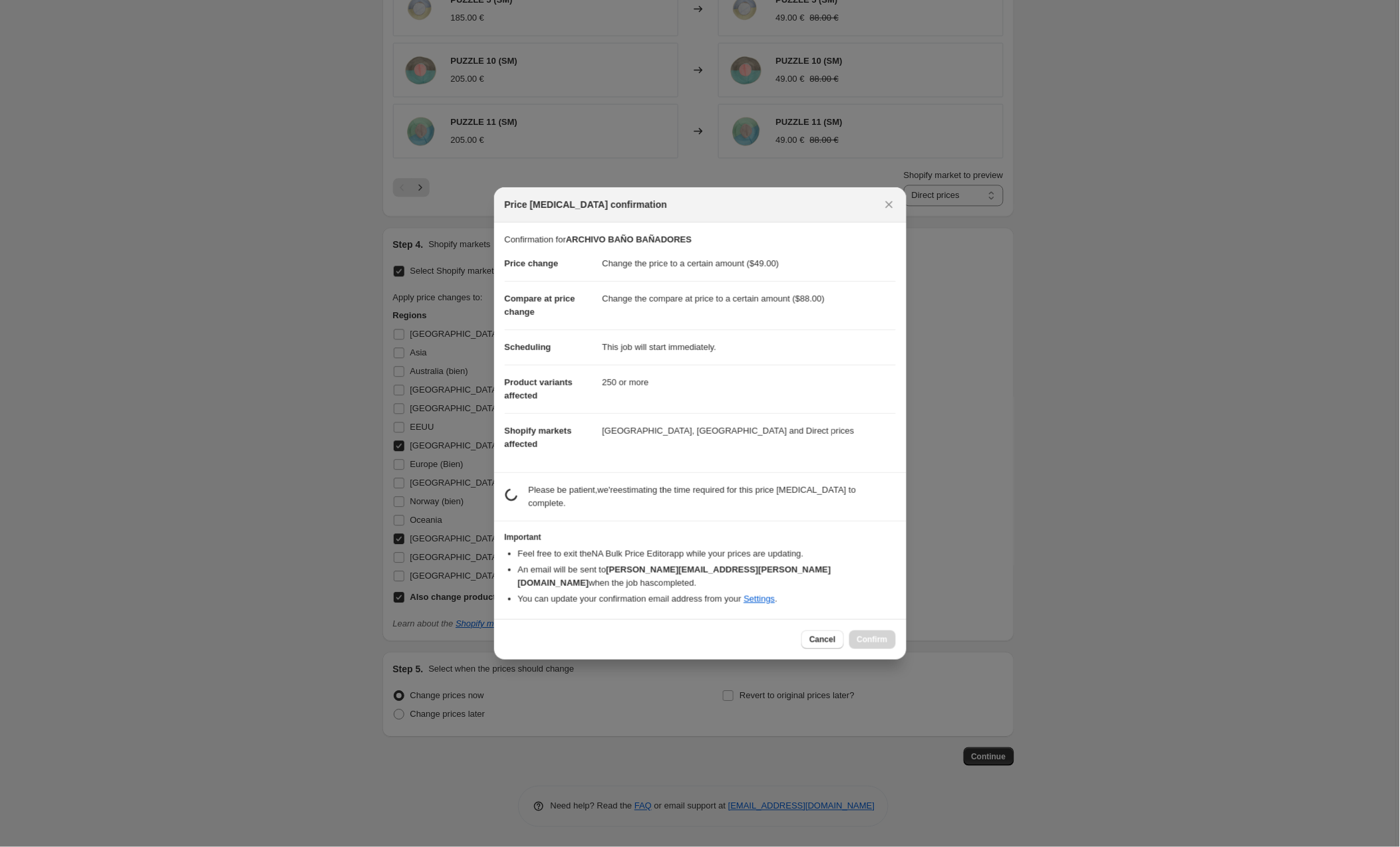
scroll to position [862, 0]
click at [819, 634] on span "Cancel" at bounding box center [822, 640] width 26 height 11
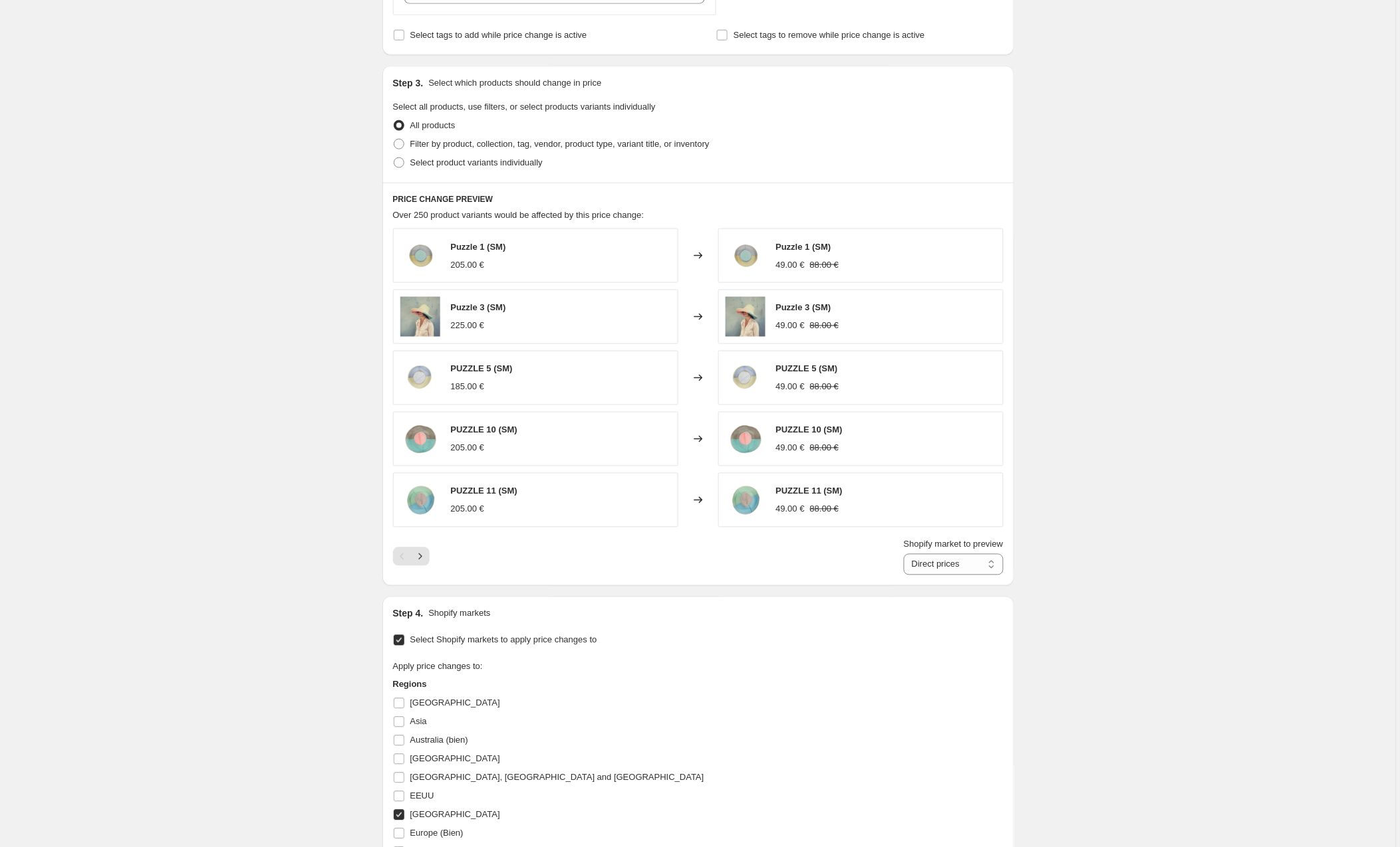
scroll to position [491, 0]
click at [403, 145] on span at bounding box center [399, 144] width 11 height 11
click at [394, 139] on input "Filter by product, collection, tag, vendor, product type, variant title, or inv…" at bounding box center [393, 138] width 1 height 1
radio input "true"
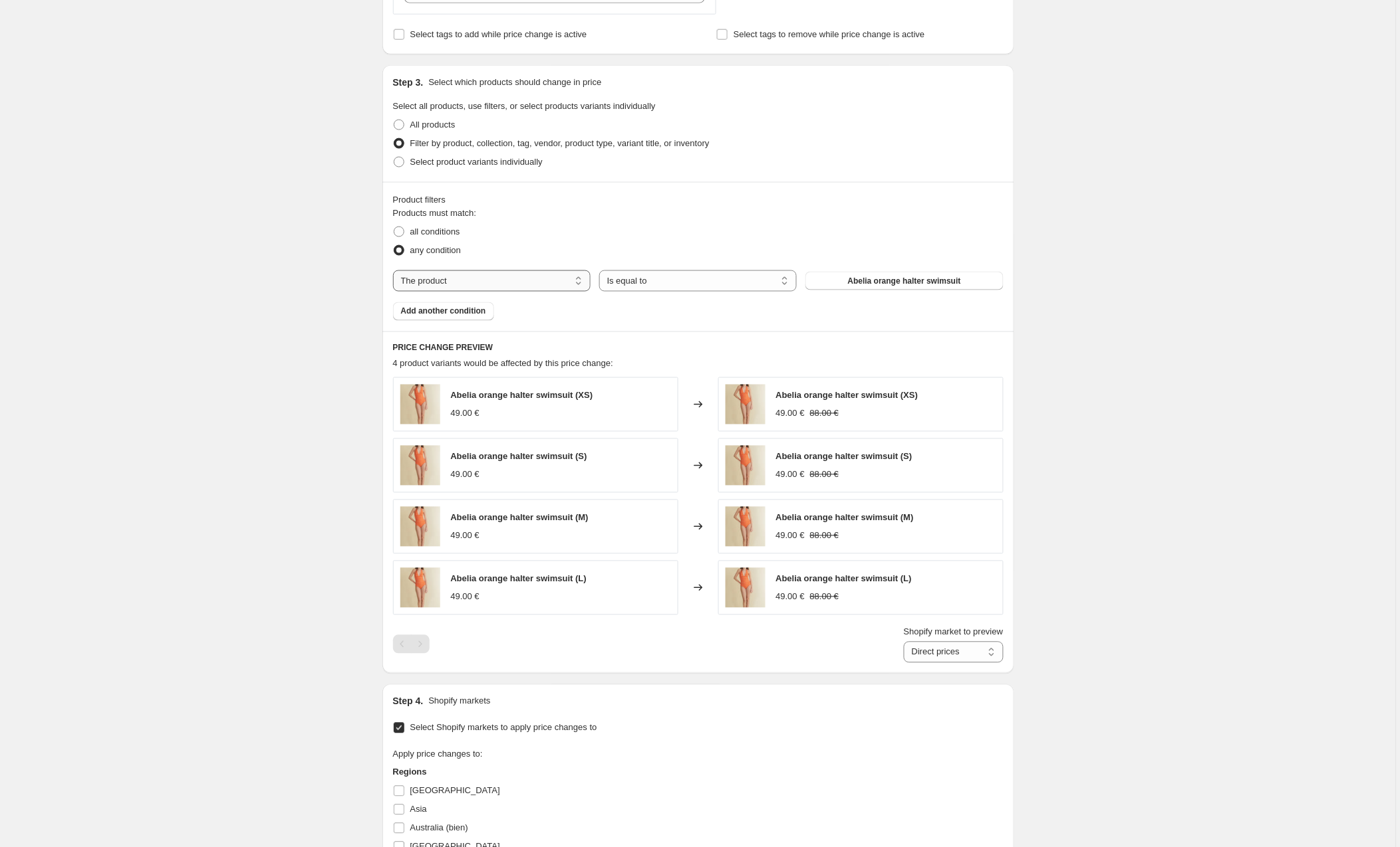
select select "collection"
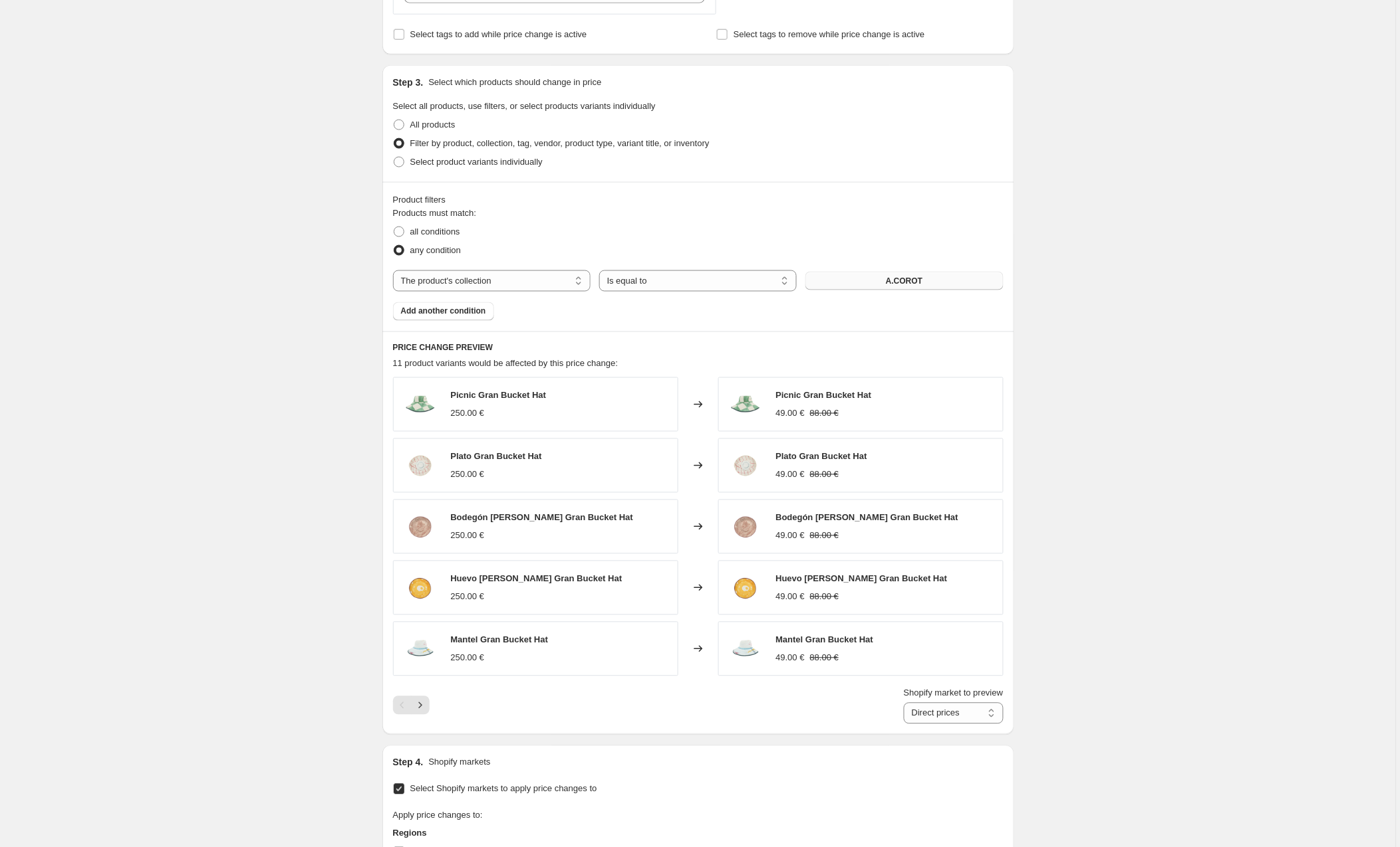
click at [872, 278] on button "A.COROT" at bounding box center [904, 281] width 197 height 18
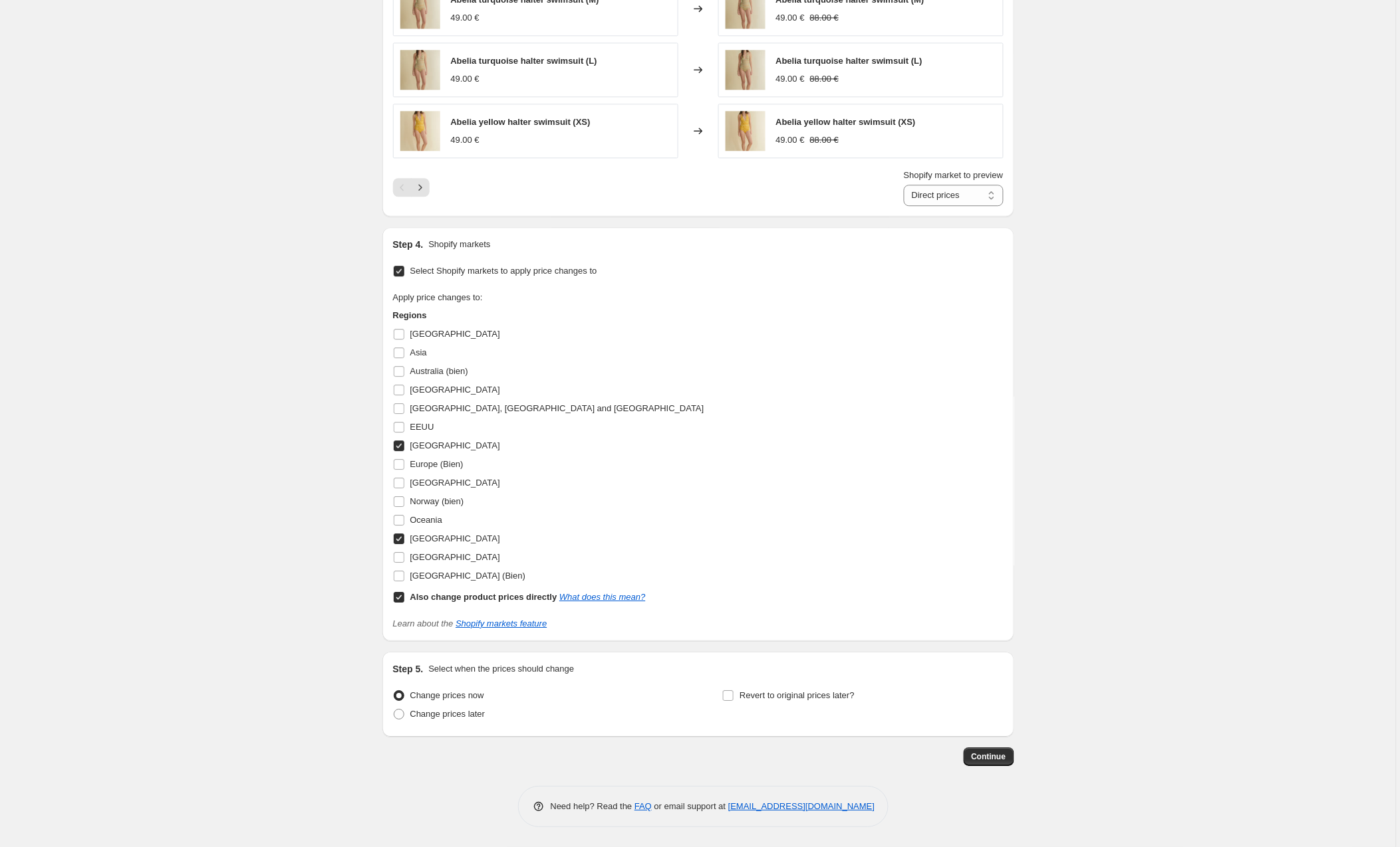
scroll to position [1012, 0]
click at [999, 760] on span "Continue" at bounding box center [989, 757] width 35 height 11
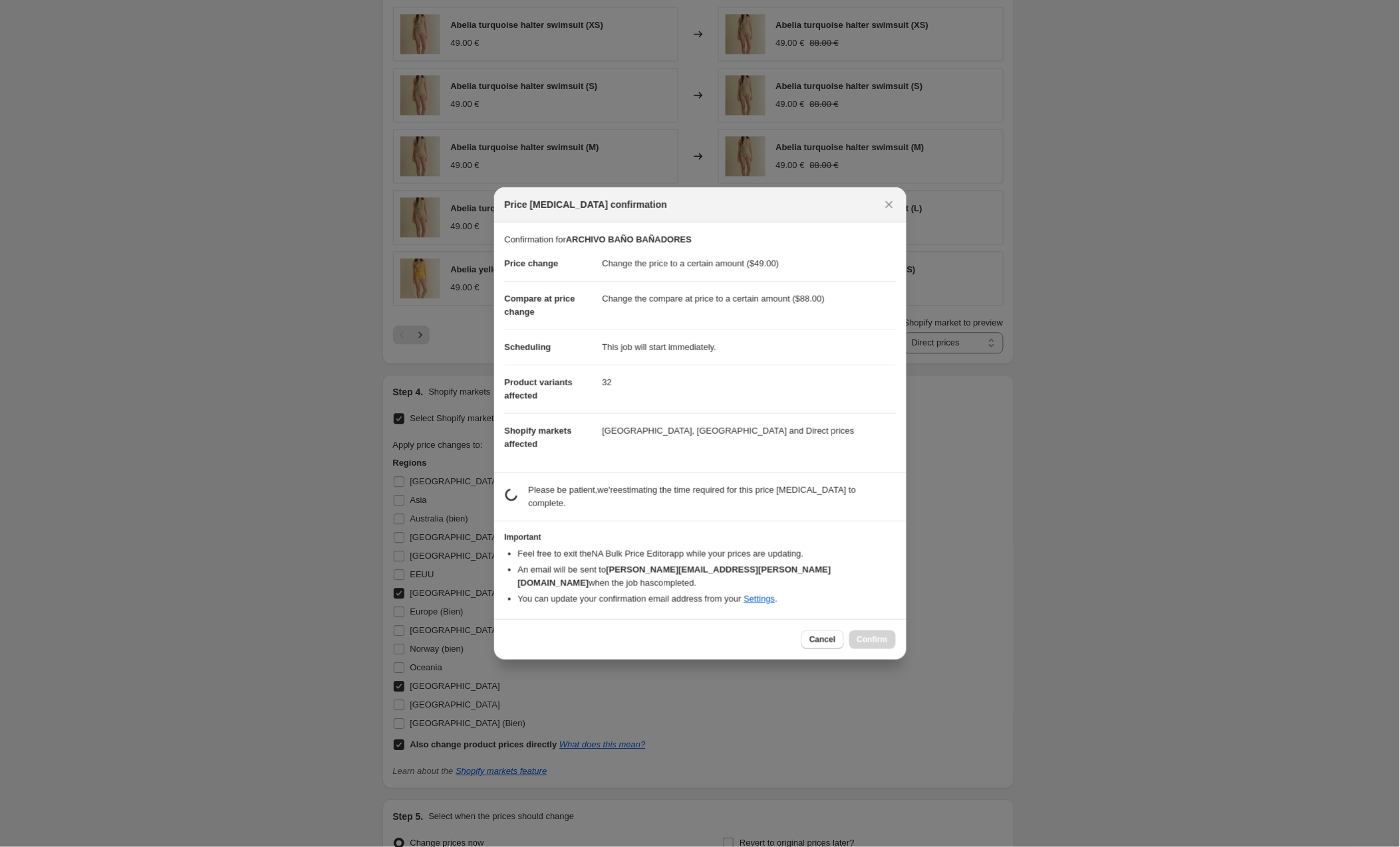
scroll to position [1012, 0]
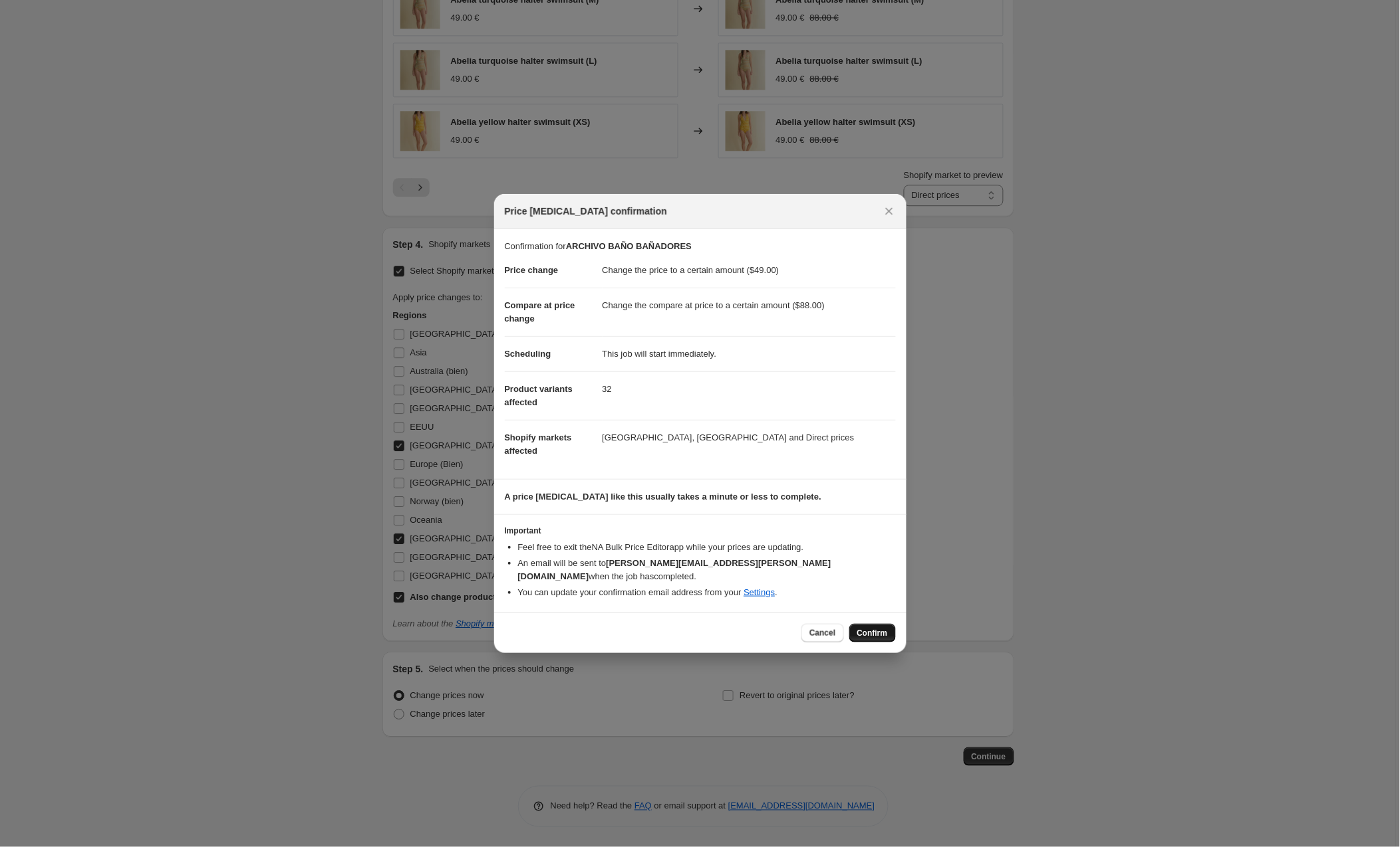
click at [874, 628] on span "Confirm" at bounding box center [872, 633] width 30 height 11
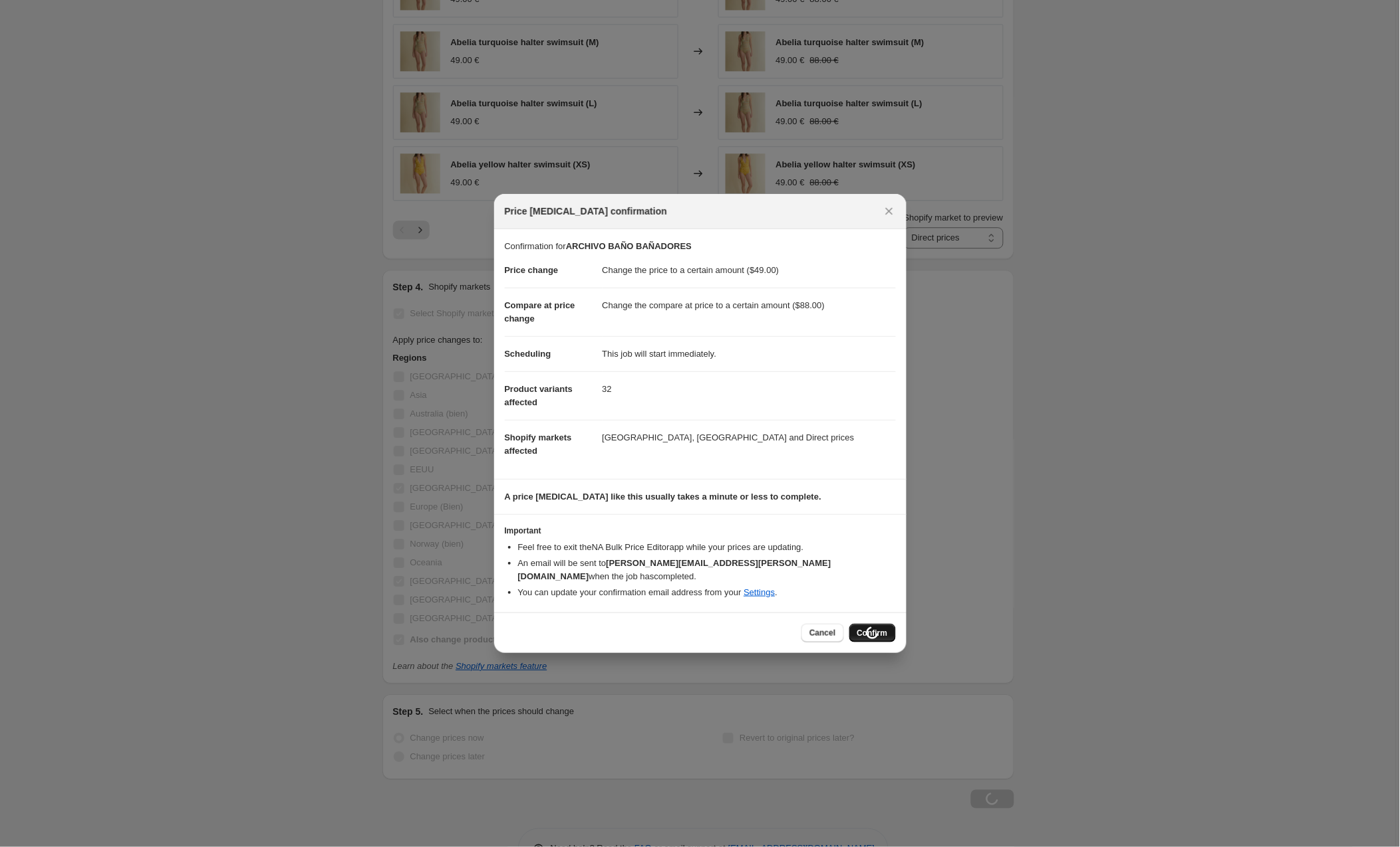
scroll to position [1012, 0]
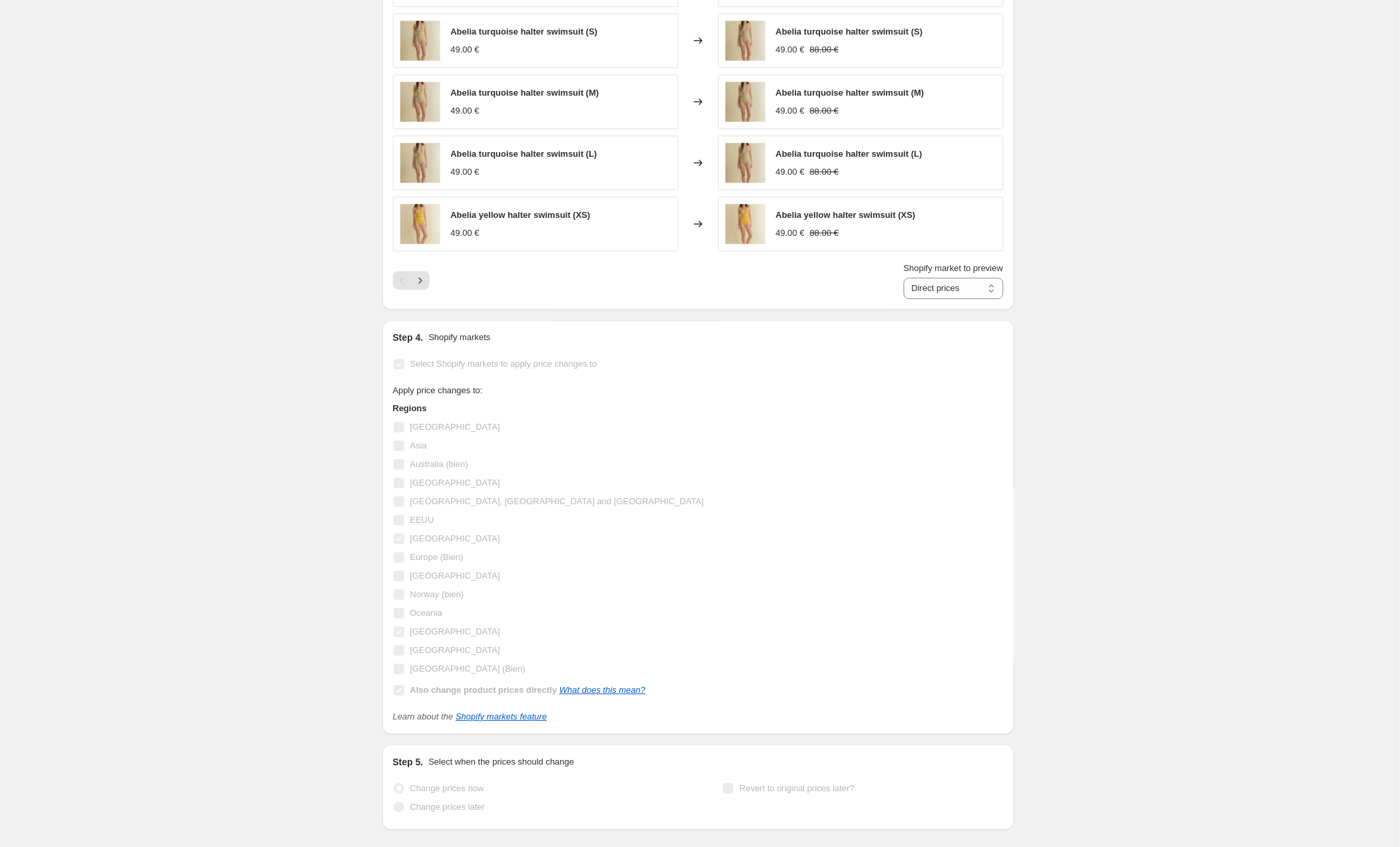
select select "to"
select select "collection"
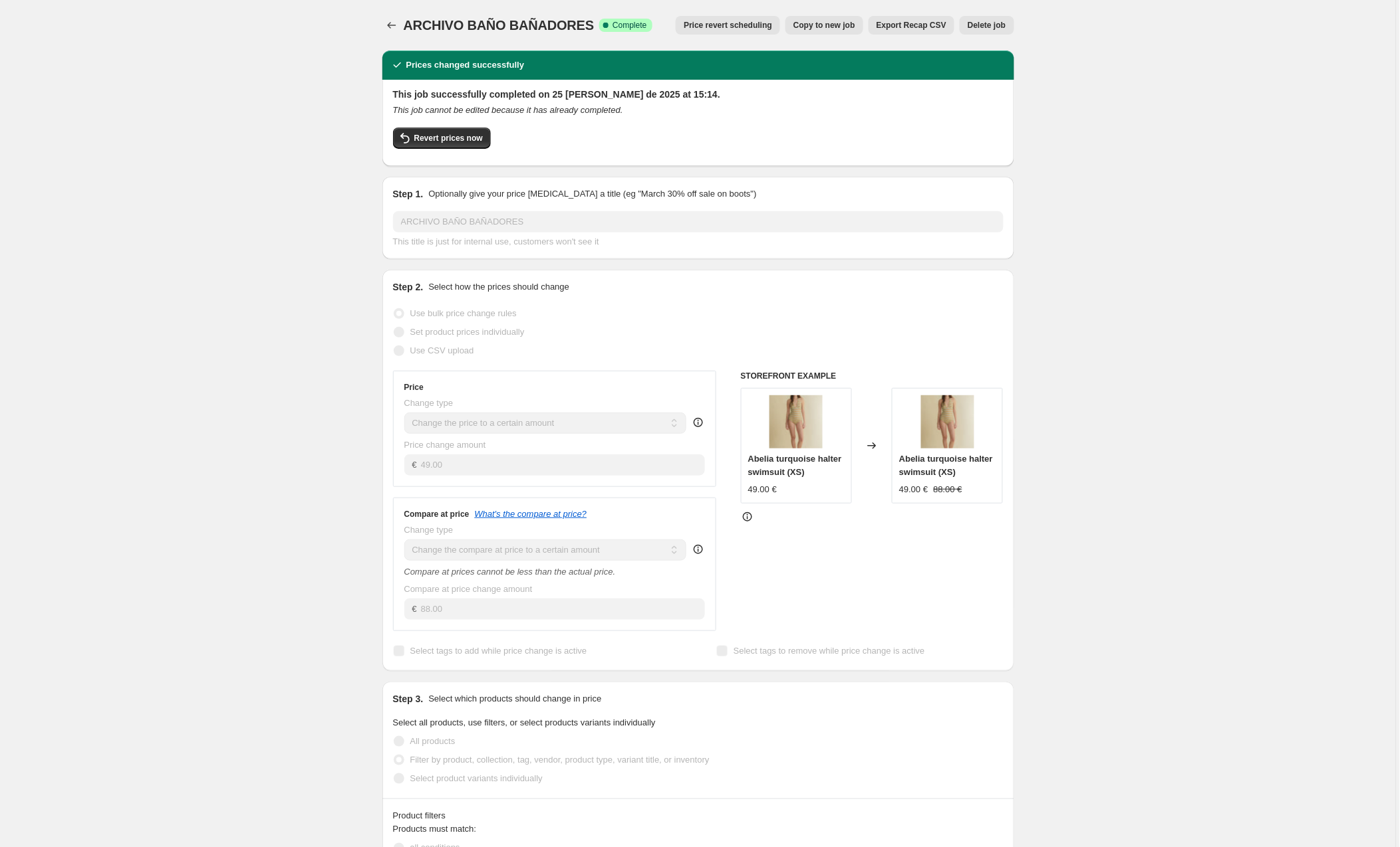
scroll to position [0, 0]
click at [834, 23] on span "Copy to new job" at bounding box center [823, 26] width 62 height 11
select select "to"
select select "collection"
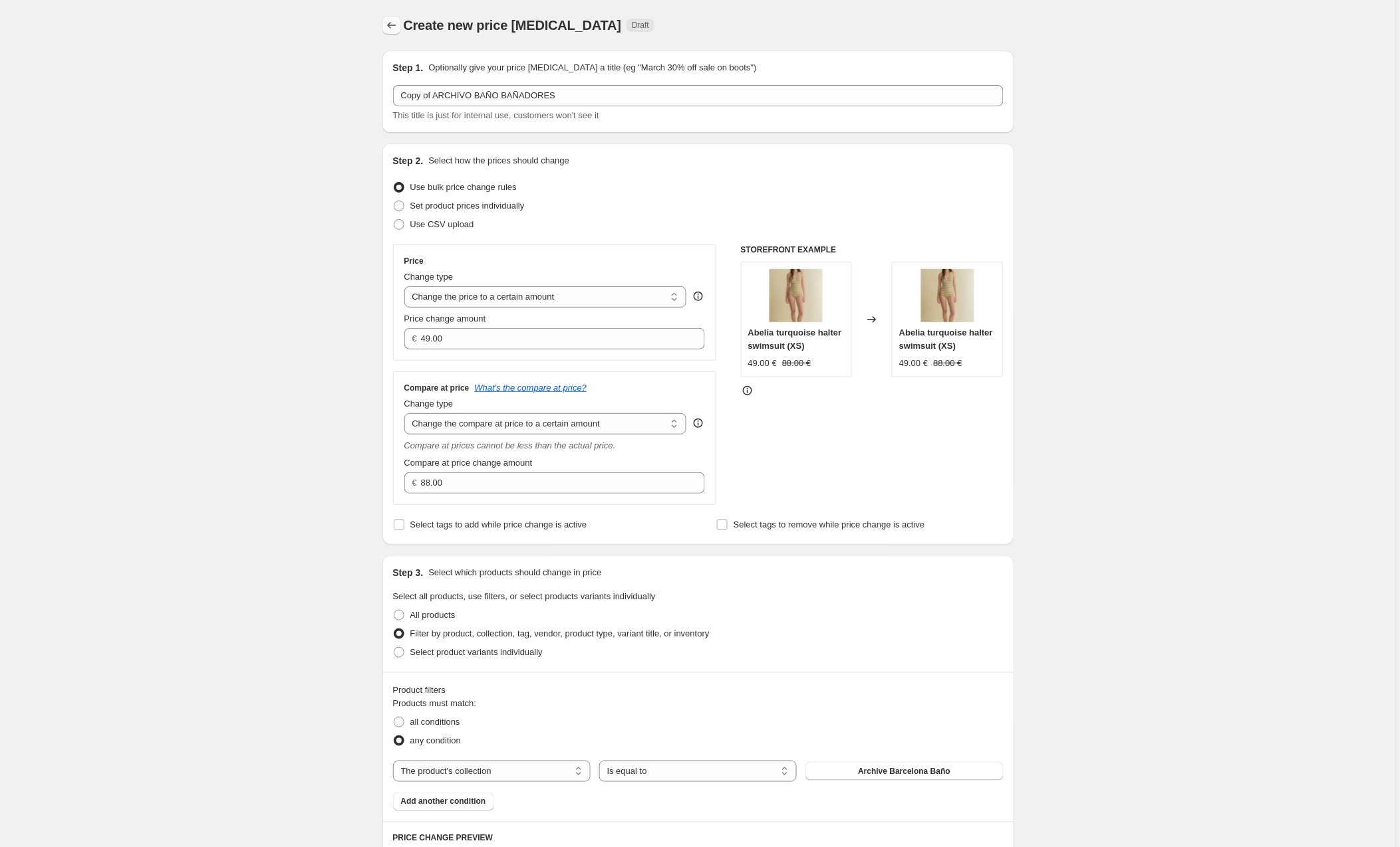
click at [392, 20] on icon "Price change jobs" at bounding box center [391, 25] width 13 height 13
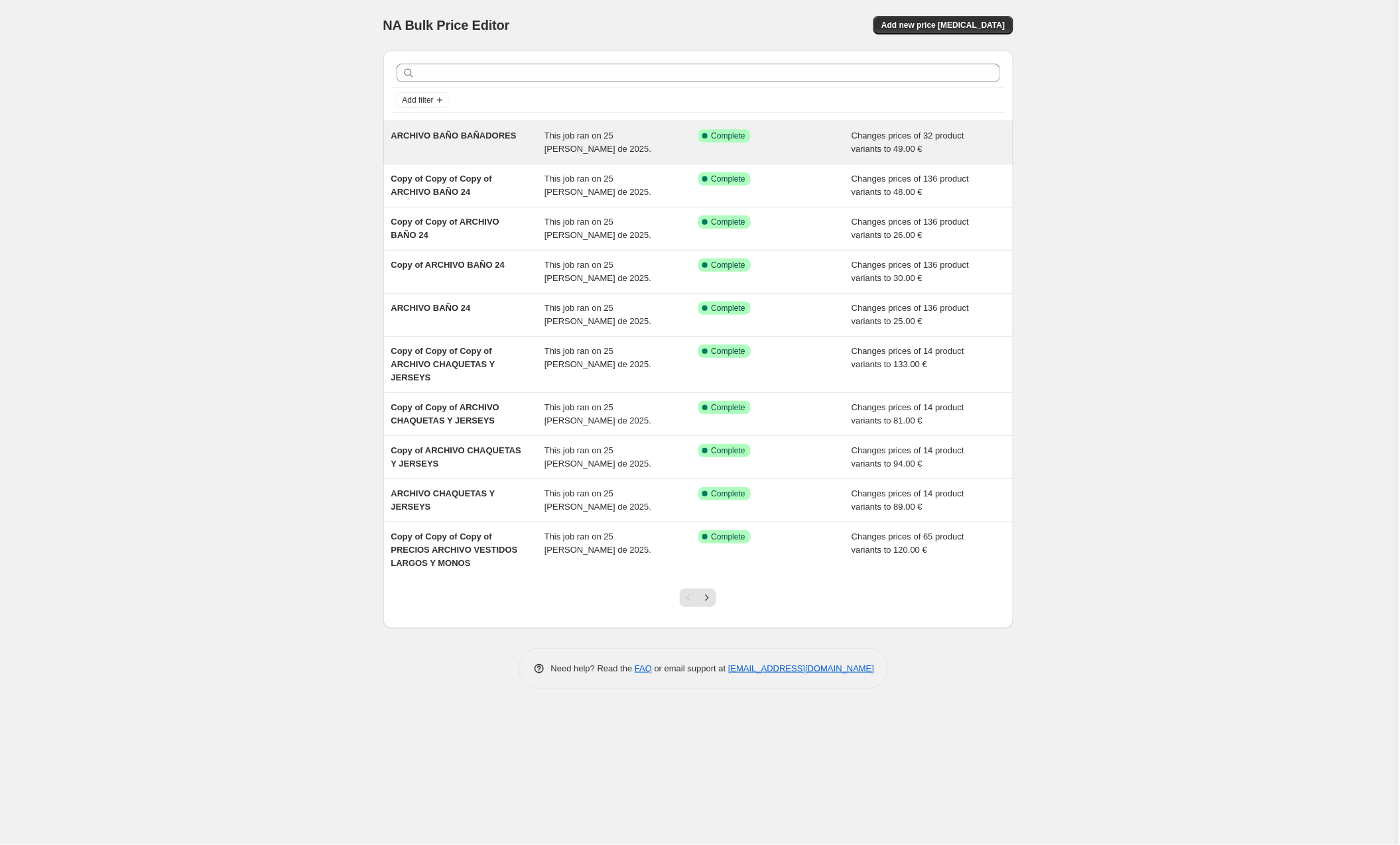
click at [469, 140] on span "ARCHIVO BAÑO BAÑADORES" at bounding box center [454, 135] width 125 height 10
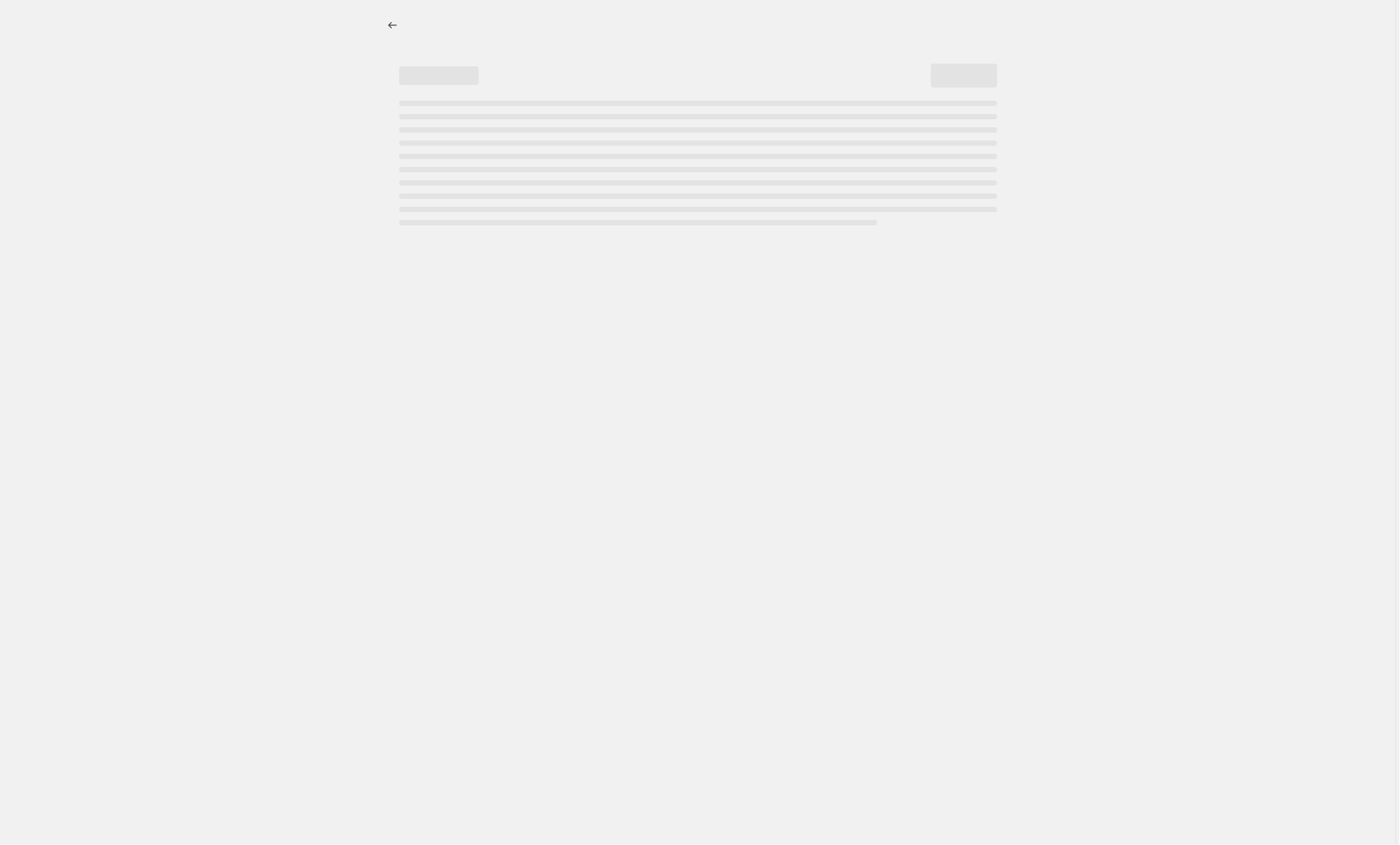
select select "to"
select select "collection"
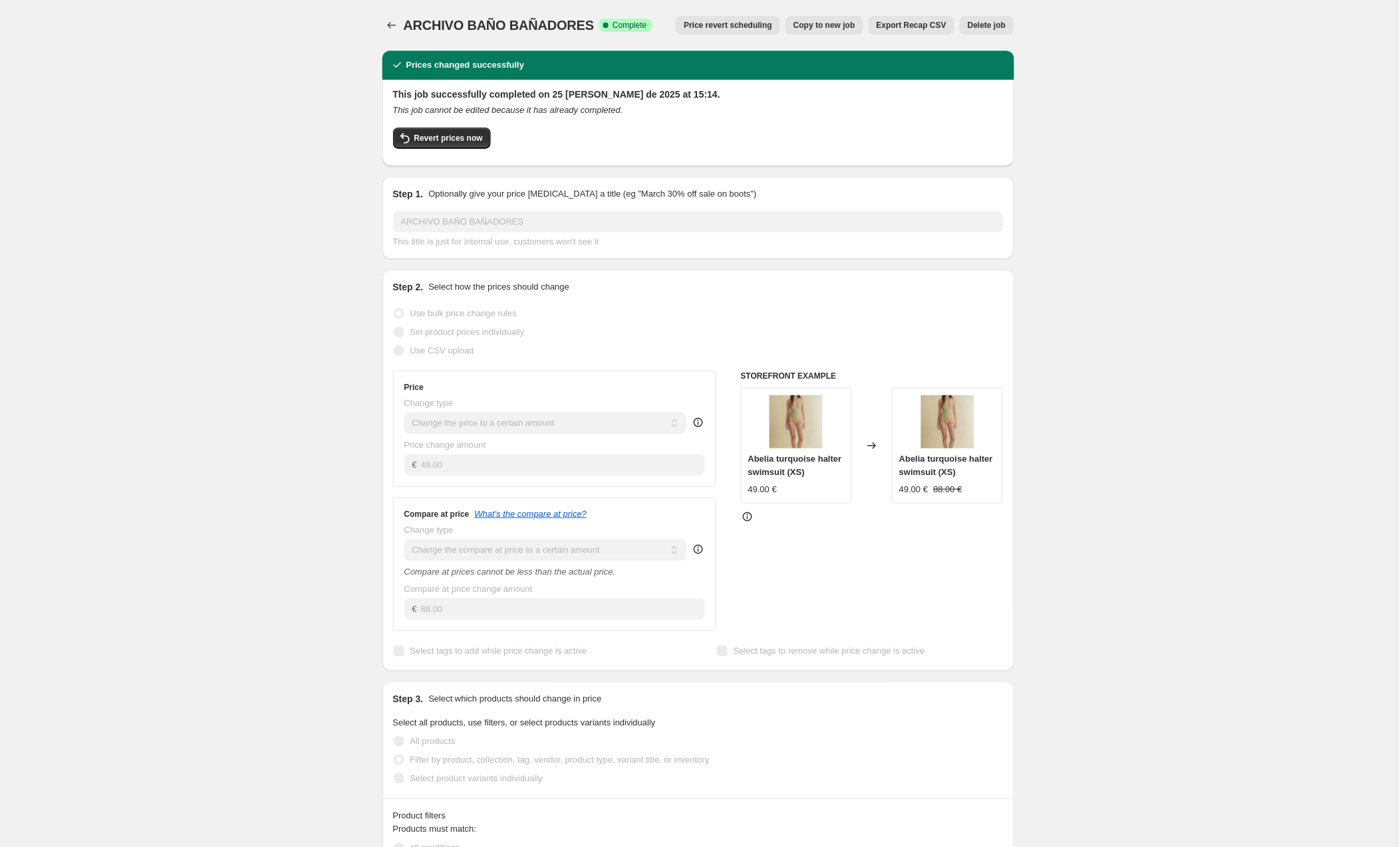
click at [470, 140] on span "Revert prices now" at bounding box center [449, 138] width 68 height 11
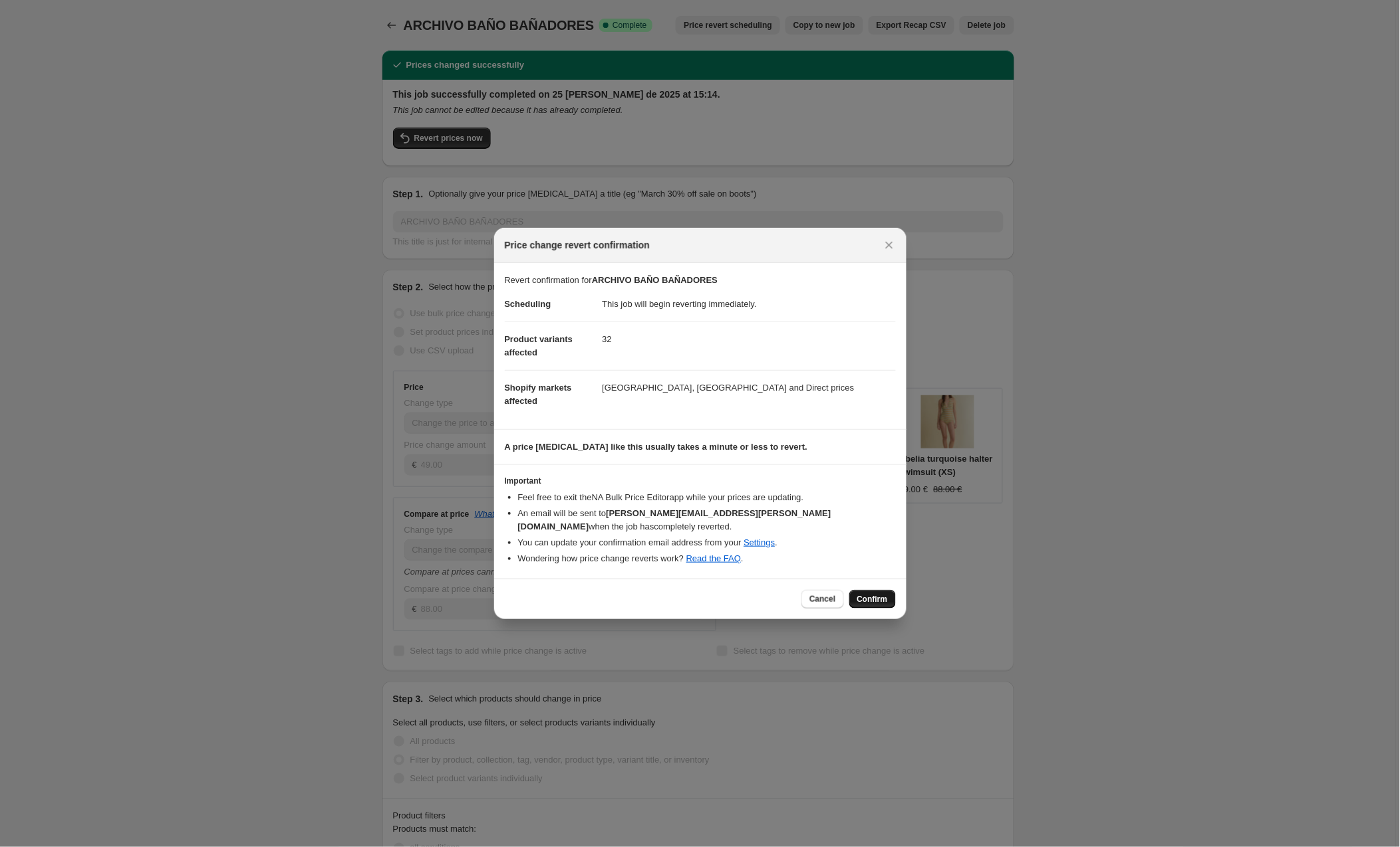
click at [869, 594] on span "Confirm" at bounding box center [872, 599] width 30 height 11
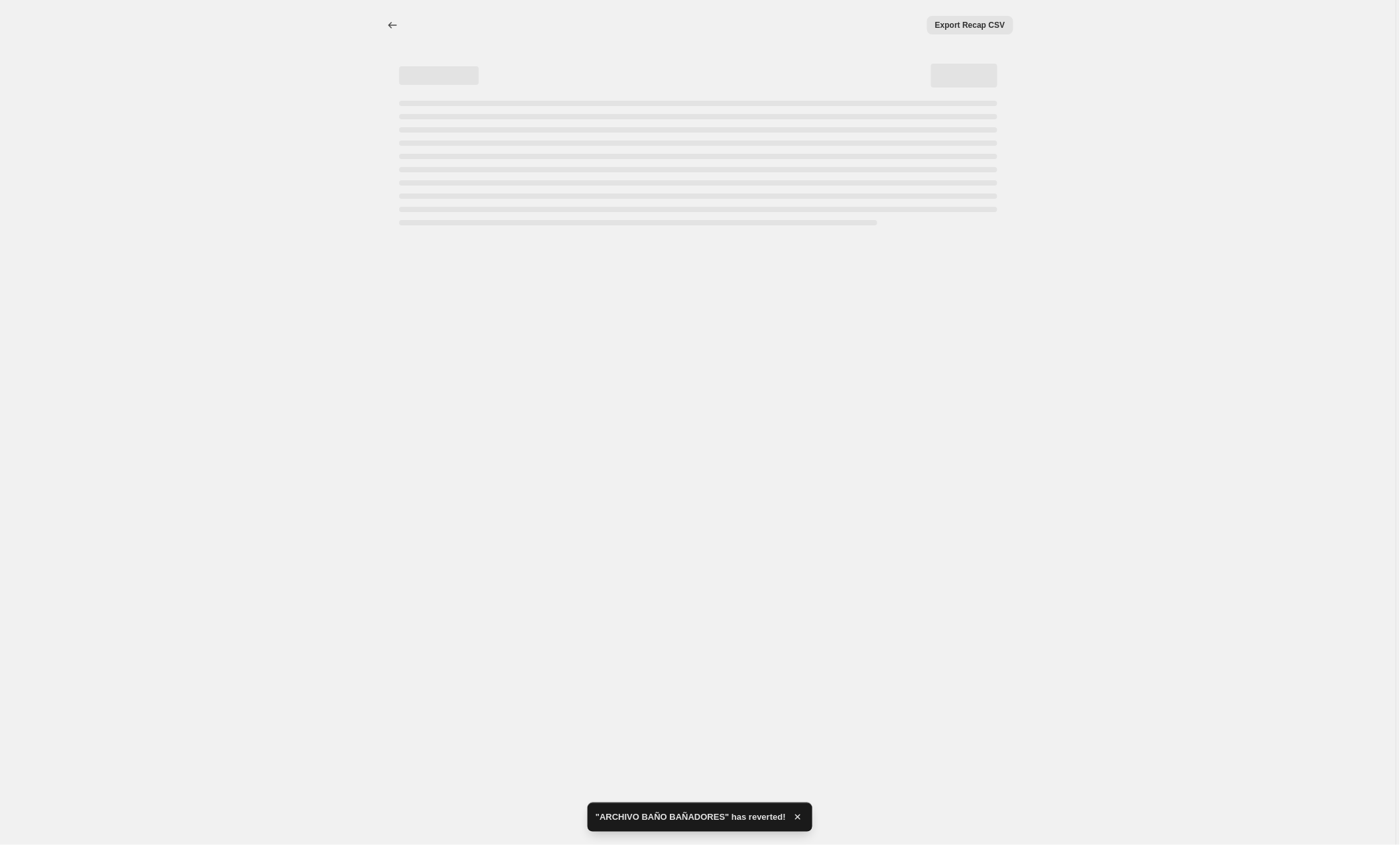
select select "to"
select select "collection"
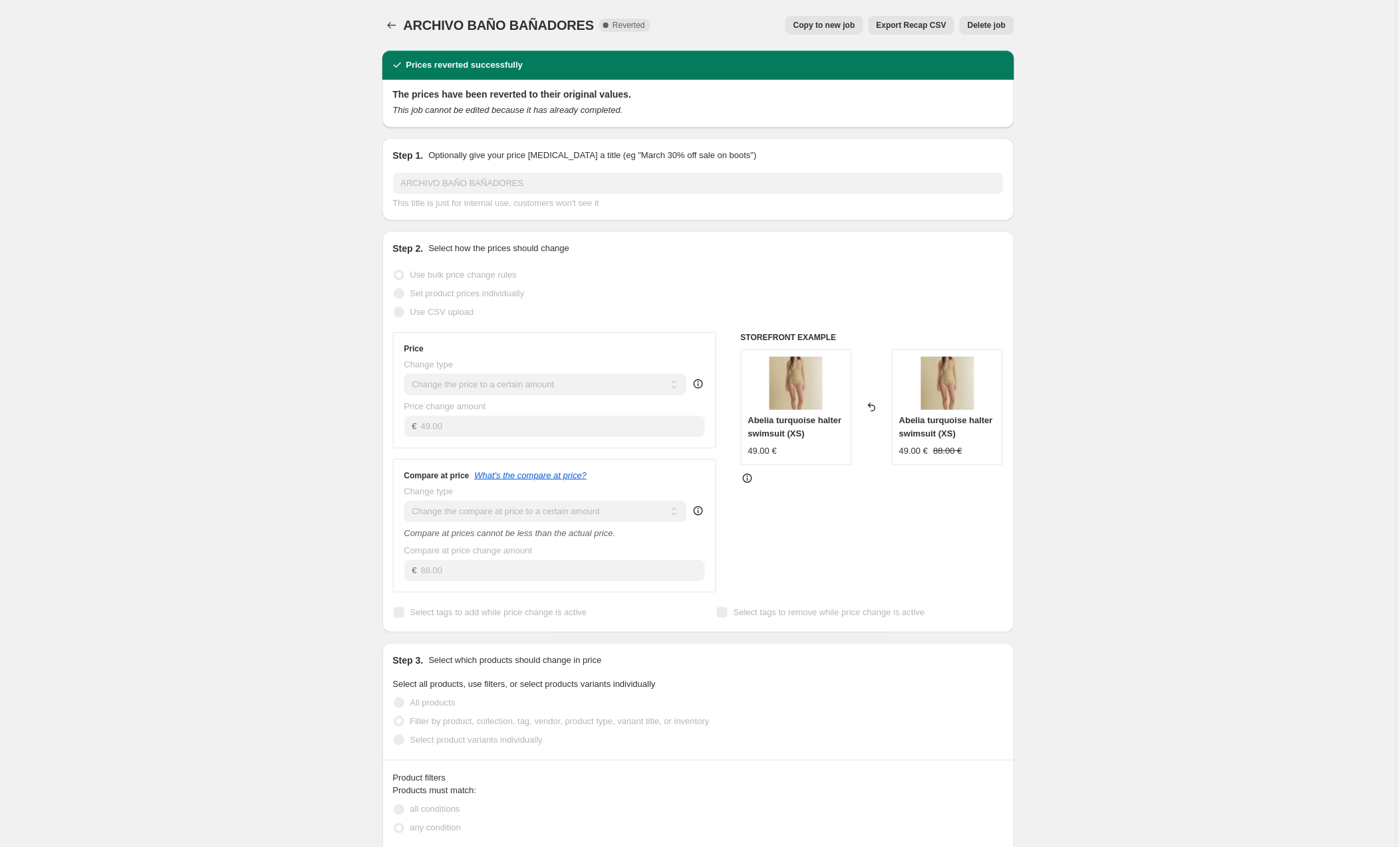
click at [828, 28] on span "Copy to new job" at bounding box center [823, 26] width 62 height 11
select select "to"
select select "collection"
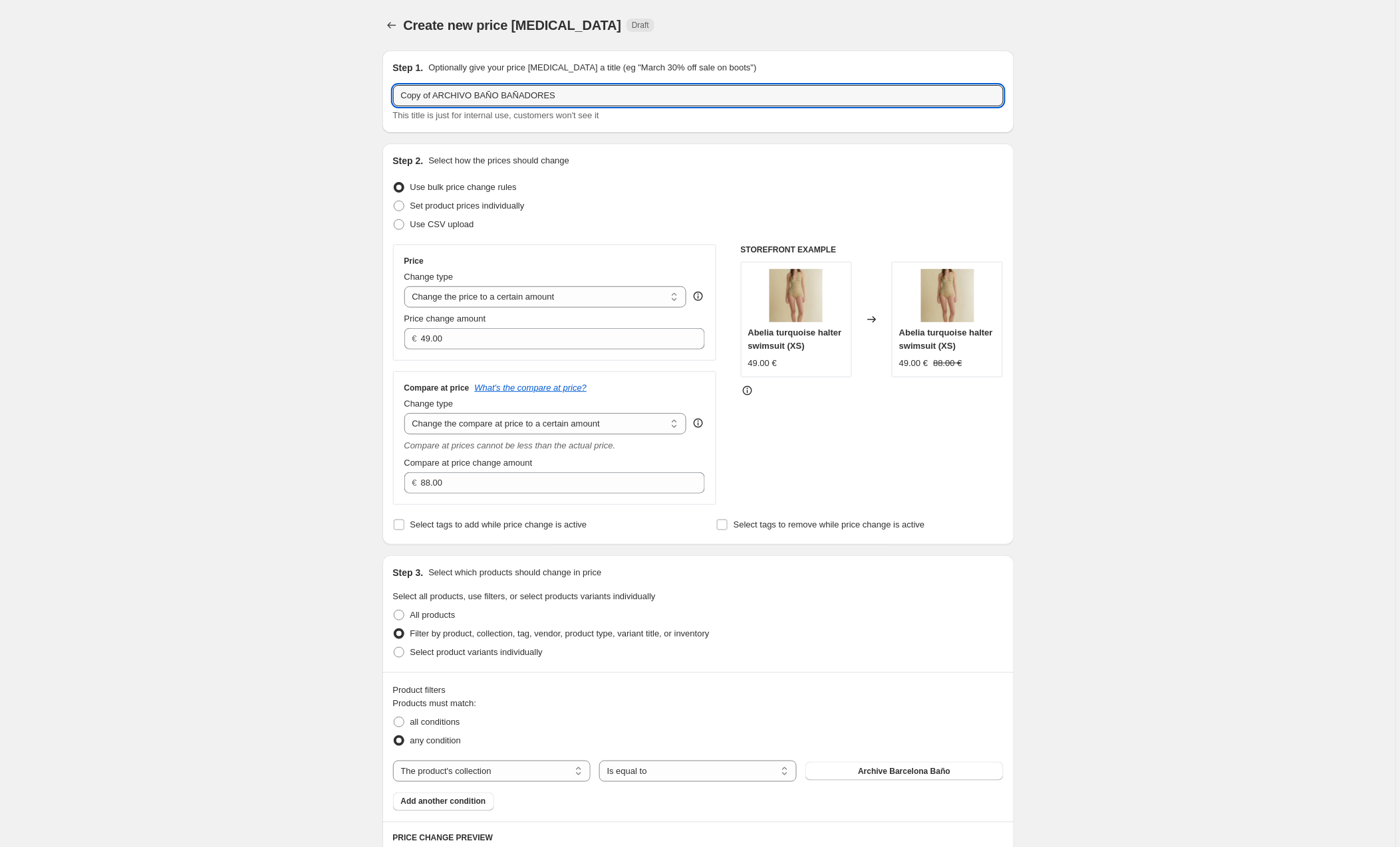
drag, startPoint x: 440, startPoint y: 95, endPoint x: 357, endPoint y: 97, distance: 83.0
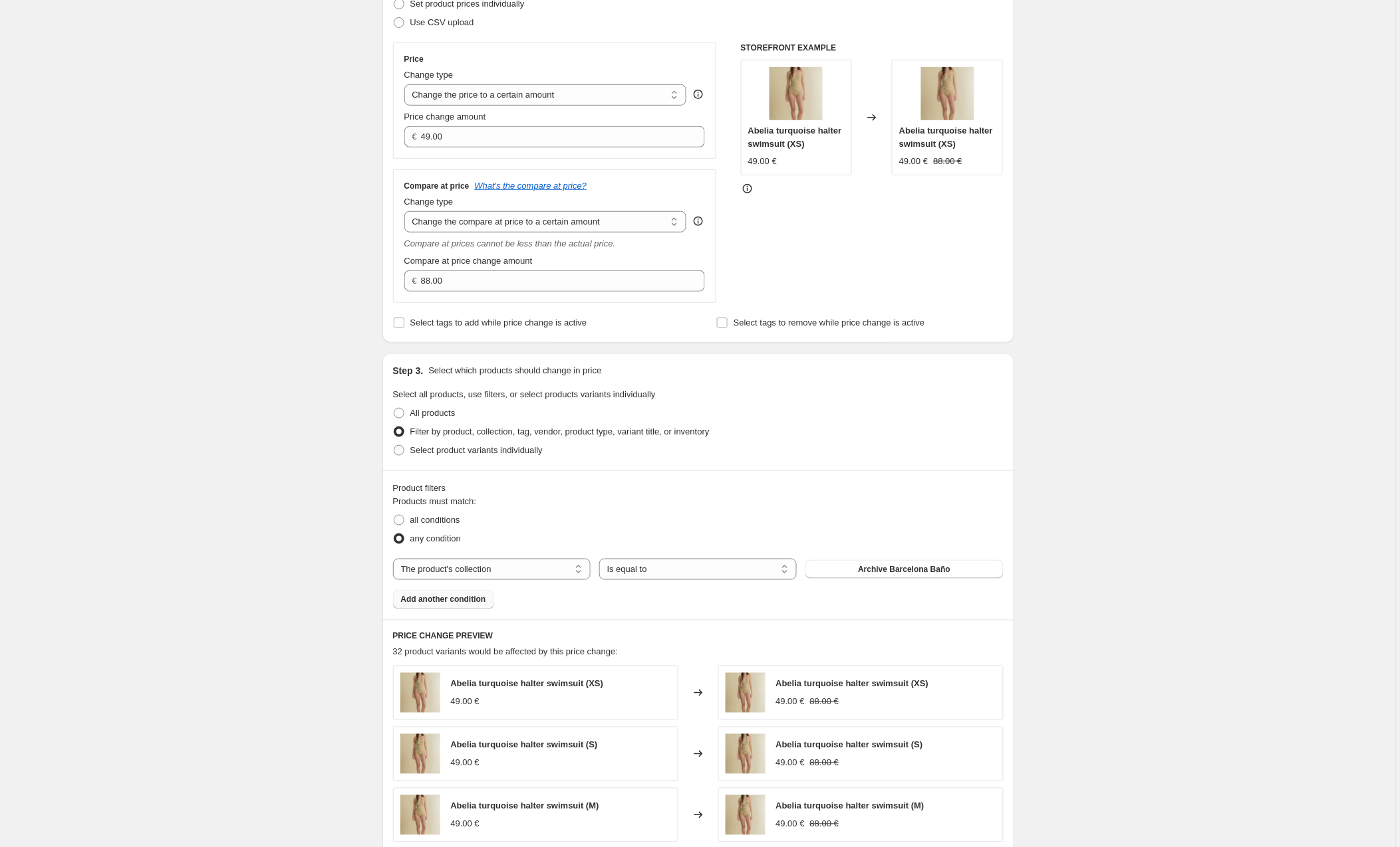
scroll to position [211, 0]
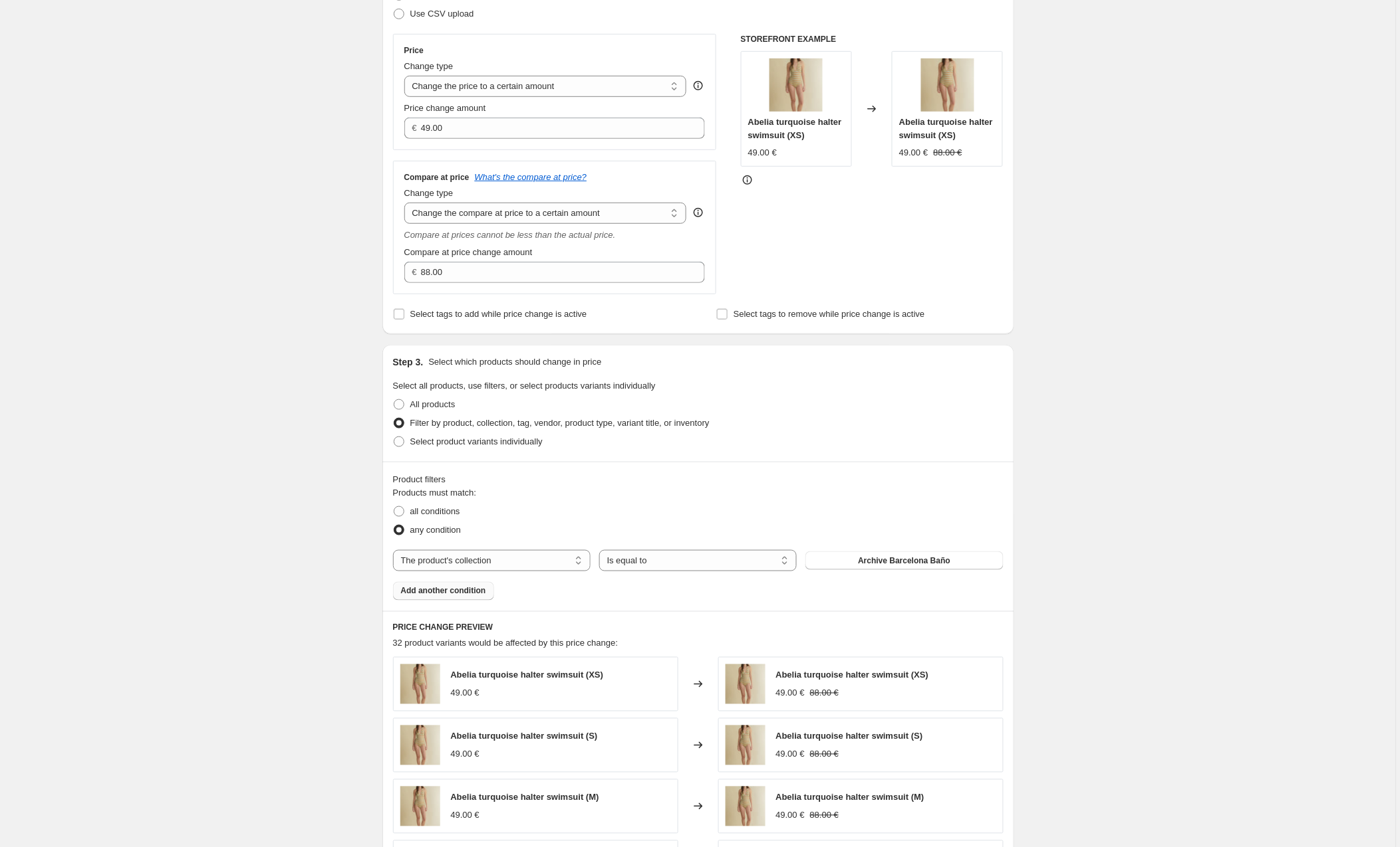
type input "ARCHIVO BAÑO BAÑADORES"
click at [446, 586] on button "Add another condition" at bounding box center [444, 591] width 101 height 18
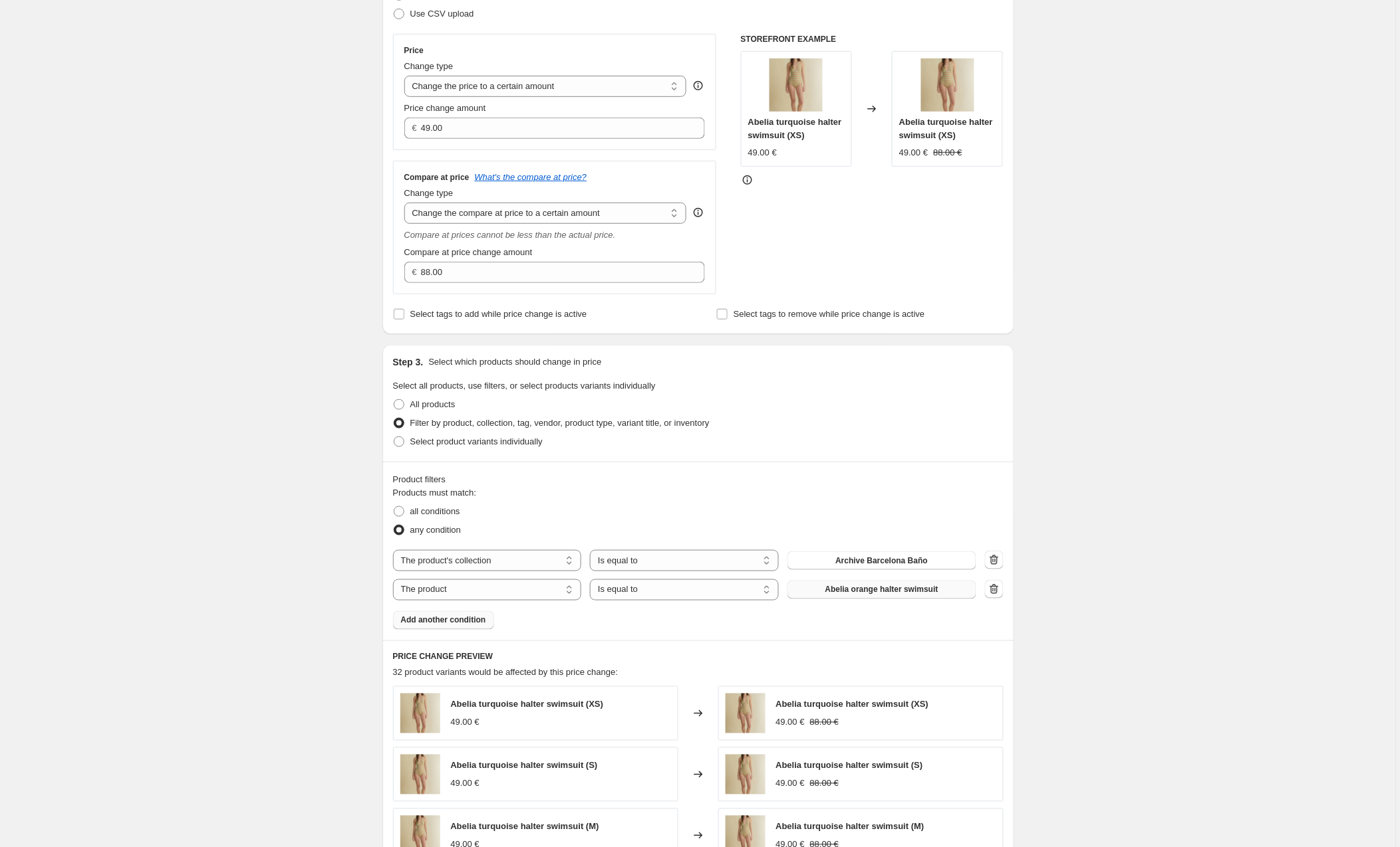
click at [843, 591] on span "Abelia orange halter swimsuit" at bounding box center [881, 590] width 113 height 11
select select "collection"
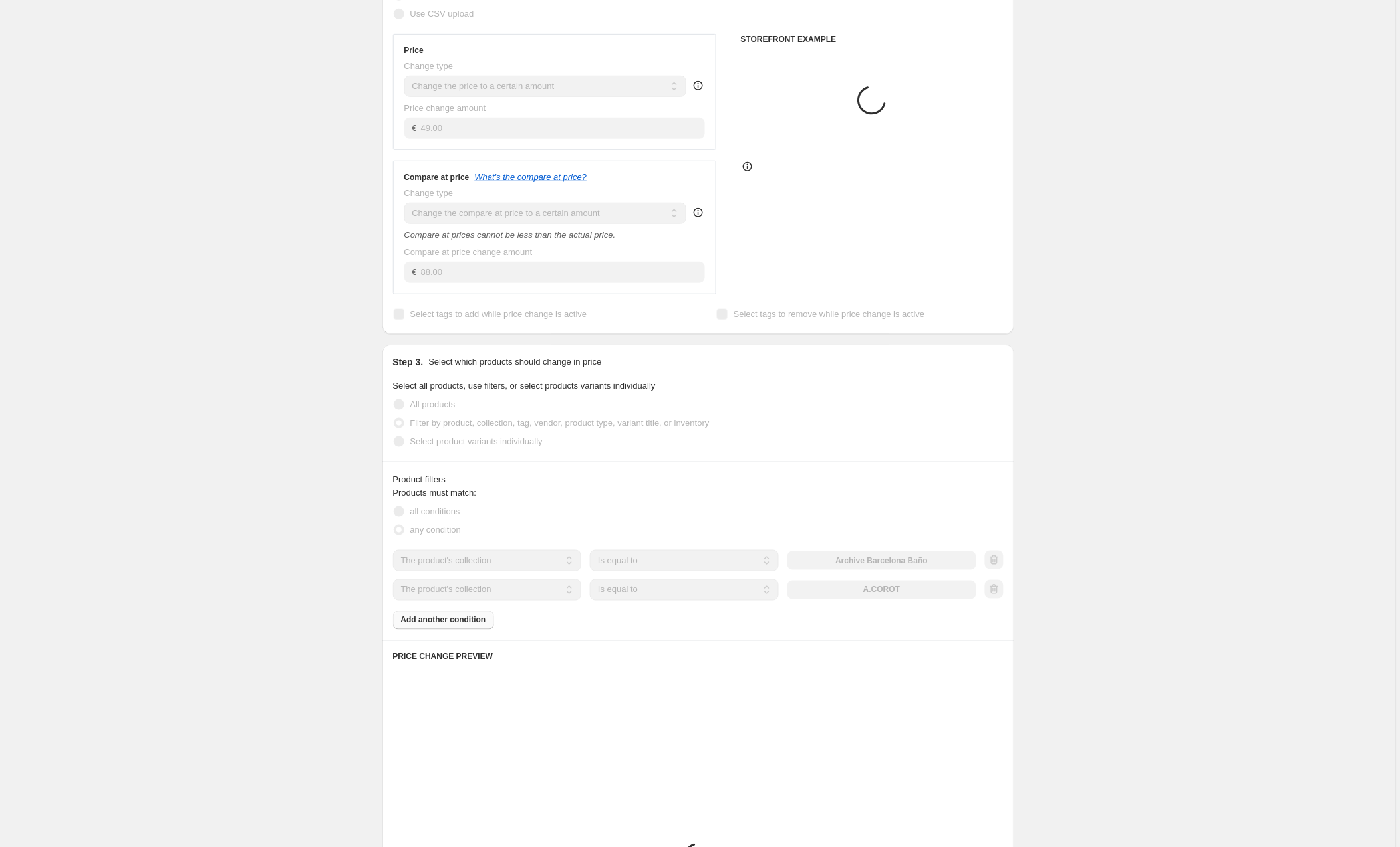
click at [871, 586] on div "The product The product's collection The product's tag The product's vendor The…" at bounding box center [684, 589] width 583 height 21
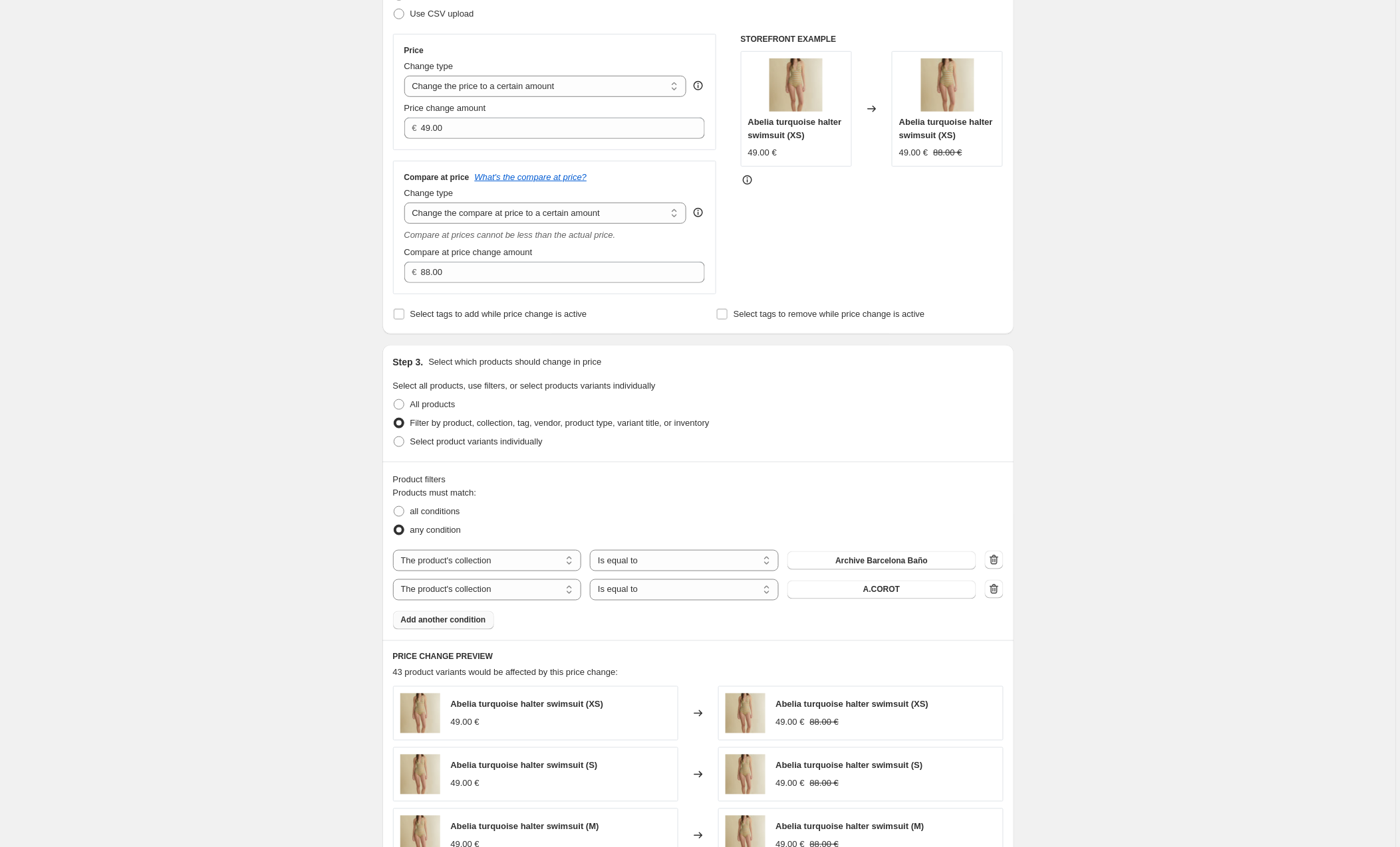
click at [871, 591] on span "A.COROT" at bounding box center [881, 590] width 37 height 11
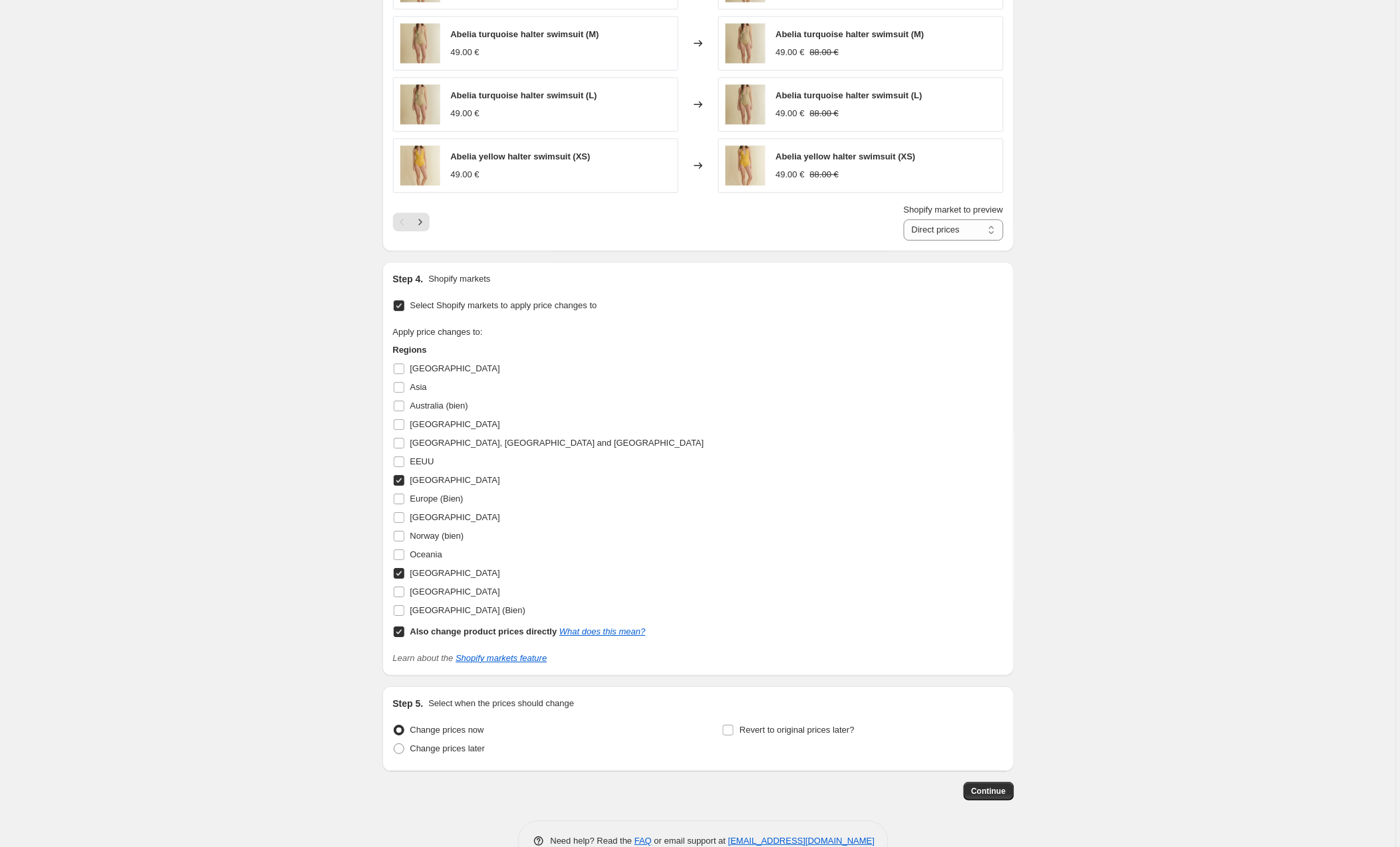
scroll to position [1004, 0]
click at [986, 794] on span "Continue" at bounding box center [989, 791] width 35 height 11
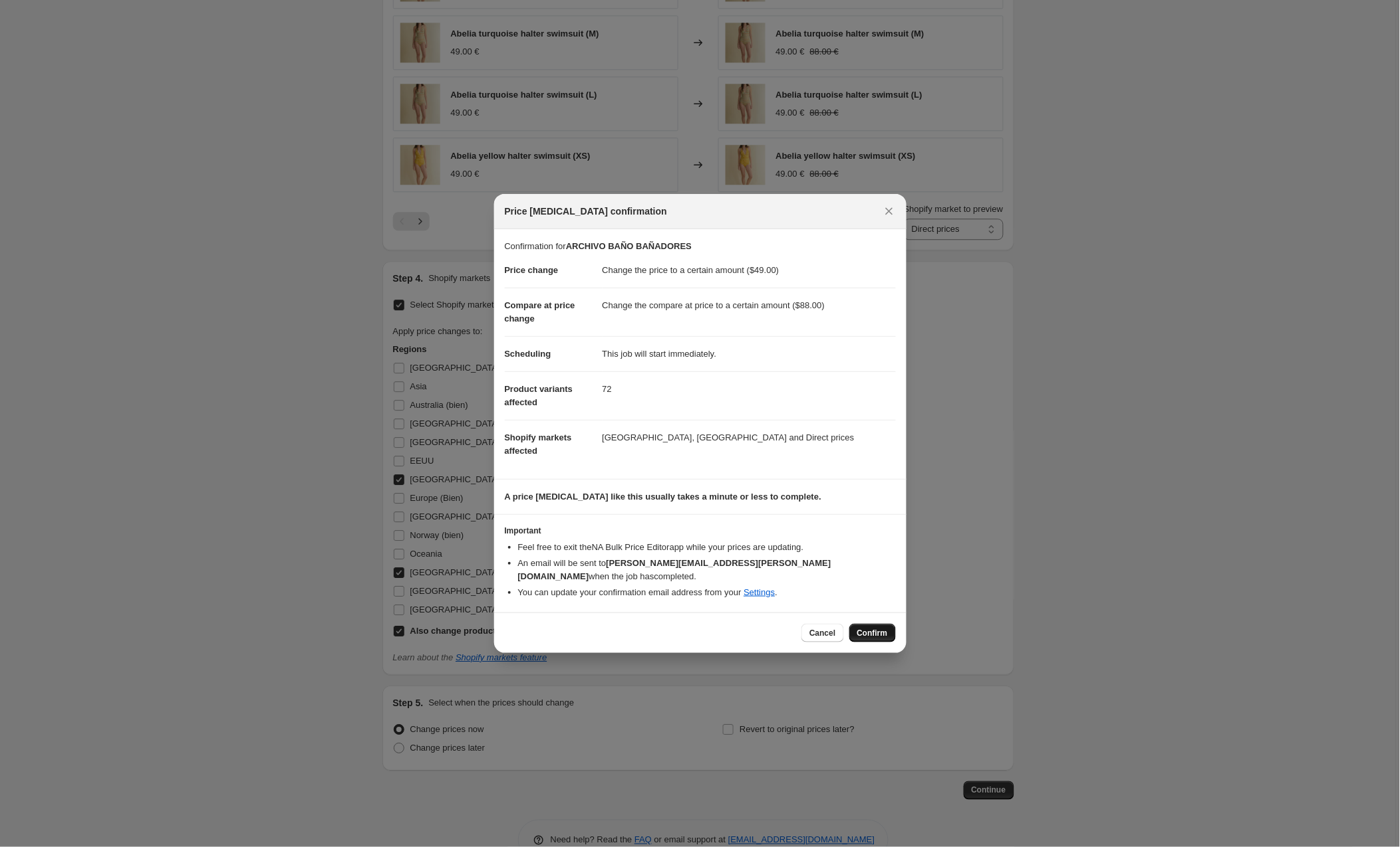
click at [867, 628] on span "Confirm" at bounding box center [872, 633] width 30 height 11
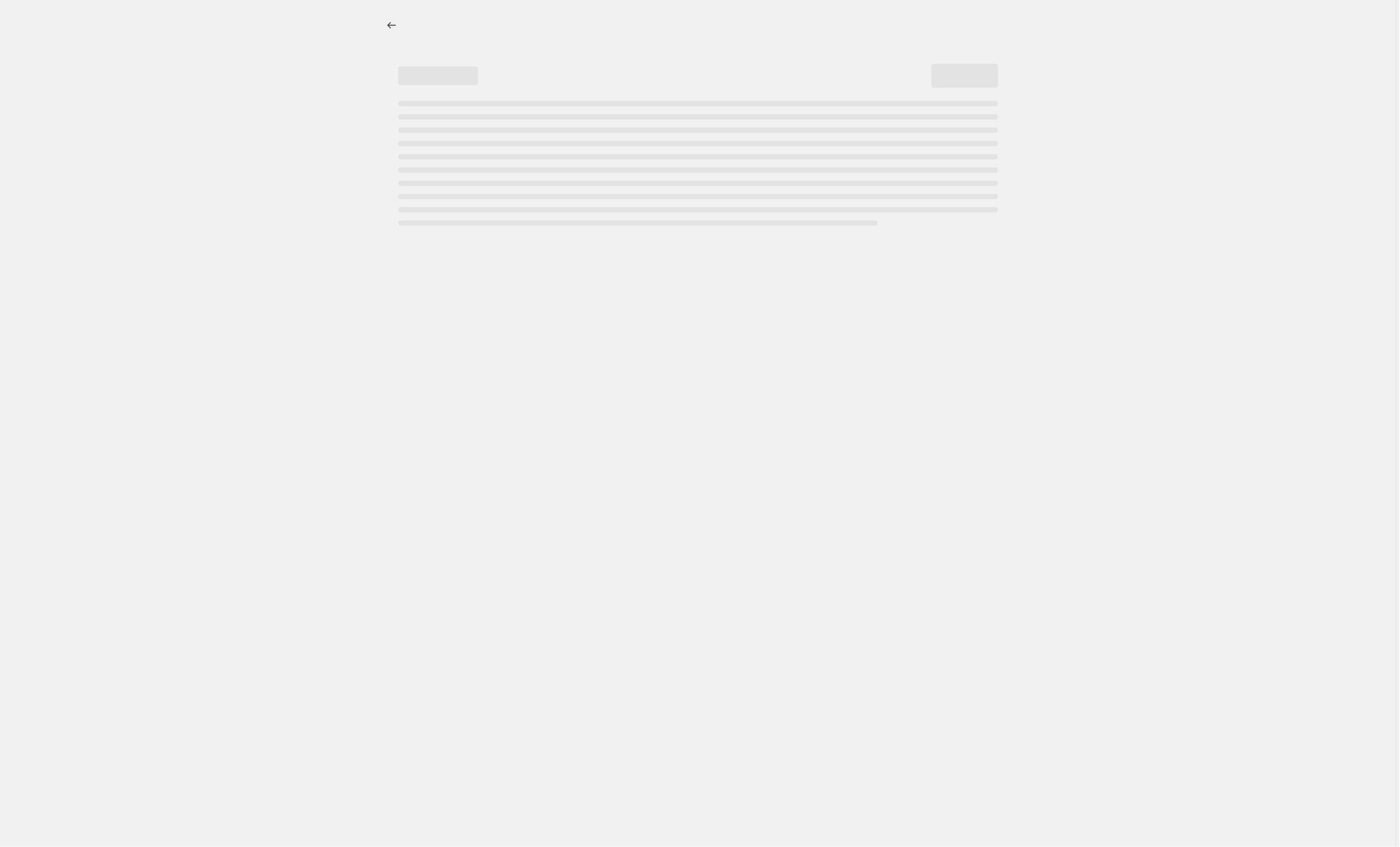
select select "to"
select select "collection"
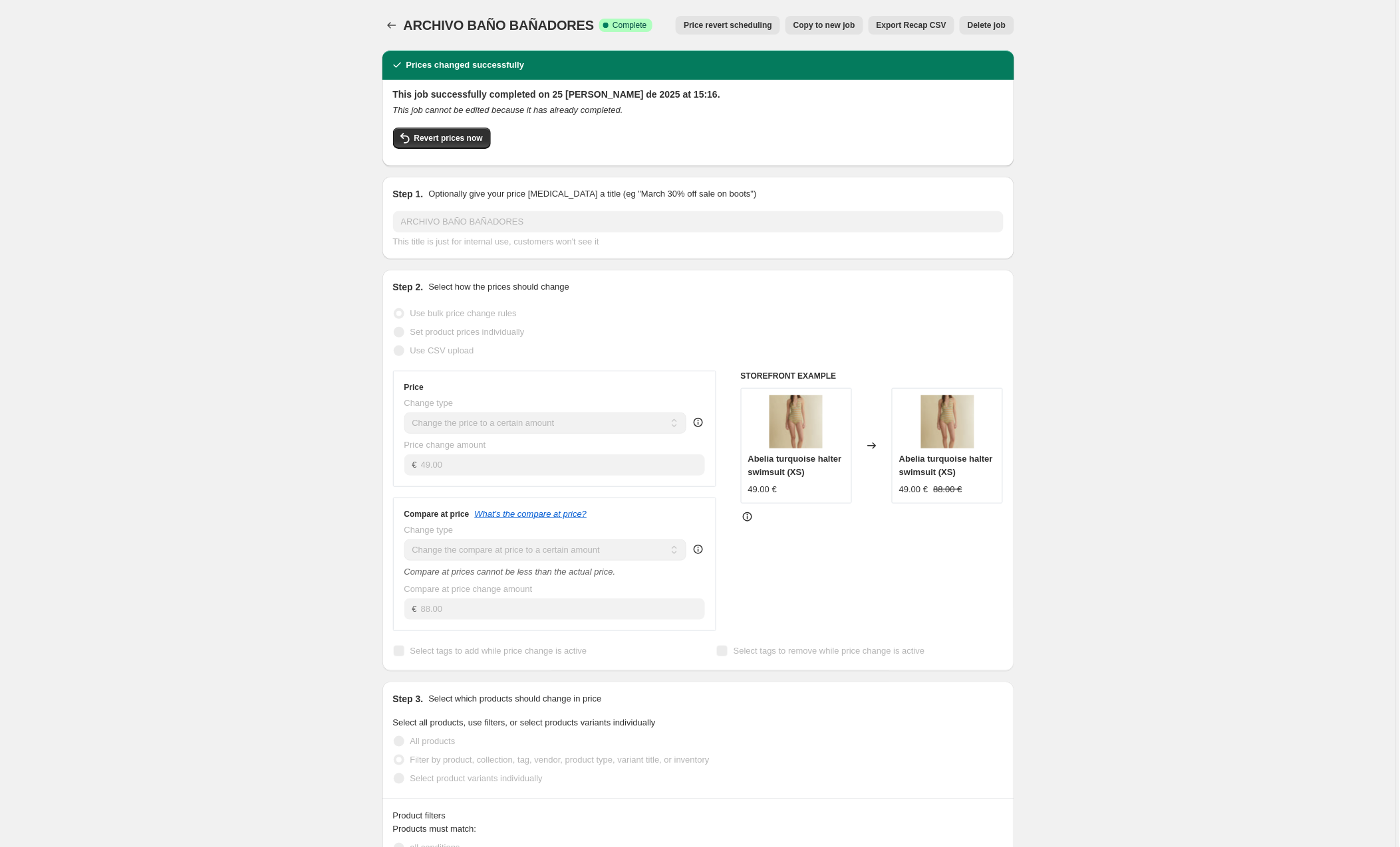
click at [831, 25] on span "Copy to new job" at bounding box center [823, 26] width 62 height 11
select select "to"
select select "collection"
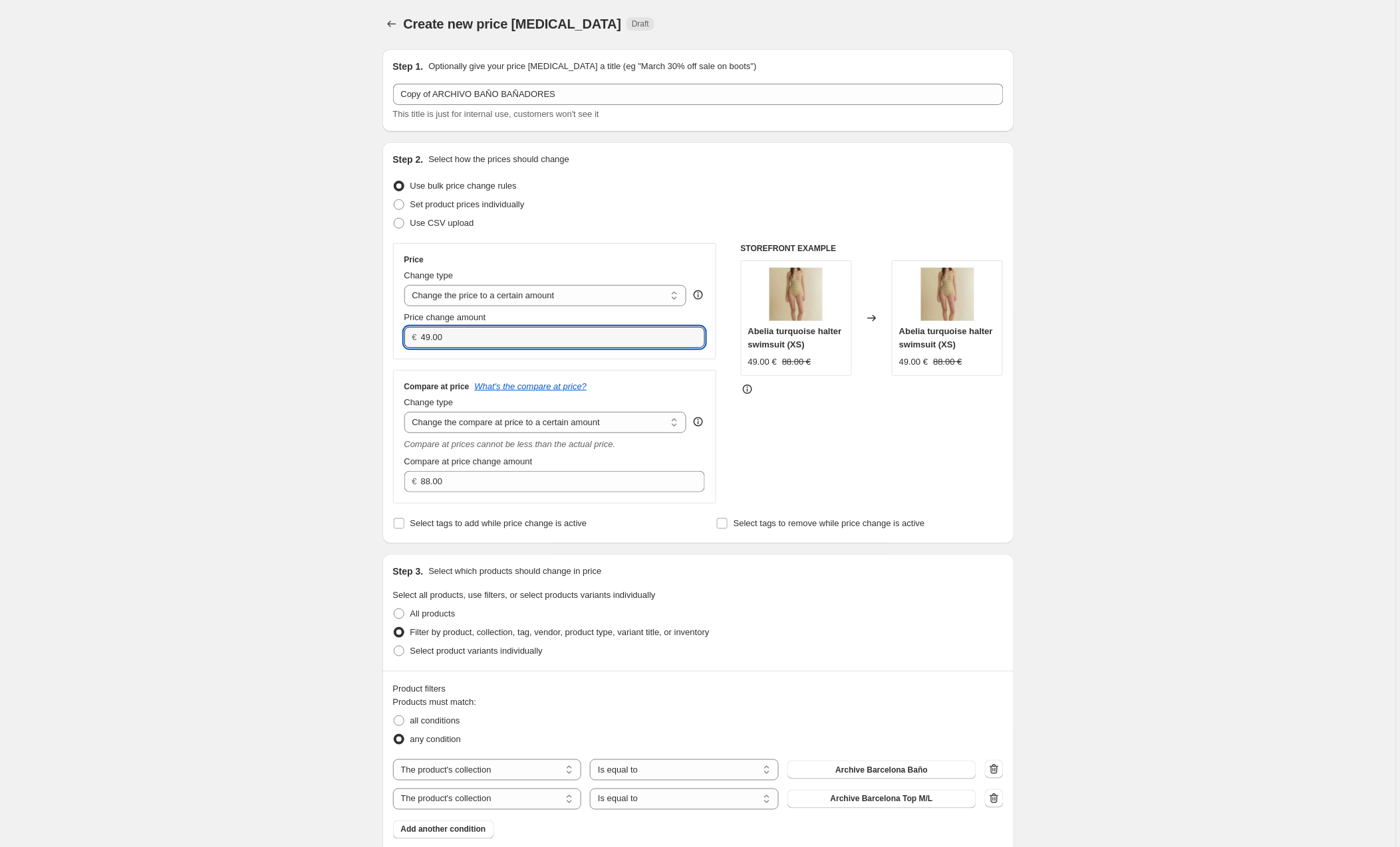
scroll to position [3, 0]
drag, startPoint x: 457, startPoint y: 344, endPoint x: 403, endPoint y: 342, distance: 54.0
click at [403, 342] on div "Price Change type Change the price to a certain amount Change the price by a ce…" at bounding box center [555, 300] width 324 height 116
drag, startPoint x: 489, startPoint y: 333, endPoint x: 381, endPoint y: 331, distance: 108.0
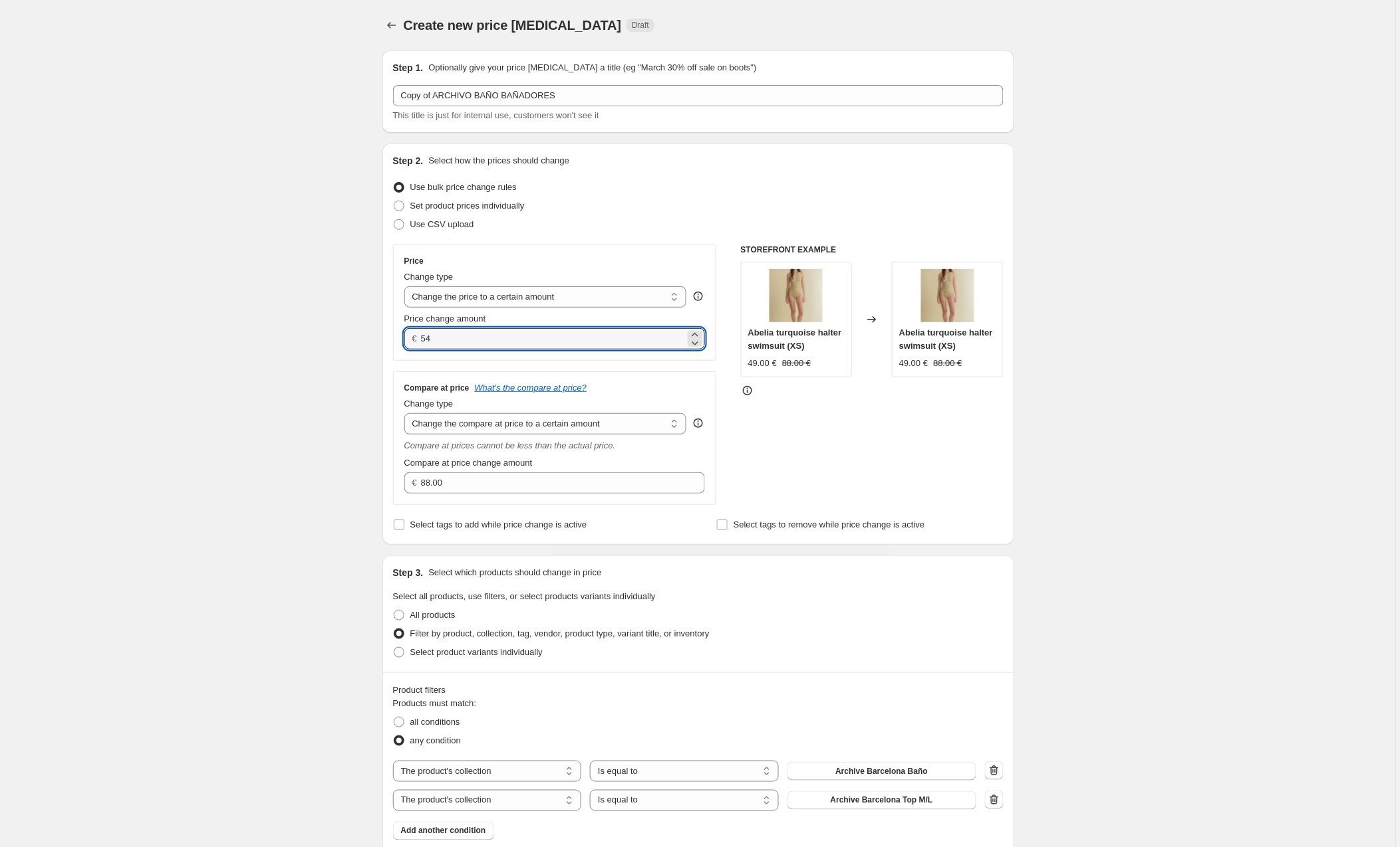
scroll to position [1, 0]
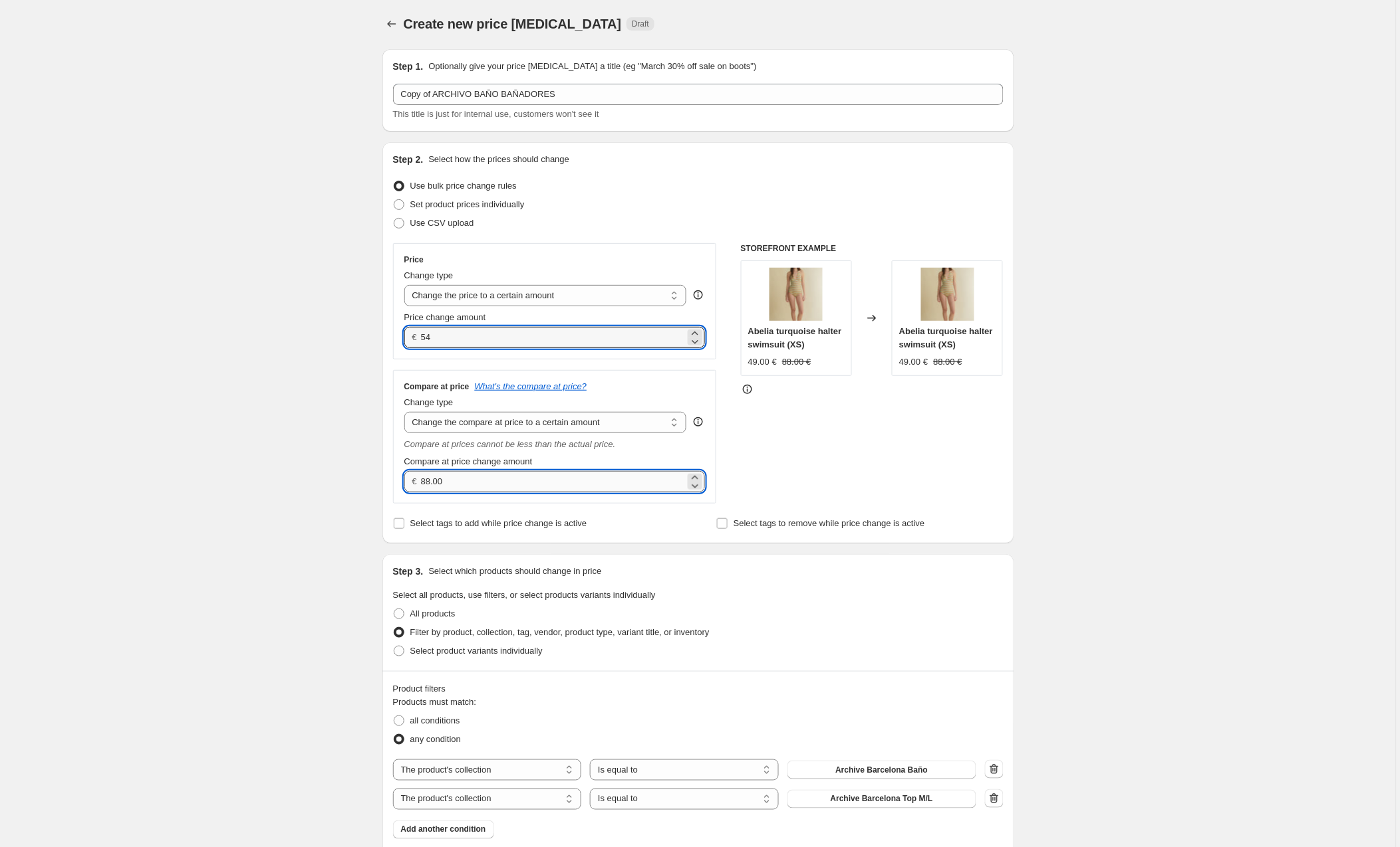
type input "54.00"
drag, startPoint x: 458, startPoint y: 481, endPoint x: 408, endPoint y: 481, distance: 50.0
click at [408, 481] on div "€ 88.00" at bounding box center [554, 482] width 301 height 21
type input "94.00"
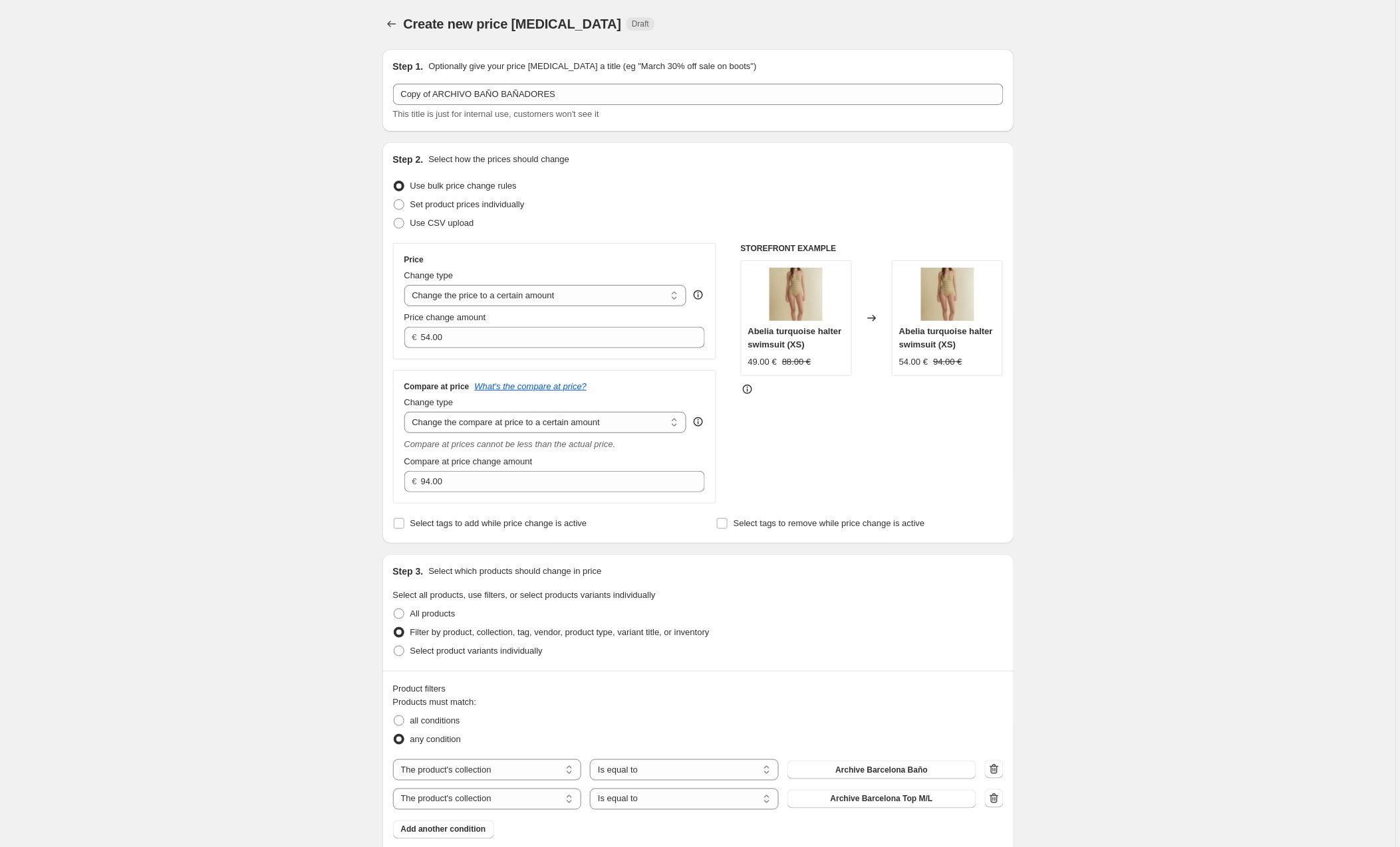
click at [806, 598] on fieldset "Select all products, use filters, or select products variants individually All …" at bounding box center [698, 625] width 611 height 72
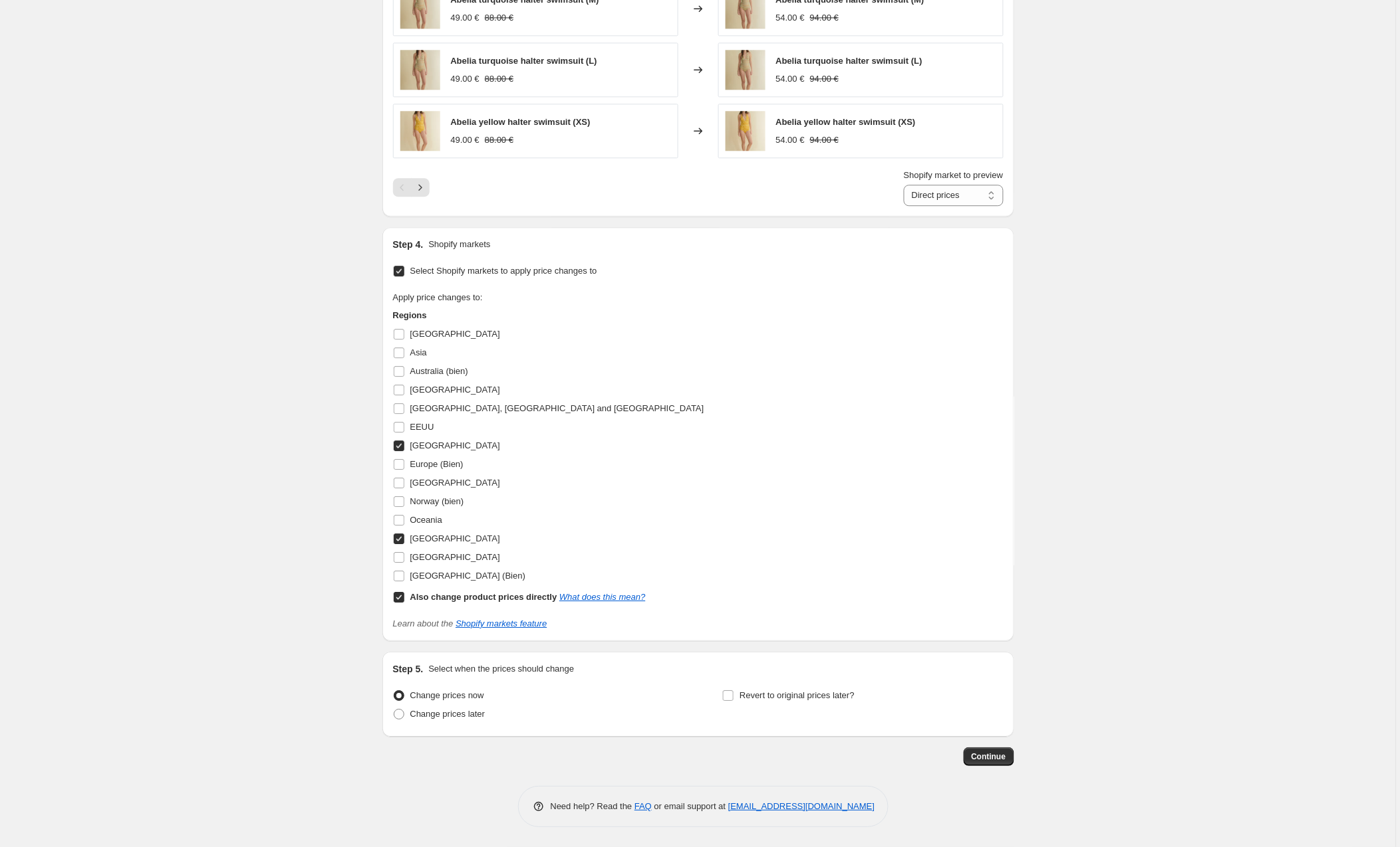
scroll to position [1042, 0]
click at [404, 538] on input "[GEOGRAPHIC_DATA]" at bounding box center [399, 540] width 11 height 11
checkbox input "false"
drag, startPoint x: 401, startPoint y: 597, endPoint x: 411, endPoint y: 533, distance: 64.8
click at [402, 591] on span at bounding box center [399, 597] width 12 height 12
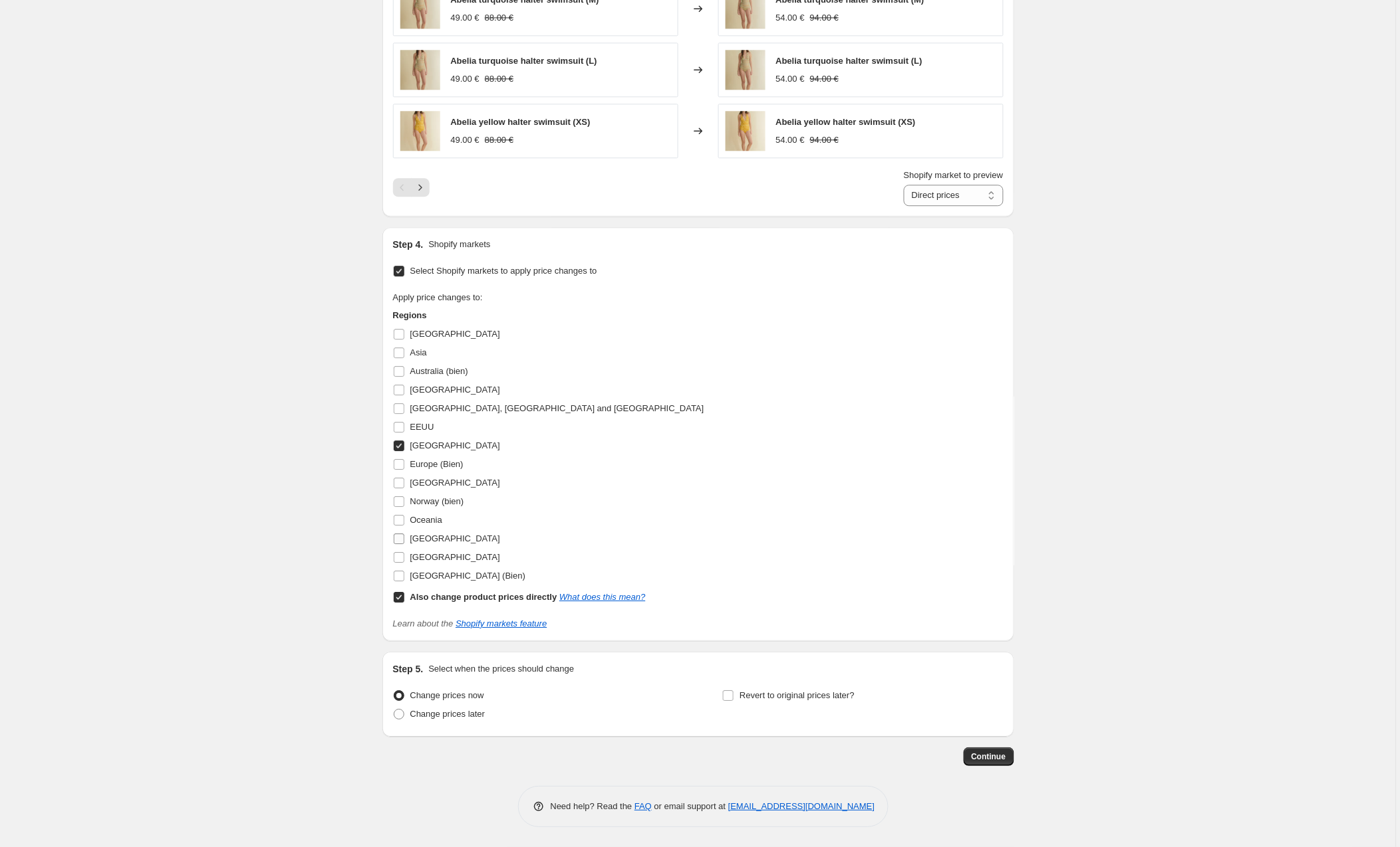
click at [402, 592] on input "Also change product prices directly What does this mean?" at bounding box center [399, 598] width 11 height 11
checkbox input "false"
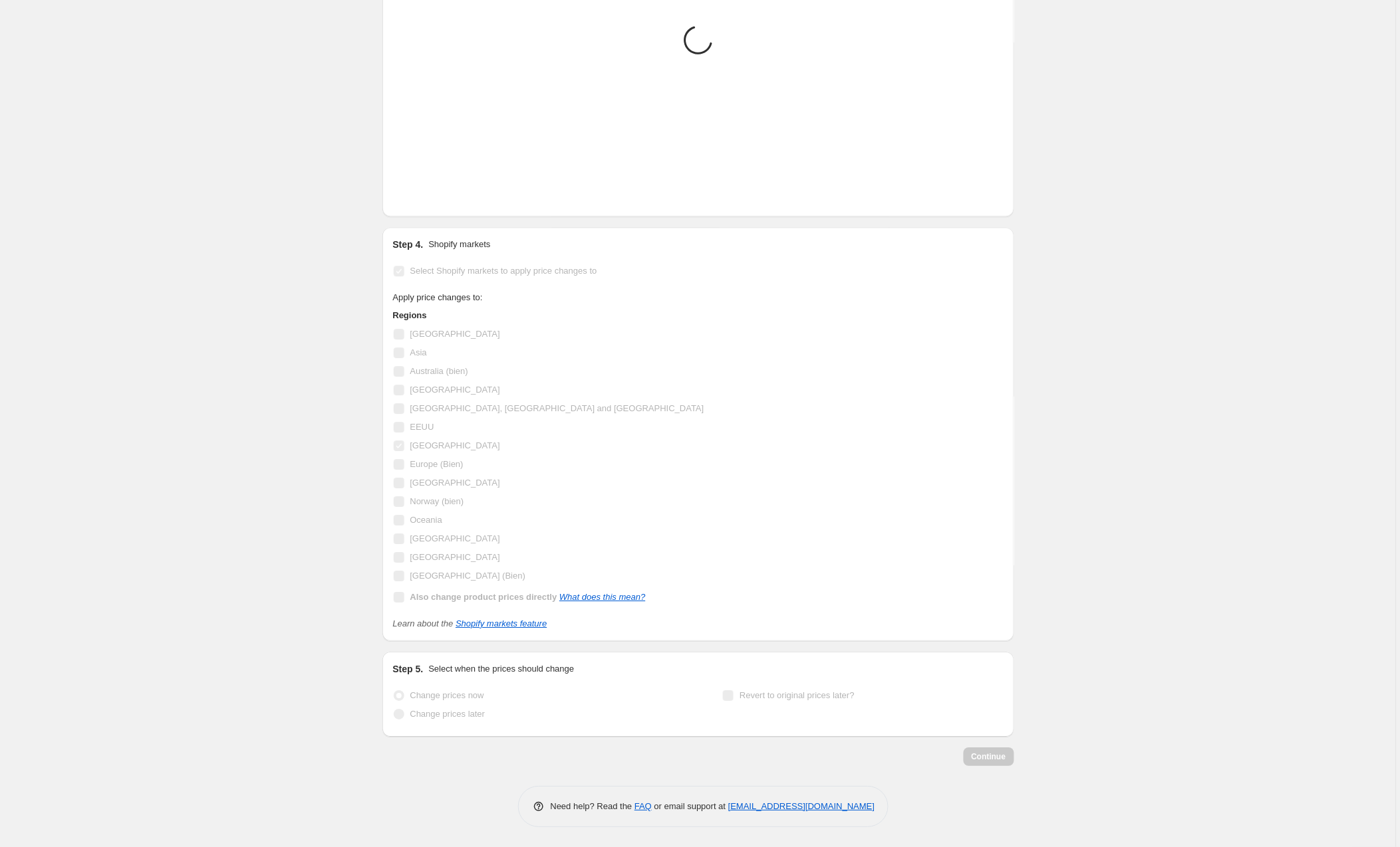
scroll to position [1024, 0]
click at [402, 443] on input "[GEOGRAPHIC_DATA]" at bounding box center [399, 447] width 11 height 11
checkbox input "false"
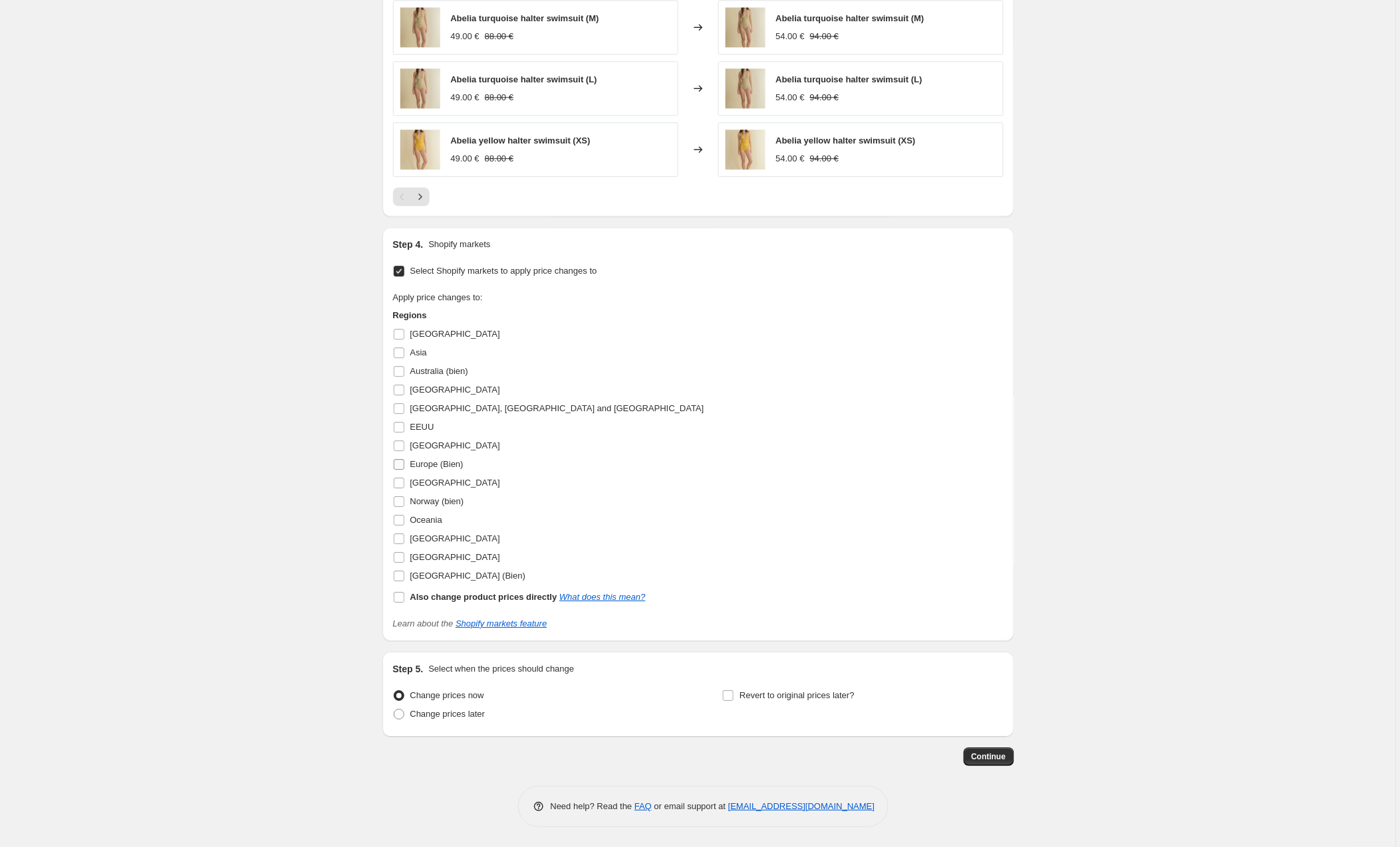
click at [400, 461] on input "Europe (Bien)" at bounding box center [399, 465] width 11 height 11
checkbox input "true"
click at [996, 752] on span "Continue" at bounding box center [989, 757] width 35 height 11
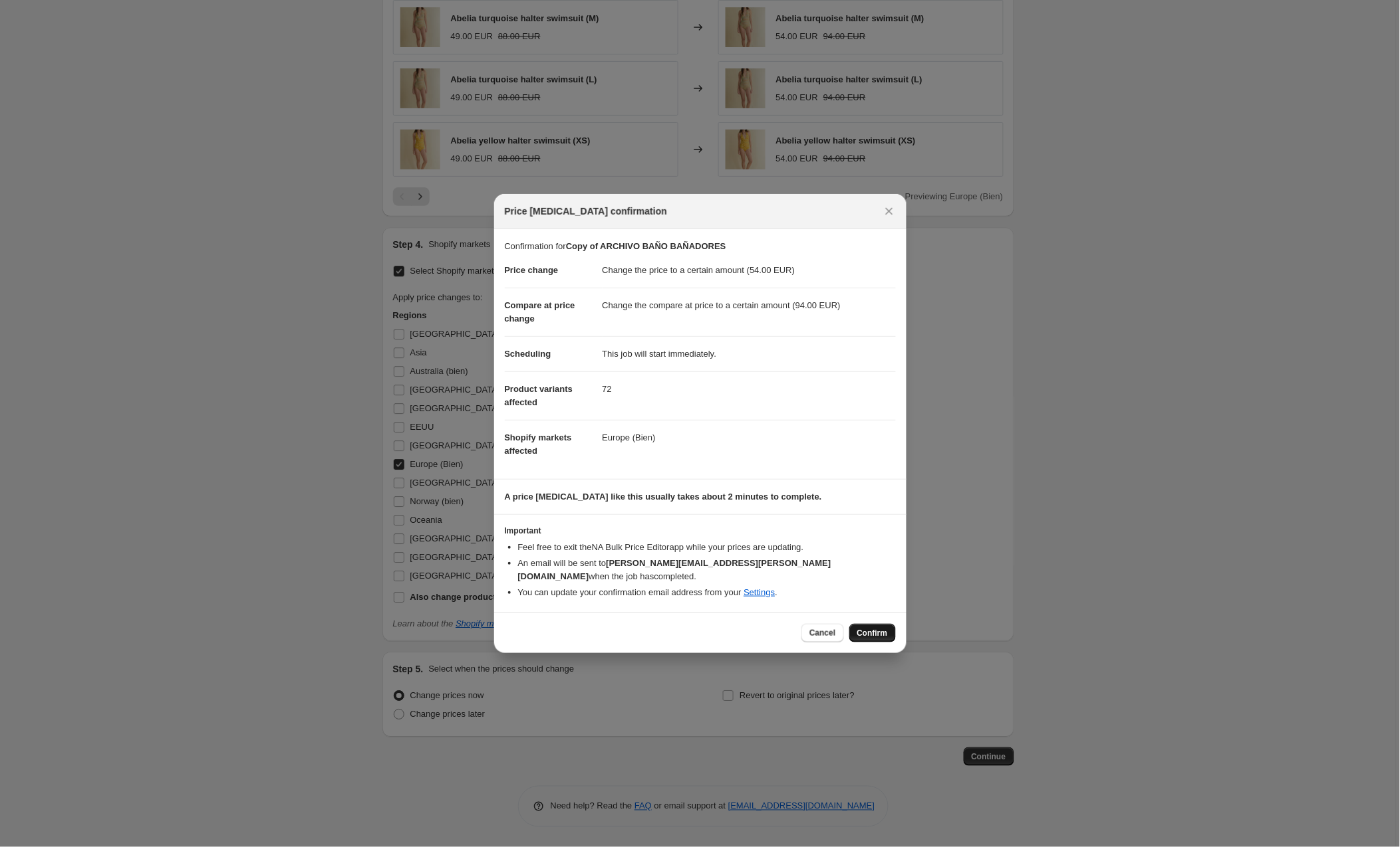
click at [874, 628] on span "Confirm" at bounding box center [872, 633] width 30 height 11
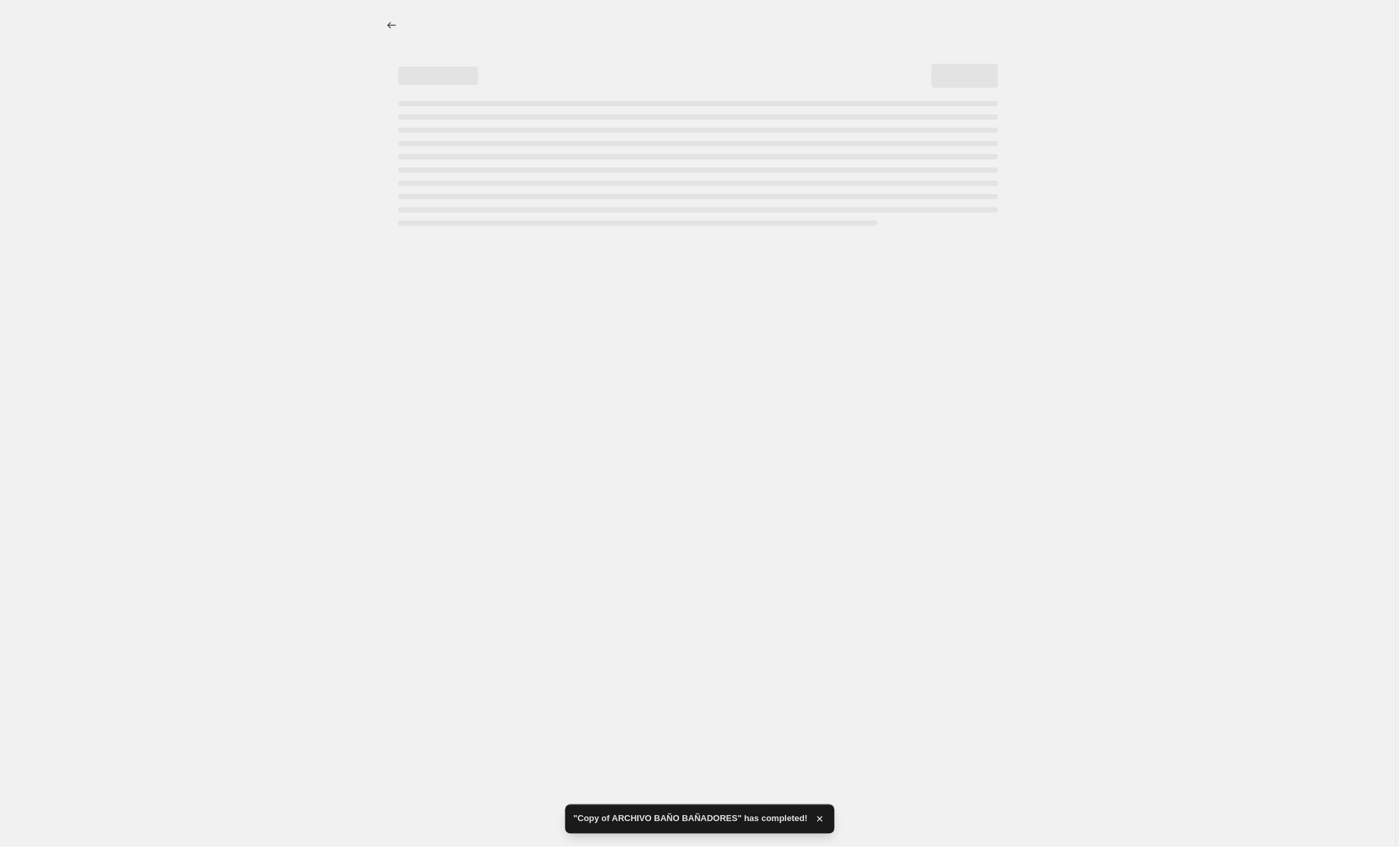
select select "to"
select select "collection"
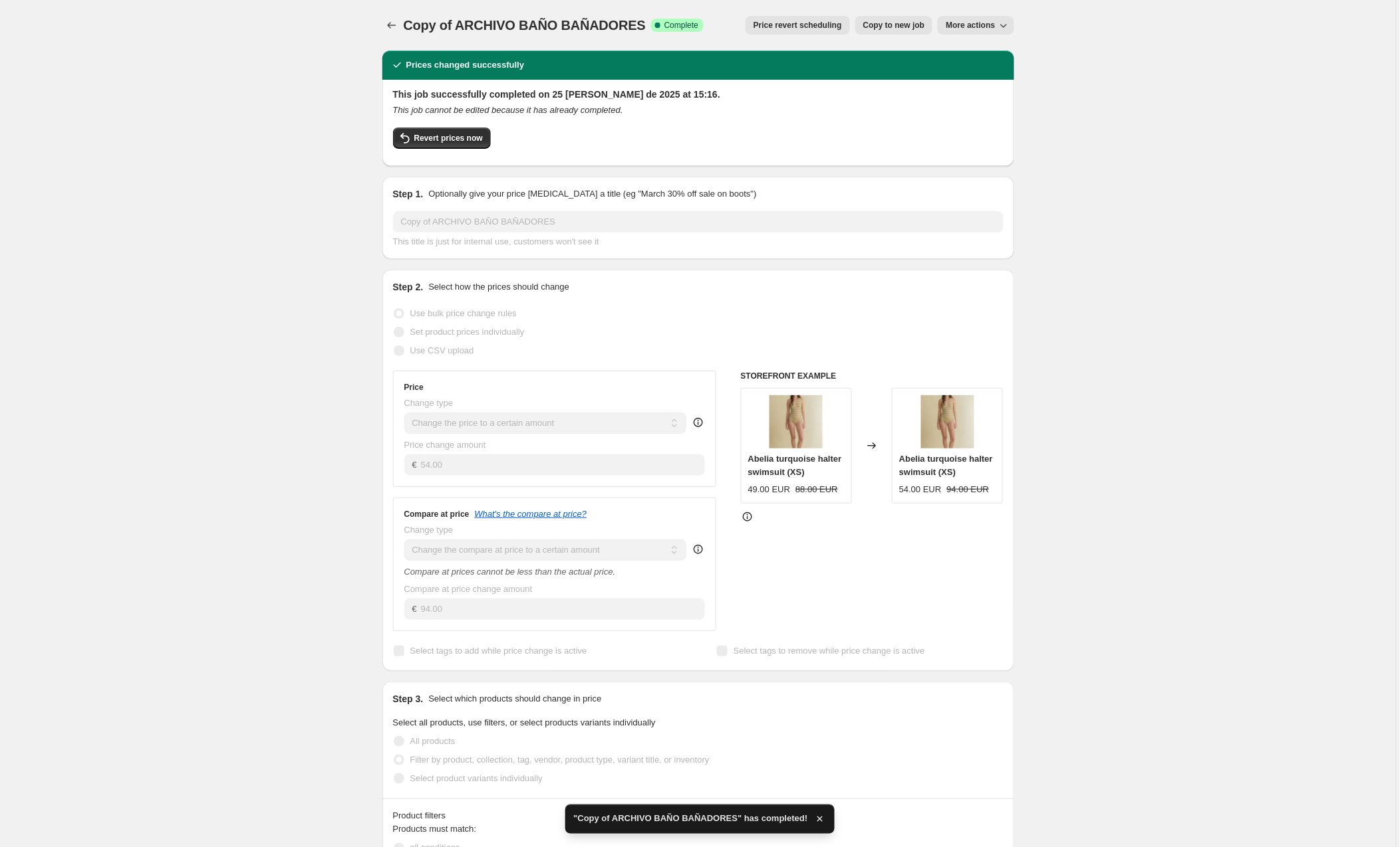
click at [893, 23] on span "Copy to new job" at bounding box center [893, 26] width 62 height 11
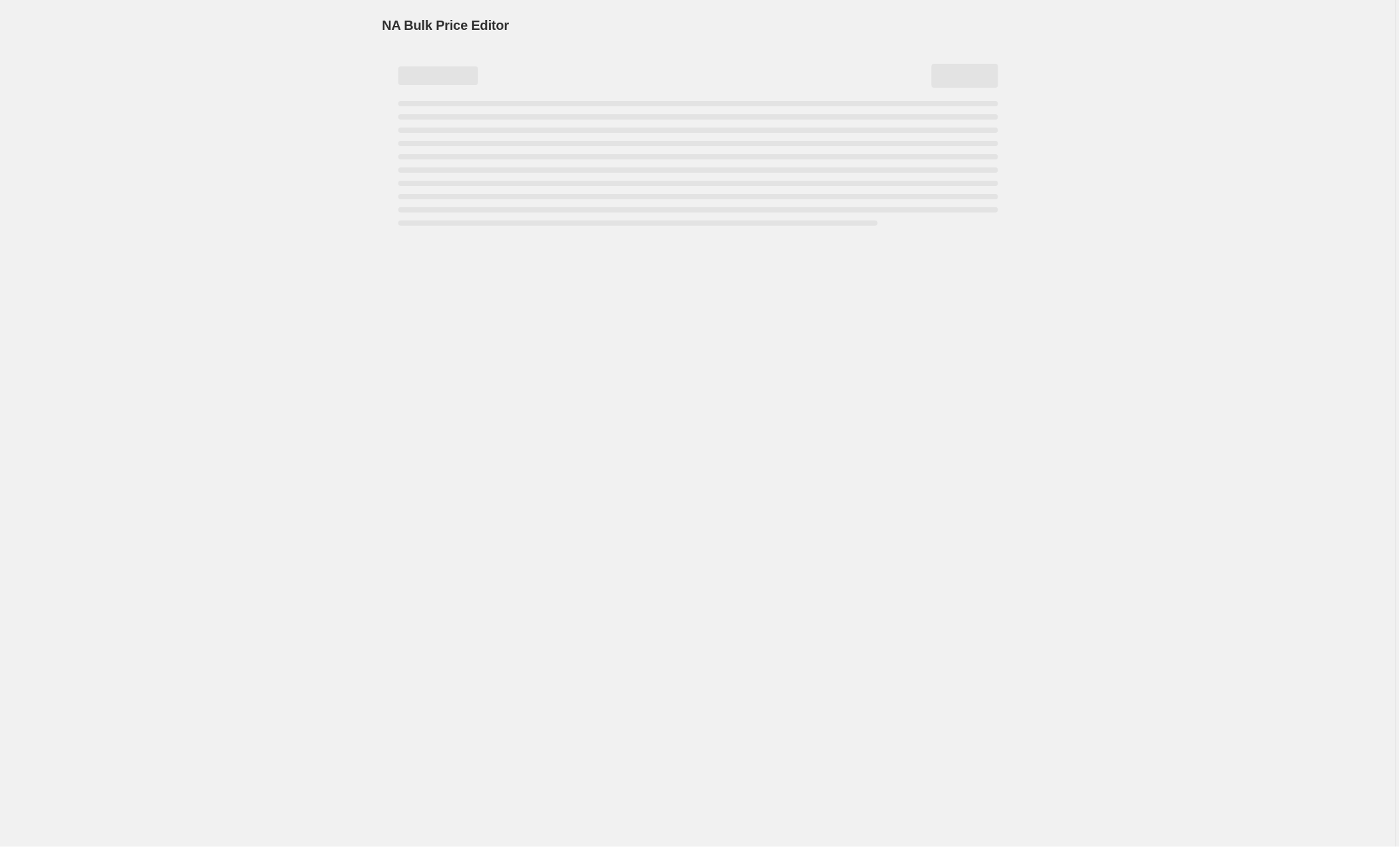
select select "to"
select select "collection"
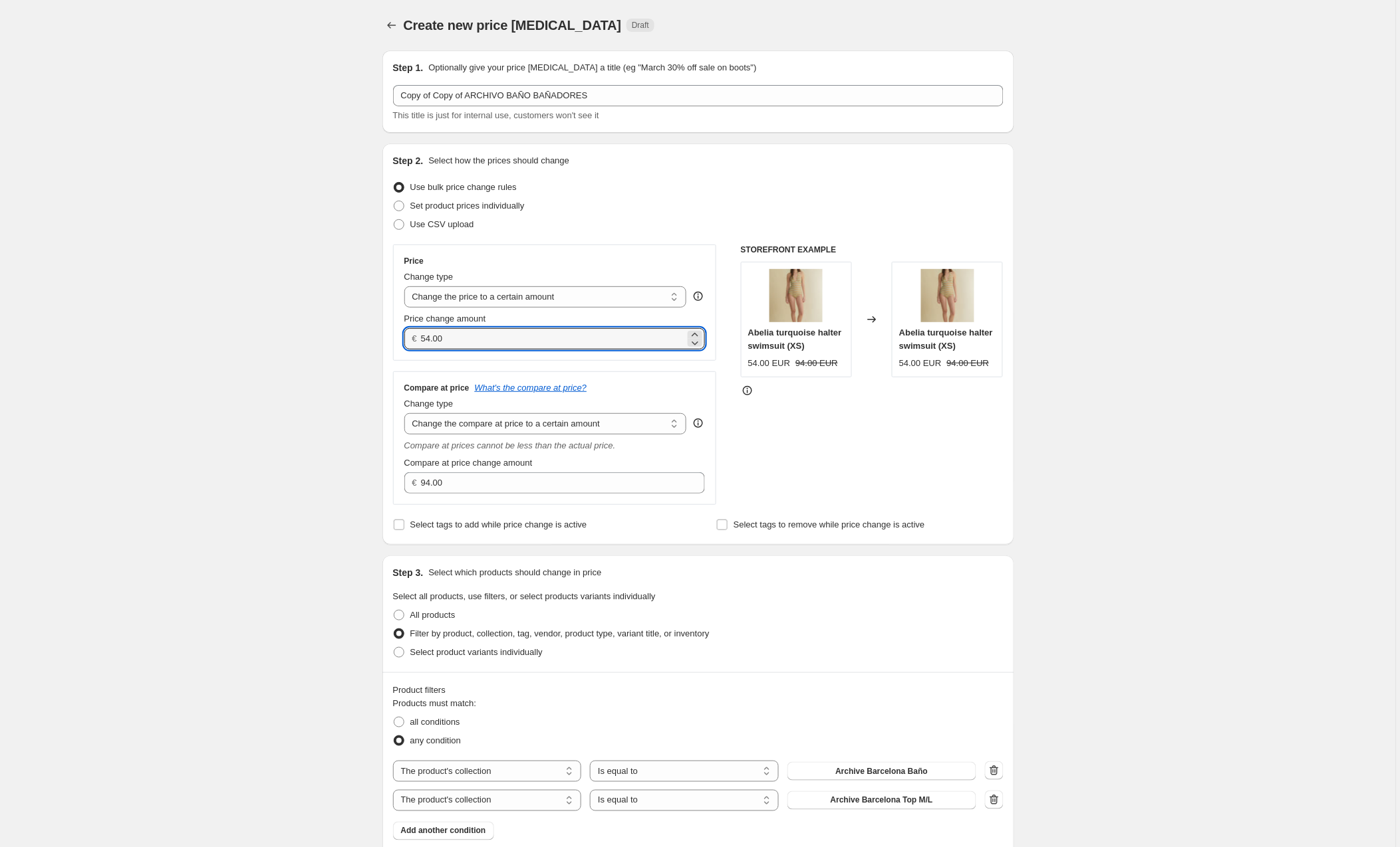
drag, startPoint x: 476, startPoint y: 337, endPoint x: 367, endPoint y: 338, distance: 109.0
type input "48.00"
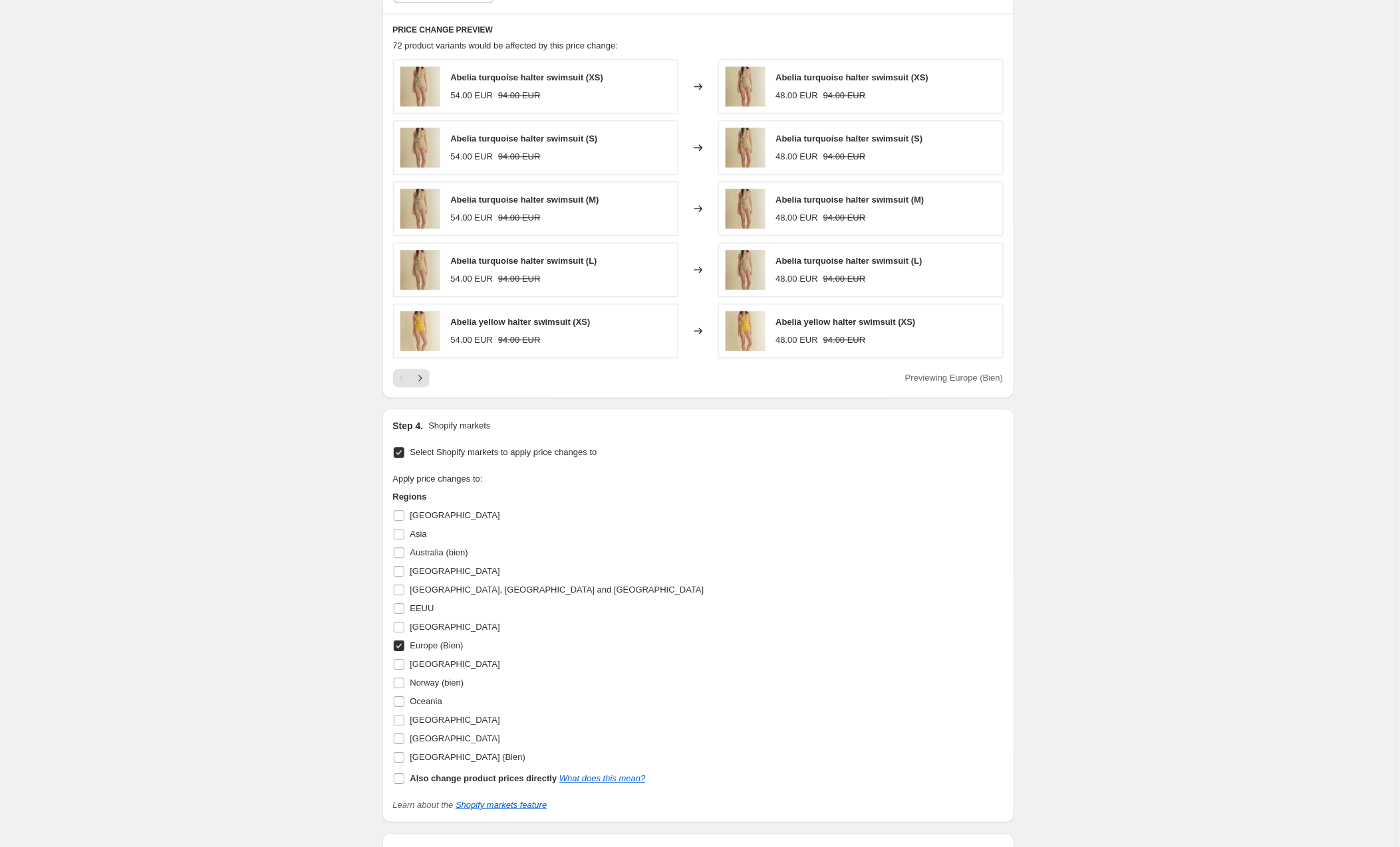
scroll to position [862, 0]
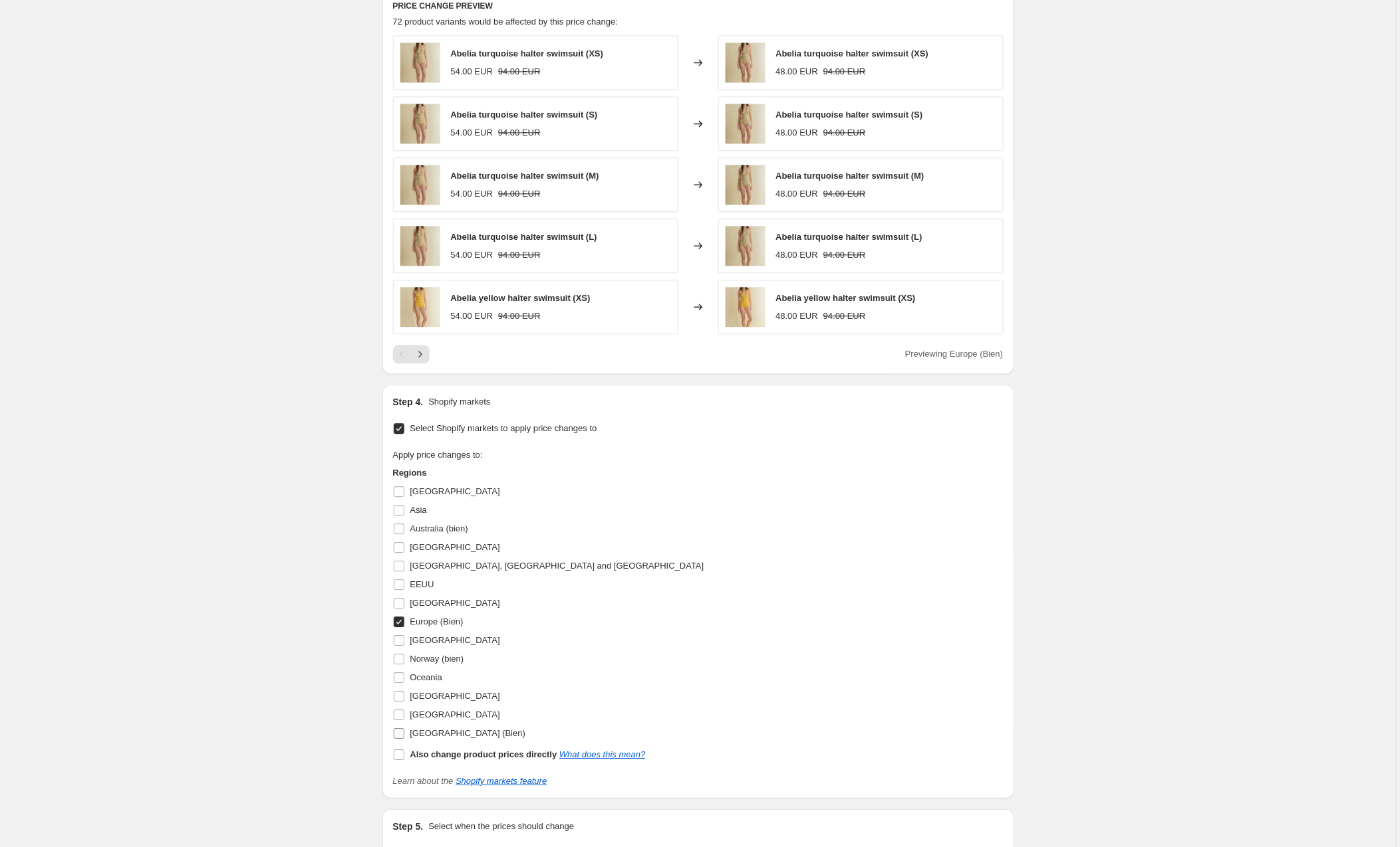
click at [398, 737] on input "[GEOGRAPHIC_DATA] (Bien)" at bounding box center [399, 734] width 11 height 11
checkbox input "true"
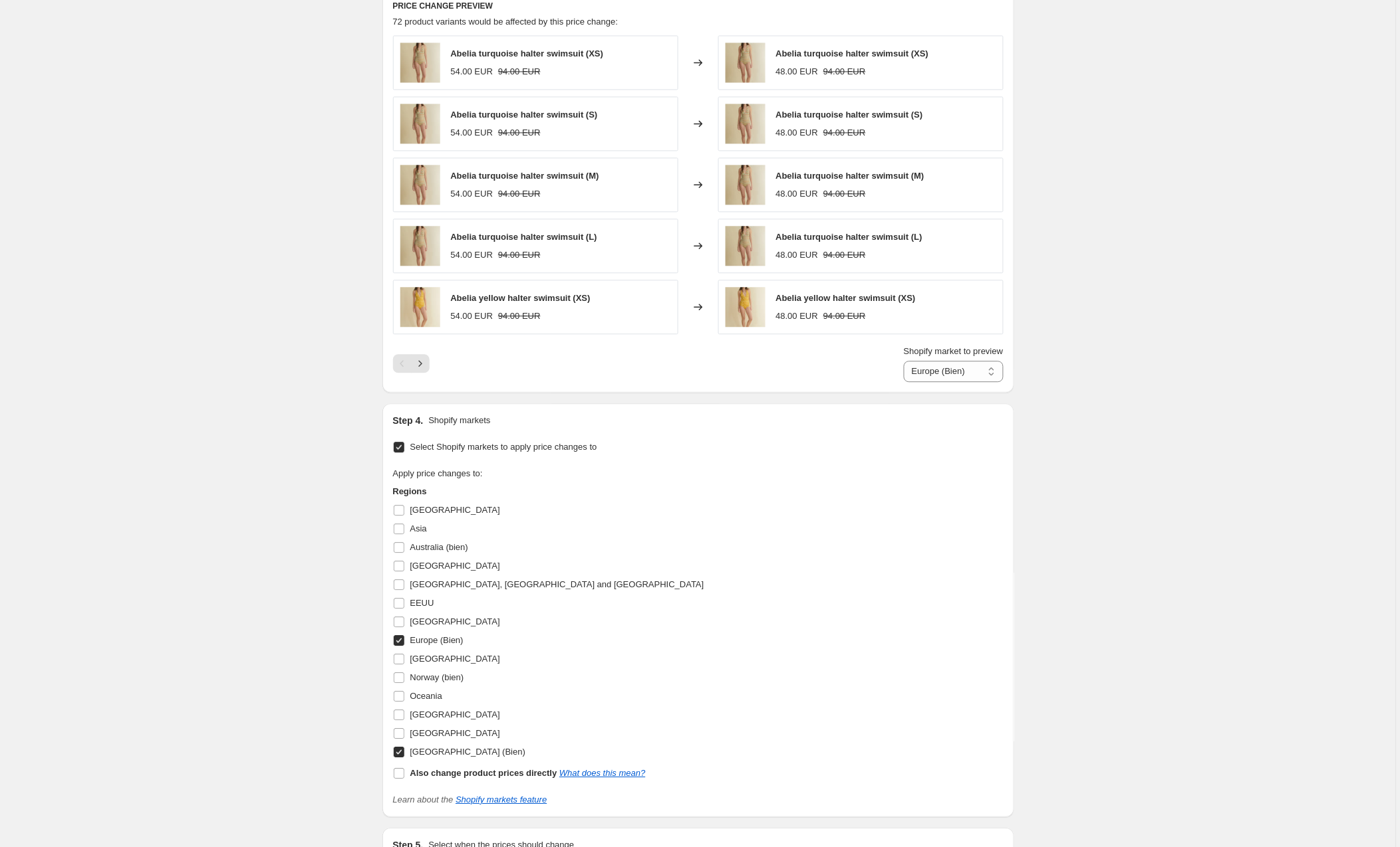
click at [400, 644] on input "Europe (Bien)" at bounding box center [399, 641] width 11 height 11
checkbox input "false"
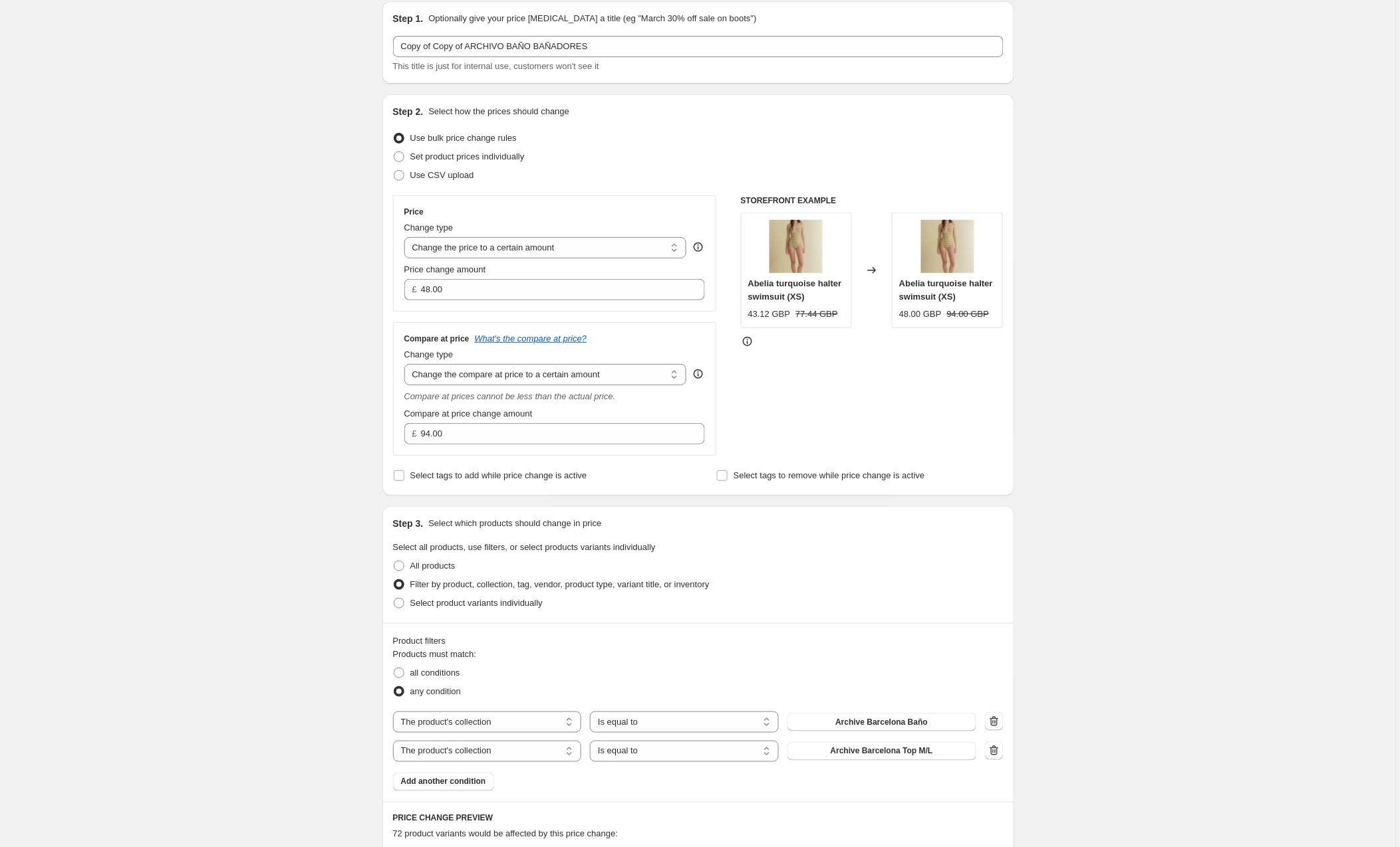
scroll to position [48, 0]
drag, startPoint x: 459, startPoint y: 434, endPoint x: 377, endPoint y: 429, distance: 82.2
type input "82.00"
click at [822, 417] on div "STOREFRONT EXAMPLE Abelia turquoise halter swimsuit (XS) 43.12 GBP 77.44 GBP Ch…" at bounding box center [871, 327] width 262 height 261
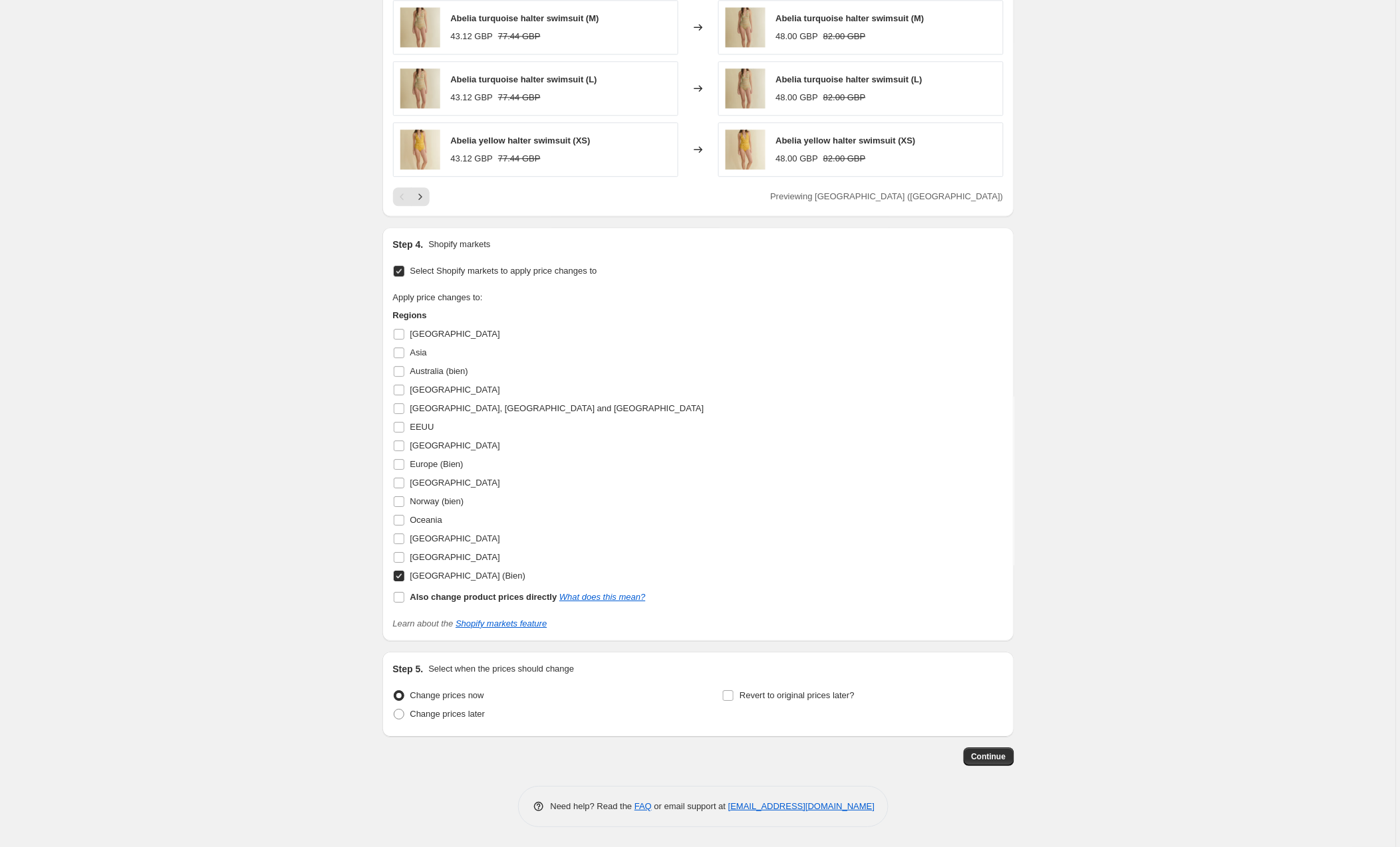
scroll to position [1024, 0]
click at [976, 752] on span "Continue" at bounding box center [989, 757] width 35 height 11
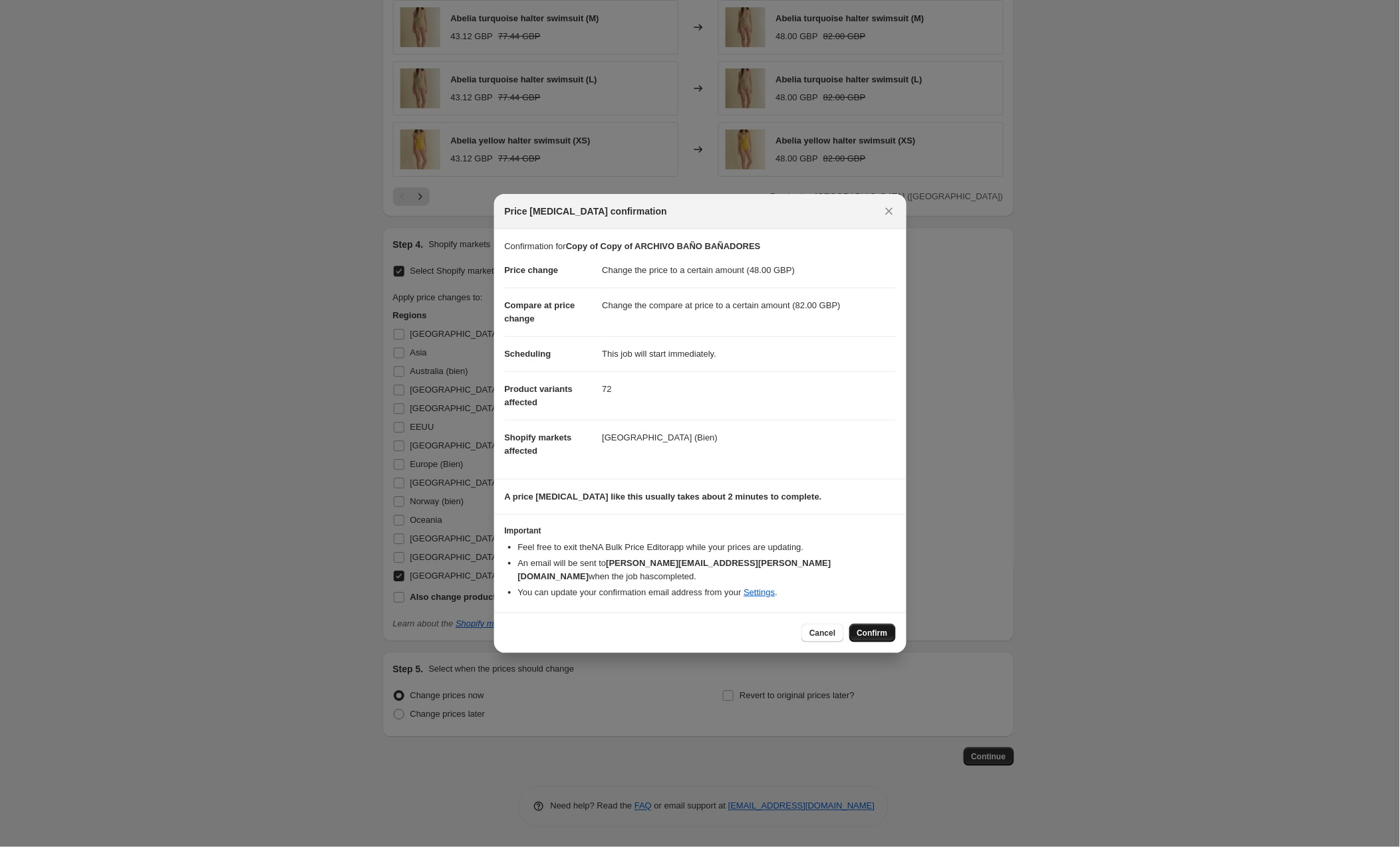
click at [884, 628] on span "Confirm" at bounding box center [872, 633] width 30 height 11
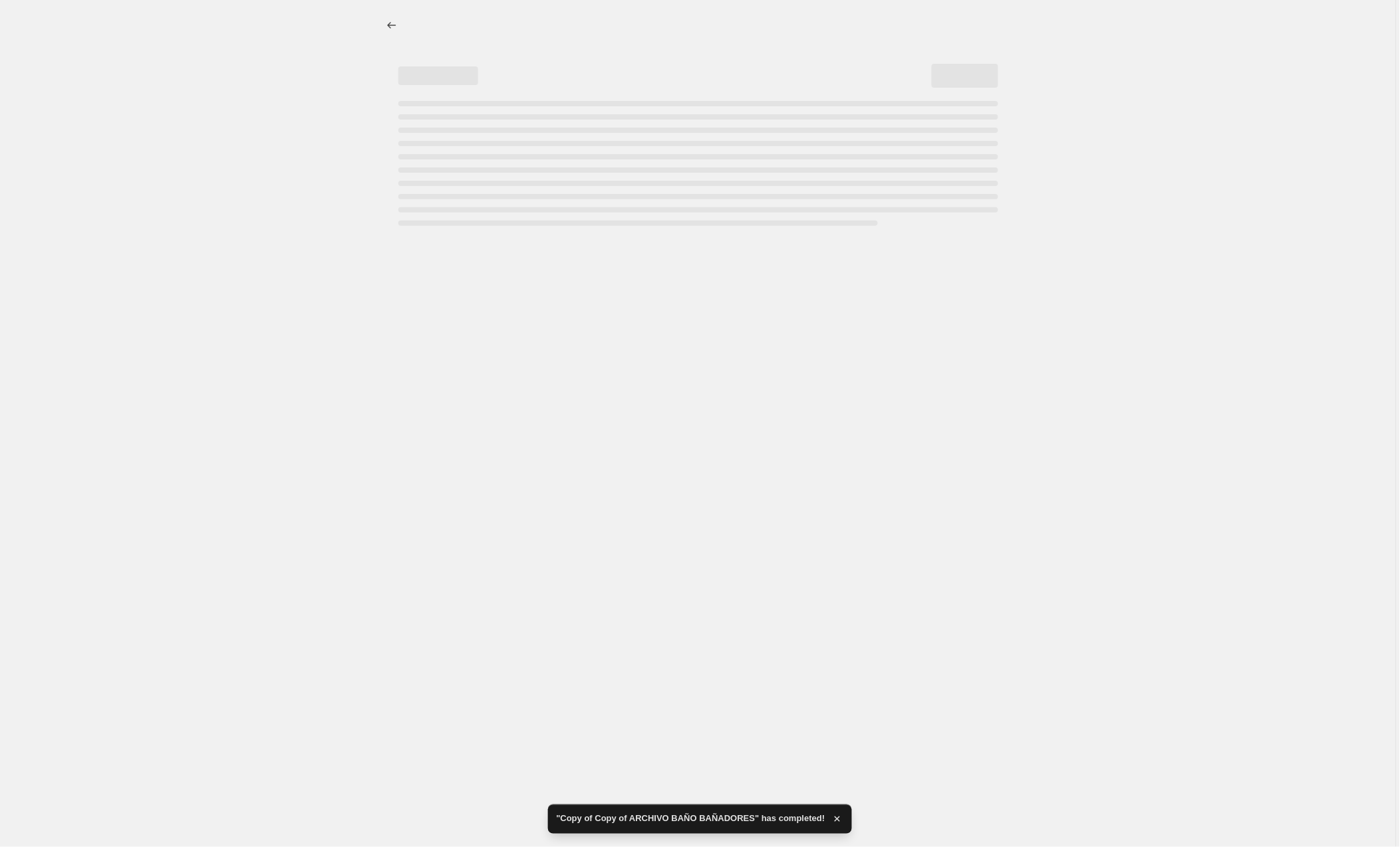
select select "to"
select select "collection"
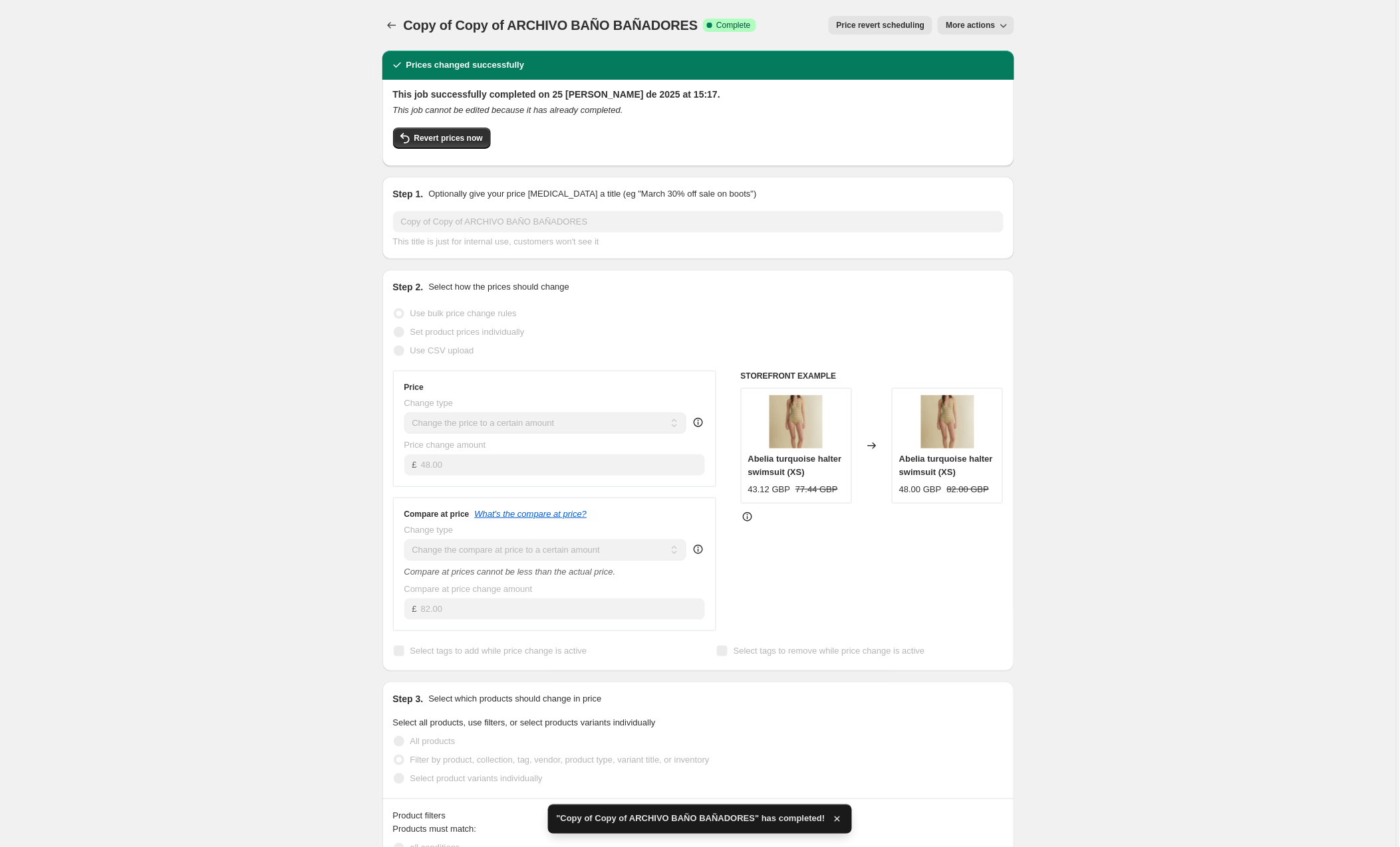
click at [984, 23] on span "More actions" at bounding box center [970, 26] width 49 height 11
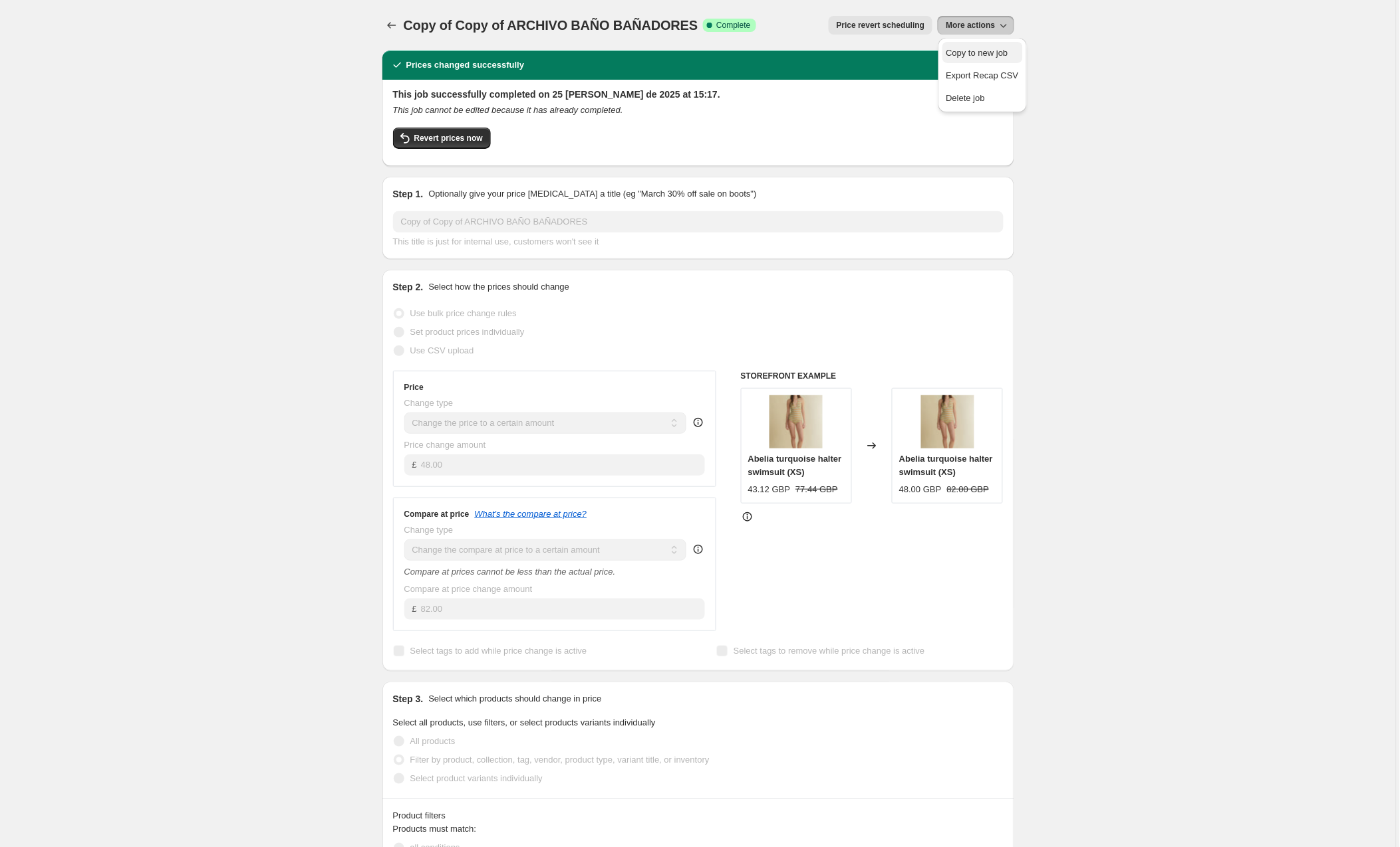
click at [999, 55] on span "Copy to new job" at bounding box center [976, 52] width 62 height 10
select select "to"
select select "collection"
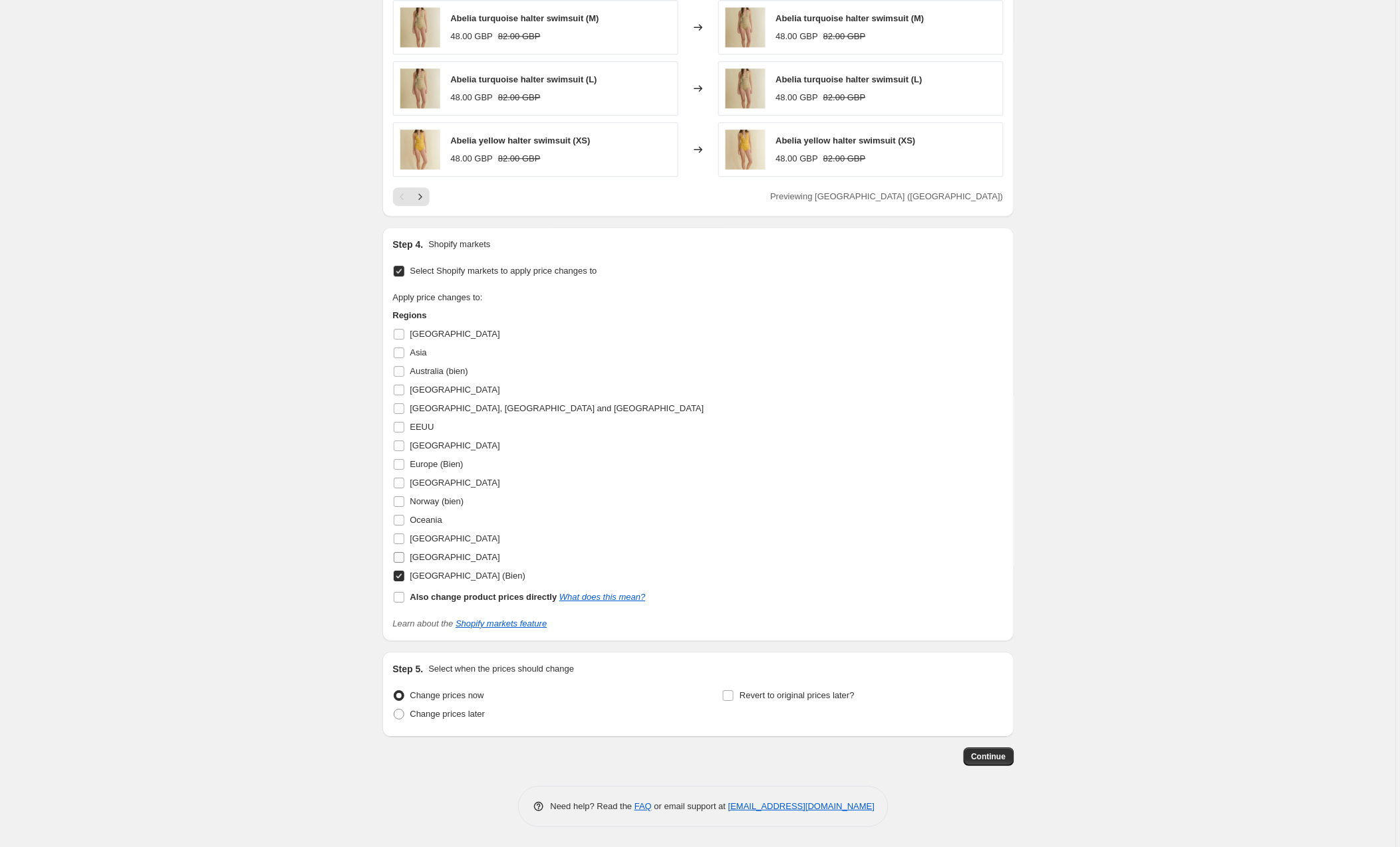
scroll to position [1024, 0]
click at [400, 574] on input "[GEOGRAPHIC_DATA] (Bien)" at bounding box center [399, 576] width 11 height 11
checkbox input "false"
click at [402, 426] on input "EEUU" at bounding box center [399, 427] width 11 height 11
checkbox input "true"
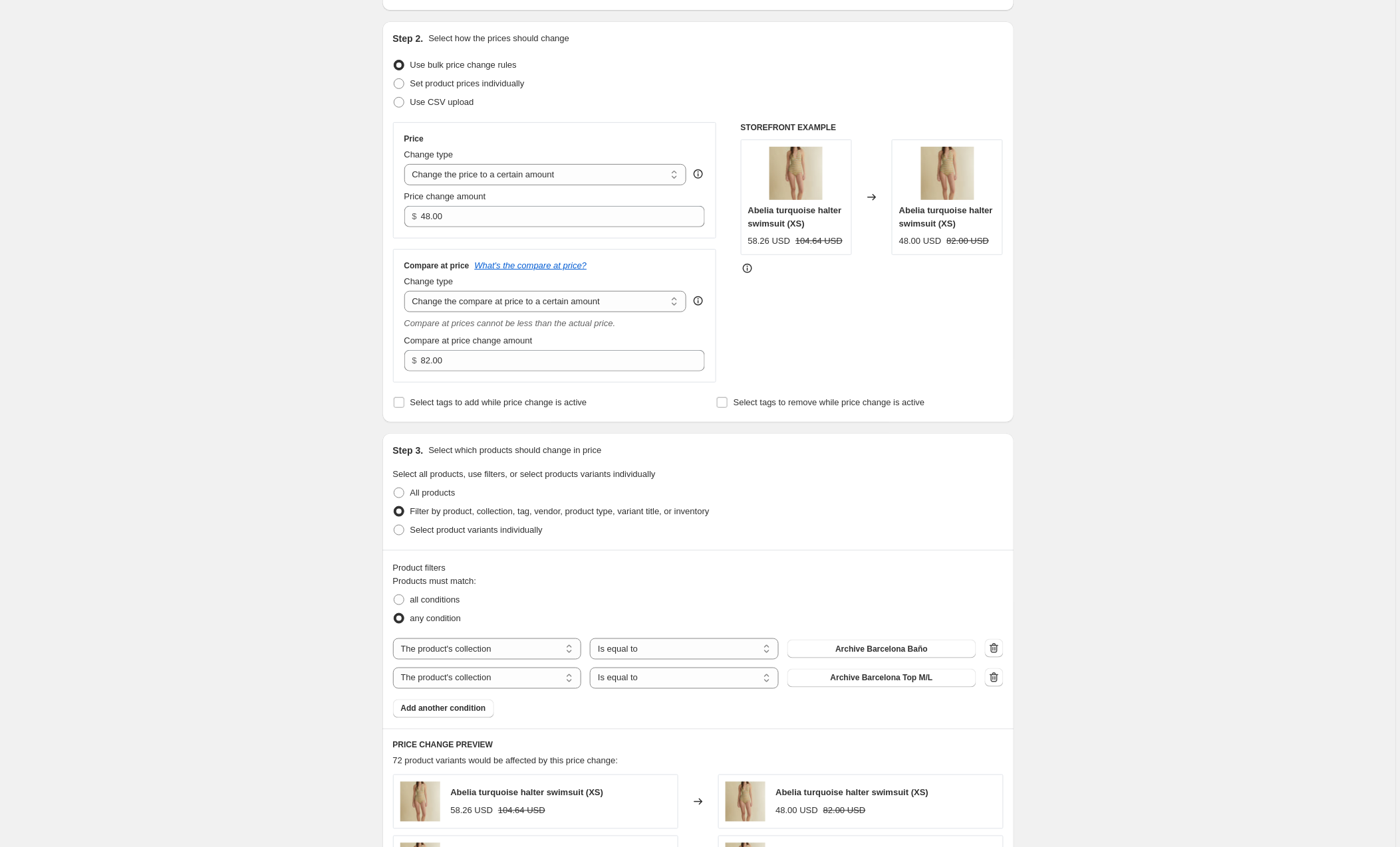
scroll to position [98, 0]
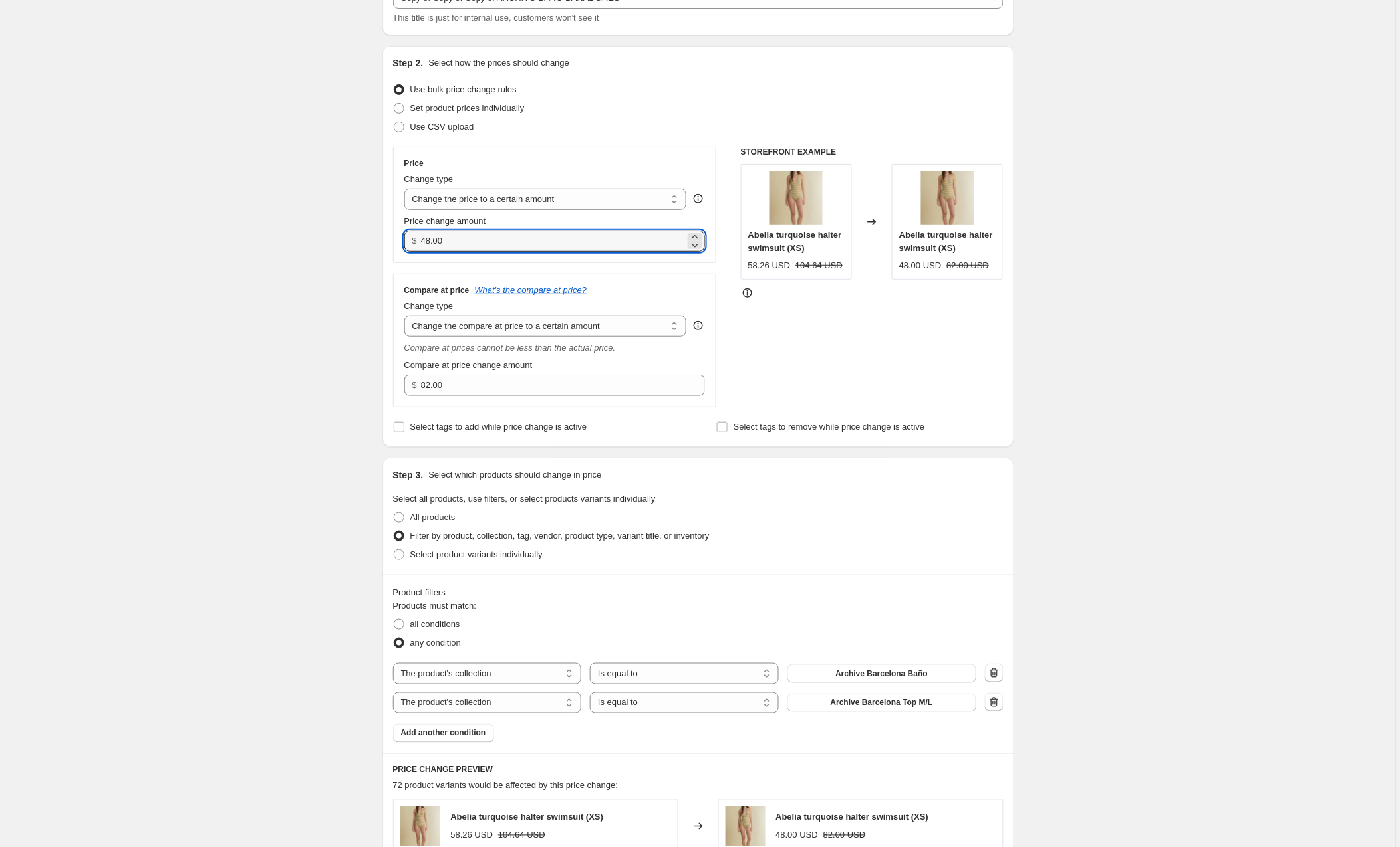
drag, startPoint x: 458, startPoint y: 240, endPoint x: 409, endPoint y: 241, distance: 49.0
click at [409, 241] on div "$ 48.00" at bounding box center [554, 240] width 301 height 21
type input "79.00"
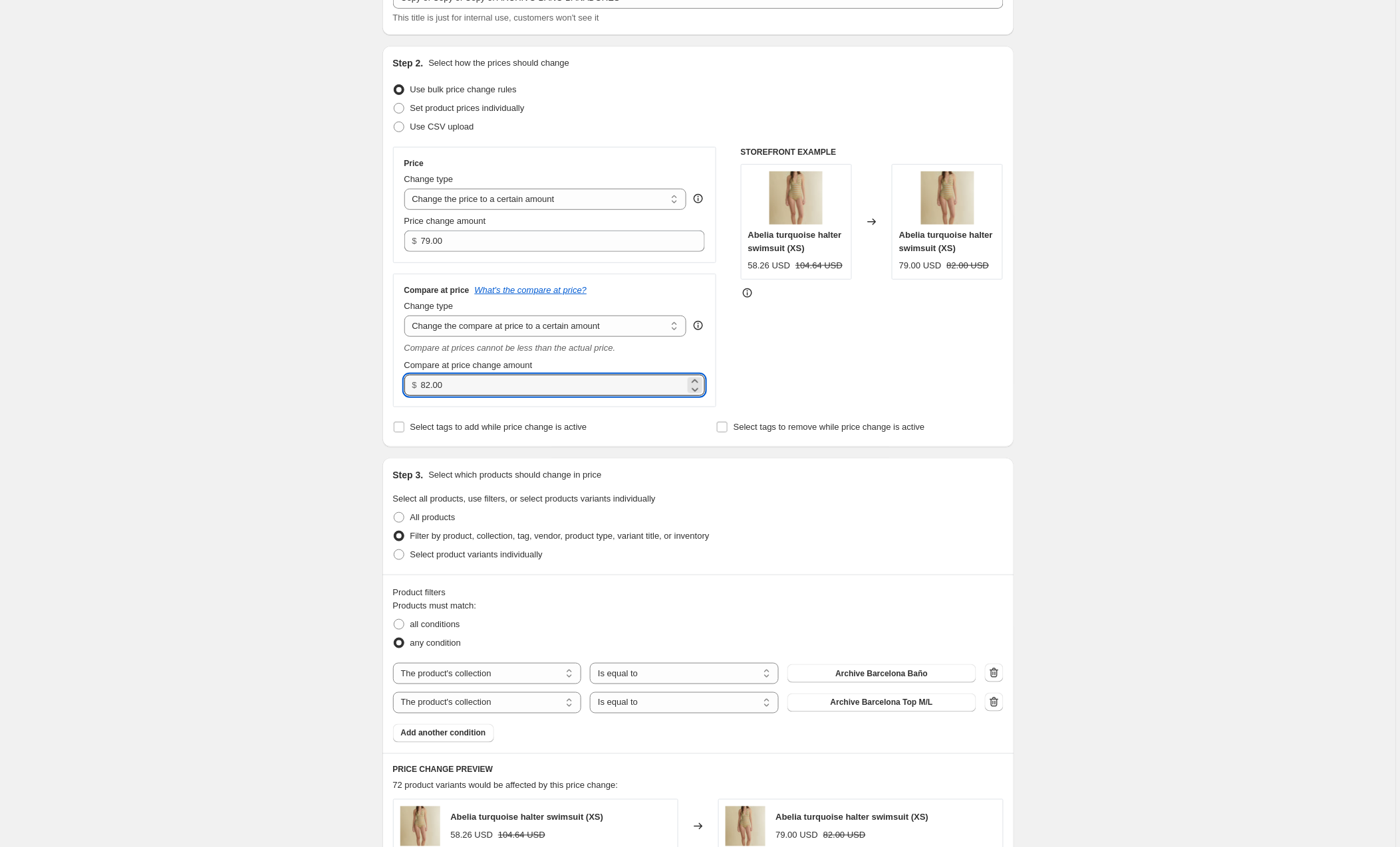
drag, startPoint x: 467, startPoint y: 385, endPoint x: 385, endPoint y: 381, distance: 82.1
click at [385, 381] on div "Step 2. Select how the prices should change Use bulk price change rules Set pro…" at bounding box center [698, 247] width 632 height 401
type input "112.00"
click at [659, 419] on div "Select tags to add while price change is active" at bounding box center [536, 427] width 286 height 18
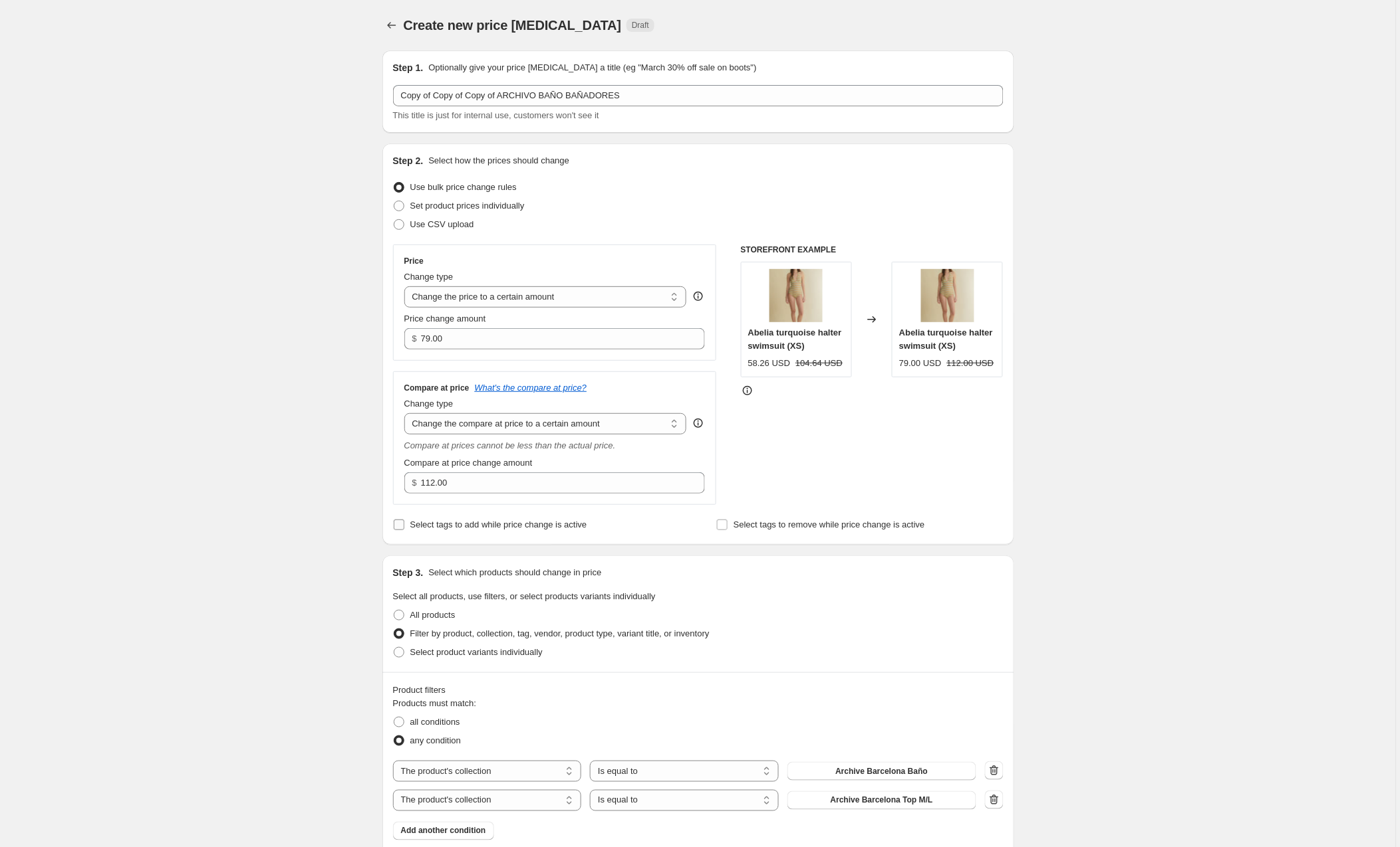
scroll to position [0, 0]
click at [888, 478] on div "STOREFRONT EXAMPLE Abelia turquoise halter swimsuit (XS) 58.26 USD 104.64 USD C…" at bounding box center [871, 375] width 262 height 261
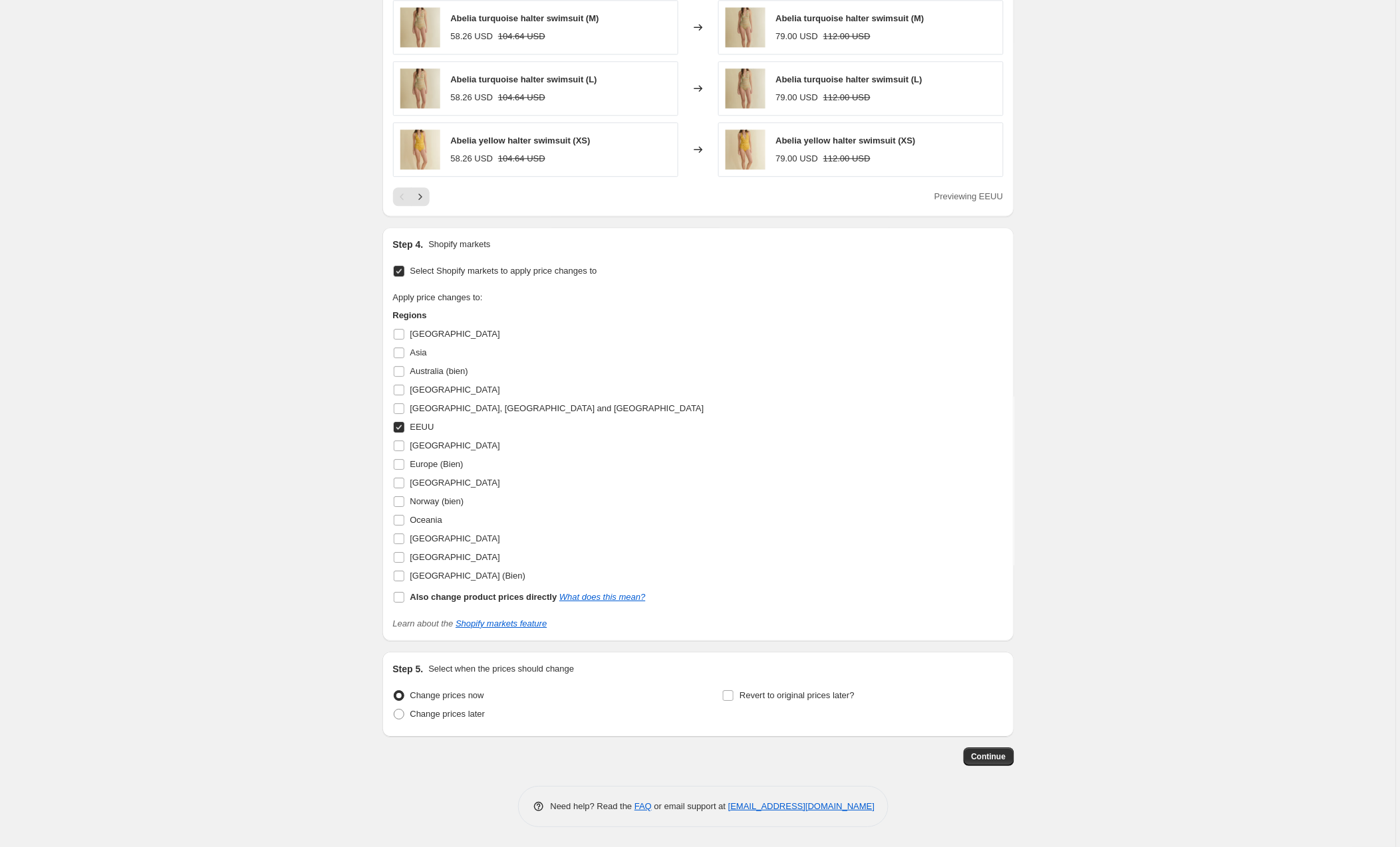
scroll to position [1024, 0]
click at [976, 754] on span "Continue" at bounding box center [989, 757] width 35 height 11
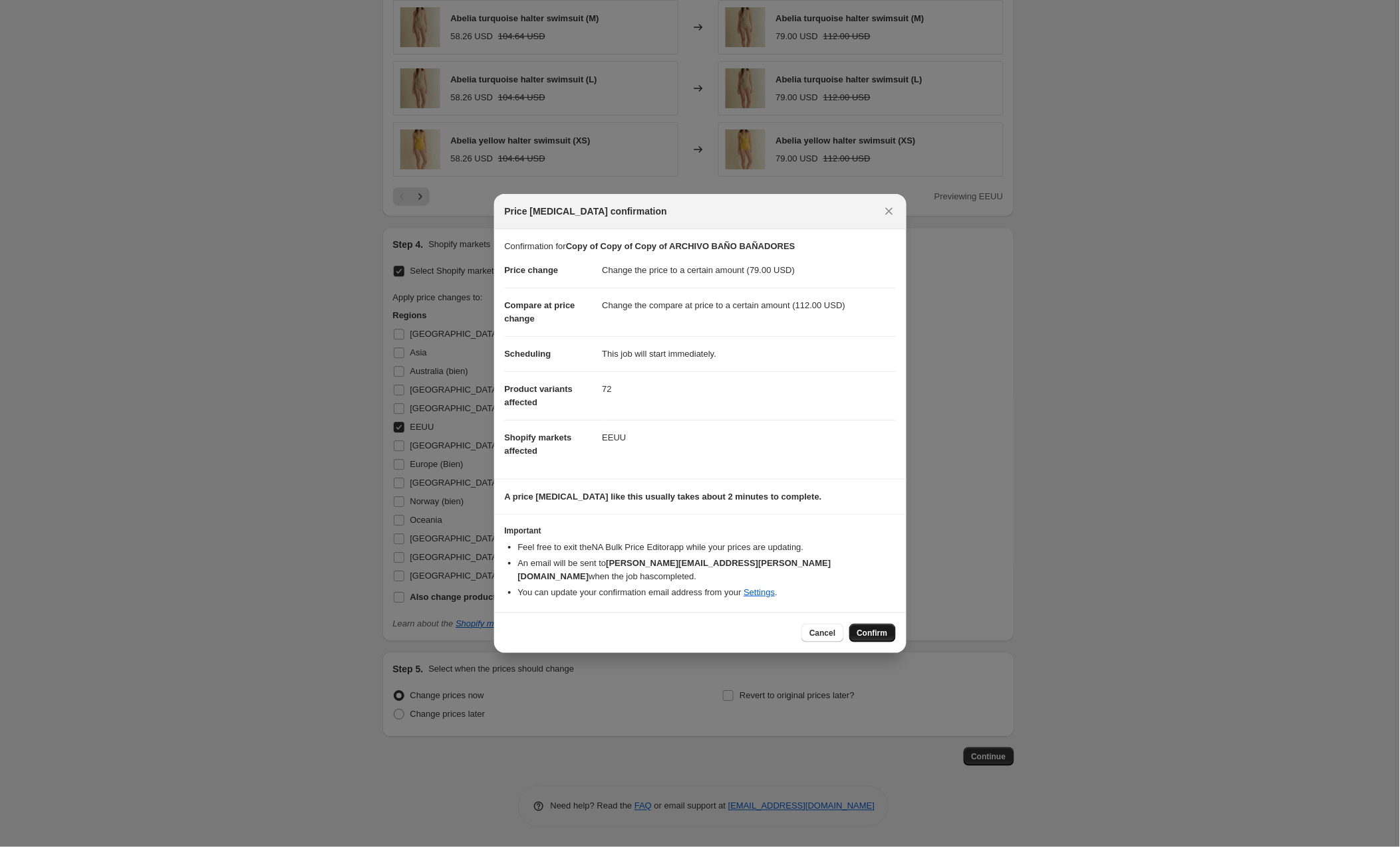
click at [867, 628] on span "Confirm" at bounding box center [872, 633] width 30 height 11
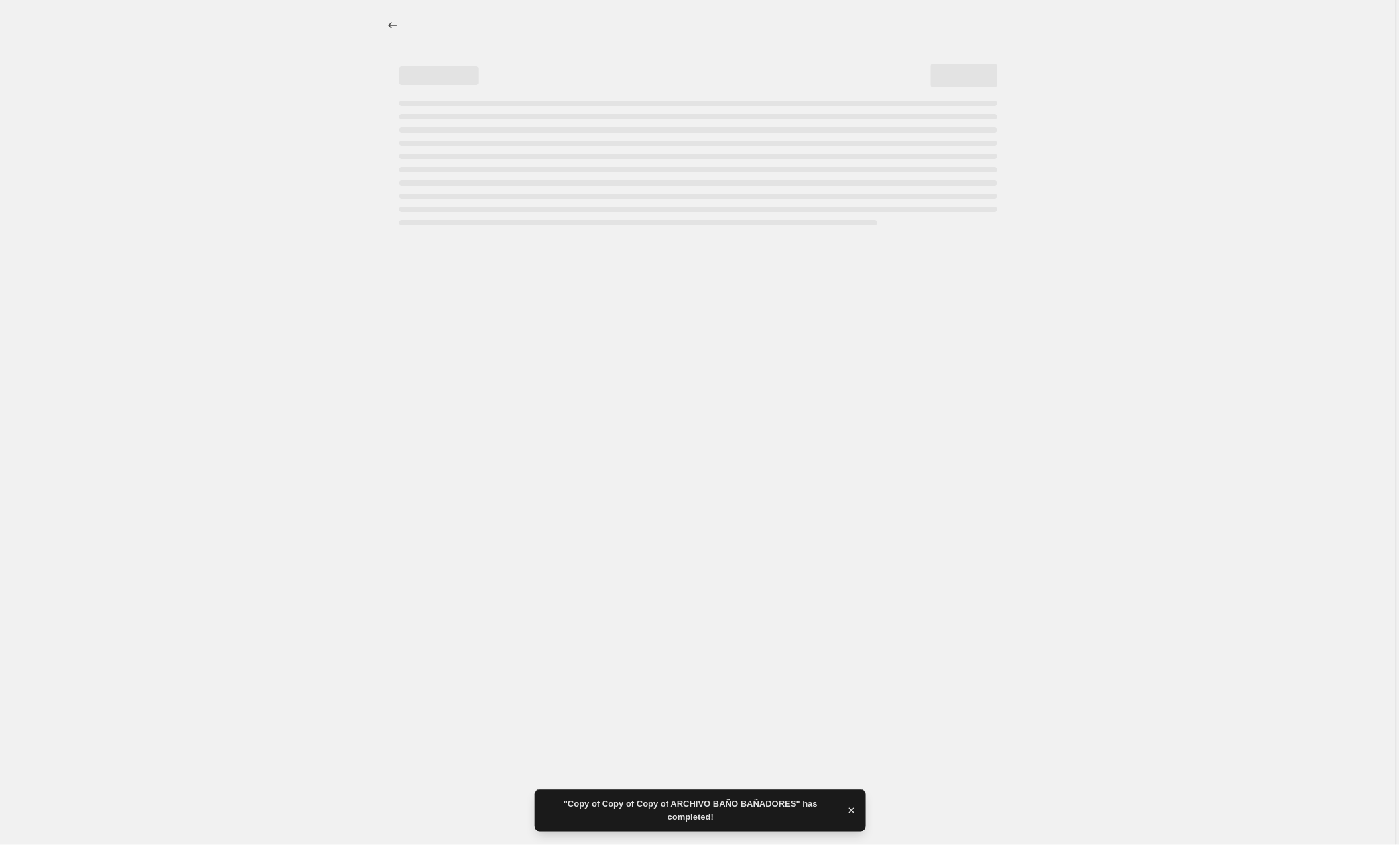
select select "to"
select select "collection"
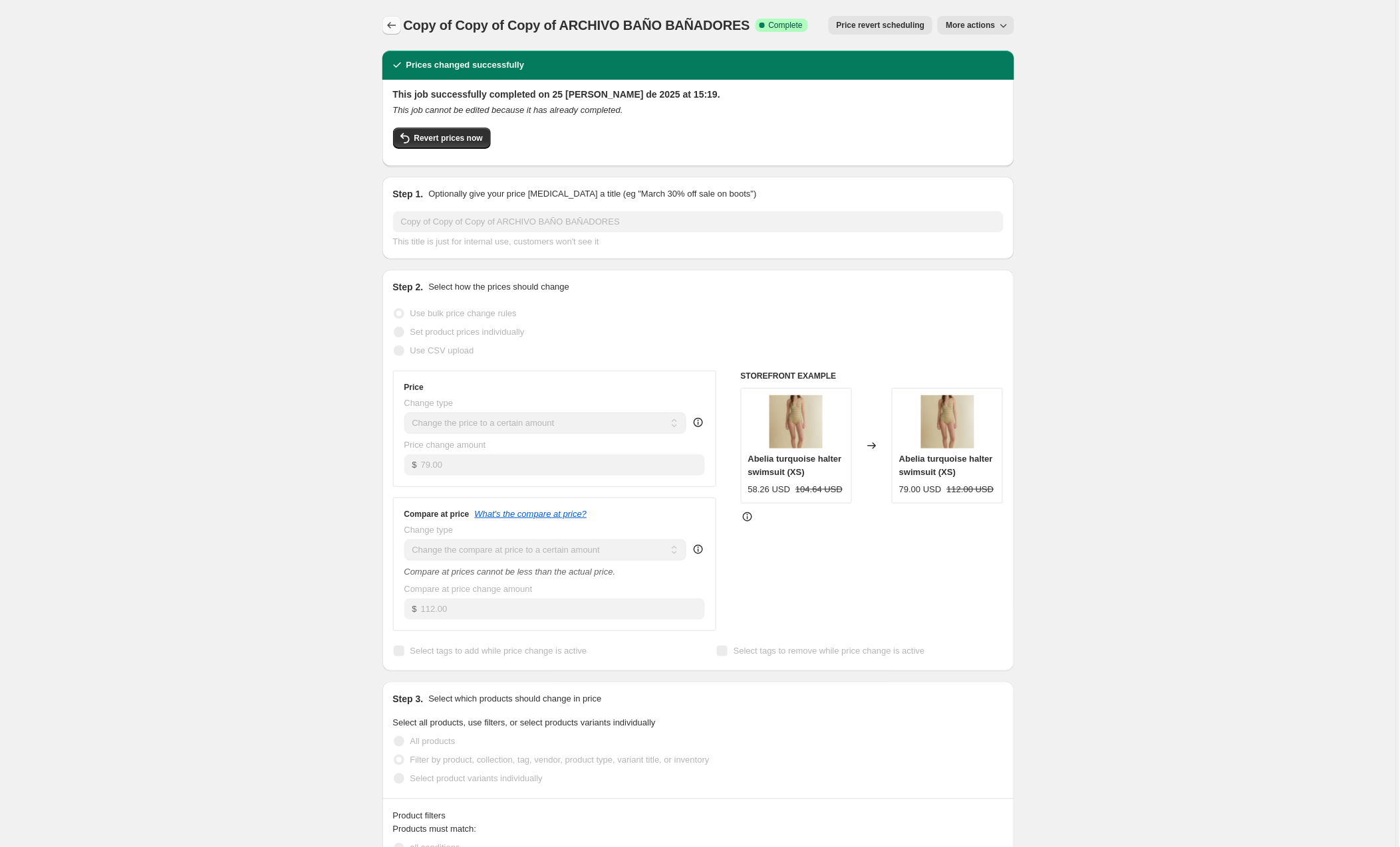
click at [396, 25] on icon "Price change jobs" at bounding box center [391, 25] width 13 height 13
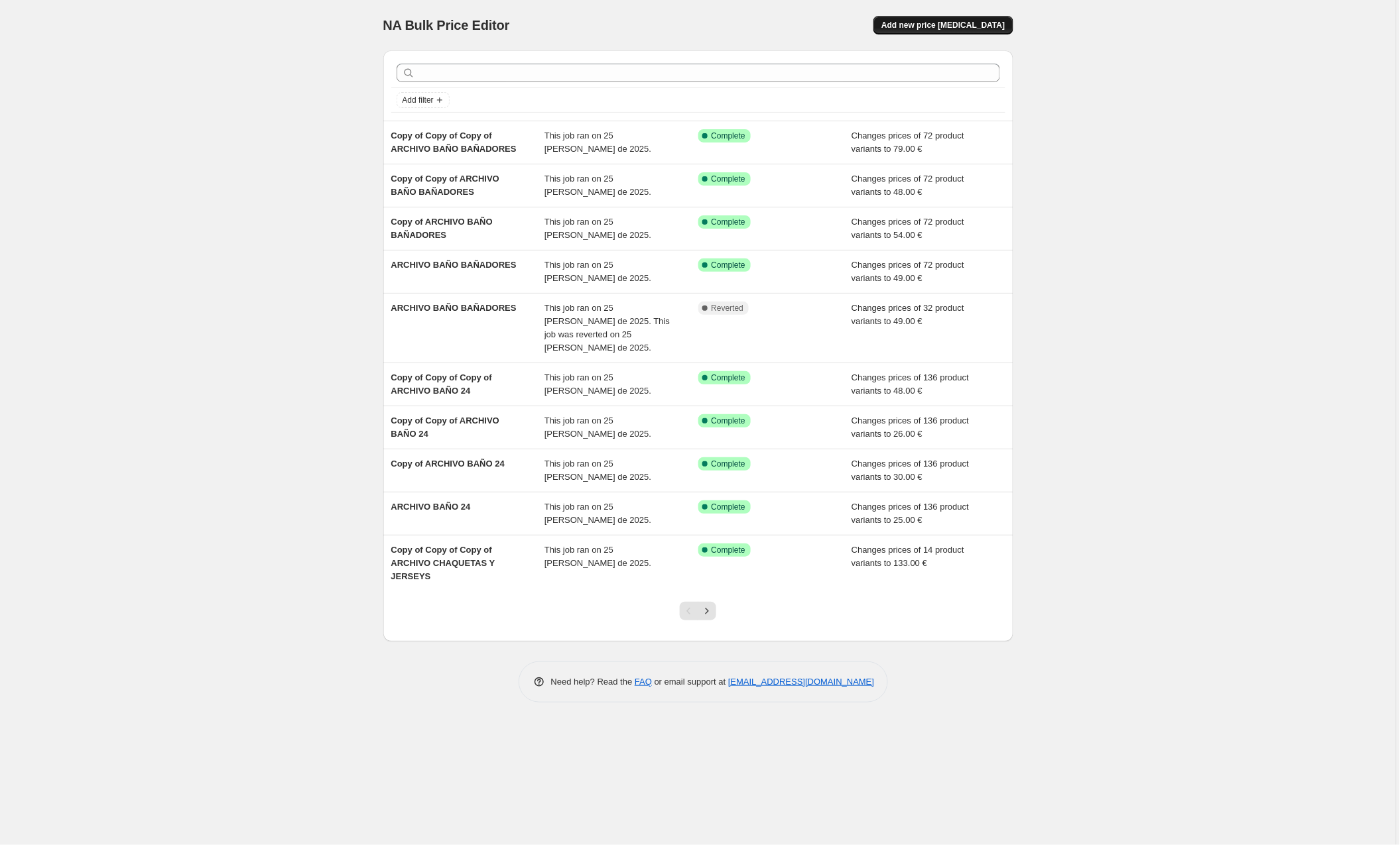
click at [950, 25] on span "Add new price [MEDICAL_DATA]" at bounding box center [943, 26] width 123 height 11
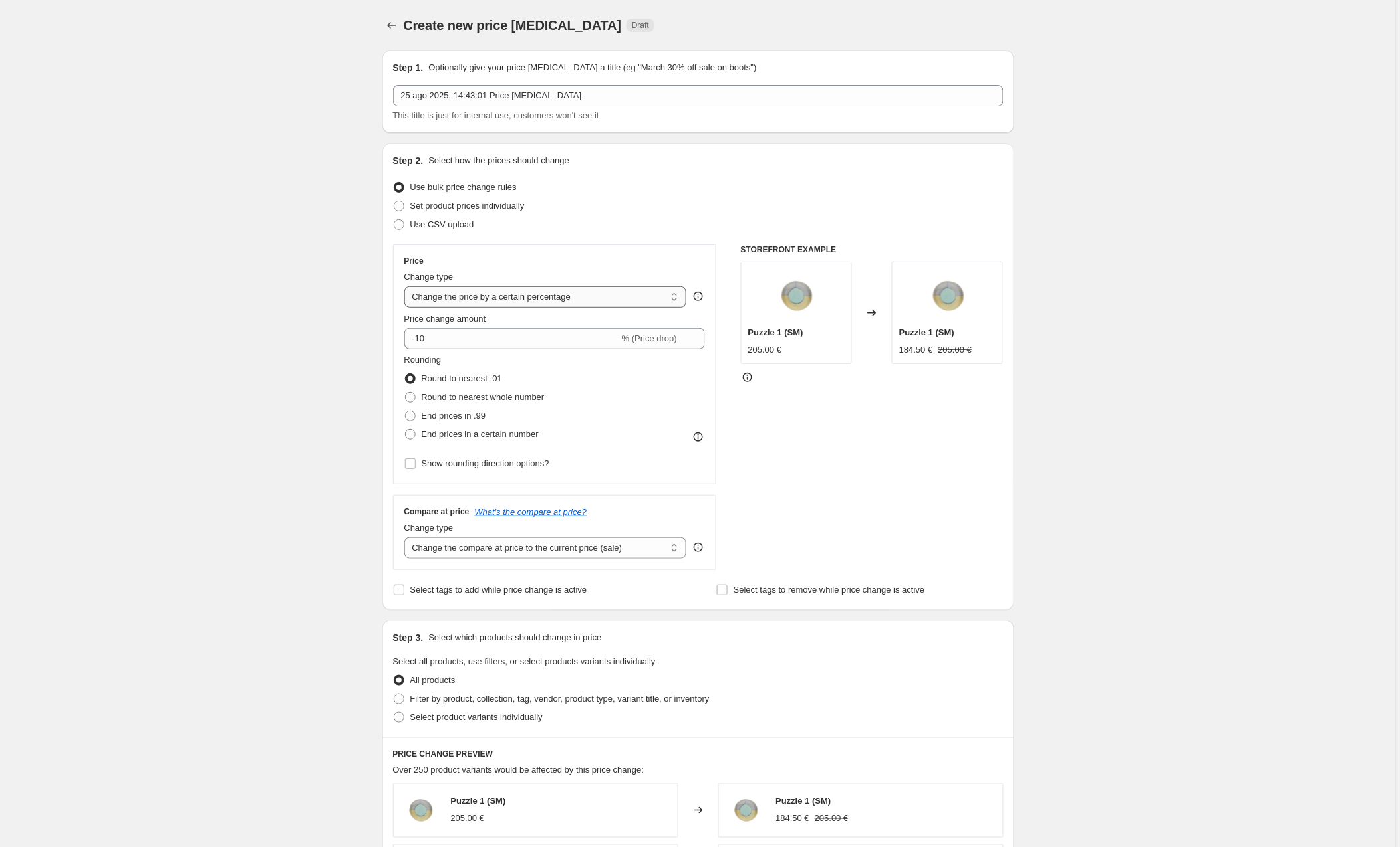
select select "to"
type input "80.00"
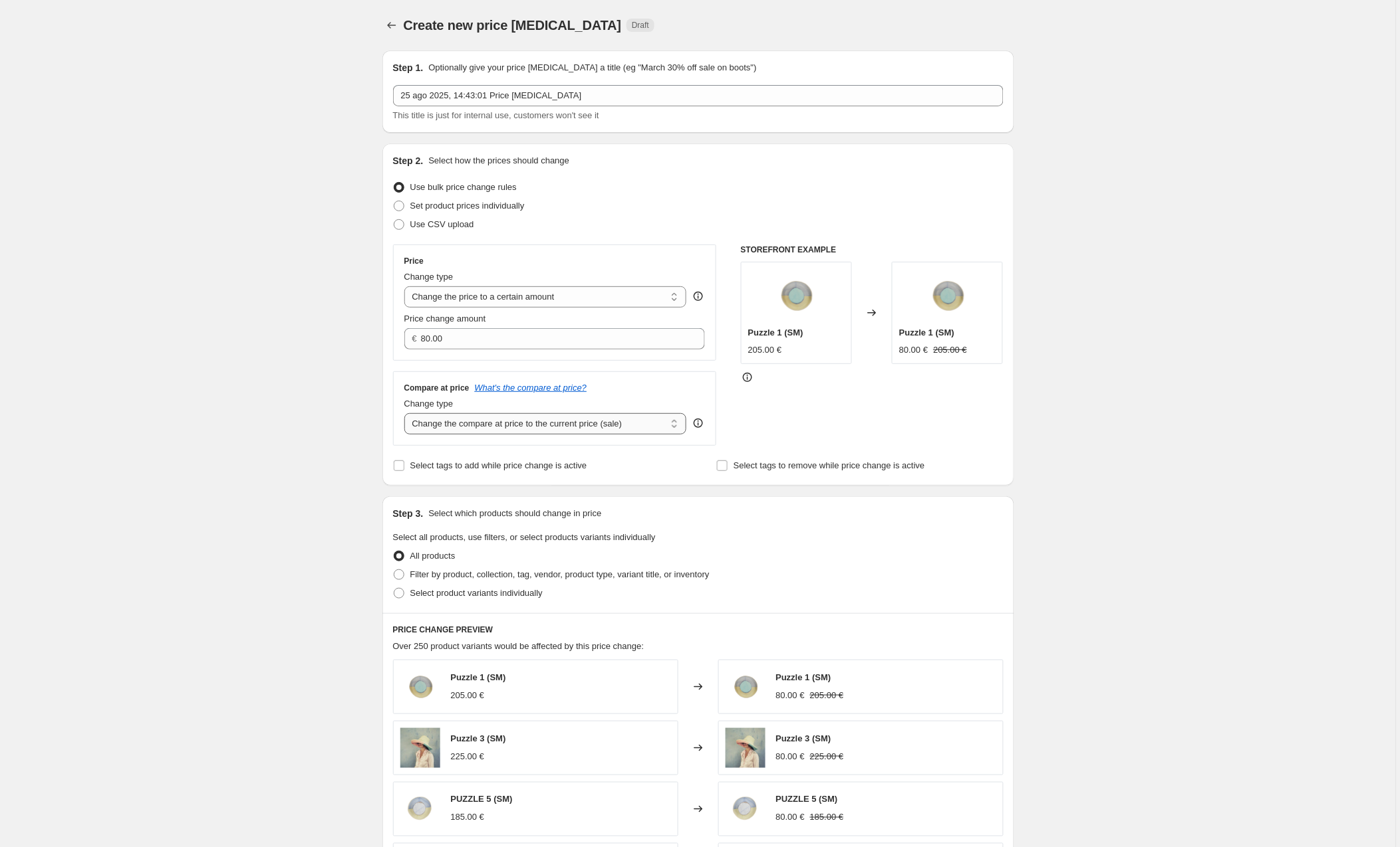
select select "to"
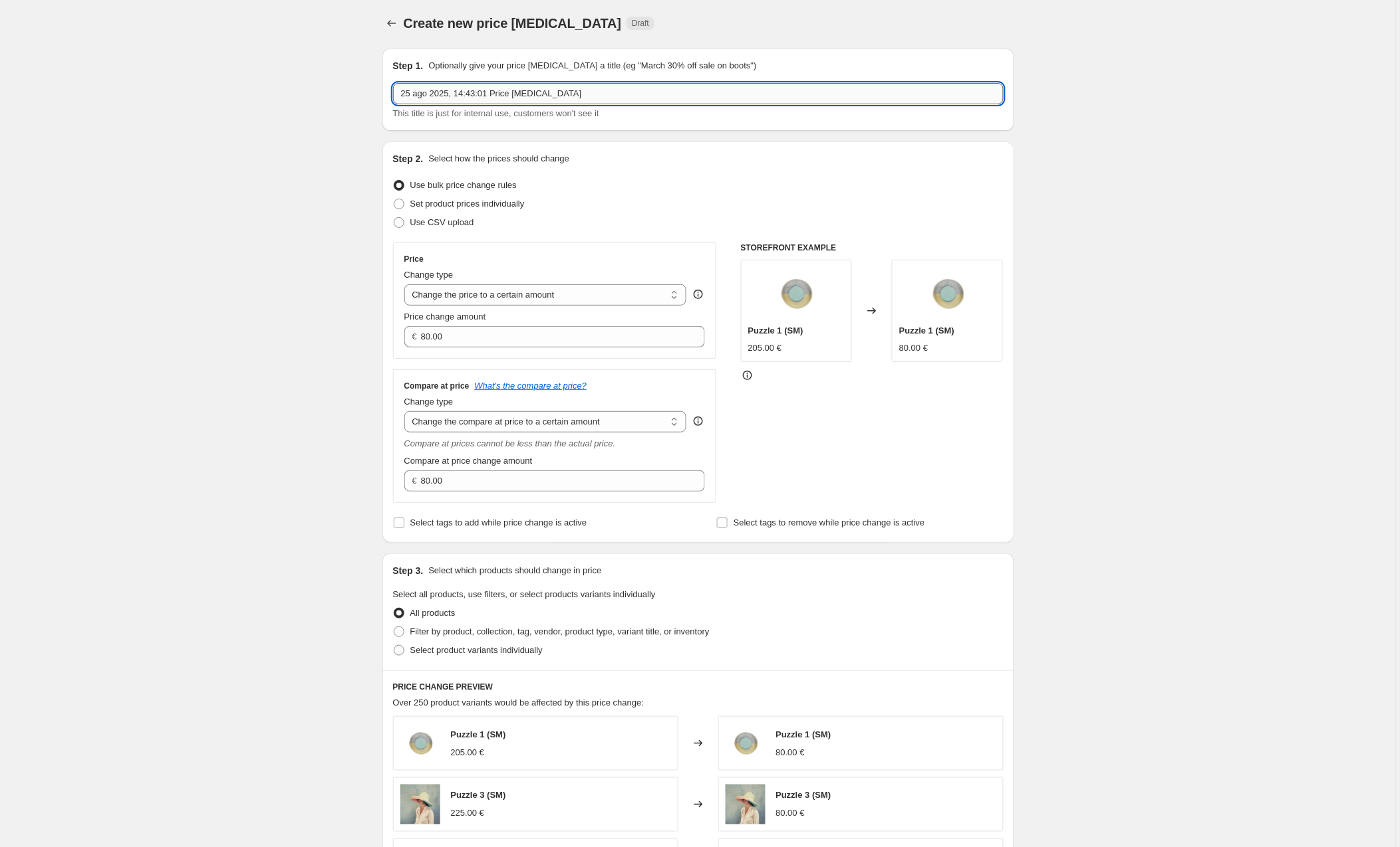
scroll to position [1, 0]
drag, startPoint x: 584, startPoint y: 92, endPoint x: 372, endPoint y: 92, distance: 212.0
click at [372, 92] on div "Create new price [MEDICAL_DATA]. This page is ready Create new price [MEDICAL_D…" at bounding box center [698, 667] width 663 height 1338
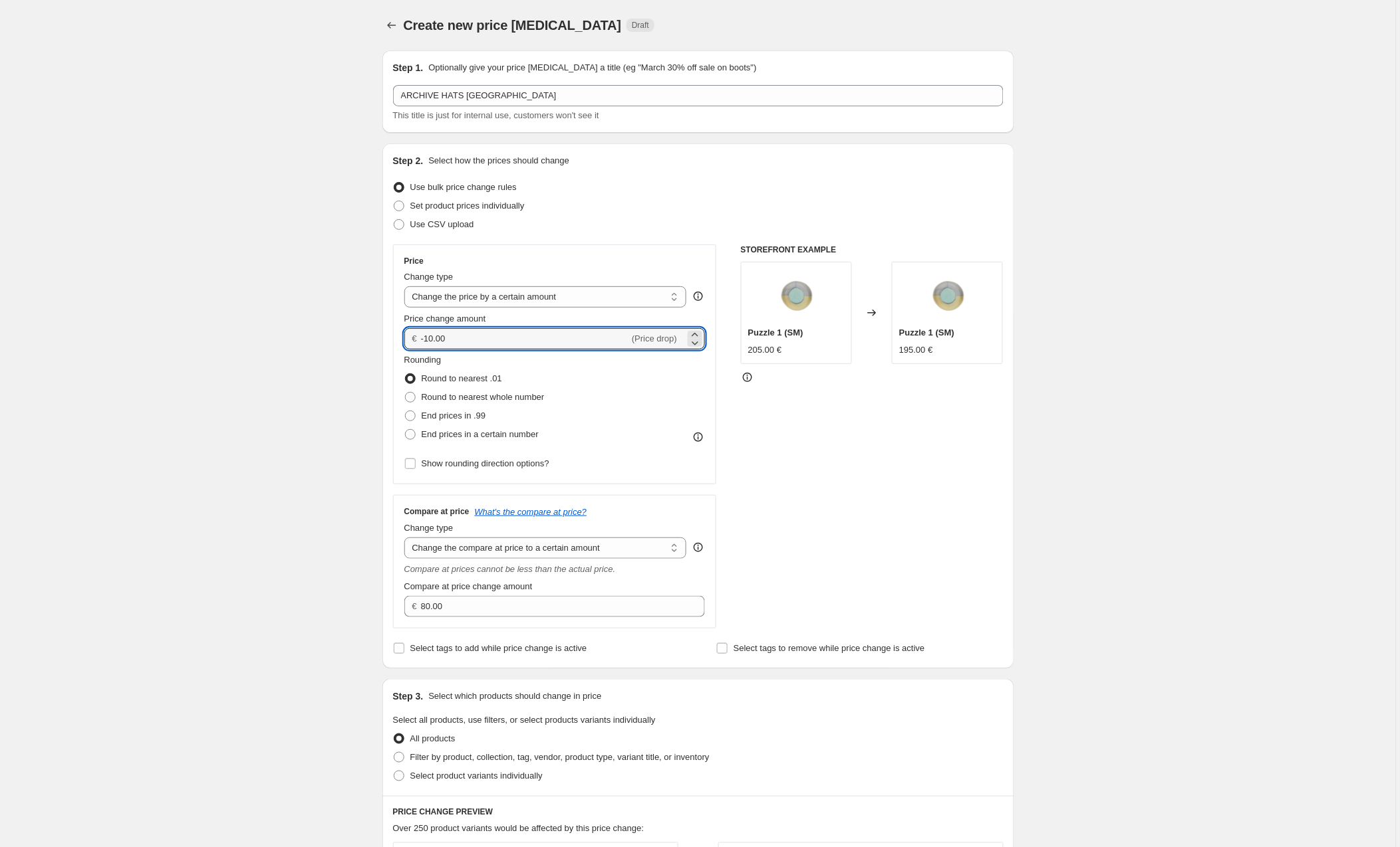
drag, startPoint x: 465, startPoint y: 341, endPoint x: 414, endPoint y: 338, distance: 51.1
click at [414, 338] on div "€ -10.00 (Price drop)" at bounding box center [554, 339] width 301 height 21
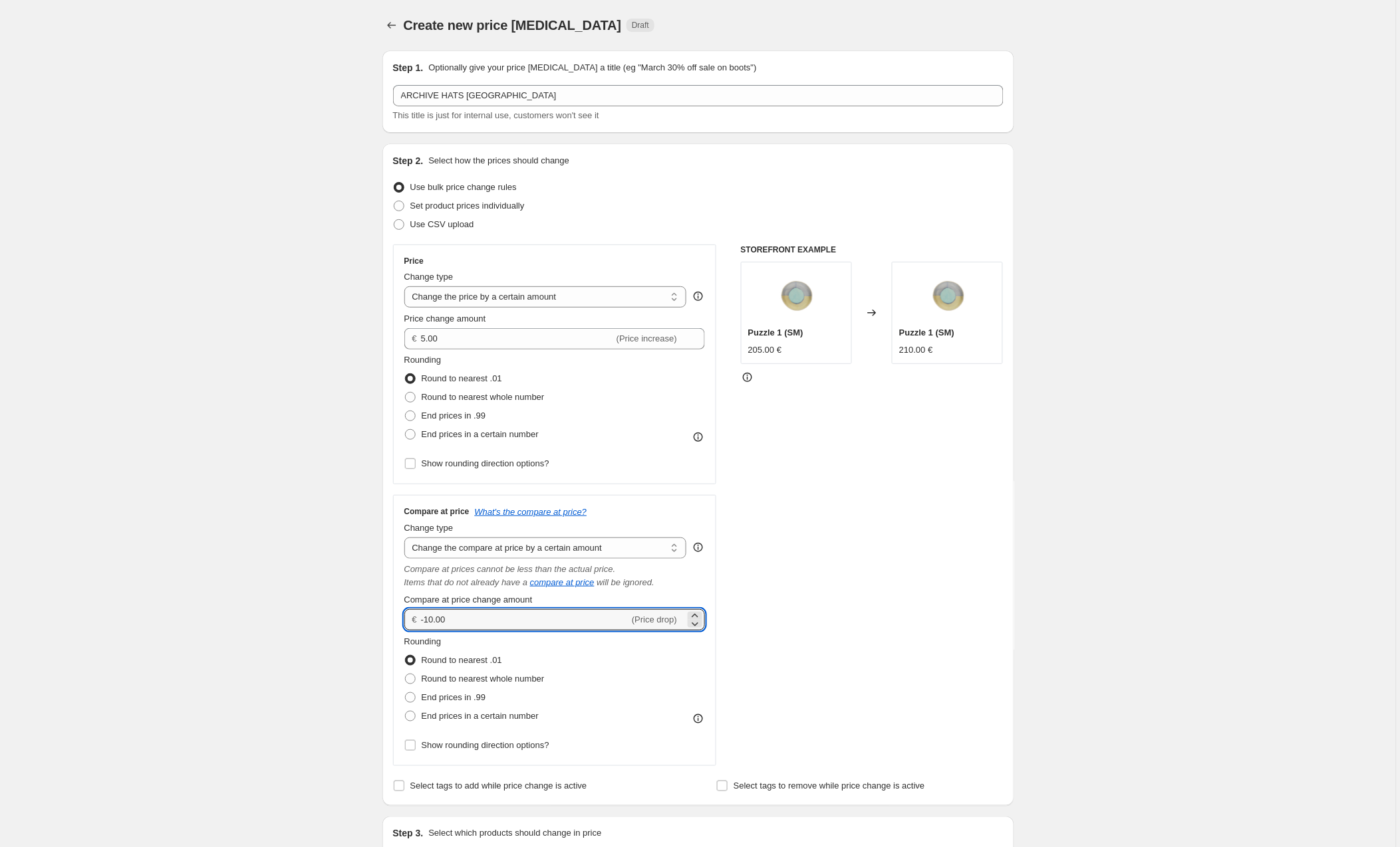
drag, startPoint x: 478, startPoint y: 618, endPoint x: 367, endPoint y: 618, distance: 111.0
click at [367, 618] on div "Create new price [MEDICAL_DATA]. This page is ready Create new price [MEDICAL_D…" at bounding box center [698, 799] width 663 height 1599
click at [874, 579] on div "STOREFRONT EXAMPLE Puzzle 1 (SM) 205.00 € Changed to Puzzle 1 (SM) 210.00 €" at bounding box center [871, 505] width 262 height 522
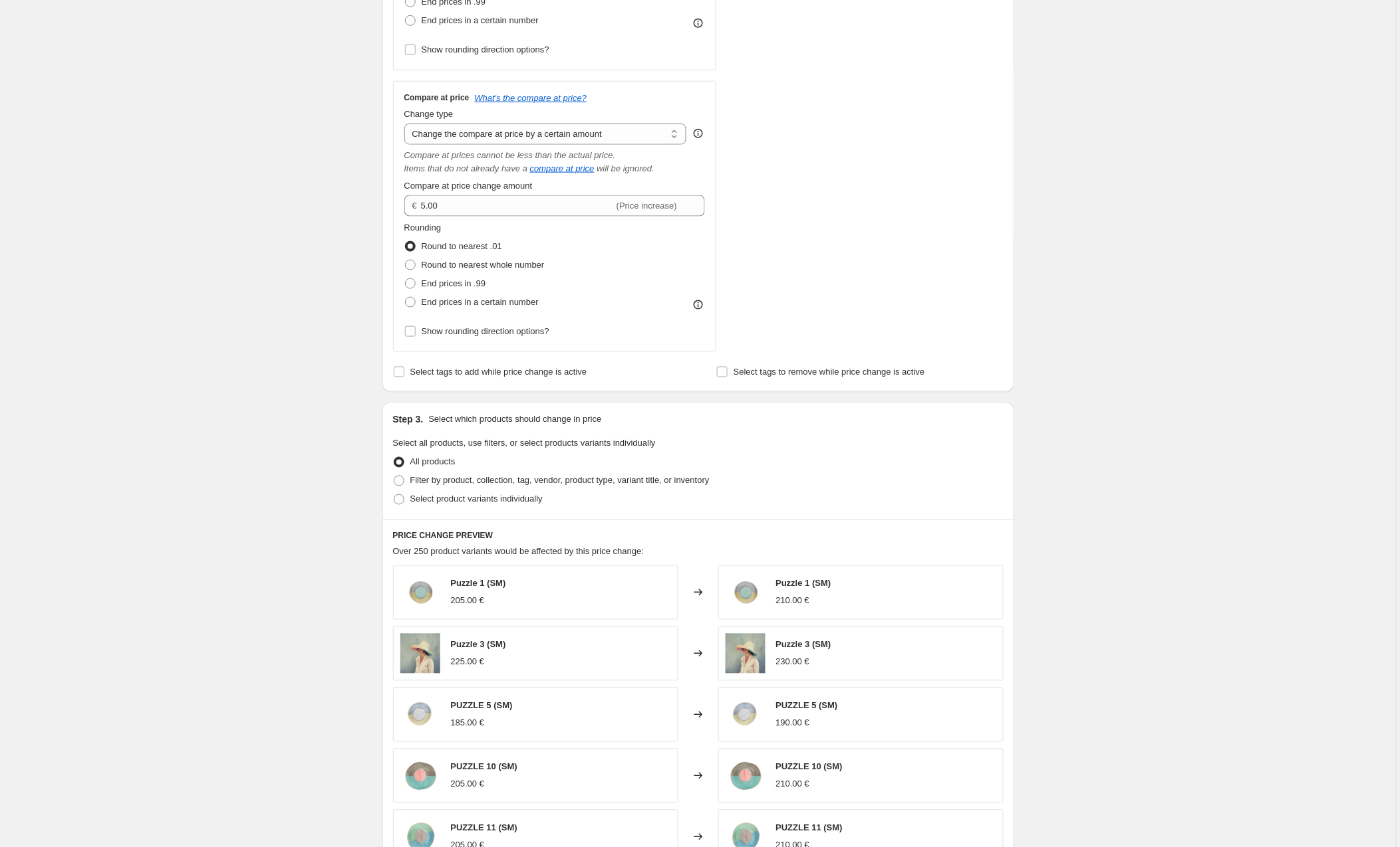
scroll to position [458, 0]
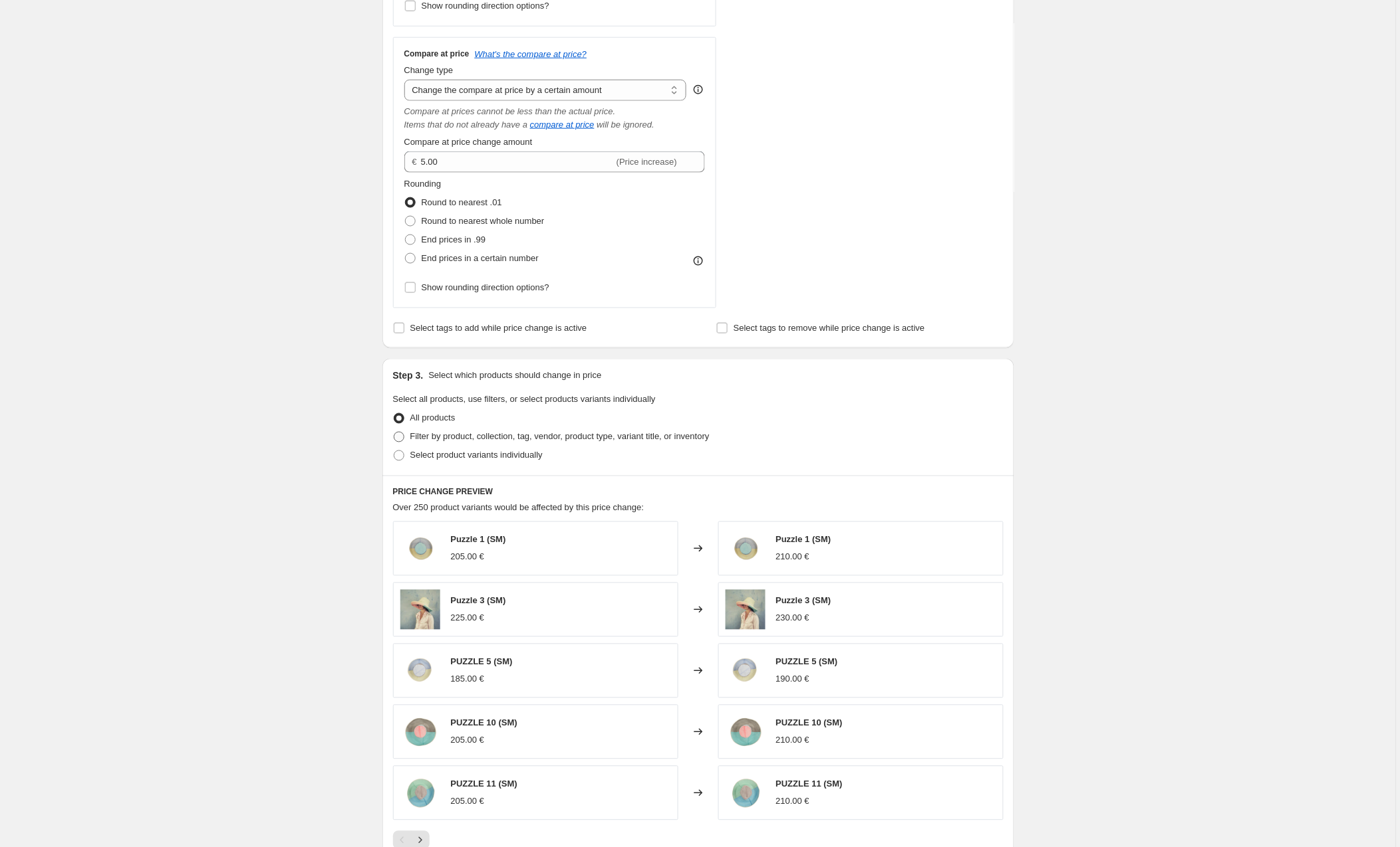
click at [401, 440] on span at bounding box center [399, 437] width 11 height 11
click at [394, 433] on input "Filter by product, collection, tag, vendor, product type, variant title, or inv…" at bounding box center [393, 432] width 1 height 1
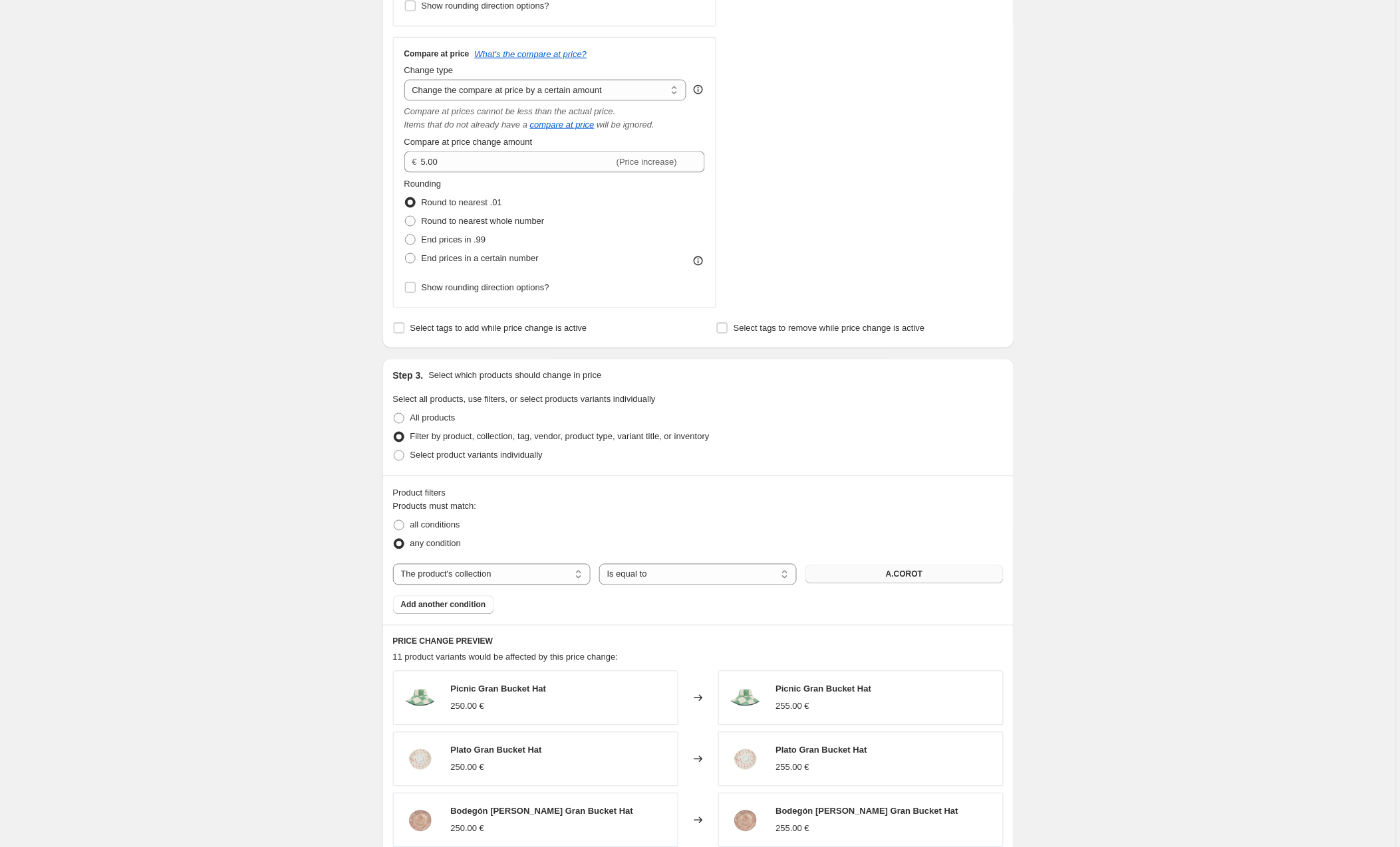
click at [891, 576] on span "A.COROT" at bounding box center [904, 575] width 37 height 11
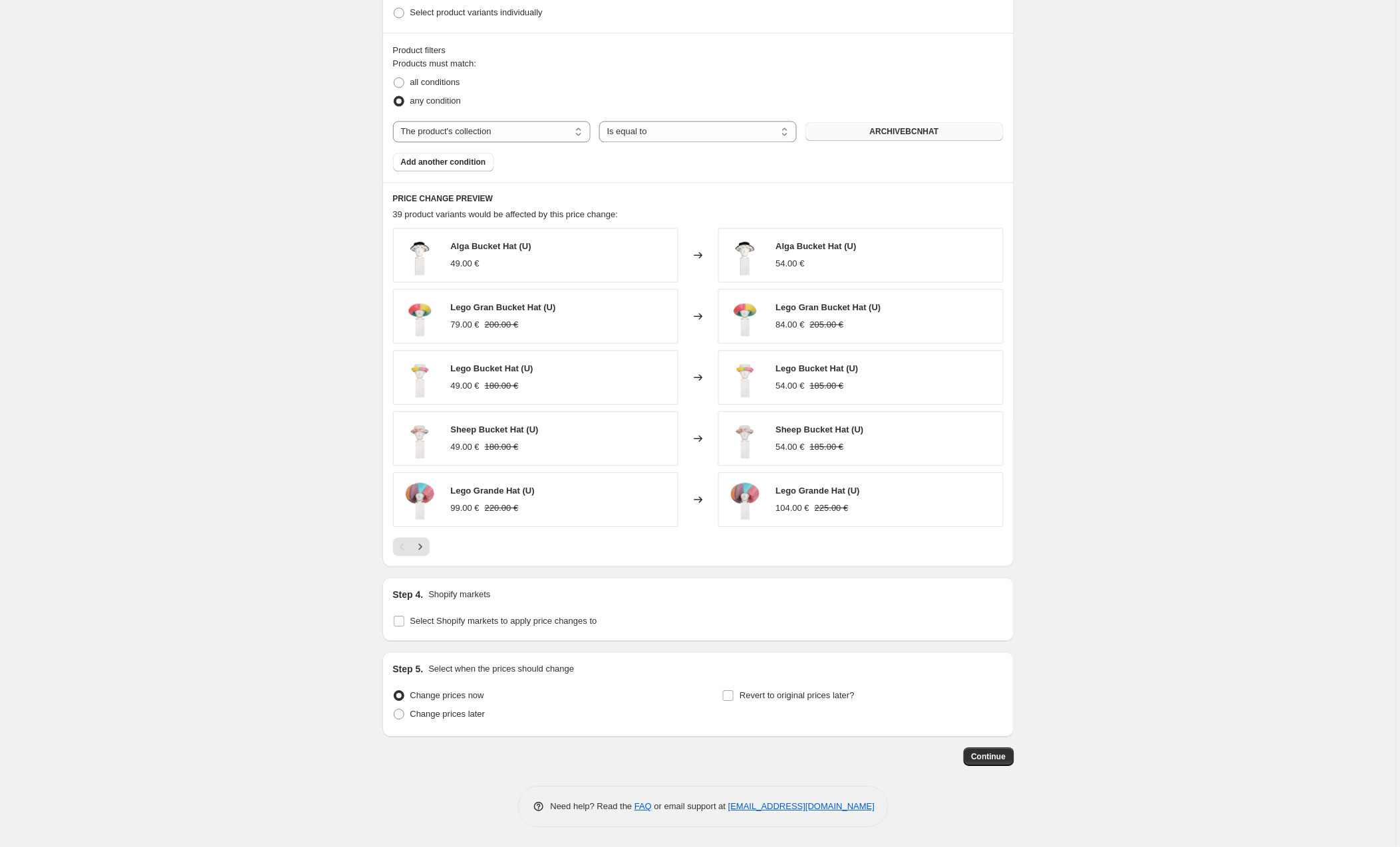
scroll to position [905, 0]
click at [400, 621] on input "Select Shopify markets to apply price changes to" at bounding box center [399, 621] width 11 height 11
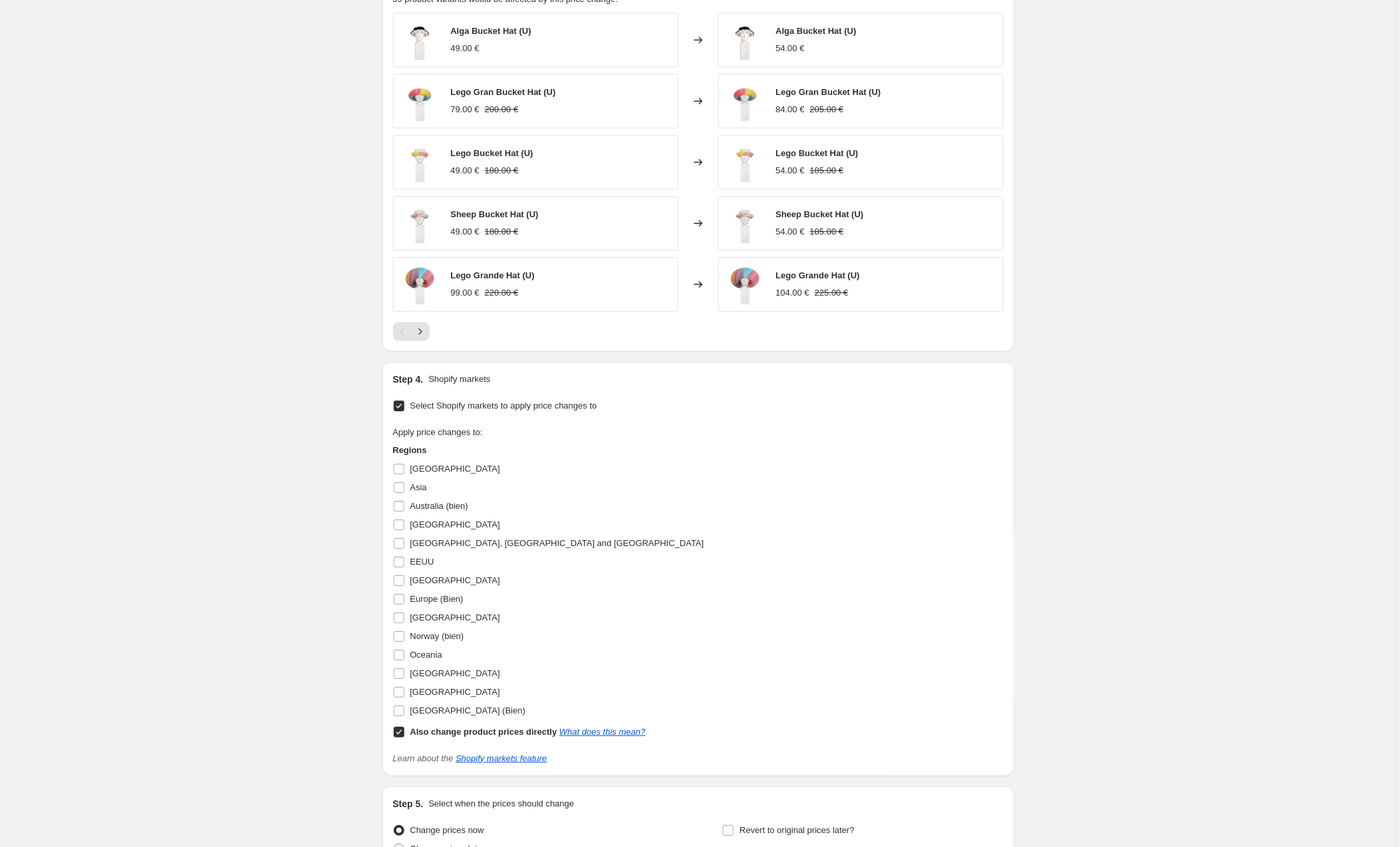
scroll to position [1118, 0]
click at [401, 599] on input "Europe (Bien)" at bounding box center [399, 598] width 11 height 11
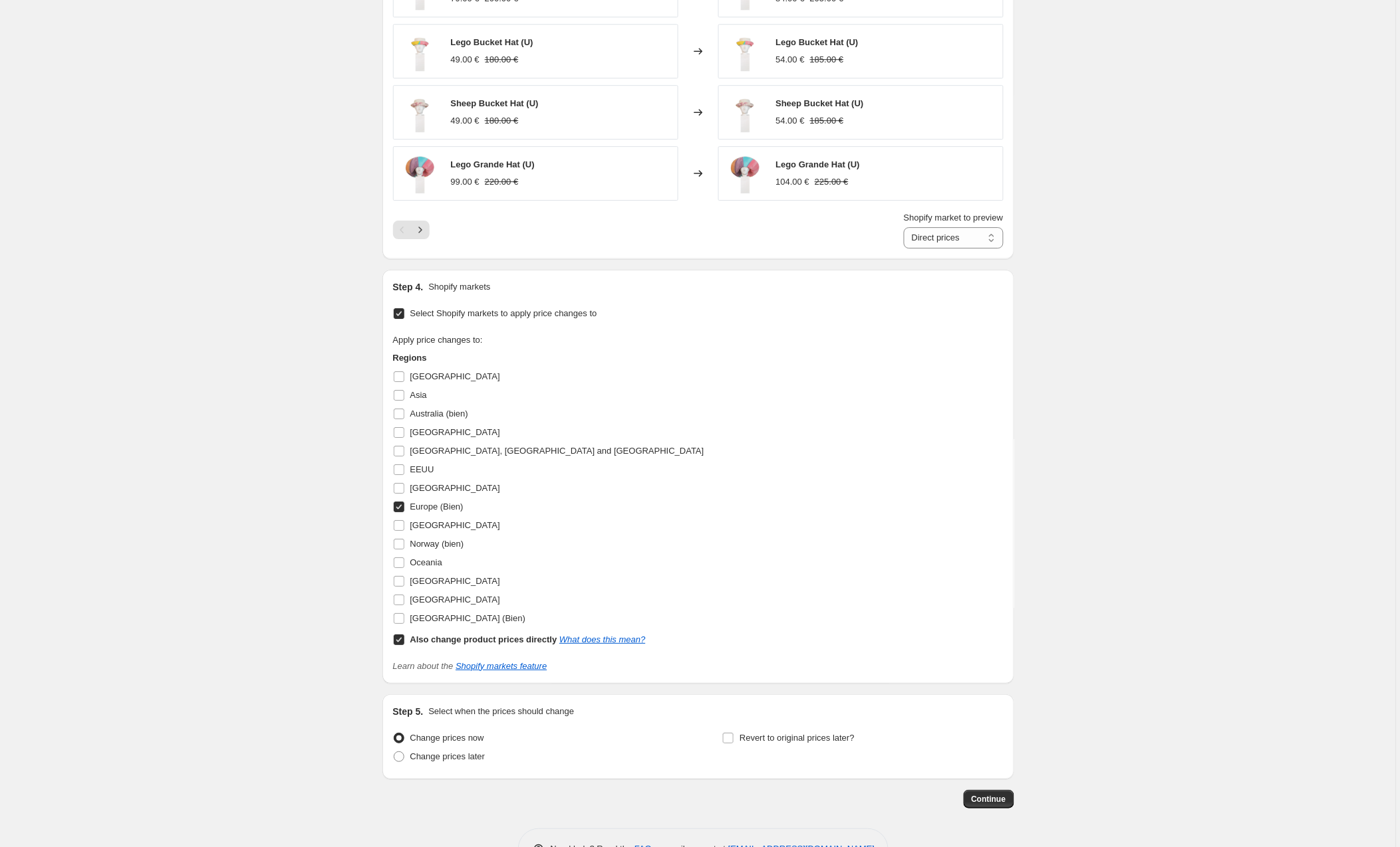
scroll to position [1275, 0]
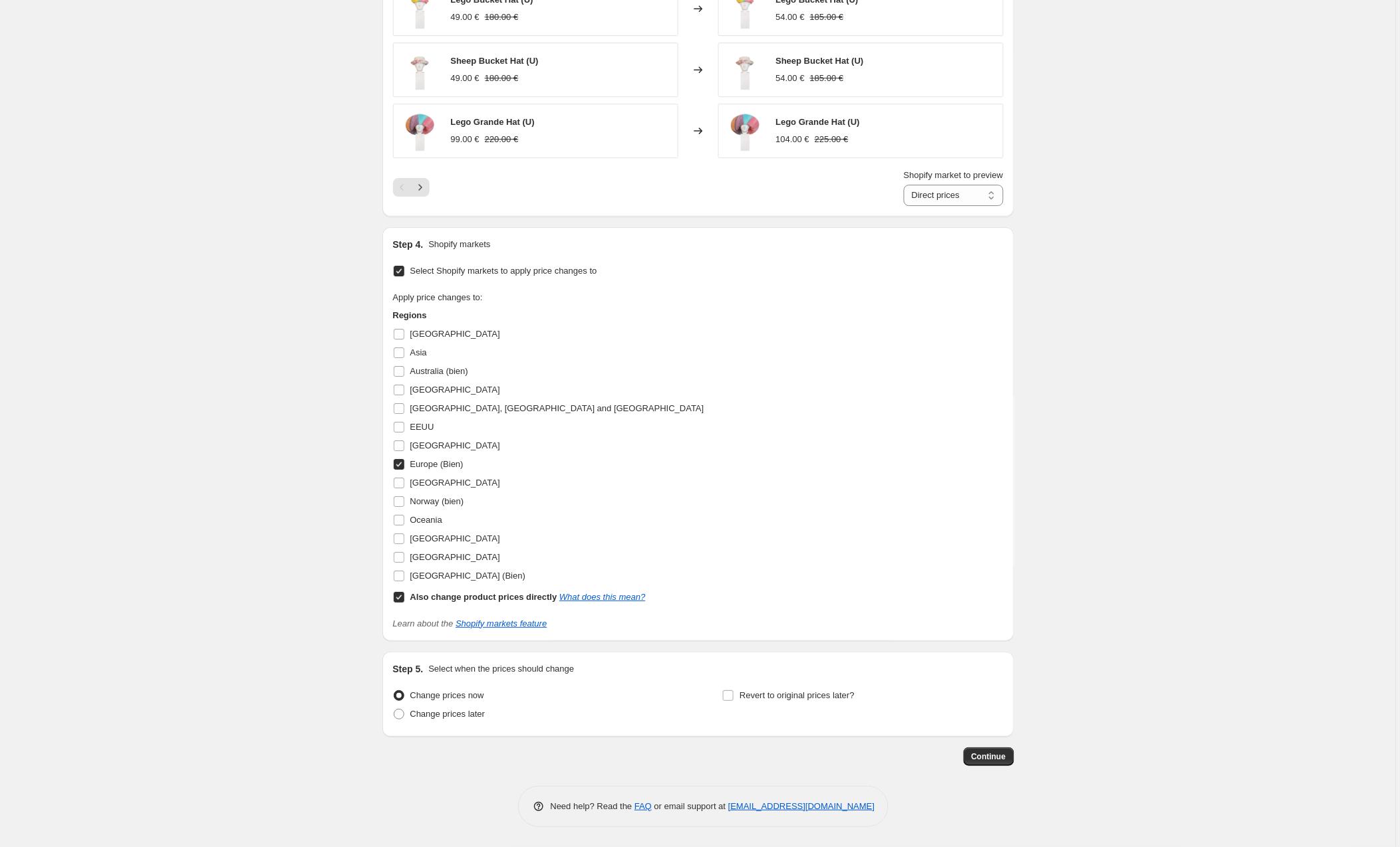
click at [400, 597] on input "Also change product prices directly What does this mean?" at bounding box center [399, 598] width 11 height 11
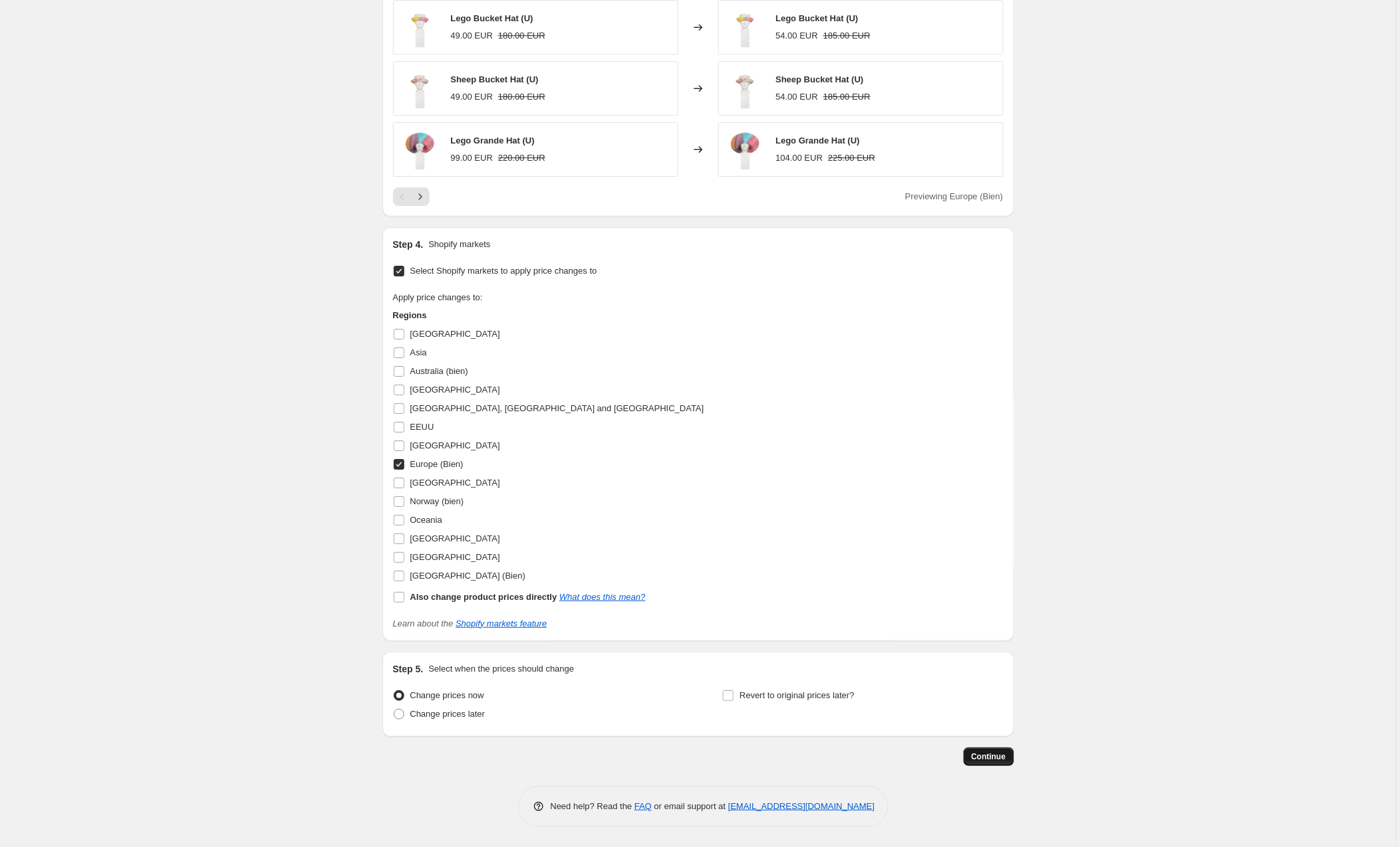
click at [992, 749] on button "Continue" at bounding box center [988, 757] width 51 height 18
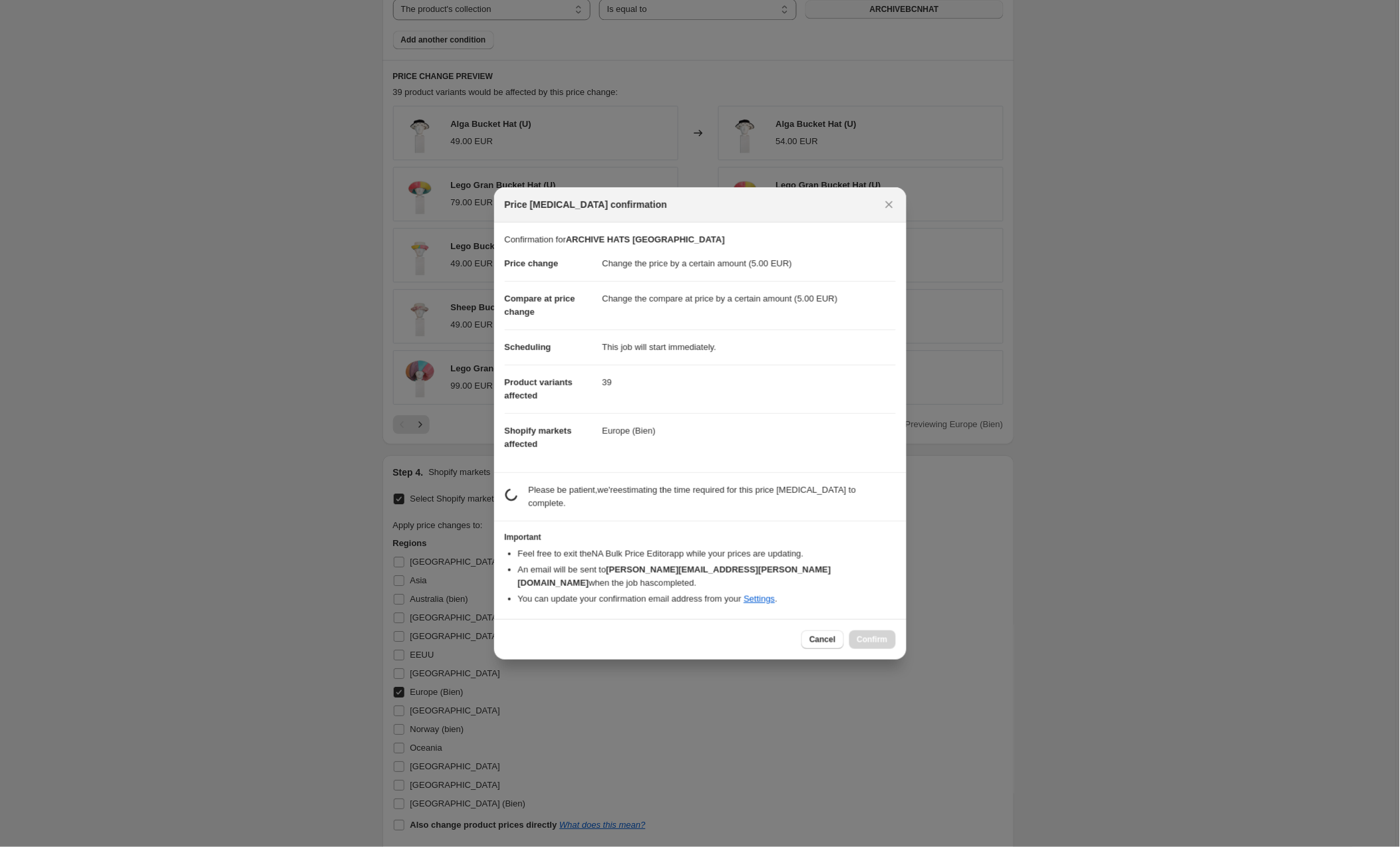
scroll to position [1256, 0]
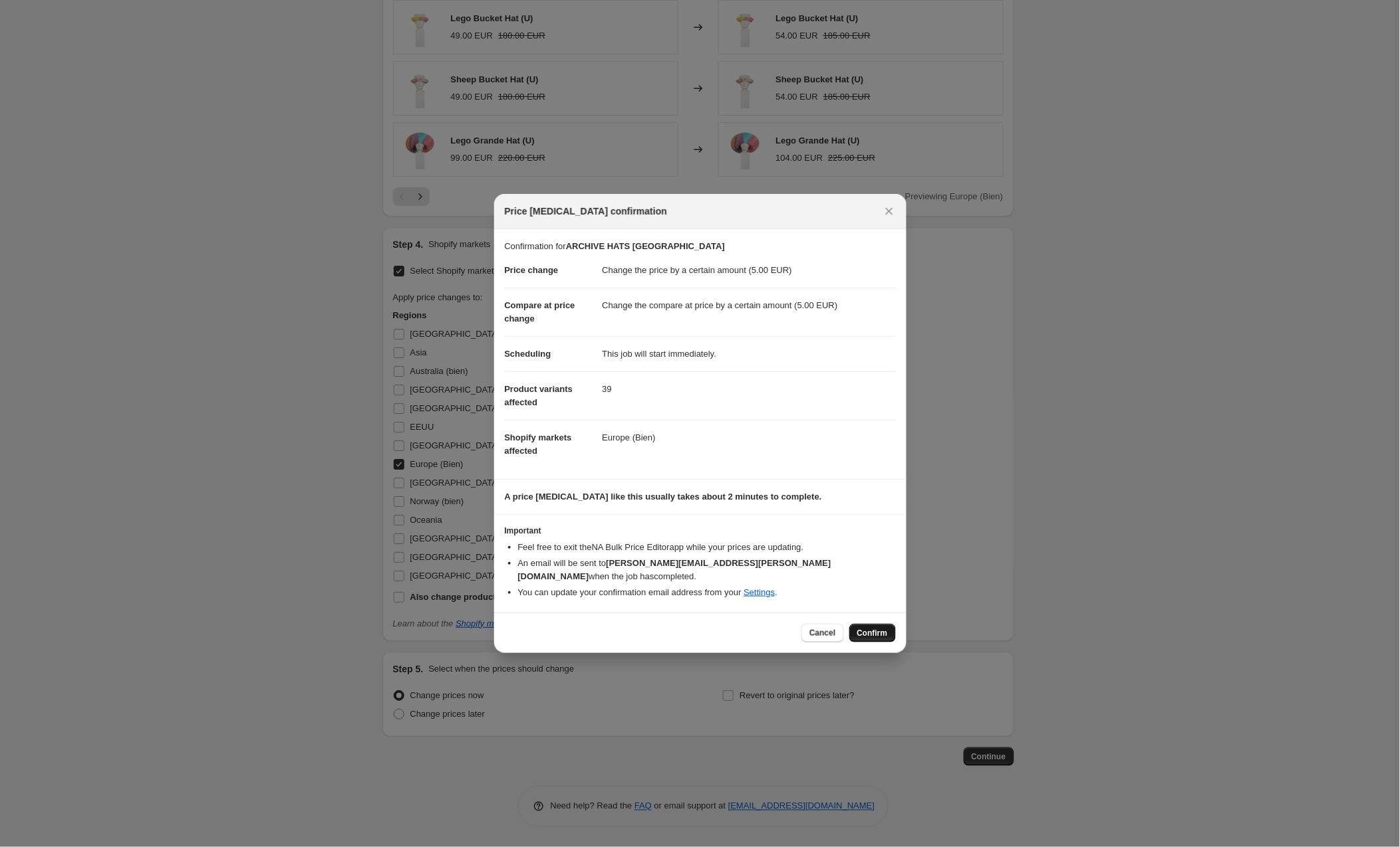
click at [874, 628] on span "Confirm" at bounding box center [872, 633] width 30 height 11
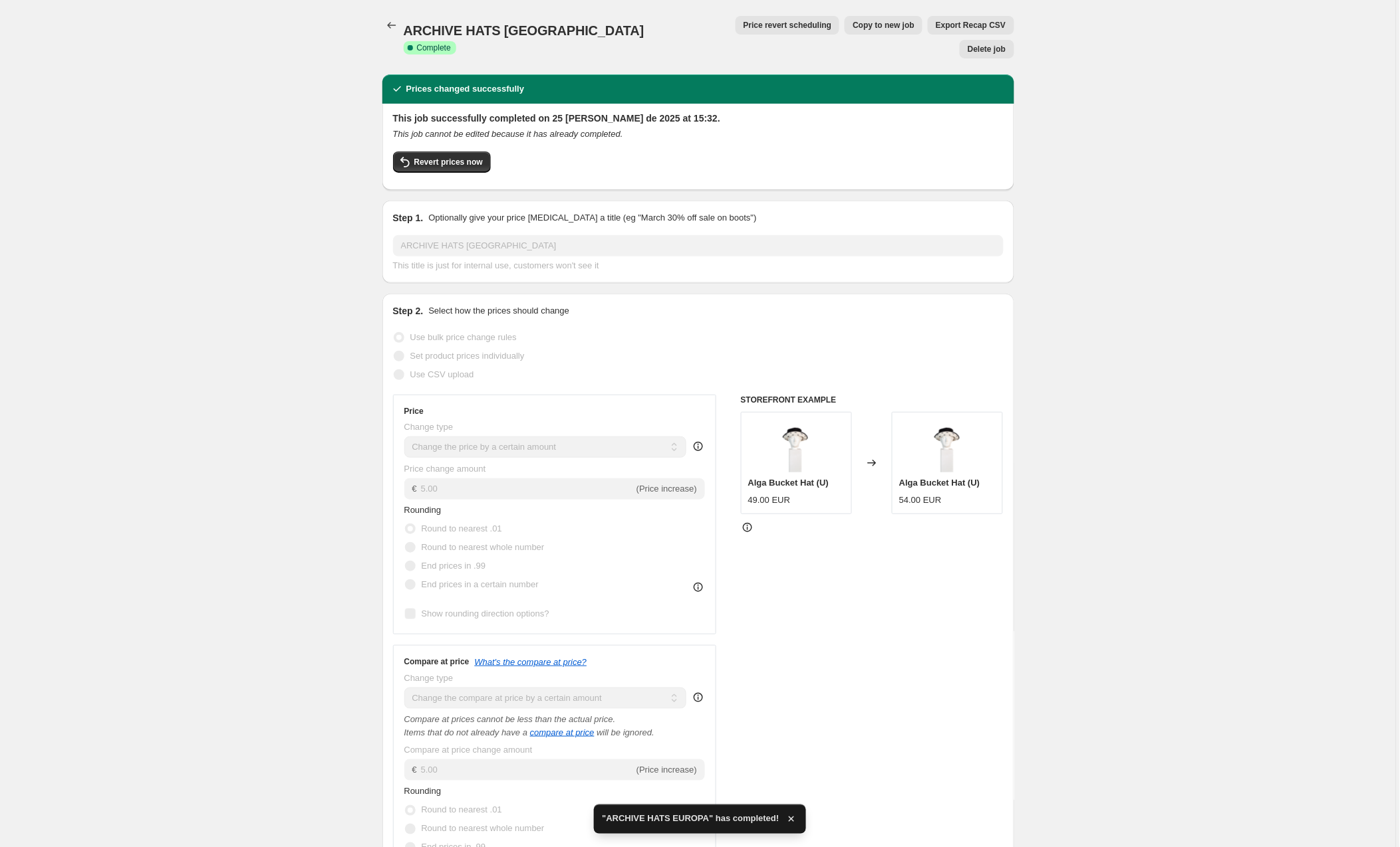
click at [852, 21] on span "Copy to new job" at bounding box center [882, 26] width 62 height 11
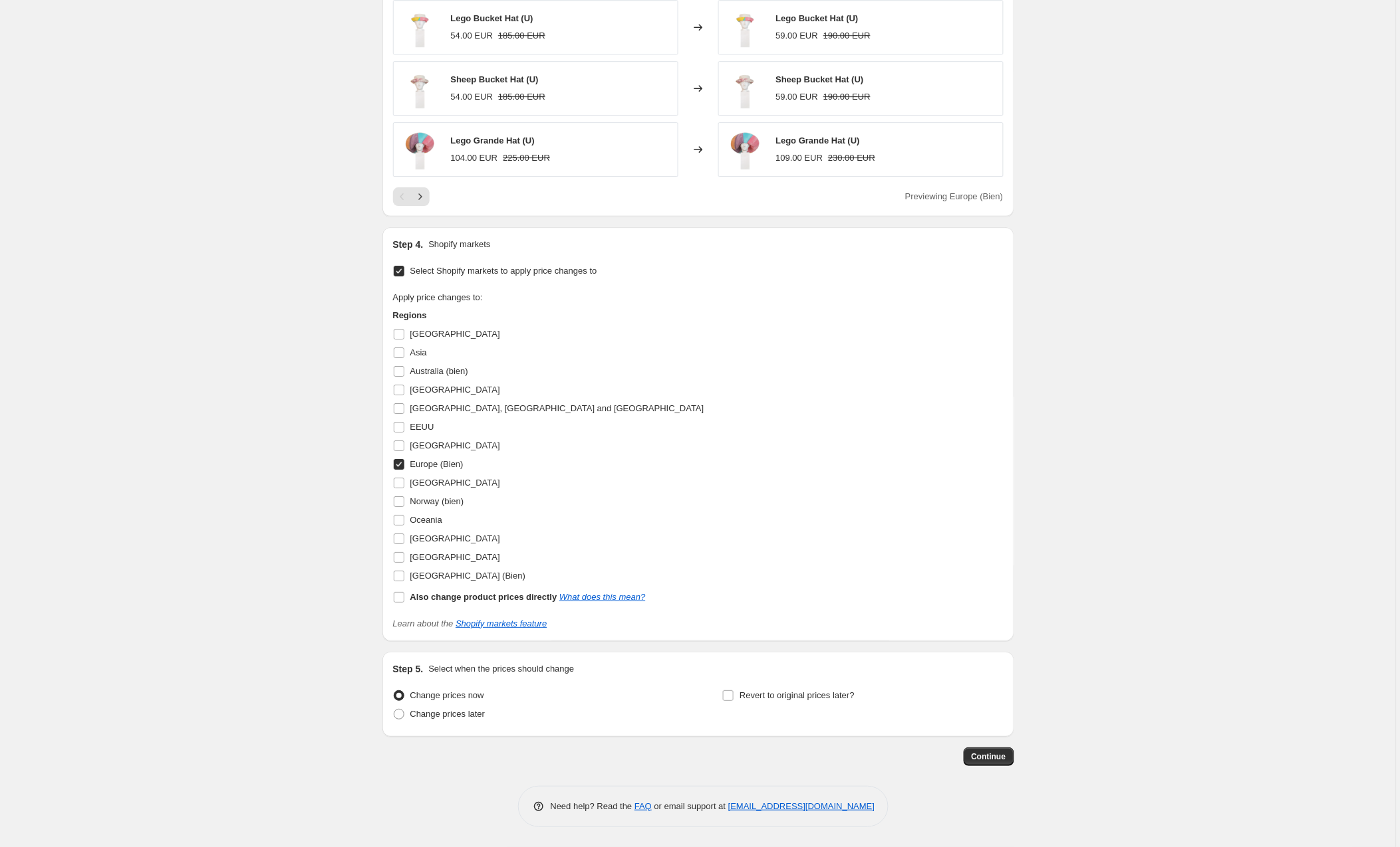
scroll to position [1256, 0]
click at [397, 573] on input "[GEOGRAPHIC_DATA] (Bien)" at bounding box center [399, 576] width 11 height 11
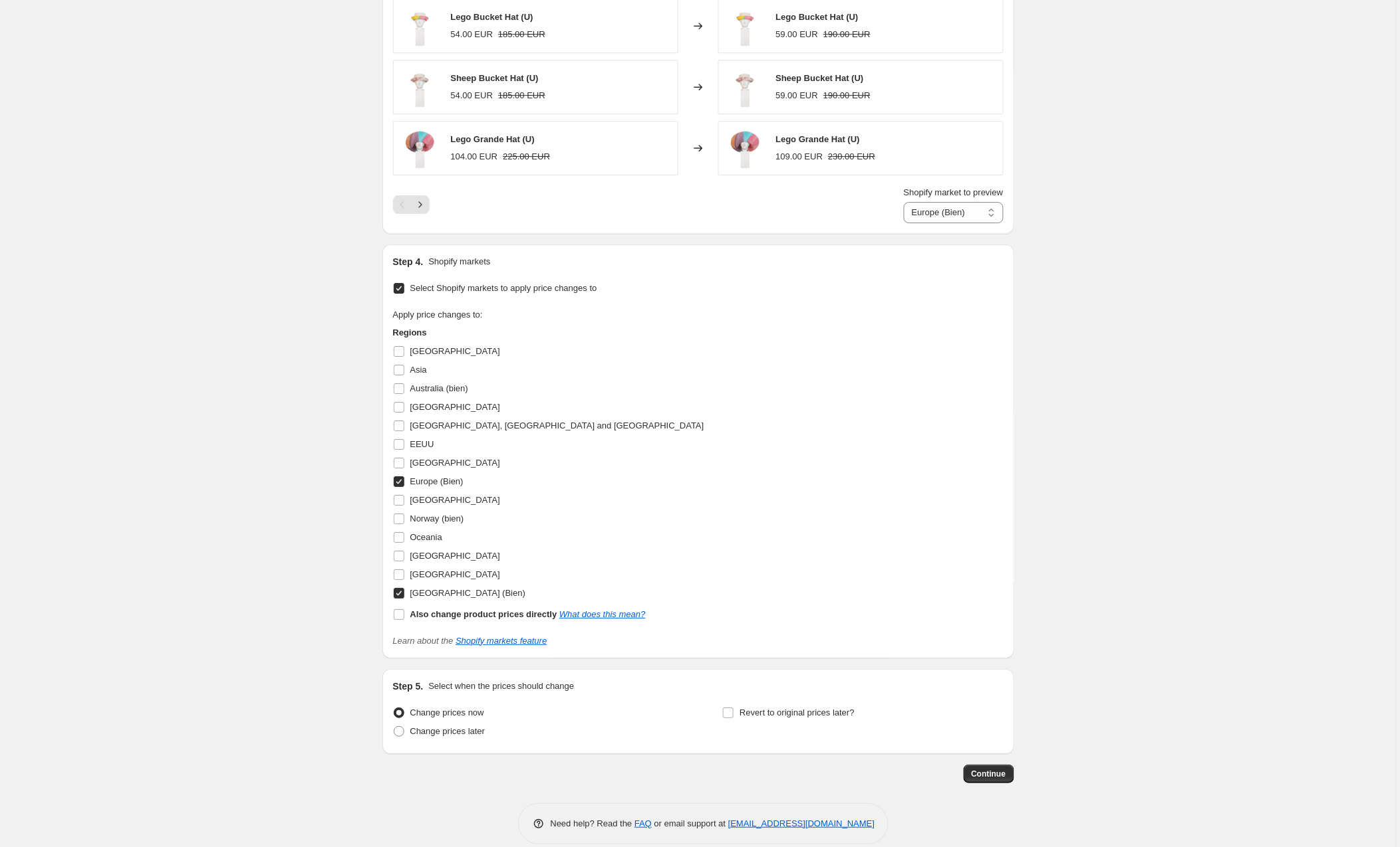
click at [402, 482] on input "Europe (Bien)" at bounding box center [399, 482] width 11 height 11
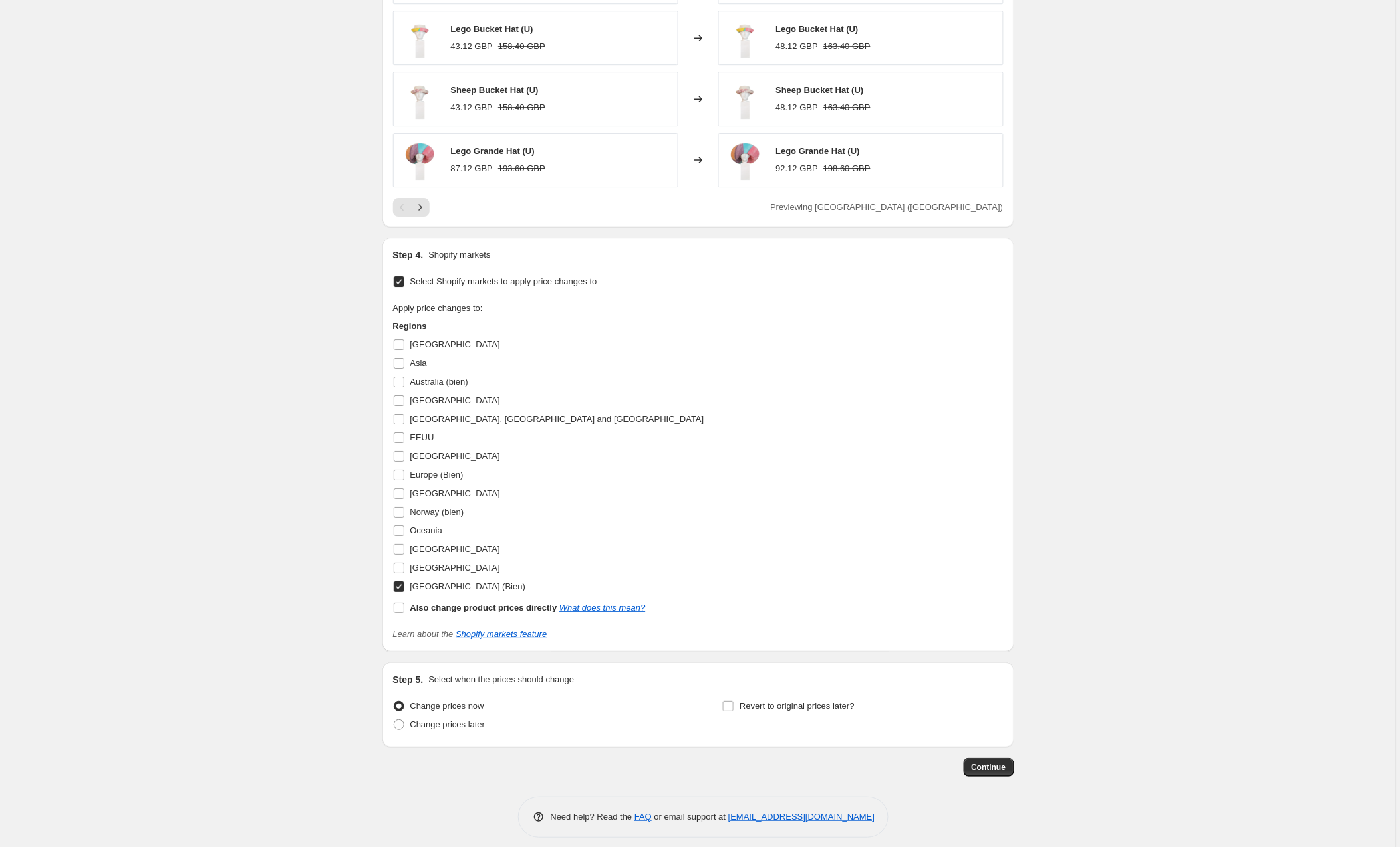
scroll to position [1242, 0]
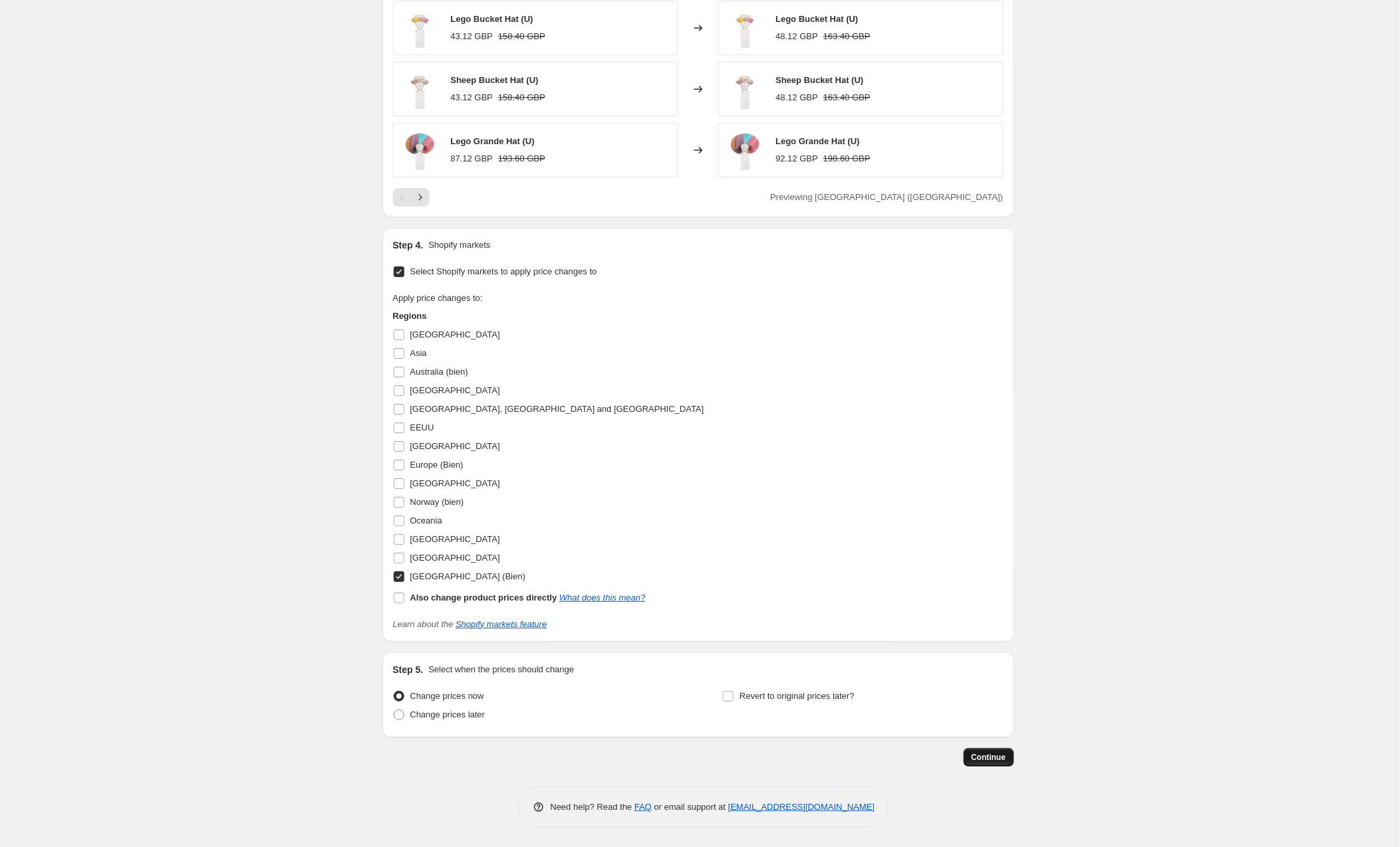
click at [988, 767] on button "Continue" at bounding box center [988, 758] width 51 height 18
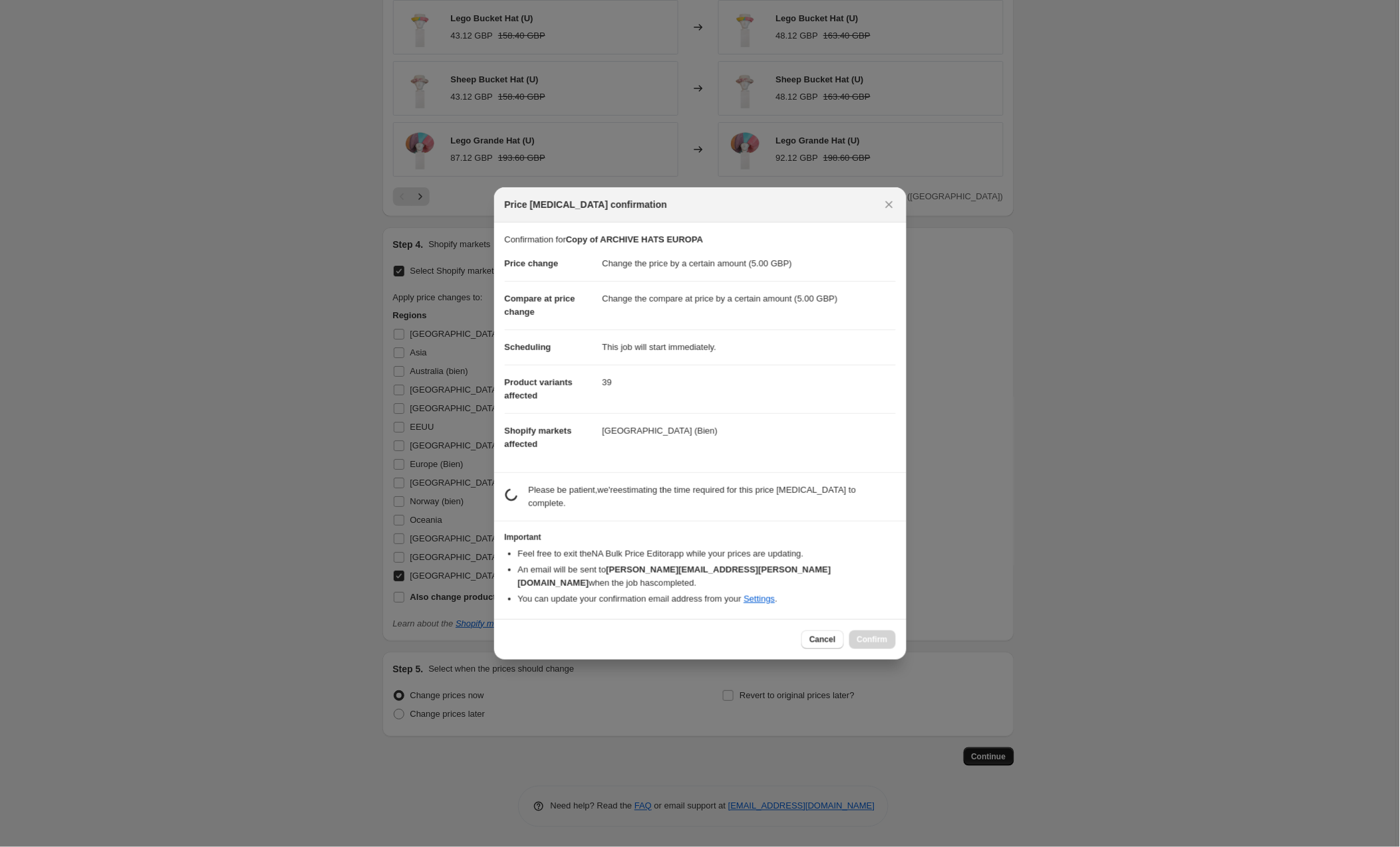
scroll to position [1251, 0]
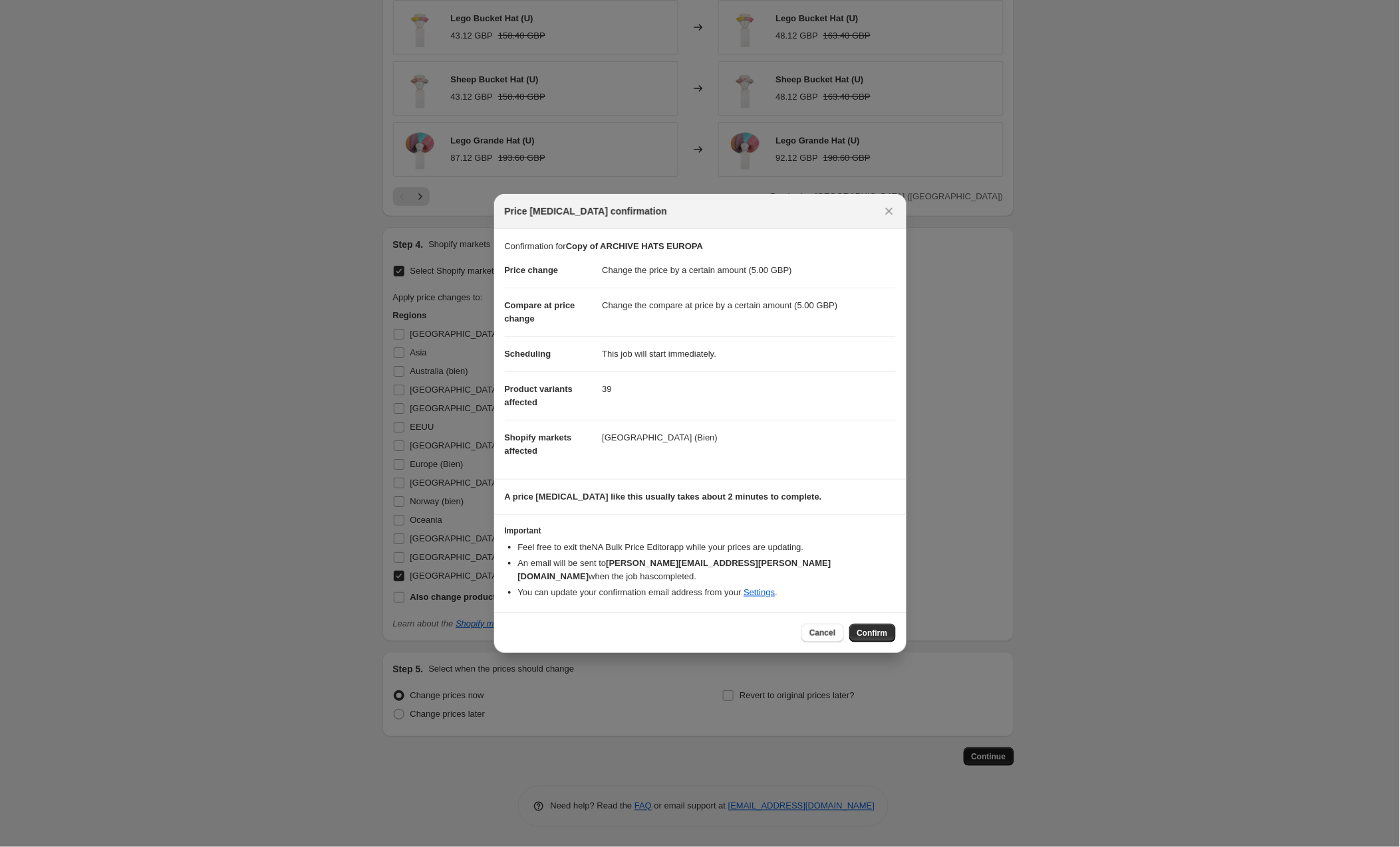
click at [879, 626] on html "Home Settings Plans Skip to content Create new price [MEDICAL_DATA]. This page …" at bounding box center [700, 424] width 1400 height 847
click at [869, 622] on html "Home Settings Plans Skip to content Create new price [MEDICAL_DATA]. This page …" at bounding box center [700, 424] width 1400 height 847
click at [986, 535] on html "Home Settings Plans Skip to content Create new price [MEDICAL_DATA]. This page …" at bounding box center [700, 424] width 1400 height 847
click at [883, 625] on html "Home Settings Plans Skip to content Create new price [MEDICAL_DATA]. This page …" at bounding box center [700, 424] width 1400 height 847
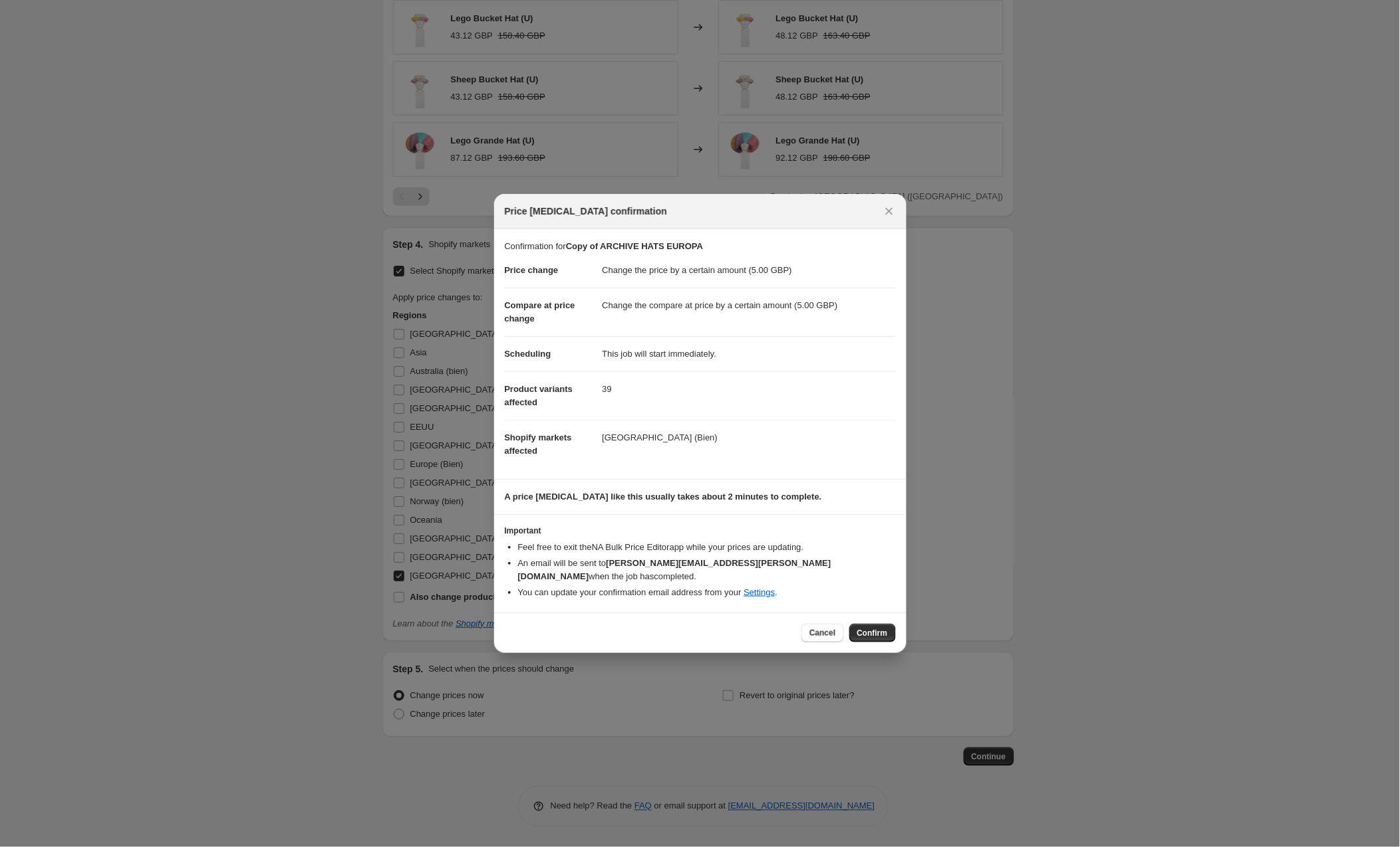
click at [869, 626] on html "Home Settings Plans Skip to content Create new price [MEDICAL_DATA]. This page …" at bounding box center [700, 424] width 1400 height 847
